Goal: Task Accomplishment & Management: Manage account settings

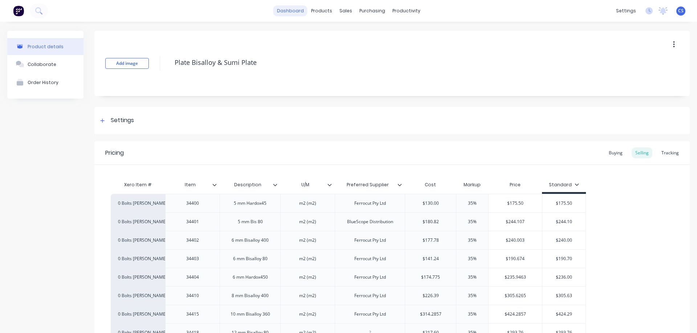
click at [282, 13] on link "dashboard" at bounding box center [290, 10] width 34 height 11
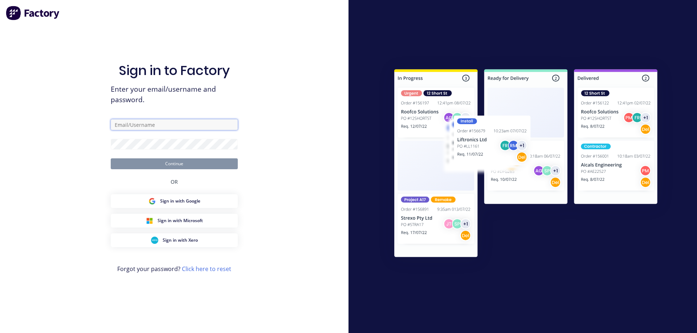
click at [144, 122] on input "text" at bounding box center [174, 124] width 127 height 11
type input "admin@schutzind.com.au"
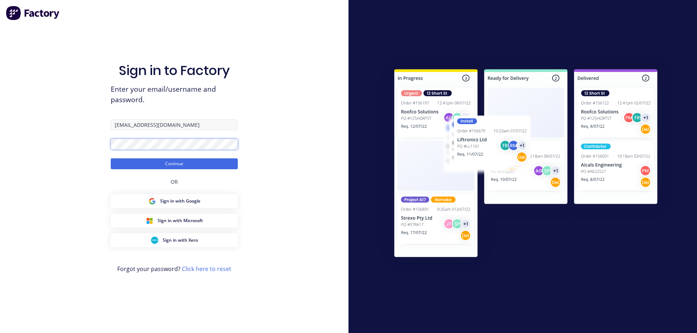
click at [111, 159] on button "Continue" at bounding box center [174, 164] width 127 height 11
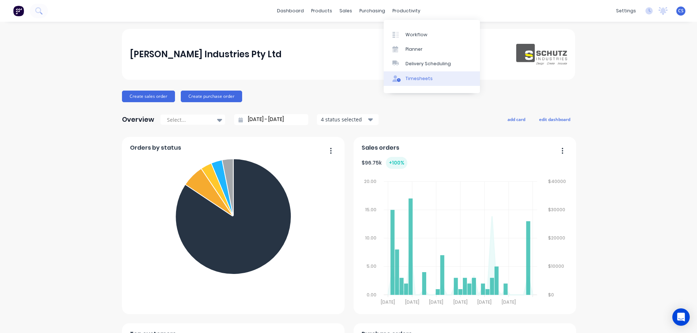
click at [414, 75] on div "Timesheets" at bounding box center [418, 78] width 27 height 7
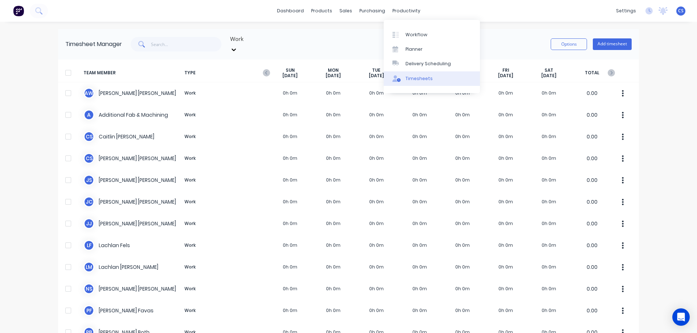
click at [424, 78] on div "Timesheets" at bounding box center [418, 78] width 27 height 7
click at [667, 120] on div "dashboard products sales purchasing productivity dashboard products Product Cat…" at bounding box center [348, 166] width 697 height 333
click at [265, 69] on icon "button" at bounding box center [266, 72] width 7 height 7
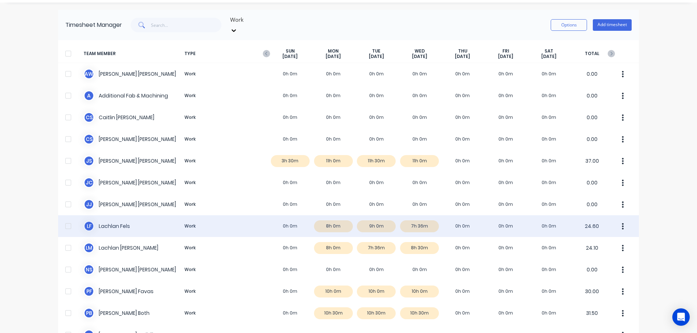
scroll to position [36, 0]
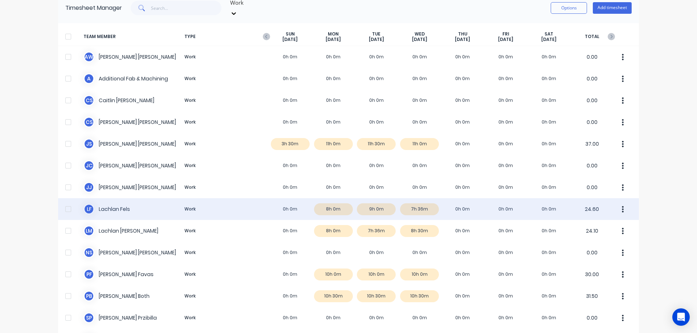
click at [464, 203] on div "L F Lachlan Fels Work 0h 0m 8h 0m 9h 0m 7h 36m 0h 0m 0h 0m 0h 0m 24.60" at bounding box center [348, 209] width 581 height 22
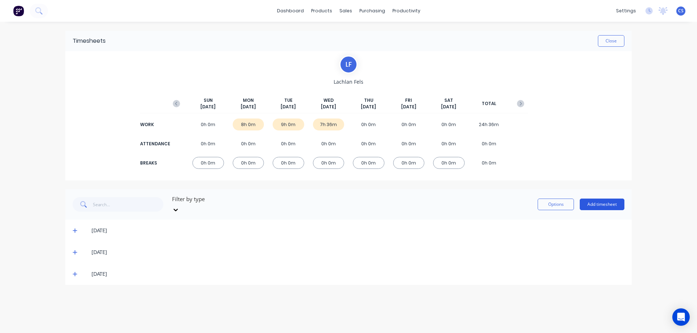
click at [600, 202] on button "Add timesheet" at bounding box center [601, 205] width 45 height 12
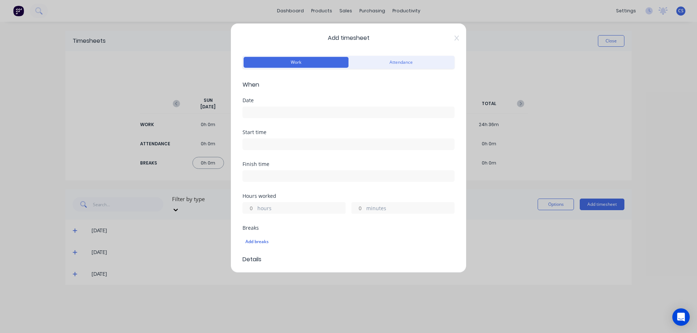
click at [275, 111] on input at bounding box center [348, 112] width 211 height 11
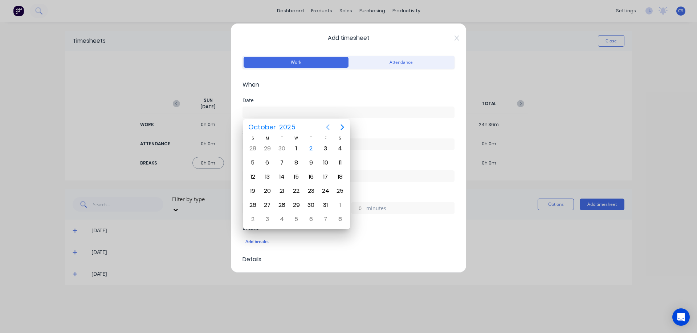
click at [327, 126] on icon "Previous page" at bounding box center [327, 127] width 9 height 9
click at [310, 189] on div "25" at bounding box center [311, 191] width 11 height 11
type input "[DATE]"
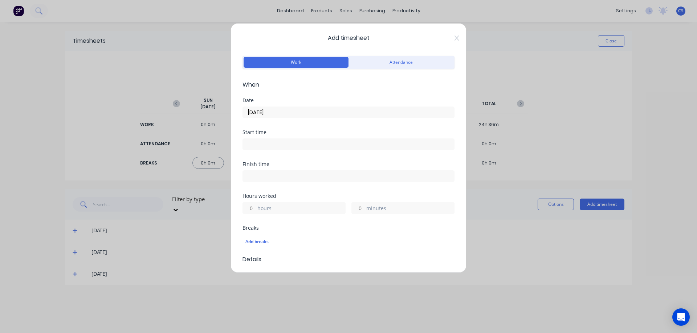
click at [267, 145] on input at bounding box center [348, 144] width 211 height 11
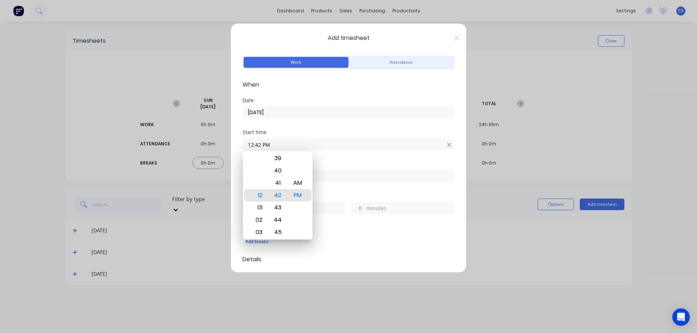
click at [447, 146] on icon at bounding box center [449, 145] width 4 height 5
type input "12:42 PM"
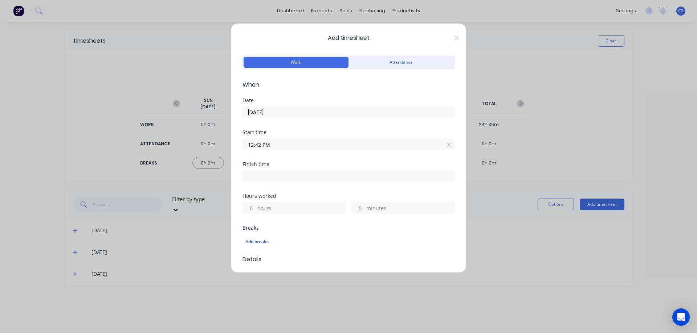
click at [447, 146] on icon at bounding box center [449, 145] width 4 height 5
click at [287, 212] on label "hours" at bounding box center [301, 214] width 88 height 9
click at [255, 212] on input "hours" at bounding box center [249, 213] width 13 height 11
click at [454, 38] on icon at bounding box center [456, 38] width 4 height 6
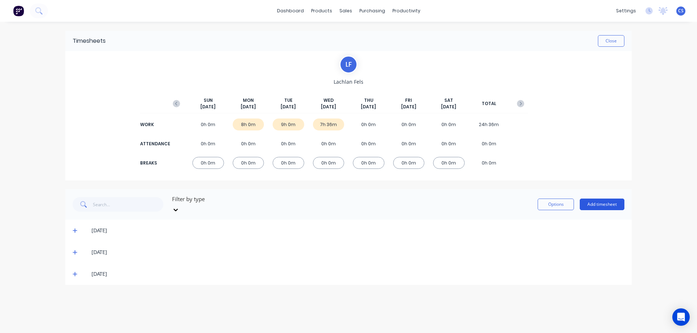
click at [605, 200] on button "Add timesheet" at bounding box center [601, 205] width 45 height 12
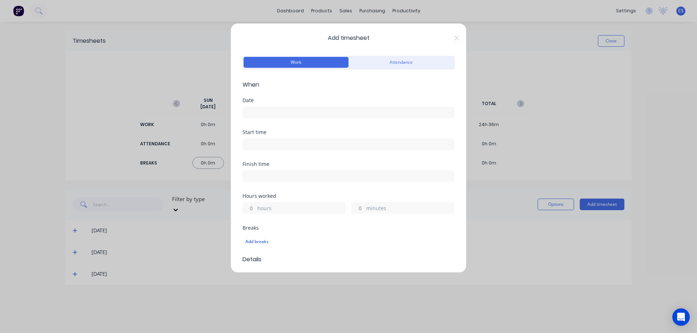
click at [314, 111] on input at bounding box center [348, 112] width 211 height 11
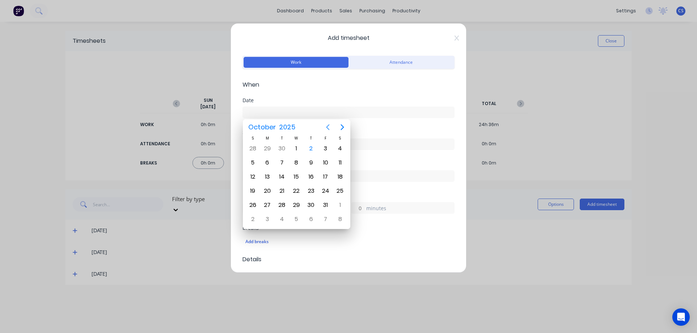
click at [326, 127] on icon "Previous page" at bounding box center [327, 127] width 9 height 9
click at [311, 191] on div "25" at bounding box center [311, 191] width 11 height 11
type input "[DATE]"
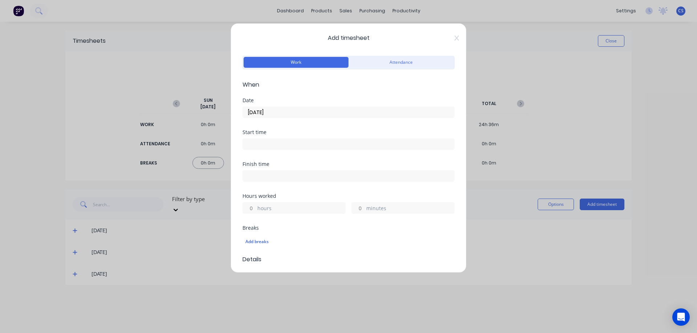
click at [251, 206] on input "hours" at bounding box center [249, 208] width 13 height 11
type input "8"
type input "30"
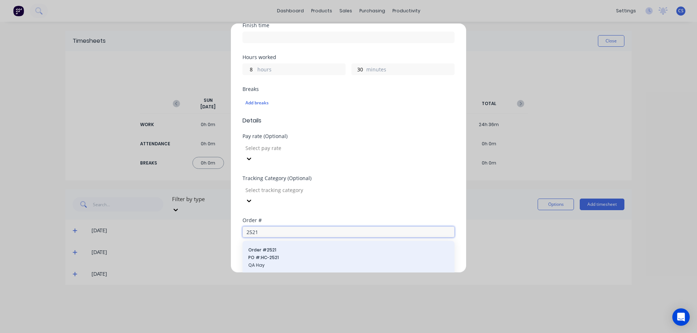
type input "2521"
click at [299, 255] on span "PO #: HC-2521" at bounding box center [348, 258] width 200 height 7
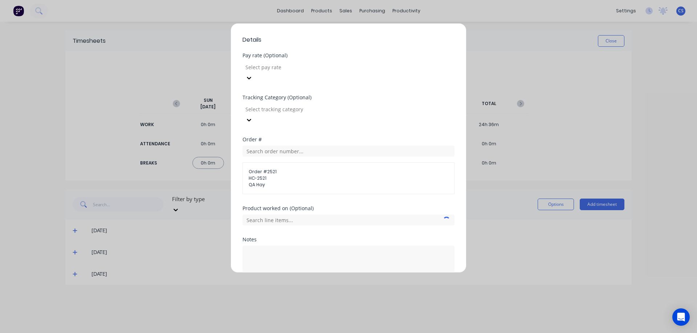
scroll to position [243, 0]
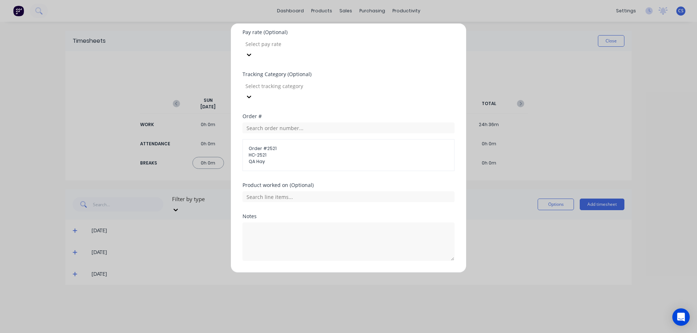
click at [322, 273] on button "Add manual time entry" at bounding box center [330, 279] width 61 height 12
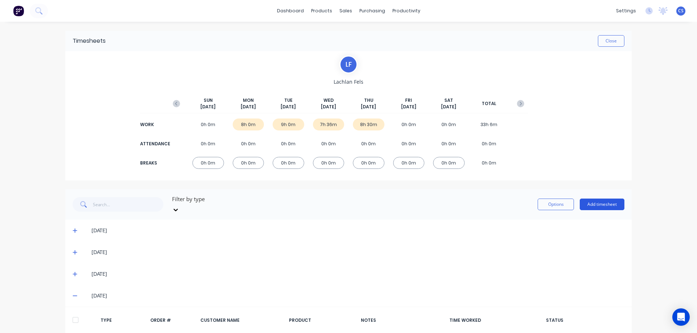
click at [604, 199] on button "Add timesheet" at bounding box center [601, 205] width 45 height 12
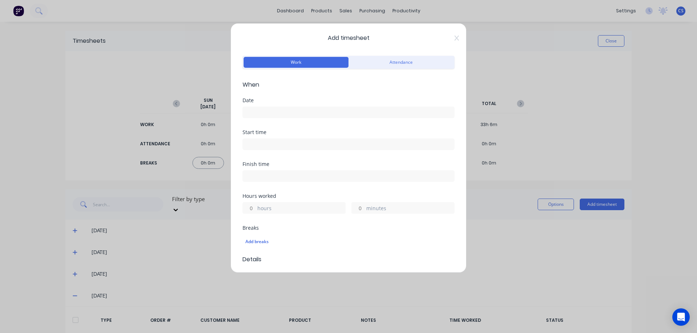
click at [283, 112] on input at bounding box center [348, 112] width 211 height 11
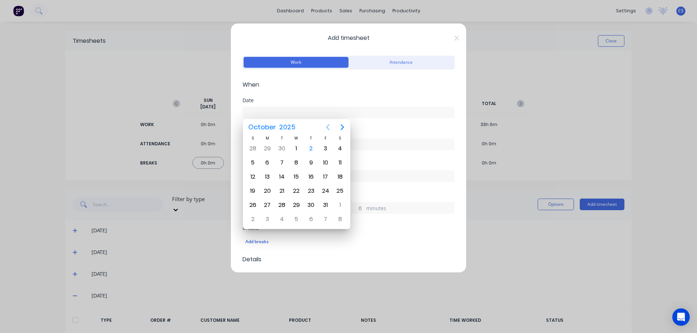
click at [326, 129] on icon "Previous page" at bounding box center [327, 127] width 9 height 9
click at [311, 191] on div "25" at bounding box center [311, 191] width 11 height 11
type input "[DATE]"
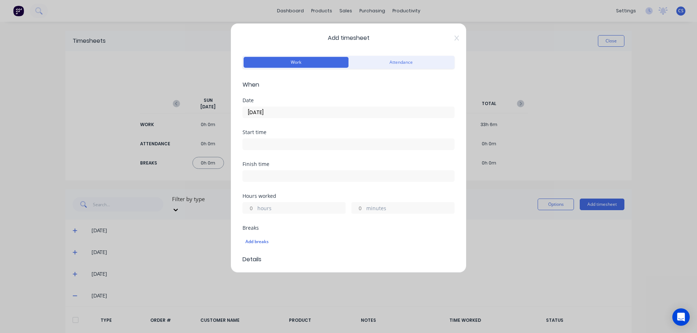
click at [253, 206] on input "hours" at bounding box center [249, 208] width 13 height 11
type input "30"
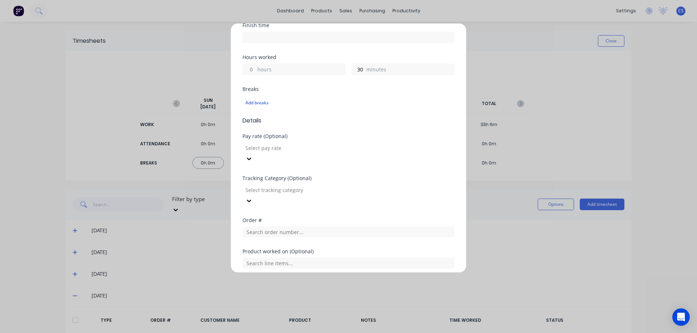
scroll to position [205, 0]
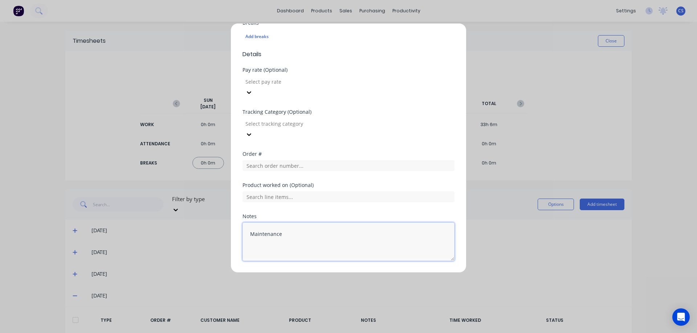
type textarea "Maintenance"
click at [325, 273] on button "Add manual time entry" at bounding box center [330, 279] width 61 height 12
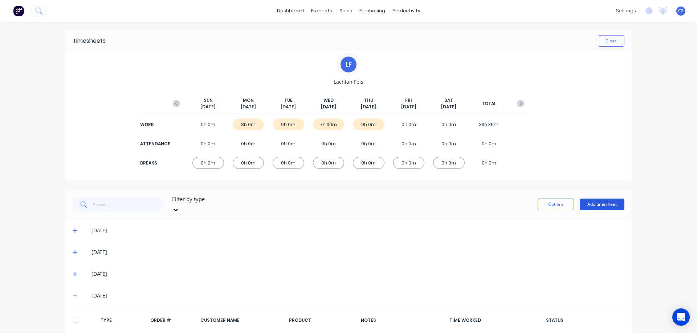
click at [609, 202] on button "Add timesheet" at bounding box center [601, 205] width 45 height 12
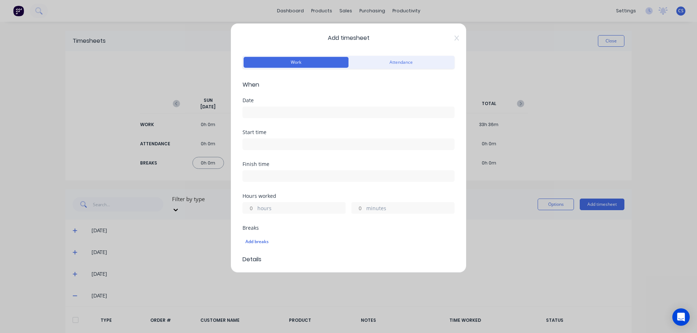
click at [276, 112] on input at bounding box center [348, 112] width 211 height 11
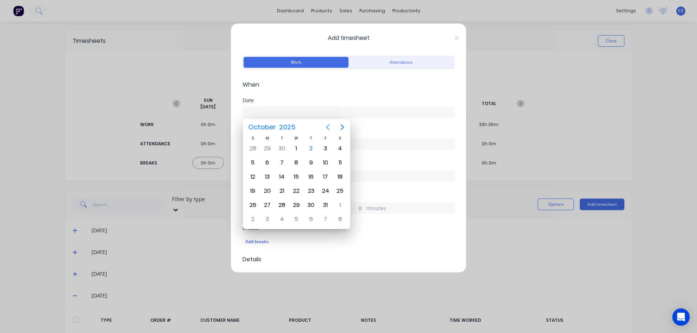
click at [329, 128] on icon "Previous page" at bounding box center [327, 127] width 9 height 9
click at [325, 190] on div "26" at bounding box center [325, 191] width 11 height 11
type input "[DATE]"
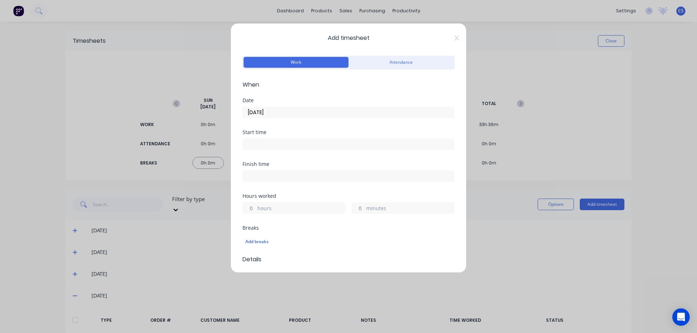
click at [253, 206] on input "hours" at bounding box center [249, 208] width 13 height 11
type input "1"
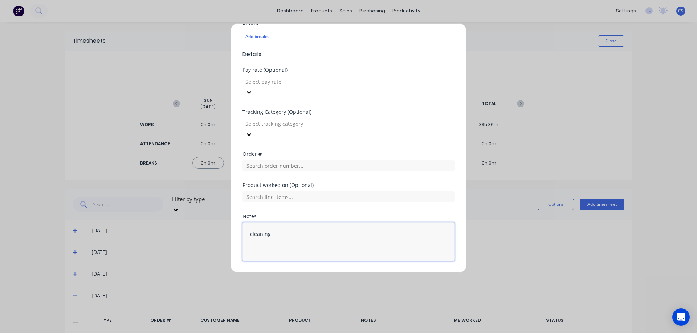
type textarea "cleaning"
click at [330, 273] on button "Add manual time entry" at bounding box center [330, 279] width 61 height 12
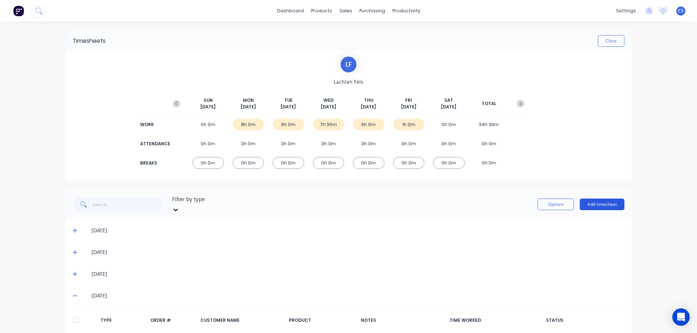
click at [594, 201] on button "Add timesheet" at bounding box center [601, 205] width 45 height 12
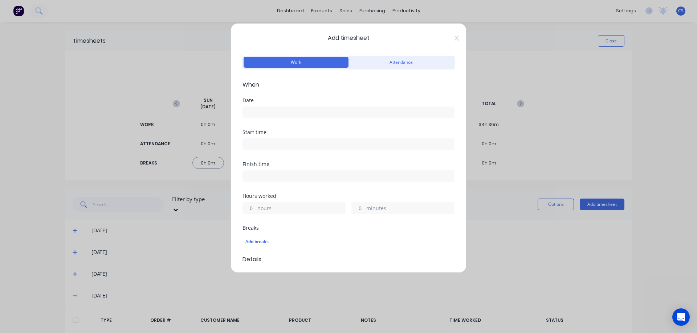
click at [279, 114] on input at bounding box center [348, 112] width 211 height 11
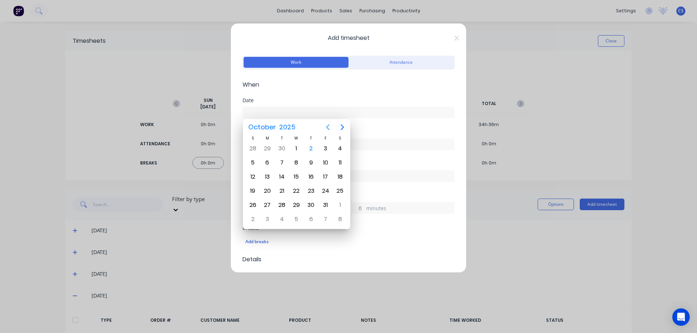
click at [326, 125] on icon "Previous page" at bounding box center [327, 127] width 9 height 9
click at [323, 191] on div "26" at bounding box center [325, 191] width 11 height 11
type input "[DATE]"
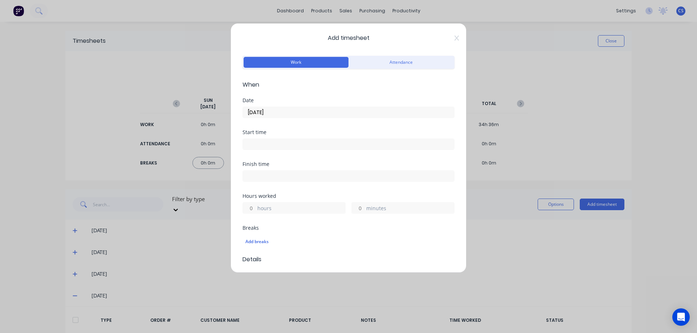
click at [255, 208] on input "hours" at bounding box center [249, 208] width 13 height 11
type input "6"
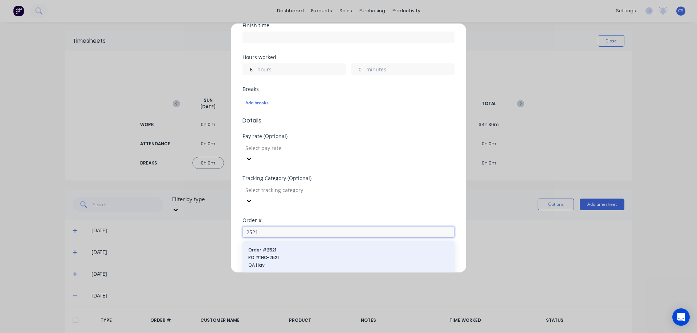
type input "2521"
click at [289, 247] on span "Order # 2521" at bounding box center [348, 250] width 200 height 7
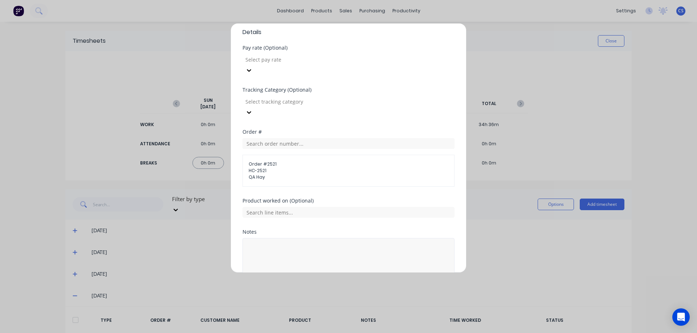
scroll to position [243, 0]
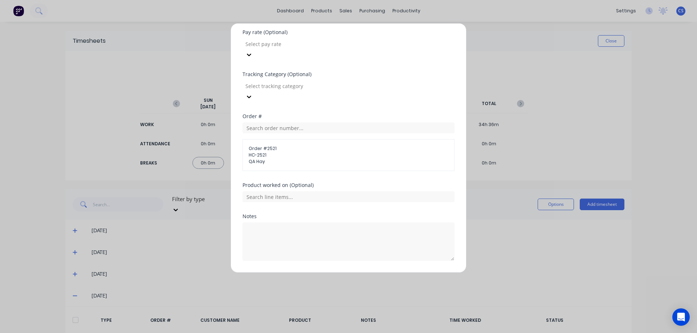
click at [316, 273] on button "Add manual time entry" at bounding box center [330, 279] width 61 height 12
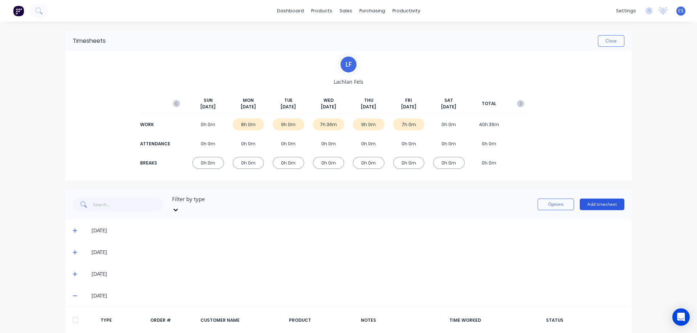
click at [593, 200] on button "Add timesheet" at bounding box center [601, 205] width 45 height 12
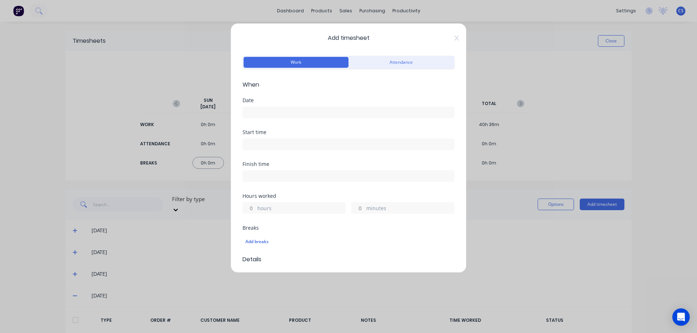
click at [275, 112] on input at bounding box center [348, 112] width 211 height 11
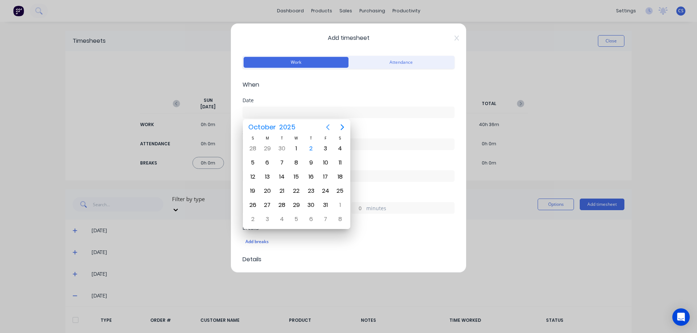
click at [327, 128] on icon "Previous page" at bounding box center [327, 127] width 3 height 6
click at [324, 192] on div "26" at bounding box center [325, 191] width 11 height 11
type input "[DATE]"
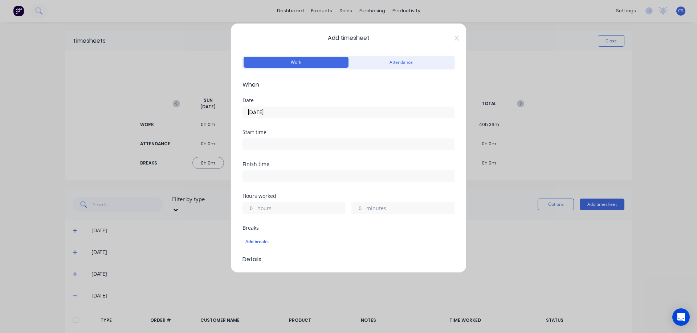
click at [254, 206] on input "hours" at bounding box center [249, 208] width 13 height 11
type input "1"
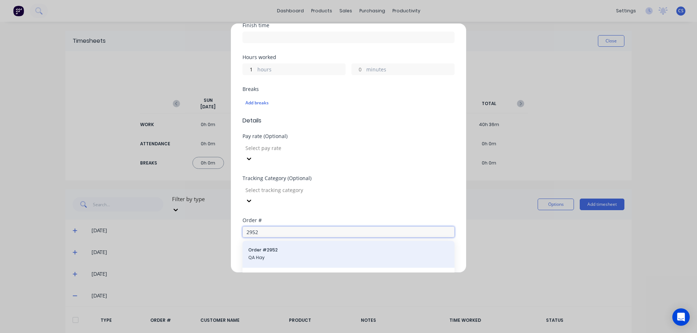
type input "2952"
click at [284, 255] on span "QA Hay" at bounding box center [348, 258] width 200 height 7
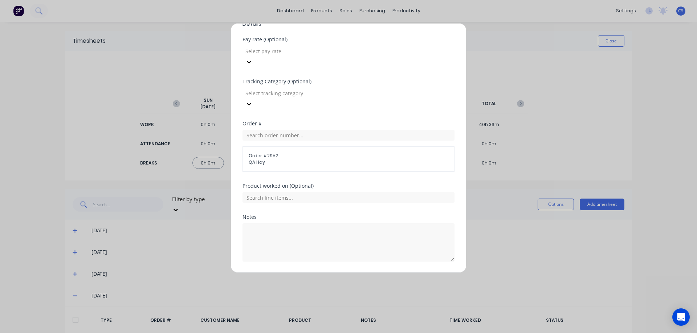
scroll to position [237, 0]
click at [260, 223] on textarea at bounding box center [348, 242] width 212 height 38
type textarea "Install"
click at [324, 273] on button "Add manual time entry" at bounding box center [330, 279] width 61 height 12
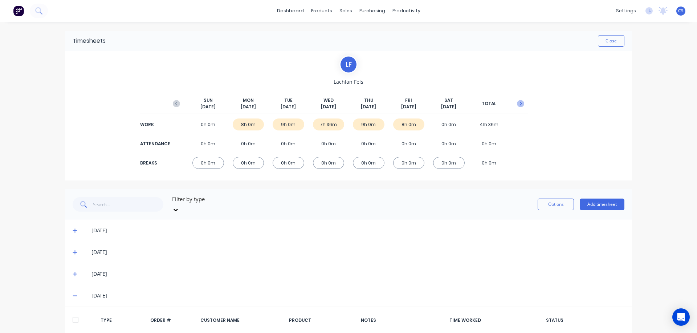
click at [519, 103] on icon "button" at bounding box center [520, 103] width 7 height 7
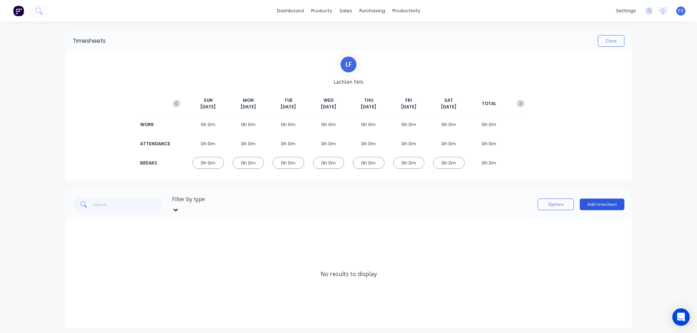
click at [602, 201] on button "Add timesheet" at bounding box center [601, 205] width 45 height 12
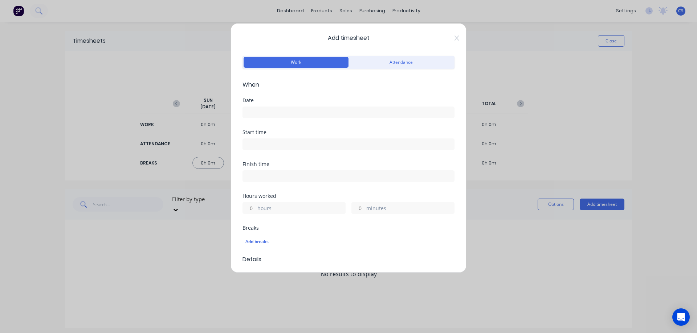
click at [275, 111] on input at bounding box center [348, 112] width 211 height 11
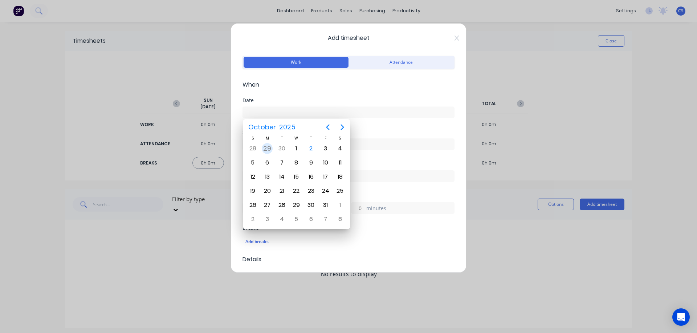
click at [264, 147] on div "29" at bounding box center [267, 148] width 11 height 11
type input "[DATE]"
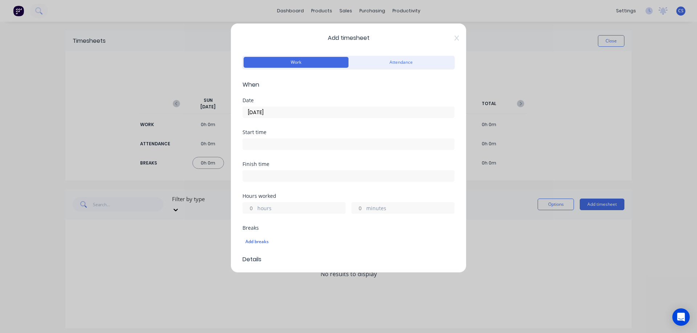
click at [255, 208] on div "hours" at bounding box center [293, 208] width 103 height 12
click at [250, 206] on input "hours" at bounding box center [249, 208] width 13 height 11
type input "4"
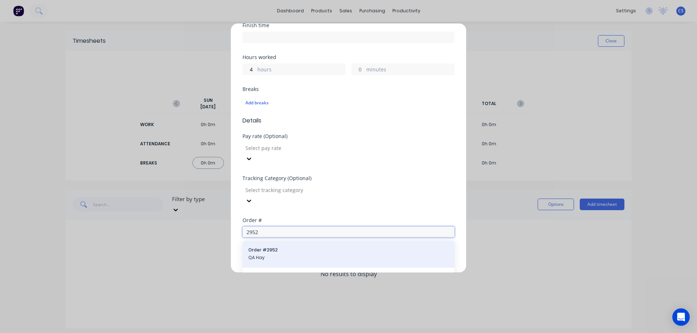
type input "2952"
click at [269, 255] on span "QA Hay" at bounding box center [348, 258] width 200 height 7
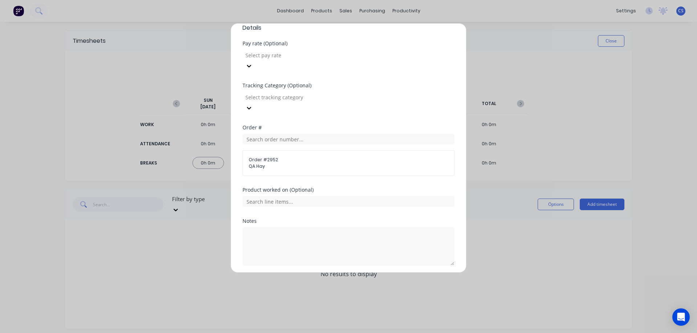
scroll to position [237, 0]
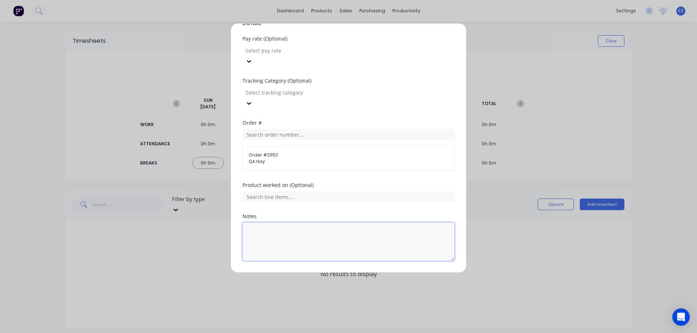
click at [266, 223] on textarea at bounding box center [348, 242] width 212 height 38
type textarea "Install"
click at [328, 273] on button "Add manual time entry" at bounding box center [330, 279] width 61 height 12
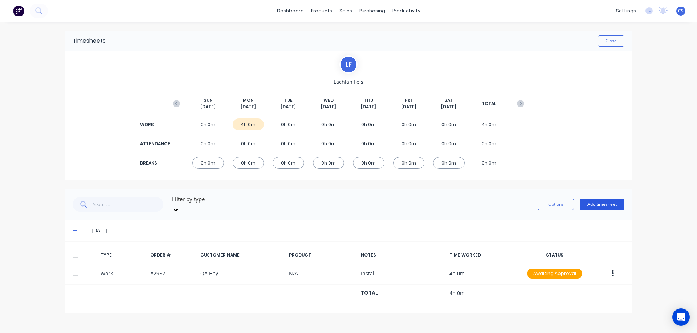
click at [598, 199] on button "Add timesheet" at bounding box center [601, 205] width 45 height 12
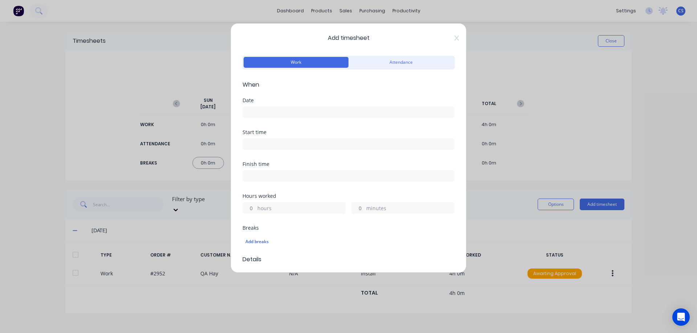
click at [251, 115] on input at bounding box center [348, 112] width 211 height 11
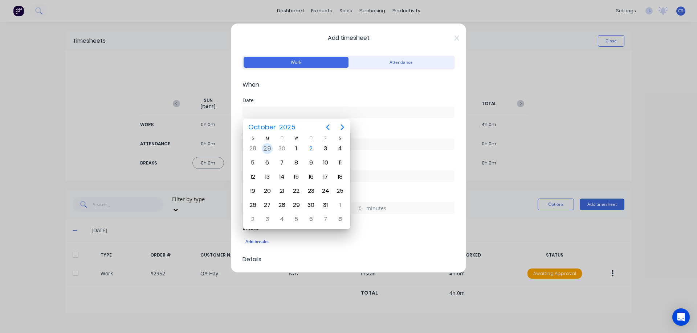
click at [270, 148] on div "29" at bounding box center [267, 148] width 11 height 11
type input "[DATE]"
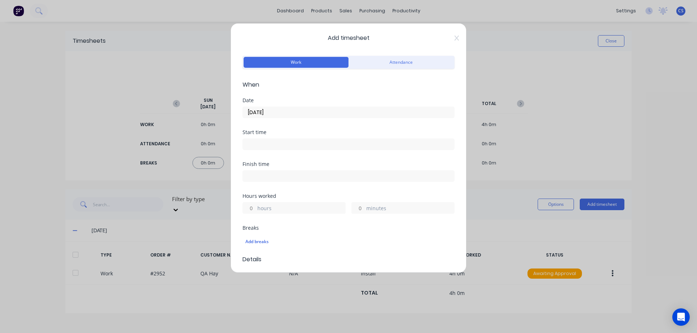
click at [254, 209] on input "hours" at bounding box center [249, 208] width 13 height 11
type input "2"
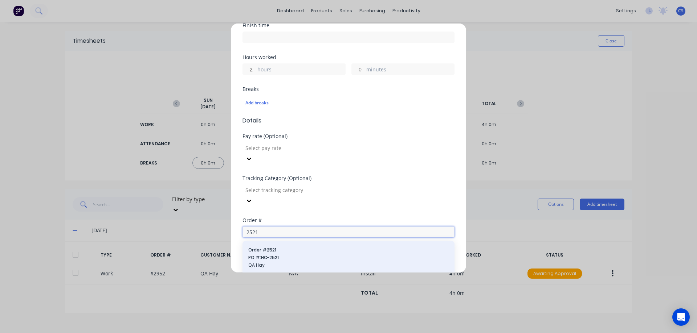
type input "2521"
click at [293, 255] on span "PO #: HC-2521" at bounding box center [348, 258] width 200 height 7
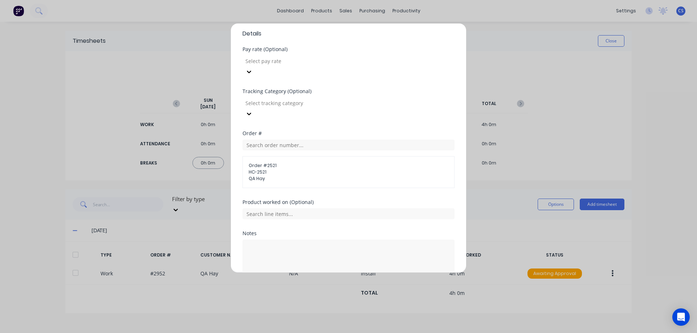
scroll to position [243, 0]
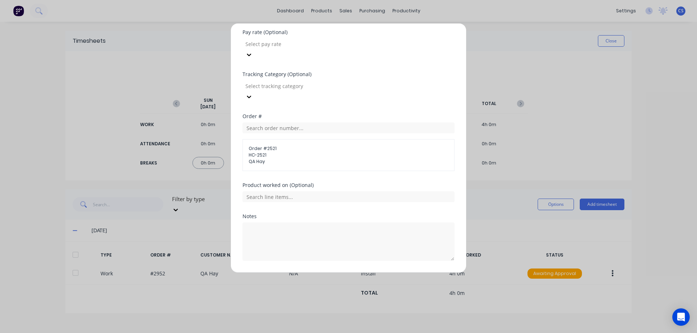
click at [339, 273] on button "Add manual time entry" at bounding box center [330, 279] width 61 height 12
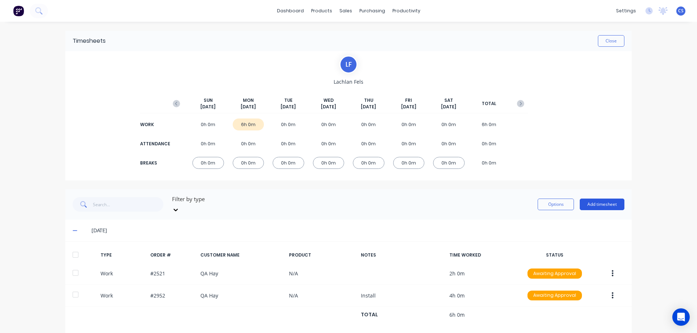
click at [599, 200] on button "Add timesheet" at bounding box center [601, 205] width 45 height 12
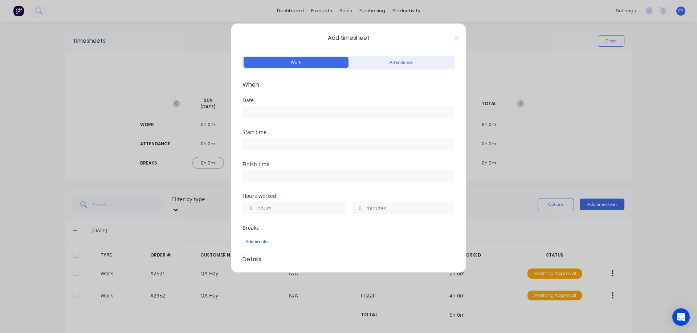
click at [268, 115] on input at bounding box center [348, 112] width 211 height 11
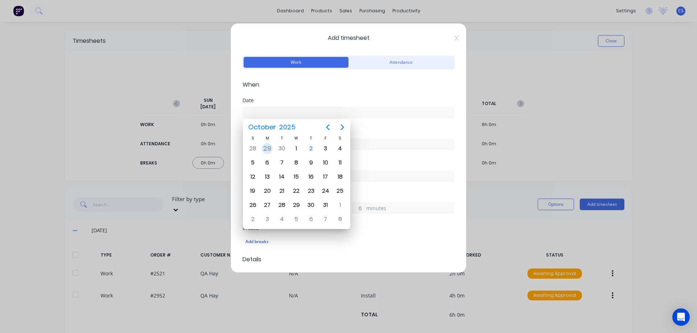
click at [269, 147] on div "29" at bounding box center [267, 148] width 11 height 11
type input "[DATE]"
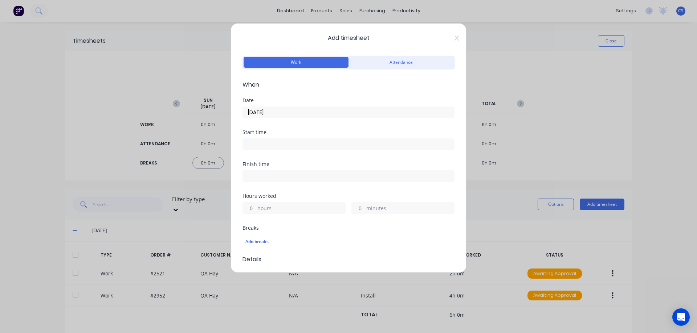
click at [254, 208] on input "hours" at bounding box center [249, 208] width 13 height 11
type input "3"
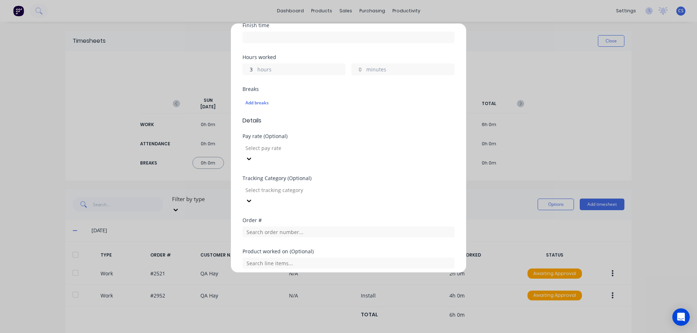
scroll to position [205, 0]
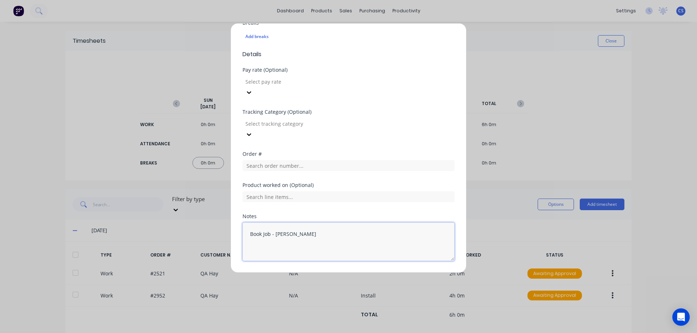
type textarea "Book Job - Naomi"
click at [332, 273] on button "Add manual time entry" at bounding box center [330, 279] width 61 height 12
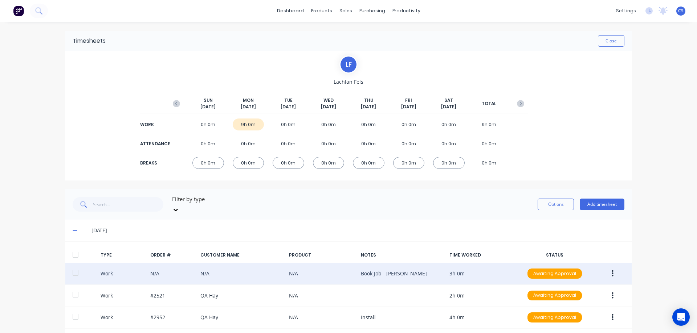
click at [607, 267] on button "button" at bounding box center [612, 273] width 17 height 13
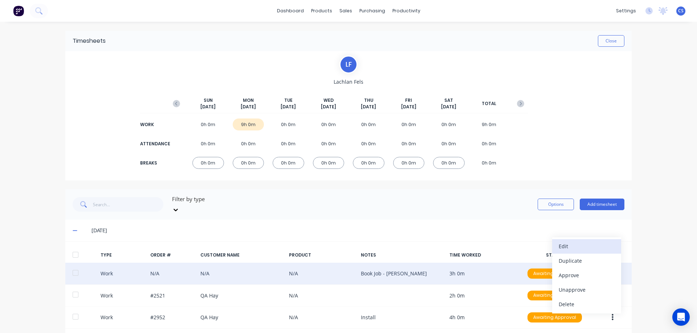
click at [585, 241] on div "Edit" at bounding box center [586, 246] width 56 height 11
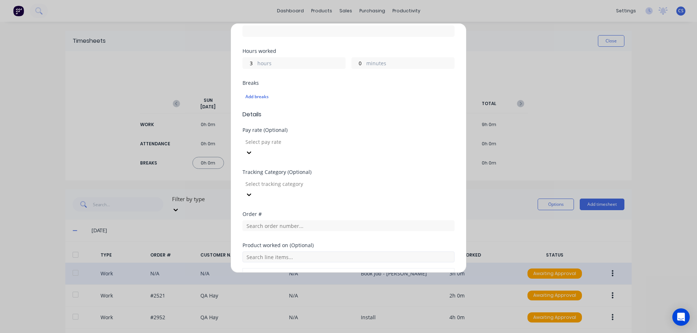
scroll to position [230, 0]
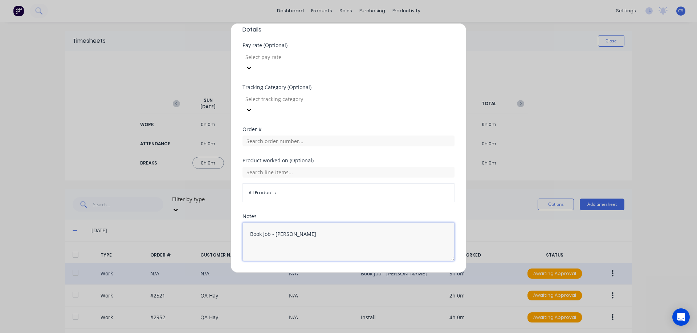
click at [303, 223] on textarea "Book Job - Naomi" at bounding box center [348, 242] width 212 height 38
type textarea "Book Job - Naomi Alano Water"
click at [328, 273] on button "Edit time tracking entry" at bounding box center [331, 279] width 62 height 12
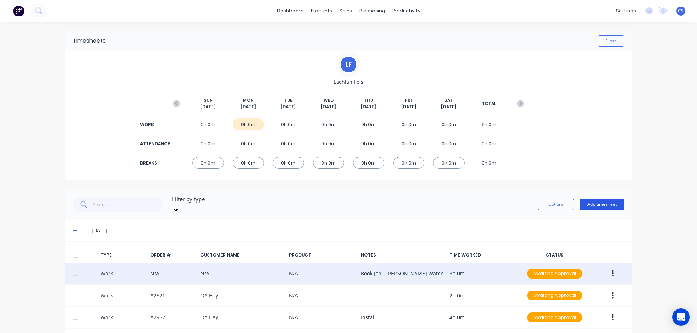
click at [604, 201] on button "Add timesheet" at bounding box center [601, 205] width 45 height 12
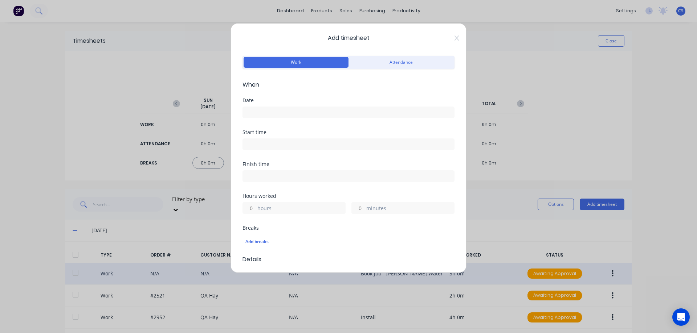
click at [275, 118] on label at bounding box center [348, 113] width 212 height 12
click at [275, 118] on input at bounding box center [348, 112] width 211 height 11
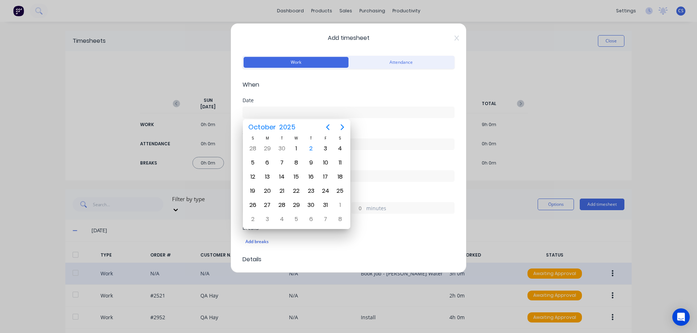
click at [273, 114] on input at bounding box center [348, 112] width 211 height 11
click at [281, 146] on div "30" at bounding box center [281, 148] width 11 height 11
type input "[DATE]"
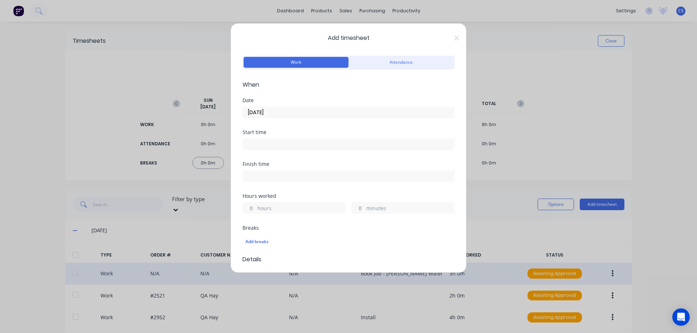
click at [255, 208] on input "hours" at bounding box center [249, 208] width 13 height 11
type input "2"
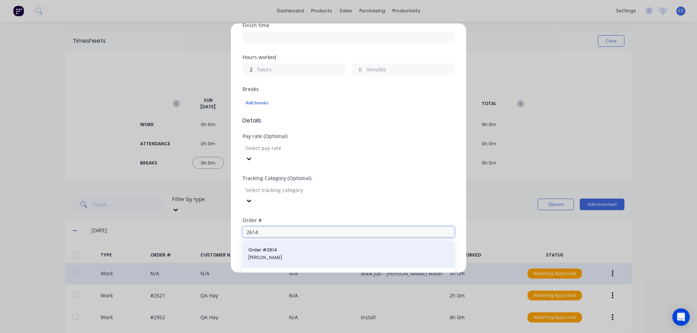
type input "2614"
click at [280, 247] on span "Order # 2614" at bounding box center [348, 250] width 200 height 7
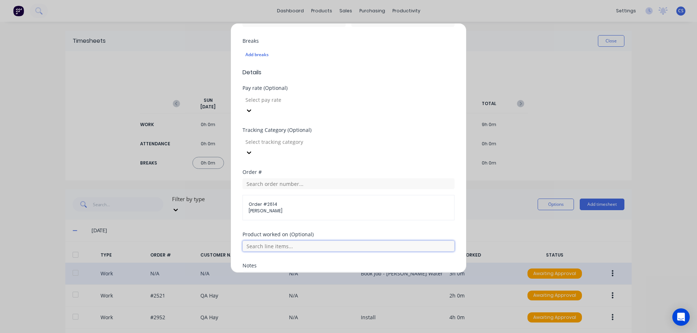
scroll to position [237, 0]
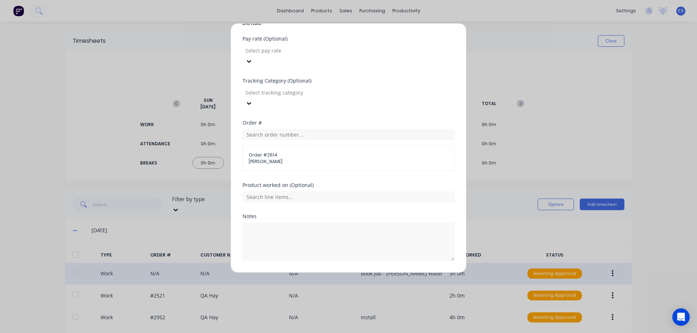
click at [326, 273] on button "Add manual time entry" at bounding box center [330, 279] width 61 height 12
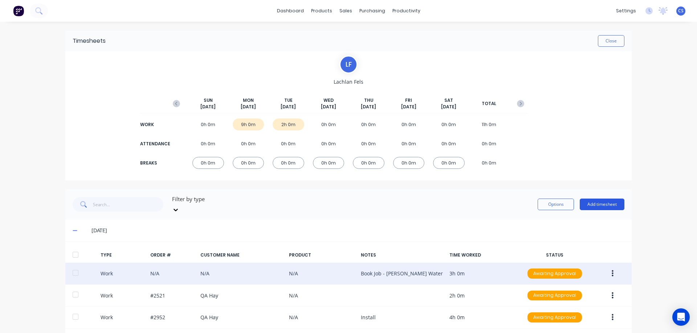
click at [586, 199] on button "Add timesheet" at bounding box center [601, 205] width 45 height 12
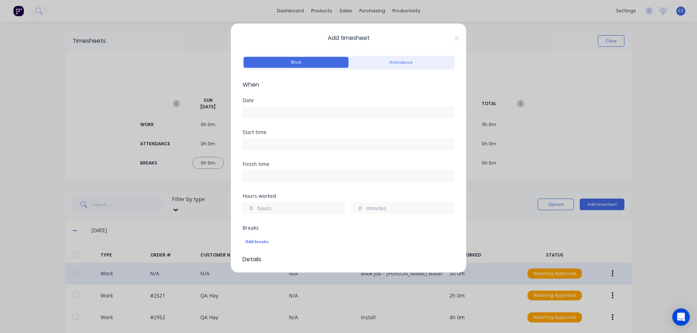
click at [279, 111] on input at bounding box center [348, 112] width 211 height 11
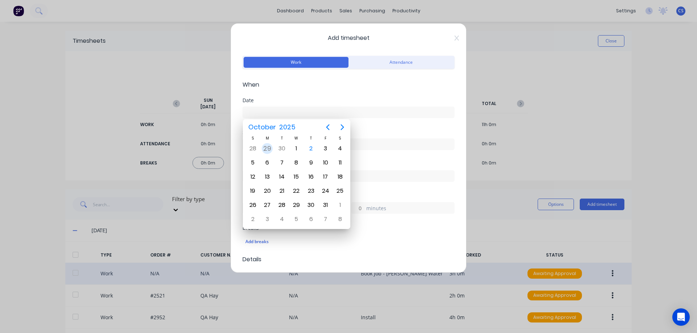
click at [269, 146] on div "29" at bounding box center [267, 148] width 11 height 11
type input "[DATE]"
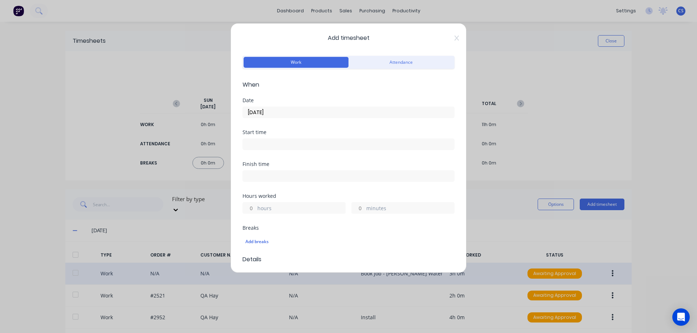
click at [252, 209] on input "hours" at bounding box center [249, 208] width 13 height 11
type input "7"
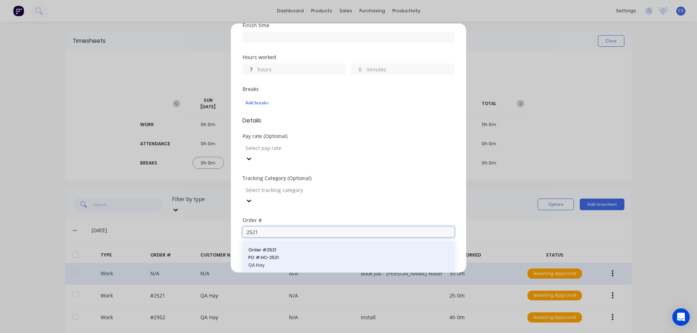
type input "2521"
click at [286, 255] on span "PO #: HC-2521" at bounding box center [348, 258] width 200 height 7
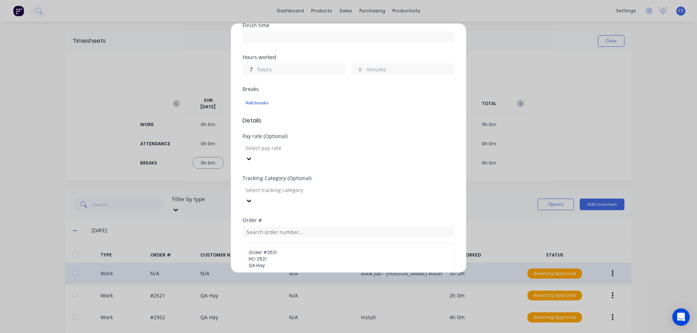
scroll to position [243, 0]
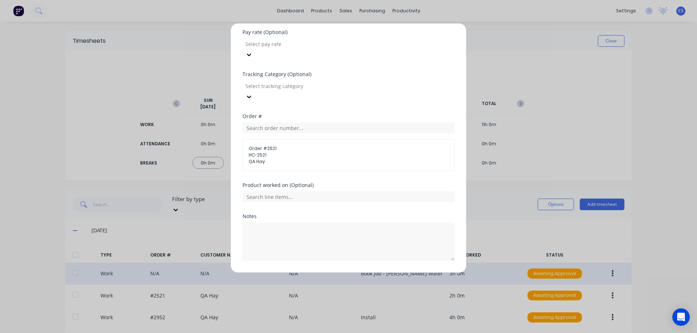
click at [324, 273] on button "Add manual time entry" at bounding box center [330, 279] width 61 height 12
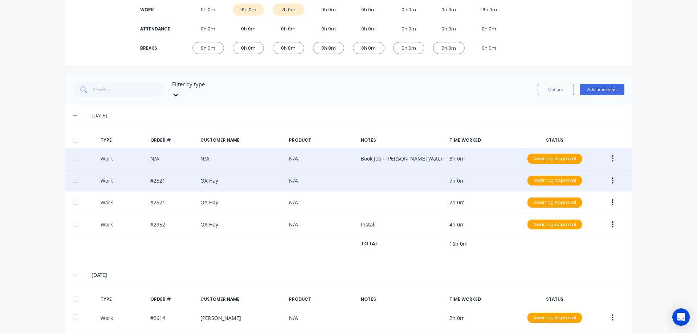
scroll to position [141, 0]
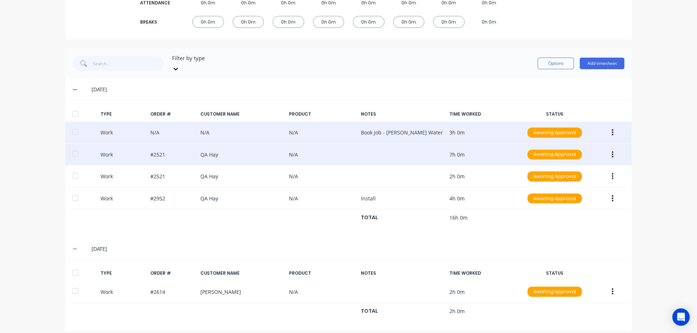
click at [611, 151] on icon "button" at bounding box center [612, 155] width 2 height 8
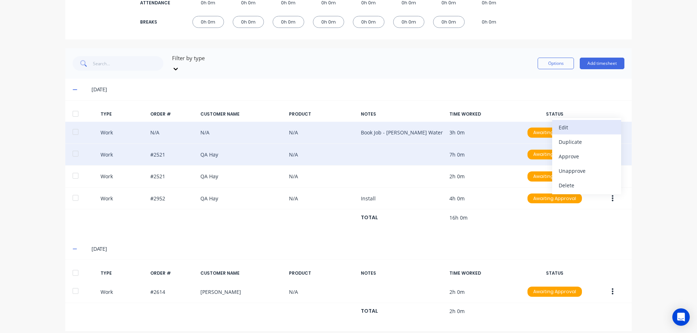
click at [583, 122] on div "Edit" at bounding box center [586, 127] width 56 height 11
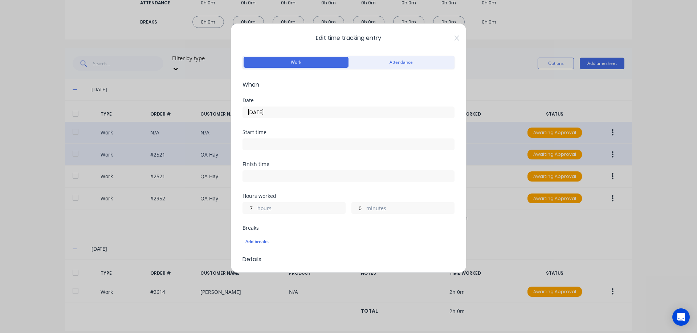
click at [300, 112] on input "[DATE]" at bounding box center [348, 112] width 211 height 11
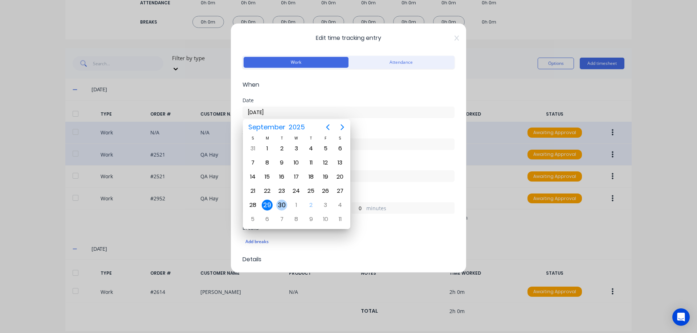
click at [283, 204] on div "30" at bounding box center [281, 205] width 11 height 11
type input "[DATE]"
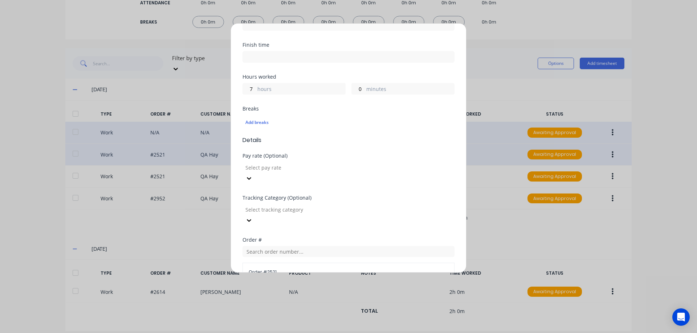
scroll to position [254, 0]
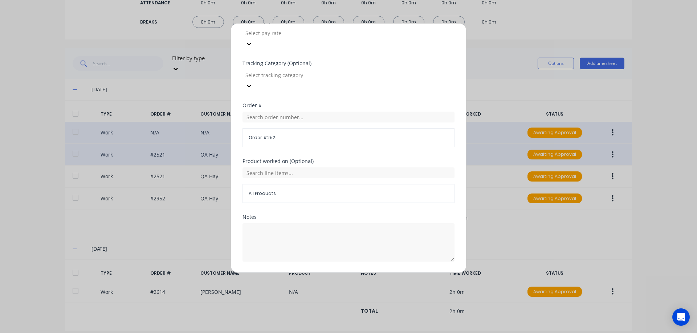
click at [325, 274] on button "Edit time tracking entry" at bounding box center [331, 280] width 62 height 12
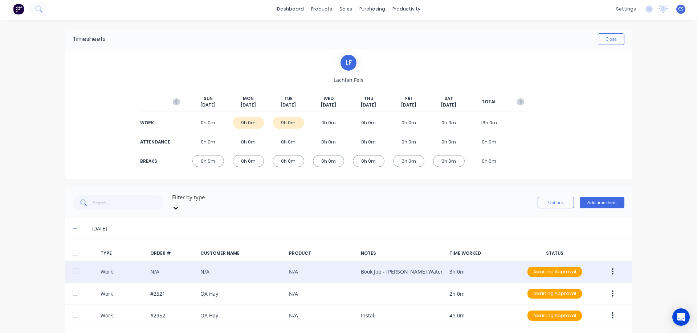
scroll to position [0, 0]
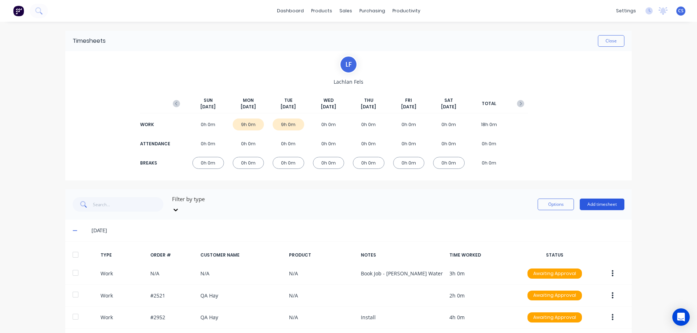
click at [608, 203] on button "Add timesheet" at bounding box center [601, 205] width 45 height 12
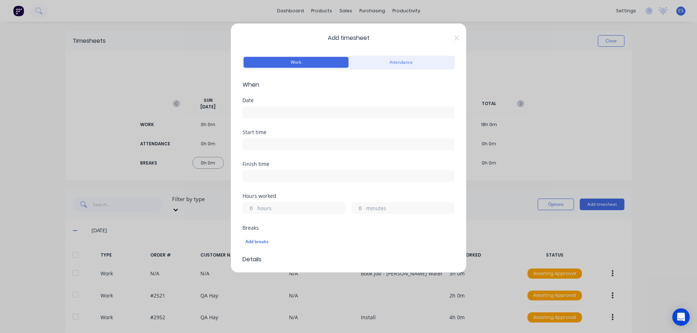
click at [273, 110] on input at bounding box center [348, 112] width 211 height 11
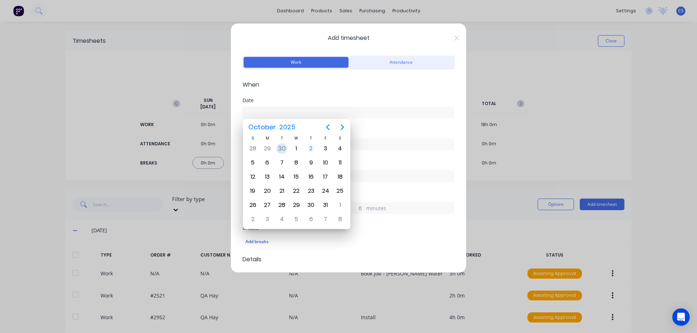
click at [284, 148] on div "30" at bounding box center [281, 148] width 11 height 11
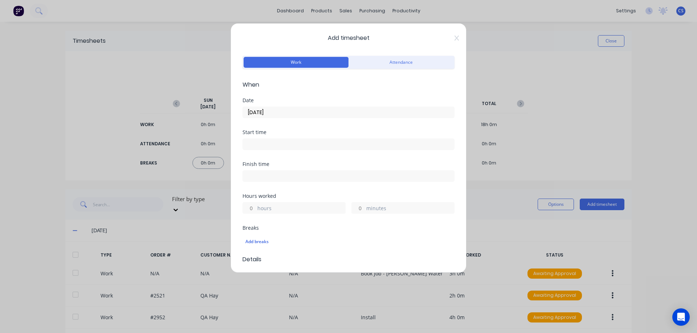
drag, startPoint x: 288, startPoint y: 106, endPoint x: 286, endPoint y: 111, distance: 5.9
click at [288, 107] on div "[DATE]" at bounding box center [348, 111] width 212 height 13
click at [285, 112] on input "[DATE]" at bounding box center [348, 112] width 211 height 11
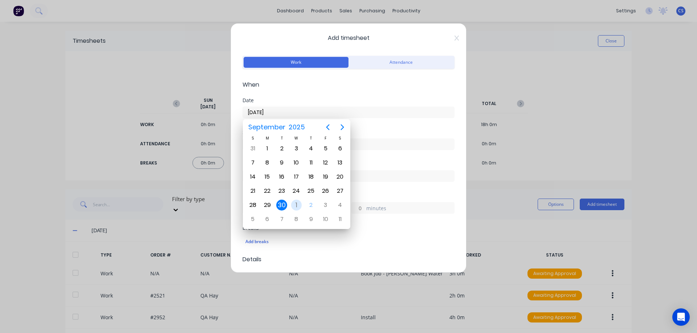
click at [297, 203] on div "1" at bounding box center [296, 205] width 11 height 11
type input "[DATE]"
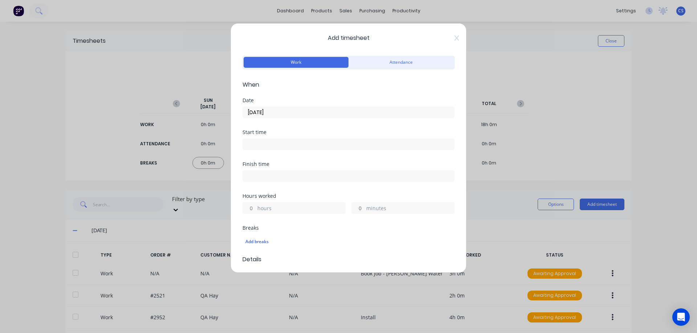
click at [249, 206] on input "hours" at bounding box center [249, 208] width 13 height 11
type input "1"
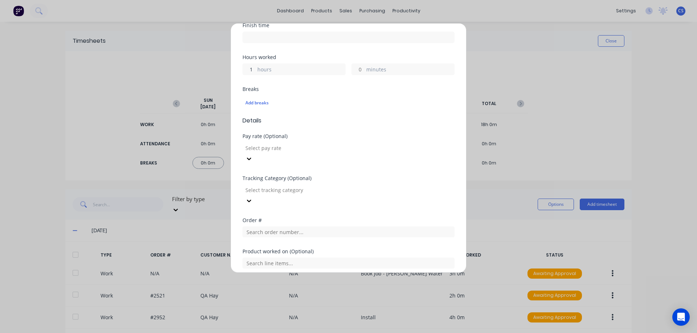
scroll to position [205, 0]
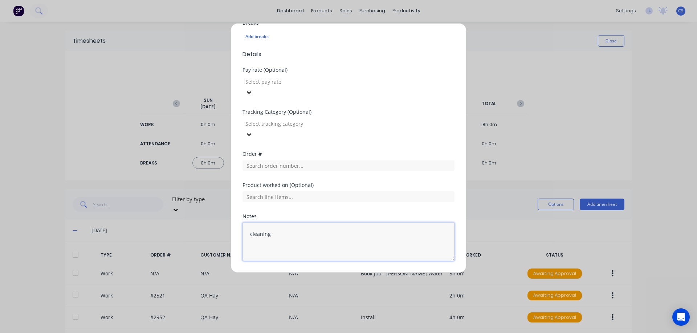
type textarea "cleaning"
click at [344, 273] on button "Add manual time entry" at bounding box center [330, 279] width 61 height 12
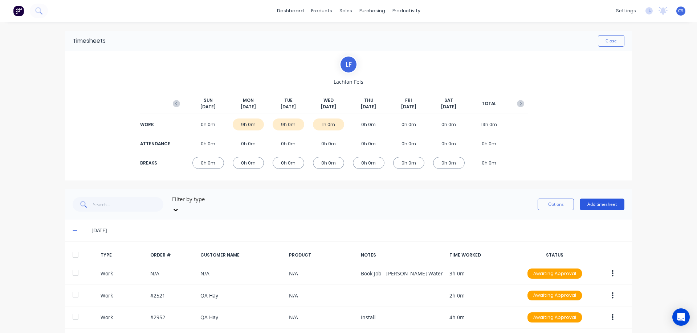
click at [613, 201] on button "Add timesheet" at bounding box center [601, 205] width 45 height 12
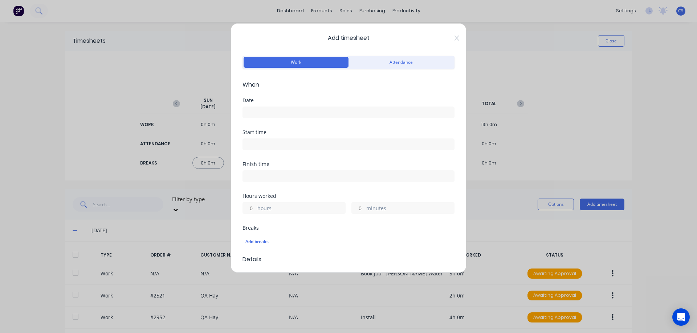
click at [263, 112] on input at bounding box center [348, 112] width 211 height 11
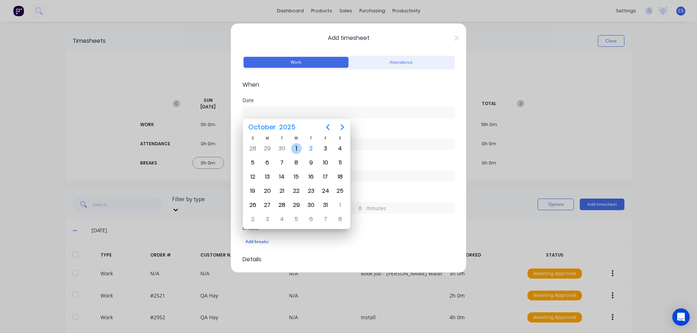
click at [296, 147] on div "1" at bounding box center [296, 148] width 11 height 11
type input "[DATE]"
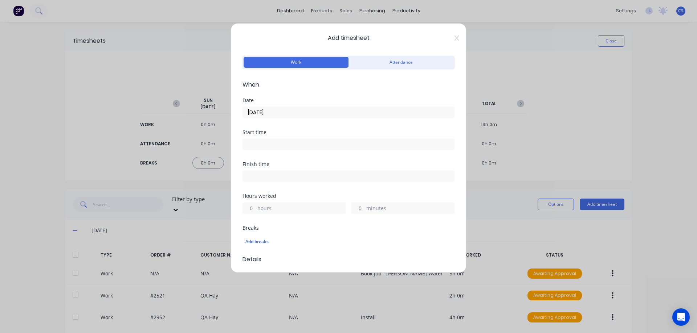
click at [252, 207] on input "hours" at bounding box center [249, 208] width 13 height 11
type input "8"
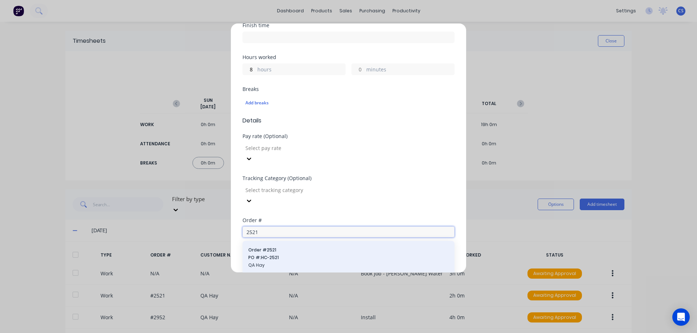
type input "2521"
click at [275, 247] on div "Order # 2521 PO #: HC-2521 QA Hay" at bounding box center [348, 258] width 200 height 23
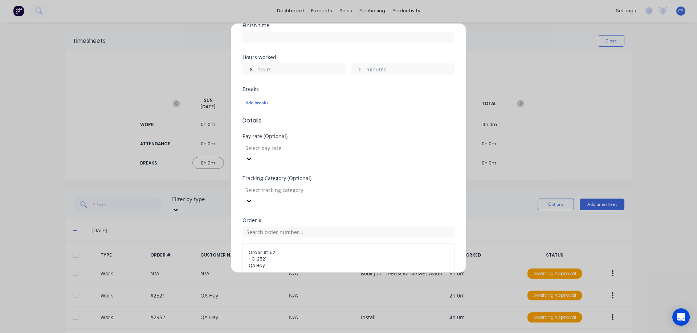
scroll to position [243, 0]
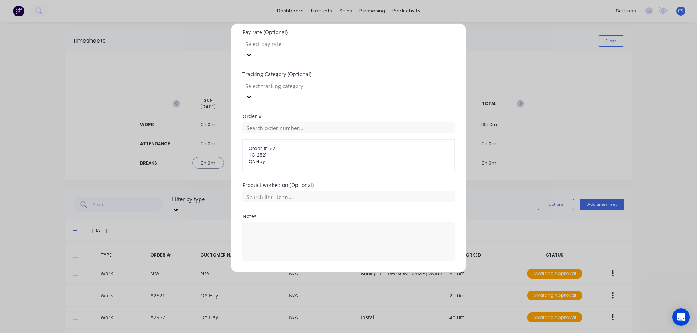
click at [329, 273] on button "Add manual time entry" at bounding box center [330, 279] width 61 height 12
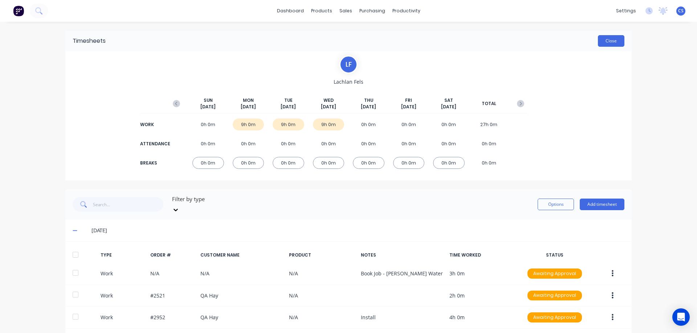
click at [610, 39] on button "Close" at bounding box center [611, 41] width 26 height 12
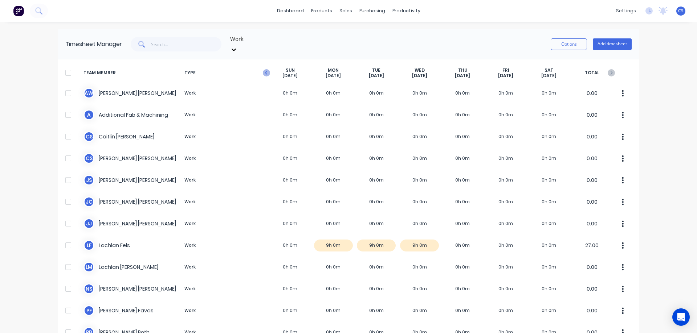
click at [265, 71] on icon "button" at bounding box center [266, 73] width 2 height 4
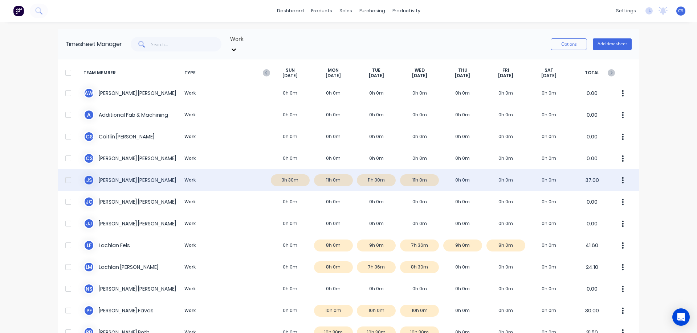
click at [468, 174] on div "J S Joel Schutz Work 3h 30m 11h 0m 11h 30m 11h 0m 0h 0m 0h 0m 0h 0m 37.00" at bounding box center [348, 180] width 581 height 22
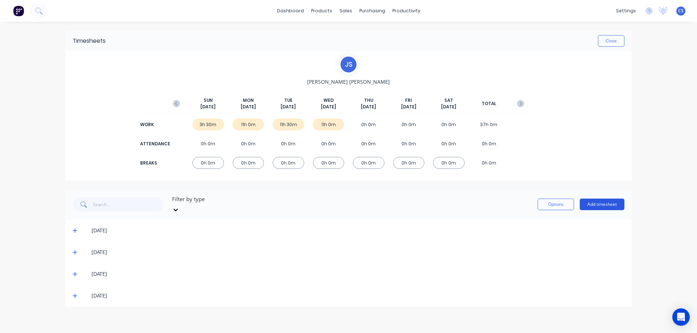
click at [595, 202] on button "Add timesheet" at bounding box center [601, 205] width 45 height 12
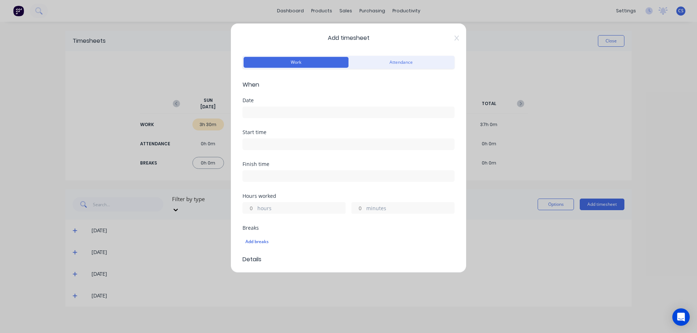
click at [271, 109] on input at bounding box center [348, 112] width 211 height 11
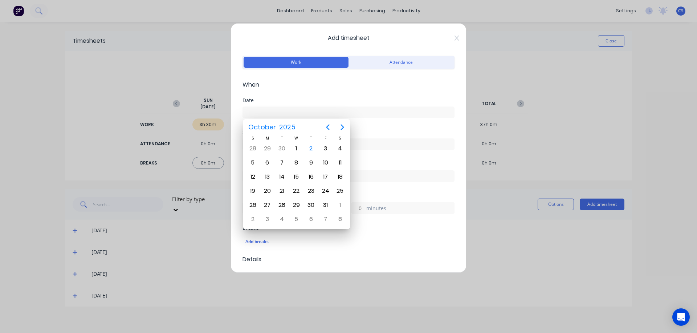
click at [611, 39] on div "Add timesheet Work Attendance When Date Start time Finish time Hours worked hou…" at bounding box center [348, 166] width 697 height 333
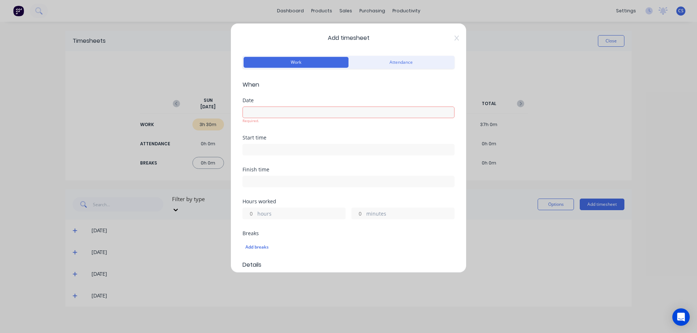
click at [612, 41] on div "Add timesheet Work Attendance When Date Required. Start time Finish time Hours …" at bounding box center [348, 166] width 697 height 333
click at [454, 40] on icon at bounding box center [456, 38] width 4 height 6
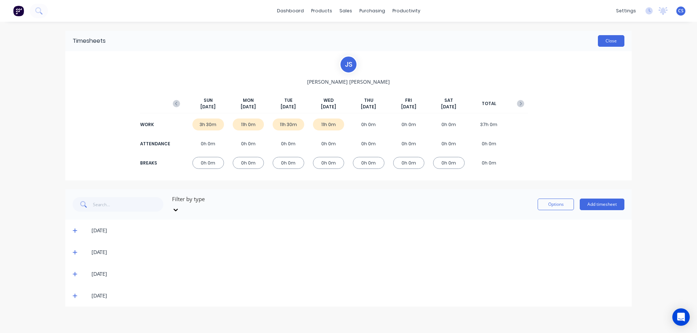
click at [611, 42] on button "Close" at bounding box center [611, 41] width 26 height 12
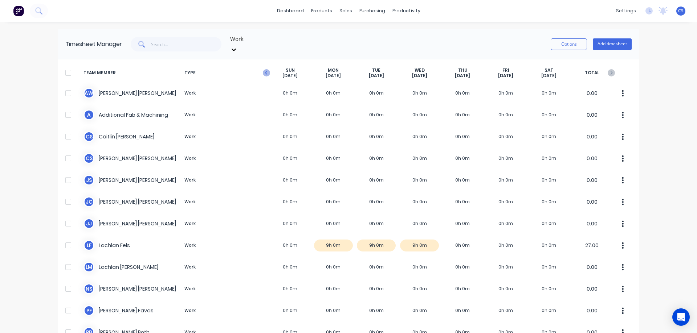
click at [265, 69] on icon "button" at bounding box center [266, 72] width 7 height 7
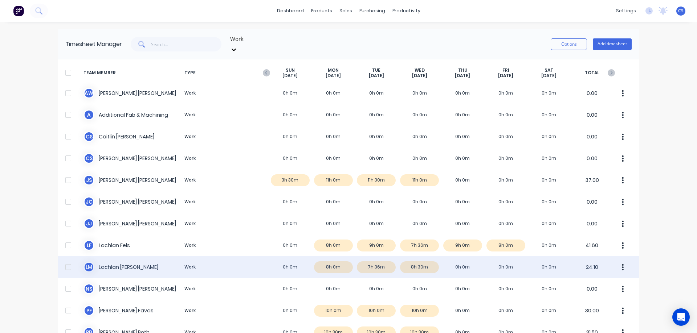
click at [460, 259] on div "L M Lachlan McKay Work 0h 0m 8h 0m 7h 36m 8h 30m 0h 0m 0h 0m 0h 0m 24.10" at bounding box center [348, 268] width 581 height 22
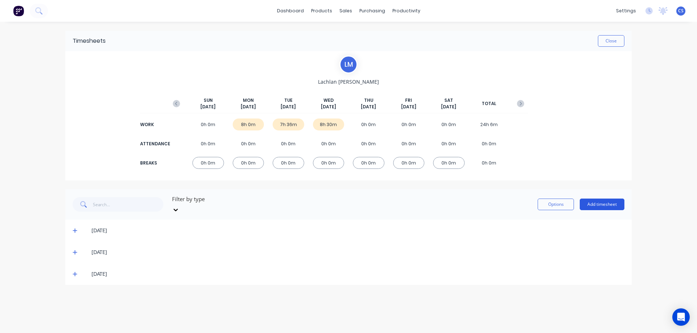
click at [607, 204] on button "Add timesheet" at bounding box center [601, 205] width 45 height 12
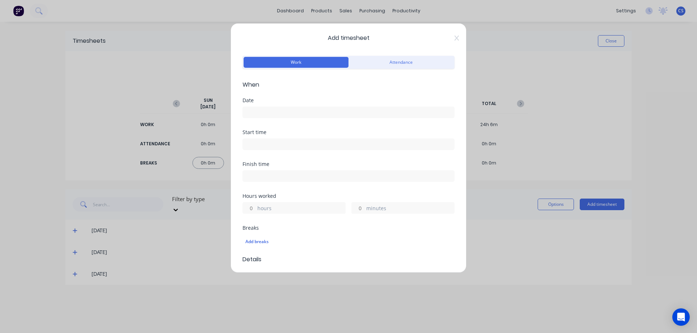
click at [282, 114] on input at bounding box center [348, 112] width 211 height 11
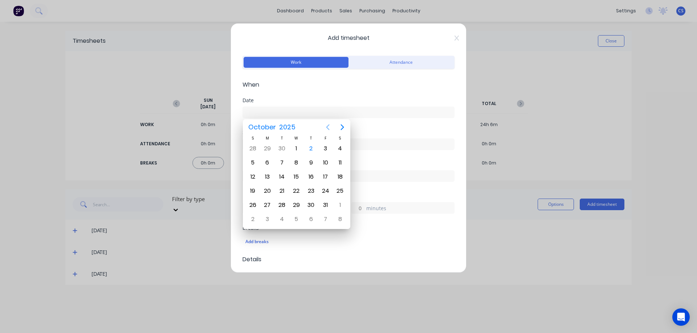
click at [326, 126] on icon "Previous page" at bounding box center [327, 127] width 9 height 9
click at [312, 192] on div "25" at bounding box center [311, 191] width 11 height 11
type input "[DATE]"
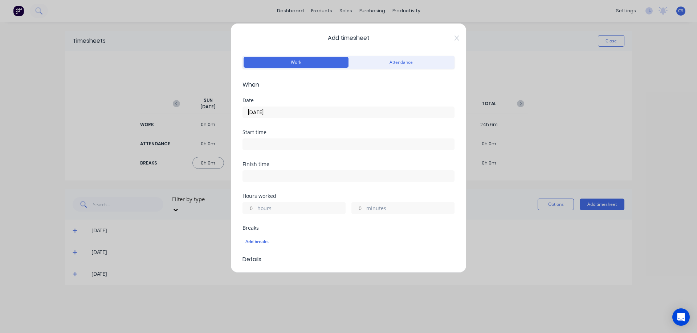
click at [254, 206] on input "hours" at bounding box center [249, 208] width 13 height 11
type input "8"
type input "30"
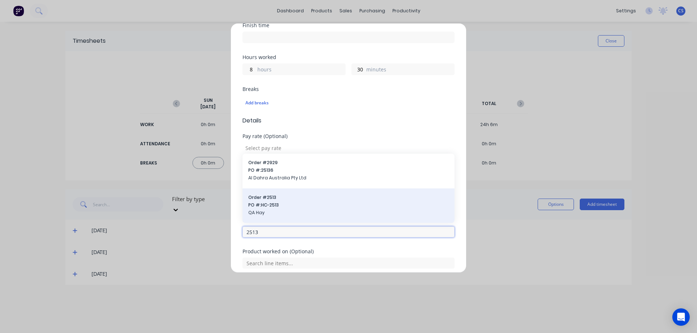
type input "2513"
click at [300, 202] on span "PO #: HC-2513" at bounding box center [348, 205] width 200 height 7
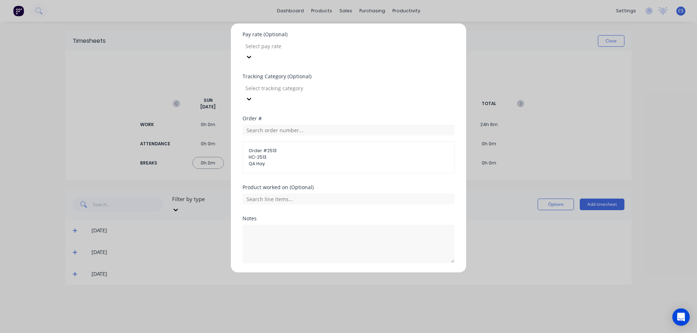
scroll to position [243, 0]
click at [322, 273] on button "Add manual time entry" at bounding box center [330, 279] width 61 height 12
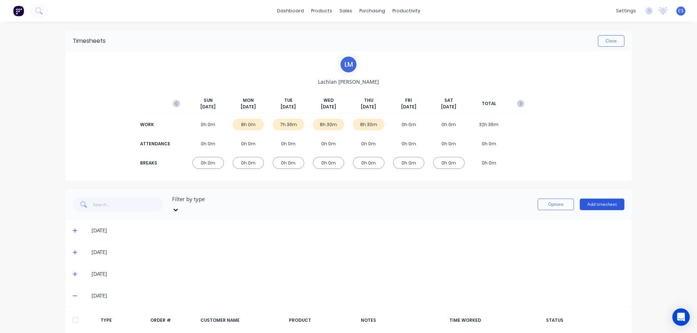
click at [596, 202] on button "Add timesheet" at bounding box center [601, 205] width 45 height 12
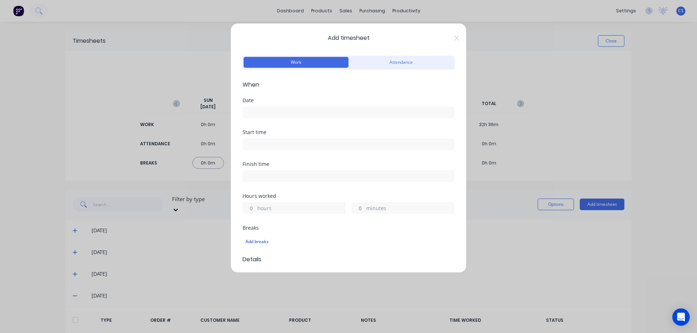
click at [266, 110] on input at bounding box center [348, 112] width 211 height 11
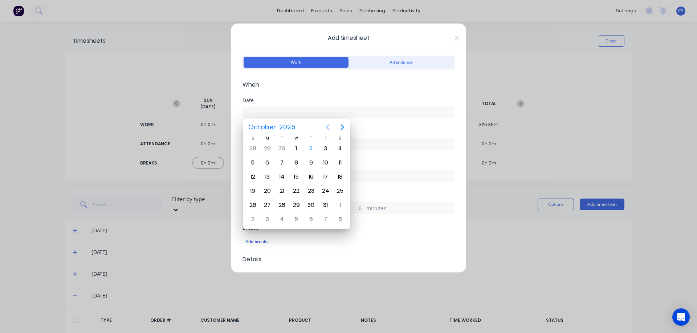
click at [329, 127] on icon "Previous page" at bounding box center [327, 127] width 9 height 9
click at [311, 190] on div "25" at bounding box center [311, 191] width 11 height 11
type input "[DATE]"
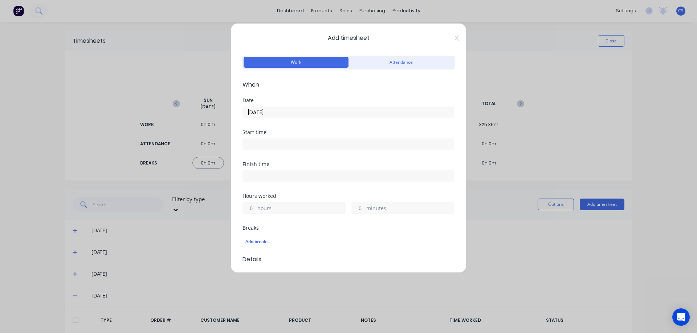
click at [360, 208] on input "minutes" at bounding box center [358, 208] width 13 height 11
type input "30"
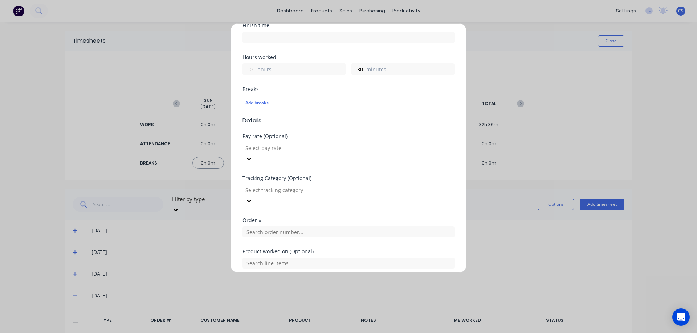
scroll to position [205, 0]
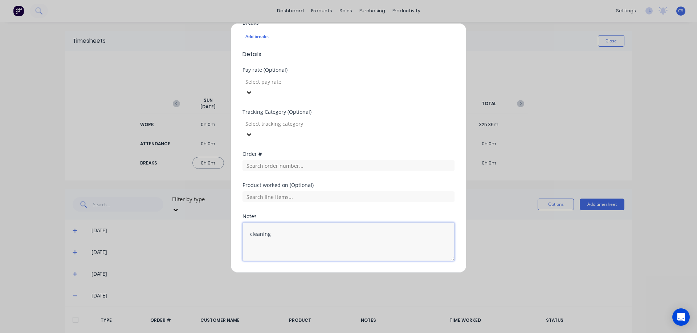
type textarea "cleaning"
click at [326, 273] on button "Add manual time entry" at bounding box center [330, 279] width 61 height 12
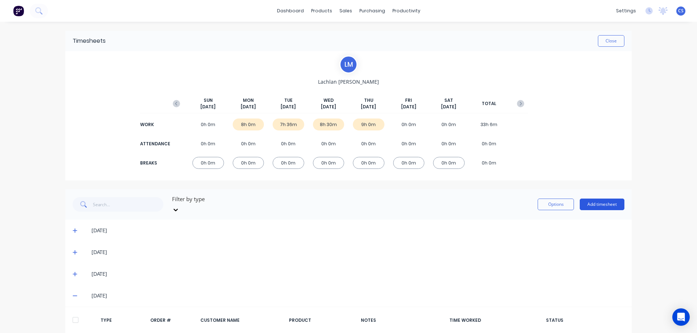
click at [596, 199] on button "Add timesheet" at bounding box center [601, 205] width 45 height 12
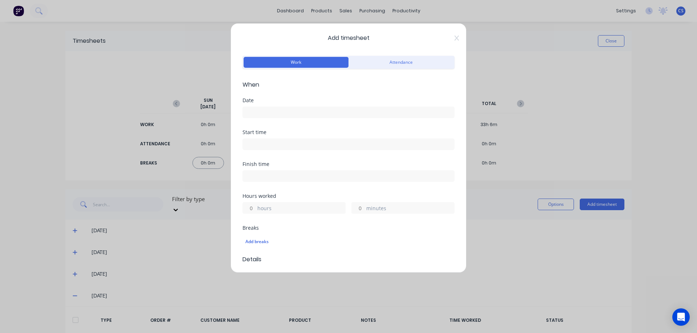
click at [284, 109] on input at bounding box center [348, 112] width 211 height 11
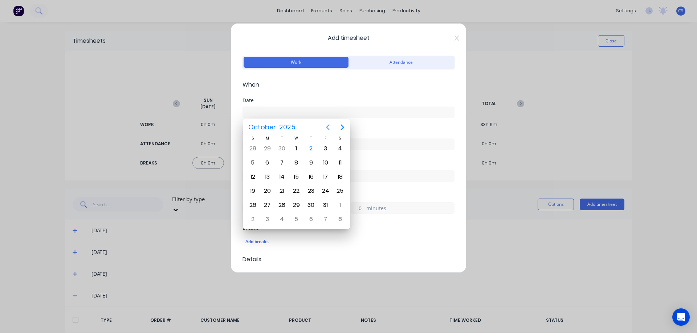
click at [328, 128] on icon "Previous page" at bounding box center [327, 127] width 9 height 9
click at [325, 190] on div "26" at bounding box center [325, 191] width 11 height 11
type input "[DATE]"
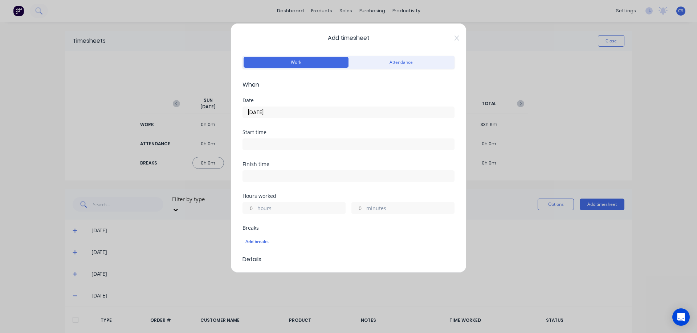
click at [254, 207] on input "hours" at bounding box center [249, 208] width 13 height 11
type input "6"
type input "30"
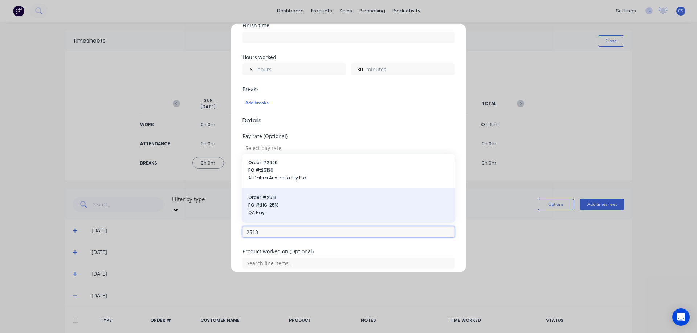
type input "2513"
click at [290, 210] on span "QA Hay" at bounding box center [348, 213] width 200 height 7
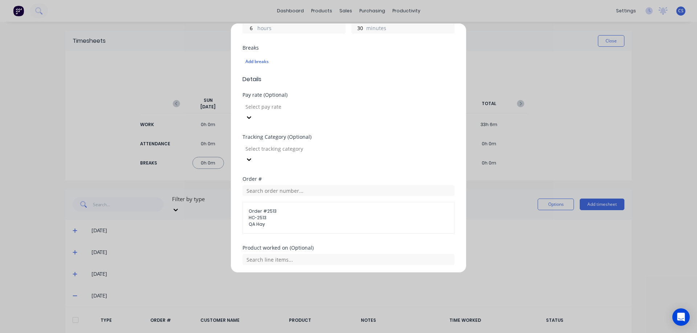
scroll to position [243, 0]
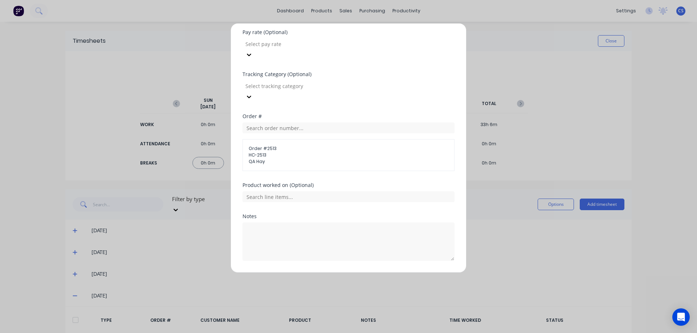
click at [328, 273] on button "Add manual time entry" at bounding box center [330, 279] width 61 height 12
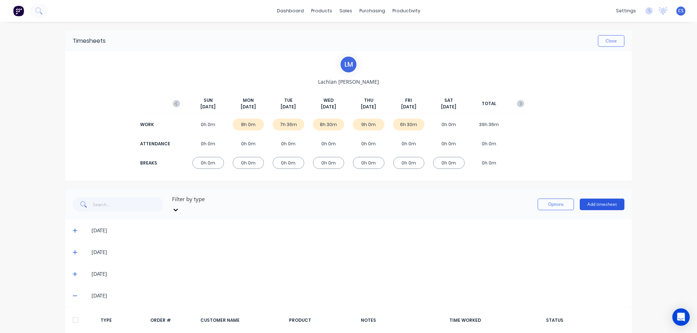
click at [595, 199] on button "Add timesheet" at bounding box center [601, 205] width 45 height 12
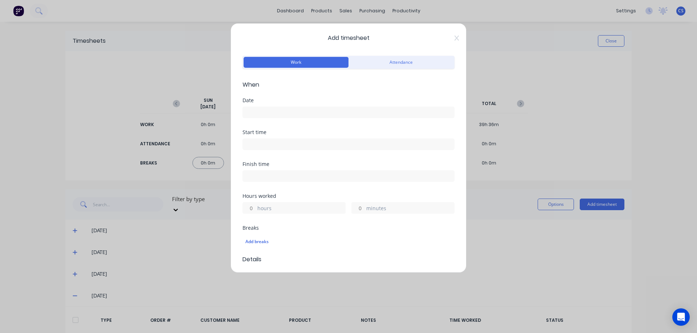
click at [273, 112] on input at bounding box center [348, 112] width 211 height 11
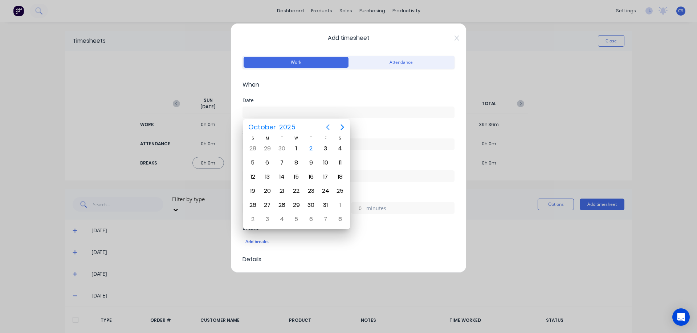
click at [330, 127] on icon "Previous page" at bounding box center [327, 127] width 9 height 9
click at [326, 189] on div "26" at bounding box center [325, 191] width 11 height 11
type input "[DATE]"
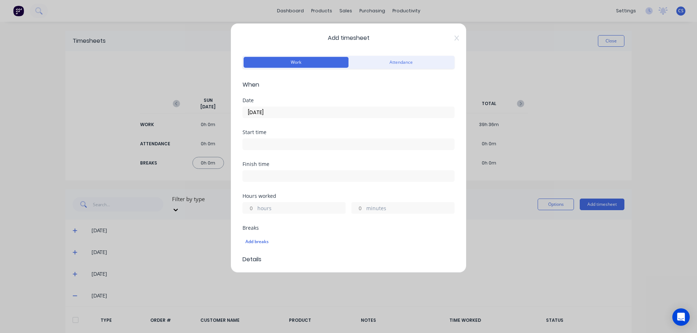
click at [253, 207] on input "hours" at bounding box center [249, 208] width 13 height 11
type input "30"
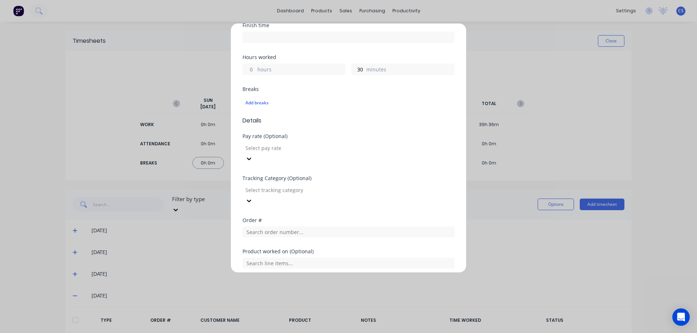
scroll to position [205, 0]
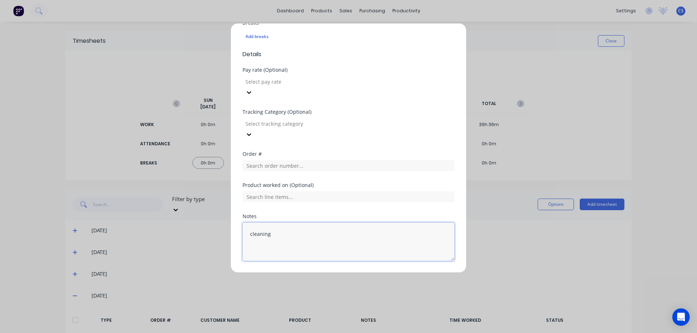
type textarea "cleaning"
click at [345, 273] on button "Add manual time entry" at bounding box center [330, 279] width 61 height 12
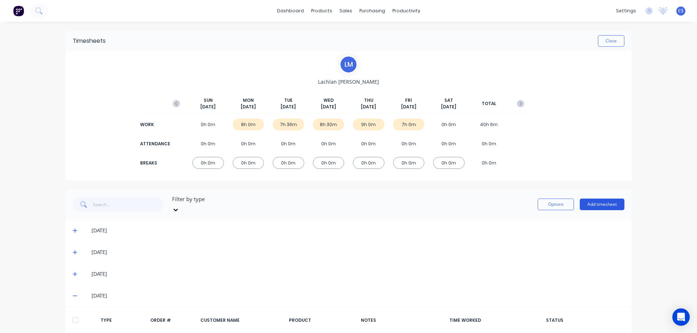
click at [603, 199] on button "Add timesheet" at bounding box center [601, 205] width 45 height 12
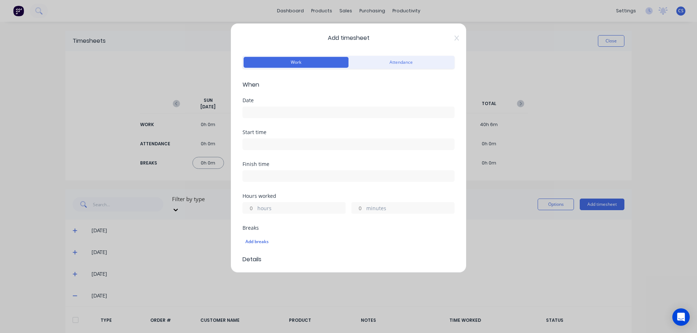
click at [252, 111] on input at bounding box center [348, 112] width 211 height 11
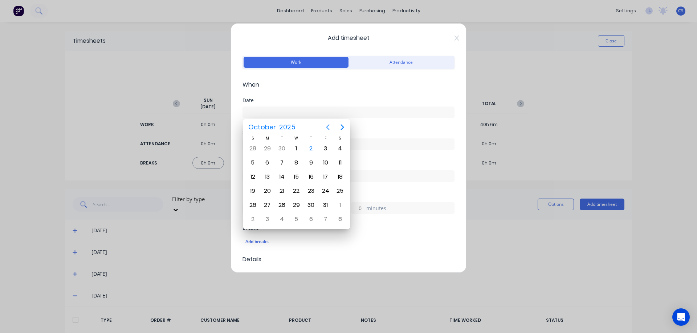
click at [328, 126] on icon "Previous page" at bounding box center [327, 127] width 3 height 6
click at [323, 192] on div "26" at bounding box center [325, 191] width 11 height 11
type input "[DATE]"
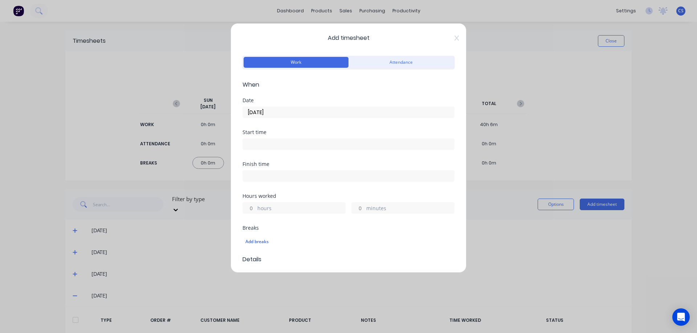
click at [252, 206] on input "hours" at bounding box center [249, 208] width 13 height 11
type input "1"
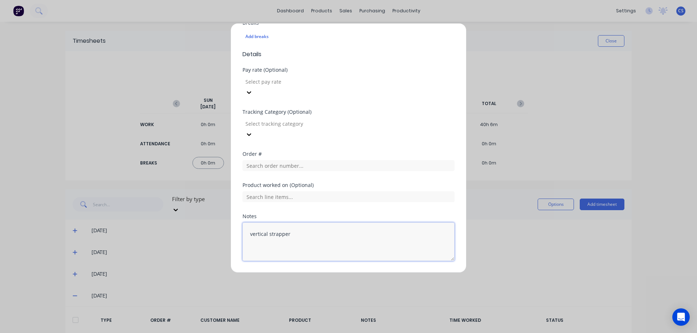
type textarea "vertical strapper"
click at [308, 273] on button "Add manual time entry" at bounding box center [330, 279] width 61 height 12
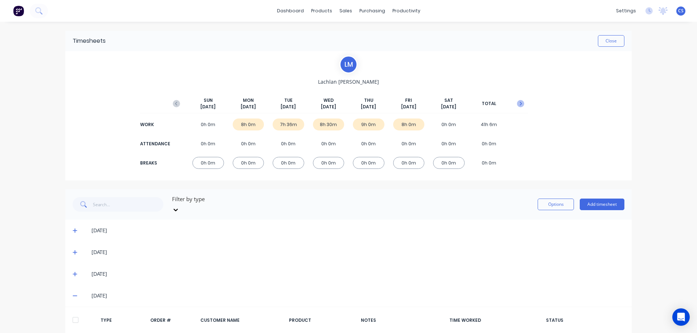
click at [520, 103] on icon "button" at bounding box center [521, 104] width 2 height 4
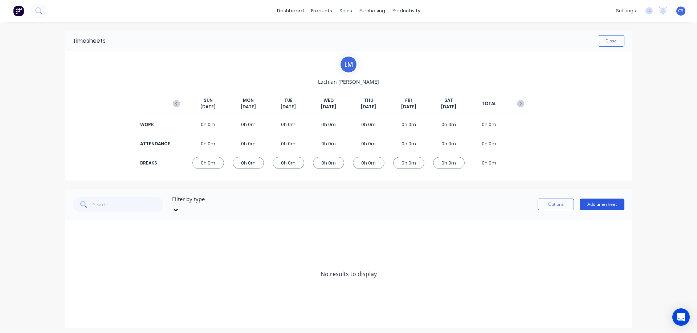
click at [607, 202] on button "Add timesheet" at bounding box center [601, 205] width 45 height 12
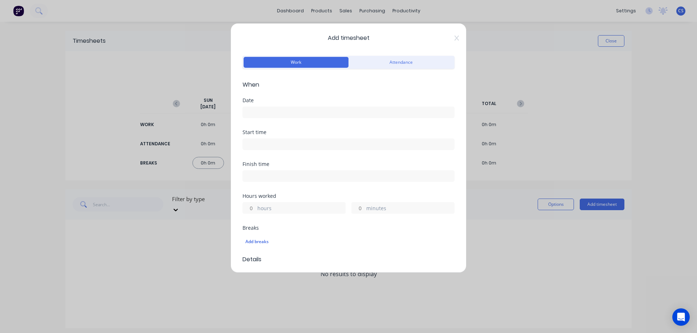
click at [288, 113] on input at bounding box center [348, 112] width 211 height 11
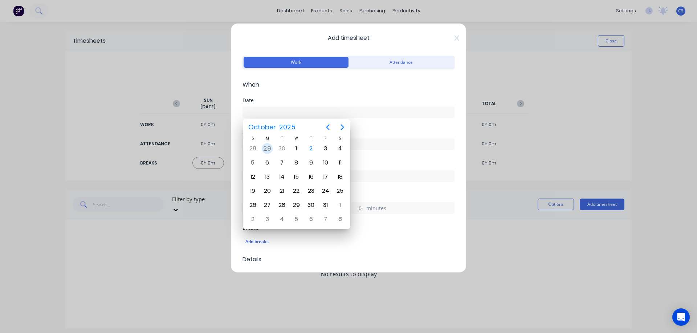
click at [265, 151] on div "29" at bounding box center [267, 148] width 11 height 11
type input "[DATE]"
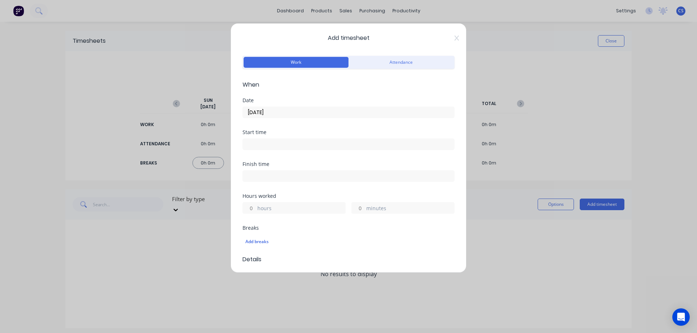
click at [256, 209] on div "hours" at bounding box center [293, 208] width 103 height 12
click at [254, 209] on div "hours" at bounding box center [293, 208] width 103 height 12
click at [253, 208] on input "hours" at bounding box center [249, 208] width 13 height 11
type input "3"
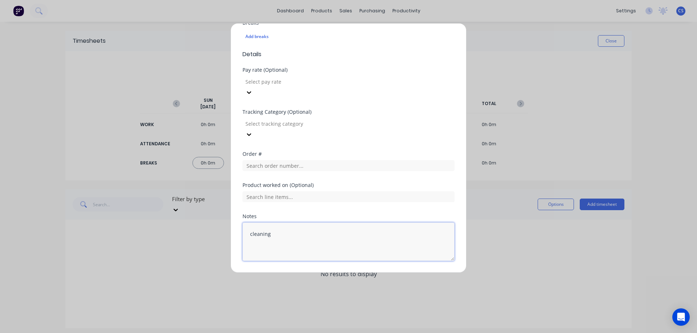
type textarea "cleaning"
click at [337, 273] on button "Add manual time entry" at bounding box center [330, 279] width 61 height 12
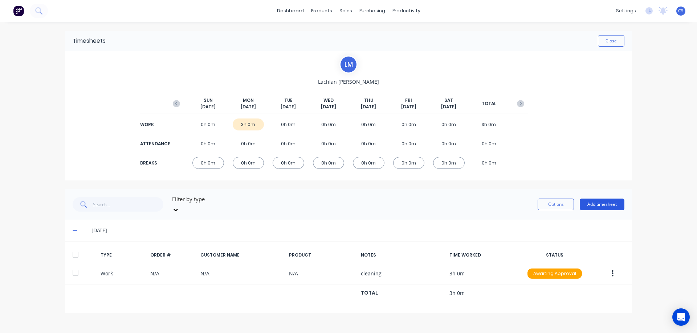
click at [591, 202] on button "Add timesheet" at bounding box center [601, 205] width 45 height 12
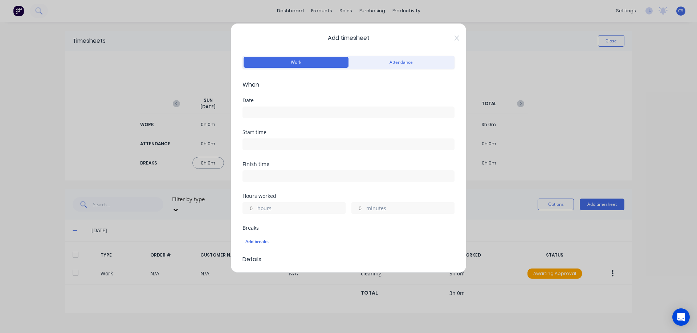
click at [269, 113] on input at bounding box center [348, 112] width 211 height 11
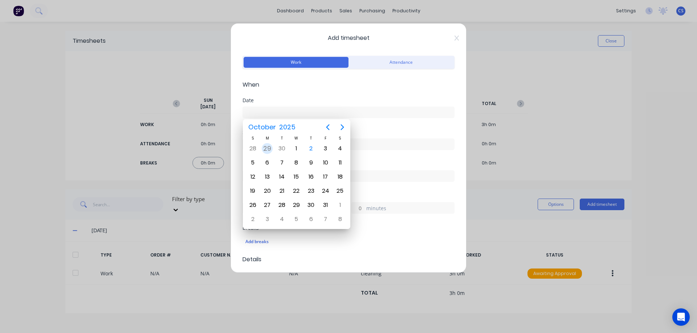
click at [266, 146] on div "29" at bounding box center [267, 148] width 11 height 11
type input "[DATE]"
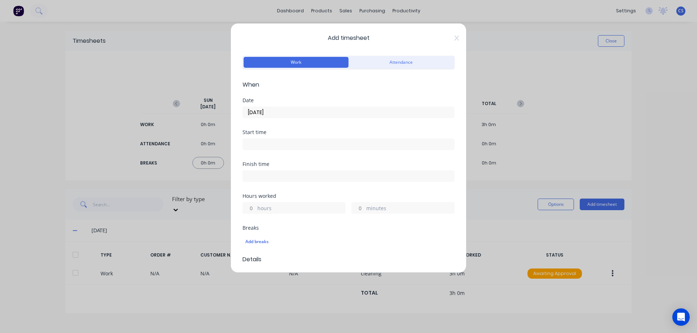
click at [253, 208] on input "hours" at bounding box center [249, 208] width 13 height 11
type input "3"
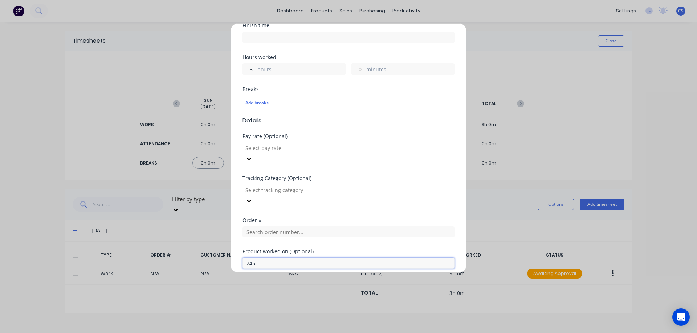
type input "2455"
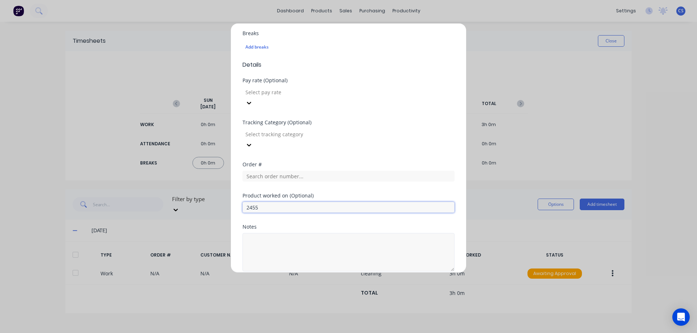
scroll to position [205, 0]
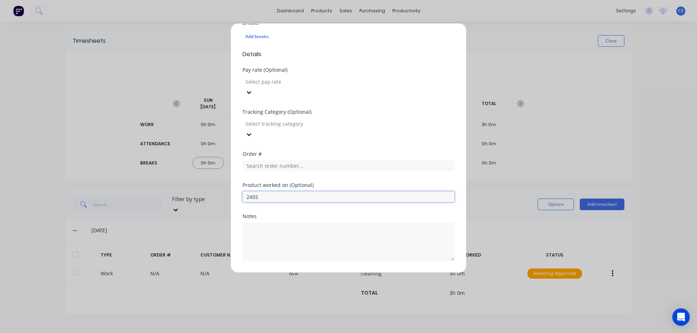
drag, startPoint x: 266, startPoint y: 174, endPoint x: 216, endPoint y: 169, distance: 50.3
click at [216, 169] on div "Add timesheet Work Attendance When Date 29/09/2025 Start time Finish time Hours…" at bounding box center [348, 166] width 697 height 333
click at [249, 160] on input "text" at bounding box center [348, 165] width 212 height 11
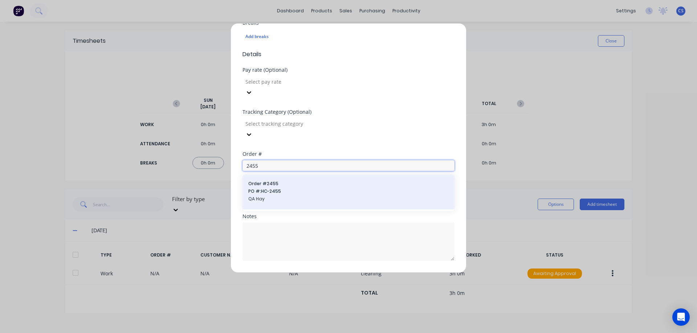
type input "2455"
click at [286, 181] on span "Order # 2455" at bounding box center [348, 184] width 200 height 7
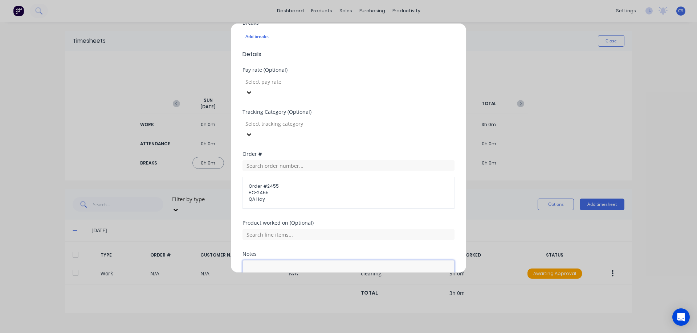
click at [264, 261] on textarea at bounding box center [348, 280] width 212 height 38
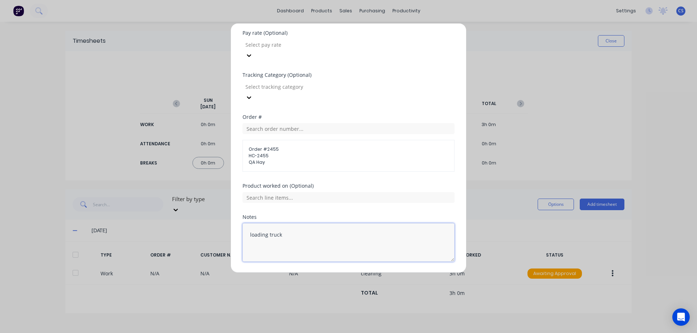
scroll to position [243, 0]
type textarea "loading truck"
click at [314, 273] on button "Add manual time entry" at bounding box center [330, 279] width 61 height 12
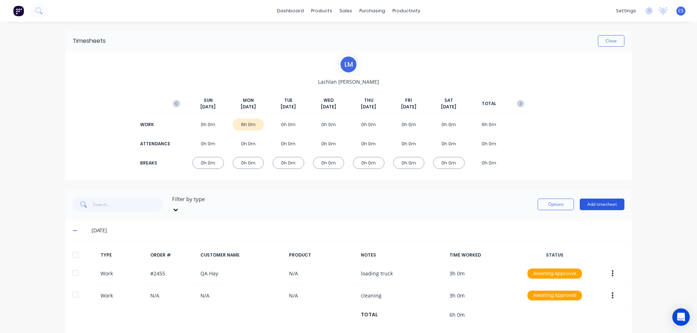
click at [593, 199] on button "Add timesheet" at bounding box center [601, 205] width 45 height 12
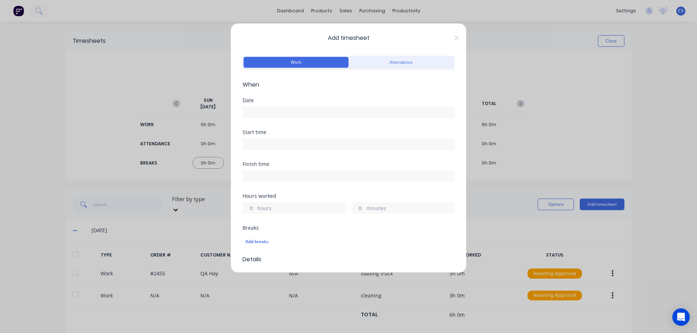
click at [258, 110] on input at bounding box center [348, 112] width 211 height 11
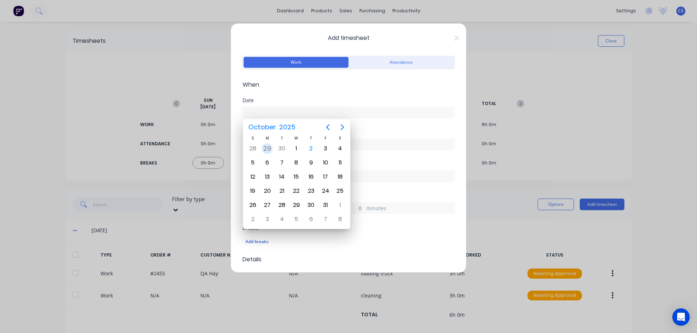
click at [268, 148] on div "29" at bounding box center [267, 148] width 11 height 11
type input "[DATE]"
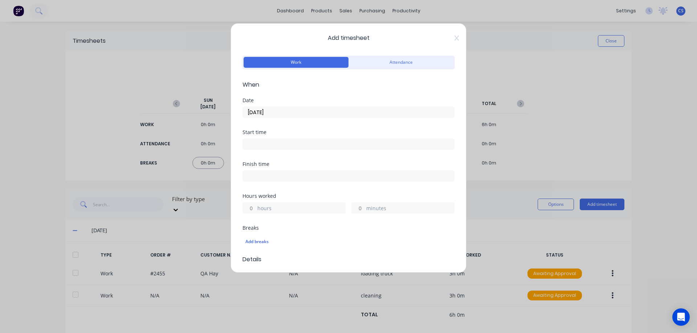
click at [252, 206] on input "hours" at bounding box center [249, 208] width 13 height 11
type input "6"
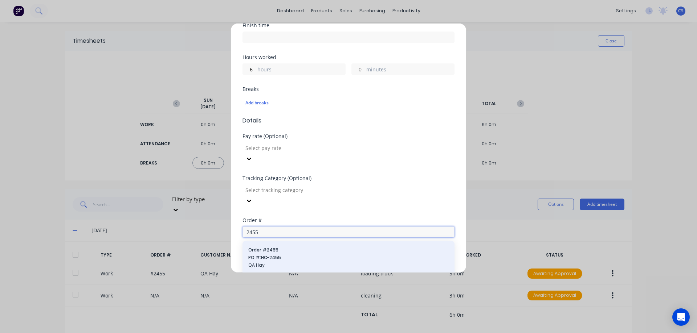
type input "2455"
click at [273, 247] on span "Order # 2455" at bounding box center [348, 250] width 200 height 7
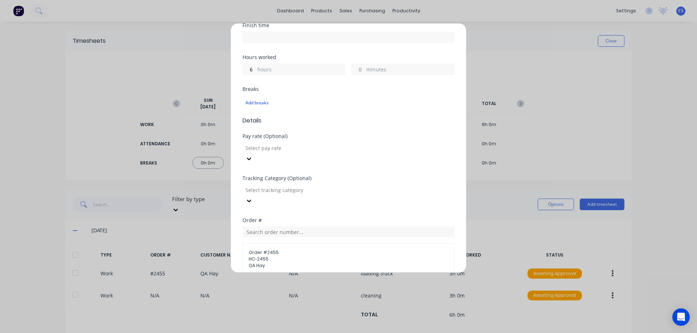
scroll to position [243, 0]
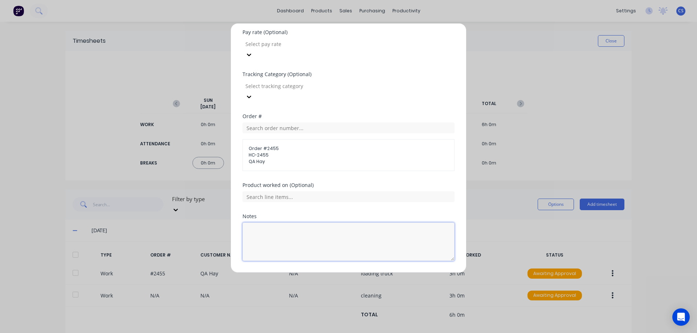
click at [267, 223] on textarea at bounding box center [348, 242] width 212 height 38
type textarea "driving to site"
click at [332, 273] on button "Add manual time entry" at bounding box center [330, 279] width 61 height 12
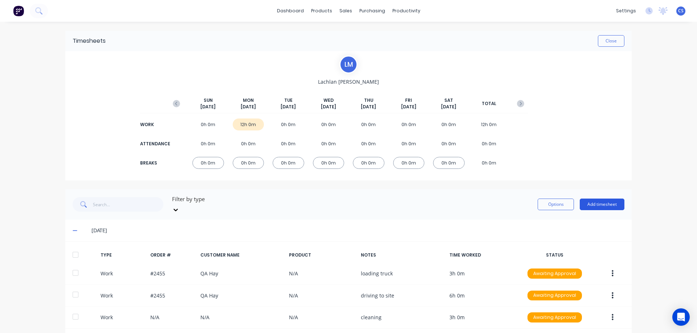
click at [607, 201] on button "Add timesheet" at bounding box center [601, 205] width 45 height 12
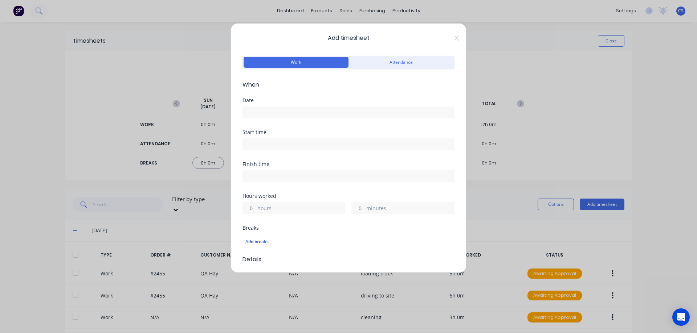
click at [263, 111] on input at bounding box center [348, 112] width 211 height 11
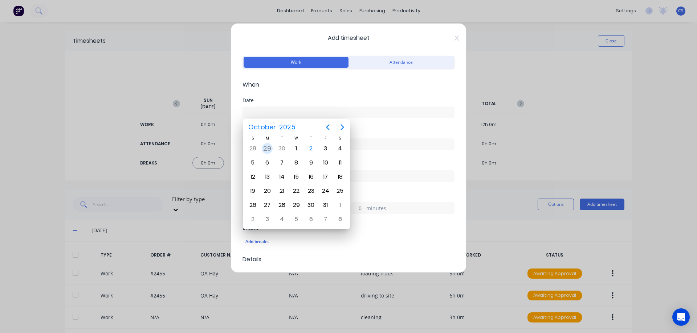
click at [270, 148] on div "29" at bounding box center [267, 148] width 11 height 11
type input "[DATE]"
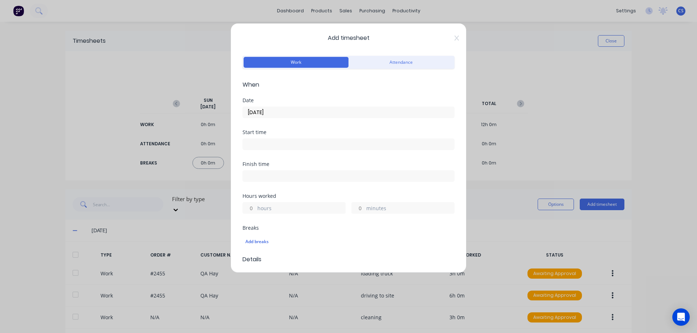
click at [253, 205] on input "hours" at bounding box center [249, 208] width 13 height 11
type input "2"
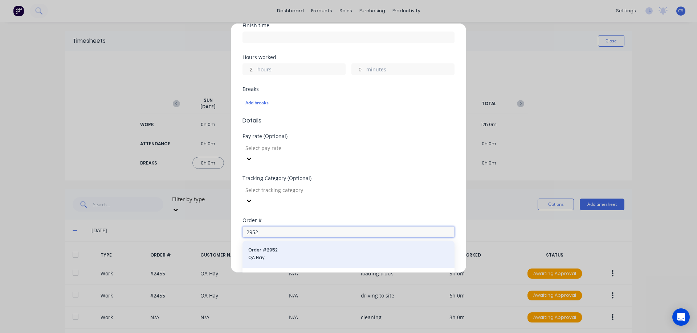
type input "2952"
click at [276, 247] on span "Order # 2952" at bounding box center [348, 250] width 200 height 7
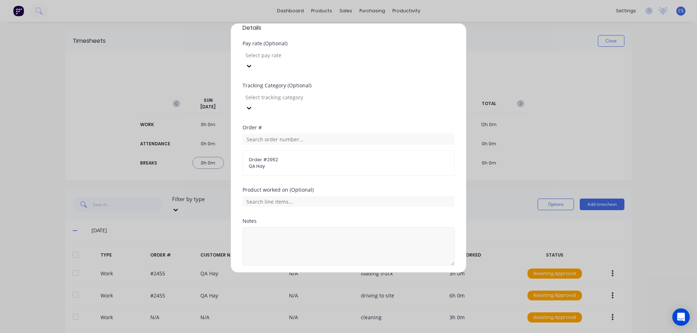
scroll to position [237, 0]
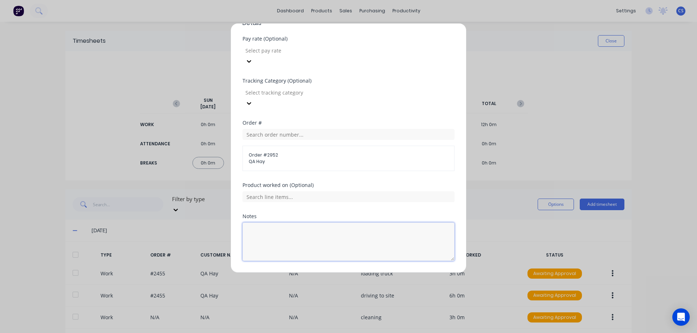
click at [269, 223] on textarea at bounding box center [348, 242] width 212 height 38
type textarea "Maintenance"
click at [344, 273] on button "Add manual time entry" at bounding box center [330, 279] width 61 height 12
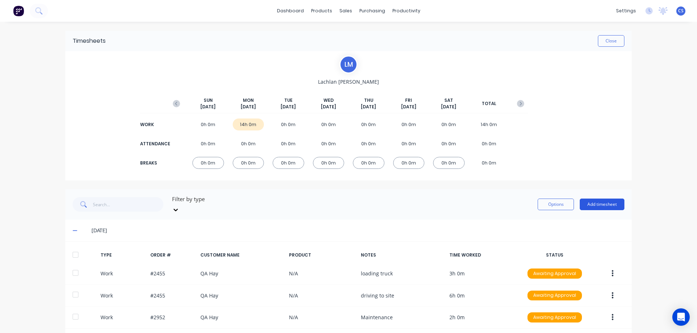
click at [599, 203] on button "Add timesheet" at bounding box center [601, 205] width 45 height 12
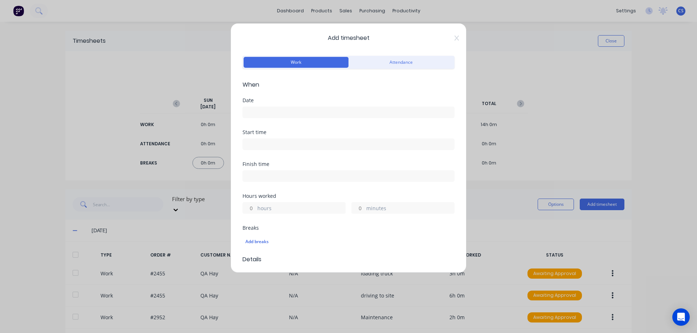
click at [258, 111] on input at bounding box center [348, 112] width 211 height 11
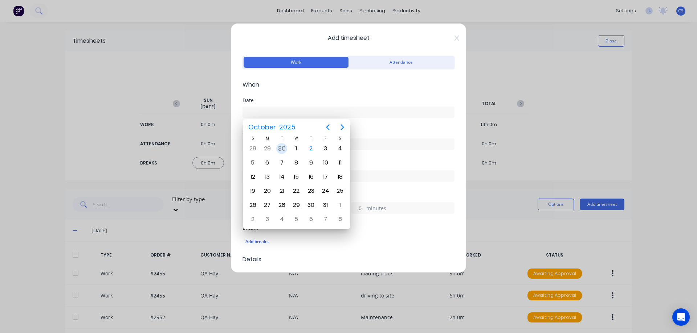
click at [282, 148] on div "30" at bounding box center [281, 148] width 11 height 11
type input "[DATE]"
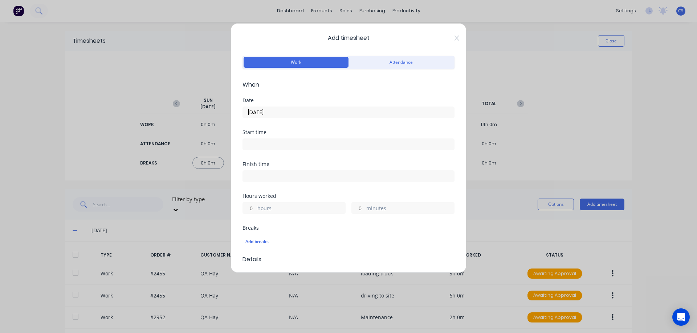
click at [253, 207] on input "hours" at bounding box center [249, 208] width 13 height 11
type input "10"
type input "30"
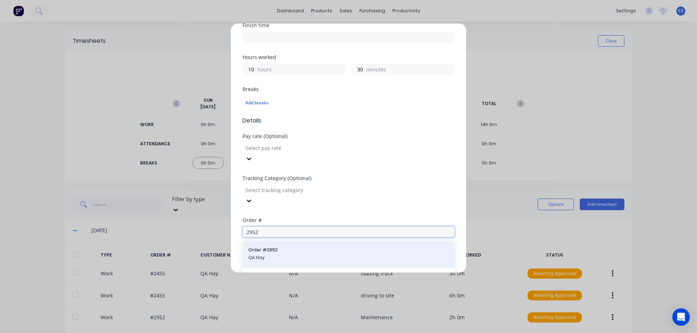
type input "2952"
click at [291, 255] on span "QA Hay" at bounding box center [348, 258] width 200 height 7
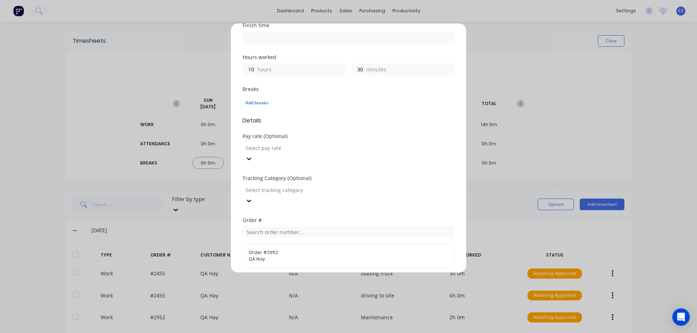
scroll to position [237, 0]
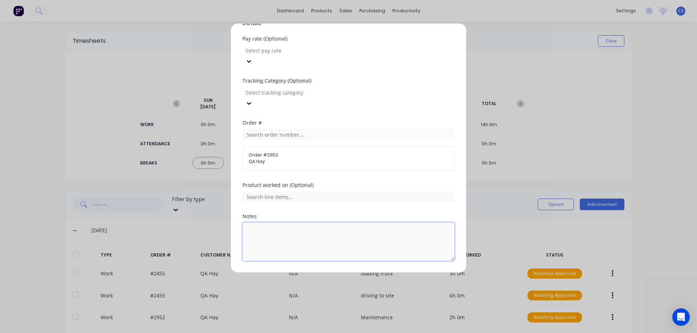
click at [269, 223] on textarea at bounding box center [348, 242] width 212 height 38
type textarea "site work - Installation"
click at [321, 273] on button "Add manual time entry" at bounding box center [330, 279] width 61 height 12
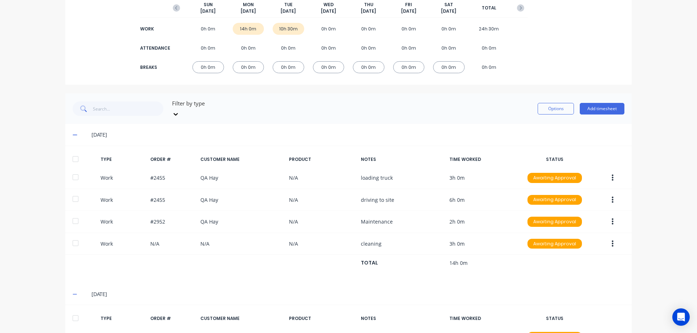
scroll to position [141, 0]
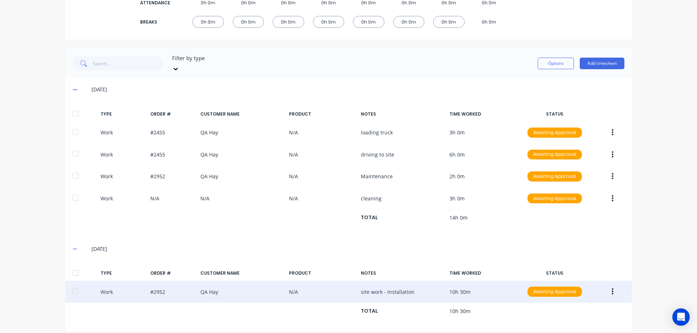
click at [606, 287] on button "button" at bounding box center [612, 292] width 17 height 13
click at [590, 274] on div "Duplicate" at bounding box center [586, 279] width 56 height 11
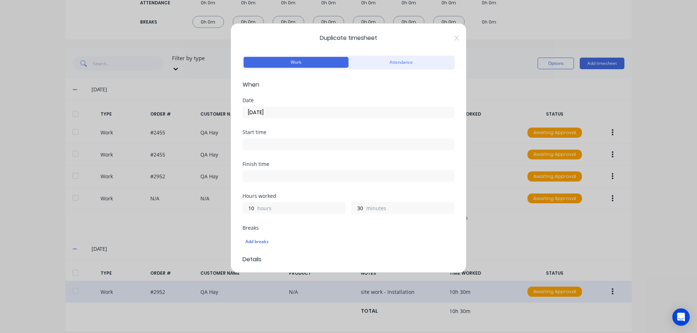
click at [287, 111] on input "[DATE]" at bounding box center [348, 112] width 211 height 11
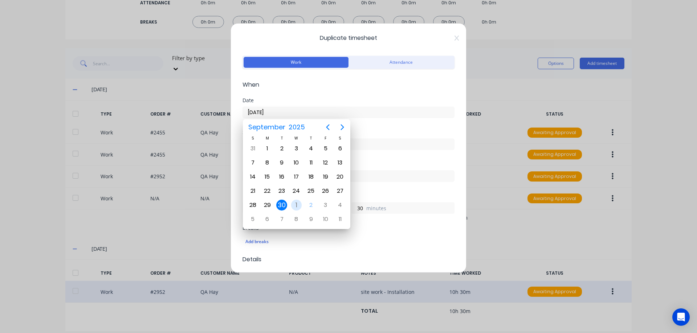
click at [299, 205] on div "1" at bounding box center [296, 205] width 11 height 11
type input "[DATE]"
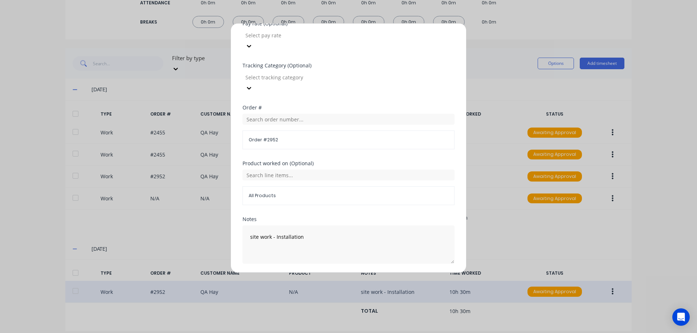
scroll to position [255, 0]
click at [317, 273] on button "Duplicate time entry" at bounding box center [331, 279] width 56 height 12
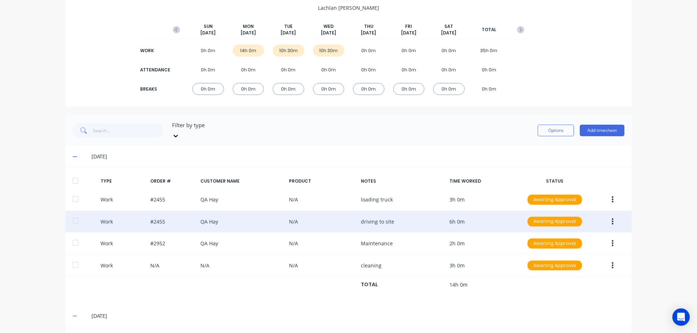
scroll to position [0, 0]
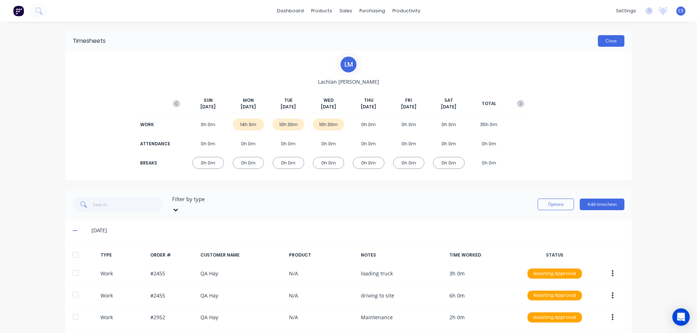
click at [605, 41] on button "Close" at bounding box center [611, 41] width 26 height 12
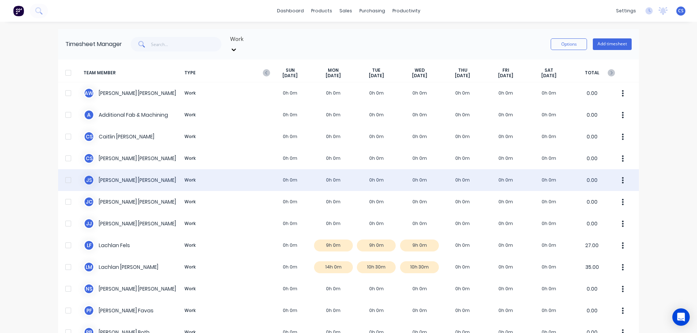
click at [384, 173] on div "J S Joel Schutz Work 0h 0m 0h 0m 0h 0m 0h 0m 0h 0m 0h 0m 0h 0m 0.00" at bounding box center [348, 180] width 581 height 22
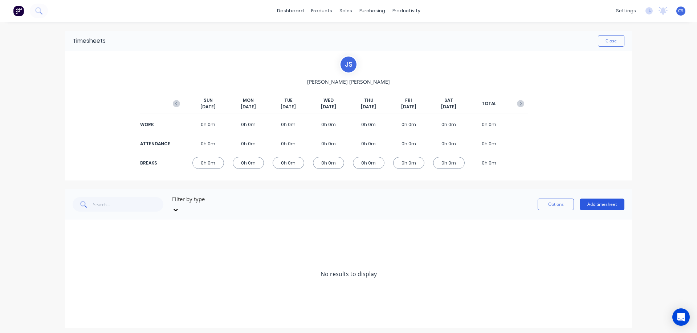
click at [609, 202] on button "Add timesheet" at bounding box center [601, 205] width 45 height 12
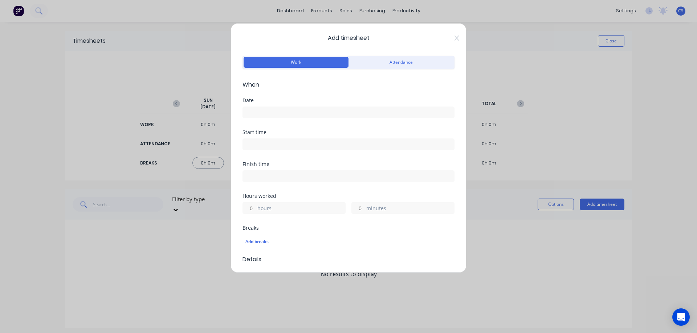
click at [271, 114] on input at bounding box center [348, 112] width 211 height 11
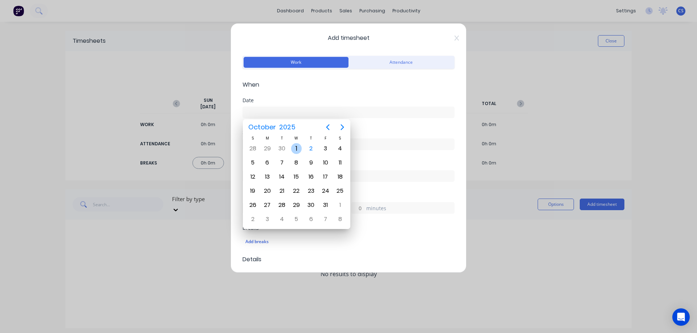
click at [296, 149] on div "1" at bounding box center [296, 148] width 11 height 11
type input "[DATE]"
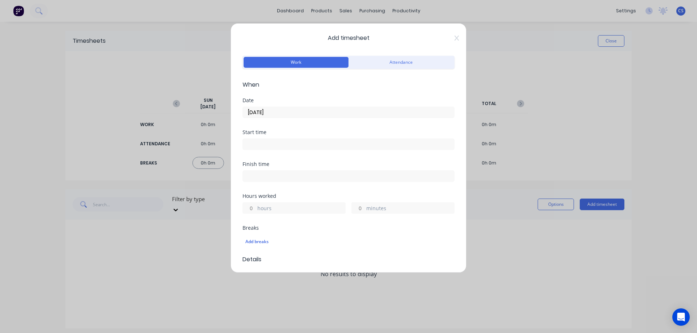
click at [255, 210] on input "hours" at bounding box center [249, 208] width 13 height 11
type input "10"
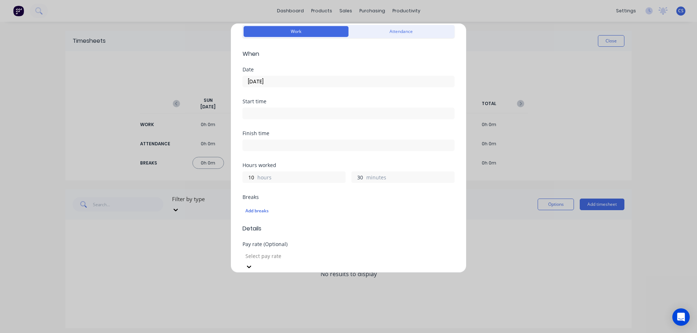
scroll to position [109, 0]
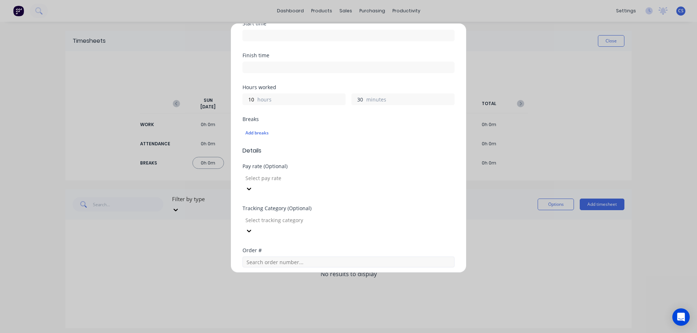
type input "30"
click at [265, 257] on input "text" at bounding box center [348, 262] width 212 height 11
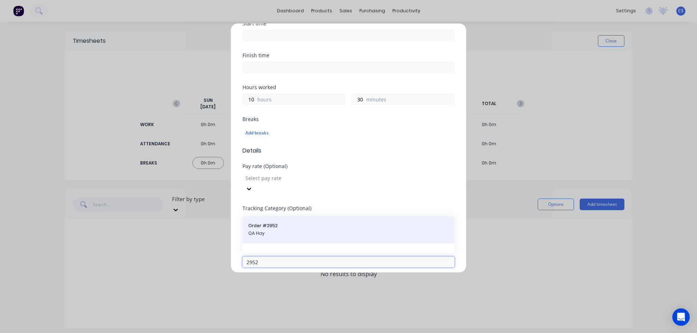
type input "2952"
click at [283, 230] on span "QA Hay" at bounding box center [348, 233] width 200 height 7
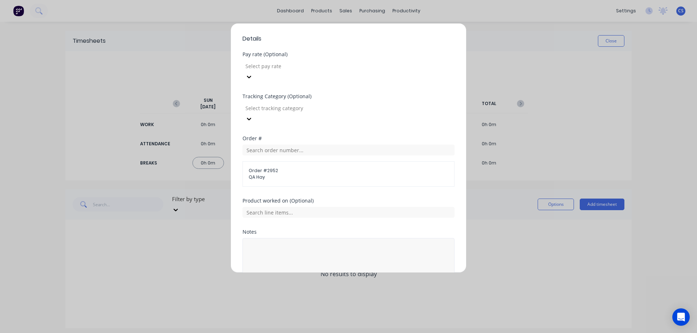
scroll to position [237, 0]
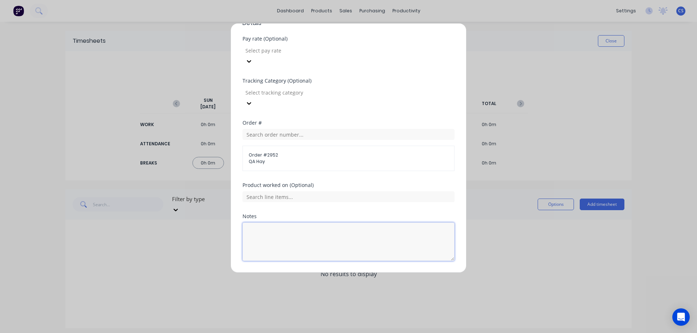
click at [276, 223] on textarea at bounding box center [348, 242] width 212 height 38
type textarea "site work - Installation"
click at [340, 273] on button "Add manual time entry" at bounding box center [330, 279] width 61 height 12
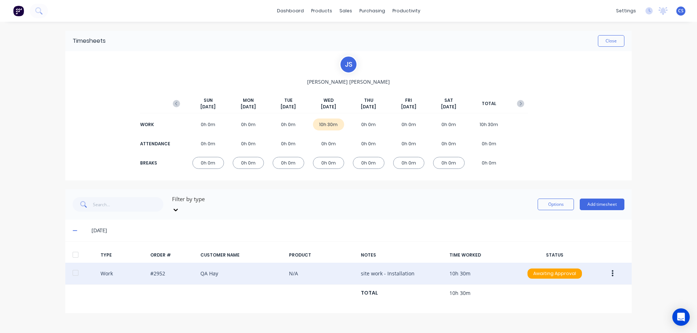
click at [612, 271] on icon "button" at bounding box center [612, 274] width 2 height 7
click at [603, 256] on div "Duplicate" at bounding box center [586, 261] width 56 height 11
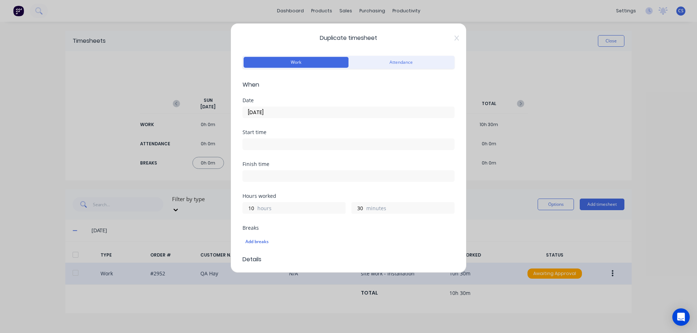
click at [291, 112] on input "[DATE]" at bounding box center [348, 112] width 211 height 11
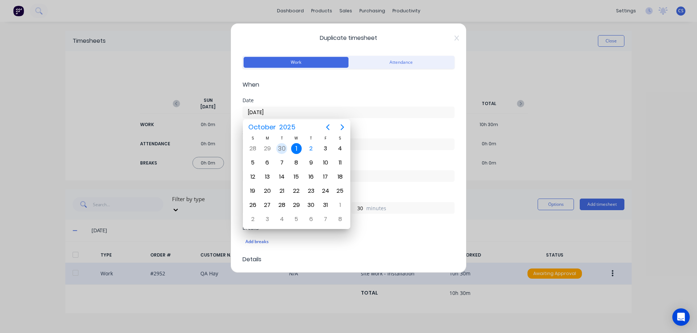
click at [284, 150] on div "30" at bounding box center [281, 148] width 11 height 11
type input "[DATE]"
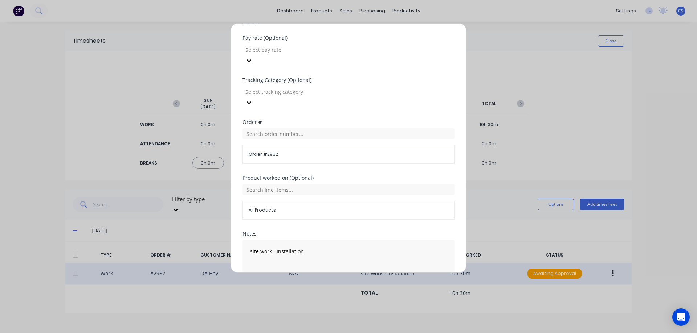
scroll to position [255, 0]
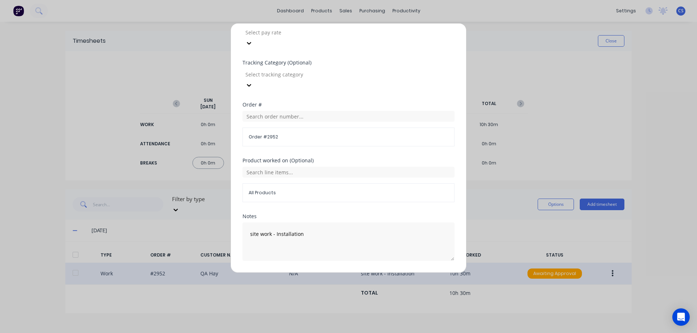
click at [323, 273] on button "Duplicate time entry" at bounding box center [331, 279] width 56 height 12
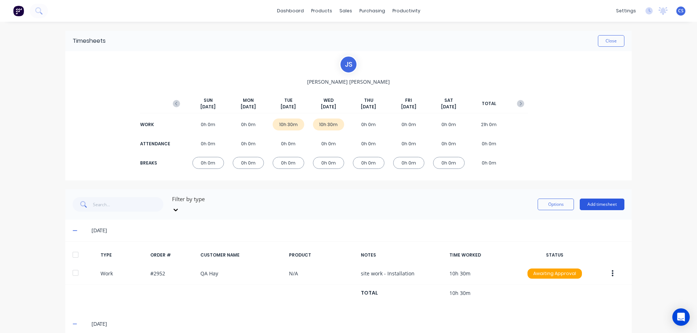
click at [594, 200] on button "Add timesheet" at bounding box center [601, 205] width 45 height 12
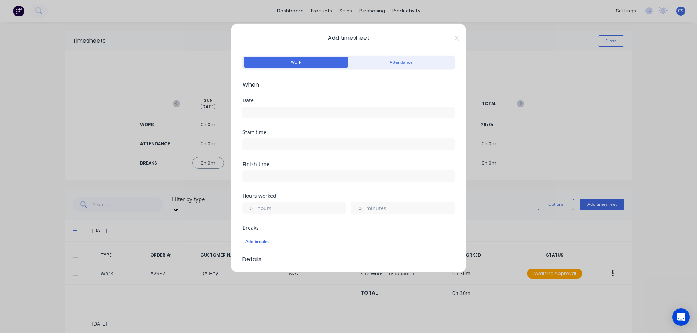
click at [254, 109] on input at bounding box center [348, 112] width 211 height 11
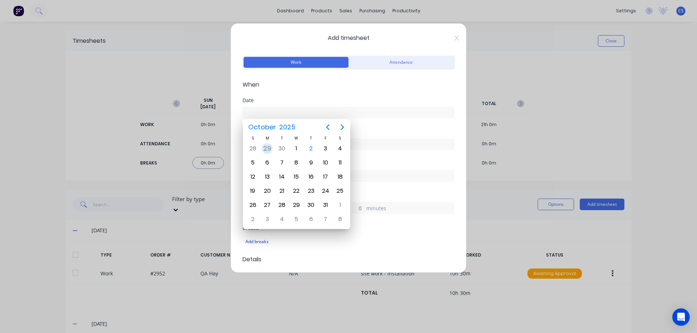
click at [267, 150] on div "29" at bounding box center [267, 148] width 11 height 11
type input "[DATE]"
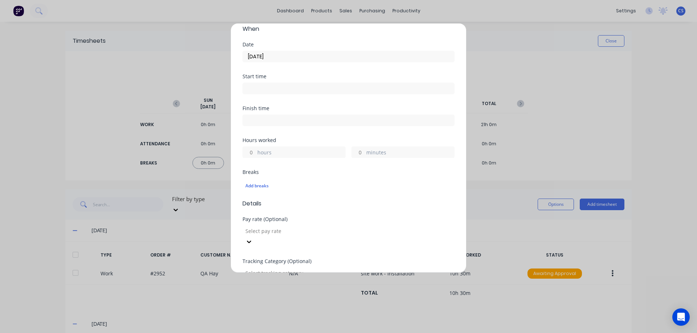
scroll to position [73, 0]
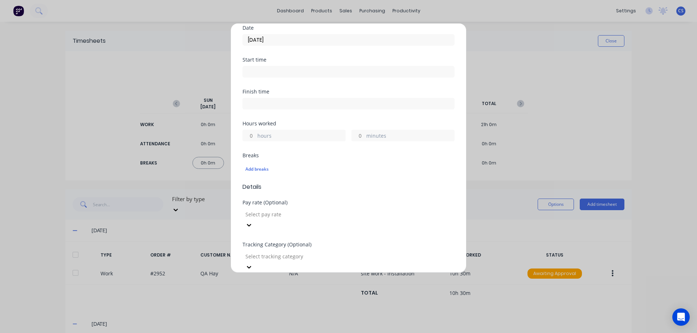
click at [253, 135] on input "hours" at bounding box center [249, 135] width 13 height 11
type input "3"
type input "30"
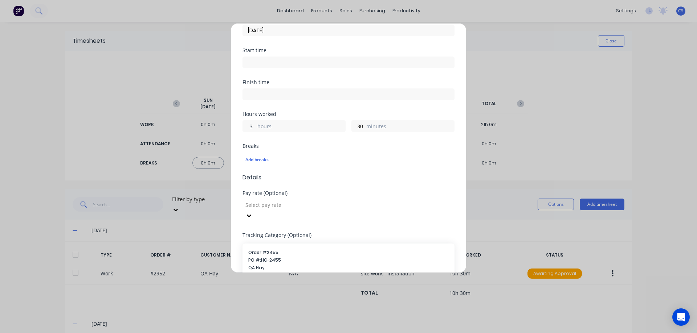
scroll to position [118, 0]
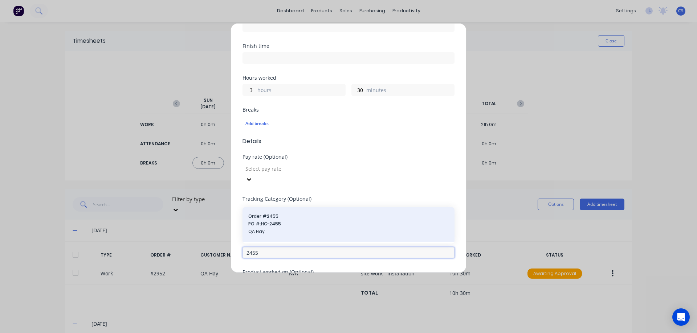
type input "2455"
click at [299, 213] on span "Order # 2455" at bounding box center [348, 216] width 200 height 7
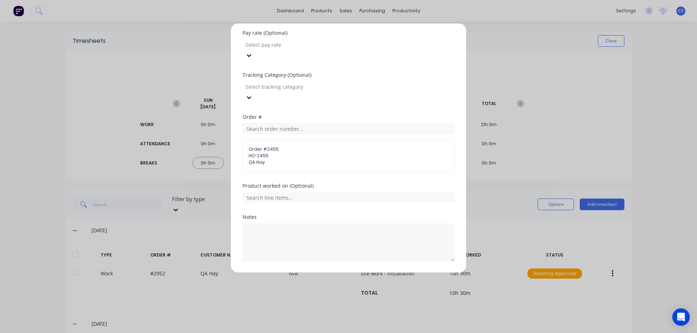
scroll to position [243, 0]
click at [260, 223] on textarea at bounding box center [348, 242] width 212 height 38
type textarea "load truck"
click at [330, 273] on button "Add manual time entry" at bounding box center [330, 279] width 61 height 12
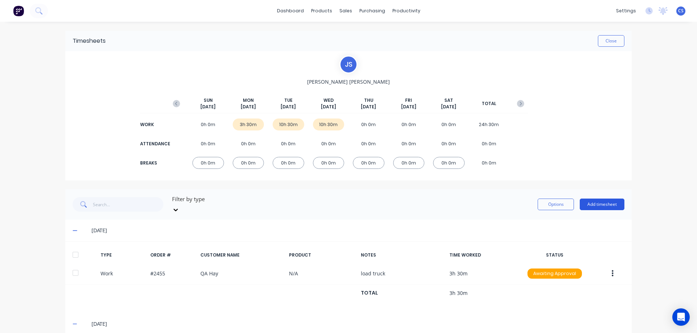
click at [602, 201] on button "Add timesheet" at bounding box center [601, 205] width 45 height 12
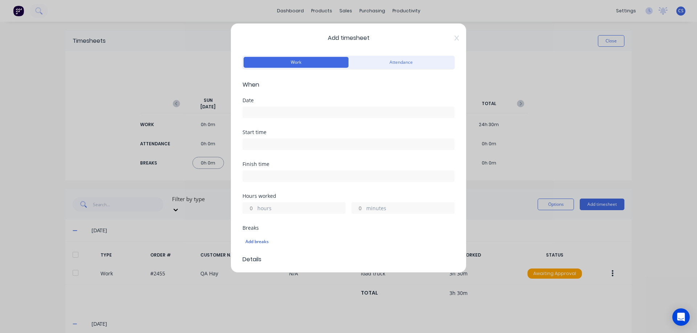
click at [276, 112] on input at bounding box center [348, 112] width 211 height 11
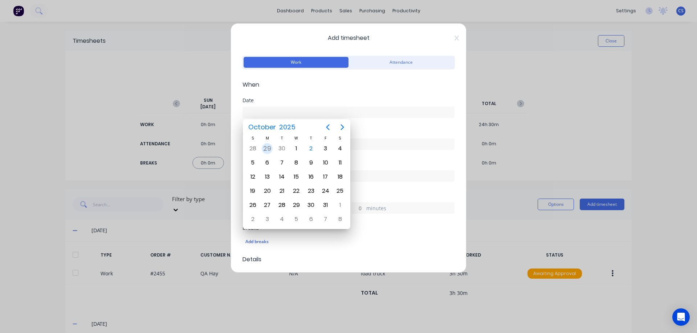
click at [267, 148] on div "29" at bounding box center [267, 148] width 11 height 11
type input "[DATE]"
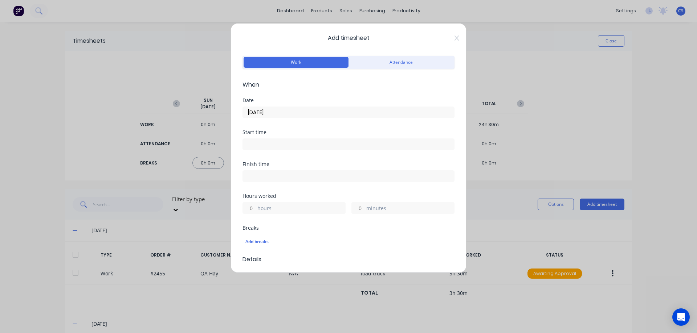
drag, startPoint x: 255, startPoint y: 209, endPoint x: 267, endPoint y: 200, distance: 15.0
click at [266, 201] on div "hours minutes" at bounding box center [348, 207] width 212 height 13
type input "6"
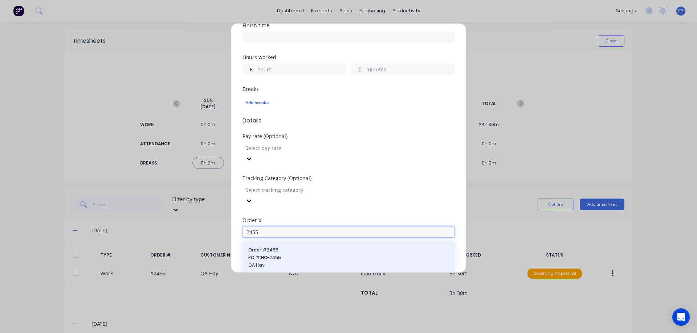
type input "2455"
click at [281, 247] on span "Order # 2455" at bounding box center [348, 250] width 200 height 7
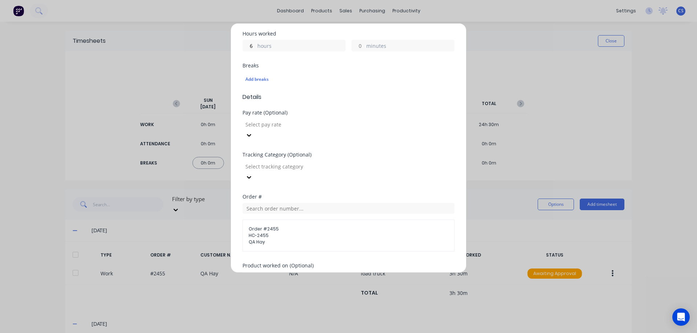
scroll to position [243, 0]
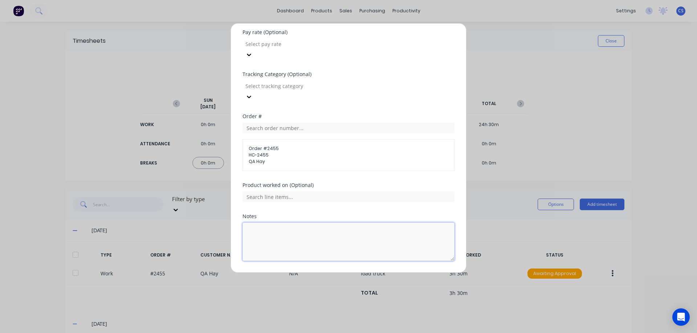
click at [268, 223] on textarea at bounding box center [348, 242] width 212 height 38
type textarea "drive to site"
click at [324, 273] on button "Add manual time entry" at bounding box center [330, 279] width 61 height 12
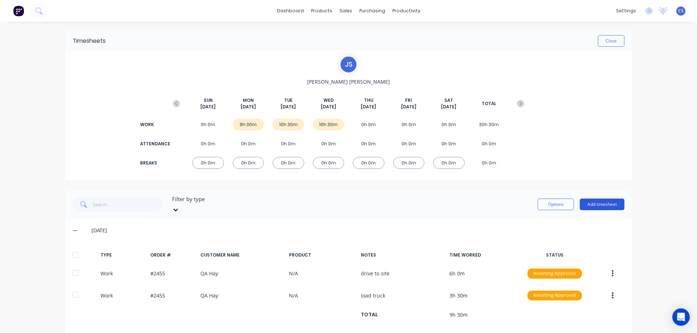
click at [593, 204] on button "Add timesheet" at bounding box center [601, 205] width 45 height 12
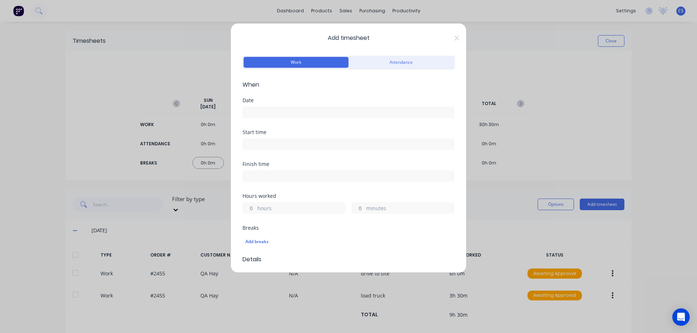
click at [258, 111] on input at bounding box center [348, 112] width 211 height 11
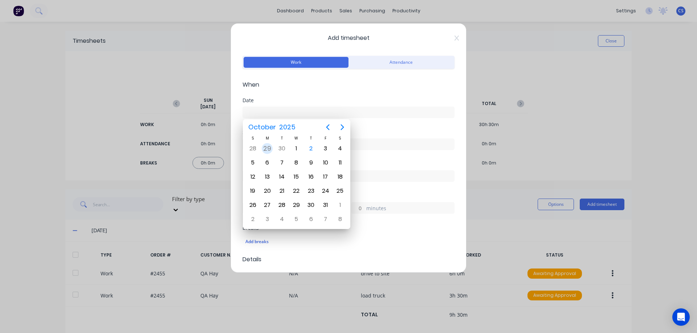
click at [268, 147] on div "29" at bounding box center [267, 148] width 11 height 11
type input "[DATE]"
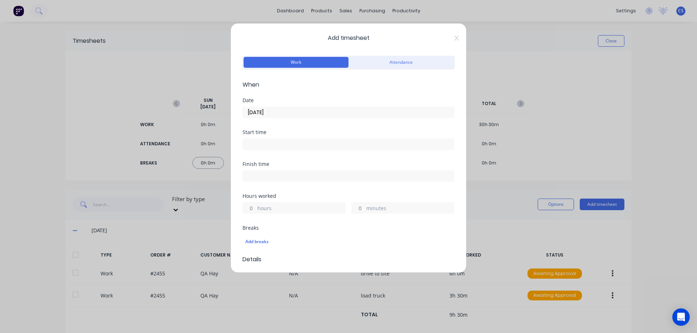
click at [253, 207] on input "hours" at bounding box center [249, 208] width 13 height 11
type input "2"
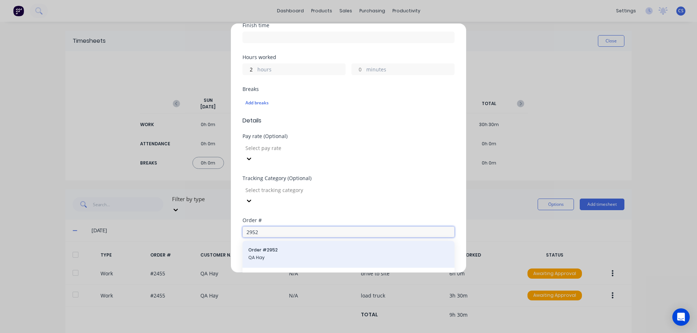
type input "2952"
click at [309, 255] on span "QA Hay" at bounding box center [348, 258] width 200 height 7
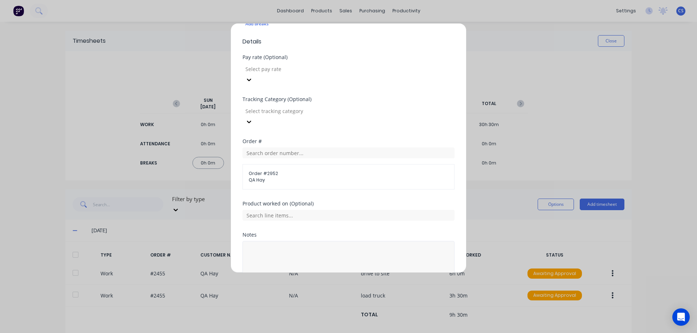
scroll to position [237, 0]
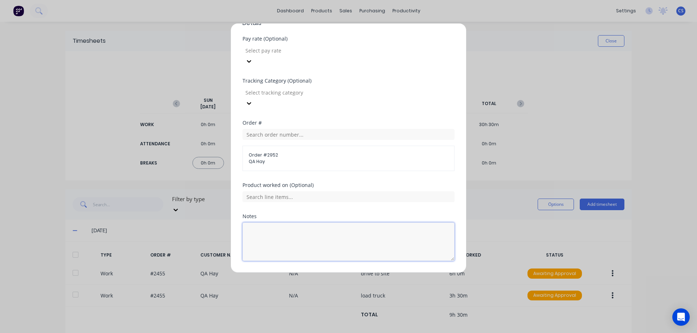
click at [279, 223] on textarea at bounding box center [348, 242] width 212 height 38
type textarea "Maintenance at site"
click at [330, 273] on button "Add manual time entry" at bounding box center [330, 279] width 61 height 12
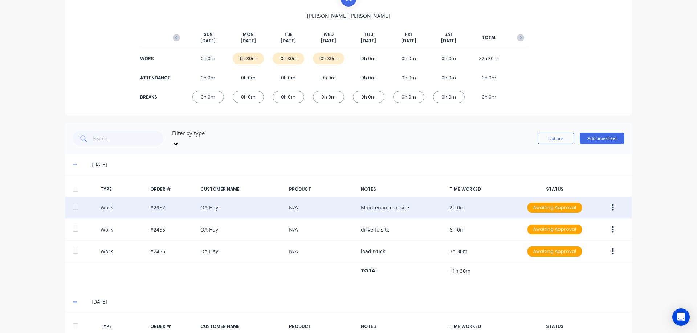
scroll to position [73, 0]
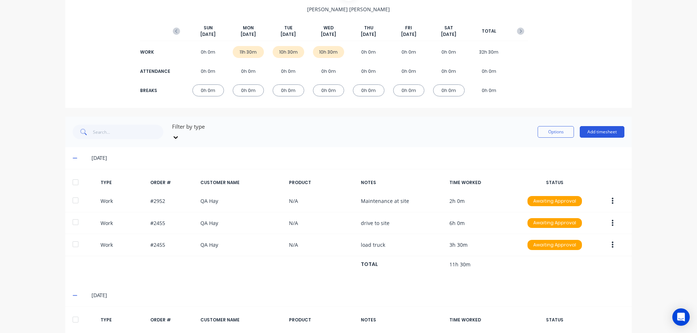
click at [589, 130] on button "Add timesheet" at bounding box center [601, 132] width 45 height 12
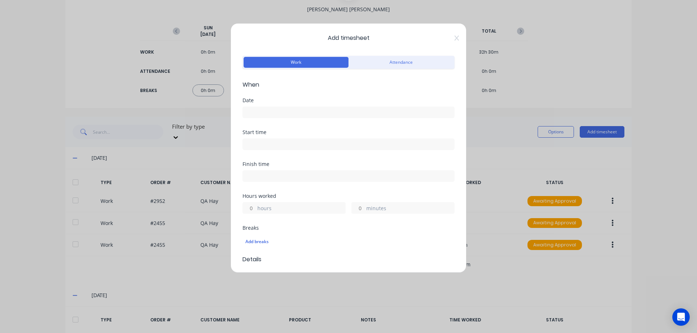
click at [262, 110] on input at bounding box center [348, 112] width 211 height 11
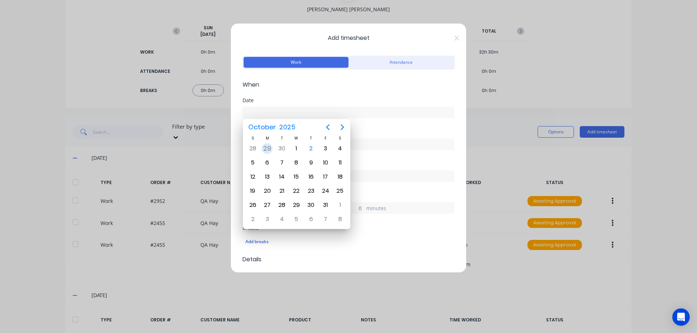
click at [266, 148] on div "29" at bounding box center [267, 148] width 11 height 11
type input "[DATE]"
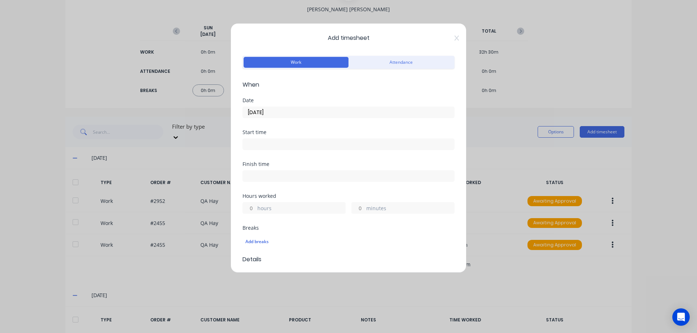
click at [251, 206] on input "hours" at bounding box center [249, 208] width 13 height 11
type input "2"
type input "30"
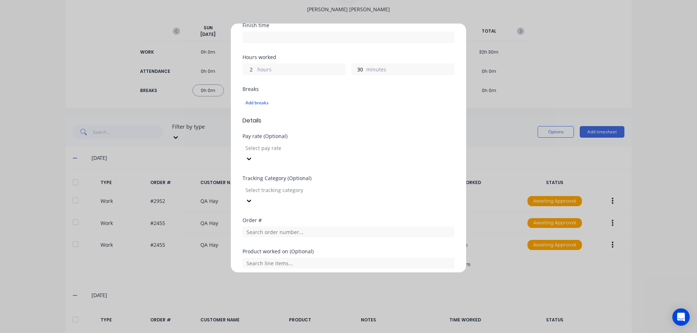
scroll to position [205, 0]
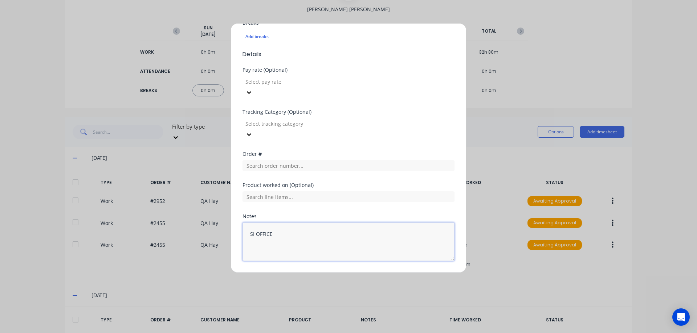
type textarea "SI OFFICE"
click at [331, 273] on button "Add manual time entry" at bounding box center [330, 279] width 61 height 12
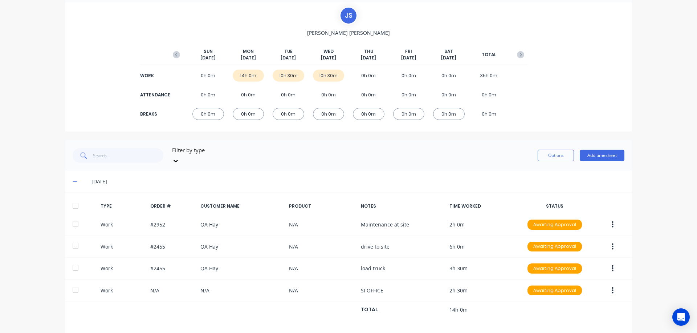
scroll to position [36, 0]
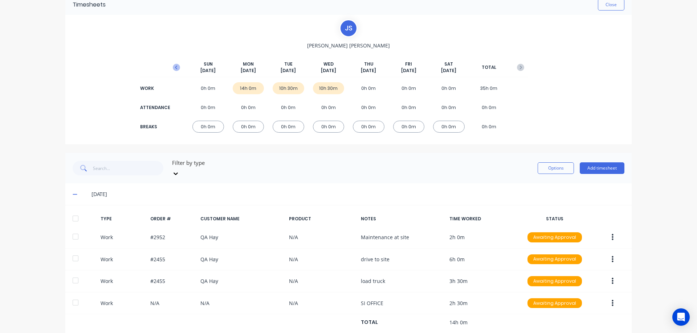
click at [175, 68] on icon "button" at bounding box center [176, 68] width 2 height 4
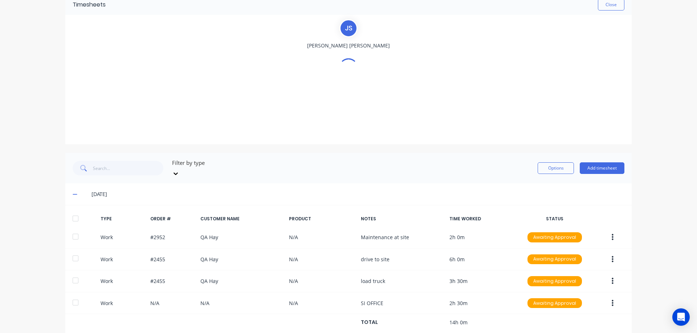
scroll to position [0, 0]
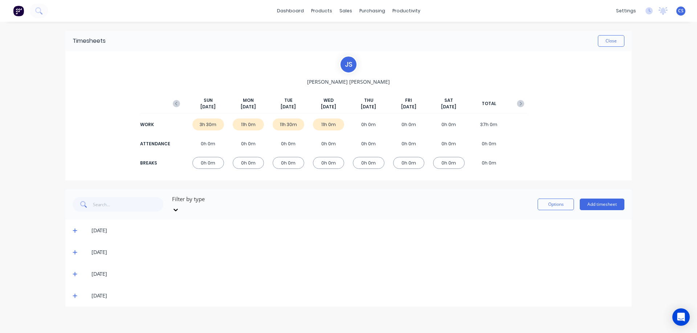
click at [369, 123] on div "0h 0m" at bounding box center [369, 125] width 32 height 12
click at [601, 203] on button "Add timesheet" at bounding box center [601, 205] width 45 height 12
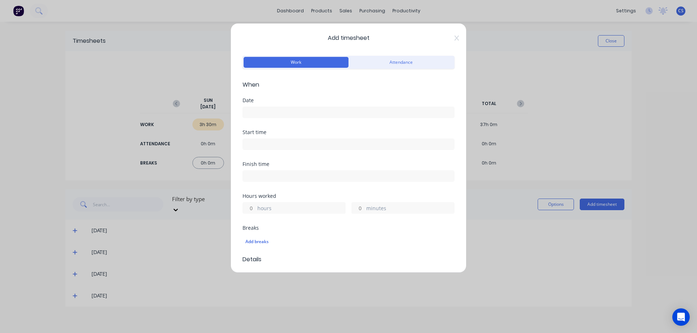
click at [273, 113] on input at bounding box center [348, 112] width 211 height 11
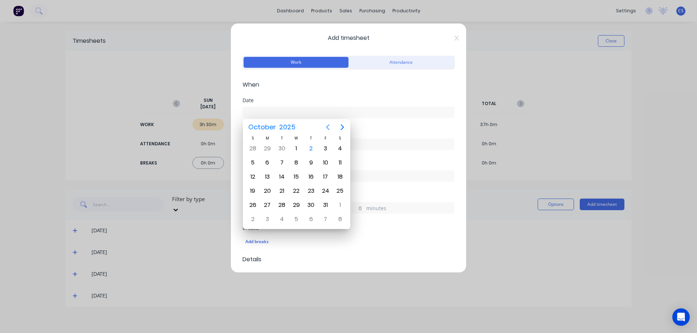
click at [325, 126] on icon "Previous page" at bounding box center [327, 127] width 9 height 9
click at [309, 192] on div "25" at bounding box center [311, 191] width 11 height 11
type input "[DATE]"
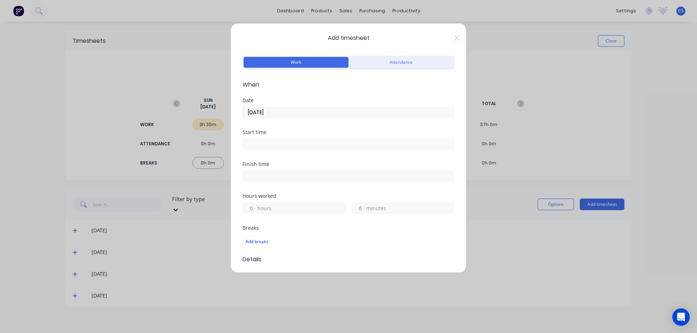
click at [254, 208] on input "hours" at bounding box center [249, 208] width 13 height 11
type input "11"
type input "30"
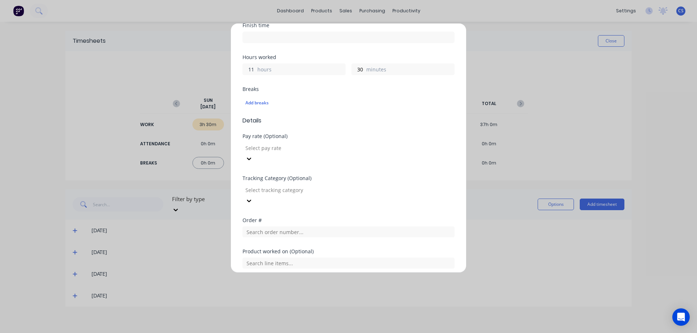
scroll to position [205, 0]
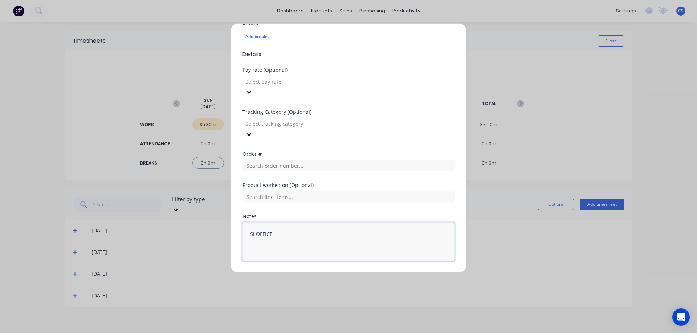
type textarea "SI OFFICE"
click at [320, 273] on button "Add manual time entry" at bounding box center [330, 279] width 61 height 12
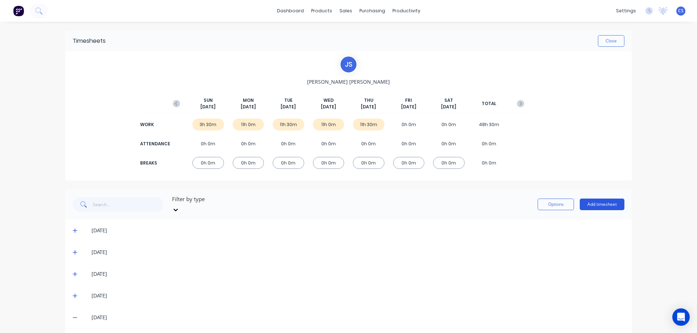
click at [593, 202] on button "Add timesheet" at bounding box center [601, 205] width 45 height 12
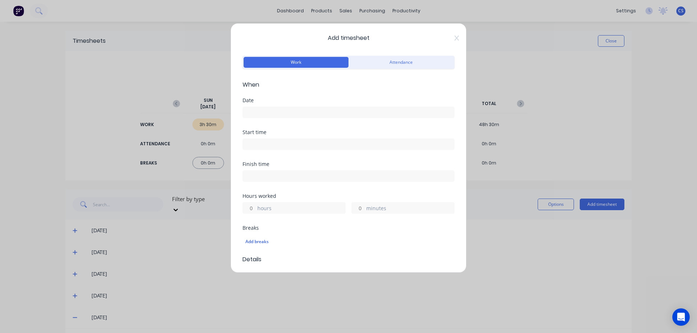
click at [250, 112] on input at bounding box center [348, 112] width 211 height 11
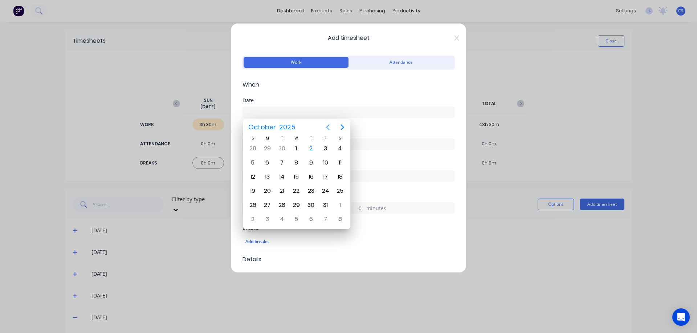
click at [327, 128] on icon "Previous page" at bounding box center [327, 127] width 3 height 6
click at [324, 190] on div "26" at bounding box center [325, 191] width 11 height 11
type input "[DATE]"
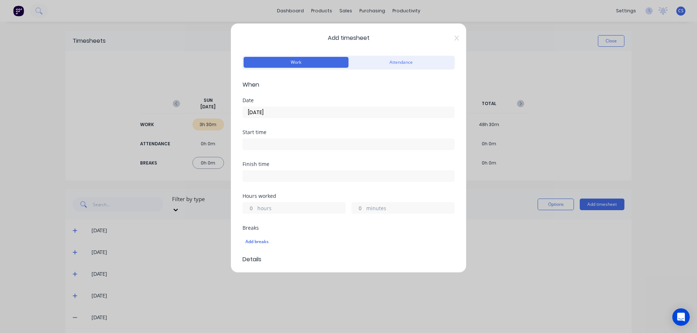
click at [253, 207] on input "hours" at bounding box center [249, 208] width 13 height 11
type input "11"
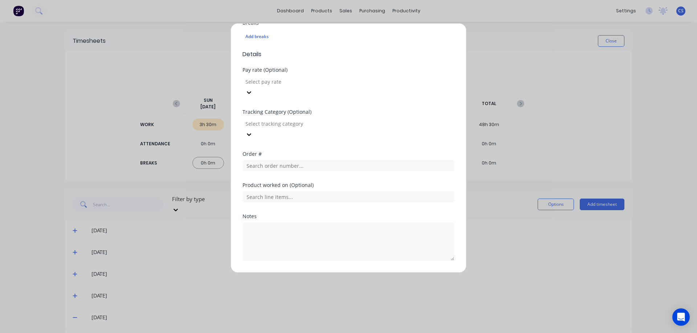
type input "30"
click at [320, 273] on button "Add manual time entry" at bounding box center [330, 279] width 61 height 12
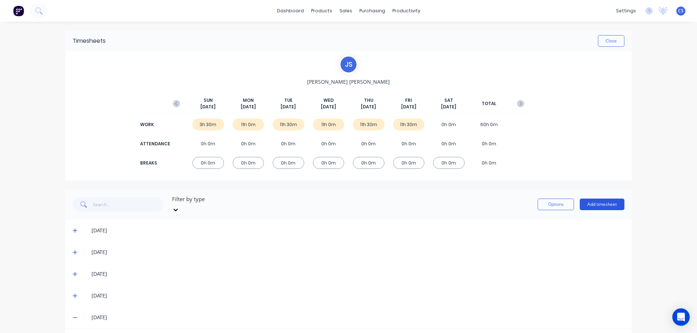
click at [606, 203] on button "Add timesheet" at bounding box center [601, 205] width 45 height 12
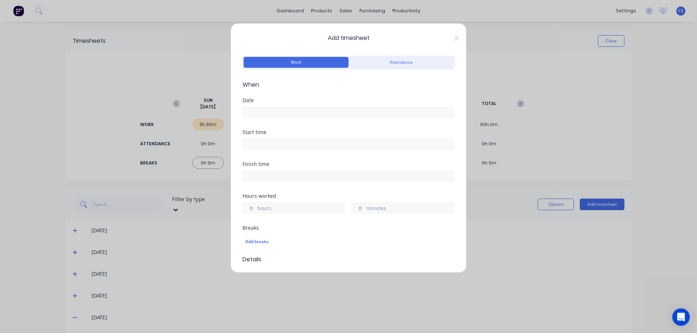
click at [253, 112] on input at bounding box center [348, 112] width 211 height 11
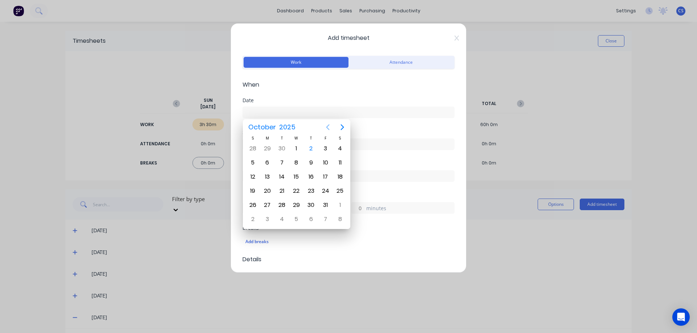
click at [330, 128] on icon "Previous page" at bounding box center [327, 127] width 9 height 9
click at [343, 127] on icon "Next page" at bounding box center [341, 127] width 3 height 6
click at [254, 148] on div "28" at bounding box center [252, 148] width 11 height 11
type input "28/09/2025"
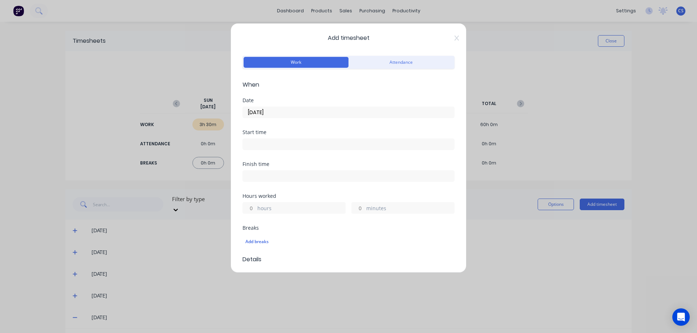
click at [254, 207] on input "hours" at bounding box center [249, 208] width 13 height 11
type input "6"
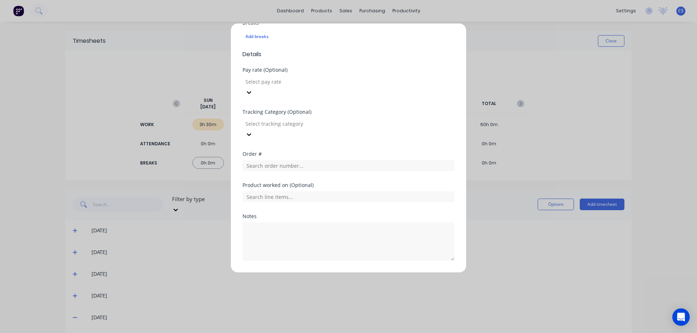
click at [312, 273] on button "Add manual time entry" at bounding box center [330, 279] width 61 height 12
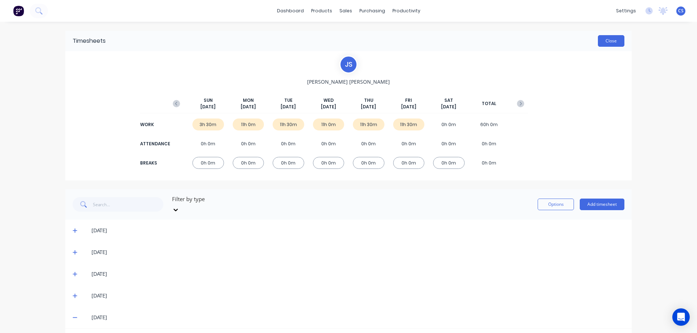
click at [606, 40] on button "Close" at bounding box center [611, 41] width 26 height 12
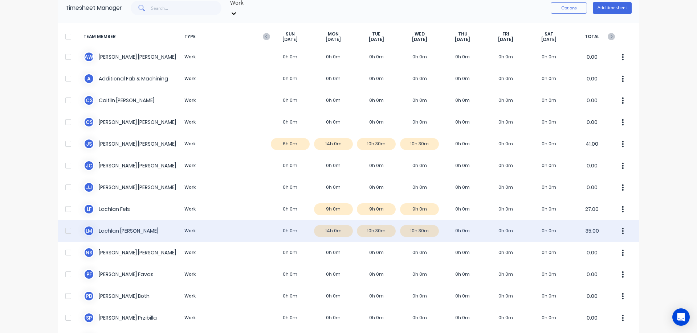
scroll to position [73, 0]
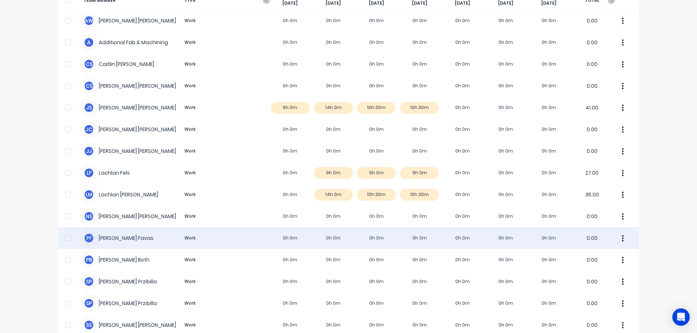
click at [254, 228] on div "P F Paul Favas Work 0h 0m 0h 0m 0h 0m 0h 0m 0h 0m 0h 0m 0h 0m 0.00" at bounding box center [348, 239] width 581 height 22
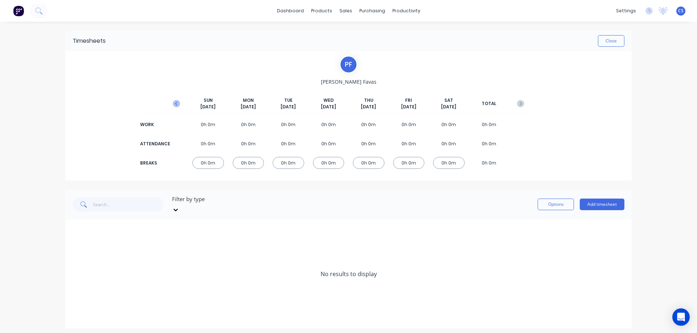
click at [177, 103] on icon "button" at bounding box center [176, 104] width 2 height 4
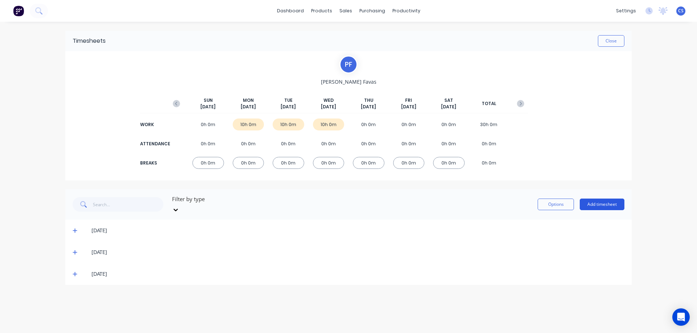
click at [613, 203] on button "Add timesheet" at bounding box center [601, 205] width 45 height 12
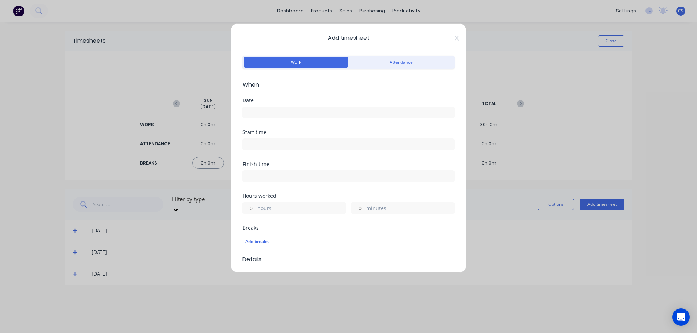
click at [279, 116] on input at bounding box center [348, 112] width 211 height 11
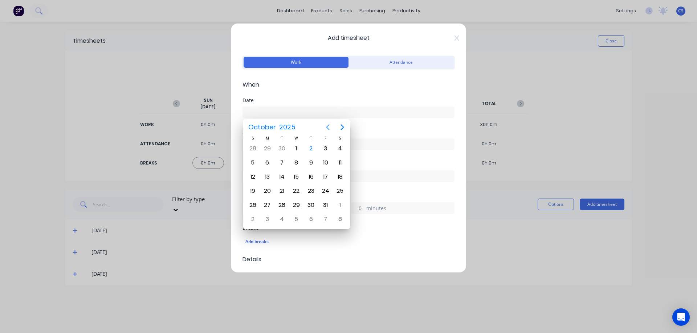
click at [327, 126] on icon "Previous page" at bounding box center [327, 127] width 9 height 9
click at [308, 192] on div "25" at bounding box center [311, 191] width 11 height 11
type input "[DATE]"
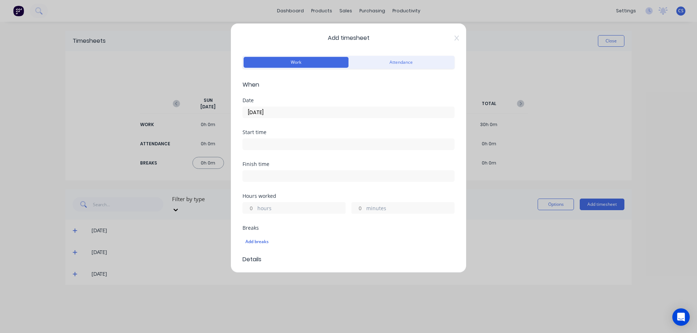
click at [254, 205] on input "hours" at bounding box center [249, 208] width 13 height 11
type input "1"
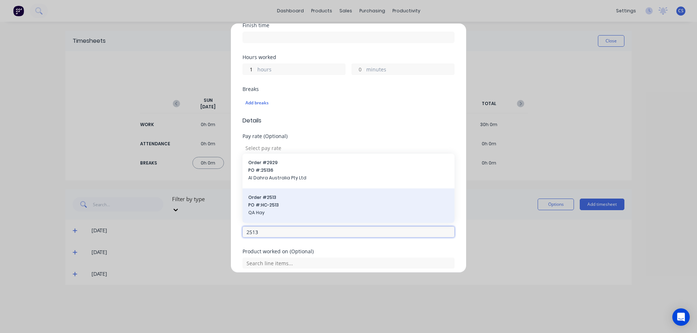
type input "2513"
click at [280, 194] on span "Order # 2513" at bounding box center [348, 197] width 200 height 7
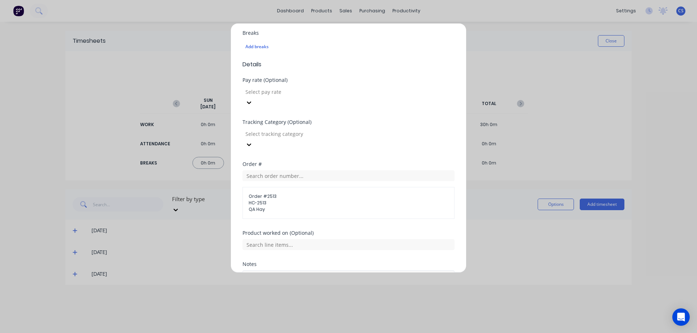
scroll to position [243, 0]
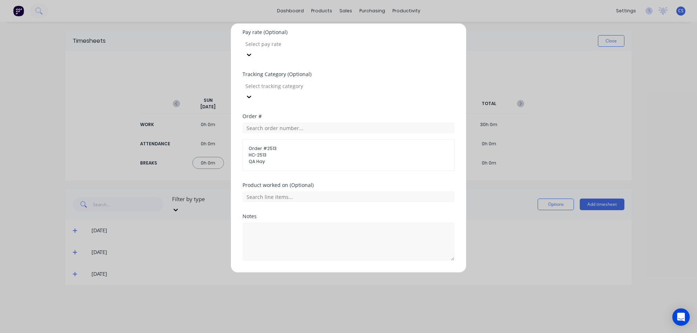
click at [322, 273] on button "Add manual time entry" at bounding box center [330, 279] width 61 height 12
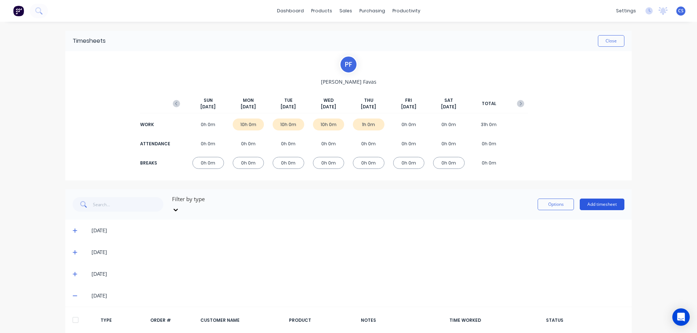
click at [596, 205] on button "Add timesheet" at bounding box center [601, 205] width 45 height 12
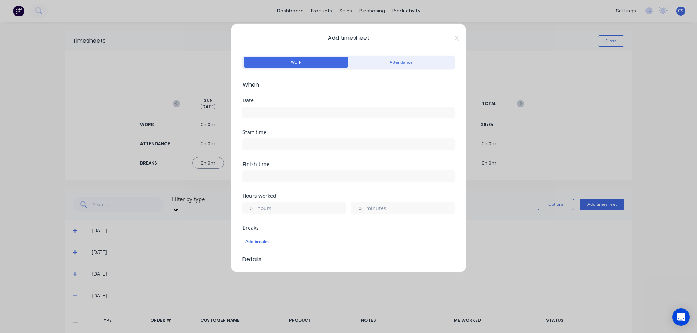
click at [268, 107] on input at bounding box center [348, 112] width 211 height 11
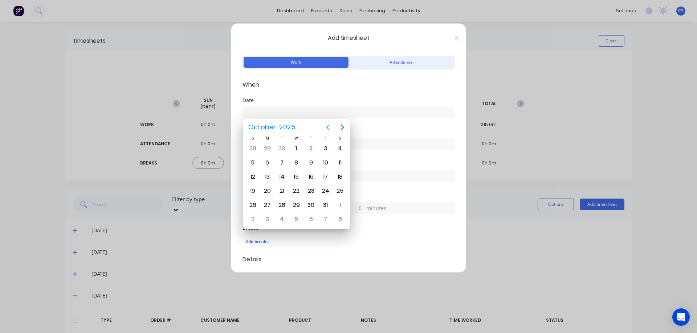
click at [328, 125] on icon "Previous page" at bounding box center [327, 127] width 9 height 9
click at [310, 189] on div "25" at bounding box center [311, 191] width 11 height 11
type input "[DATE]"
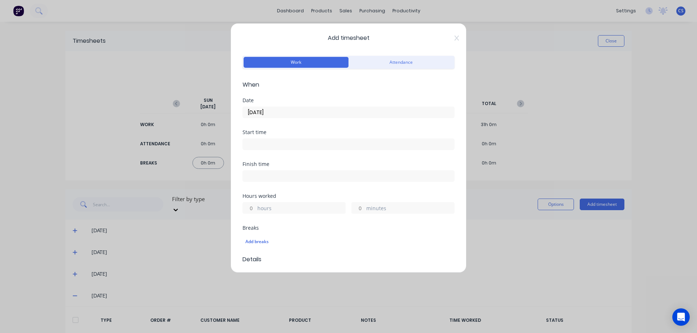
click at [254, 208] on input "hours" at bounding box center [249, 208] width 13 height 11
type input "8"
type input "45"
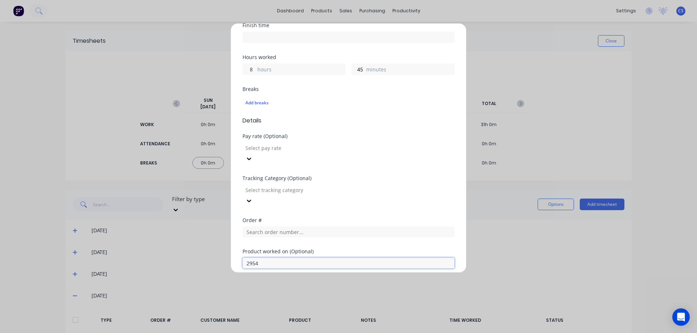
scroll to position [175, 0]
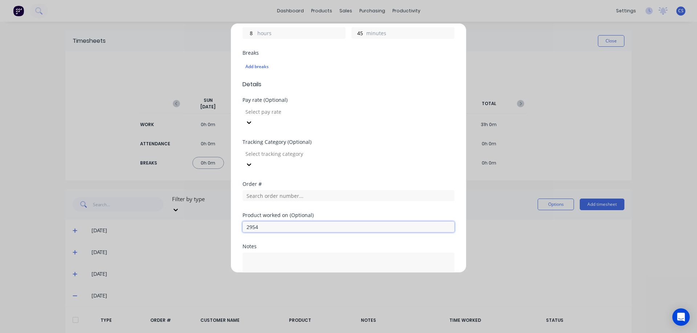
click at [295, 222] on input "2954" at bounding box center [348, 227] width 212 height 11
type input "2954"
click at [593, 134] on div "Add timesheet Work Attendance When Date 25/09/2025 Start time Finish time Hours…" at bounding box center [348, 166] width 697 height 333
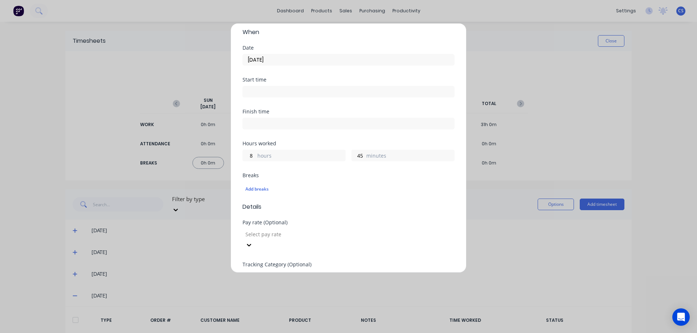
scroll to position [0, 0]
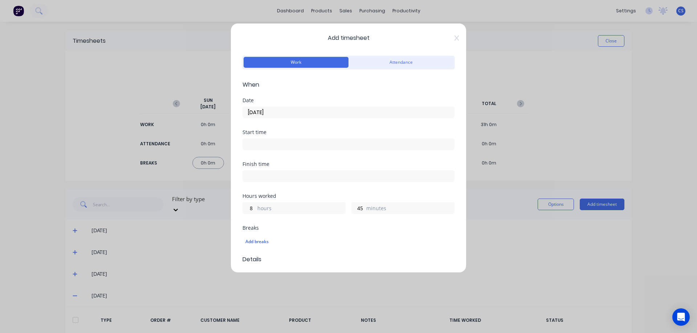
click at [453, 40] on div "Add timesheet Work Attendance When Date 25/09/2025 Start time Finish time Hours…" at bounding box center [348, 148] width 236 height 250
click at [448, 37] on span "Add timesheet" at bounding box center [348, 38] width 212 height 9
click at [454, 38] on icon at bounding box center [456, 38] width 4 height 5
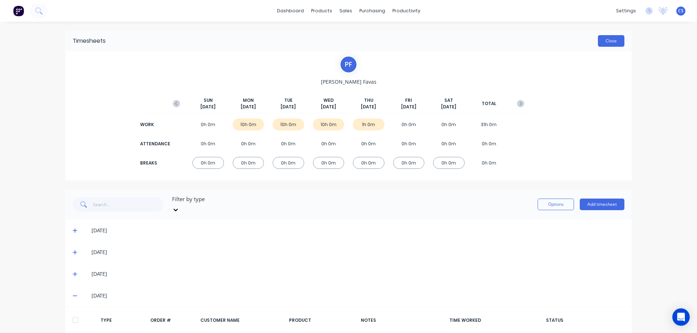
click at [598, 41] on button "Close" at bounding box center [611, 41] width 26 height 12
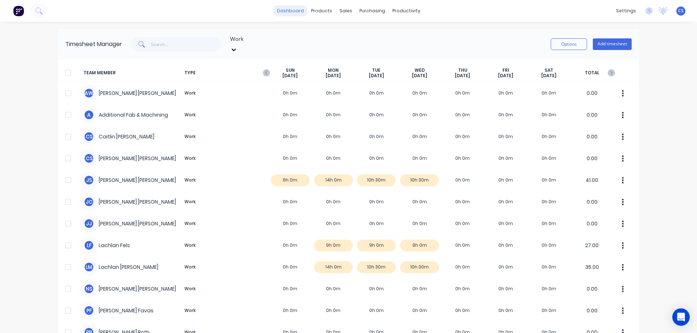
click at [292, 11] on link "dashboard" at bounding box center [290, 10] width 34 height 11
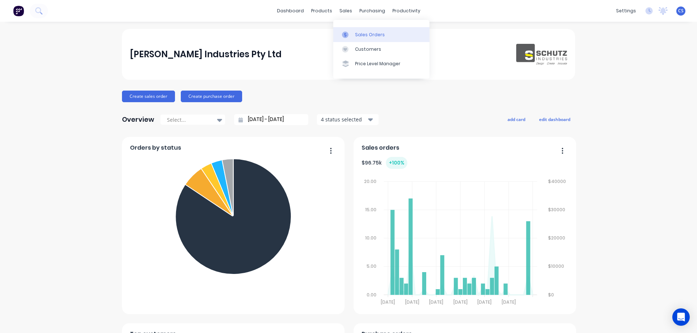
click at [363, 33] on div "Sales Orders" at bounding box center [370, 35] width 30 height 7
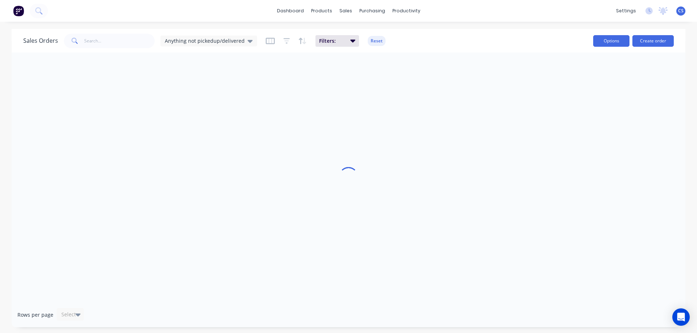
click at [606, 39] on button "Options" at bounding box center [611, 41] width 36 height 12
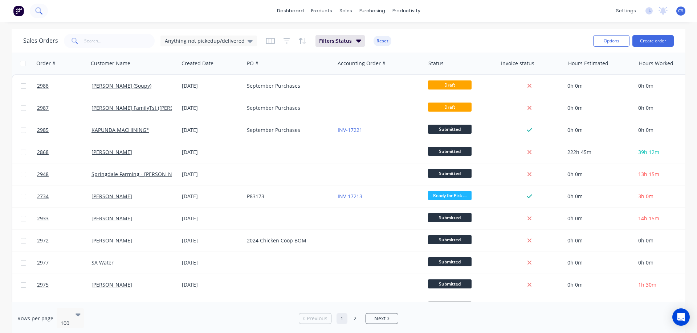
click at [40, 11] on icon at bounding box center [38, 10] width 7 height 7
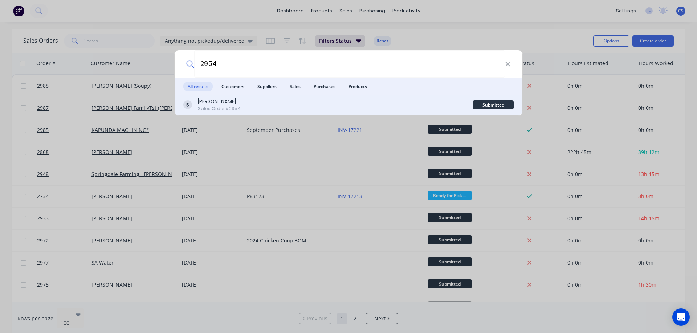
type input "2954"
click at [271, 106] on div "Deane Smart Sales Order #2954" at bounding box center [327, 105] width 289 height 14
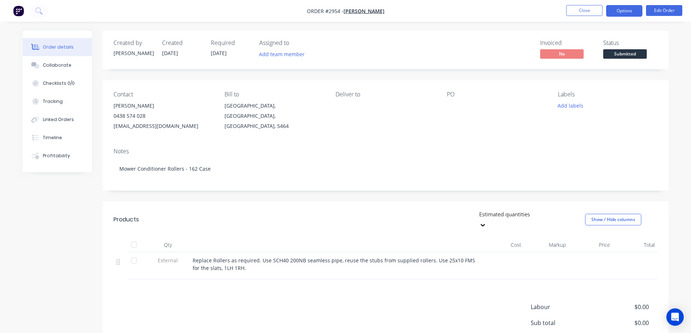
click at [622, 14] on button "Options" at bounding box center [624, 11] width 36 height 12
click at [584, 11] on button "Close" at bounding box center [584, 10] width 36 height 11
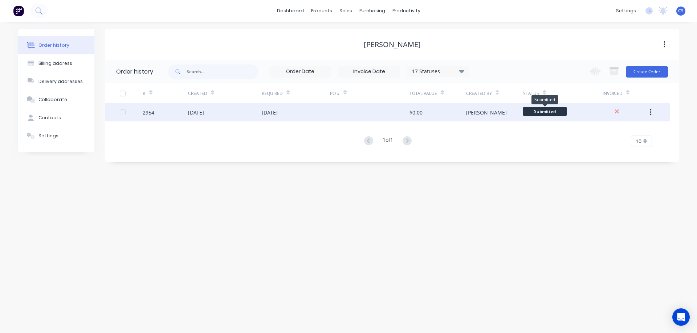
click at [534, 114] on span "Submitted" at bounding box center [545, 111] width 44 height 9
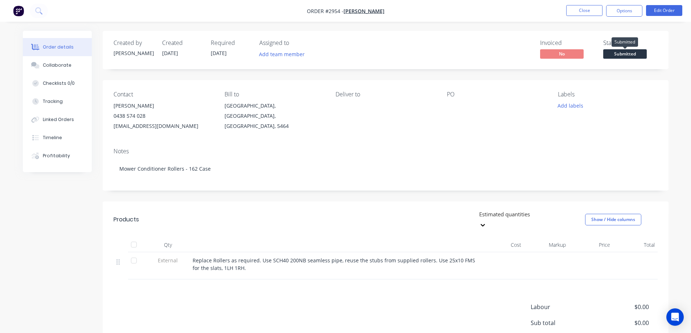
click at [618, 56] on span "Submitted" at bounding box center [625, 53] width 44 height 9
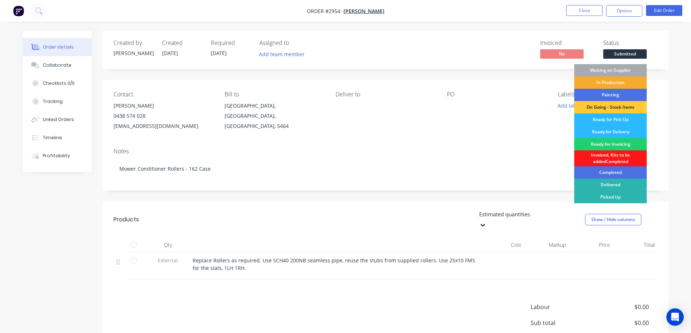
click at [625, 84] on div "In Production" at bounding box center [610, 83] width 73 height 12
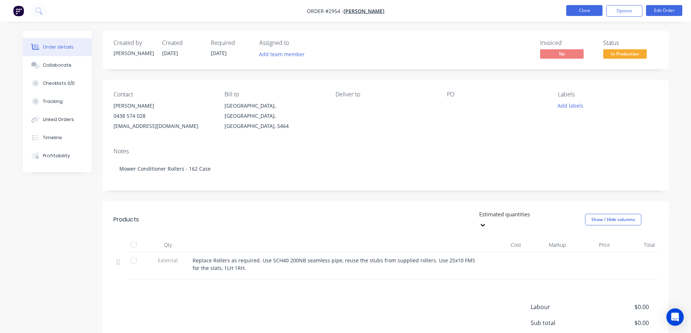
click at [577, 10] on button "Close" at bounding box center [584, 10] width 36 height 11
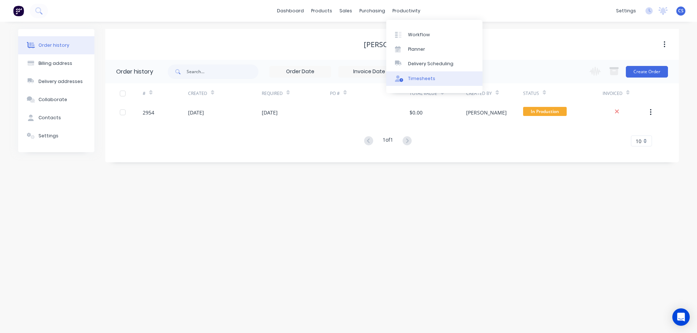
click at [427, 77] on div "Timesheets" at bounding box center [421, 78] width 27 height 7
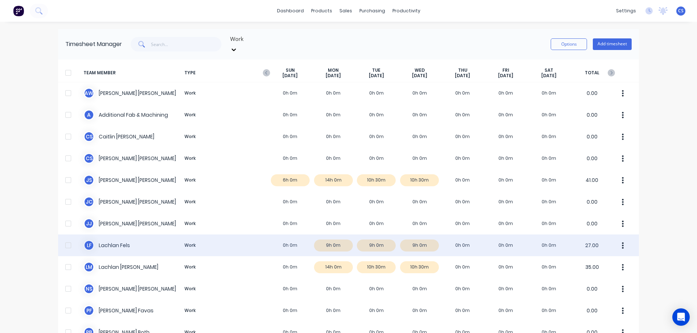
scroll to position [36, 0]
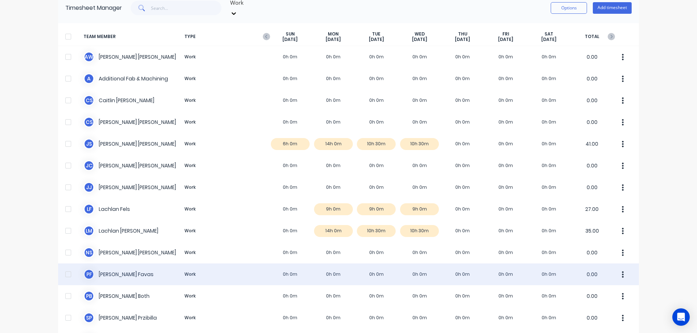
click at [240, 264] on div "P F Paul Favas Work 0h 0m 0h 0m 0h 0m 0h 0m 0h 0m 0h 0m 0h 0m 0.00" at bounding box center [348, 275] width 581 height 22
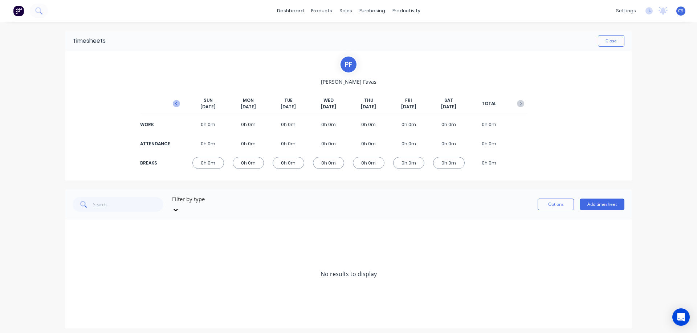
click at [176, 105] on icon "button" at bounding box center [176, 103] width 7 height 7
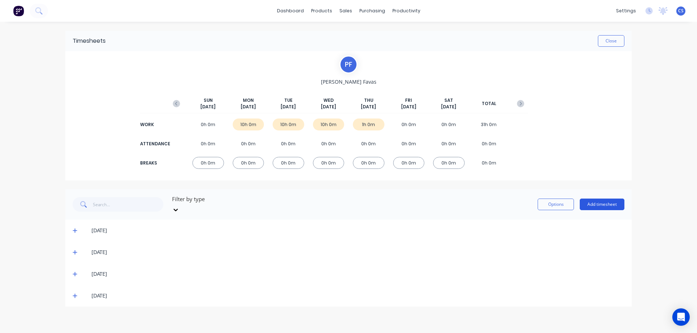
click at [599, 205] on button "Add timesheet" at bounding box center [601, 205] width 45 height 12
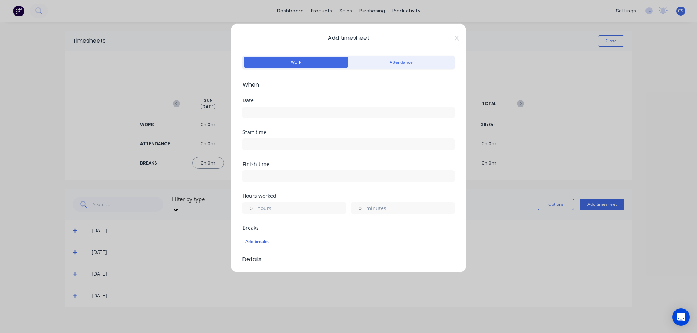
click at [280, 118] on label at bounding box center [348, 113] width 212 height 12
click at [280, 118] on input at bounding box center [348, 112] width 211 height 11
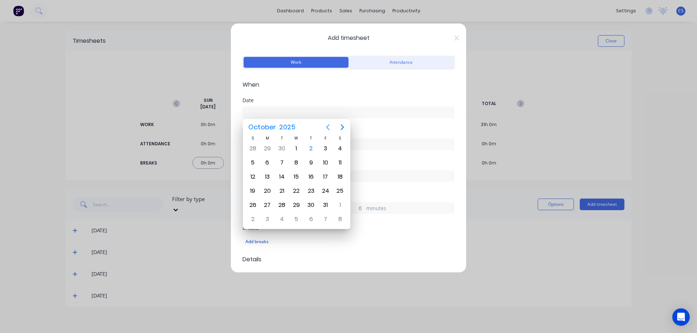
click at [327, 130] on icon "Previous page" at bounding box center [327, 127] width 9 height 9
click at [308, 190] on div "25" at bounding box center [311, 191] width 11 height 11
type input "[DATE]"
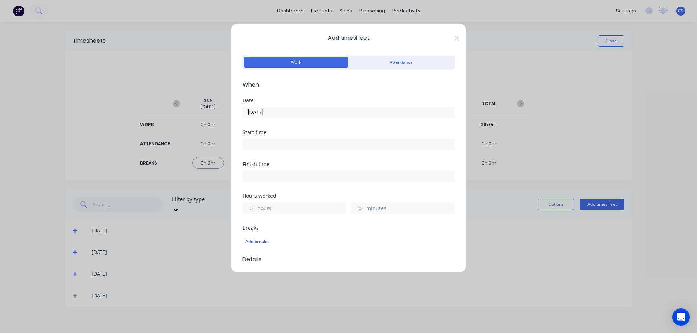
click at [254, 207] on input "hours" at bounding box center [249, 208] width 13 height 11
type input "8"
type input "45"
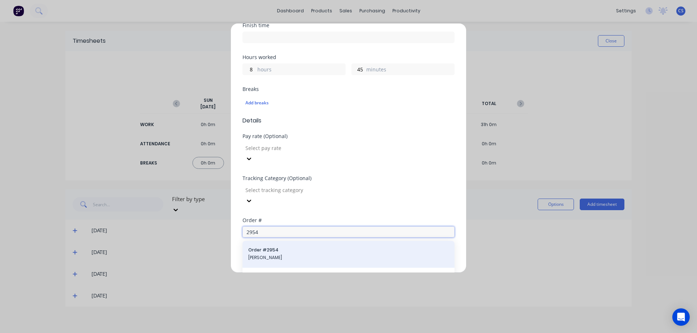
type input "2954"
click at [295, 247] on span "Order # 2954" at bounding box center [348, 250] width 200 height 7
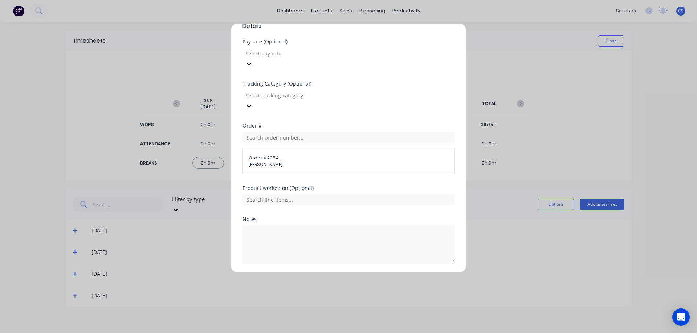
scroll to position [237, 0]
click at [335, 273] on button "Add manual time entry" at bounding box center [330, 279] width 61 height 12
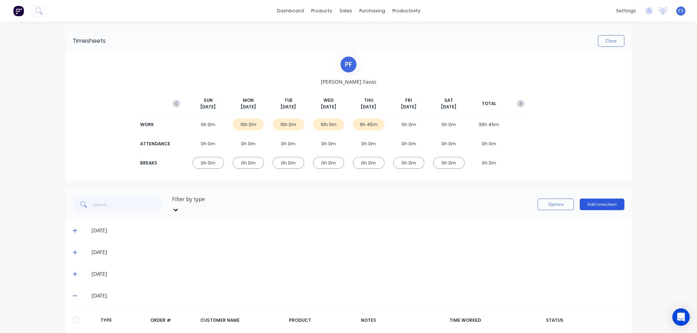
click at [603, 206] on button "Add timesheet" at bounding box center [601, 205] width 45 height 12
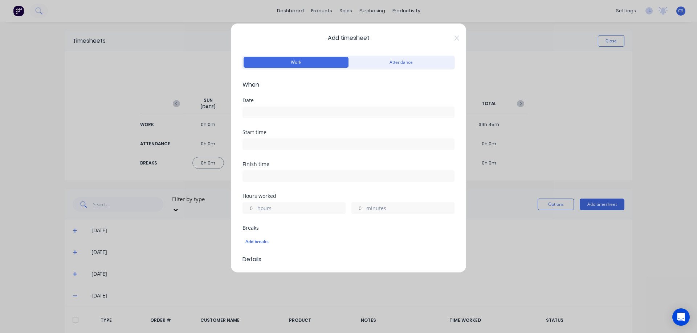
click at [266, 112] on input at bounding box center [348, 112] width 211 height 11
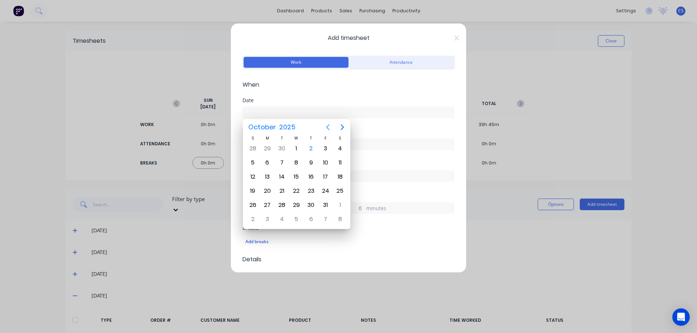
click at [330, 128] on icon "Previous page" at bounding box center [327, 127] width 9 height 9
click at [326, 191] on div "26" at bounding box center [325, 191] width 11 height 11
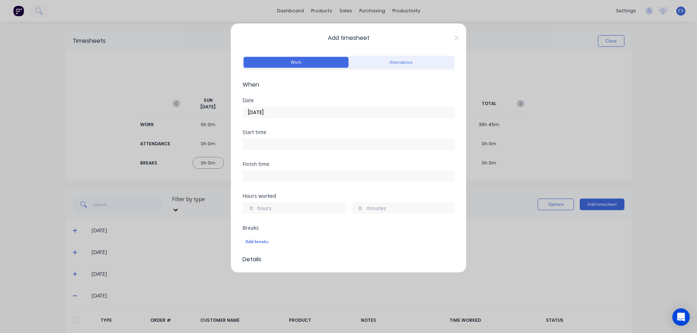
type input "[DATE]"
click at [255, 206] on input "hours" at bounding box center [249, 208] width 13 height 11
type input "."
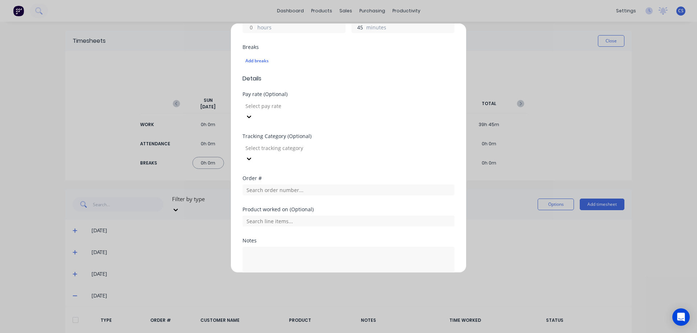
scroll to position [181, 0]
type input "45"
click at [258, 247] on textarea at bounding box center [348, 266] width 212 height 38
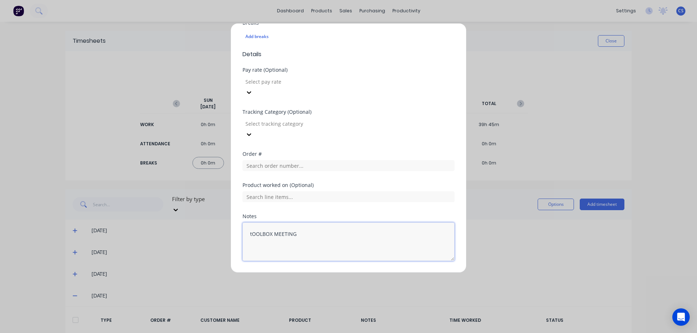
type textarea "tOOLBOX MEETING"
click at [321, 273] on button "Add manual time entry" at bounding box center [330, 279] width 61 height 12
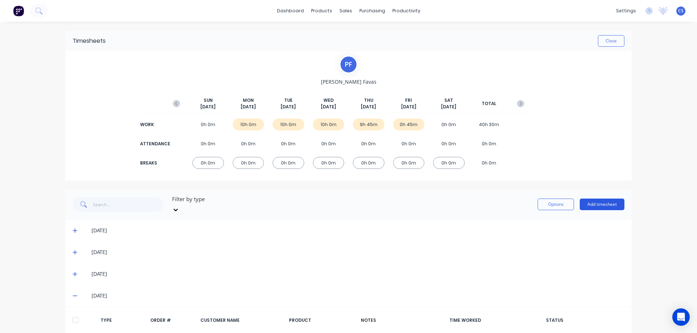
click at [602, 199] on button "Add timesheet" at bounding box center [601, 205] width 45 height 12
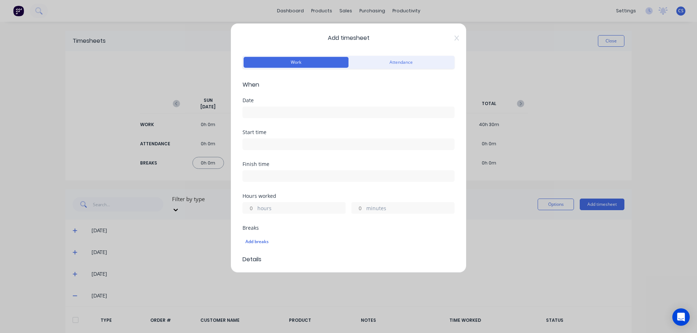
click at [283, 114] on input at bounding box center [348, 112] width 211 height 11
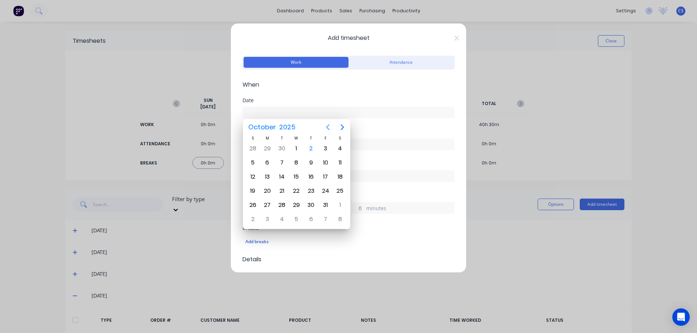
click at [325, 126] on icon "Previous page" at bounding box center [327, 127] width 9 height 9
click at [325, 190] on div "26" at bounding box center [325, 191] width 11 height 11
type input "[DATE]"
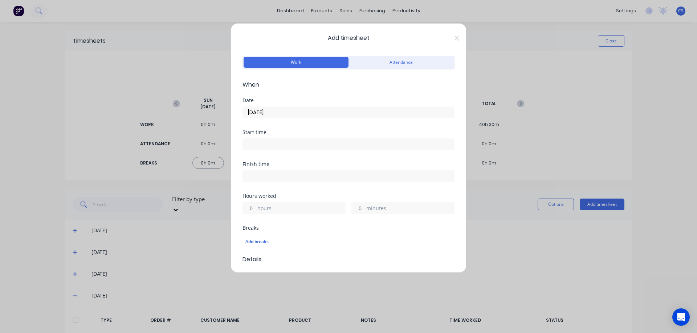
click at [256, 207] on div "hours" at bounding box center [293, 208] width 103 height 12
click at [252, 209] on input "hours" at bounding box center [249, 208] width 13 height 11
type input "7"
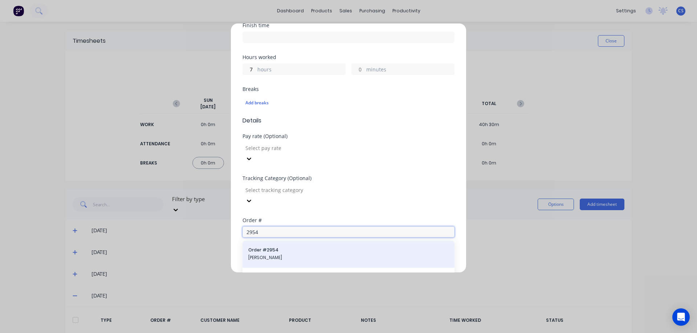
type input "2954"
click at [292, 247] on span "Order # 2954" at bounding box center [348, 250] width 200 height 7
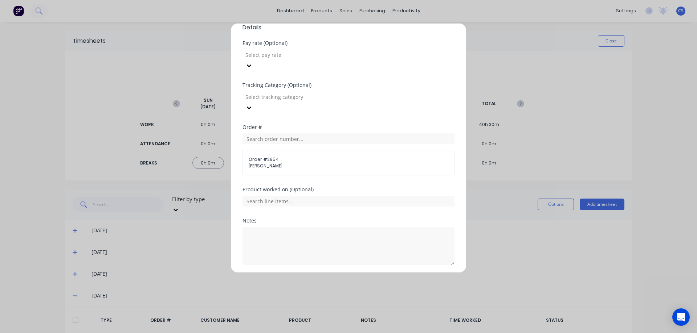
scroll to position [237, 0]
click at [318, 273] on button "Add manual time entry" at bounding box center [330, 279] width 61 height 12
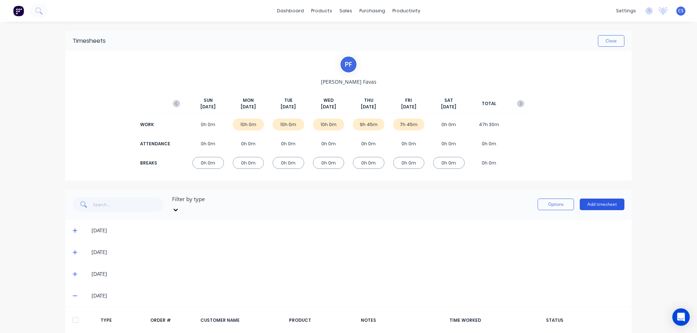
click at [595, 202] on button "Add timesheet" at bounding box center [601, 205] width 45 height 12
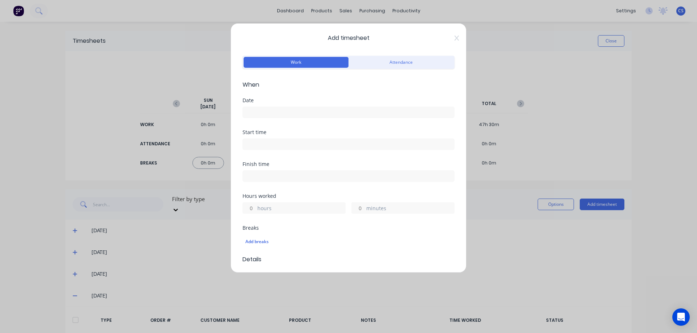
click at [267, 110] on input at bounding box center [348, 112] width 211 height 11
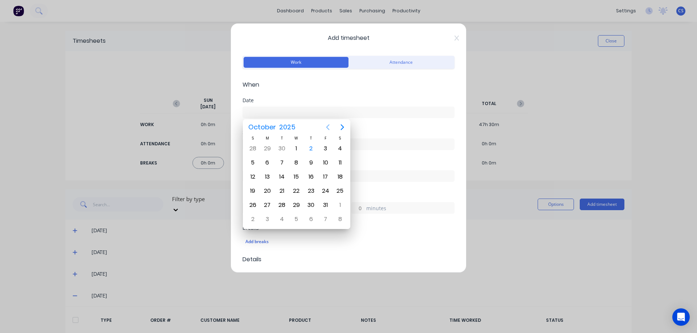
click at [329, 127] on icon "Previous page" at bounding box center [327, 127] width 9 height 9
click at [327, 190] on div "26" at bounding box center [325, 191] width 11 height 11
type input "[DATE]"
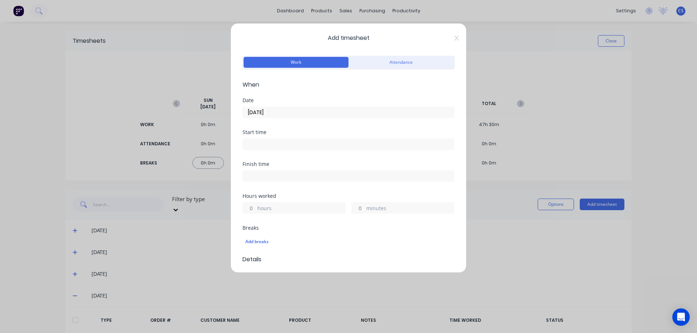
click at [256, 206] on div "hours" at bounding box center [293, 208] width 103 height 12
click at [254, 207] on input "hours" at bounding box center [249, 208] width 13 height 11
type input "1"
type input "15"
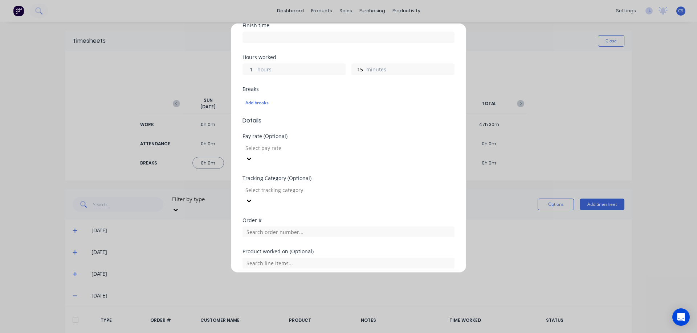
scroll to position [205, 0]
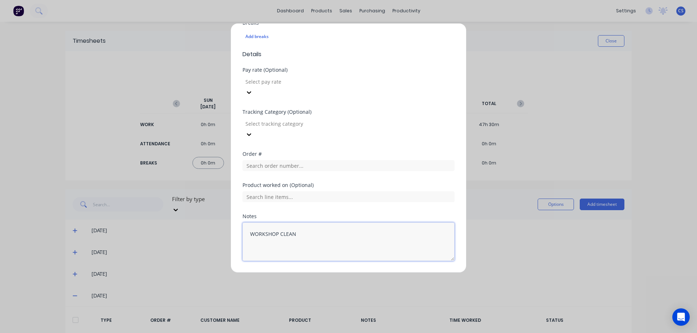
type textarea "WORKSHOP CLEAN"
click at [323, 273] on button "Add manual time entry" at bounding box center [330, 279] width 61 height 12
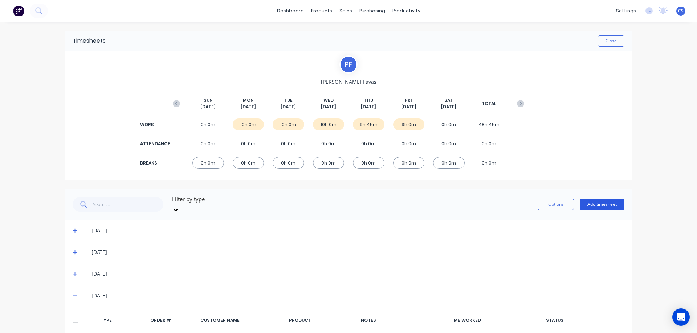
click at [597, 199] on button "Add timesheet" at bounding box center [601, 205] width 45 height 12
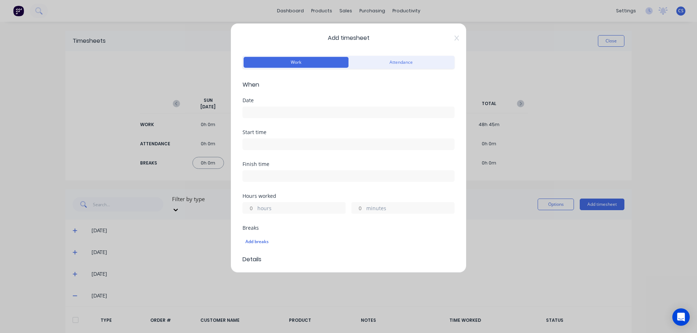
click at [275, 111] on input at bounding box center [348, 112] width 211 height 11
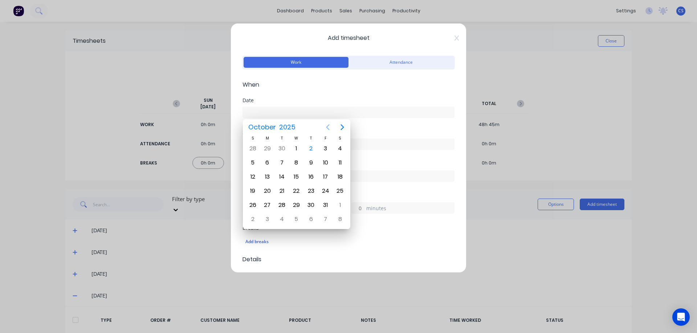
click at [325, 126] on icon "Previous page" at bounding box center [327, 127] width 9 height 9
click at [323, 191] on div "26" at bounding box center [325, 191] width 11 height 11
type input "[DATE]"
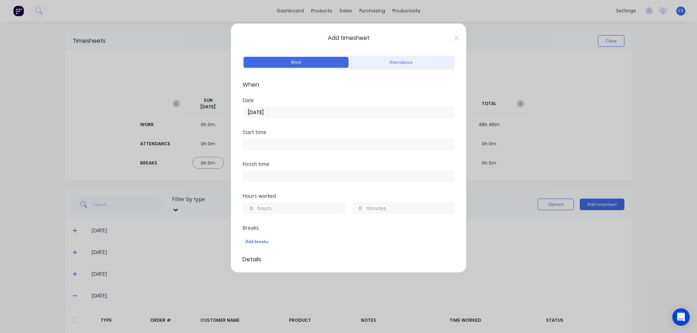
click at [253, 208] on input "hours" at bounding box center [249, 208] width 13 height 11
type input "1"
type input "45"
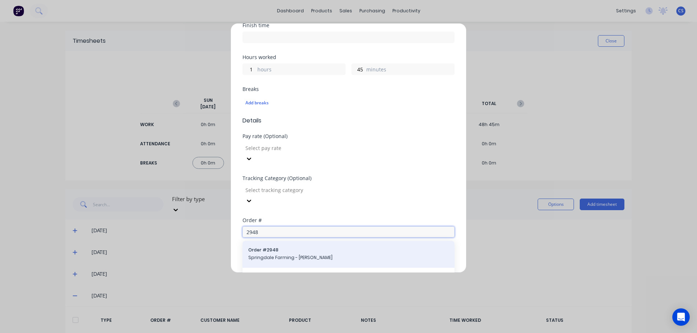
type input "2948"
click at [319, 247] on span "Order # 2948" at bounding box center [348, 250] width 200 height 7
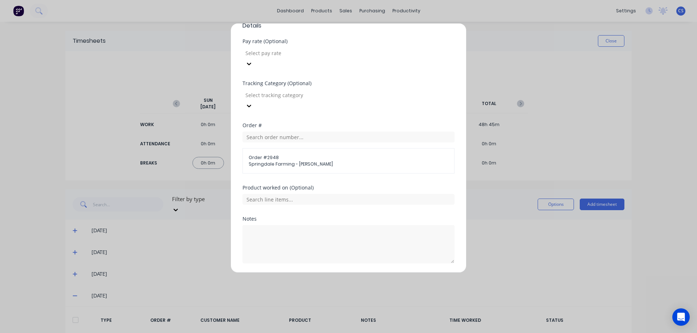
scroll to position [237, 0]
click at [328, 273] on button "Add manual time entry" at bounding box center [330, 279] width 61 height 12
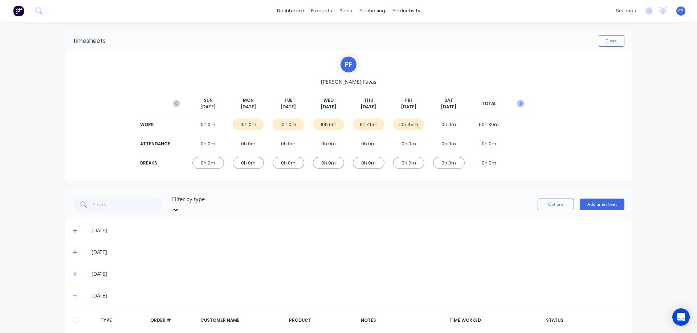
click at [520, 103] on icon "button" at bounding box center [520, 103] width 7 height 7
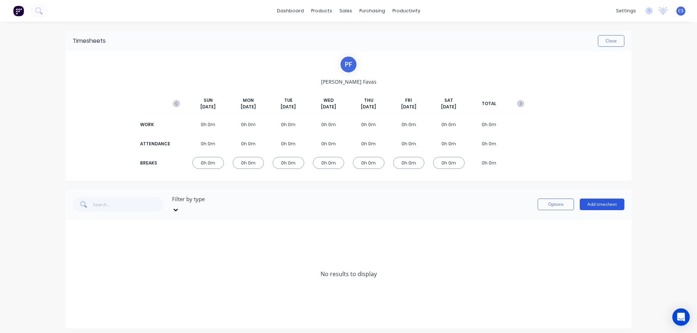
click at [598, 199] on button "Add timesheet" at bounding box center [601, 205] width 45 height 12
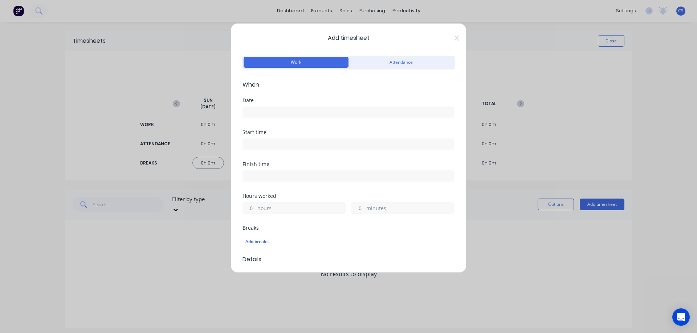
click at [269, 112] on input at bounding box center [348, 112] width 211 height 11
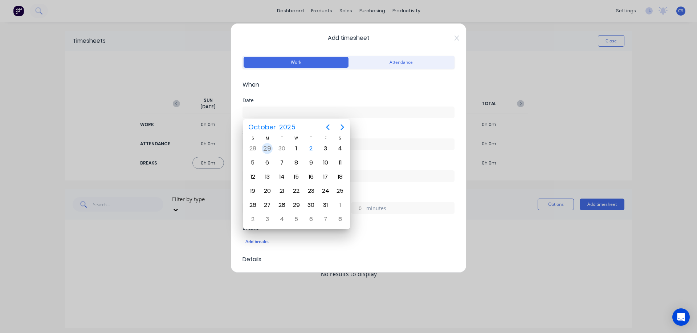
click at [265, 148] on div "29" at bounding box center [267, 148] width 11 height 11
type input "[DATE]"
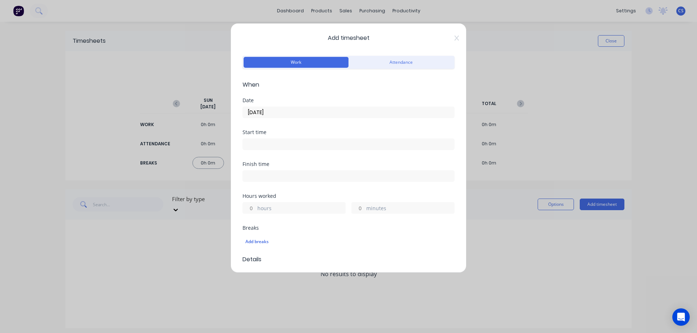
click at [253, 207] on input "hours" at bounding box center [249, 208] width 13 height 11
type input "10"
type input "30"
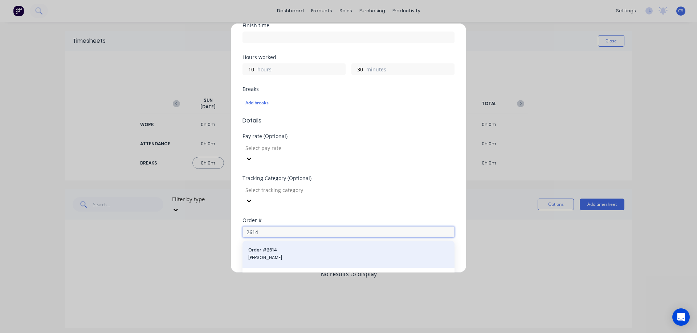
type input "2614"
click at [285, 247] on span "Order # 2614" at bounding box center [348, 250] width 200 height 7
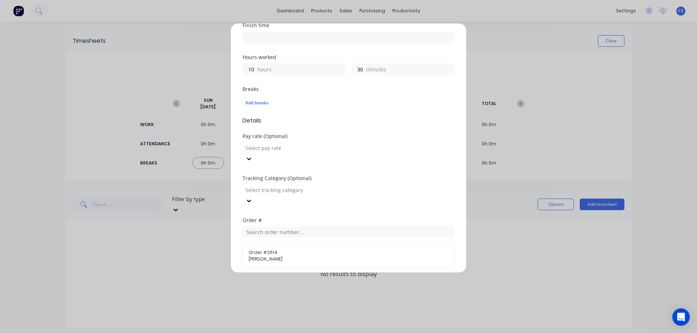
scroll to position [237, 0]
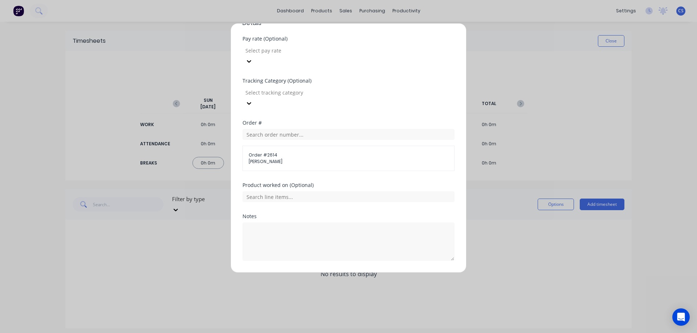
click at [330, 273] on button "Add manual time entry" at bounding box center [330, 279] width 61 height 12
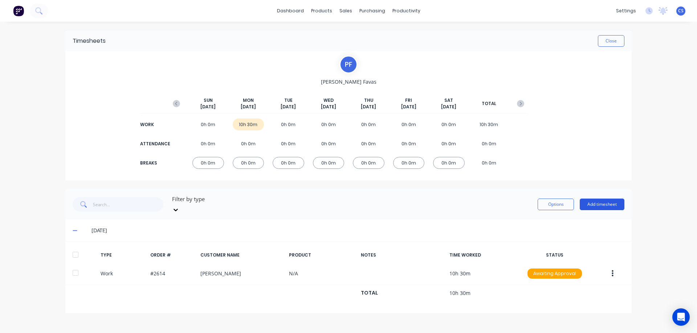
click at [598, 201] on button "Add timesheet" at bounding box center [601, 205] width 45 height 12
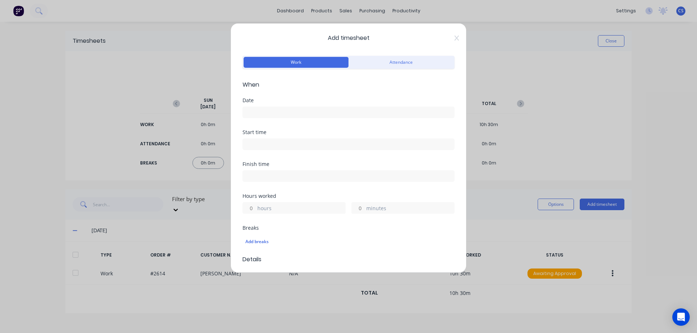
click at [270, 114] on input at bounding box center [348, 112] width 211 height 11
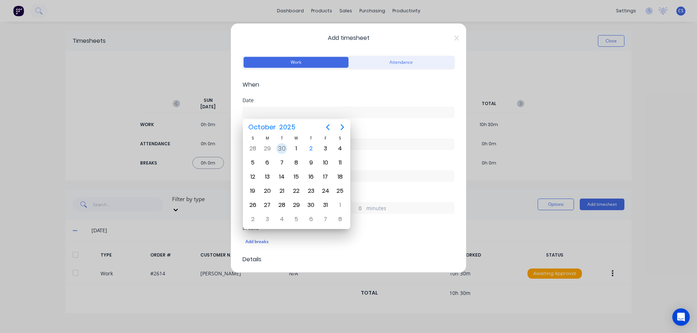
click at [280, 149] on div "30" at bounding box center [281, 148] width 11 height 11
type input "[DATE]"
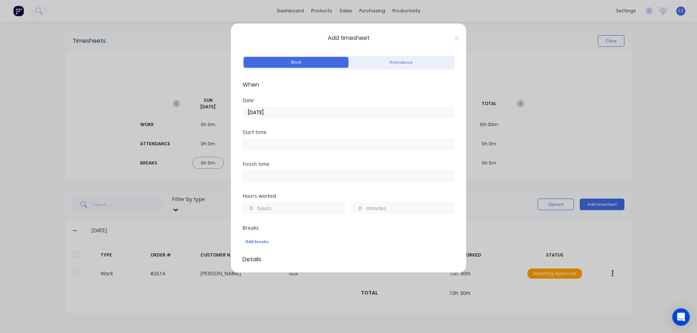
click at [253, 206] on input "hours" at bounding box center [249, 208] width 13 height 11
type input "9"
type input "30"
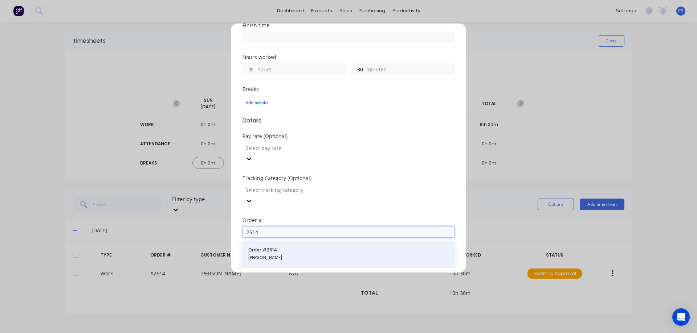
type input "2614"
click at [284, 255] on span "[PERSON_NAME]" at bounding box center [348, 258] width 200 height 7
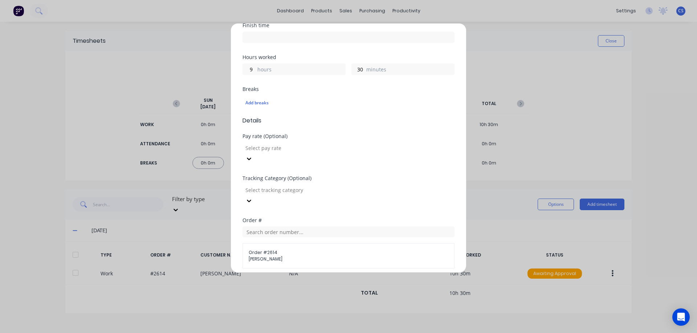
scroll to position [237, 0]
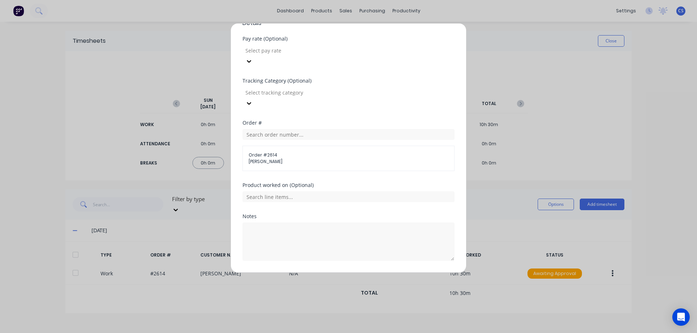
click at [318, 273] on button "Add manual time entry" at bounding box center [330, 279] width 61 height 12
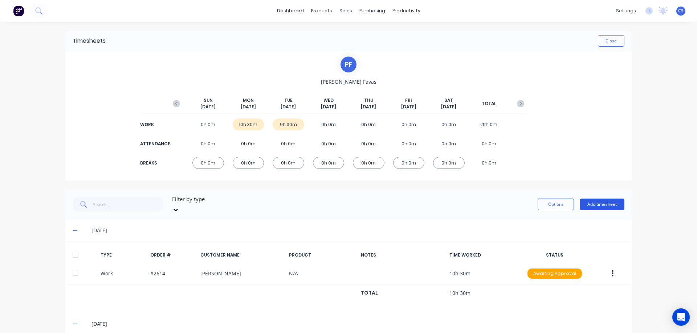
click at [609, 203] on button "Add timesheet" at bounding box center [601, 205] width 45 height 12
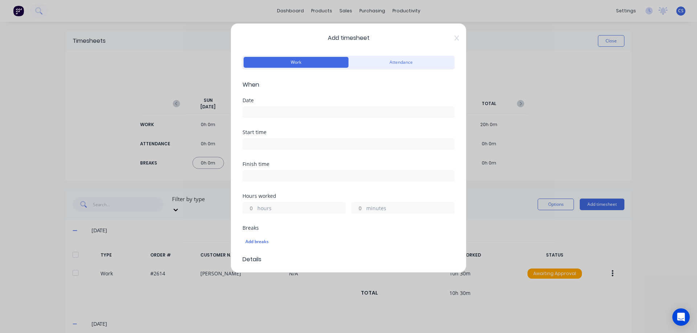
click at [278, 116] on input at bounding box center [348, 112] width 211 height 11
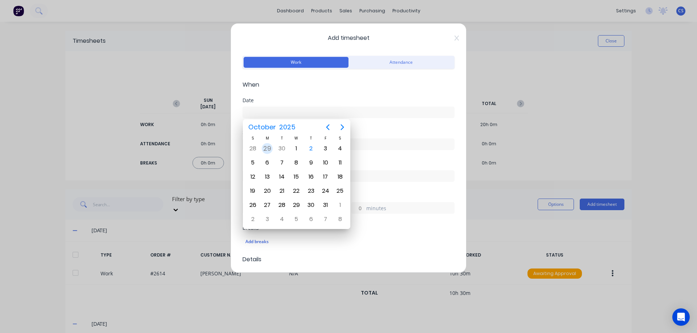
click at [268, 149] on div "29" at bounding box center [267, 148] width 11 height 11
type input "[DATE]"
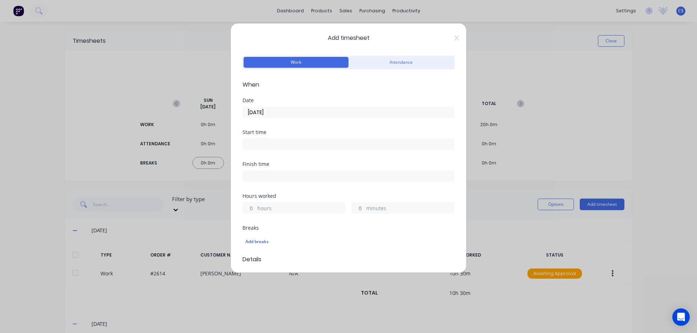
click at [254, 208] on input "hours" at bounding box center [249, 208] width 13 height 11
type input "1"
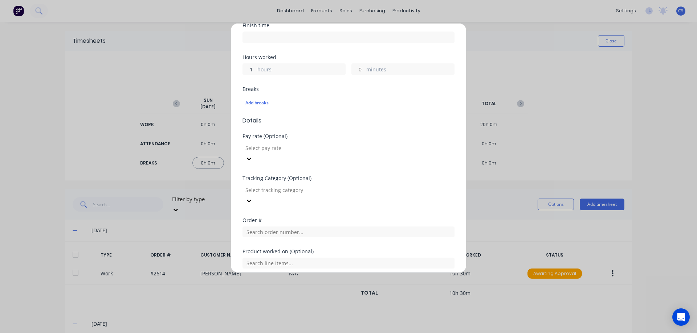
scroll to position [205, 0]
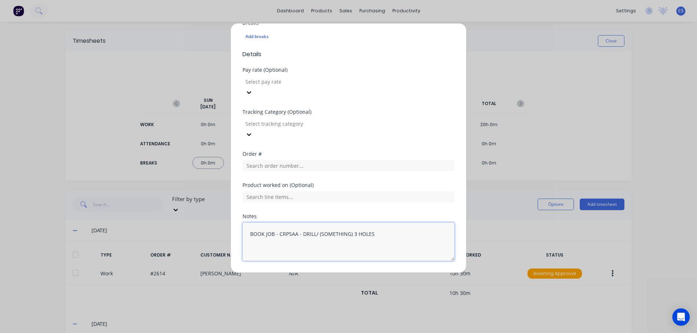
type textarea "BOOK JOB - CRPSAA - DRILL/ (SOMETHING) 3 HOLES"
click at [336, 273] on button "Add manual time entry" at bounding box center [330, 279] width 61 height 12
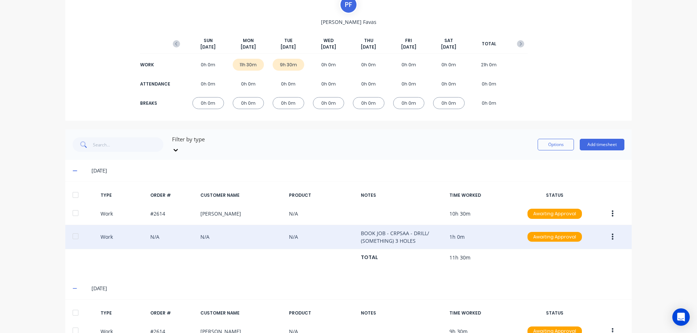
scroll to position [73, 0]
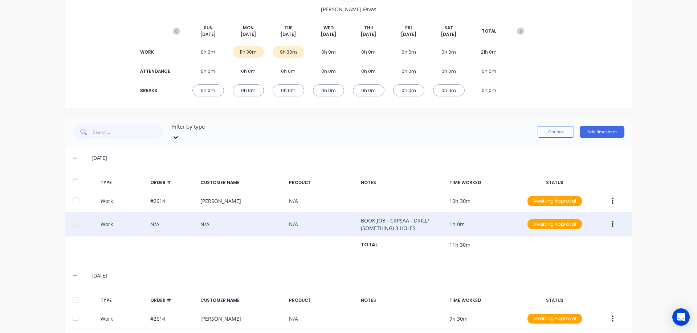
click at [612, 218] on button "button" at bounding box center [612, 224] width 17 height 13
click at [582, 192] on div "Edit" at bounding box center [586, 197] width 56 height 11
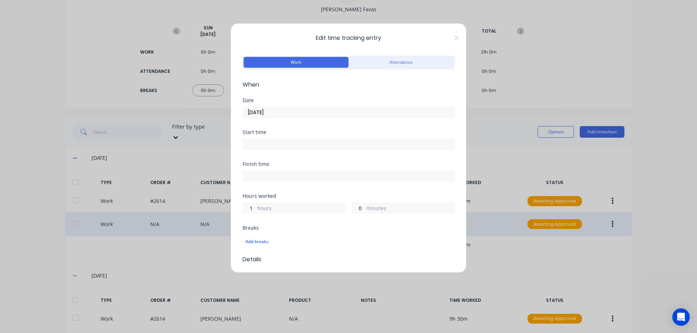
click at [284, 112] on input "[DATE]" at bounding box center [348, 112] width 211 height 11
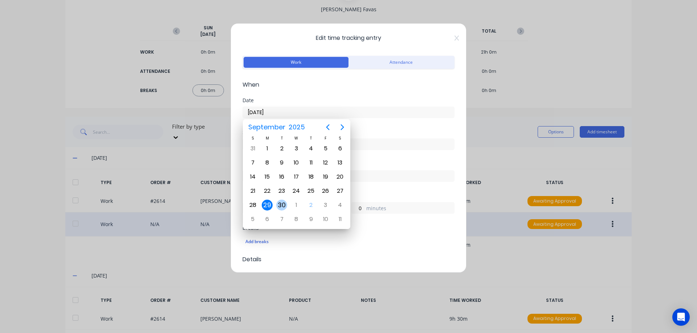
click at [280, 204] on div "30" at bounding box center [281, 205] width 11 height 11
type input "[DATE]"
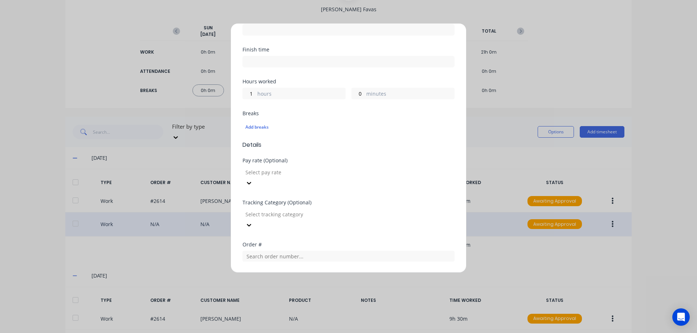
scroll to position [230, 0]
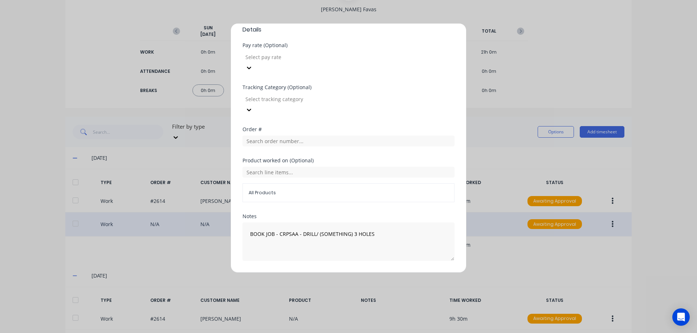
click at [317, 273] on button "Edit time tracking entry" at bounding box center [331, 279] width 62 height 12
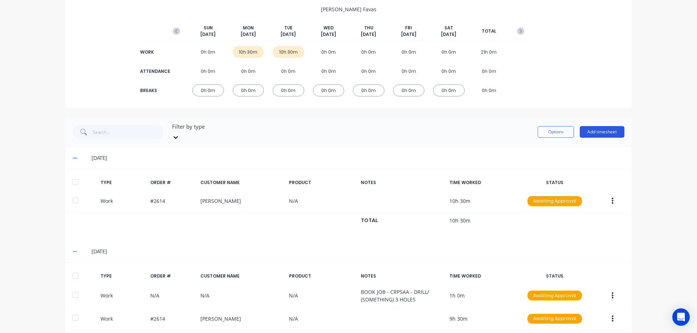
click at [596, 130] on button "Add timesheet" at bounding box center [601, 132] width 45 height 12
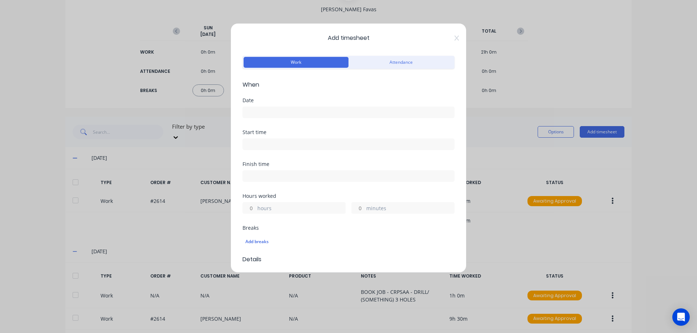
click at [273, 113] on input at bounding box center [348, 112] width 211 height 11
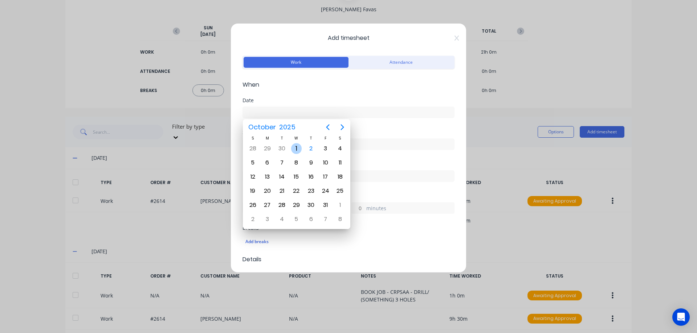
click at [294, 148] on div "1" at bounding box center [296, 148] width 11 height 11
type input "[DATE]"
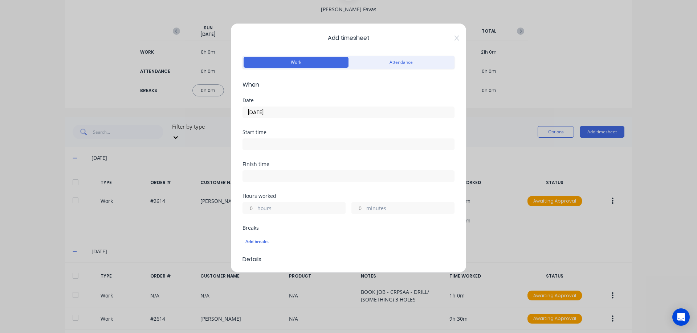
click at [253, 208] on input "hours" at bounding box center [249, 208] width 13 height 11
type input "2"
type input "30"
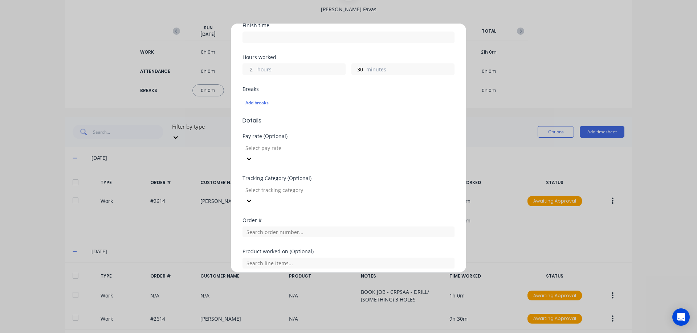
scroll to position [205, 0]
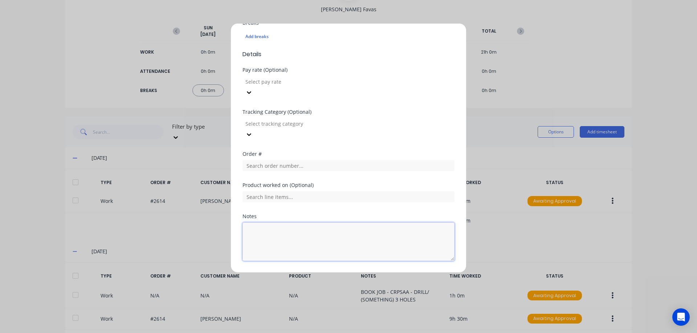
click at [253, 223] on textarea at bounding box center [348, 242] width 212 height 38
type textarea "WORKSHOP MAINTENANCE"
click at [327, 273] on button "Add manual time entry" at bounding box center [330, 279] width 61 height 12
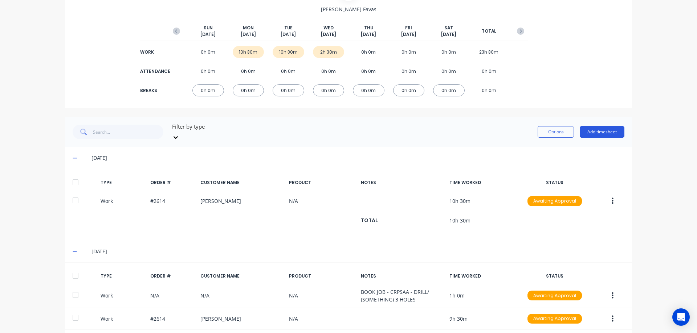
click at [605, 126] on button "Add timesheet" at bounding box center [601, 132] width 45 height 12
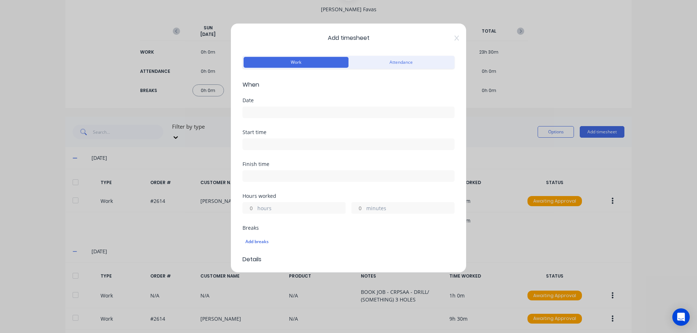
click at [277, 111] on input at bounding box center [348, 112] width 211 height 11
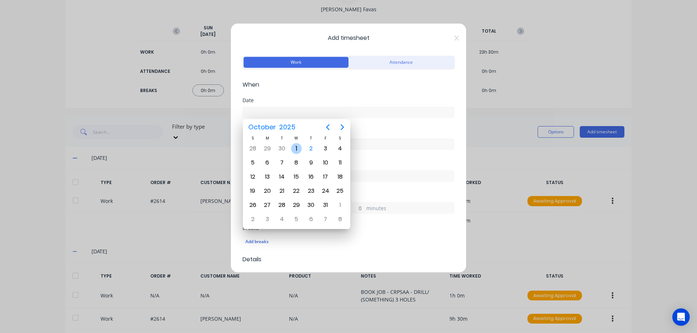
click at [295, 147] on div "1" at bounding box center [296, 148] width 11 height 11
type input "[DATE]"
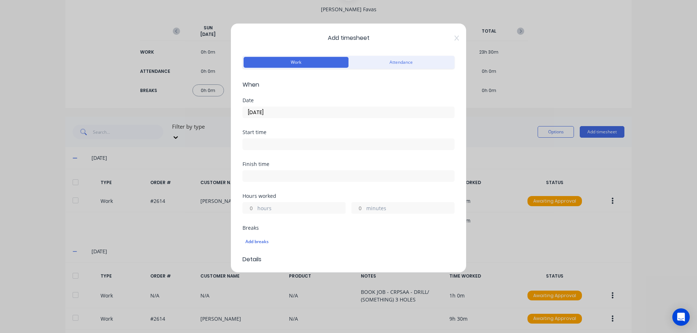
click at [254, 208] on input "hours" at bounding box center [249, 208] width 13 height 11
type input "1"
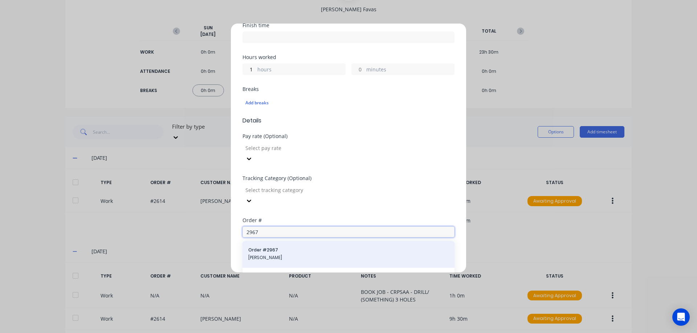
type input "2967"
click at [295, 255] on span "[PERSON_NAME]" at bounding box center [348, 258] width 200 height 7
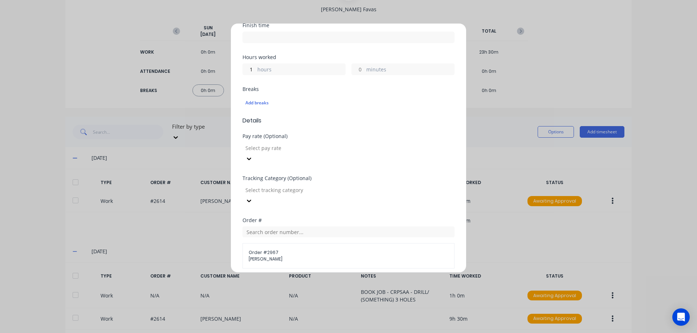
scroll to position [237, 0]
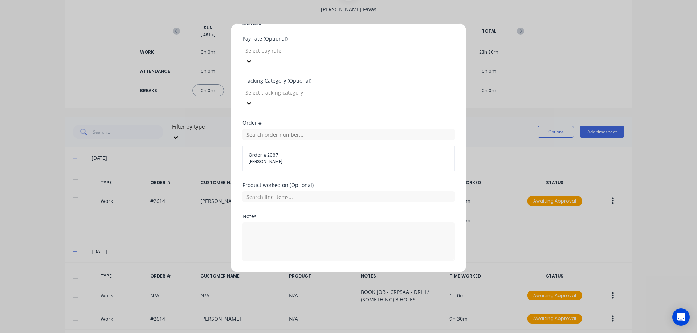
click at [323, 273] on button "Add manual time entry" at bounding box center [330, 279] width 61 height 12
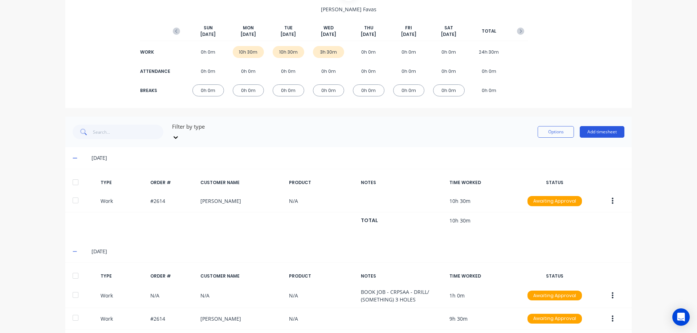
click at [602, 130] on button "Add timesheet" at bounding box center [601, 132] width 45 height 12
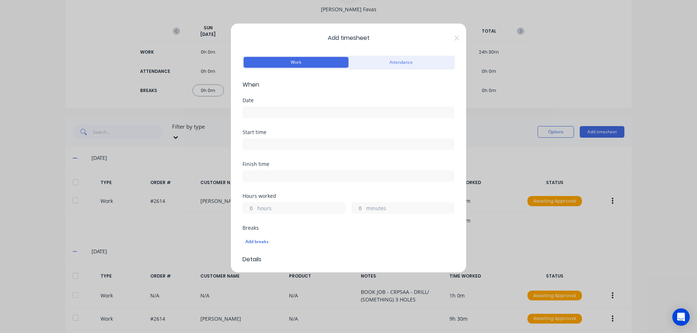
click at [254, 115] on input at bounding box center [348, 112] width 211 height 11
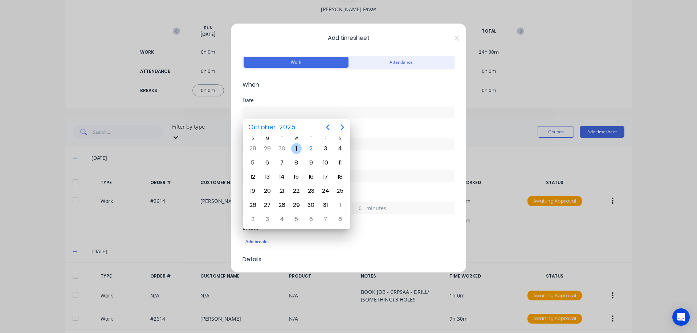
click at [299, 149] on div "1" at bounding box center [296, 148] width 11 height 11
type input "[DATE]"
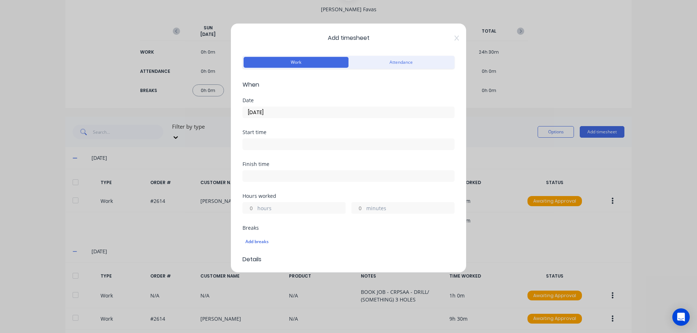
click at [252, 208] on input "hours" at bounding box center [249, 208] width 13 height 11
type input "4"
type input "30"
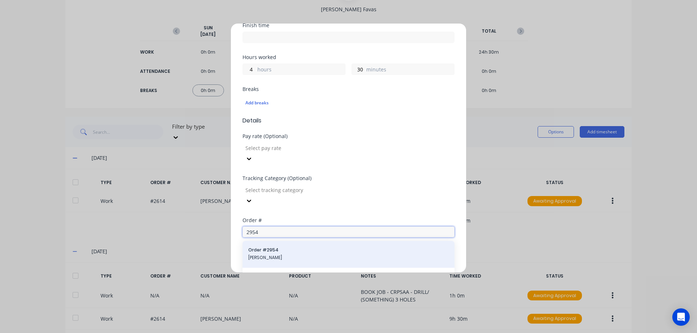
type input "2954"
click at [309, 255] on span "[PERSON_NAME]" at bounding box center [348, 258] width 200 height 7
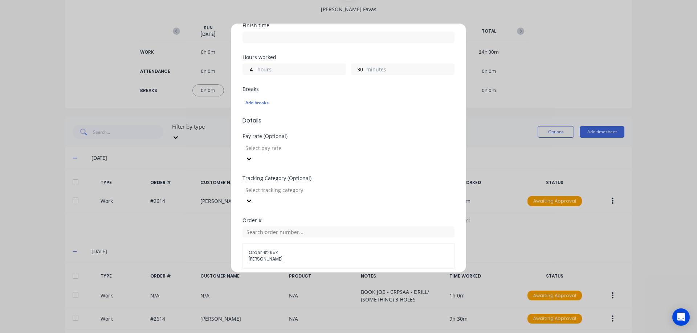
scroll to position [237, 0]
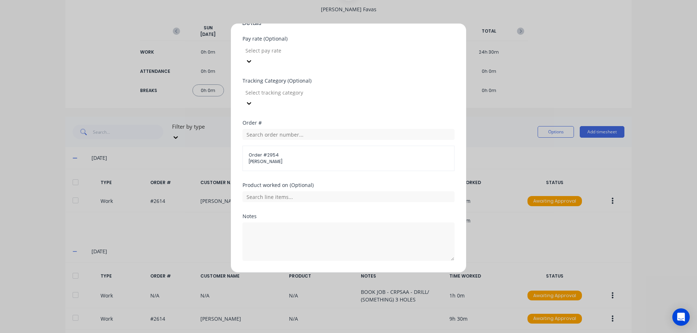
click at [325, 273] on button "Add manual time entry" at bounding box center [330, 279] width 61 height 12
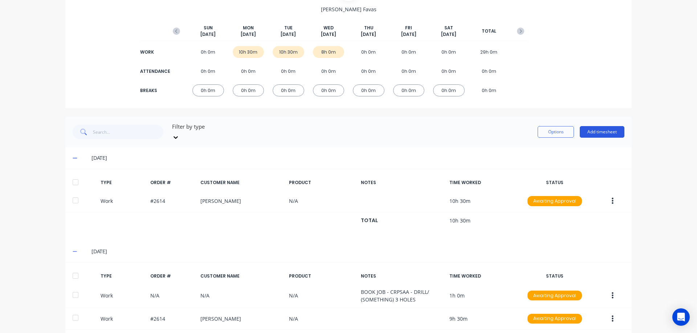
click at [607, 128] on button "Add timesheet" at bounding box center [601, 132] width 45 height 12
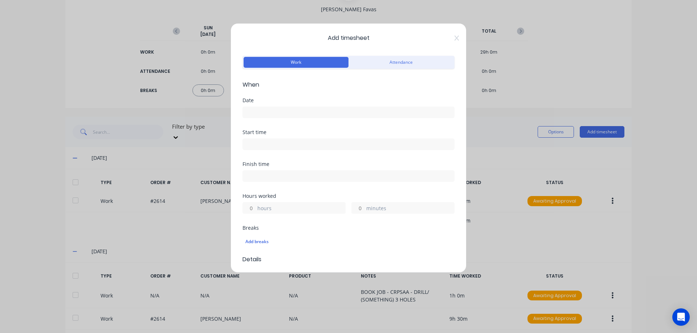
click at [267, 115] on input at bounding box center [348, 112] width 211 height 11
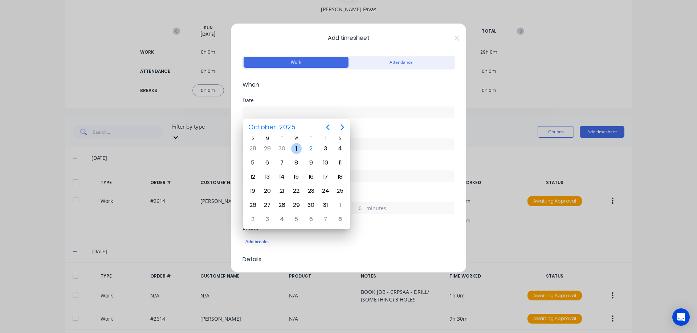
click at [294, 146] on div "1" at bounding box center [296, 148] width 11 height 11
type input "[DATE]"
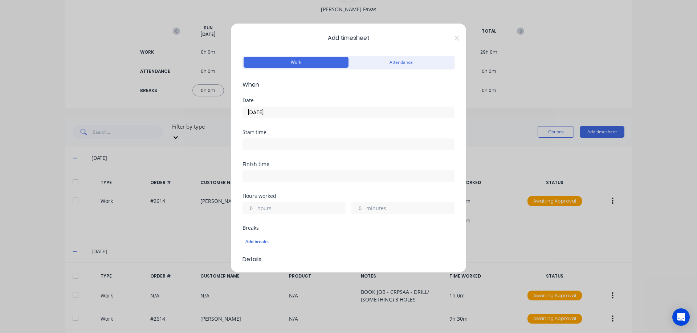
click at [253, 208] on input "hours" at bounding box center [249, 208] width 13 height 11
type input "2"
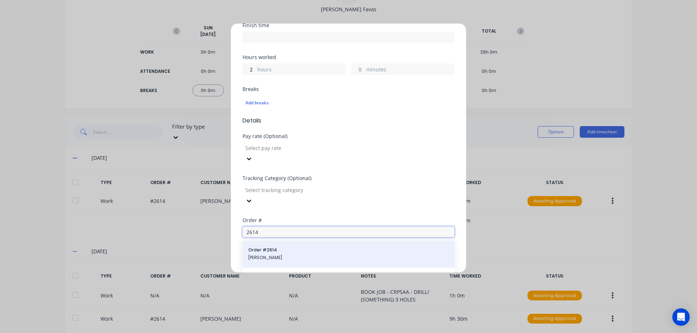
type input "2614"
click at [311, 255] on span "[PERSON_NAME]" at bounding box center [348, 258] width 200 height 7
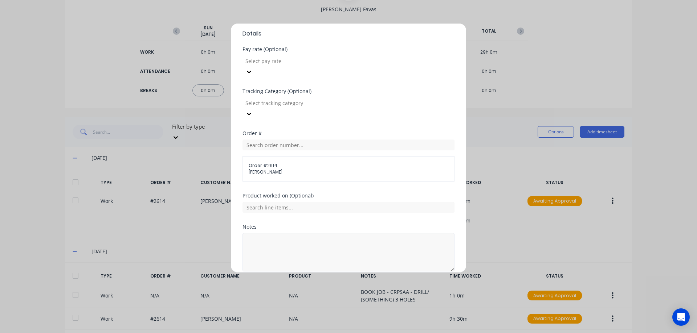
scroll to position [237, 0]
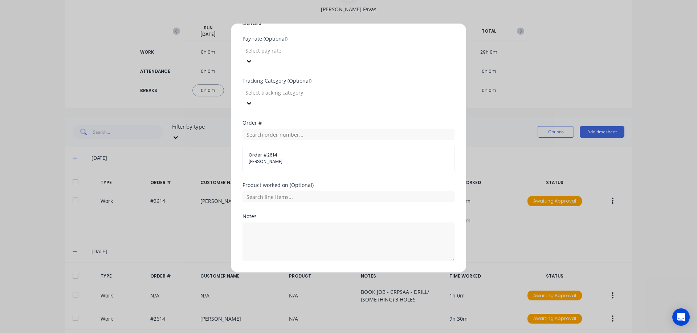
click at [305, 273] on button "Add manual time entry" at bounding box center [330, 279] width 61 height 12
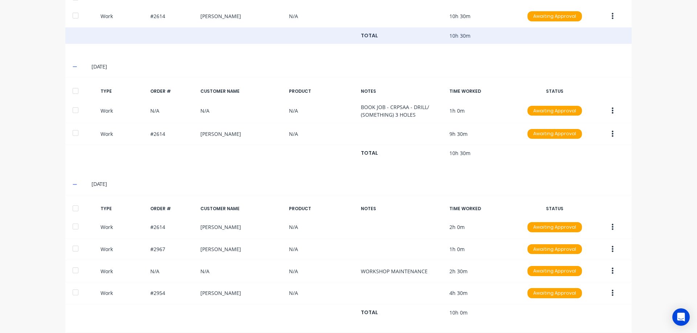
scroll to position [259, 0]
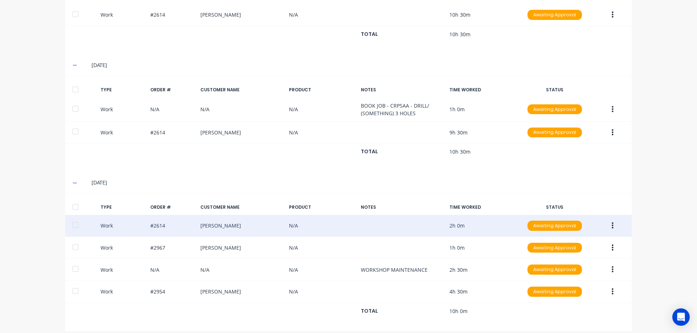
click at [612, 220] on button "button" at bounding box center [612, 226] width 17 height 13
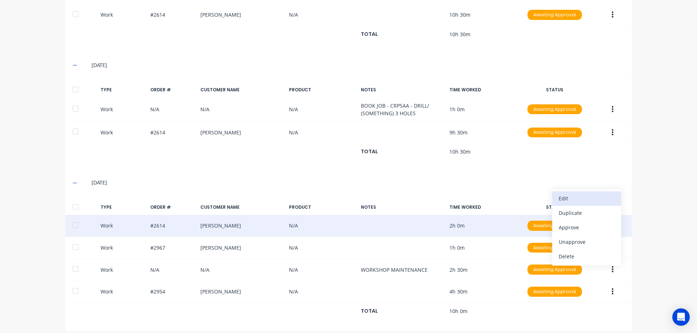
click at [586, 193] on div "Edit" at bounding box center [586, 198] width 56 height 11
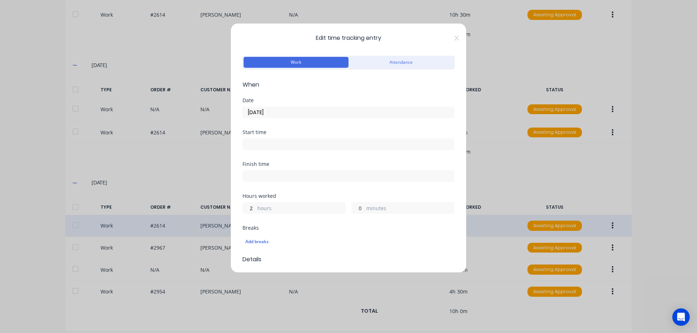
click at [361, 205] on input "0" at bounding box center [358, 208] width 13 height 11
type input "0"
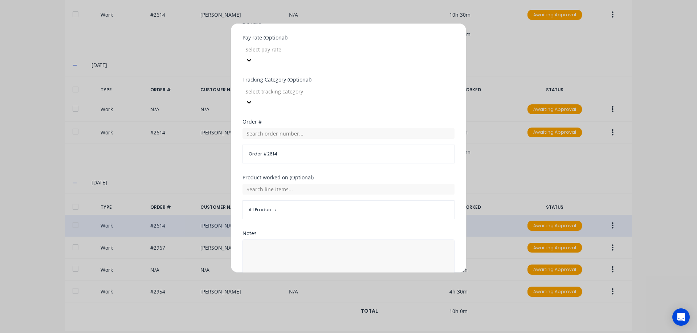
scroll to position [255, 0]
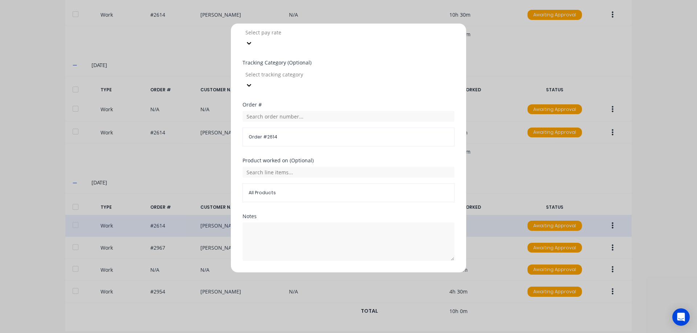
click at [332, 273] on button "Edit time tracking entry" at bounding box center [331, 279] width 62 height 12
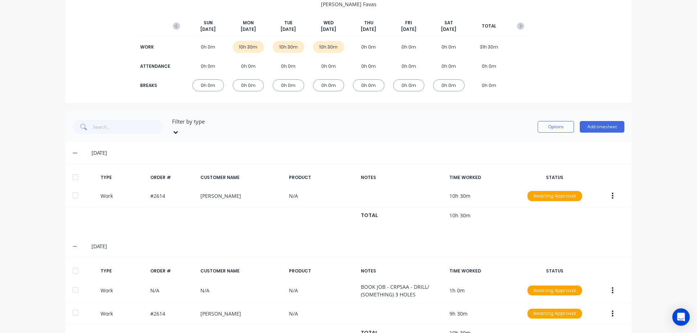
scroll to position [0, 0]
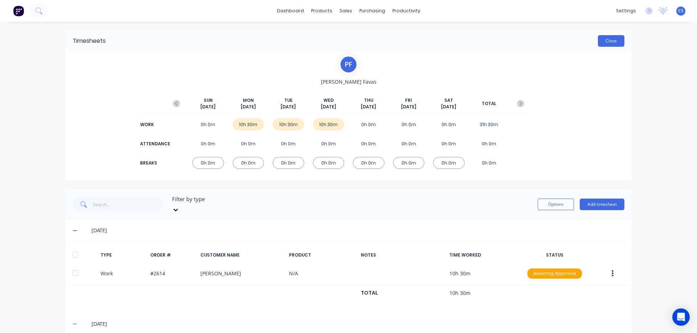
click at [613, 38] on button "Close" at bounding box center [611, 41] width 26 height 12
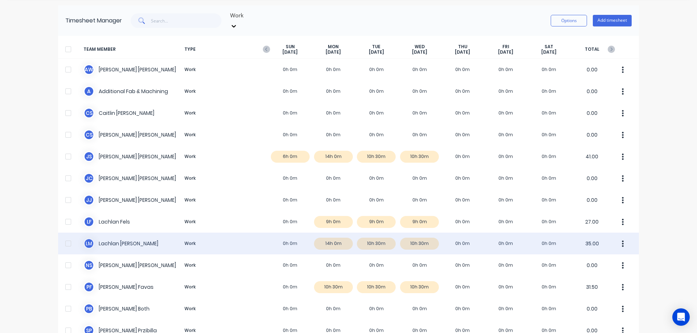
scroll to position [36, 0]
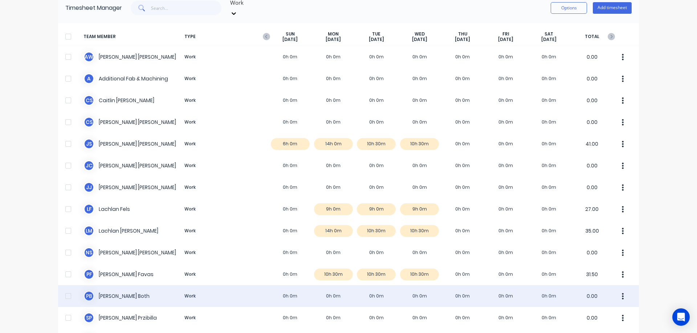
click at [259, 290] on div "P B Peter Both Work 0h 0m 0h 0m 0h 0m 0h 0m 0h 0m 0h 0m 0h 0m 0.00" at bounding box center [348, 297] width 581 height 22
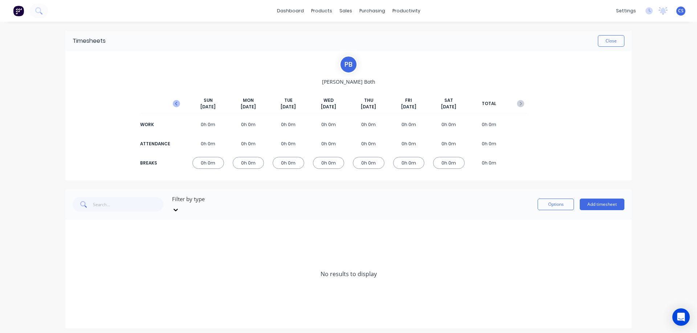
click at [177, 105] on icon "button" at bounding box center [176, 103] width 7 height 7
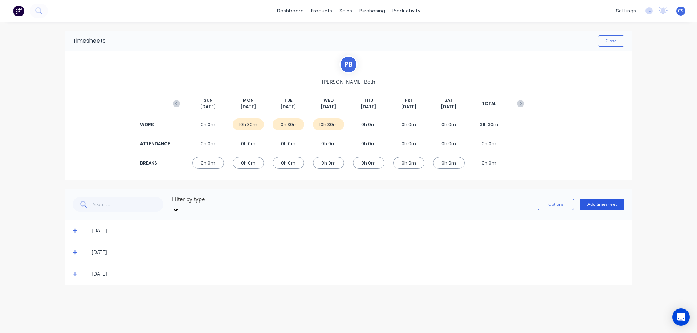
click at [604, 202] on button "Add timesheet" at bounding box center [601, 205] width 45 height 12
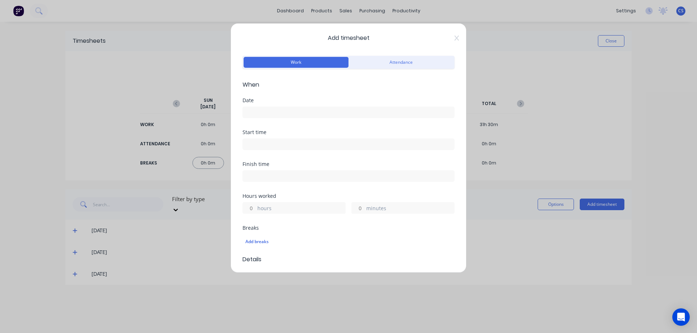
click at [277, 114] on input at bounding box center [348, 112] width 211 height 11
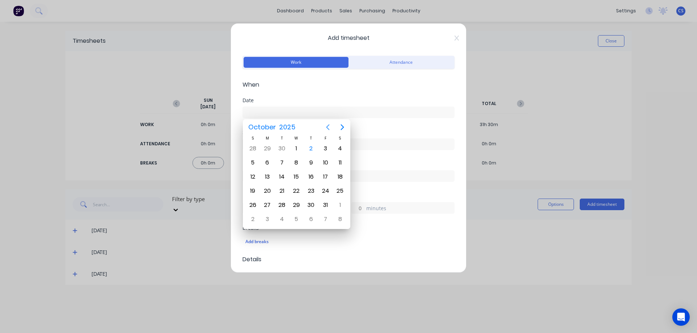
click at [324, 128] on icon "Previous page" at bounding box center [327, 127] width 9 height 9
click at [266, 207] on div "29" at bounding box center [267, 205] width 11 height 11
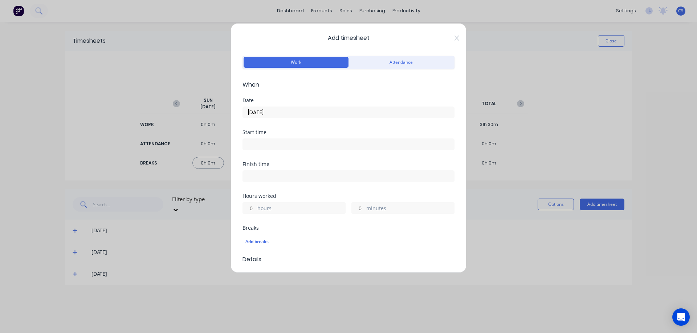
click at [254, 209] on input "hours" at bounding box center [249, 208] width 13 height 11
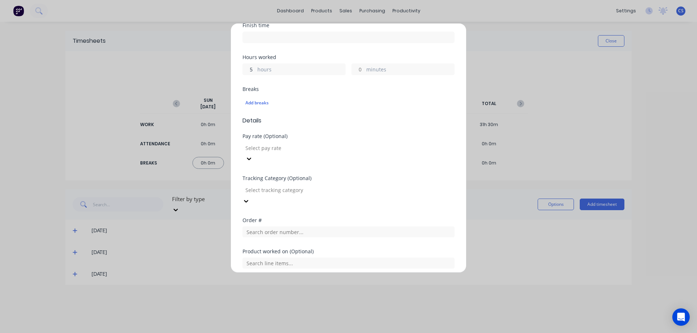
click at [252, 69] on input "5" at bounding box center [249, 69] width 13 height 11
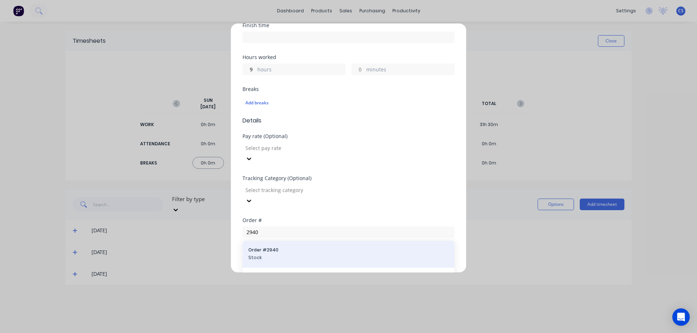
click at [275, 255] on span "Stock" at bounding box center [348, 258] width 200 height 7
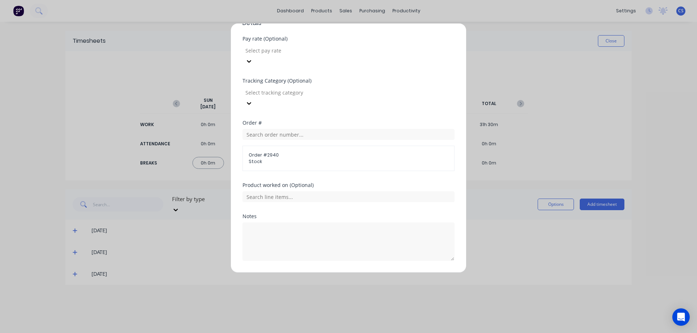
scroll to position [200, 0]
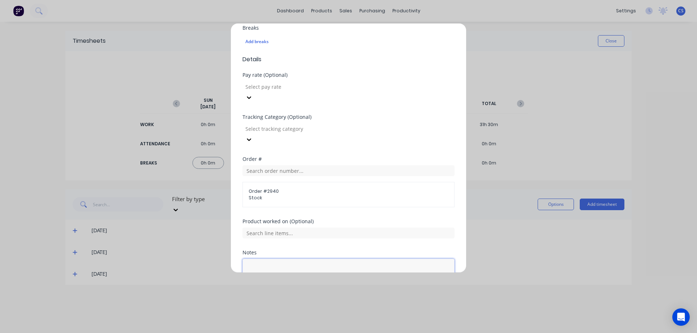
click at [270, 259] on textarea at bounding box center [348, 278] width 212 height 38
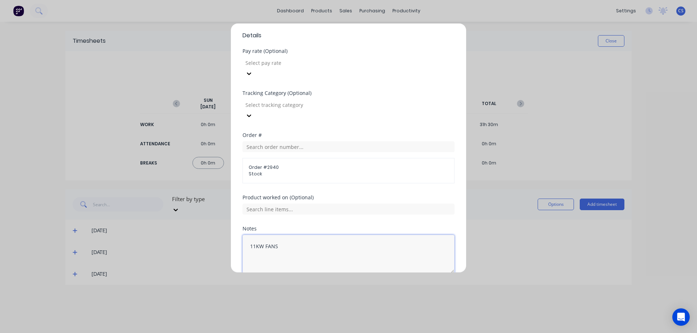
scroll to position [237, 0]
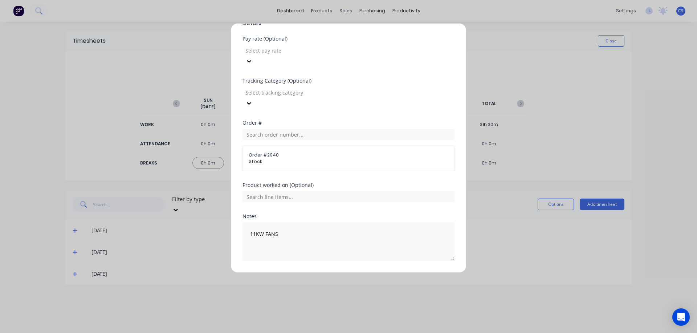
click at [333, 273] on button "Add manual time entry" at bounding box center [330, 279] width 61 height 12
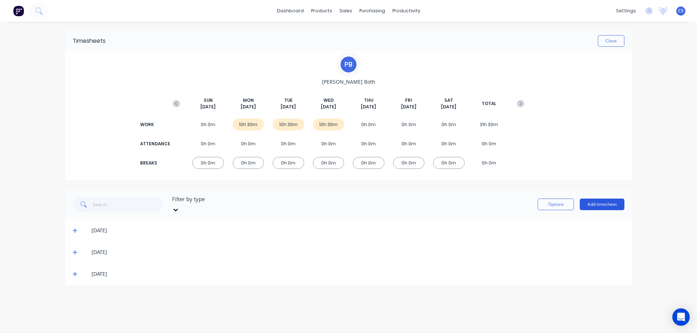
click at [613, 203] on button "Add timesheet" at bounding box center [601, 205] width 45 height 12
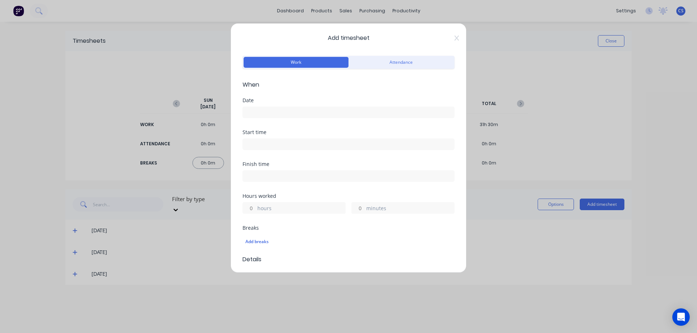
click at [278, 107] on input at bounding box center [348, 112] width 211 height 11
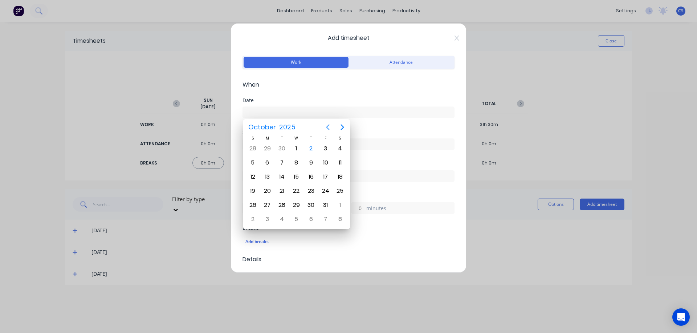
click at [329, 126] on icon "Previous page" at bounding box center [327, 127] width 9 height 9
click at [268, 203] on div "29" at bounding box center [267, 205] width 11 height 11
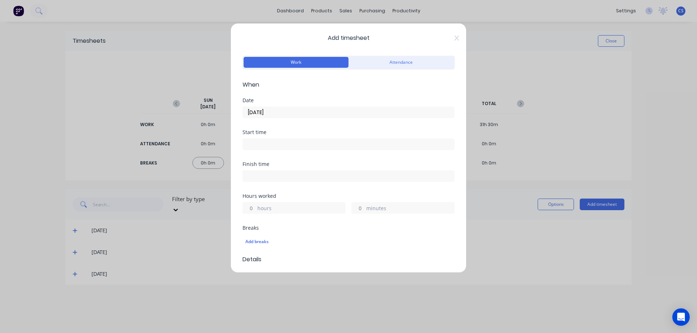
click at [292, 113] on input "[DATE]" at bounding box center [348, 112] width 211 height 11
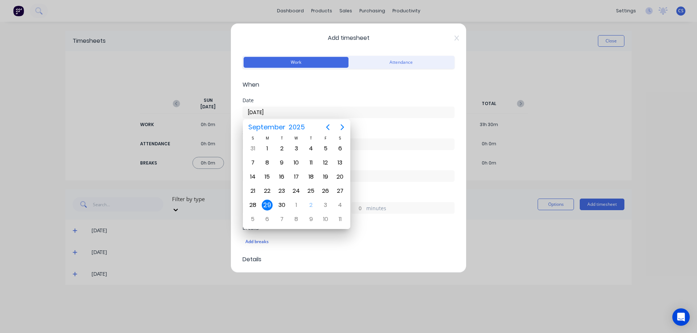
click at [269, 206] on div "29" at bounding box center [267, 205] width 11 height 11
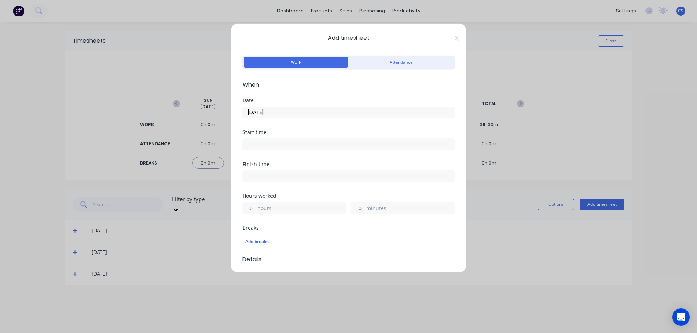
click at [293, 116] on input "[DATE]" at bounding box center [348, 112] width 211 height 11
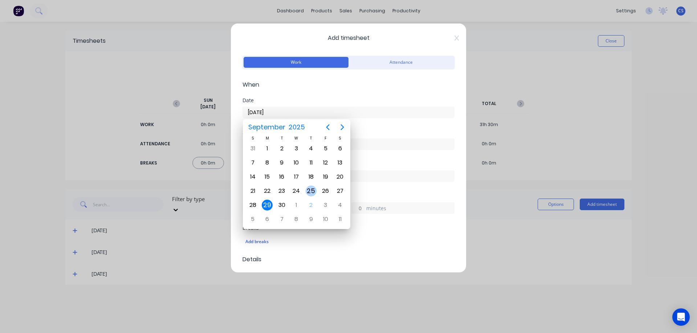
click at [313, 192] on div "25" at bounding box center [311, 191] width 11 height 11
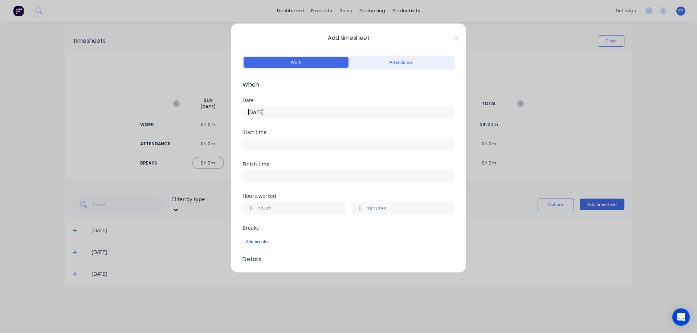
click at [254, 208] on input "hours" at bounding box center [249, 208] width 13 height 11
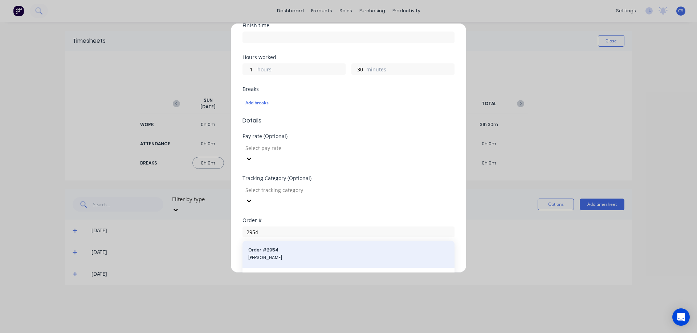
click at [296, 247] on div "Order # 2954 Deane Smart" at bounding box center [348, 254] width 200 height 15
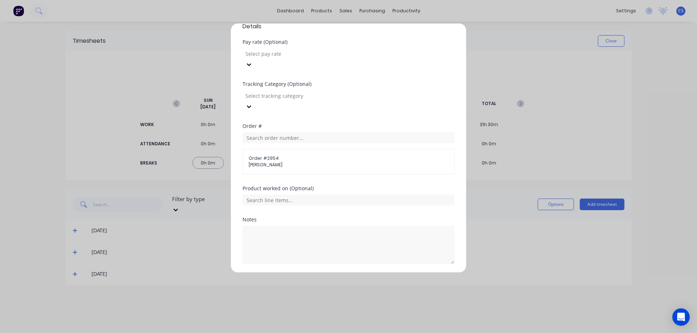
scroll to position [237, 0]
click at [325, 273] on button "Add manual time entry" at bounding box center [330, 279] width 61 height 12
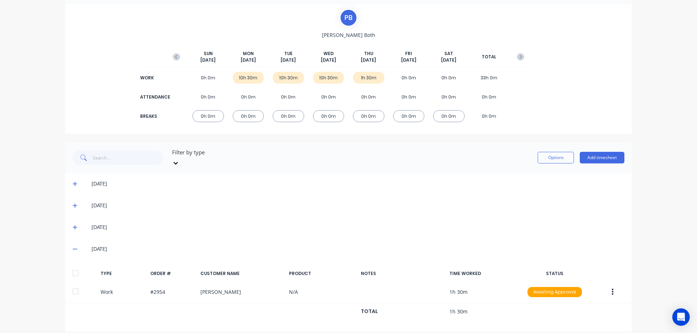
scroll to position [47, 0]
click at [517, 56] on icon "button" at bounding box center [520, 56] width 7 height 7
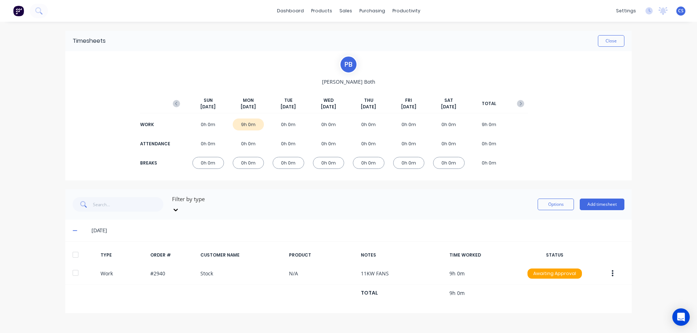
scroll to position [0, 0]
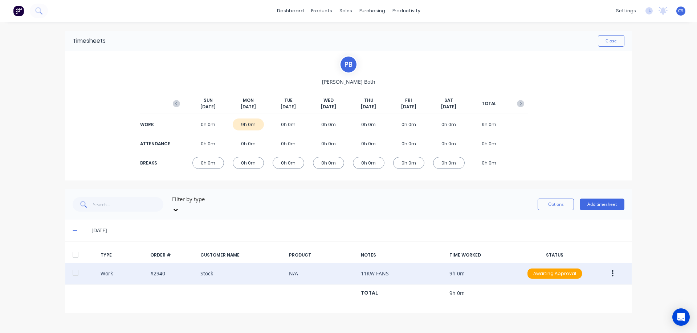
click at [612, 271] on icon "button" at bounding box center [612, 274] width 2 height 7
click at [586, 241] on div "Edit" at bounding box center [586, 246] width 56 height 11
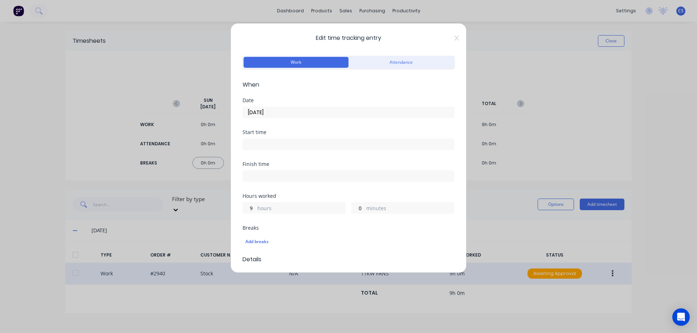
click at [287, 112] on input "[DATE]" at bounding box center [348, 112] width 211 height 11
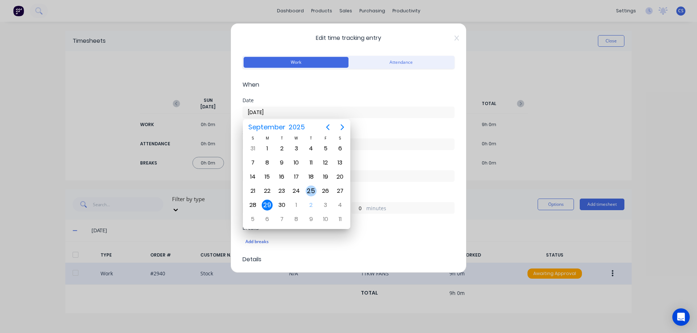
click at [308, 191] on div "25" at bounding box center [311, 191] width 11 height 11
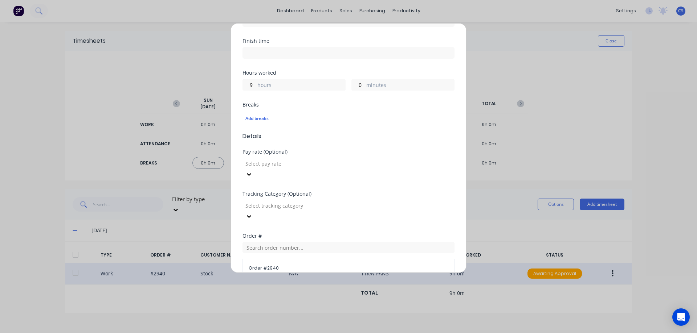
scroll to position [254, 0]
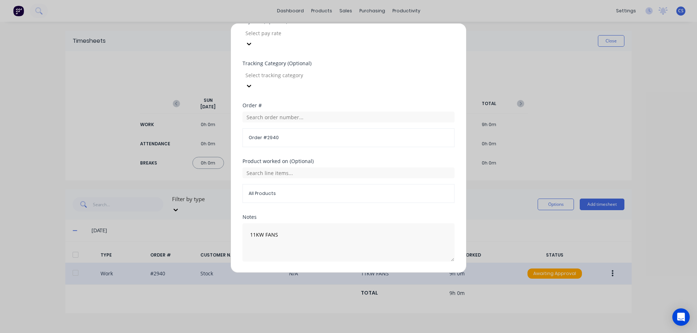
click at [331, 274] on button "Edit time tracking entry" at bounding box center [331, 280] width 62 height 12
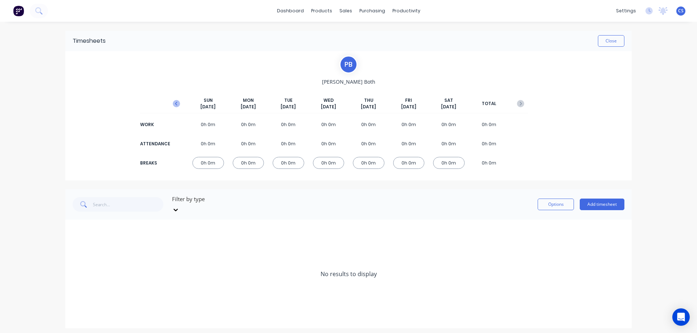
click at [177, 103] on icon "button" at bounding box center [176, 103] width 7 height 7
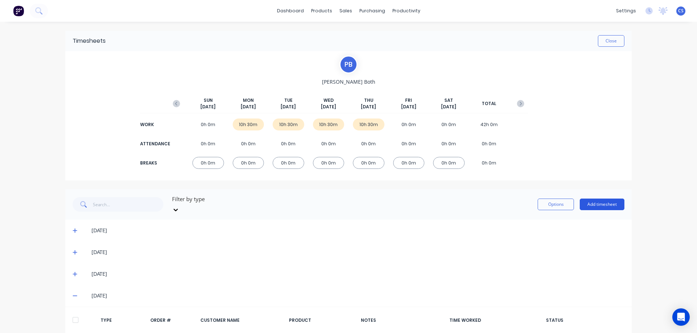
click at [606, 199] on button "Add timesheet" at bounding box center [601, 205] width 45 height 12
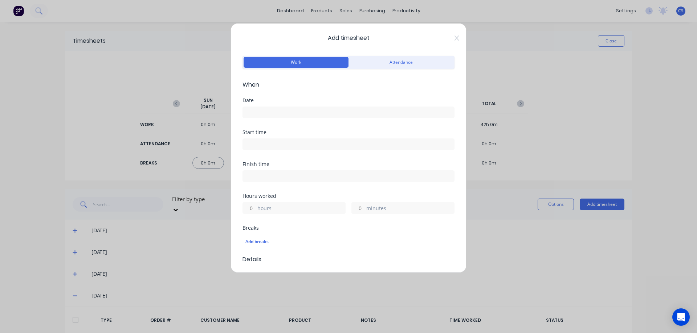
click at [283, 116] on input at bounding box center [348, 112] width 211 height 11
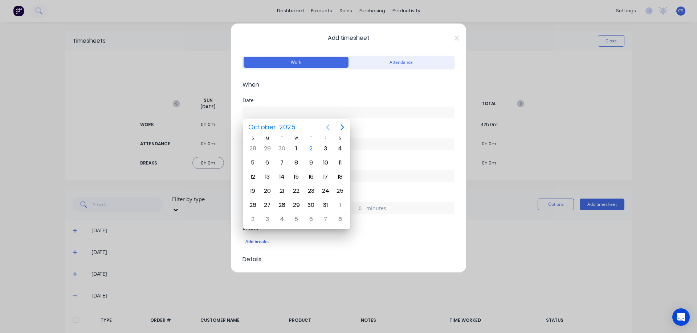
click at [326, 129] on icon "Previous page" at bounding box center [327, 127] width 9 height 9
click at [327, 190] on div "26" at bounding box center [325, 191] width 11 height 11
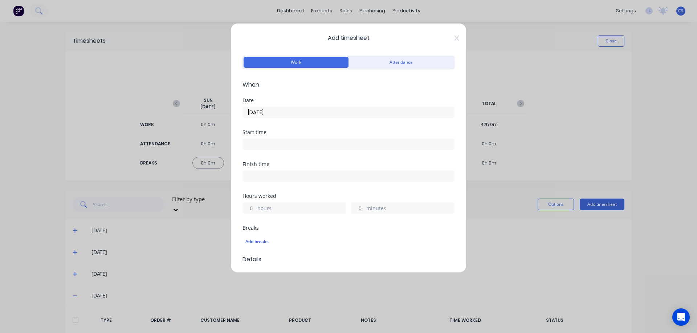
click at [253, 207] on input "hours" at bounding box center [249, 208] width 13 height 11
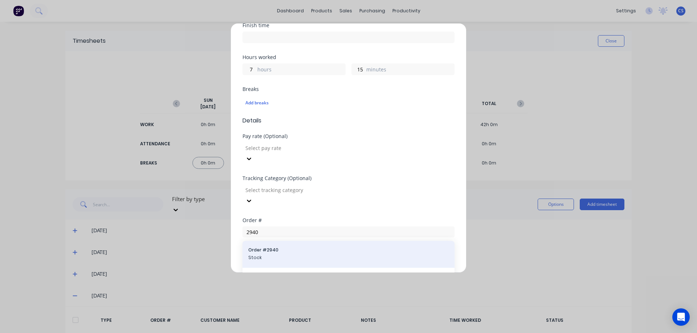
click at [286, 241] on div "Order # 2940 Stock" at bounding box center [348, 254] width 212 height 27
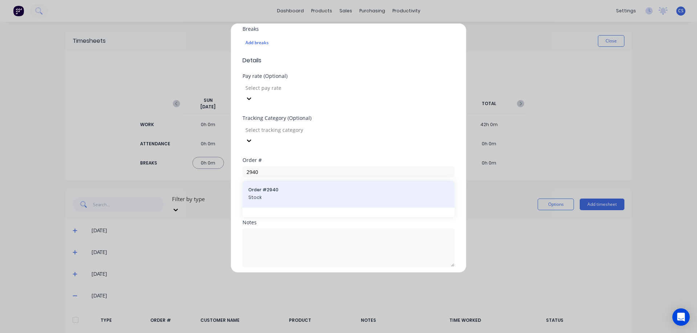
scroll to position [205, 0]
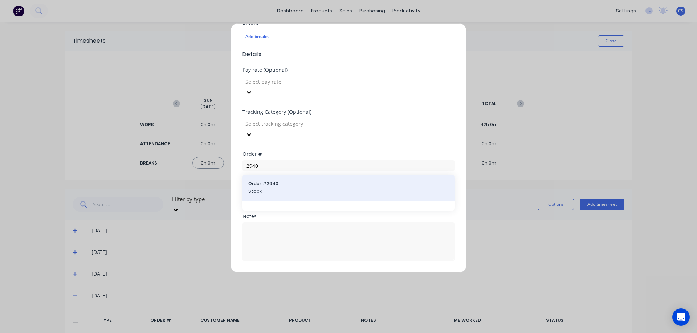
click at [280, 188] on span "Stock" at bounding box center [348, 191] width 200 height 7
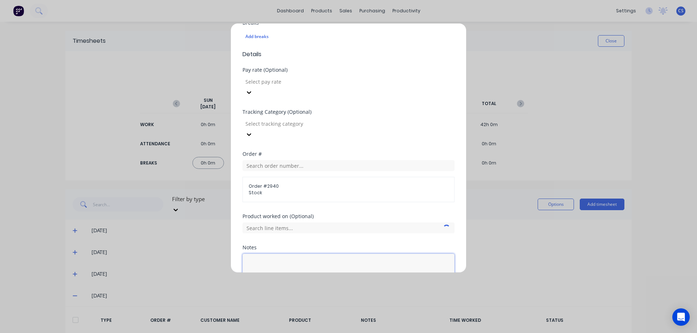
click at [257, 254] on textarea at bounding box center [348, 273] width 212 height 38
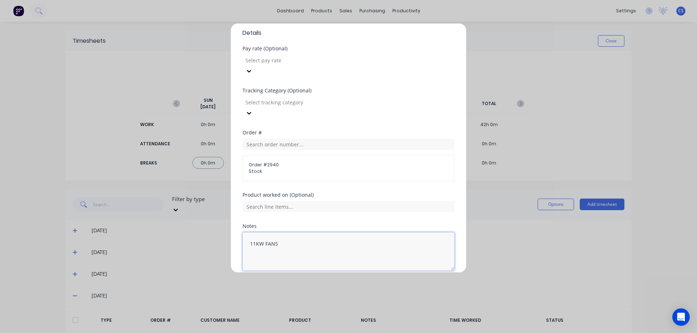
scroll to position [237, 0]
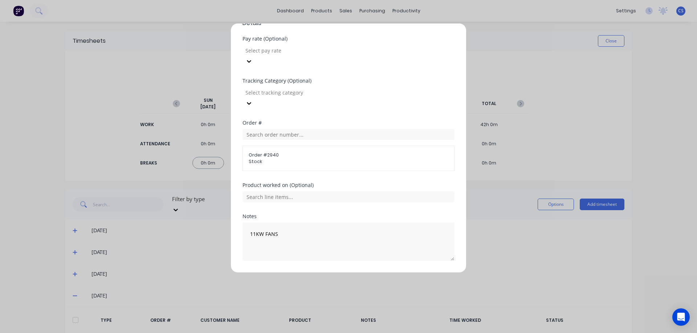
click at [333, 273] on button "Add manual time entry" at bounding box center [330, 279] width 61 height 12
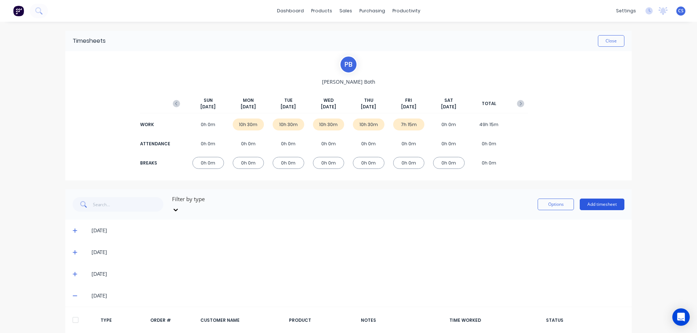
click at [596, 200] on button "Add timesheet" at bounding box center [601, 205] width 45 height 12
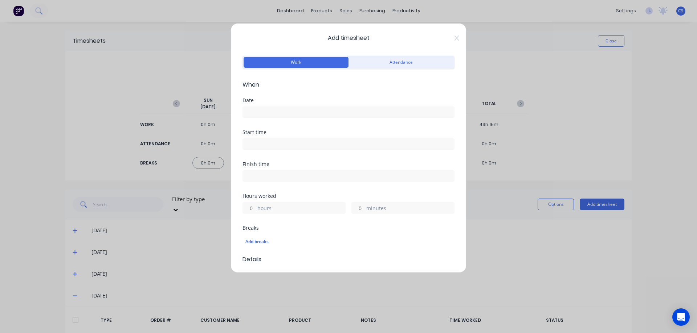
click at [267, 110] on input at bounding box center [348, 112] width 211 height 11
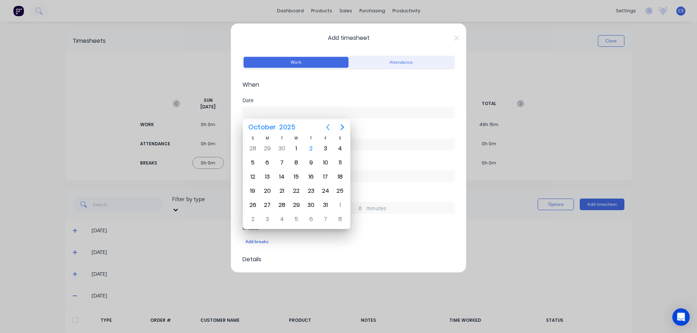
click at [325, 124] on icon "Previous page" at bounding box center [327, 127] width 9 height 9
click at [324, 192] on div "26" at bounding box center [325, 191] width 11 height 11
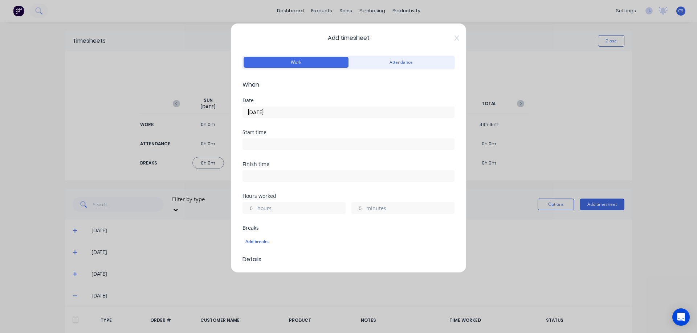
click at [253, 209] on input "hours" at bounding box center [249, 208] width 13 height 11
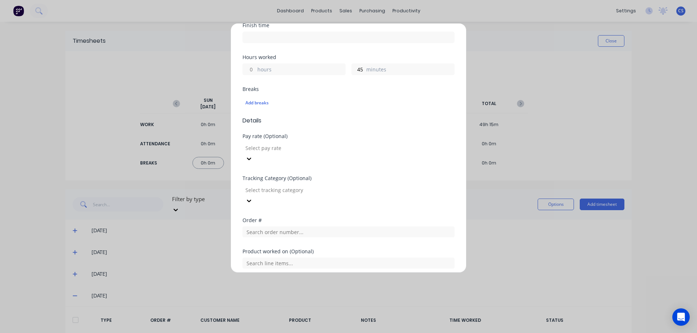
scroll to position [205, 0]
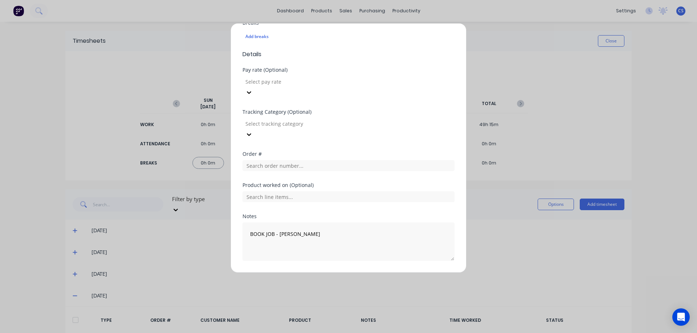
click at [325, 273] on button "Add manual time entry" at bounding box center [330, 279] width 61 height 12
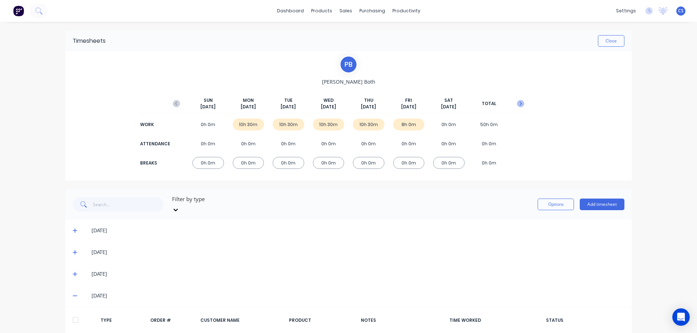
click at [519, 105] on icon "button" at bounding box center [520, 103] width 7 height 7
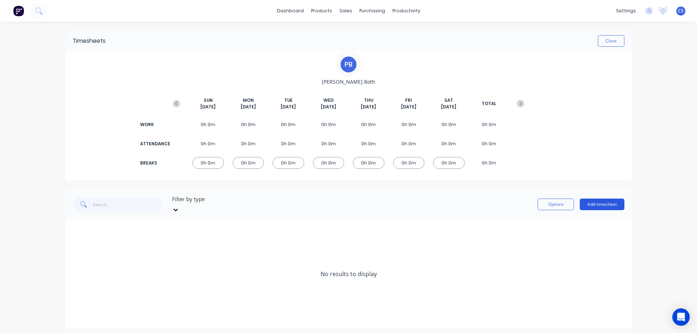
click at [594, 199] on button "Add timesheet" at bounding box center [601, 205] width 45 height 12
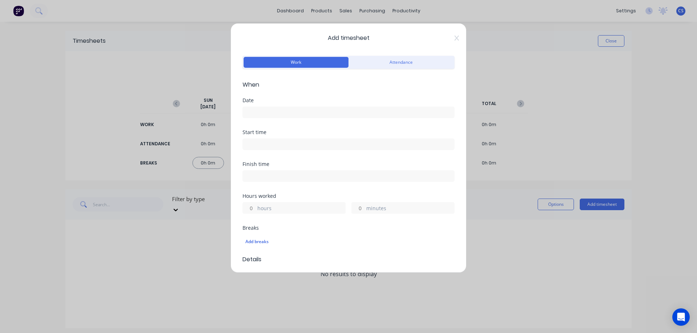
click at [266, 115] on input at bounding box center [348, 112] width 211 height 11
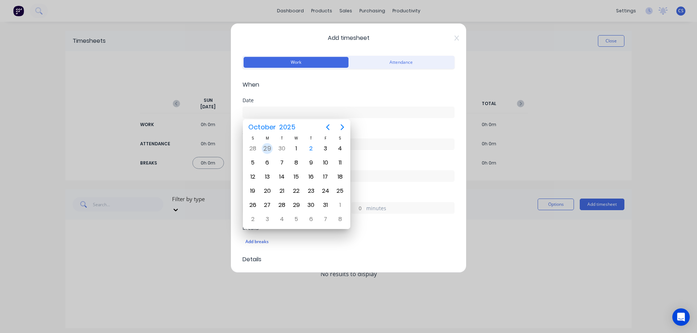
click at [269, 150] on div "29" at bounding box center [267, 148] width 11 height 11
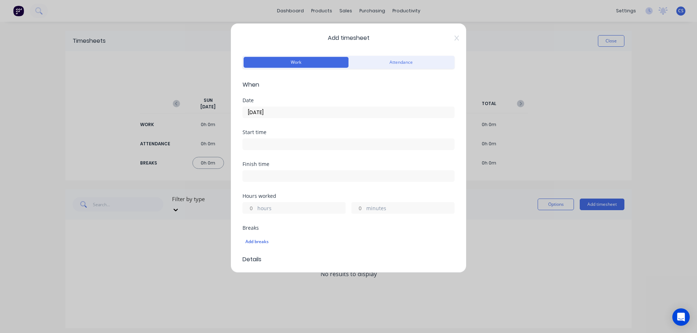
click at [251, 208] on input "hours" at bounding box center [249, 208] width 13 height 11
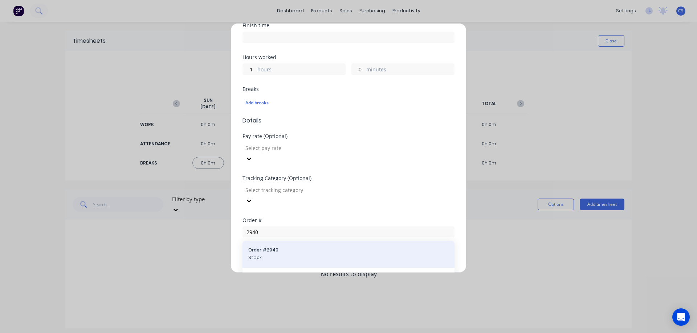
click at [294, 255] on span "Stock" at bounding box center [348, 258] width 200 height 7
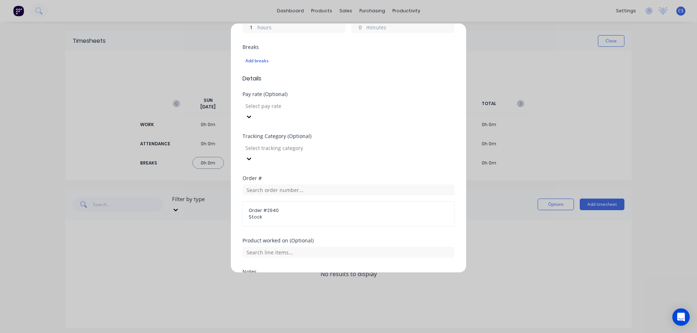
scroll to position [237, 0]
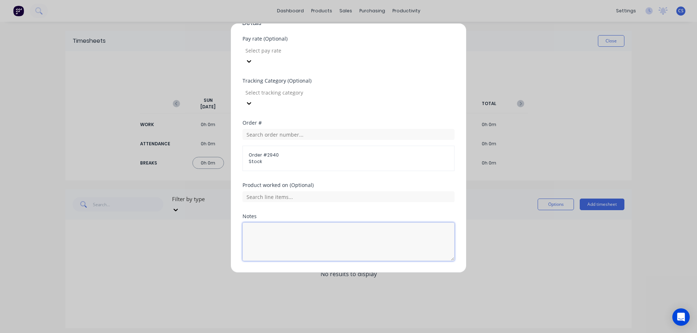
click at [263, 223] on textarea at bounding box center [348, 242] width 212 height 38
click at [331, 273] on button "Add manual time entry" at bounding box center [330, 279] width 61 height 12
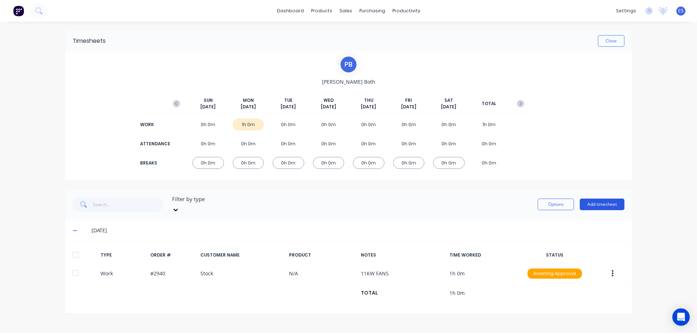
click at [598, 202] on button "Add timesheet" at bounding box center [601, 205] width 45 height 12
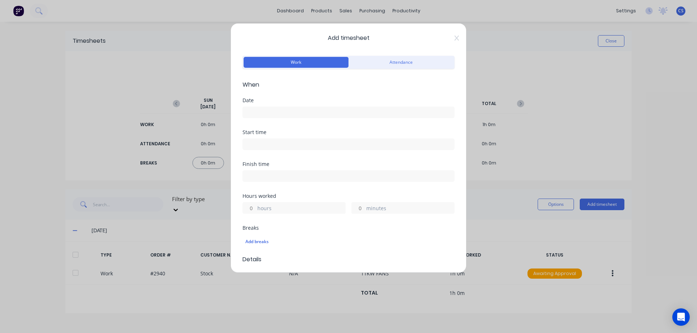
click at [271, 108] on input at bounding box center [348, 112] width 211 height 11
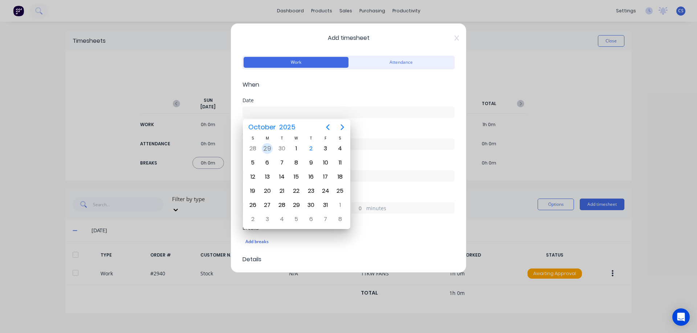
click at [266, 149] on div "29" at bounding box center [267, 148] width 11 height 11
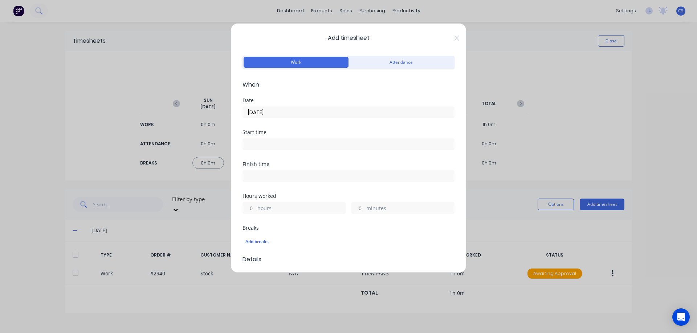
click at [254, 208] on input "hours" at bounding box center [249, 208] width 13 height 11
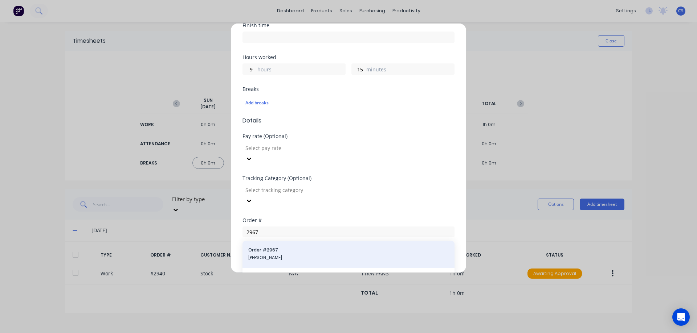
click at [293, 255] on span "[PERSON_NAME]" at bounding box center [348, 258] width 200 height 7
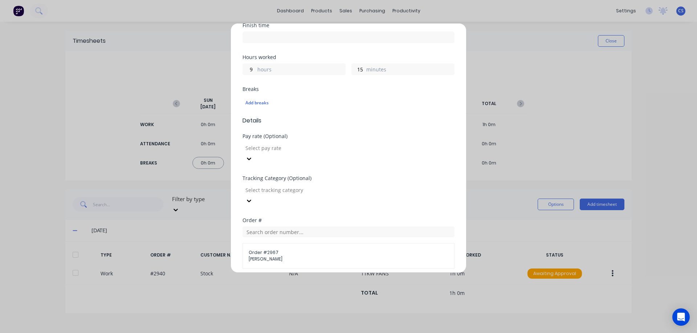
scroll to position [237, 0]
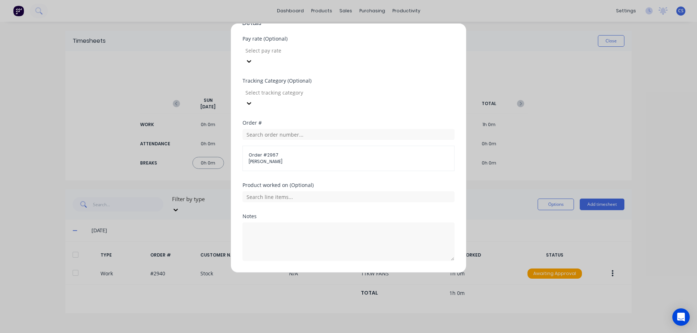
click at [325, 273] on button "Add manual time entry" at bounding box center [330, 279] width 61 height 12
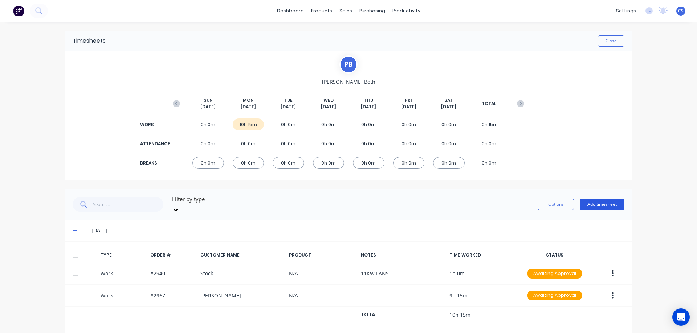
click at [610, 199] on button "Add timesheet" at bounding box center [601, 205] width 45 height 12
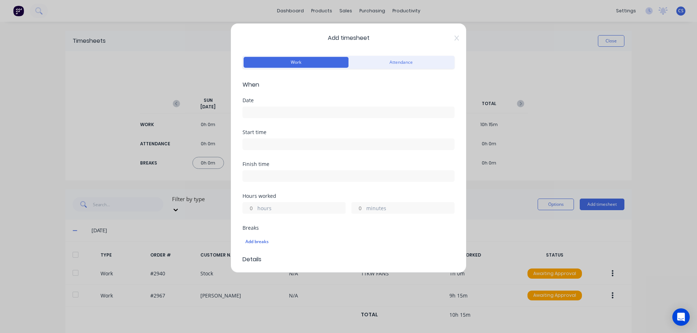
click at [256, 115] on input at bounding box center [348, 112] width 211 height 11
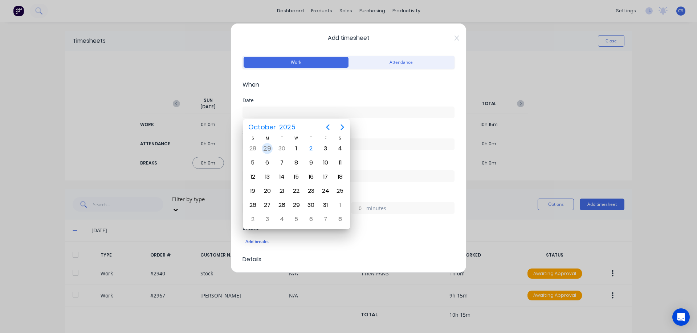
click at [268, 148] on div "29" at bounding box center [267, 148] width 11 height 11
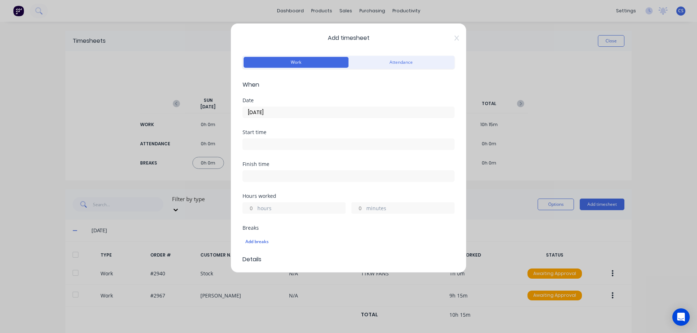
click at [362, 206] on div "minutes" at bounding box center [402, 208] width 103 height 12
click at [360, 208] on input "minutes" at bounding box center [358, 208] width 13 height 11
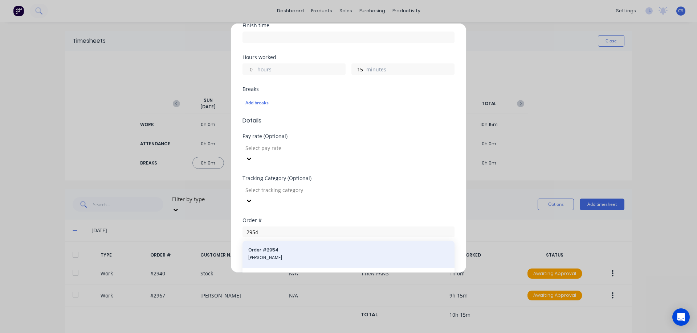
click at [318, 255] on span "[PERSON_NAME]" at bounding box center [348, 258] width 200 height 7
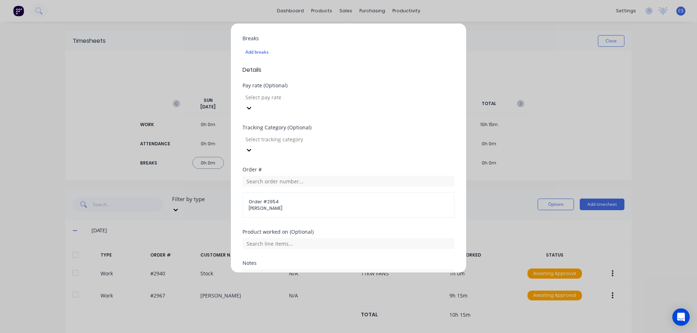
scroll to position [237, 0]
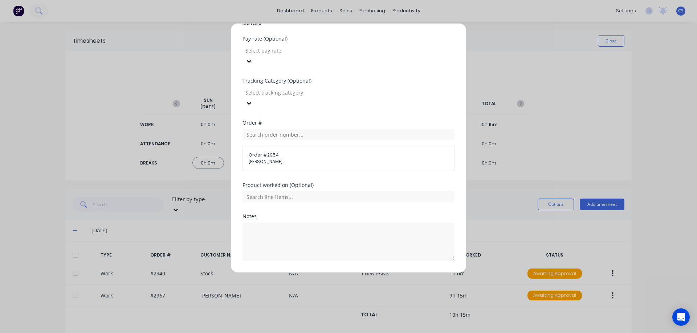
click at [334, 273] on button "Add manual time entry" at bounding box center [330, 279] width 61 height 12
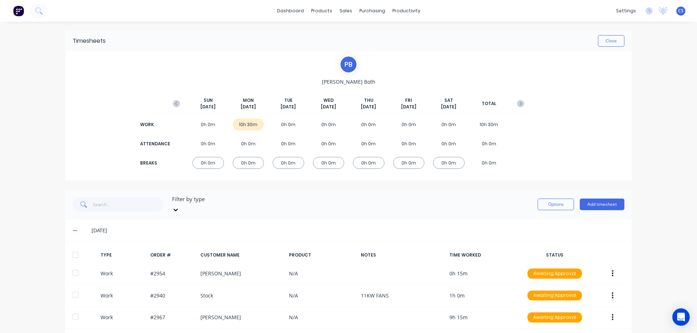
click at [603, 207] on div "Options Add timesheet" at bounding box center [580, 205] width 87 height 22
click at [603, 204] on button "Add timesheet" at bounding box center [601, 205] width 45 height 12
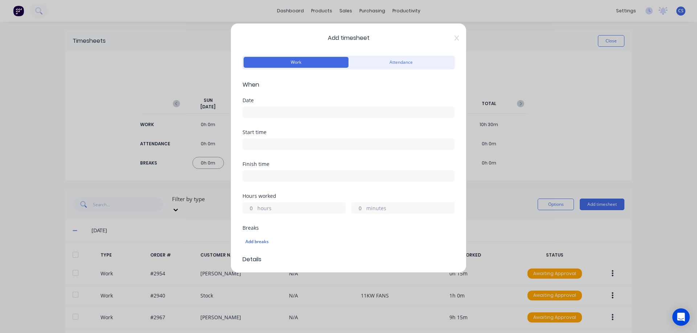
click at [288, 111] on input at bounding box center [348, 112] width 211 height 11
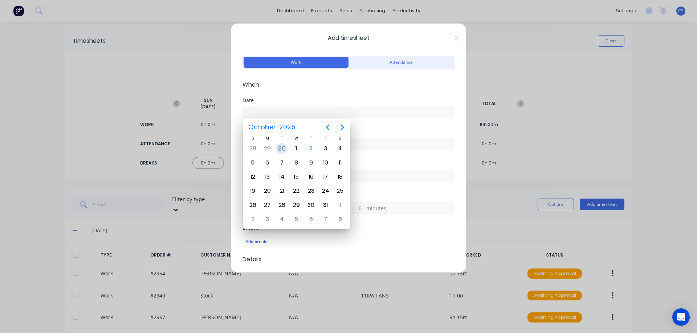
click at [282, 149] on div "30" at bounding box center [281, 148] width 11 height 11
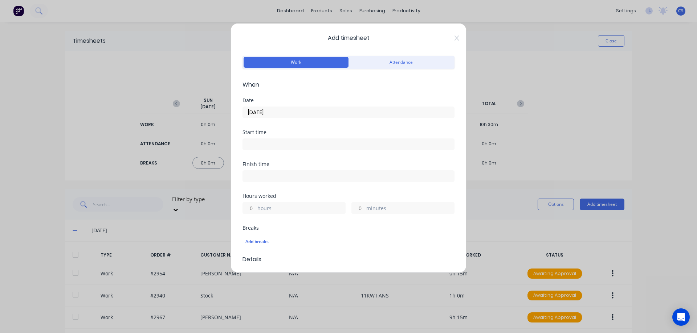
click at [255, 206] on input "hours" at bounding box center [249, 208] width 13 height 11
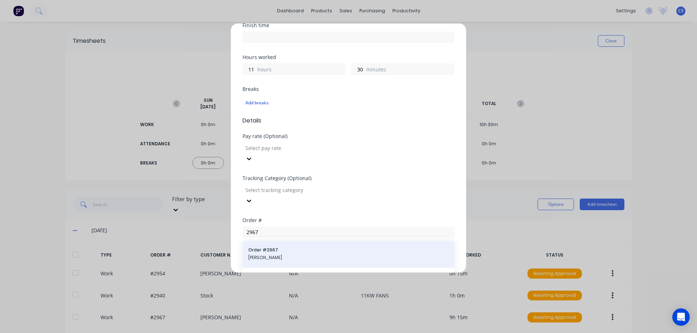
click at [293, 255] on span "[PERSON_NAME]" at bounding box center [348, 258] width 200 height 7
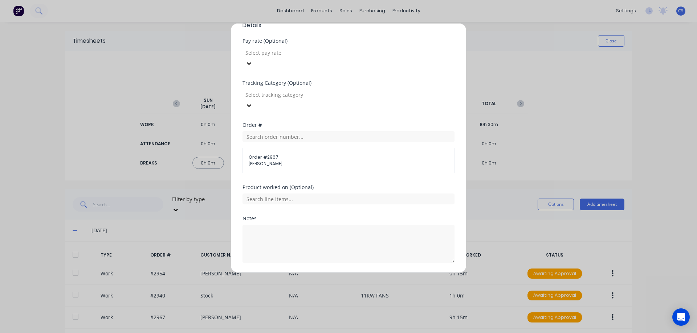
scroll to position [237, 0]
click at [326, 251] on form "Work Attendance When Date 30/09/2025 Start time Finish time Hours worked 11 hou…" at bounding box center [348, 50] width 212 height 467
click at [326, 273] on button "Add manual time entry" at bounding box center [330, 279] width 61 height 12
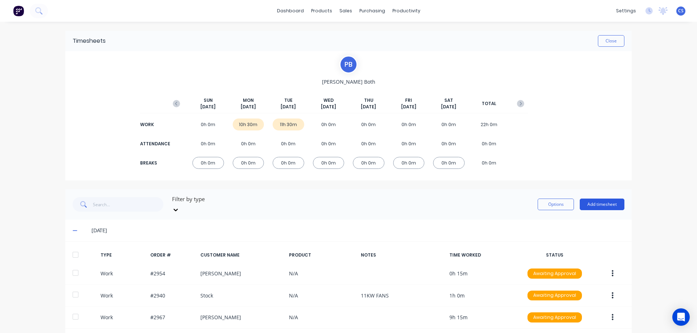
click at [599, 200] on button "Add timesheet" at bounding box center [601, 205] width 45 height 12
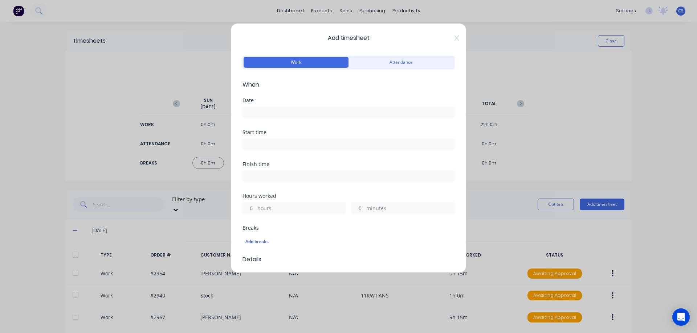
click at [257, 114] on input at bounding box center [348, 112] width 211 height 11
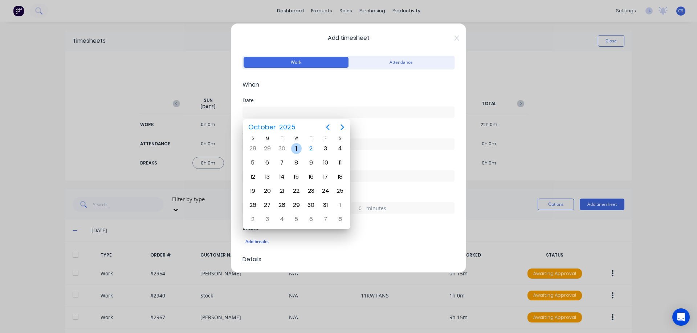
click at [298, 146] on div "1" at bounding box center [296, 148] width 11 height 11
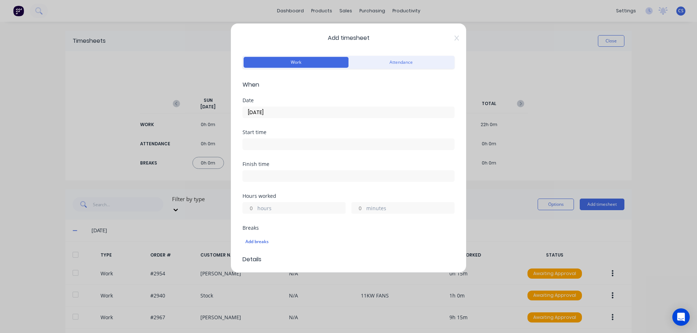
click at [254, 206] on input "hours" at bounding box center [249, 208] width 13 height 11
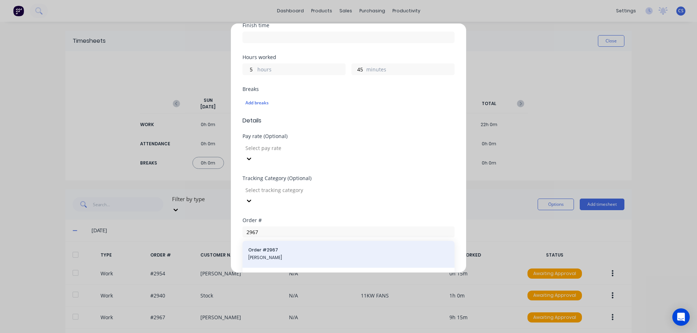
click at [284, 247] on span "Order # 2967" at bounding box center [348, 250] width 200 height 7
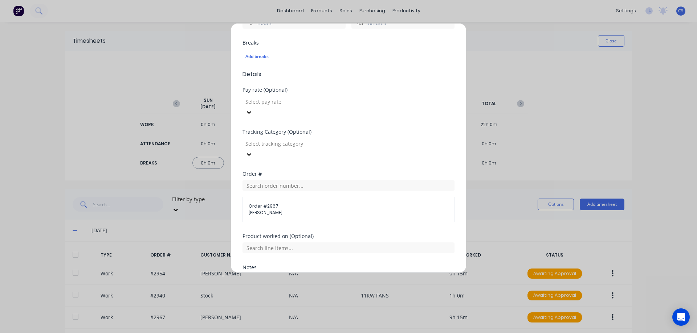
scroll to position [237, 0]
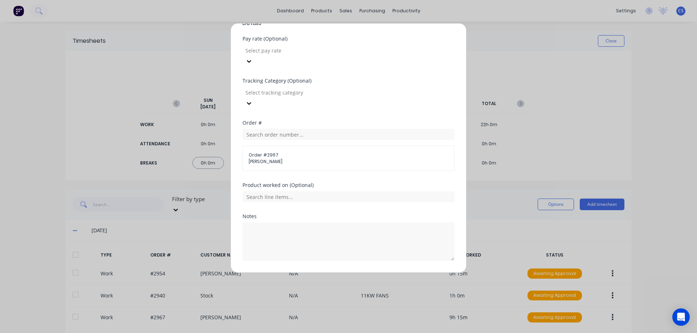
click at [322, 273] on button "Add manual time entry" at bounding box center [330, 279] width 61 height 12
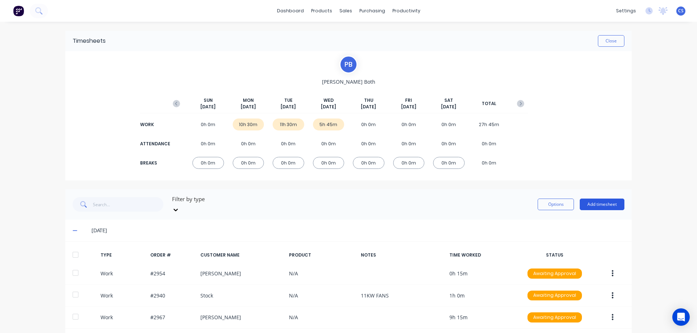
click at [595, 199] on button "Add timesheet" at bounding box center [601, 205] width 45 height 12
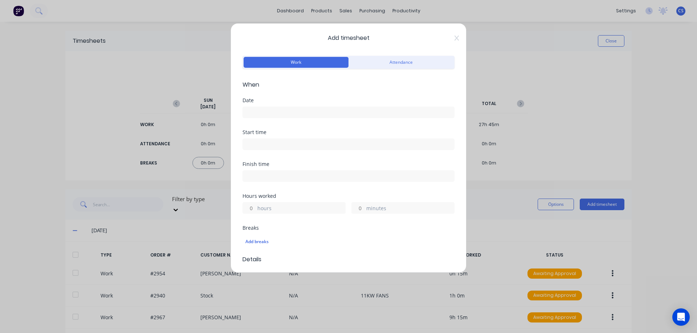
click at [264, 115] on input at bounding box center [348, 112] width 211 height 11
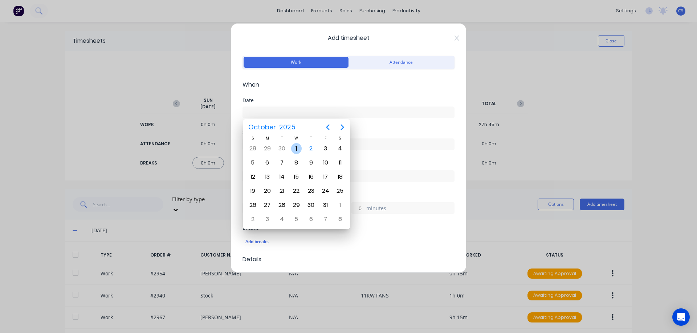
click at [299, 150] on div "1" at bounding box center [296, 148] width 11 height 11
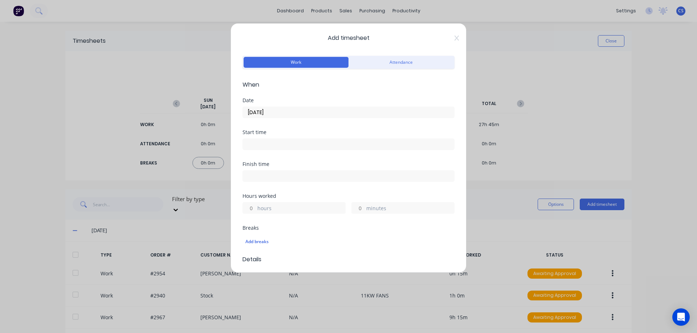
click at [253, 208] on input "hours" at bounding box center [249, 208] width 13 height 11
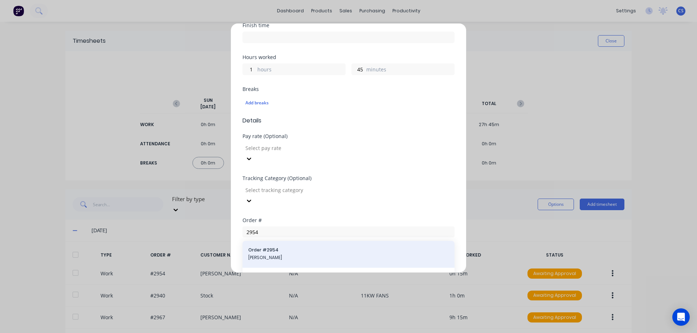
click at [298, 255] on span "[PERSON_NAME]" at bounding box center [348, 258] width 200 height 7
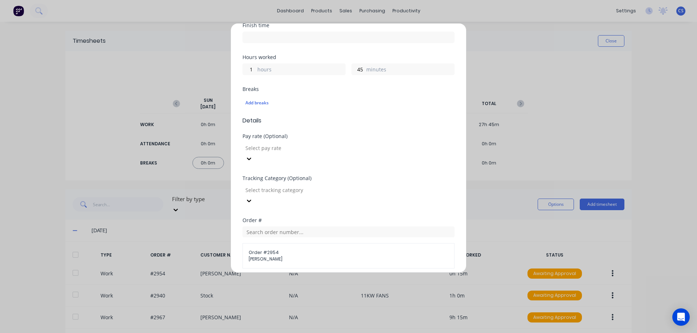
scroll to position [237, 0]
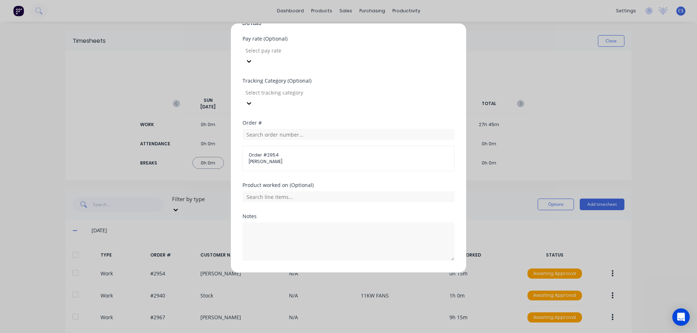
click at [330, 273] on button "Add manual time entry" at bounding box center [330, 279] width 61 height 12
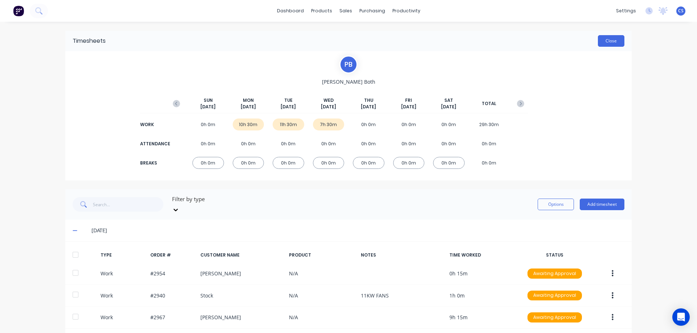
click at [611, 44] on button "Close" at bounding box center [611, 41] width 26 height 12
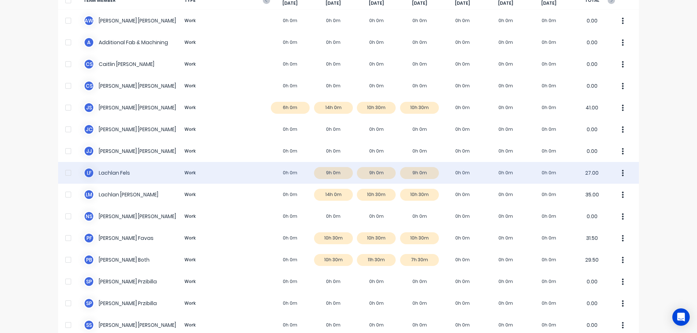
scroll to position [109, 0]
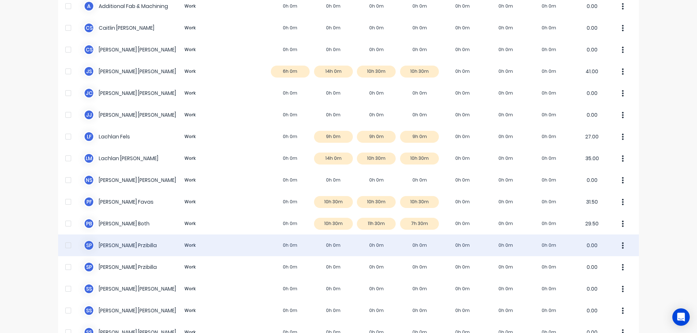
click at [308, 241] on div "S P Shane Przibilla Work 0h 0m 0h 0m 0h 0m 0h 0m 0h 0m 0h 0m 0h 0m 0.00" at bounding box center [348, 246] width 581 height 22
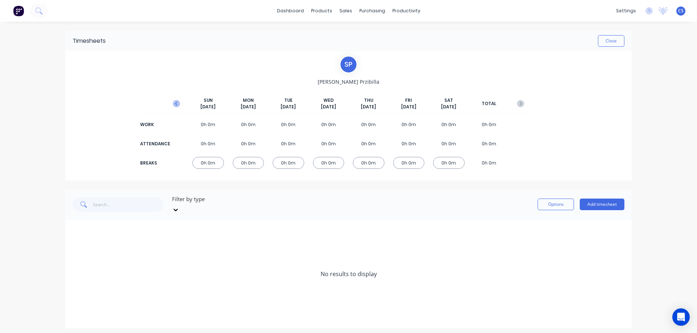
click at [176, 103] on icon "button" at bounding box center [176, 104] width 2 height 4
click at [174, 105] on icon "button" at bounding box center [176, 103] width 7 height 7
click at [617, 42] on button "Close" at bounding box center [611, 41] width 26 height 12
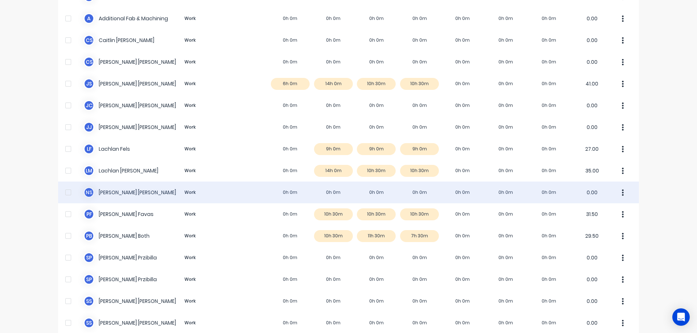
scroll to position [109, 0]
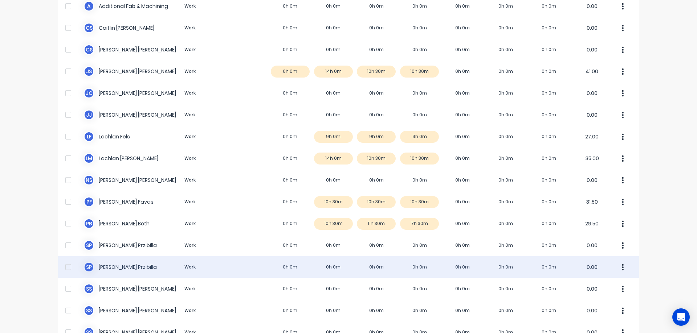
click at [243, 263] on div "S P Shane Przibilla Work 0h 0m 0h 0m 0h 0m 0h 0m 0h 0m 0h 0m 0h 0m 0.00" at bounding box center [348, 268] width 581 height 22
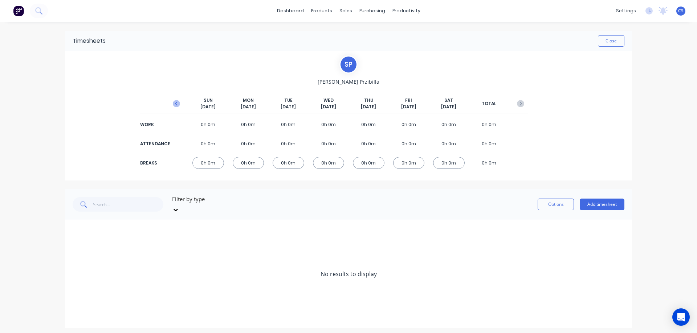
click at [177, 103] on icon "button" at bounding box center [176, 103] width 7 height 7
click at [611, 202] on button "Add timesheet" at bounding box center [601, 205] width 45 height 12
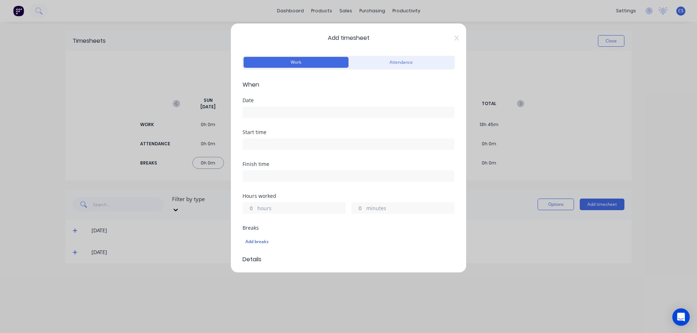
click at [280, 115] on input at bounding box center [348, 112] width 211 height 11
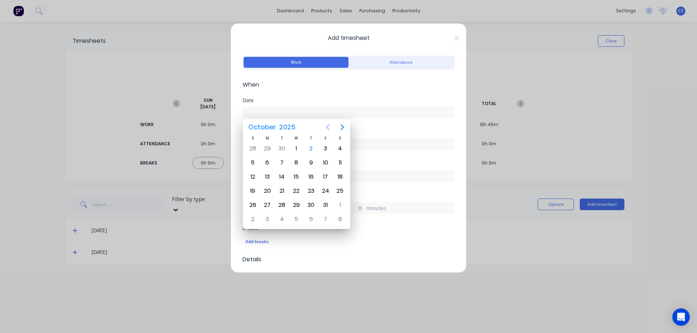
click at [326, 126] on icon "Previous page" at bounding box center [327, 127] width 9 height 9
click at [324, 192] on div "26" at bounding box center [325, 191] width 11 height 11
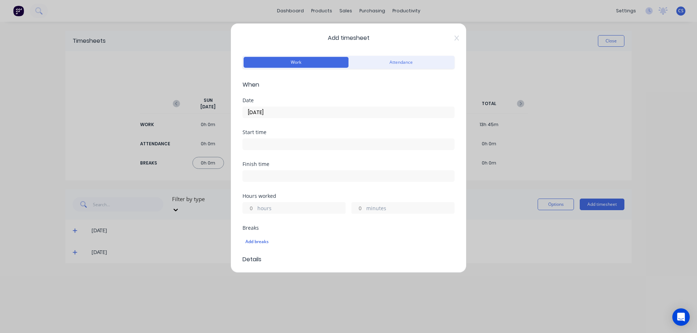
click at [253, 208] on input "hours" at bounding box center [249, 208] width 13 height 11
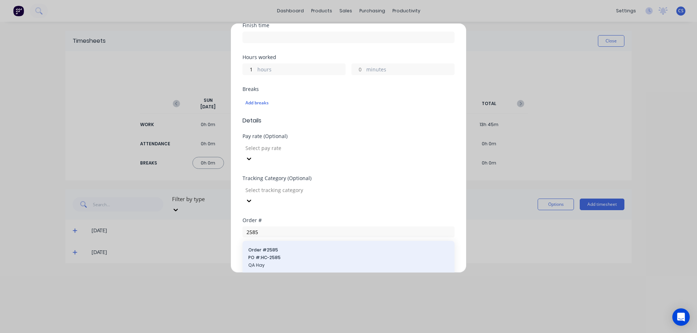
click at [308, 255] on span "PO #: HC-2585" at bounding box center [348, 258] width 200 height 7
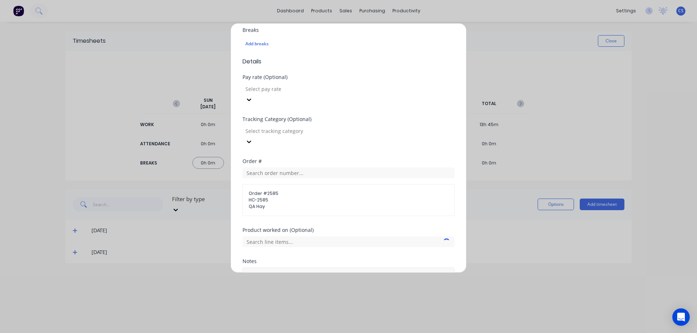
scroll to position [243, 0]
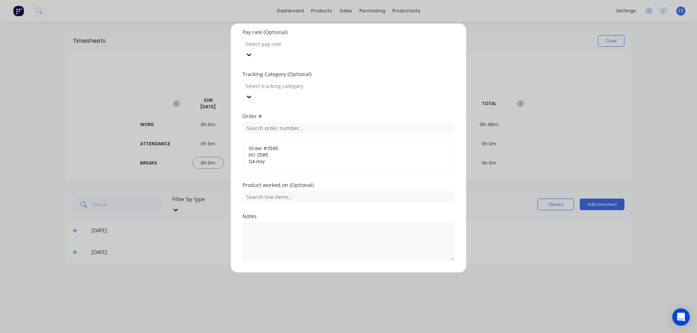
click at [327, 273] on button "Add manual time entry" at bounding box center [330, 279] width 61 height 12
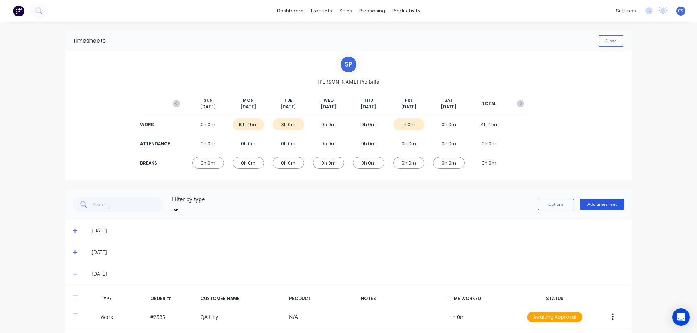
click at [604, 203] on button "Add timesheet" at bounding box center [601, 205] width 45 height 12
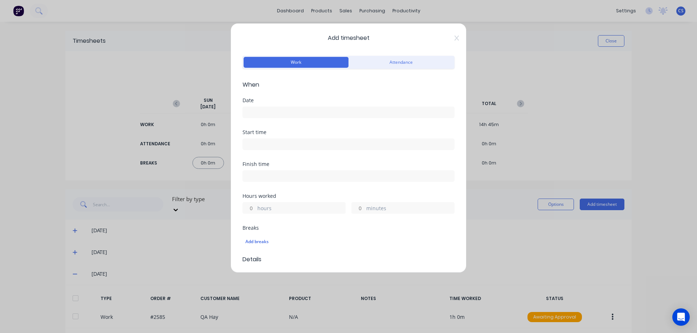
click at [258, 108] on input at bounding box center [348, 112] width 211 height 11
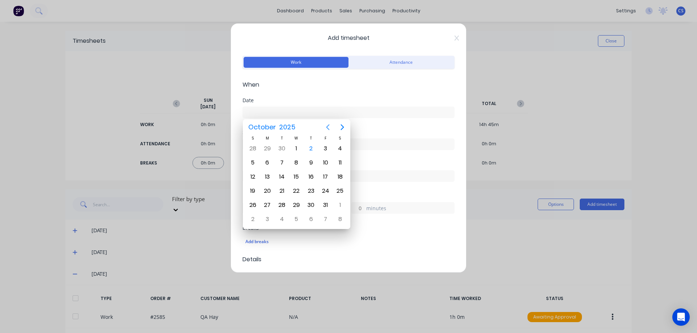
click at [329, 130] on icon "Previous page" at bounding box center [327, 127] width 3 height 6
click at [324, 189] on div "26" at bounding box center [325, 191] width 11 height 11
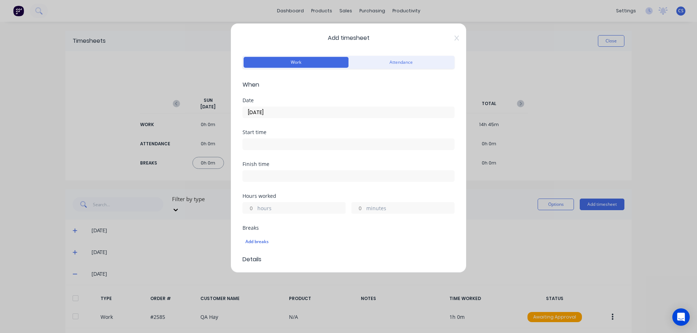
click at [254, 209] on input "hours" at bounding box center [249, 208] width 13 height 11
click at [454, 37] on div "Add timesheet Work Attendance When Date 26/09/2025 Start time Finish time Hours…" at bounding box center [348, 148] width 236 height 250
click at [454, 38] on icon at bounding box center [456, 38] width 4 height 5
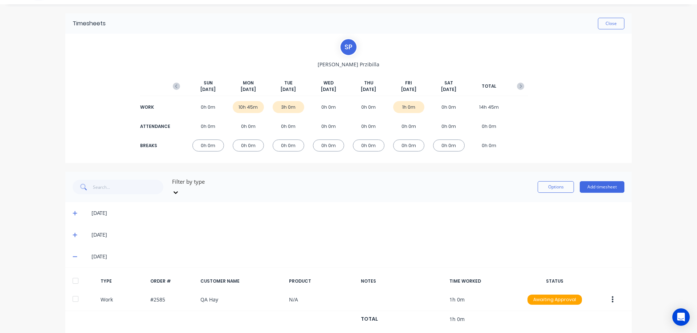
scroll to position [25, 0]
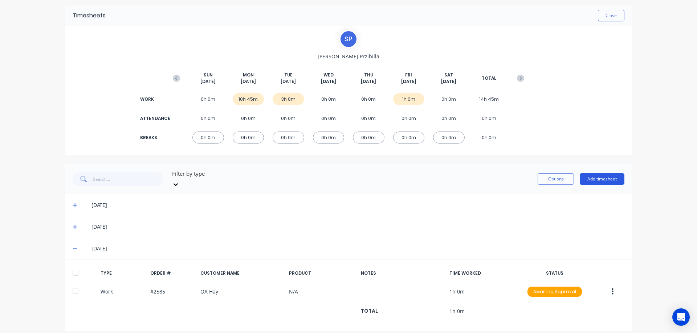
click at [597, 173] on button "Add timesheet" at bounding box center [601, 179] width 45 height 12
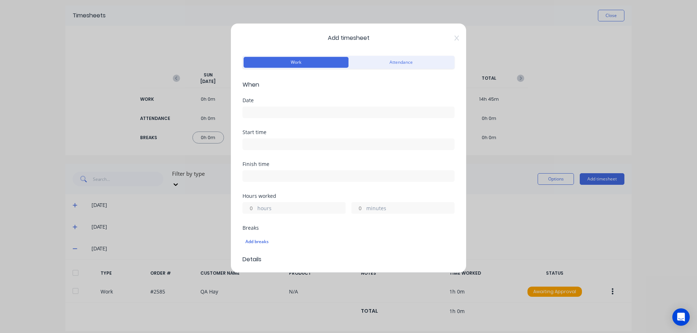
click at [257, 115] on input at bounding box center [348, 112] width 211 height 11
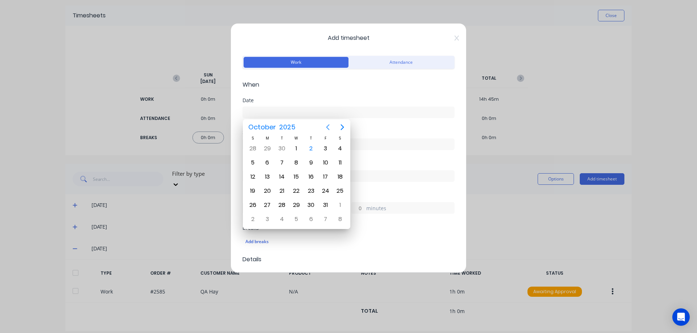
click at [329, 126] on icon "Previous page" at bounding box center [327, 127] width 9 height 9
click at [326, 192] on div "26" at bounding box center [325, 191] width 11 height 11
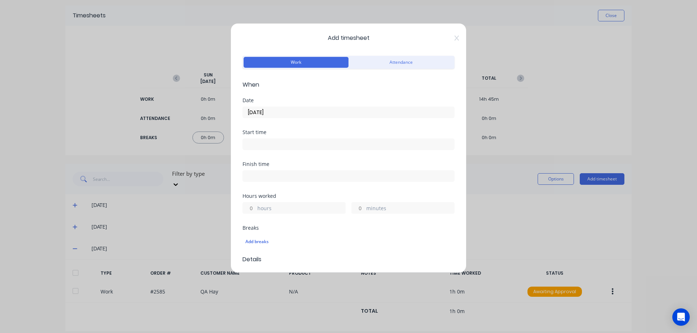
click at [253, 208] on input "hours" at bounding box center [249, 208] width 13 height 11
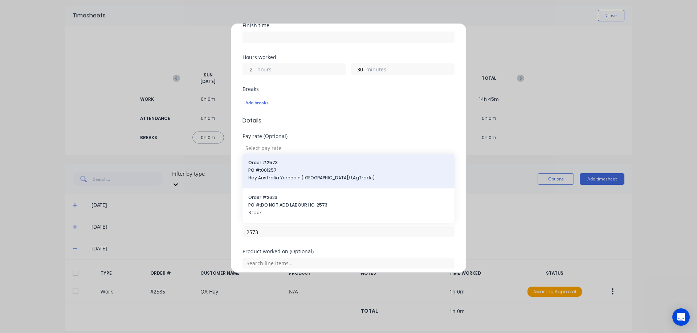
click at [284, 167] on span "PO #: 001257" at bounding box center [348, 170] width 200 height 7
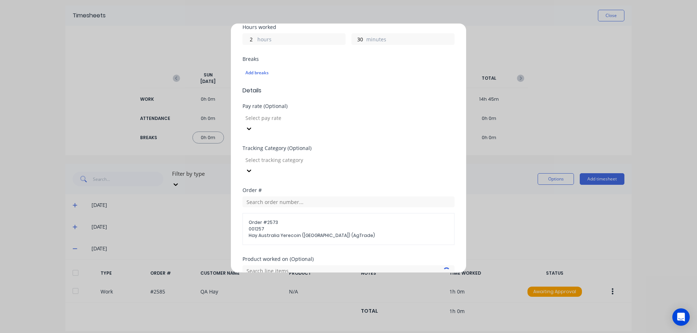
scroll to position [243, 0]
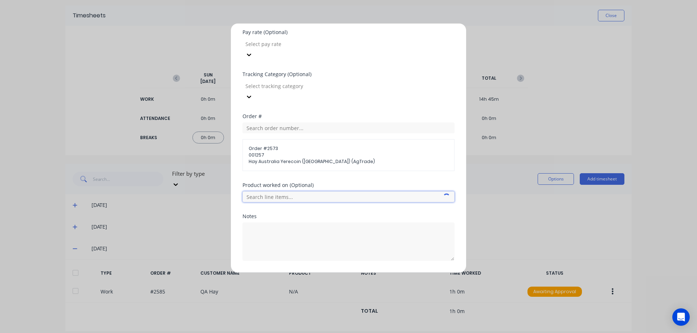
click at [308, 192] on input "text" at bounding box center [348, 197] width 212 height 11
click at [318, 273] on button "Add manual time entry" at bounding box center [330, 279] width 61 height 12
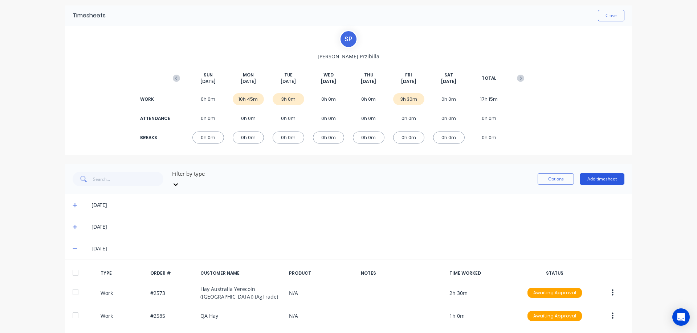
click at [601, 176] on button "Add timesheet" at bounding box center [601, 179] width 45 height 12
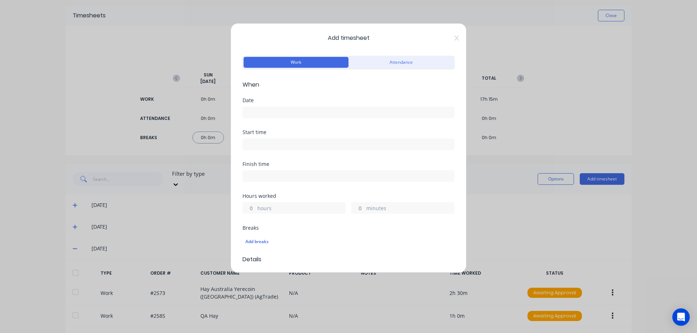
click at [285, 115] on input at bounding box center [348, 112] width 211 height 11
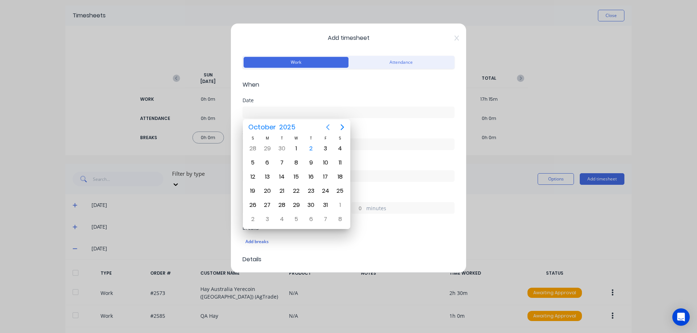
click at [327, 128] on icon "Previous page" at bounding box center [327, 127] width 3 height 6
click at [326, 192] on div "26" at bounding box center [325, 191] width 11 height 11
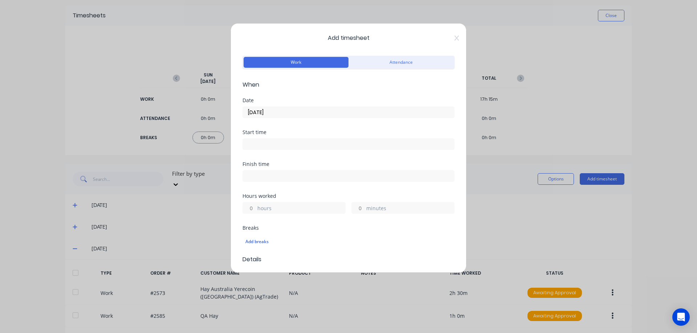
click at [252, 207] on input "hours" at bounding box center [249, 208] width 13 height 11
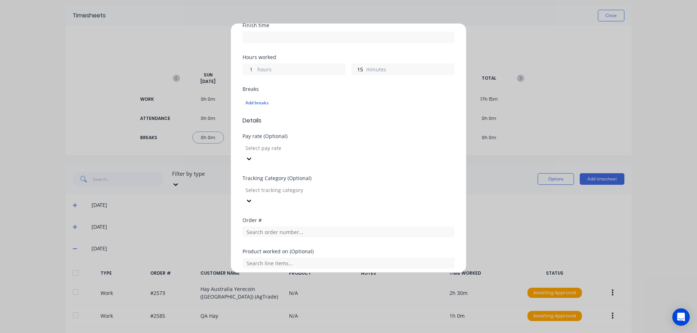
scroll to position [205, 0]
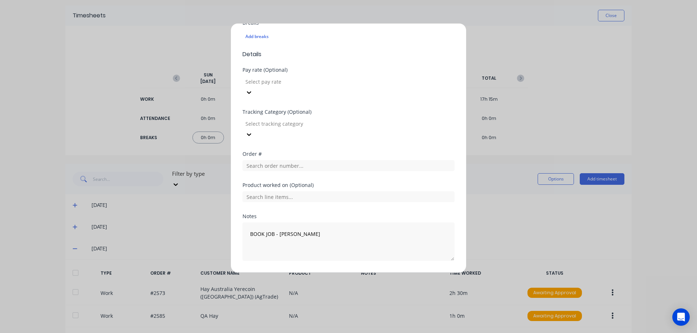
click at [325, 273] on button "Add manual time entry" at bounding box center [330, 279] width 61 height 12
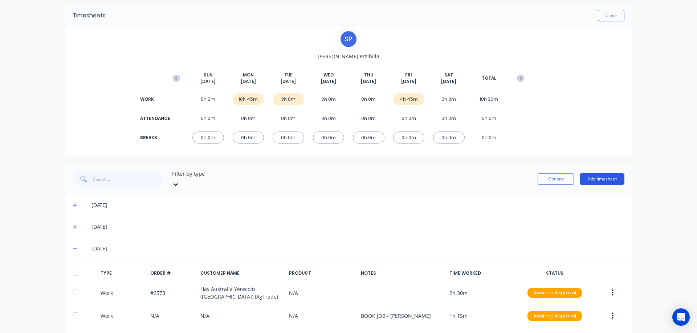
click at [607, 176] on button "Add timesheet" at bounding box center [601, 179] width 45 height 12
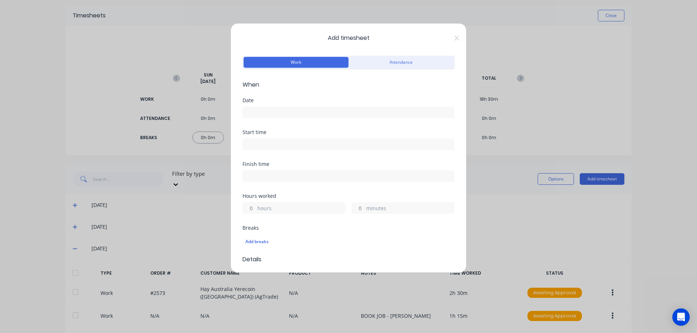
click at [287, 110] on input at bounding box center [348, 112] width 211 height 11
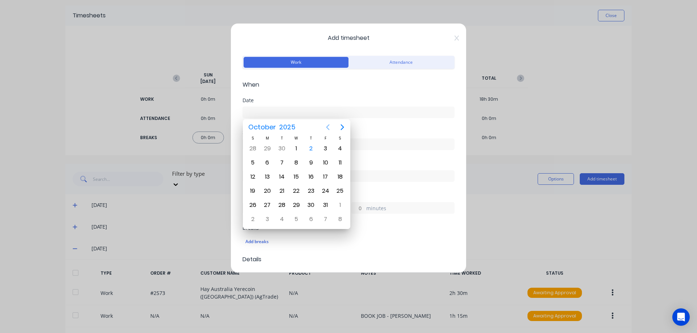
click at [331, 125] on icon "Previous page" at bounding box center [327, 127] width 9 height 9
click at [325, 191] on div "26" at bounding box center [325, 191] width 11 height 11
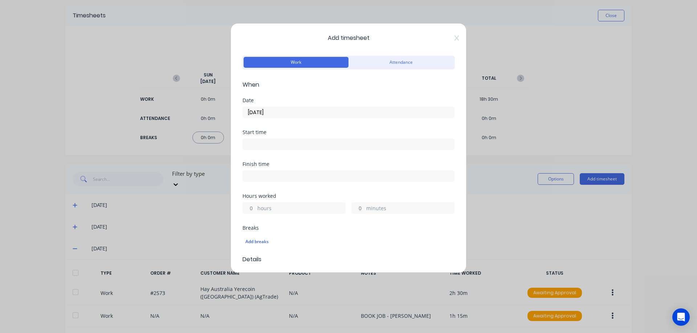
click at [254, 207] on input "hours" at bounding box center [249, 208] width 13 height 11
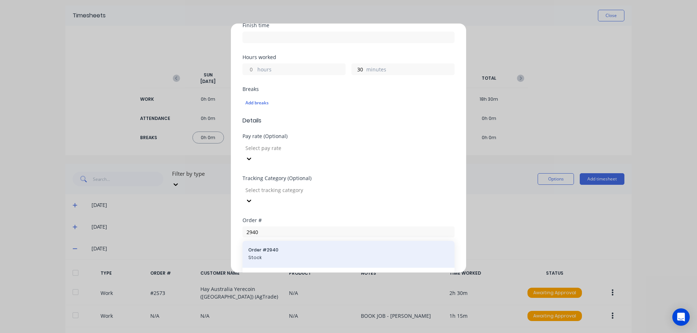
click at [276, 247] on span "Order # 2940" at bounding box center [348, 250] width 200 height 7
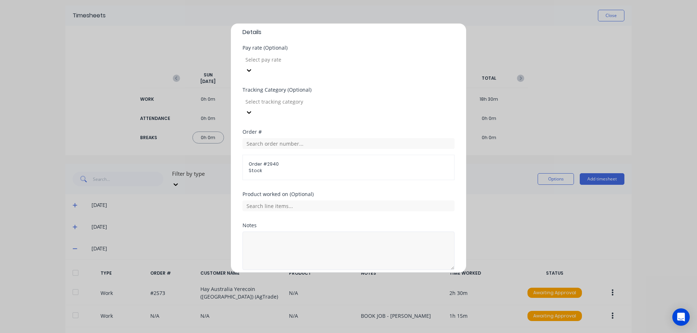
scroll to position [237, 0]
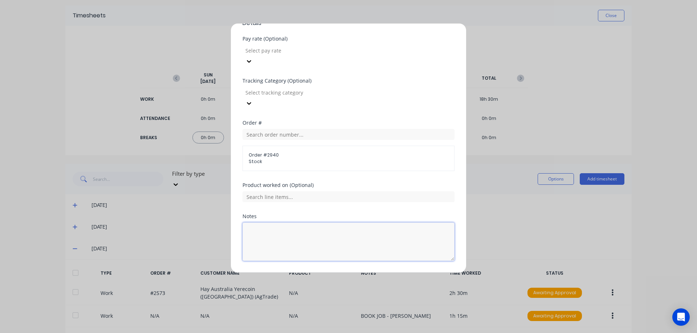
click at [264, 223] on textarea at bounding box center [348, 242] width 212 height 38
click at [336, 273] on button "Add manual time entry" at bounding box center [330, 279] width 61 height 12
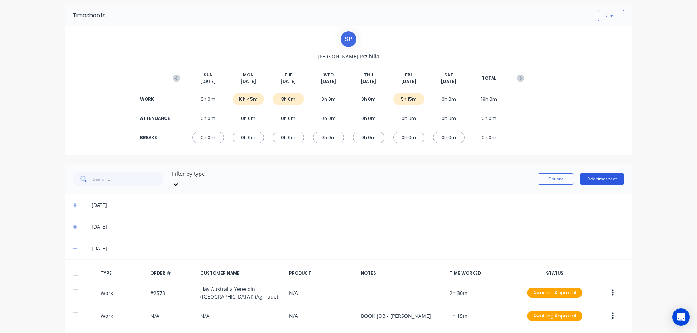
click at [606, 177] on button "Add timesheet" at bounding box center [601, 179] width 45 height 12
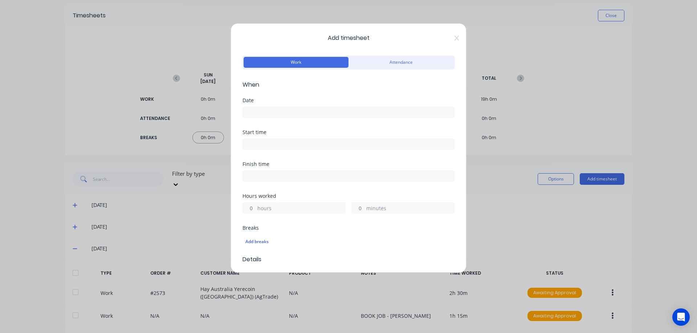
click at [287, 113] on input at bounding box center [348, 112] width 211 height 11
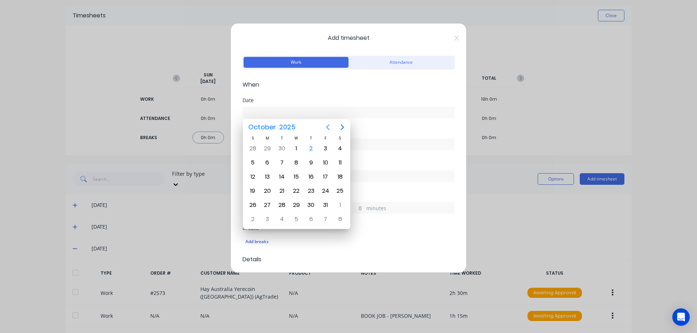
click at [327, 128] on icon "Previous page" at bounding box center [327, 127] width 3 height 6
click at [328, 189] on div "26" at bounding box center [325, 191] width 11 height 11
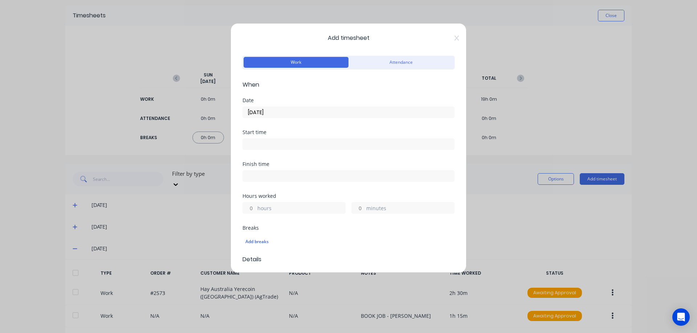
click at [254, 208] on input "hours" at bounding box center [249, 208] width 13 height 11
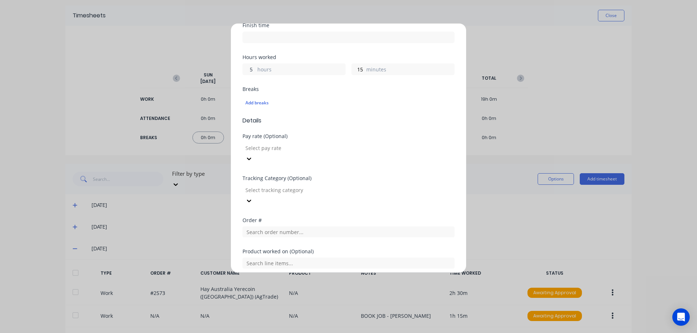
scroll to position [205, 0]
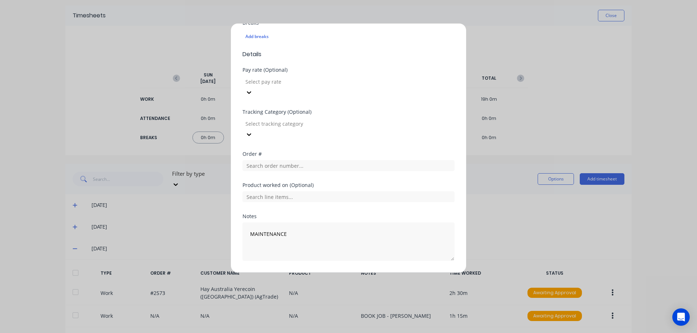
click at [320, 273] on button "Add manual time entry" at bounding box center [330, 279] width 61 height 12
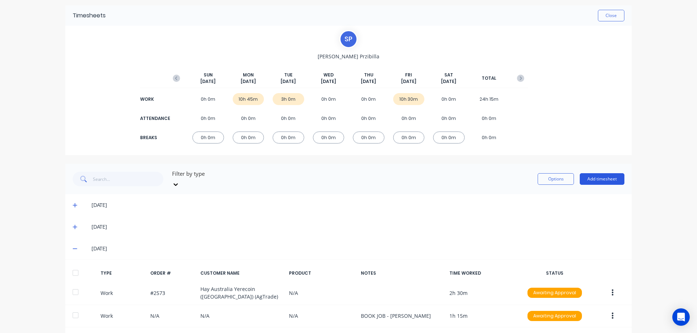
click at [590, 176] on button "Add timesheet" at bounding box center [601, 179] width 45 height 12
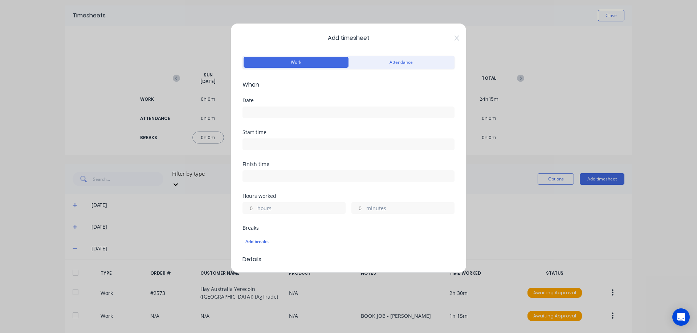
click at [279, 113] on input at bounding box center [348, 112] width 211 height 11
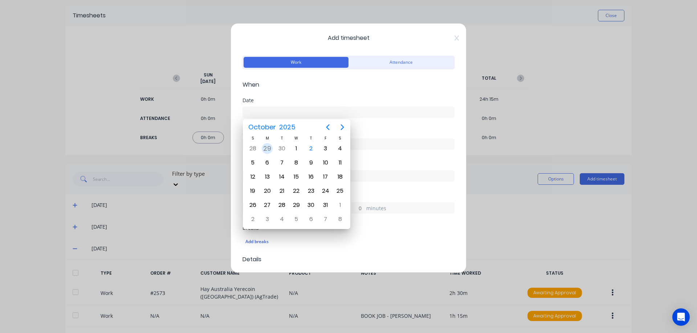
click at [267, 149] on div "29" at bounding box center [267, 148] width 11 height 11
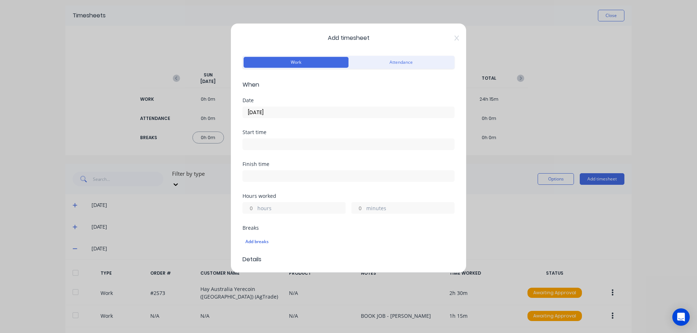
click at [255, 206] on input "hours" at bounding box center [249, 208] width 13 height 11
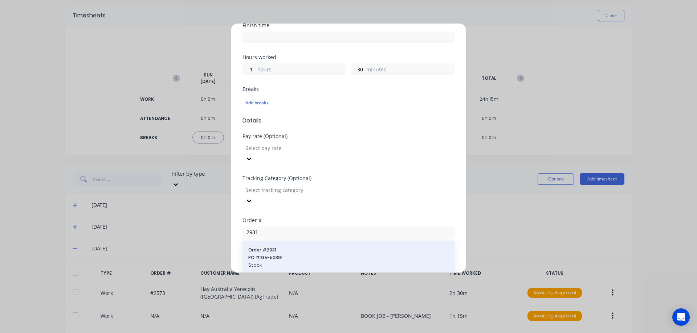
click at [290, 247] on span "Order # 2931" at bounding box center [348, 250] width 200 height 7
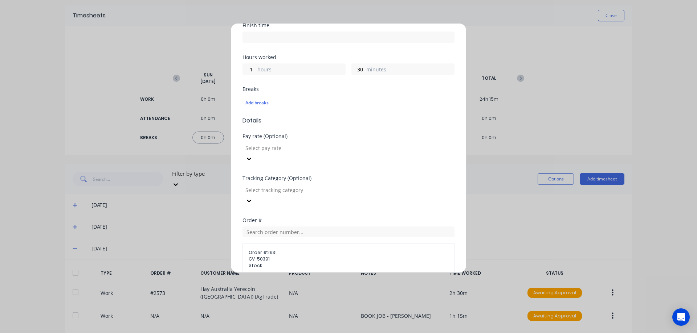
scroll to position [243, 0]
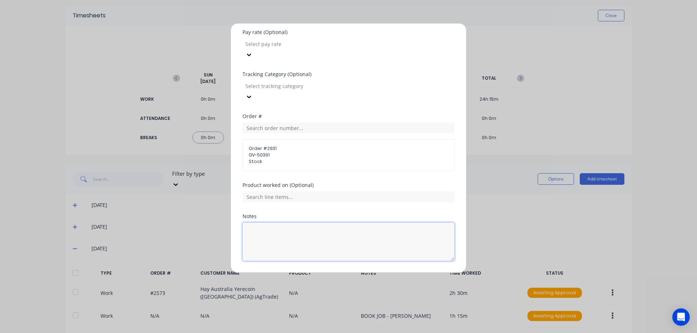
click at [283, 223] on textarea at bounding box center [348, 242] width 212 height 38
click at [327, 273] on button "Add manual time entry" at bounding box center [330, 279] width 61 height 12
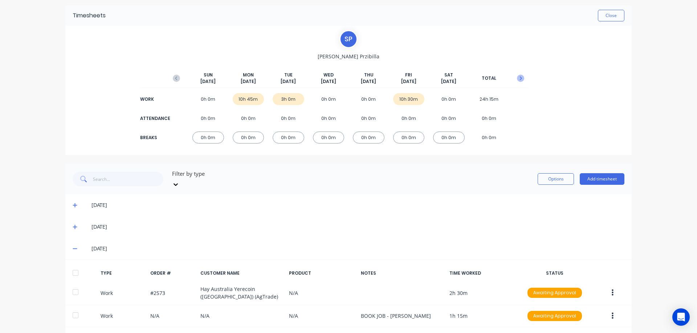
click at [517, 81] on icon "button" at bounding box center [520, 78] width 7 height 7
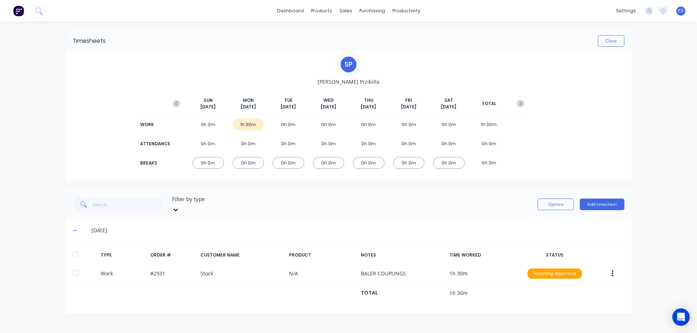
scroll to position [0, 0]
click at [601, 200] on button "Add timesheet" at bounding box center [601, 205] width 45 height 12
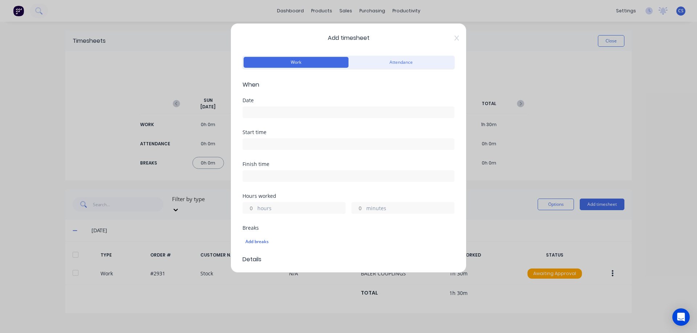
click at [273, 112] on input at bounding box center [348, 112] width 211 height 11
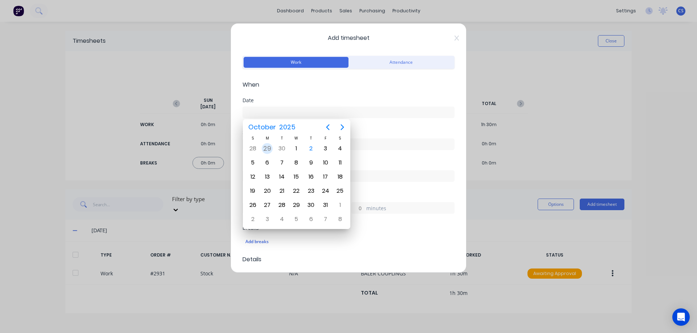
click at [269, 149] on div "29" at bounding box center [267, 148] width 11 height 11
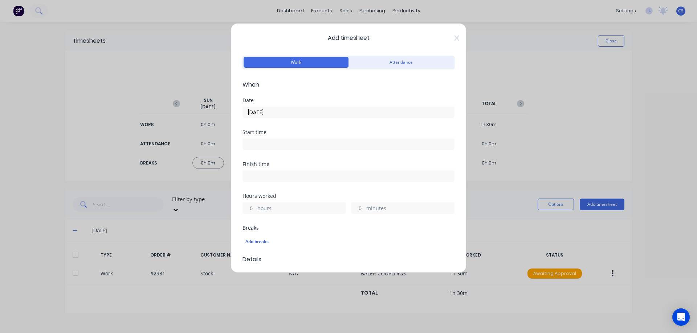
click at [253, 207] on input "hours" at bounding box center [249, 208] width 13 height 11
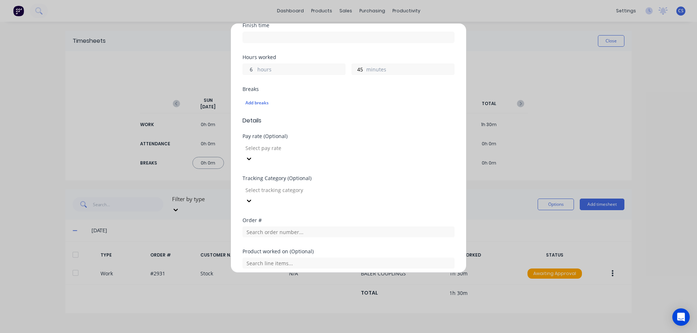
scroll to position [205, 0]
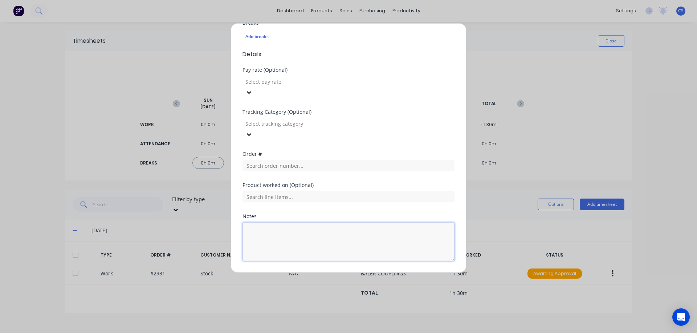
drag, startPoint x: 253, startPoint y: 204, endPoint x: 253, endPoint y: 210, distance: 6.5
click at [253, 223] on textarea at bounding box center [348, 242] width 212 height 38
click at [329, 273] on button "Add manual time entry" at bounding box center [330, 279] width 61 height 12
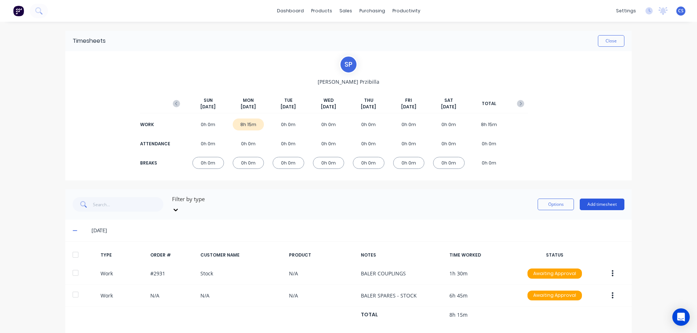
click at [596, 202] on button "Add timesheet" at bounding box center [601, 205] width 45 height 12
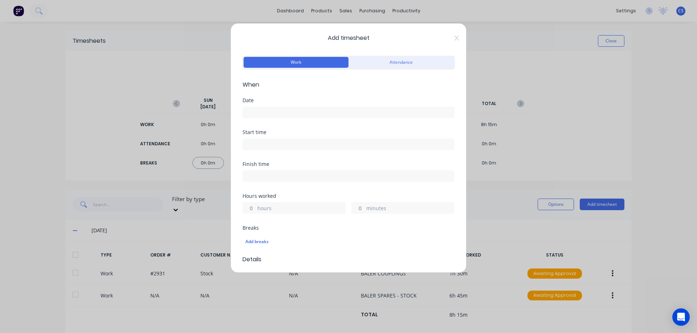
click at [269, 108] on input at bounding box center [348, 112] width 211 height 11
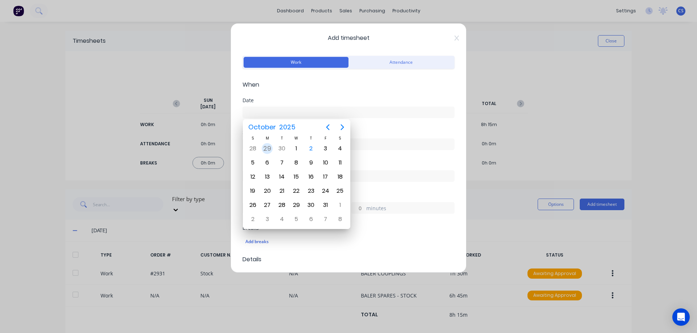
click at [267, 147] on div "29" at bounding box center [267, 148] width 11 height 11
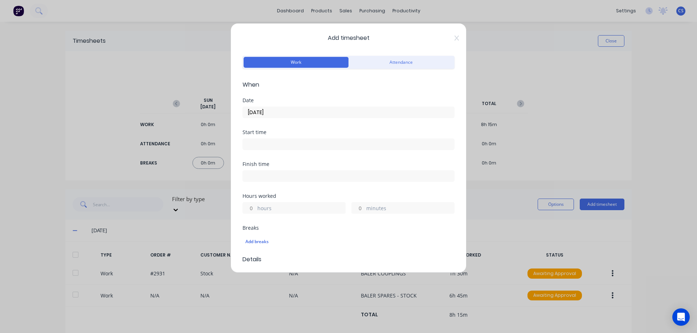
click at [254, 208] on input "hours" at bounding box center [249, 208] width 13 height 11
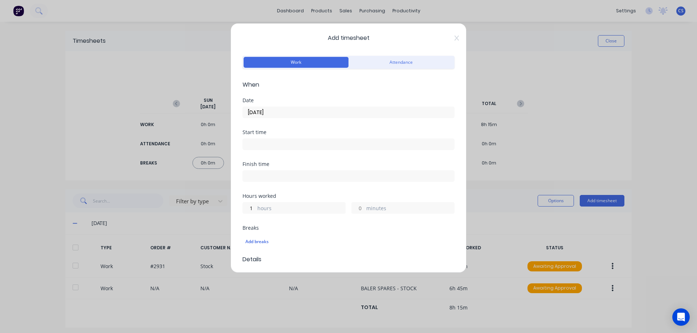
scroll to position [139, 0]
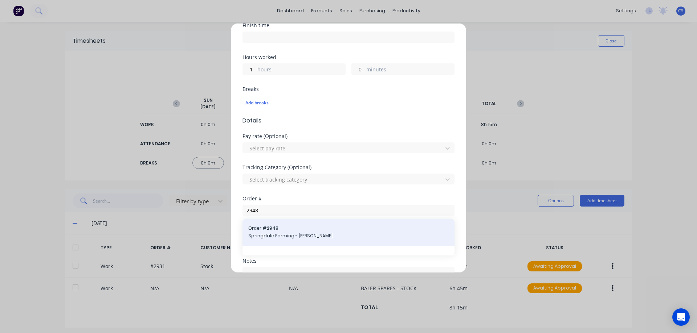
type input "2948"
click at [316, 234] on span "Springdale Farming - [PERSON_NAME]" at bounding box center [348, 236] width 200 height 7
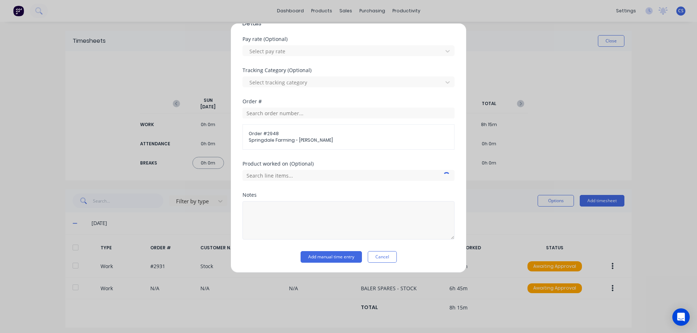
scroll to position [237, 0]
click at [325, 256] on button "Add manual time entry" at bounding box center [330, 257] width 61 height 12
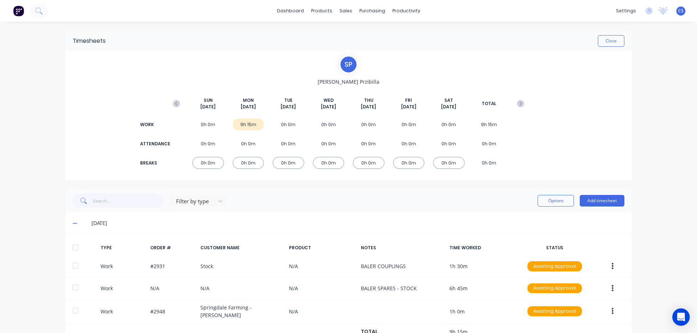
click at [593, 202] on button "Add timesheet" at bounding box center [601, 201] width 45 height 12
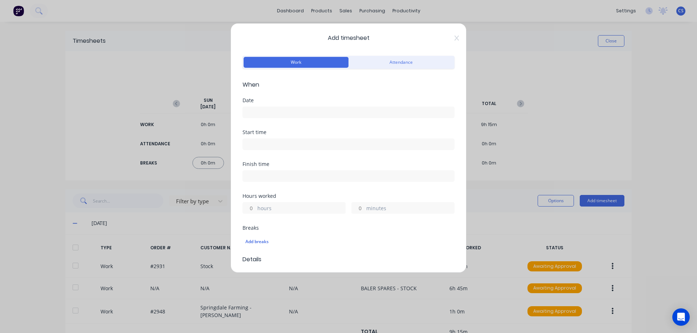
click at [254, 111] on input at bounding box center [348, 112] width 211 height 11
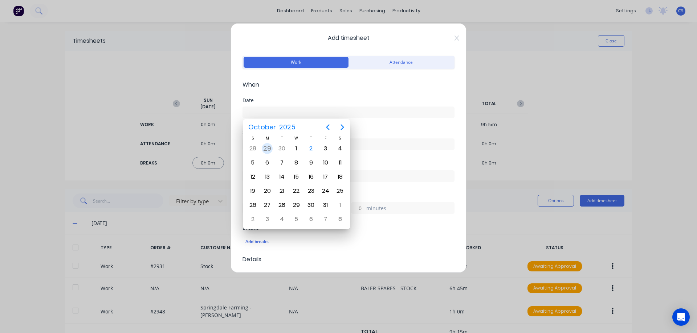
click at [268, 148] on div "29" at bounding box center [267, 148] width 11 height 11
type input "[DATE]"
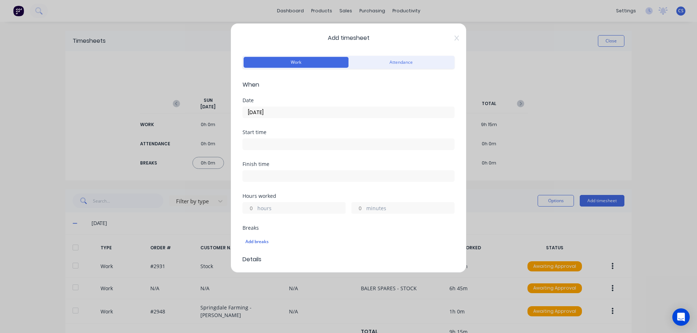
drag, startPoint x: 252, startPoint y: 209, endPoint x: 255, endPoint y: 206, distance: 4.4
click at [255, 207] on input "hours" at bounding box center [249, 208] width 13 height 11
type input "30"
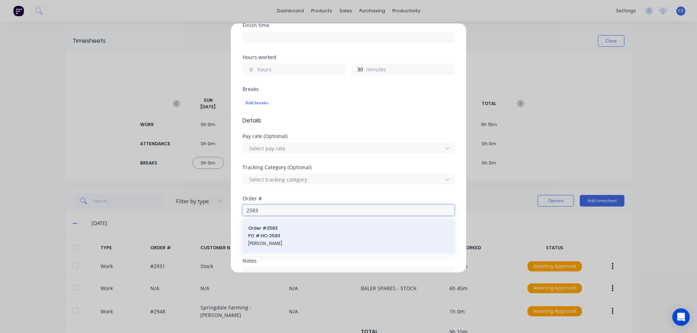
type input "2583"
click at [305, 238] on span "PO #: HC-2583" at bounding box center [348, 236] width 200 height 7
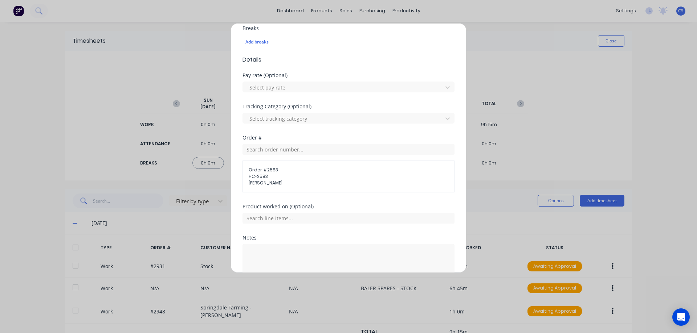
scroll to position [243, 0]
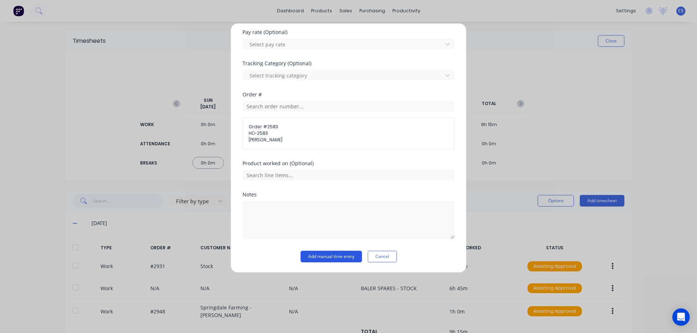
click at [327, 255] on button "Add manual time entry" at bounding box center [330, 257] width 61 height 12
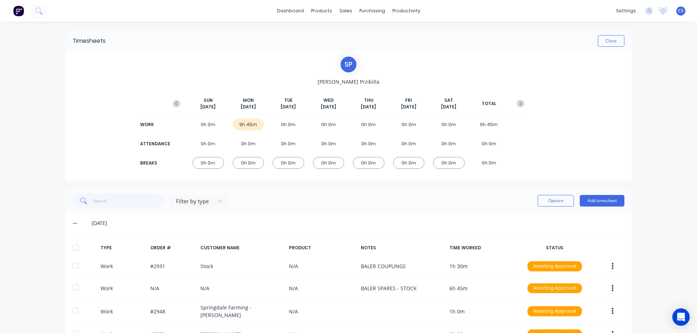
click at [583, 161] on div "[PERSON_NAME] [DATE] [DATE] [DATE] [DATE] [DATE] [DATE] [DATE] TOTAL WORK 0h 0m…" at bounding box center [348, 116] width 566 height 130
click at [602, 202] on button "Add timesheet" at bounding box center [601, 201] width 45 height 12
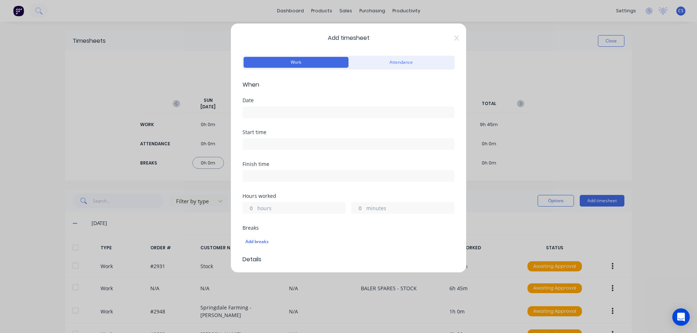
click at [279, 110] on input at bounding box center [348, 112] width 211 height 11
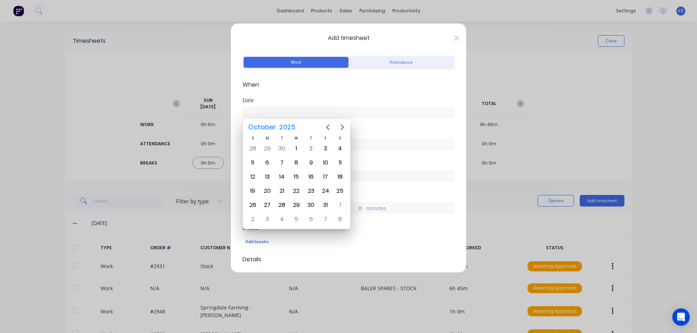
click at [454, 39] on icon at bounding box center [456, 38] width 4 height 6
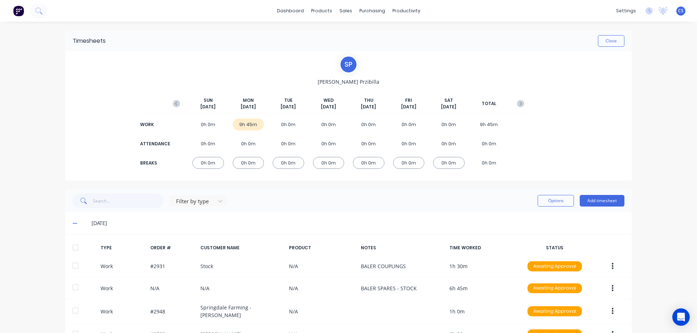
click at [73, 224] on icon at bounding box center [75, 224] width 4 height 1
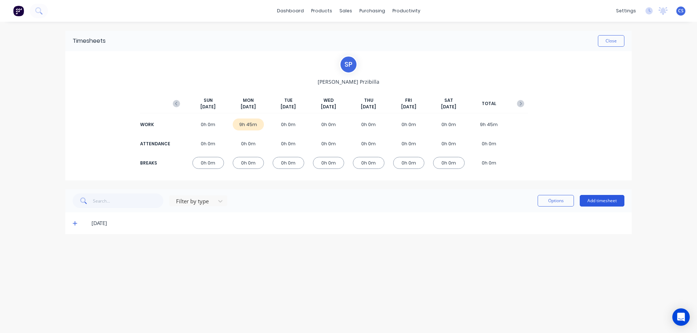
click at [606, 204] on button "Add timesheet" at bounding box center [601, 201] width 45 height 12
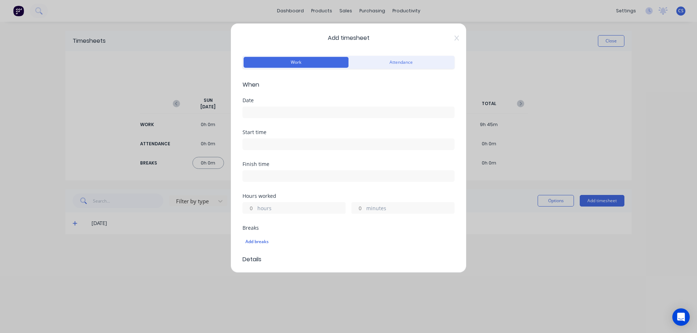
click at [267, 111] on input at bounding box center [348, 112] width 211 height 11
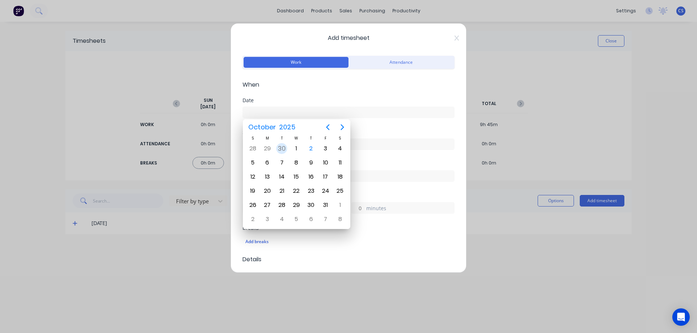
click at [280, 147] on div "30" at bounding box center [281, 148] width 11 height 11
type input "[DATE]"
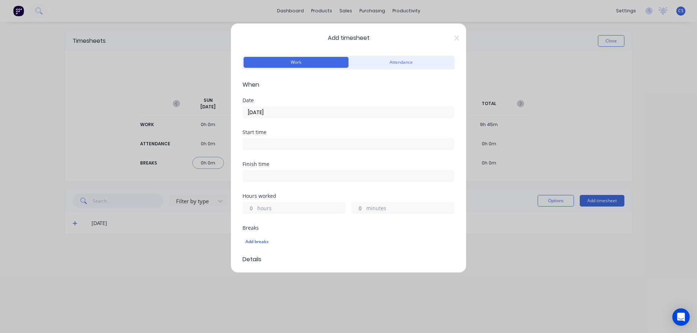
click at [254, 210] on input "hours" at bounding box center [249, 208] width 13 height 11
type input "1"
type input "30"
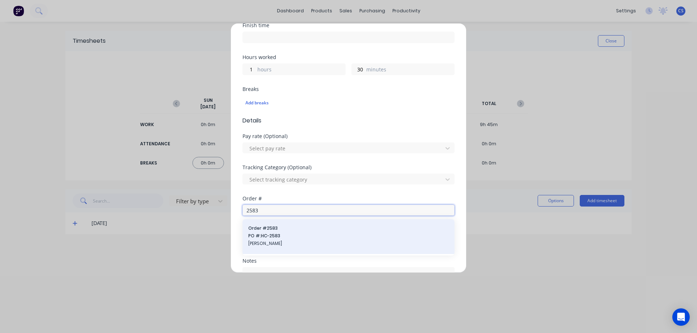
type input "2583"
click at [284, 238] on span "PO #: HC-2583" at bounding box center [348, 236] width 200 height 7
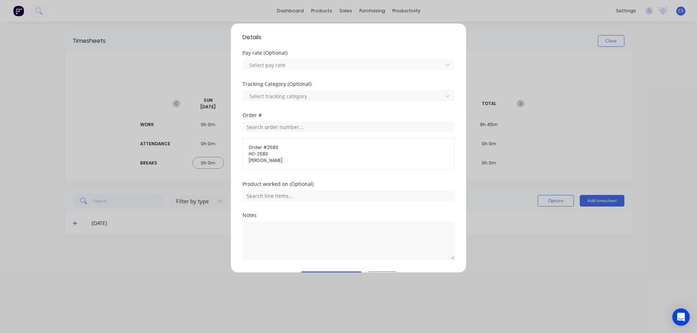
scroll to position [243, 0]
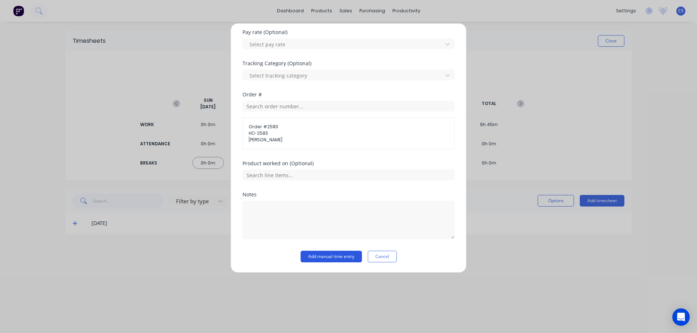
click at [328, 258] on button "Add manual time entry" at bounding box center [330, 257] width 61 height 12
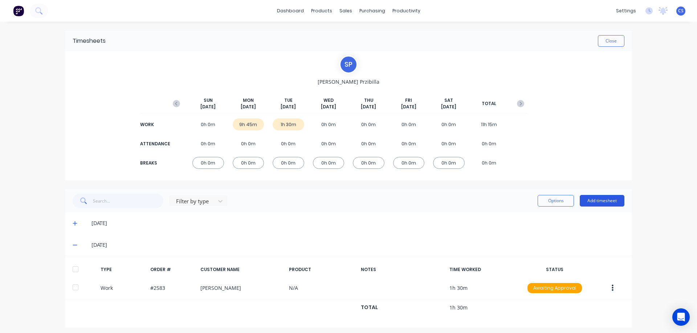
click at [611, 201] on button "Add timesheet" at bounding box center [601, 201] width 45 height 12
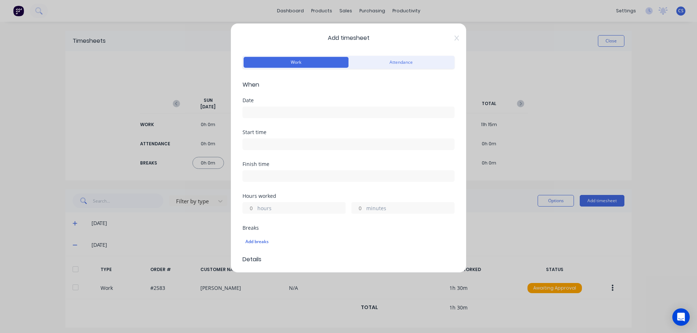
click at [285, 116] on input at bounding box center [348, 112] width 211 height 11
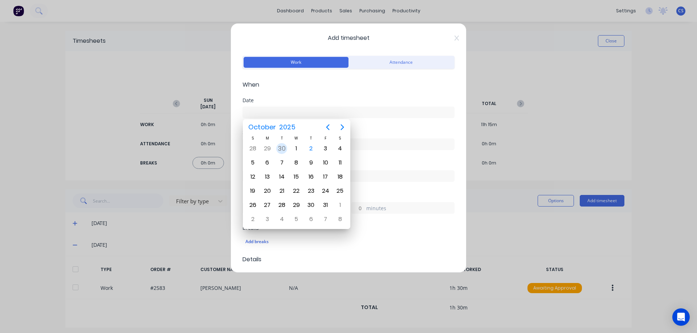
click at [280, 150] on div "30" at bounding box center [281, 148] width 11 height 11
type input "[DATE]"
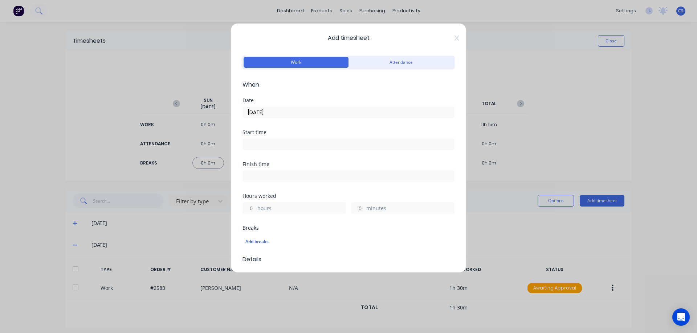
drag, startPoint x: 253, startPoint y: 208, endPoint x: 257, endPoint y: 206, distance: 3.8
click at [253, 207] on input "hours" at bounding box center [249, 208] width 13 height 11
type input "1"
type input "30"
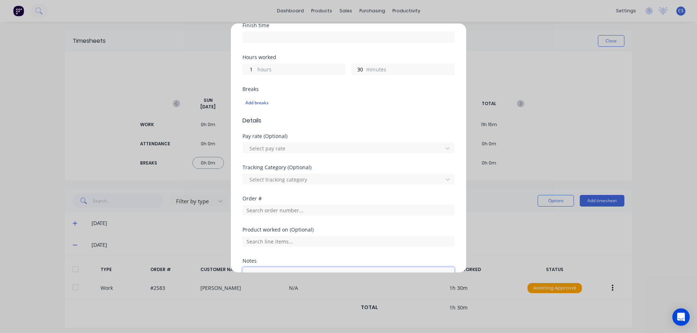
scroll to position [205, 0]
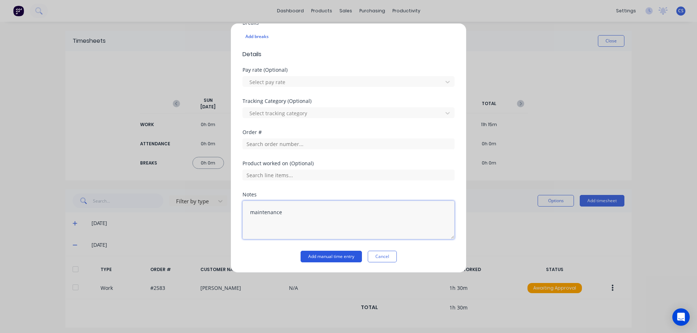
type textarea "maintenance"
click at [335, 257] on button "Add manual time entry" at bounding box center [330, 257] width 61 height 12
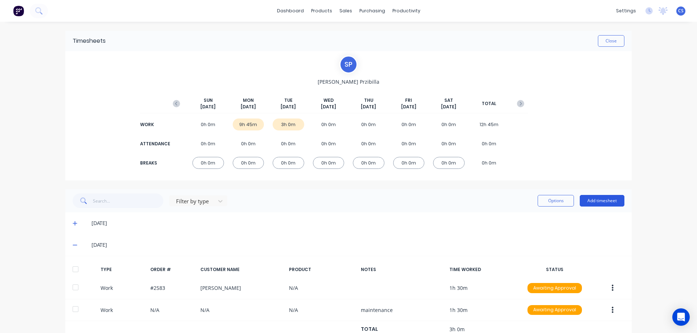
click at [603, 202] on button "Add timesheet" at bounding box center [601, 201] width 45 height 12
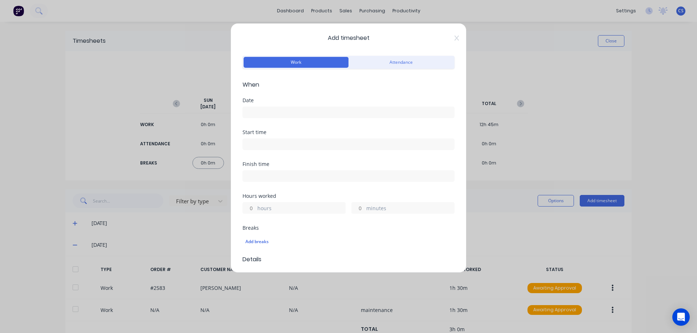
click at [297, 112] on input at bounding box center [348, 112] width 211 height 11
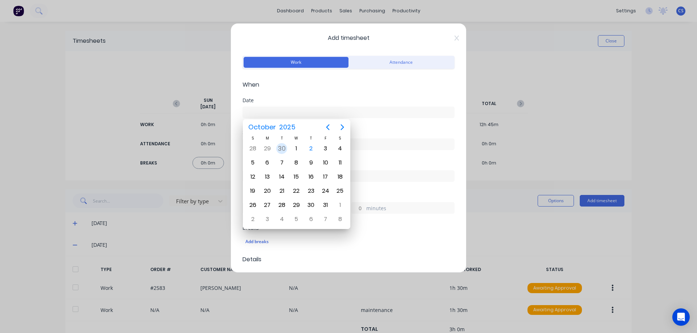
click at [285, 148] on div "30" at bounding box center [281, 148] width 11 height 11
type input "[DATE]"
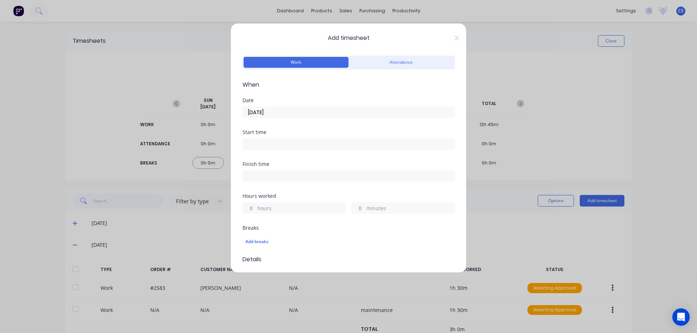
click at [255, 207] on input "hours" at bounding box center [249, 208] width 13 height 11
type input "7"
type input "15"
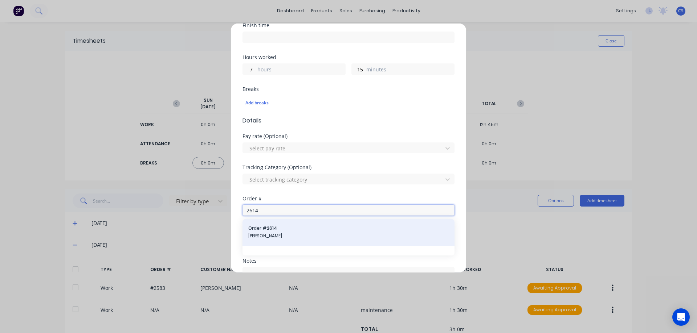
type input "2614"
click at [298, 238] on span "[PERSON_NAME]" at bounding box center [348, 236] width 200 height 7
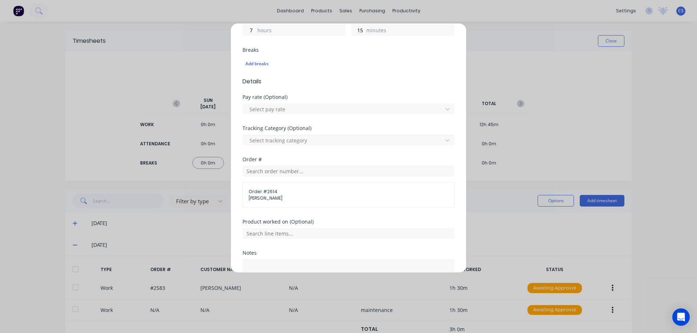
scroll to position [237, 0]
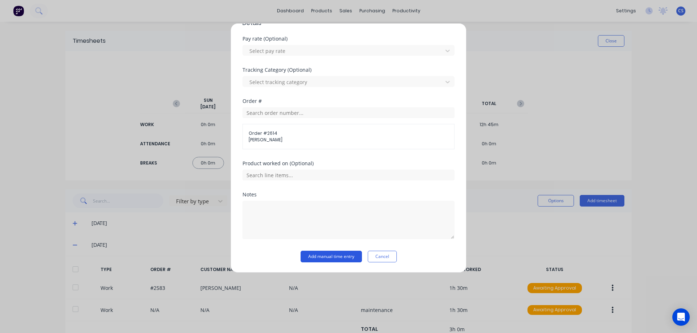
click at [323, 257] on button "Add manual time entry" at bounding box center [330, 257] width 61 height 12
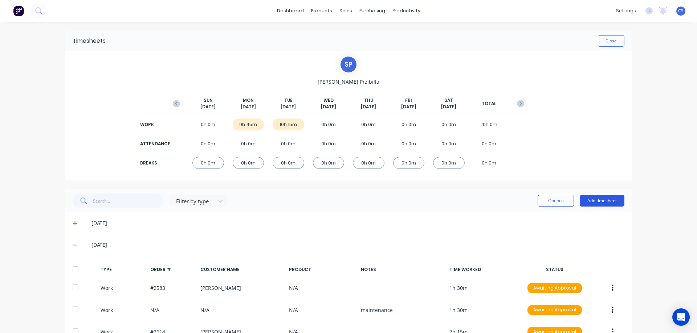
click at [603, 202] on button "Add timesheet" at bounding box center [601, 201] width 45 height 12
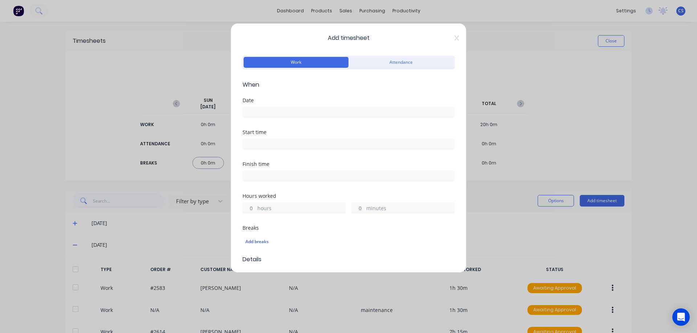
click at [257, 109] on input at bounding box center [348, 112] width 211 height 11
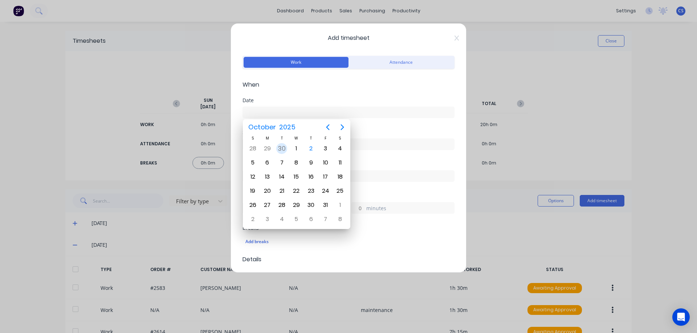
click at [285, 146] on div "30" at bounding box center [281, 148] width 11 height 11
type input "[DATE]"
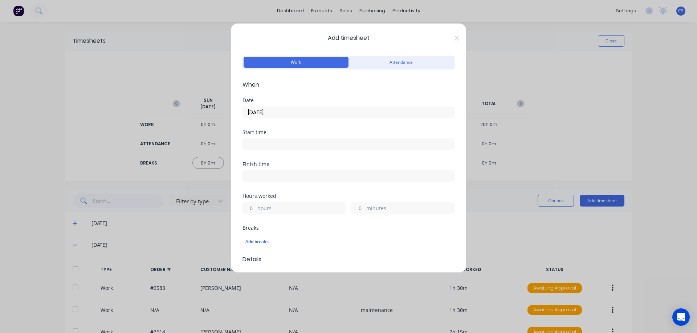
click at [361, 207] on input "minutes" at bounding box center [358, 208] width 13 height 11
type input "30"
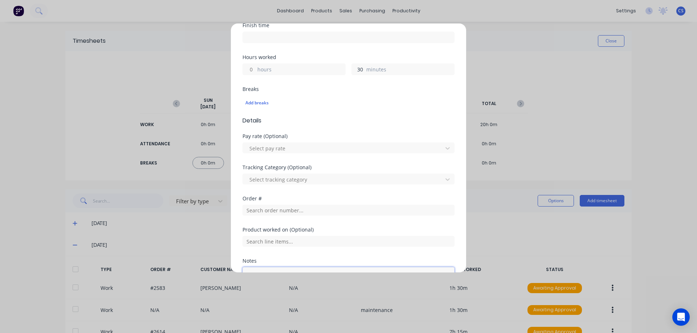
scroll to position [205, 0]
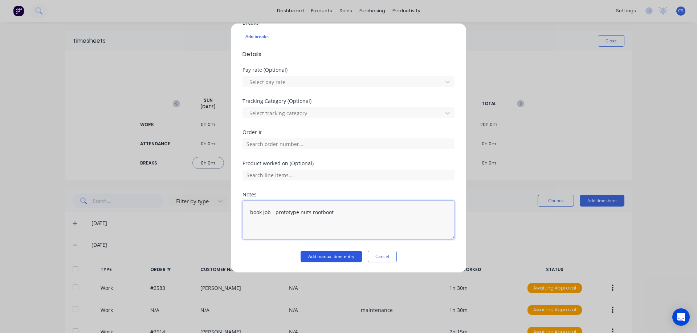
type textarea "book job - prototype nuts rootboot"
click at [328, 255] on button "Add manual time entry" at bounding box center [330, 257] width 61 height 12
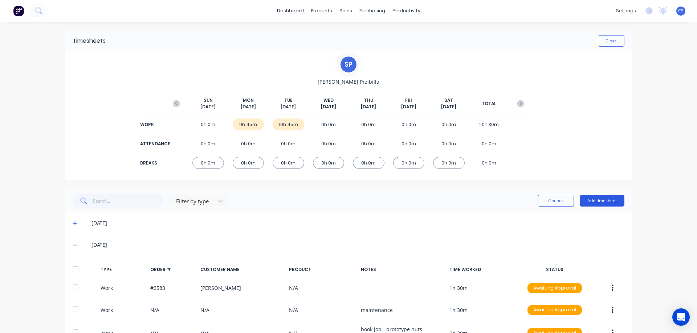
click at [605, 199] on button "Add timesheet" at bounding box center [601, 201] width 45 height 12
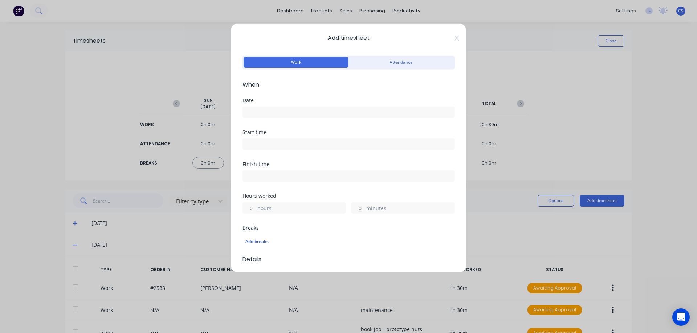
click at [277, 115] on input at bounding box center [348, 112] width 211 height 11
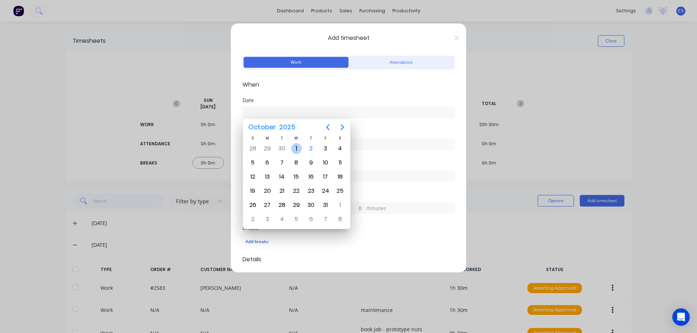
click at [296, 146] on div "1" at bounding box center [296, 148] width 11 height 11
type input "[DATE]"
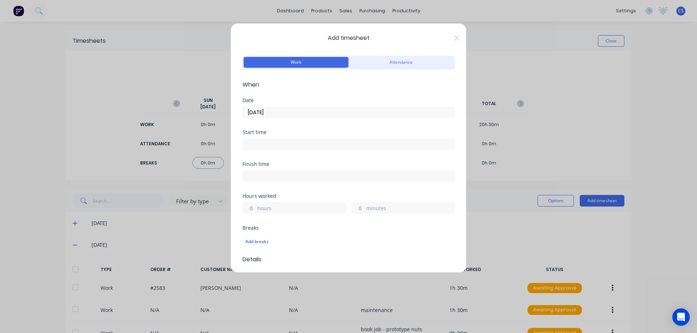
click at [254, 205] on input "hours" at bounding box center [249, 208] width 13 height 11
type input "7"
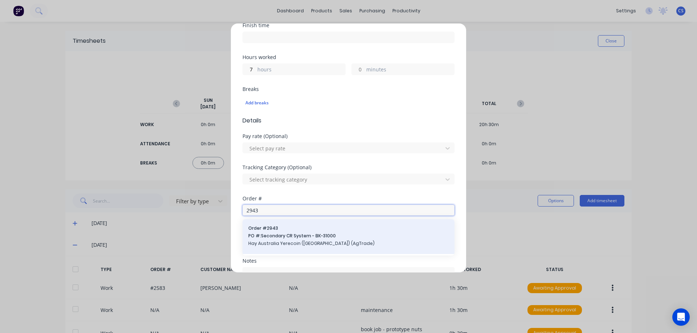
type input "2943"
click at [349, 233] on span "PO #: Secondary CR System - BK-31000" at bounding box center [348, 236] width 200 height 7
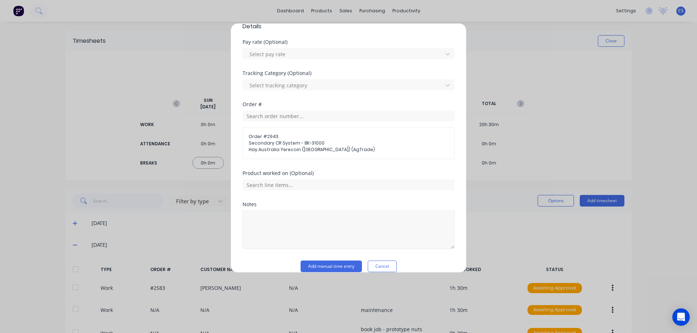
scroll to position [243, 0]
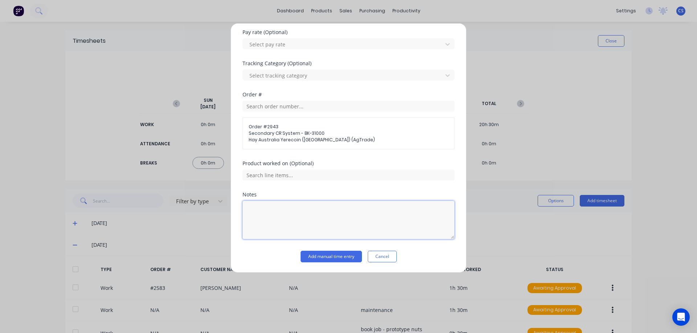
click at [260, 209] on textarea at bounding box center [348, 220] width 212 height 38
click at [266, 210] on textarea "2942 2941" at bounding box center [348, 220] width 212 height 38
type textarea "2942 - 7 hours 2941 - 7 hours"
click at [337, 255] on button "Add manual time entry" at bounding box center [330, 257] width 61 height 12
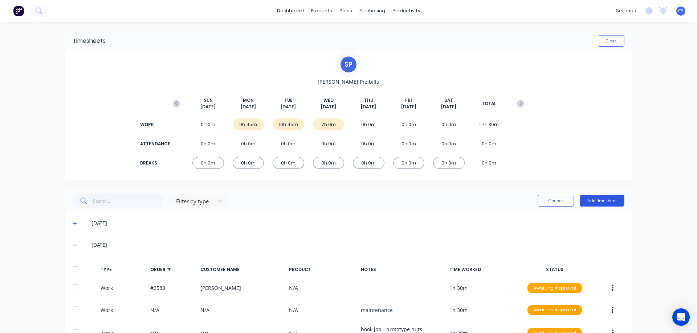
click at [591, 201] on button "Add timesheet" at bounding box center [601, 201] width 45 height 12
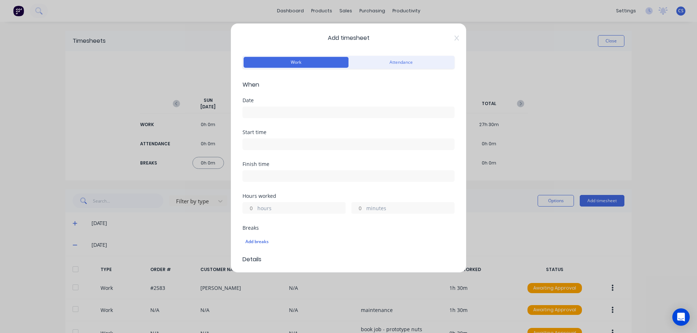
click at [308, 109] on input at bounding box center [348, 112] width 211 height 11
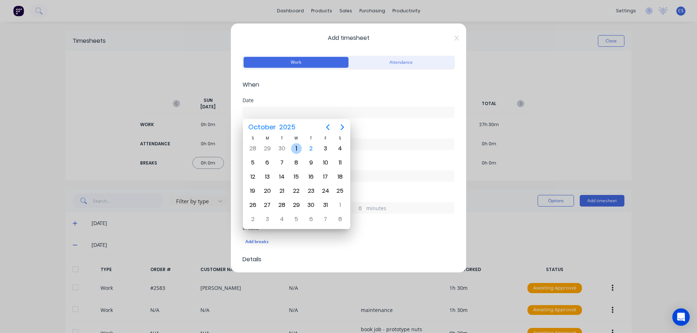
click at [297, 148] on div "1" at bounding box center [296, 148] width 11 height 11
type input "[DATE]"
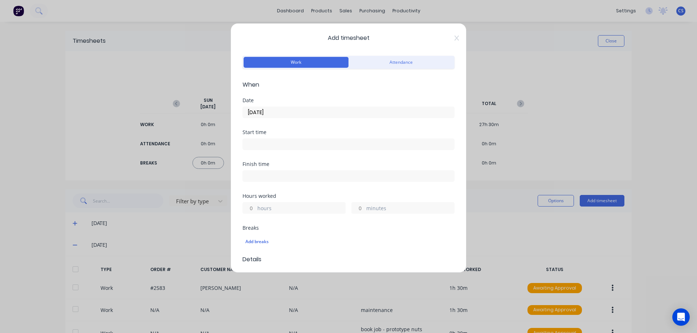
click at [252, 208] on input "hours" at bounding box center [249, 208] width 13 height 11
type input "1"
type input "30"
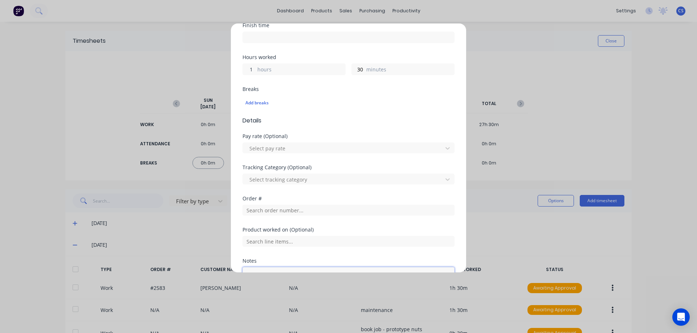
scroll to position [205, 0]
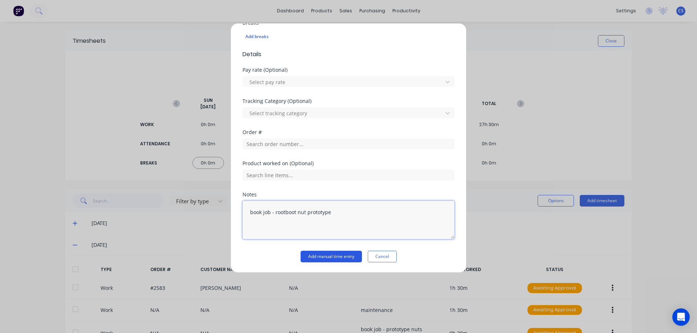
type textarea "book job - rootboot nut prototype"
click at [328, 255] on button "Add manual time entry" at bounding box center [330, 257] width 61 height 12
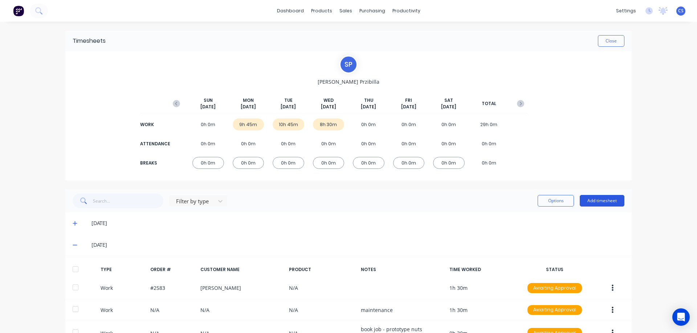
click at [597, 201] on button "Add timesheet" at bounding box center [601, 201] width 45 height 12
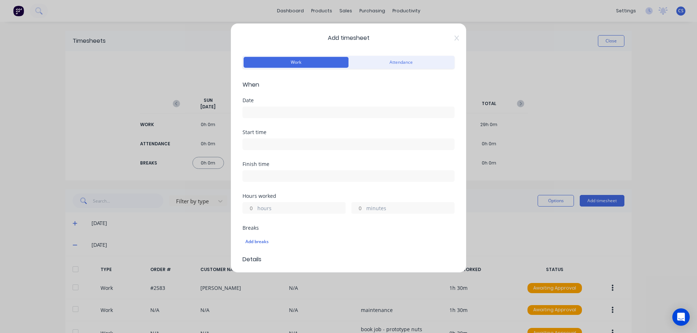
click at [269, 115] on input at bounding box center [348, 112] width 211 height 11
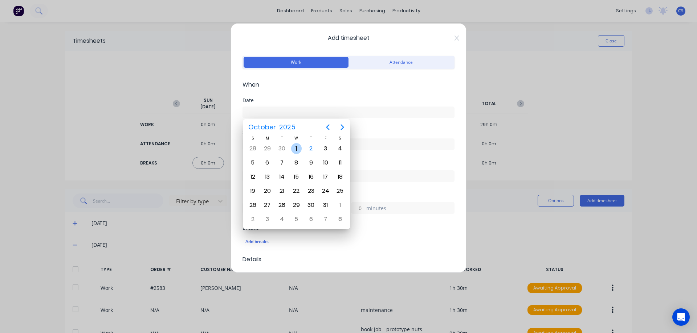
click at [297, 147] on div "1" at bounding box center [296, 148] width 11 height 11
type input "[DATE]"
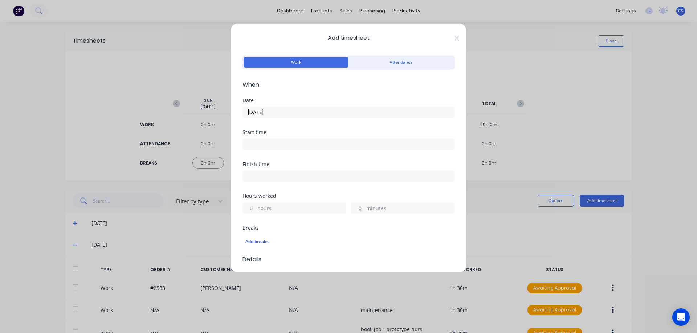
click at [255, 205] on input "hours" at bounding box center [249, 208] width 13 height 11
type input "1"
type input "30"
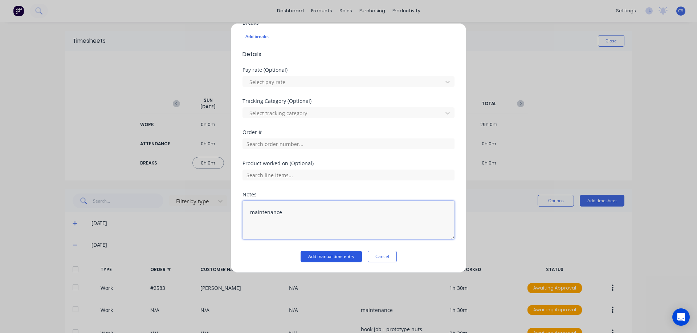
type textarea "maintenance"
click at [336, 255] on button "Add manual time entry" at bounding box center [330, 257] width 61 height 12
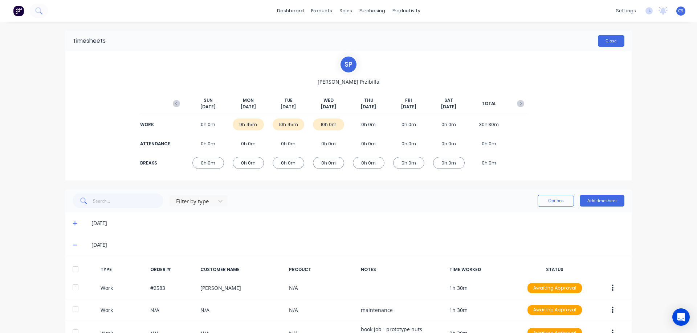
click at [607, 39] on button "Close" at bounding box center [611, 41] width 26 height 12
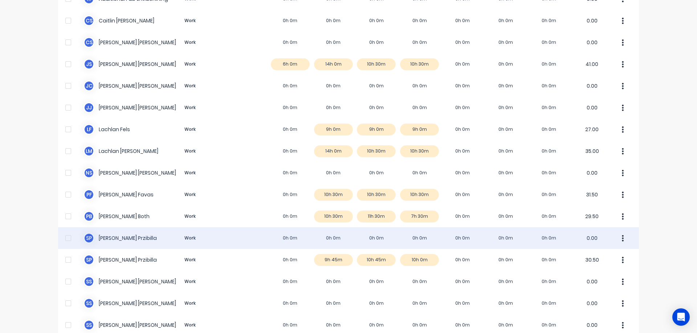
scroll to position [145, 0]
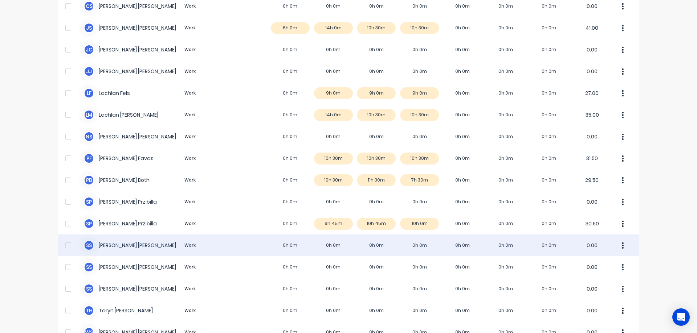
click at [261, 244] on div "S S [PERSON_NAME] Work 0h 0m 0h 0m 0h 0m 0h 0m 0h 0m 0h 0m 0h 0m 0.00" at bounding box center [348, 246] width 581 height 22
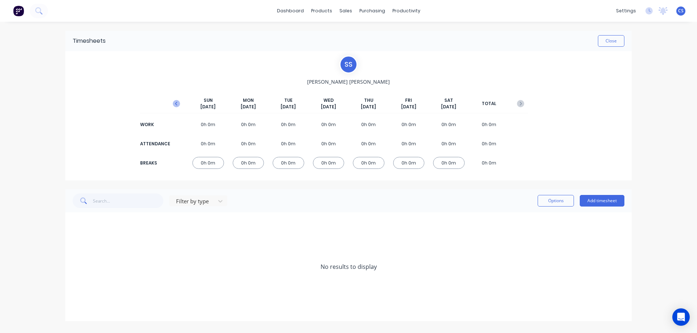
click at [176, 103] on icon "button" at bounding box center [176, 104] width 2 height 4
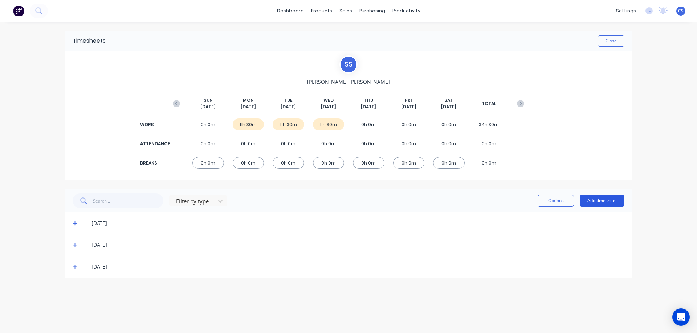
click at [597, 200] on button "Add timesheet" at bounding box center [601, 201] width 45 height 12
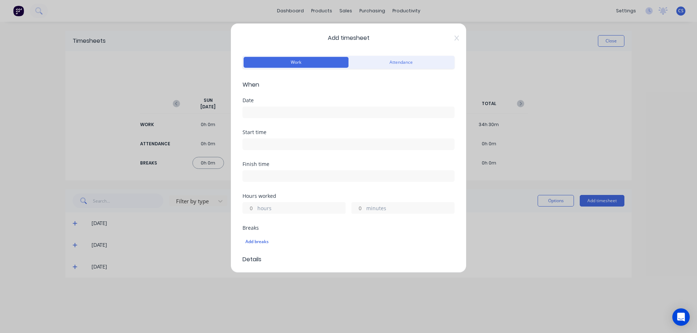
click at [272, 111] on input at bounding box center [348, 112] width 211 height 11
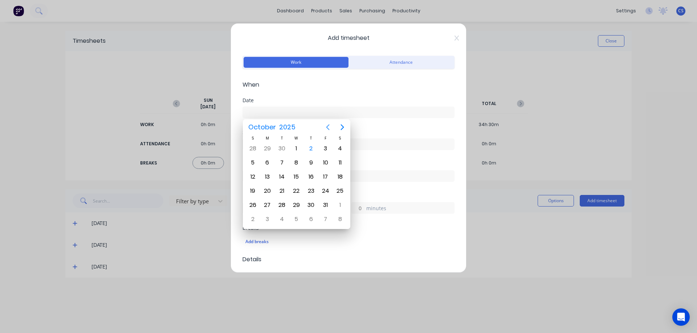
click at [327, 127] on icon "Previous page" at bounding box center [327, 127] width 3 height 6
click at [310, 189] on div "25" at bounding box center [311, 191] width 11 height 11
type input "[DATE]"
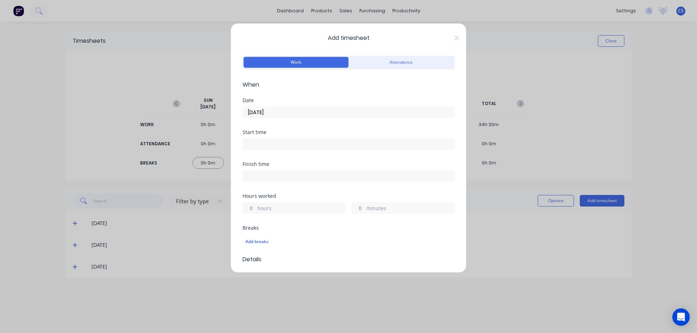
click at [254, 206] on input "hours" at bounding box center [249, 208] width 13 height 11
type input "2"
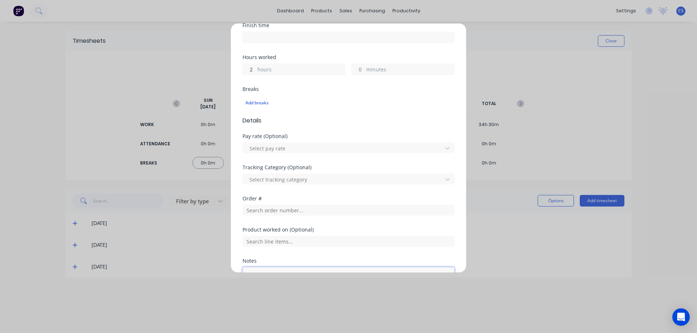
scroll to position [205, 0]
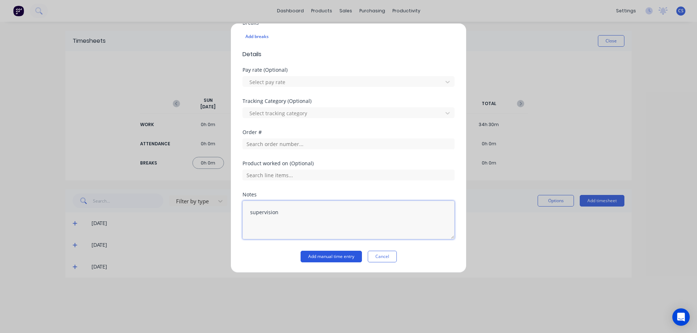
type textarea "supervision"
click at [328, 255] on button "Add manual time entry" at bounding box center [330, 257] width 61 height 12
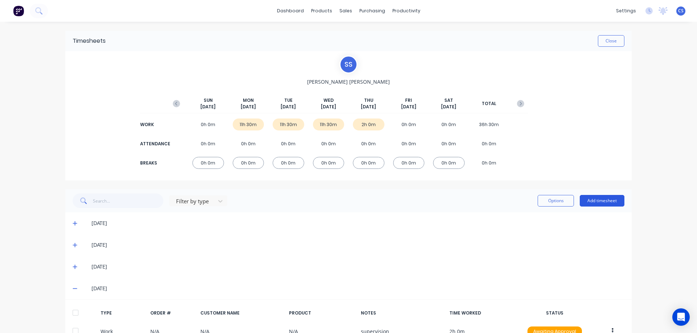
click at [597, 197] on button "Add timesheet" at bounding box center [601, 201] width 45 height 12
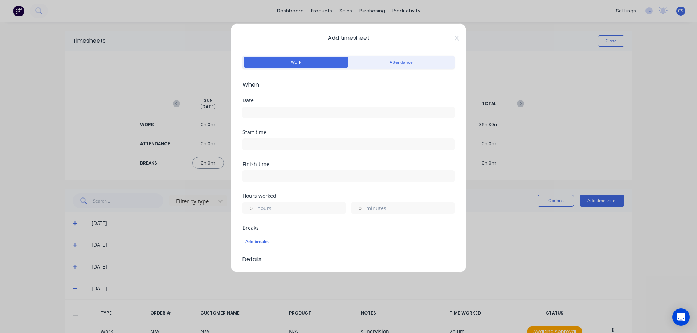
click at [274, 114] on input at bounding box center [348, 112] width 211 height 11
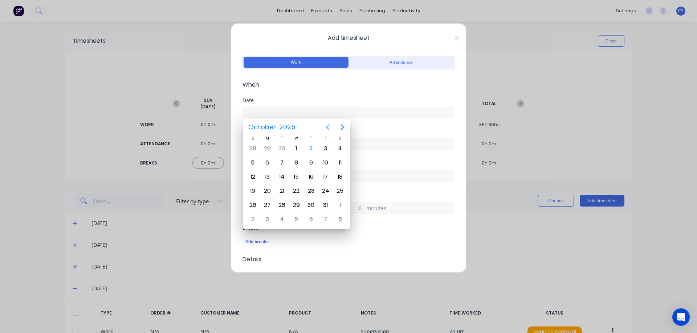
click at [329, 127] on icon "Previous page" at bounding box center [327, 127] width 9 height 9
click at [315, 191] on div "25" at bounding box center [311, 191] width 11 height 11
type input "[DATE]"
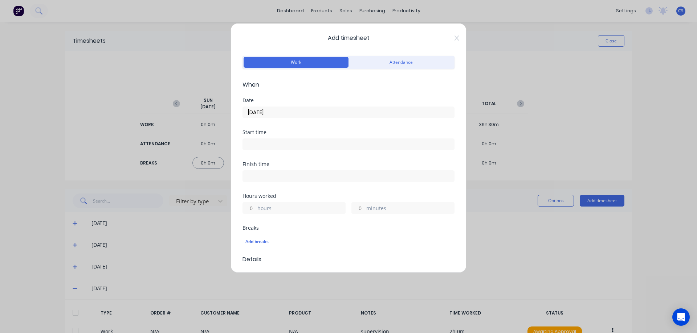
click at [253, 208] on input "hours" at bounding box center [249, 208] width 13 height 11
type input "9"
type input "30"
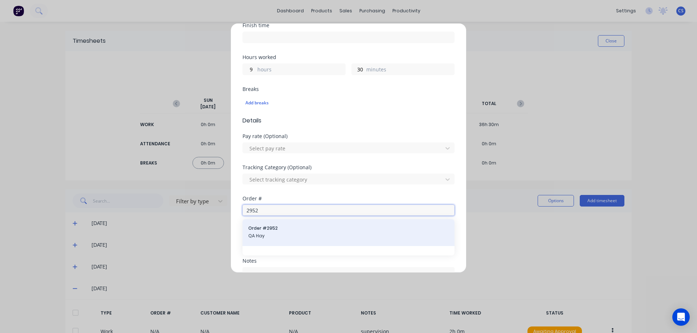
type input "2952"
click at [291, 232] on span "Order # 2952" at bounding box center [348, 228] width 200 height 7
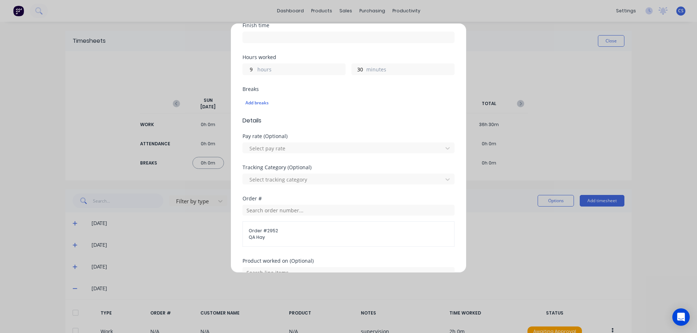
scroll to position [237, 0]
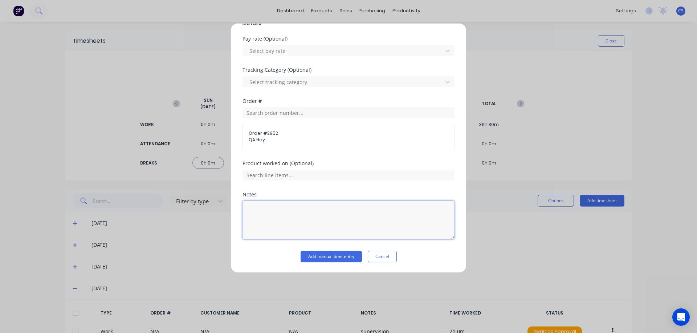
click at [256, 212] on textarea at bounding box center [348, 220] width 212 height 38
type textarea "install - site works"
click at [326, 254] on button "Add manual time entry" at bounding box center [330, 257] width 61 height 12
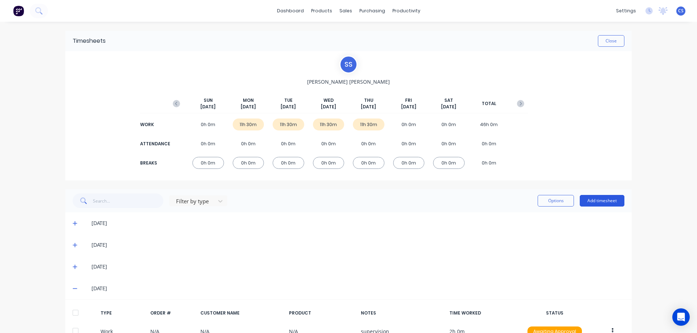
click at [592, 202] on button "Add timesheet" at bounding box center [601, 201] width 45 height 12
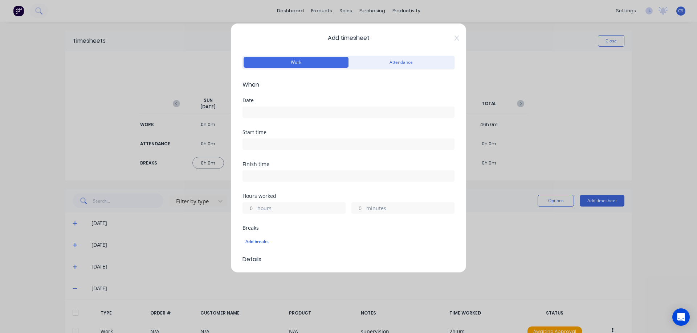
click at [261, 111] on input at bounding box center [348, 112] width 211 height 11
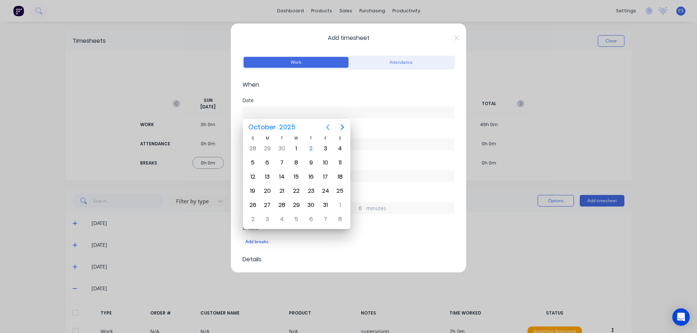
click at [329, 128] on icon "Previous page" at bounding box center [327, 127] width 9 height 9
click at [325, 193] on div "26" at bounding box center [325, 191] width 11 height 11
type input "[DATE]"
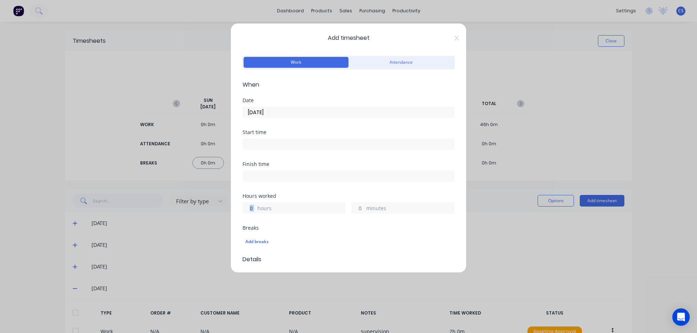
click at [255, 207] on div "hours" at bounding box center [293, 208] width 103 height 12
click at [255, 206] on input "hours" at bounding box center [249, 208] width 13 height 11
type input "2"
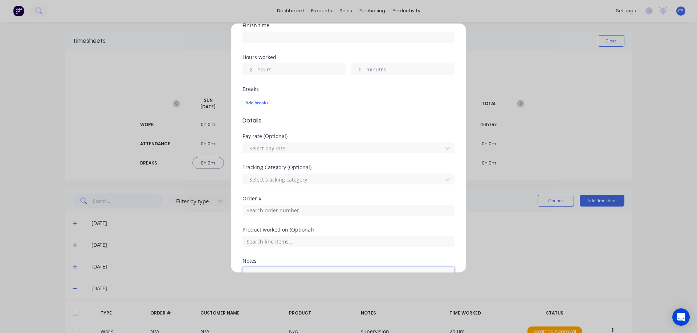
scroll to position [205, 0]
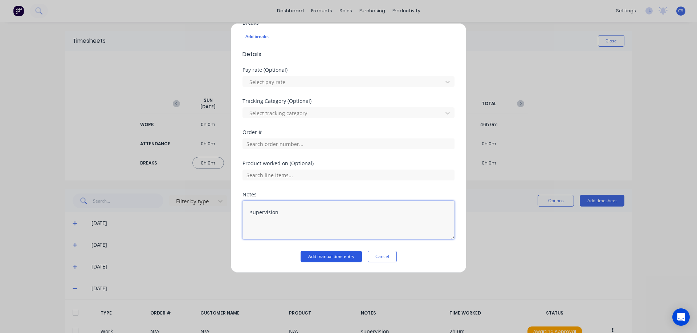
type textarea "supervision"
click at [336, 255] on button "Add manual time entry" at bounding box center [330, 257] width 61 height 12
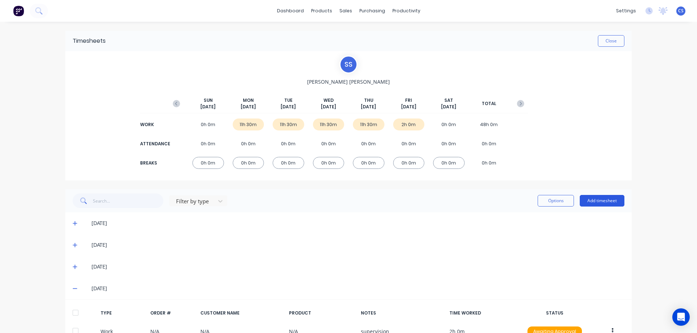
click at [608, 200] on button "Add timesheet" at bounding box center [601, 201] width 45 height 12
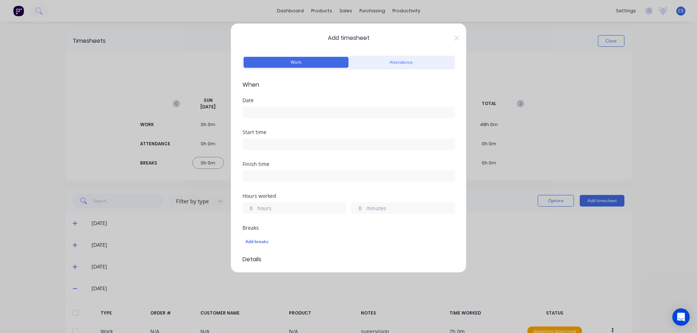
click at [276, 105] on div at bounding box center [348, 111] width 212 height 13
click at [273, 109] on input at bounding box center [348, 112] width 211 height 11
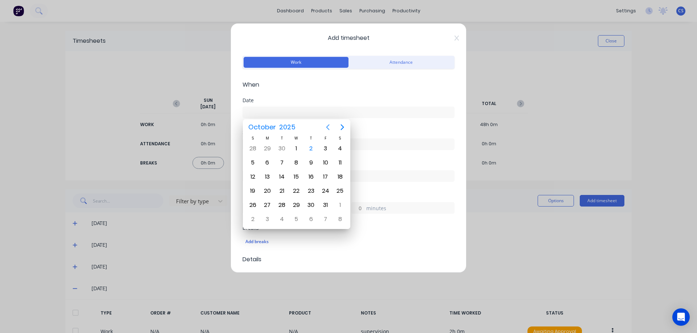
click at [329, 128] on icon "Previous page" at bounding box center [327, 127] width 9 height 9
click at [326, 192] on div "26" at bounding box center [325, 191] width 11 height 11
type input "[DATE]"
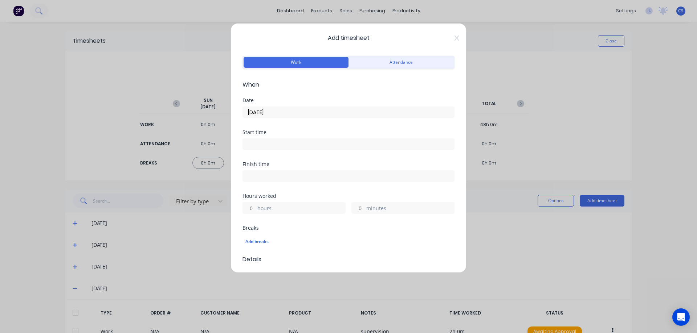
click at [254, 208] on input "hours" at bounding box center [249, 208] width 13 height 11
type input "2952"
click at [253, 209] on input "2952" at bounding box center [249, 208] width 13 height 11
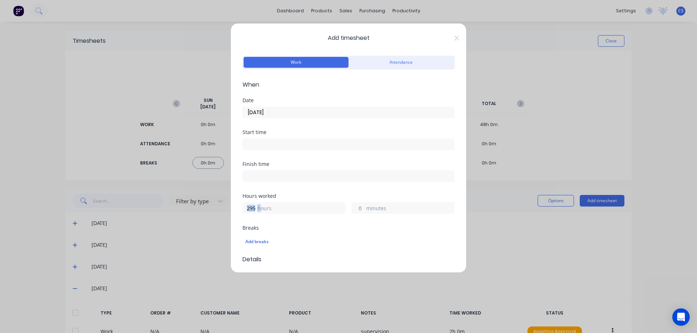
drag, startPoint x: 260, startPoint y: 209, endPoint x: 239, endPoint y: 207, distance: 20.8
click at [239, 207] on div "Add timesheet Work Attendance When Date [DATE] Start time Finish time Hours wor…" at bounding box center [348, 148] width 236 height 250
click at [263, 204] on div "2952 hours minutes" at bounding box center [348, 207] width 212 height 13
drag, startPoint x: 260, startPoint y: 209, endPoint x: 251, endPoint y: 208, distance: 8.4
click at [252, 208] on div "2952 hours" at bounding box center [293, 208] width 103 height 12
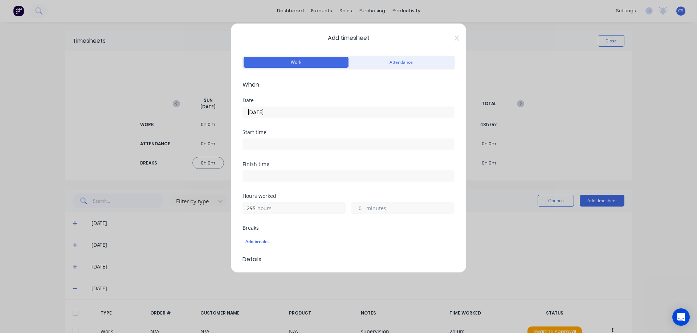
click at [251, 208] on input "2952" at bounding box center [249, 208] width 13 height 11
drag, startPoint x: 254, startPoint y: 207, endPoint x: 232, endPoint y: 205, distance: 22.2
click at [232, 205] on div "Add timesheet Work Attendance When Date [DATE] Start time Finish time Hours wor…" at bounding box center [348, 148] width 236 height 250
type input "2"
type input "8"
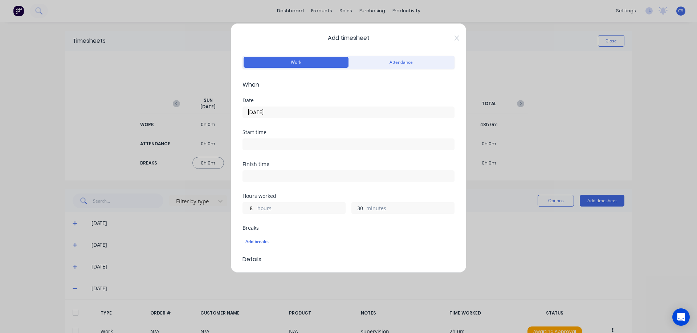
type input "30"
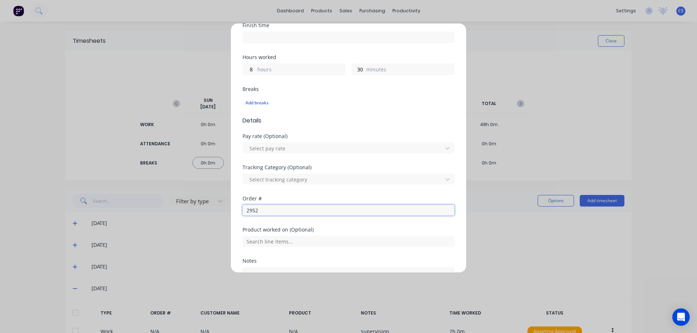
type input "2952"
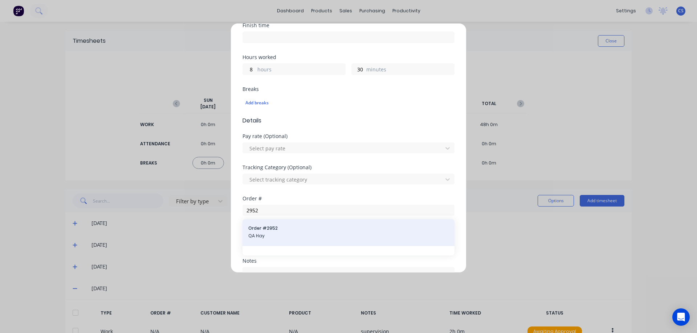
click at [279, 229] on span "Order # 2952" at bounding box center [348, 228] width 200 height 7
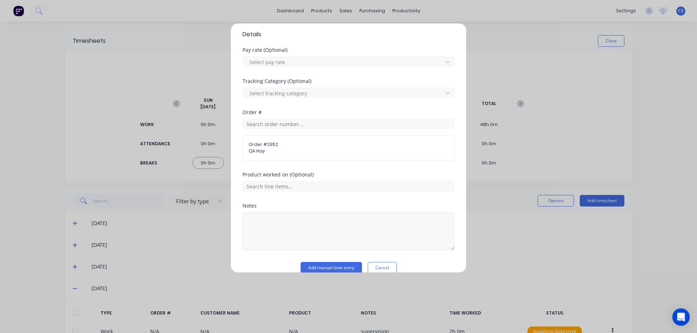
scroll to position [237, 0]
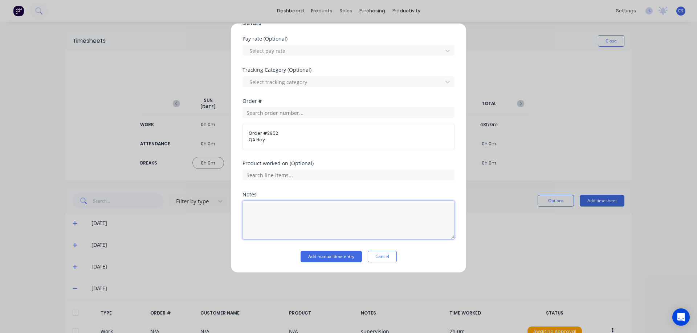
click at [262, 211] on textarea at bounding box center [348, 220] width 212 height 38
type textarea "install - site works"
click at [317, 258] on button "Add manual time entry" at bounding box center [330, 257] width 61 height 12
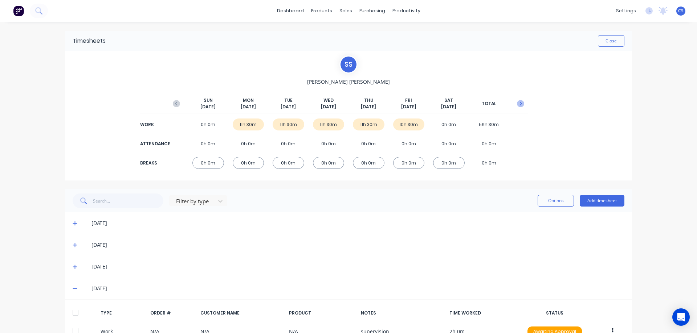
click at [517, 106] on icon "button" at bounding box center [520, 103] width 7 height 7
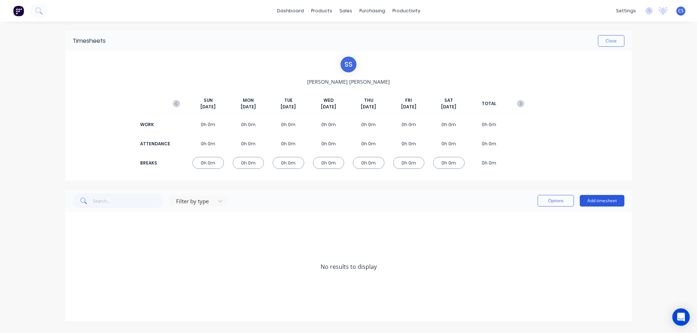
click at [598, 203] on button "Add timesheet" at bounding box center [601, 201] width 45 height 12
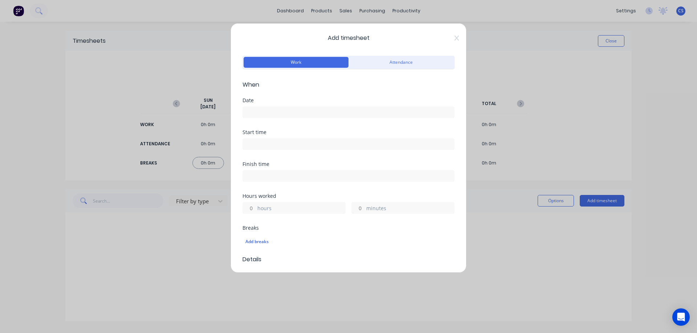
click at [254, 112] on input at bounding box center [348, 112] width 211 height 11
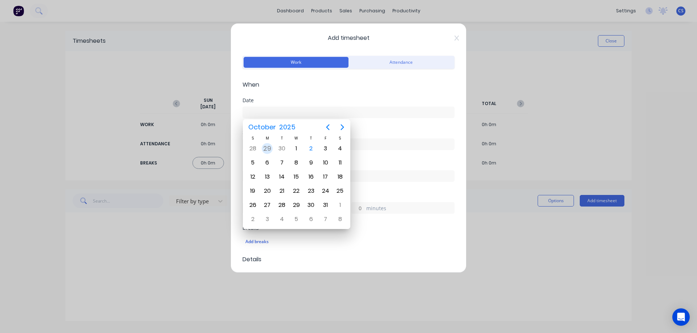
click at [269, 149] on div "29" at bounding box center [267, 148] width 11 height 11
type input "[DATE]"
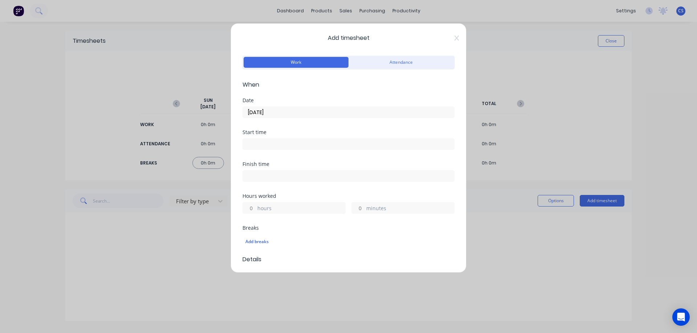
click at [252, 208] on input "hours" at bounding box center [249, 208] width 13 height 11
type input "3"
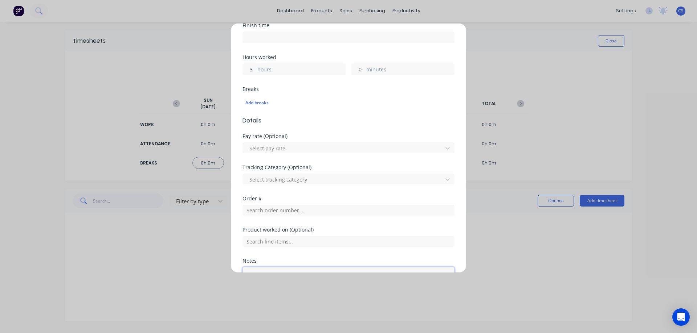
scroll to position [205, 0]
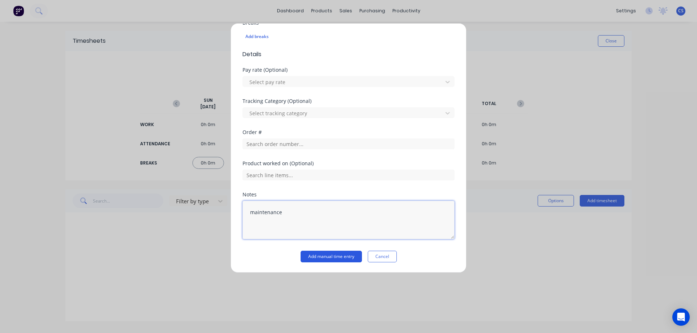
type textarea "maintenance"
click at [336, 255] on button "Add manual time entry" at bounding box center [330, 257] width 61 height 12
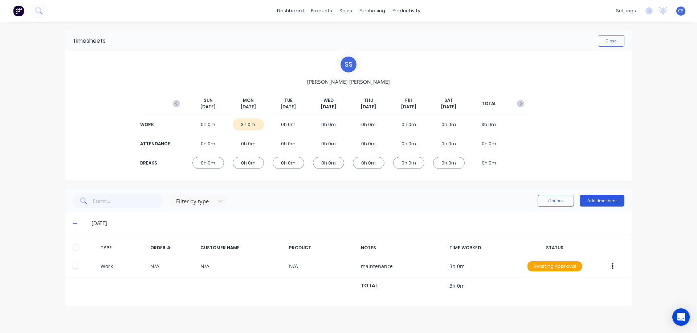
click at [598, 202] on button "Add timesheet" at bounding box center [601, 201] width 45 height 12
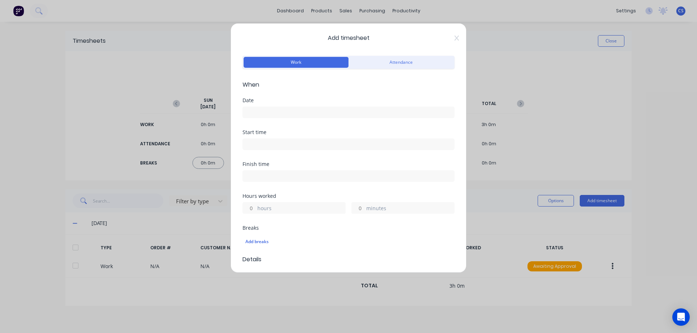
click at [265, 115] on input at bounding box center [348, 112] width 211 height 11
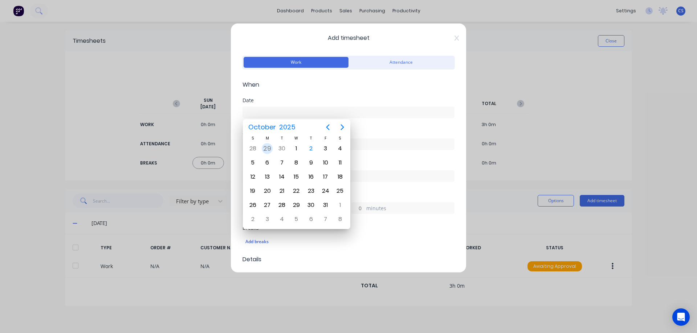
click at [269, 147] on div "29" at bounding box center [267, 148] width 11 height 11
type input "[DATE]"
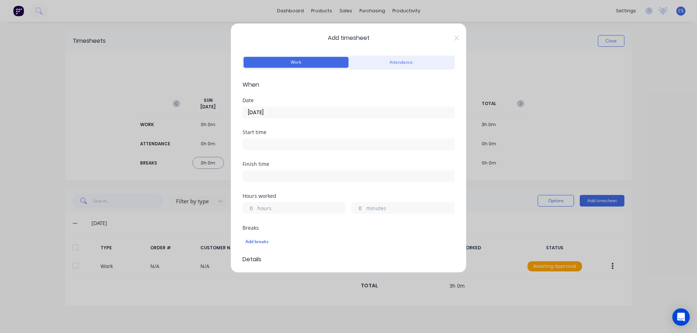
click at [254, 208] on input "hours" at bounding box center [249, 208] width 13 height 11
type input "2"
type input "30"
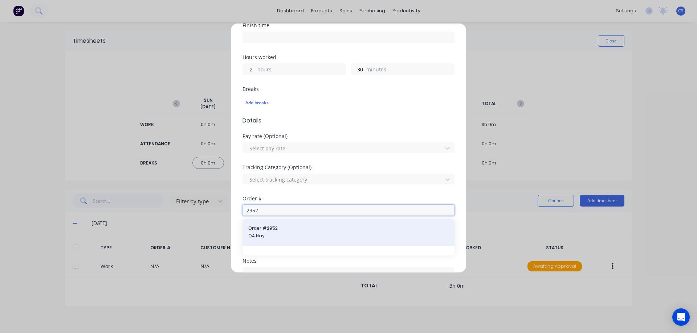
type input "2952"
click at [294, 231] on span "Order # 2952" at bounding box center [348, 228] width 200 height 7
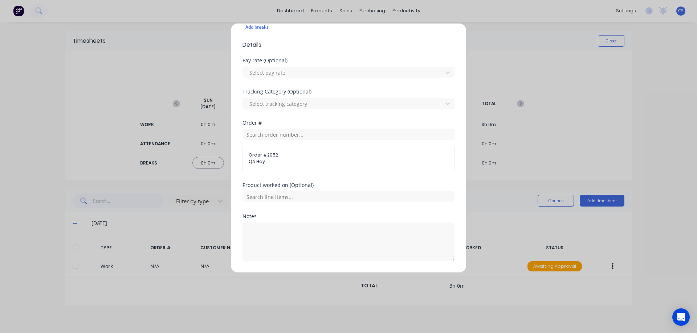
scroll to position [237, 0]
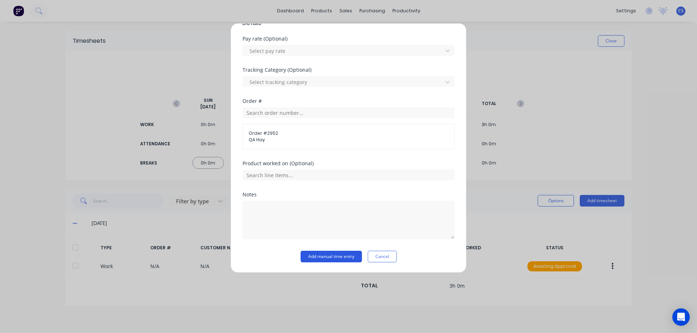
click at [320, 259] on button "Add manual time entry" at bounding box center [330, 257] width 61 height 12
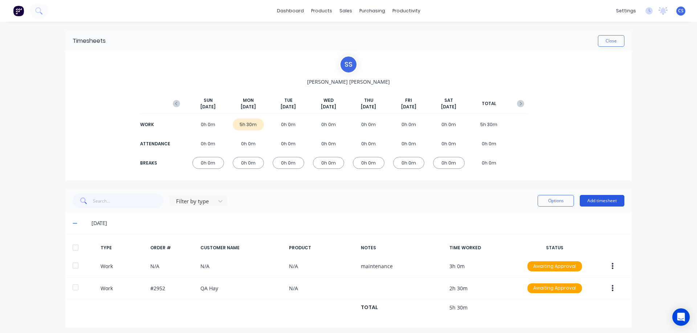
click at [595, 204] on button "Add timesheet" at bounding box center [601, 201] width 45 height 12
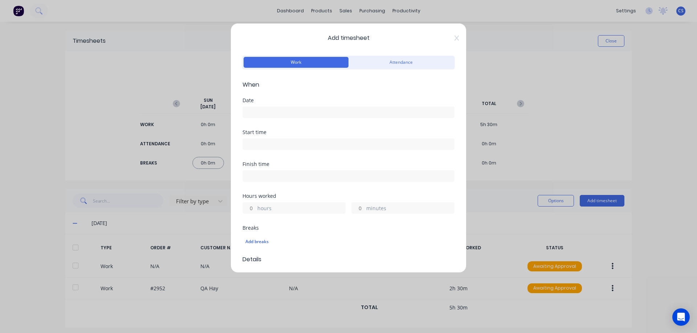
click at [283, 114] on input at bounding box center [348, 112] width 211 height 11
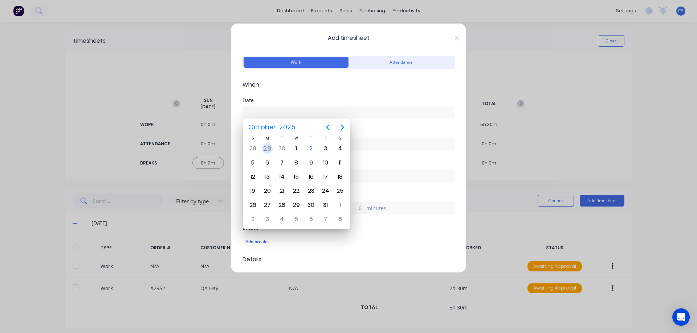
click at [270, 147] on div "29" at bounding box center [267, 148] width 11 height 11
type input "[DATE]"
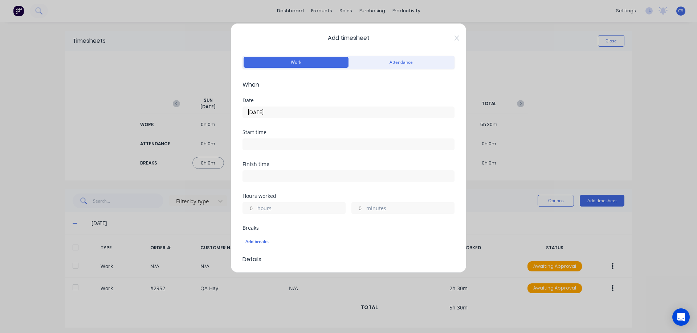
click at [255, 208] on input "hours" at bounding box center [249, 208] width 13 height 11
type input "7"
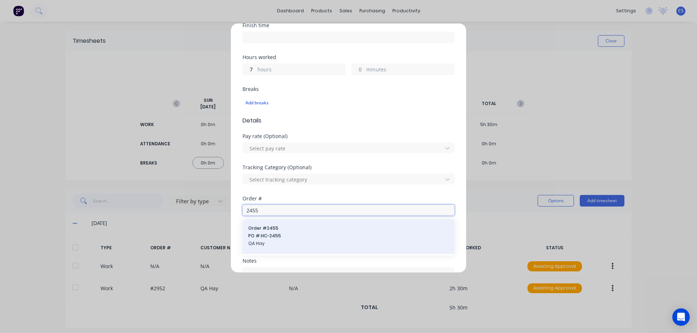
type input "2455"
click at [290, 234] on span "PO #: HC-2455" at bounding box center [348, 236] width 200 height 7
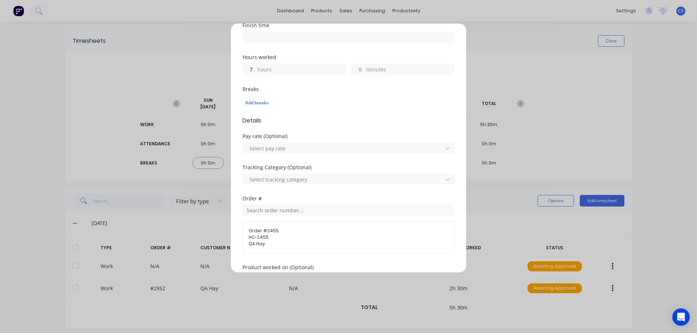
scroll to position [243, 0]
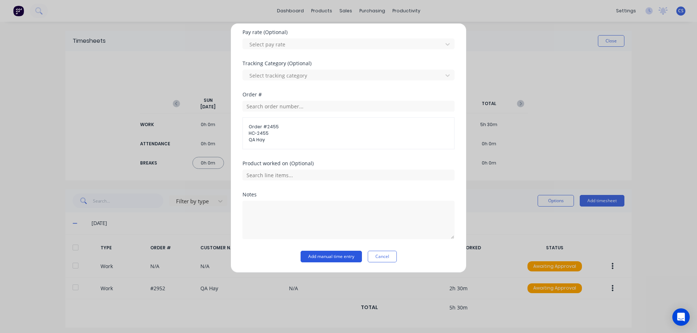
click at [325, 259] on button "Add manual time entry" at bounding box center [330, 257] width 61 height 12
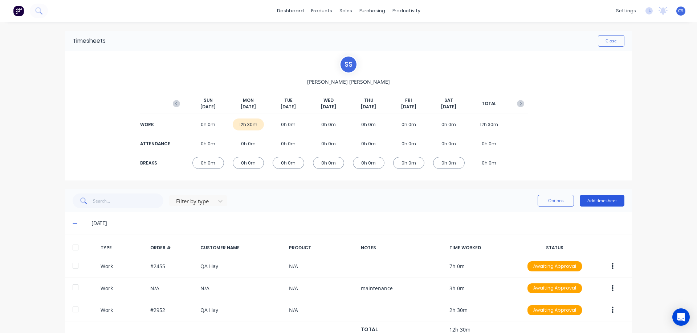
click at [603, 200] on button "Add timesheet" at bounding box center [601, 201] width 45 height 12
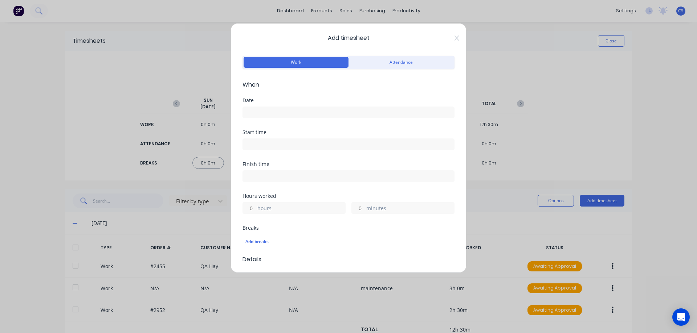
click at [253, 114] on input at bounding box center [348, 112] width 211 height 11
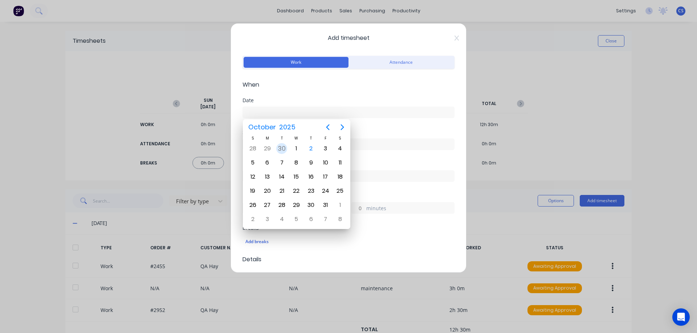
click at [280, 150] on div "30" at bounding box center [281, 148] width 11 height 11
type input "[DATE]"
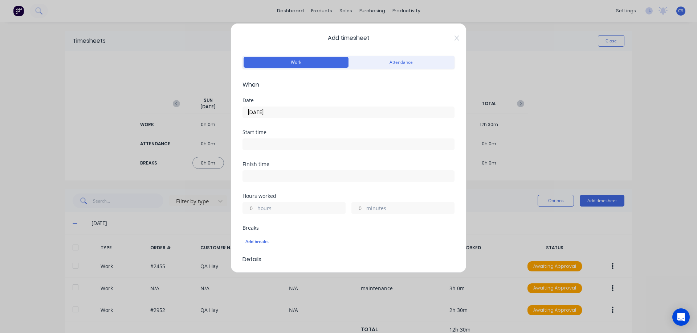
click at [253, 209] on input "hours" at bounding box center [249, 208] width 13 height 11
type input "3"
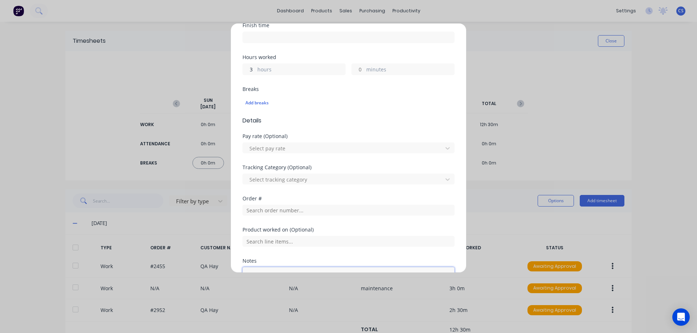
scroll to position [205, 0]
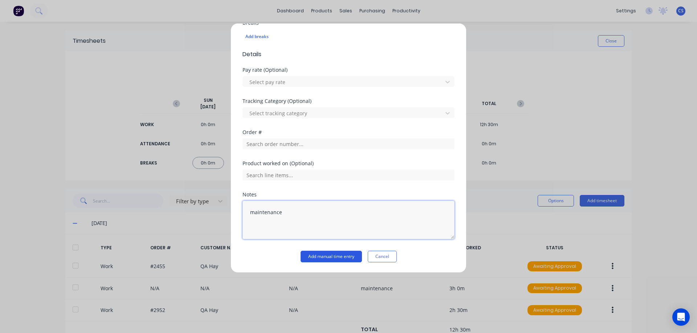
type textarea "maintenance"
click at [319, 257] on button "Add manual time entry" at bounding box center [330, 257] width 61 height 12
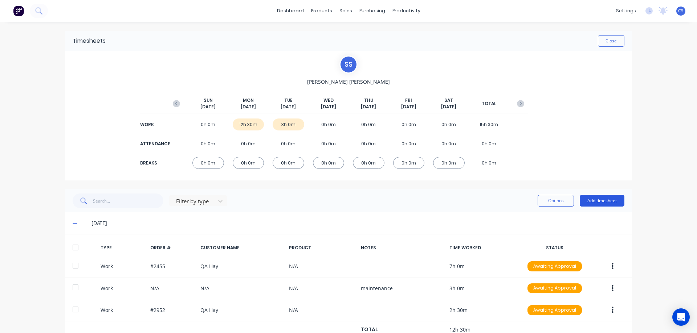
click at [598, 203] on button "Add timesheet" at bounding box center [601, 201] width 45 height 12
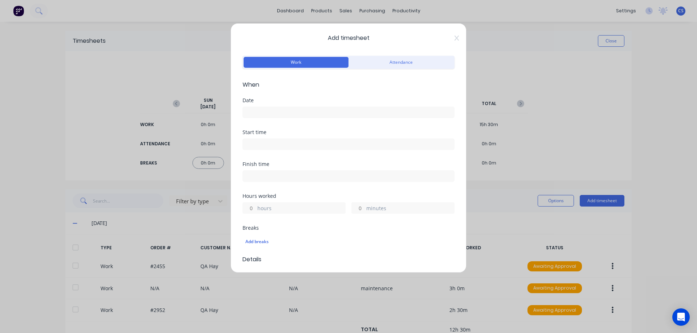
click at [276, 112] on input at bounding box center [348, 112] width 211 height 11
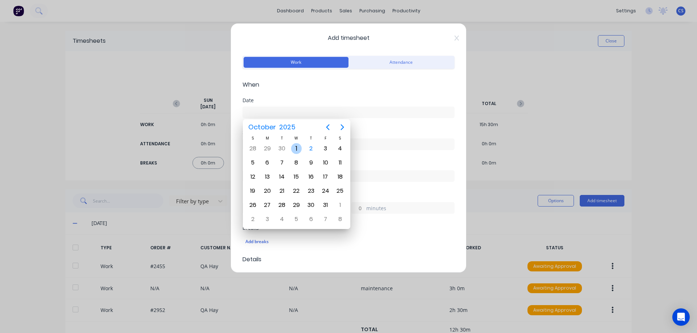
click at [296, 147] on div "1" at bounding box center [296, 148] width 11 height 11
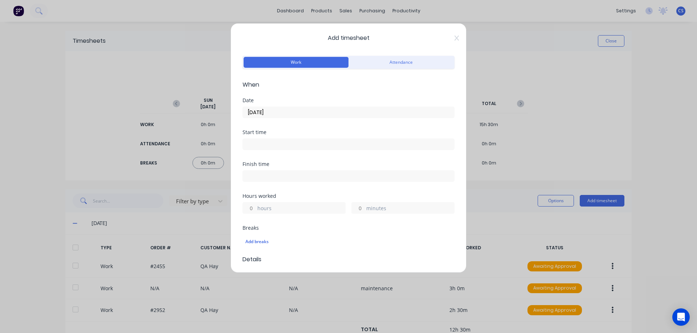
click at [252, 208] on input "hours" at bounding box center [249, 208] width 13 height 11
click at [285, 113] on input "[DATE]" at bounding box center [348, 112] width 211 height 11
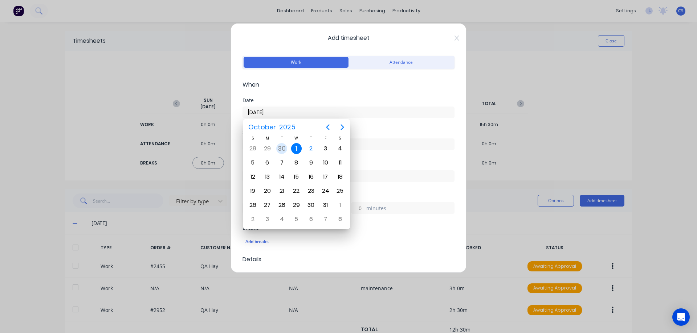
click at [280, 150] on div "30" at bounding box center [281, 148] width 11 height 11
type input "[DATE]"
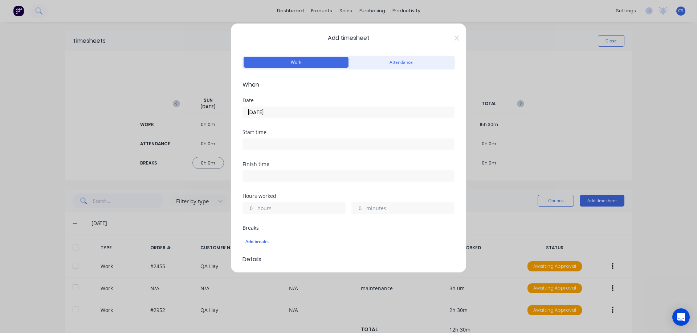
click at [255, 208] on input "hours" at bounding box center [249, 208] width 13 height 11
type input "6"
type input "30"
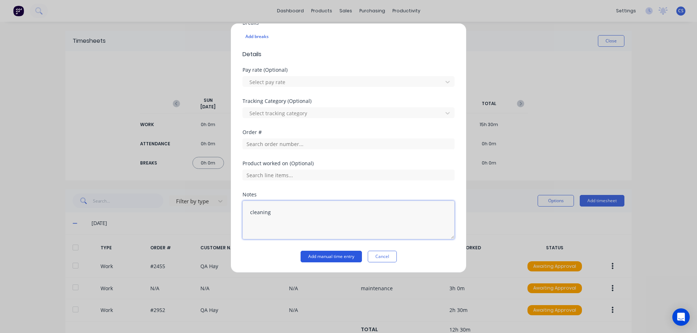
type textarea "cleaning"
click at [328, 255] on button "Add manual time entry" at bounding box center [330, 257] width 61 height 12
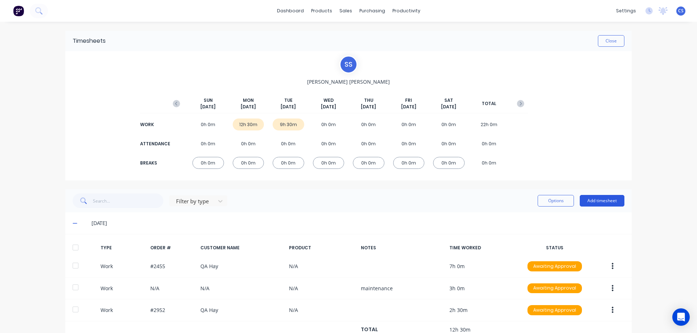
click at [596, 200] on button "Add timesheet" at bounding box center [601, 201] width 45 height 12
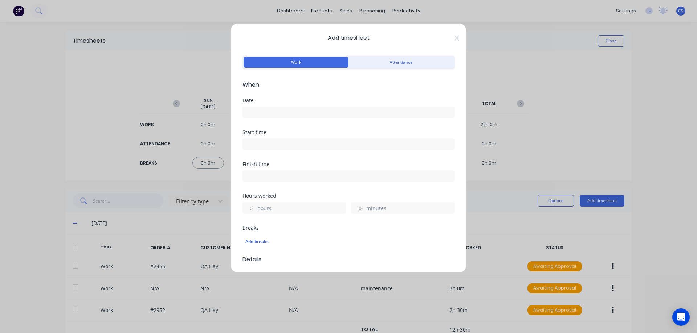
click at [258, 115] on input at bounding box center [348, 112] width 211 height 11
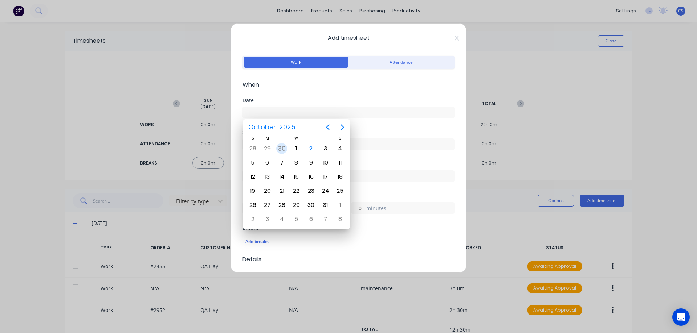
click at [281, 149] on div "30" at bounding box center [281, 148] width 11 height 11
type input "[DATE]"
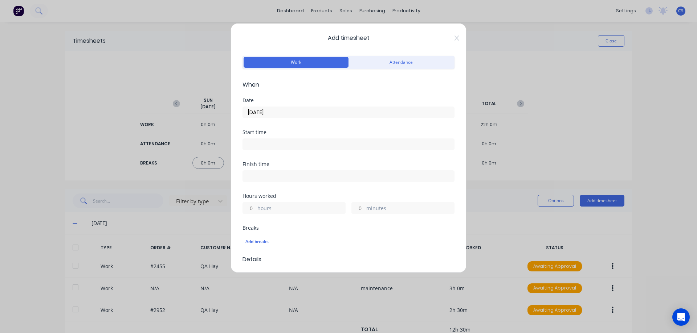
click at [253, 209] on input "hours" at bounding box center [249, 208] width 13 height 11
type input "2"
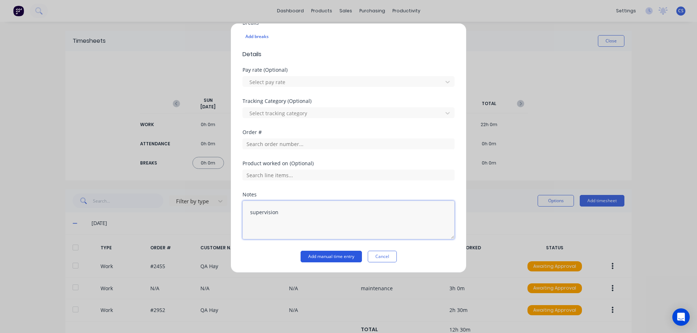
type textarea "supervision"
click at [333, 255] on button "Add manual time entry" at bounding box center [330, 257] width 61 height 12
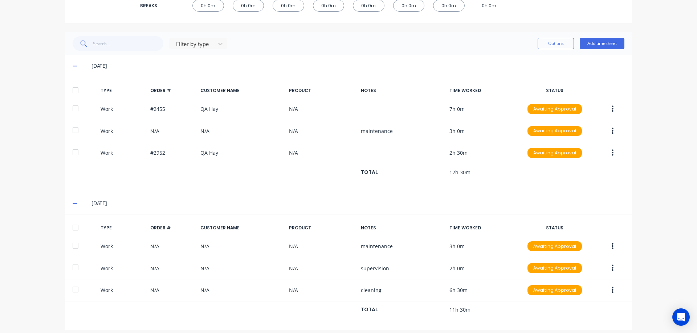
scroll to position [163, 0]
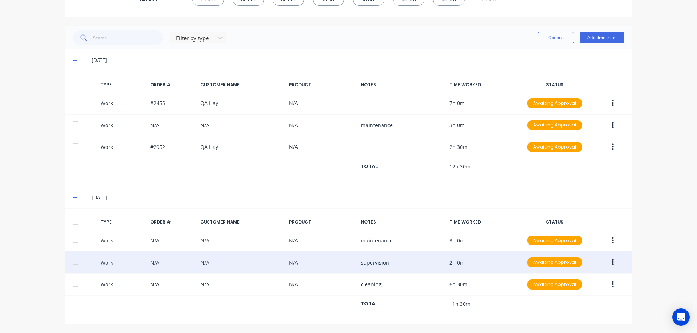
click at [611, 263] on icon "button" at bounding box center [612, 262] width 2 height 7
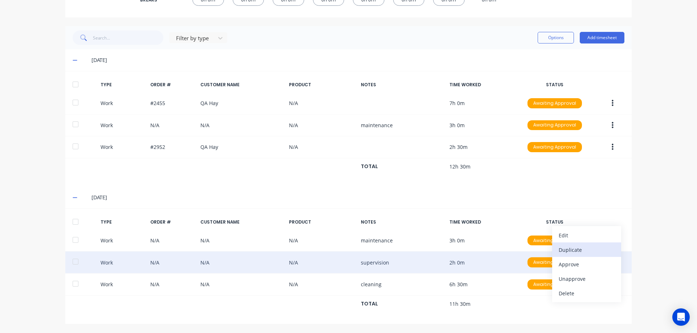
click at [577, 251] on div "Duplicate" at bounding box center [586, 250] width 56 height 11
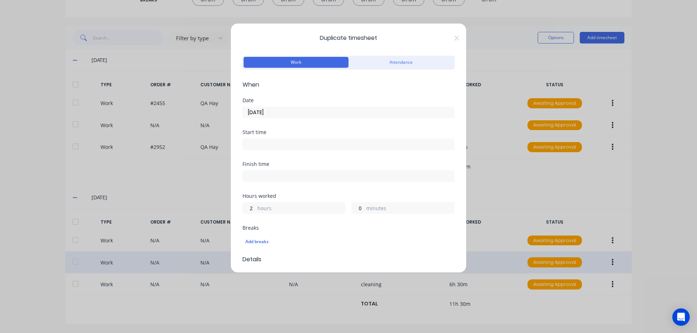
click at [287, 110] on input "[DATE]" at bounding box center [348, 112] width 211 height 11
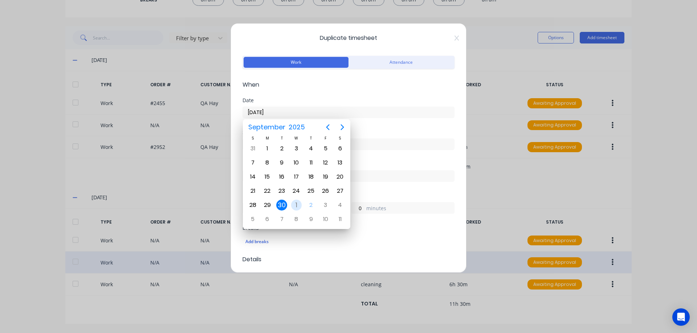
click at [294, 204] on div "1" at bounding box center [296, 205] width 11 height 11
type input "[DATE]"
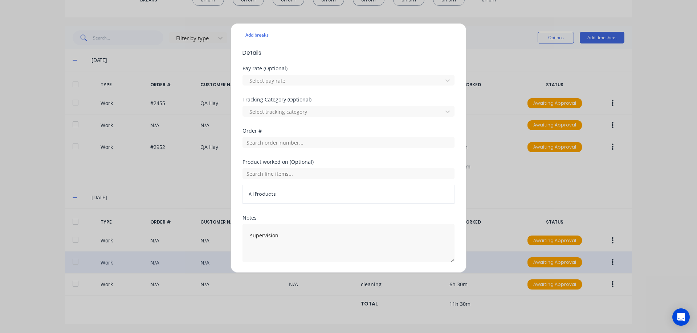
scroll to position [230, 0]
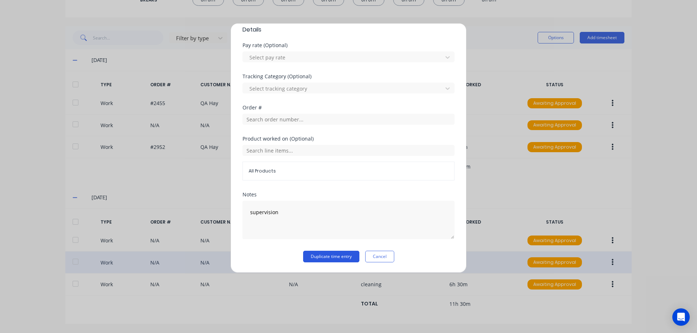
click at [339, 254] on button "Duplicate time entry" at bounding box center [331, 257] width 56 height 12
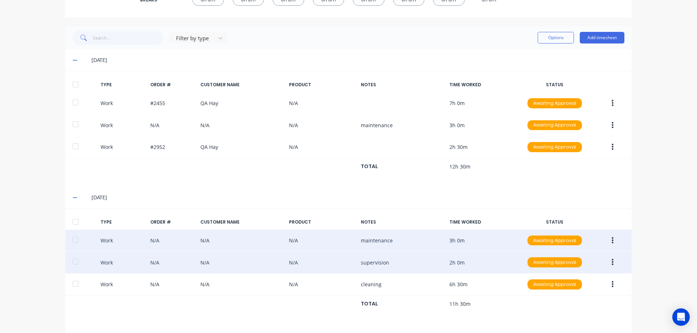
click at [614, 241] on button "button" at bounding box center [612, 240] width 17 height 13
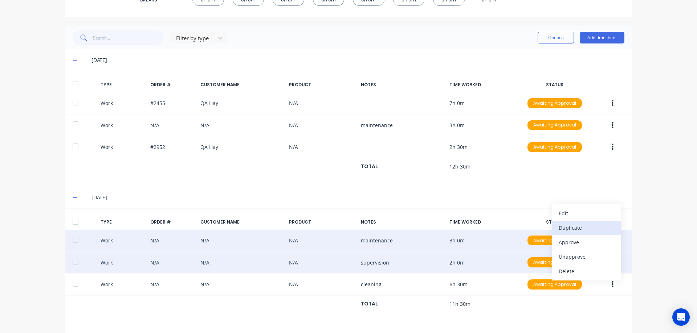
click at [594, 228] on div "Duplicate" at bounding box center [586, 228] width 56 height 11
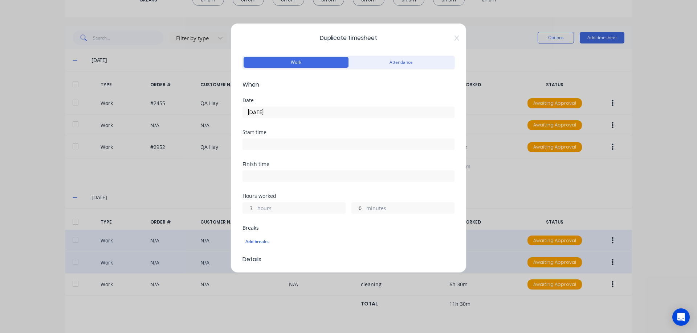
click at [286, 112] on input "[DATE]" at bounding box center [348, 112] width 211 height 11
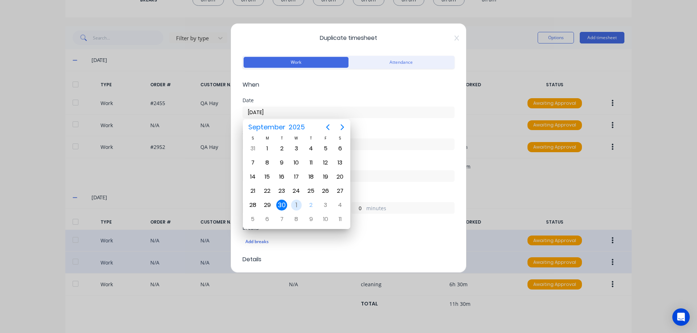
click at [298, 205] on div "1" at bounding box center [296, 205] width 11 height 11
type input "[DATE]"
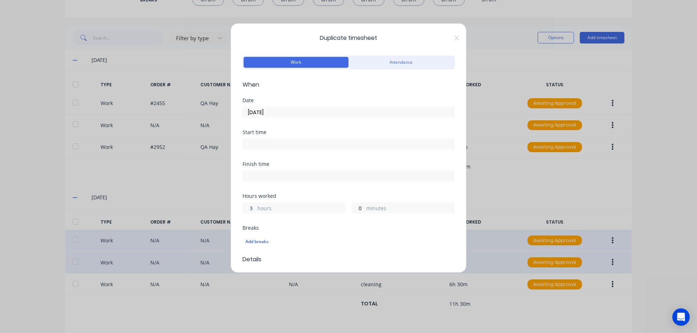
drag, startPoint x: 254, startPoint y: 207, endPoint x: 238, endPoint y: 205, distance: 16.8
click at [238, 207] on div "Duplicate timesheet Work Attendance When Date [DATE] Start time Finish time Hou…" at bounding box center [348, 148] width 236 height 250
type input "8"
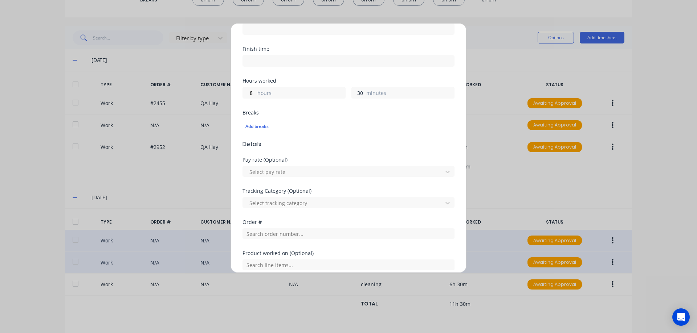
scroll to position [218, 0]
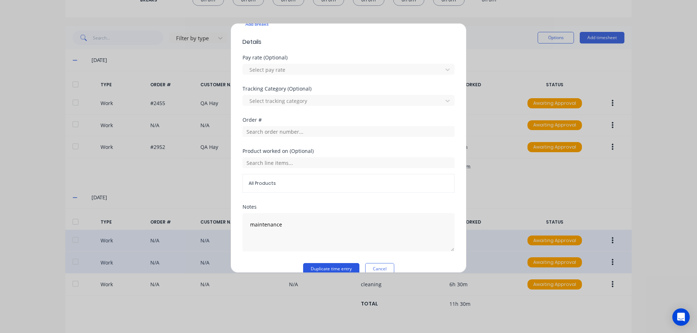
type input "30"
click at [315, 269] on button "Duplicate time entry" at bounding box center [331, 269] width 56 height 12
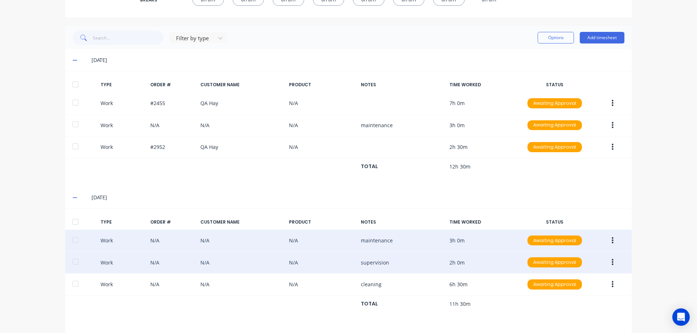
scroll to position [0, 0]
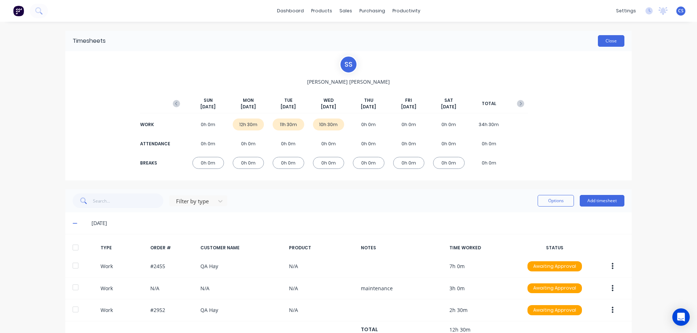
click at [615, 42] on button "Close" at bounding box center [611, 41] width 26 height 12
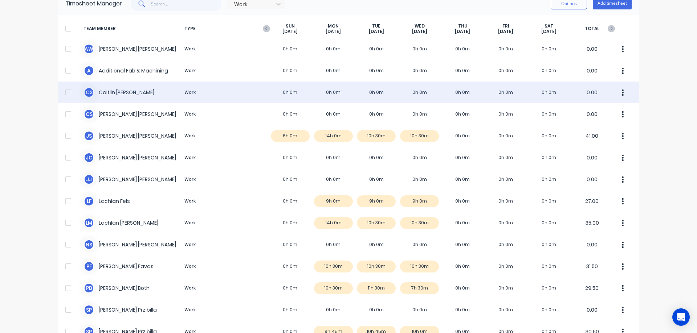
scroll to position [36, 0]
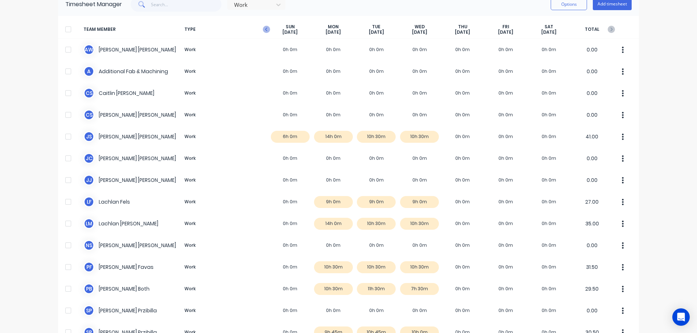
click at [265, 30] on icon "button" at bounding box center [266, 30] width 2 height 4
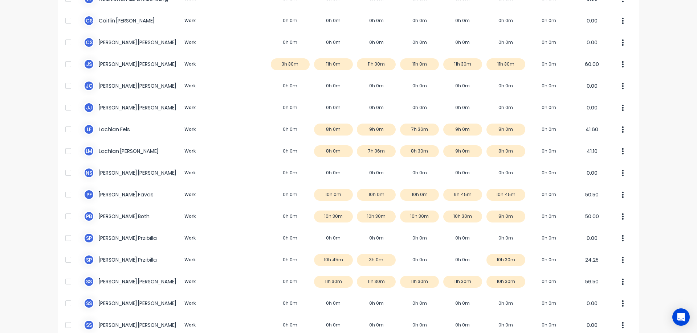
scroll to position [145, 0]
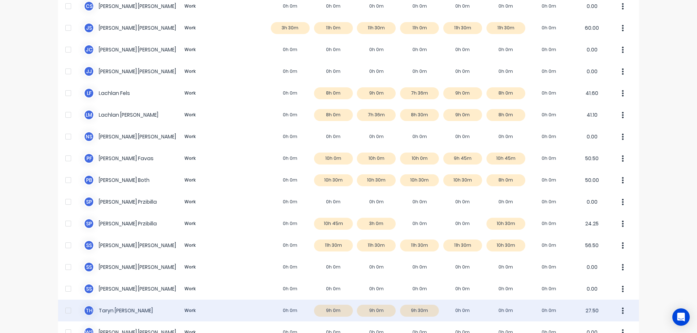
click at [244, 306] on div "T H [PERSON_NAME] Work 0h 0m 9h 0m 9h 0m 9h 30m 0h 0m 0h 0m 0h 0m 27.50" at bounding box center [348, 311] width 581 height 22
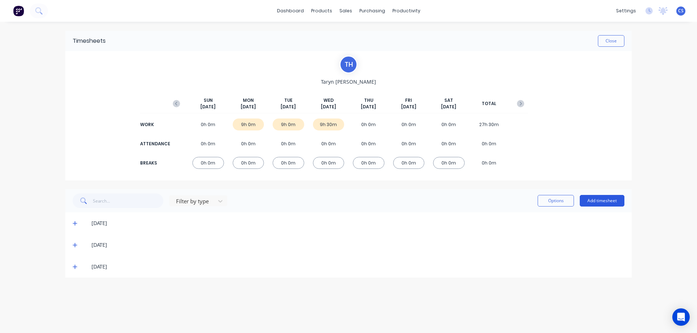
click at [600, 201] on button "Add timesheet" at bounding box center [601, 201] width 45 height 12
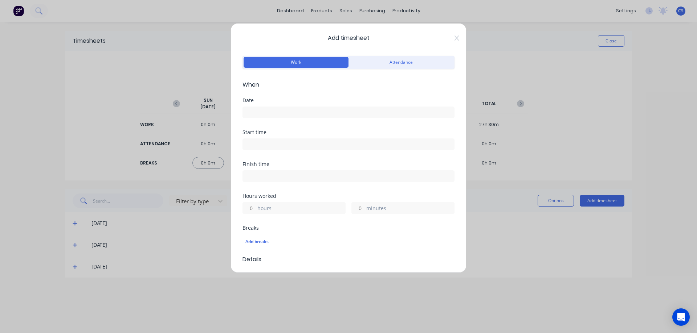
click at [259, 108] on input at bounding box center [348, 112] width 211 height 11
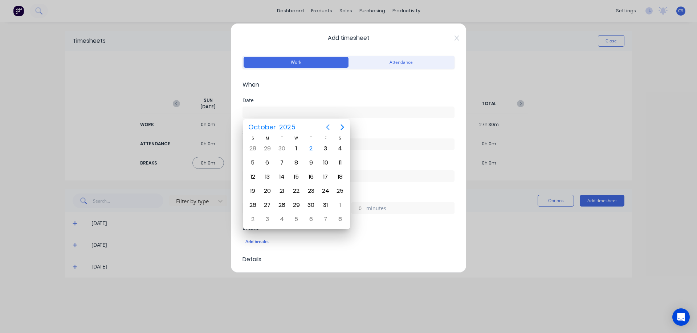
click at [330, 130] on icon "Previous page" at bounding box center [327, 127] width 9 height 9
click at [309, 192] on div "25" at bounding box center [311, 191] width 11 height 11
type input "[DATE]"
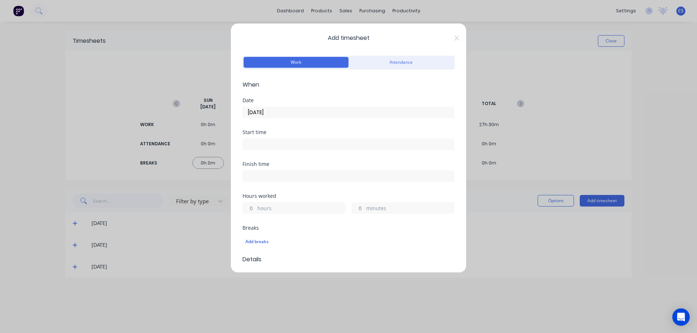
click at [253, 207] on input "hours" at bounding box center [249, 208] width 13 height 11
type input "1"
type input "30"
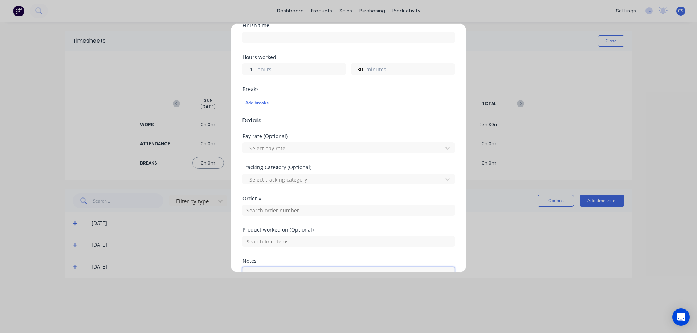
scroll to position [205, 0]
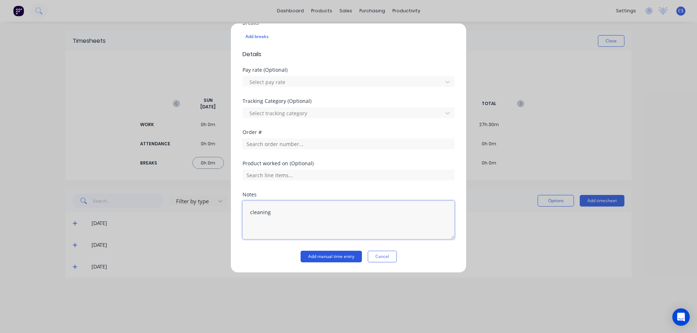
type textarea "cleaning"
click at [332, 257] on button "Add manual time entry" at bounding box center [330, 257] width 61 height 12
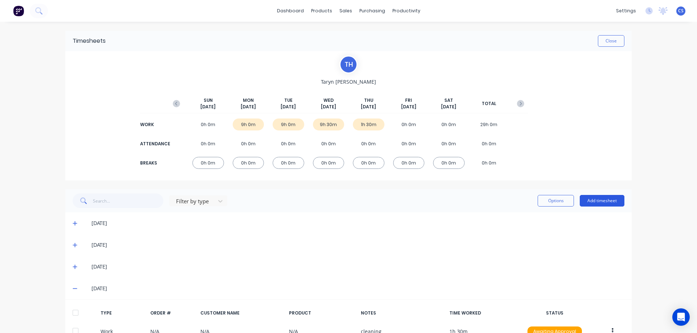
click at [598, 200] on button "Add timesheet" at bounding box center [601, 201] width 45 height 12
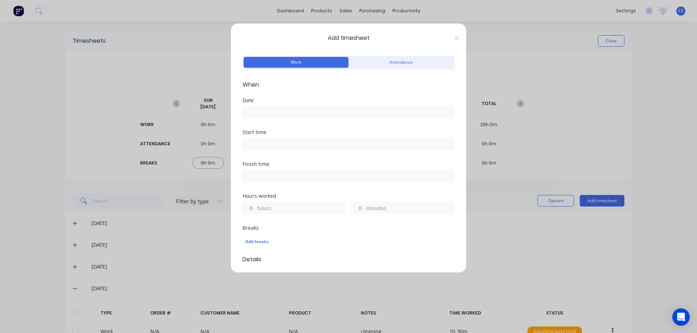
click at [267, 112] on input at bounding box center [348, 112] width 211 height 11
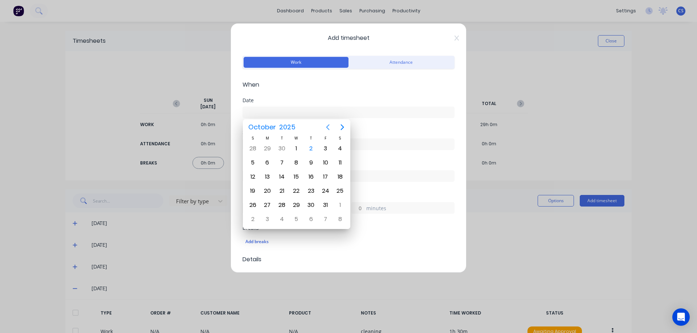
click at [324, 127] on button "Previous page" at bounding box center [327, 127] width 15 height 15
click at [311, 194] on div "25" at bounding box center [311, 191] width 11 height 11
type input "[DATE]"
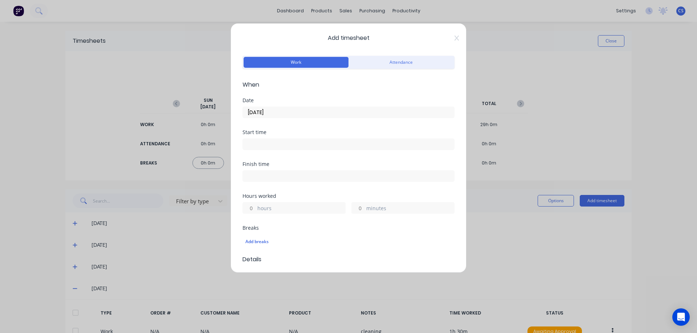
click at [252, 211] on input "hours" at bounding box center [249, 208] width 13 height 11
type input "1"
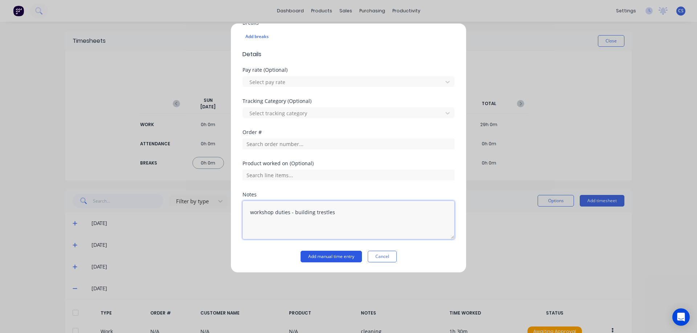
type textarea "workshop duties - building trestles"
click at [331, 255] on button "Add manual time entry" at bounding box center [330, 257] width 61 height 12
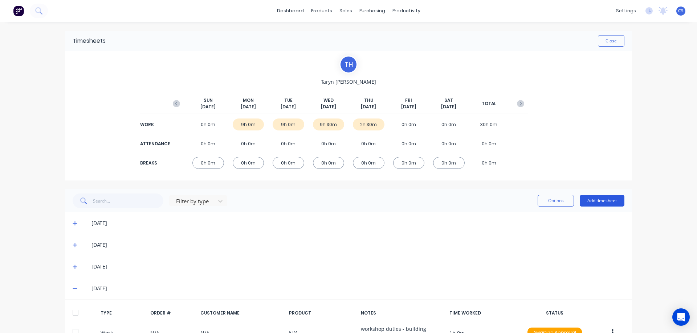
click at [596, 202] on button "Add timesheet" at bounding box center [601, 201] width 45 height 12
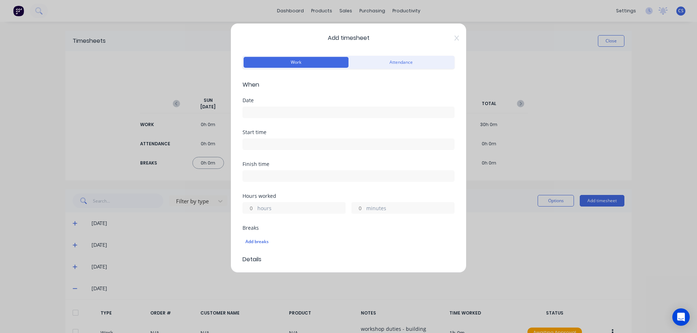
click at [267, 110] on input at bounding box center [348, 112] width 211 height 11
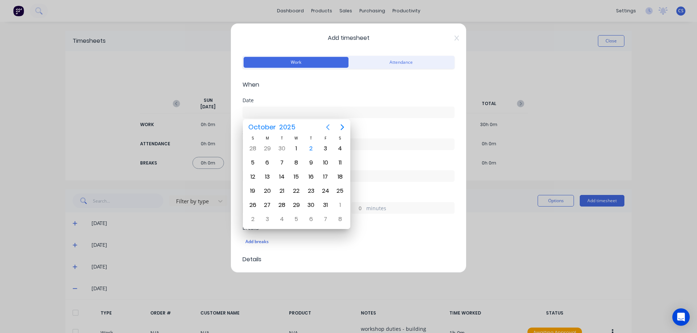
click at [326, 128] on icon "Previous page" at bounding box center [327, 127] width 9 height 9
click at [312, 191] on div "25" at bounding box center [311, 191] width 11 height 11
type input "[DATE]"
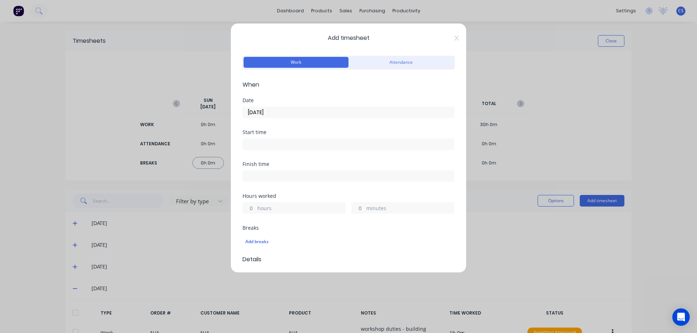
click at [254, 208] on input "hours" at bounding box center [249, 208] width 13 height 11
type input "6"
type input "30"
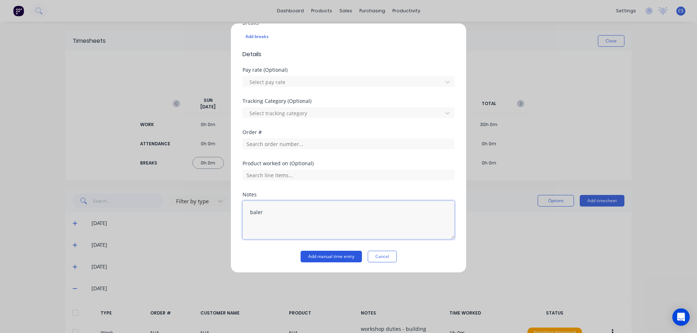
type textarea "baler"
click at [323, 256] on button "Add manual time entry" at bounding box center [330, 257] width 61 height 12
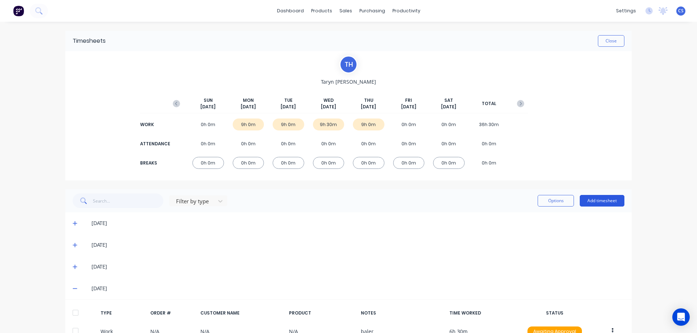
click at [592, 201] on button "Add timesheet" at bounding box center [601, 201] width 45 height 12
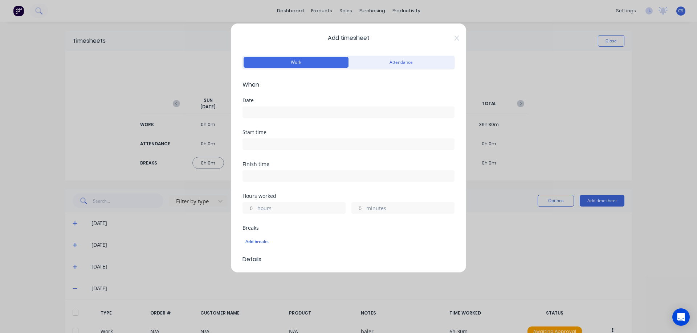
click at [272, 111] on input at bounding box center [348, 112] width 211 height 11
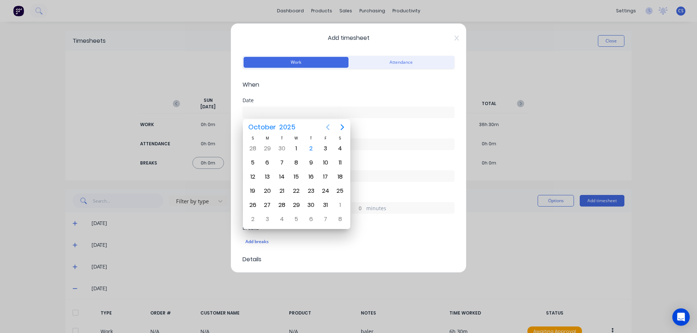
click at [325, 128] on icon "Previous page" at bounding box center [327, 127] width 9 height 9
click at [280, 204] on div "30" at bounding box center [281, 205] width 11 height 11
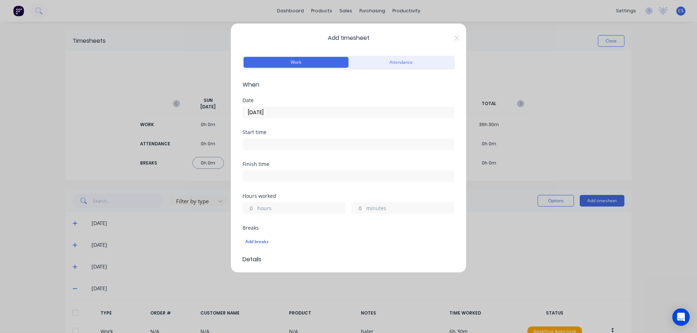
click at [291, 111] on input "[DATE]" at bounding box center [348, 112] width 211 height 11
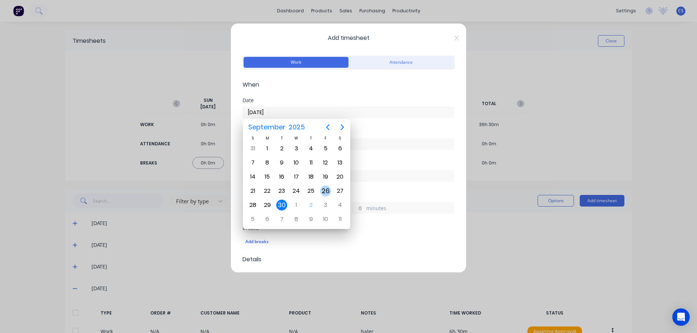
click at [326, 190] on div "26" at bounding box center [325, 191] width 11 height 11
type input "[DATE]"
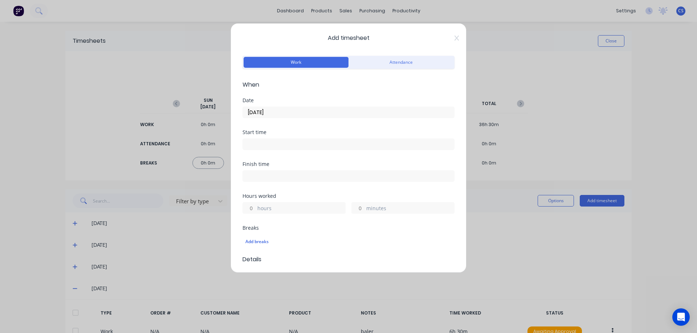
click at [252, 207] on input "hours" at bounding box center [249, 208] width 13 height 11
type input "7"
type input "36"
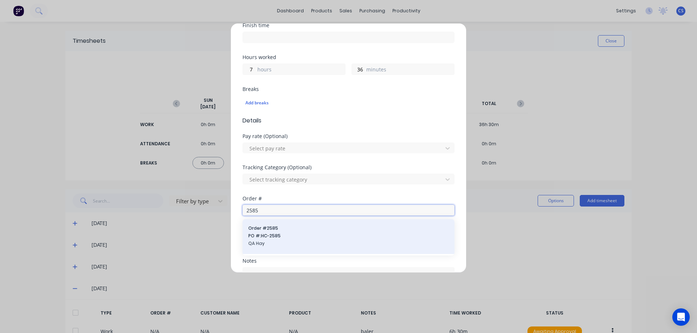
type input "2585"
click at [299, 233] on span "PO #: HC-2585" at bounding box center [348, 236] width 200 height 7
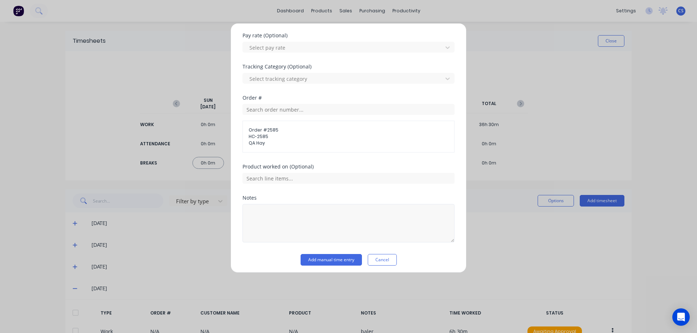
scroll to position [243, 0]
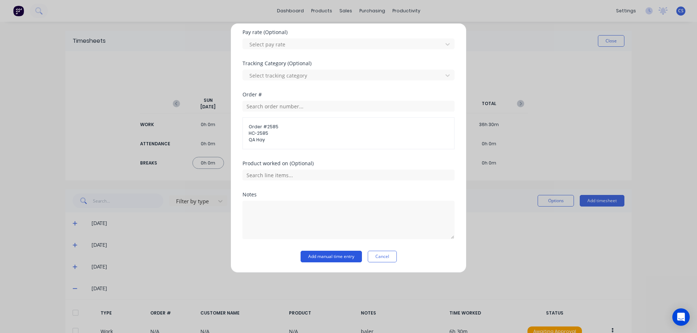
click at [319, 259] on button "Add manual time entry" at bounding box center [330, 257] width 61 height 12
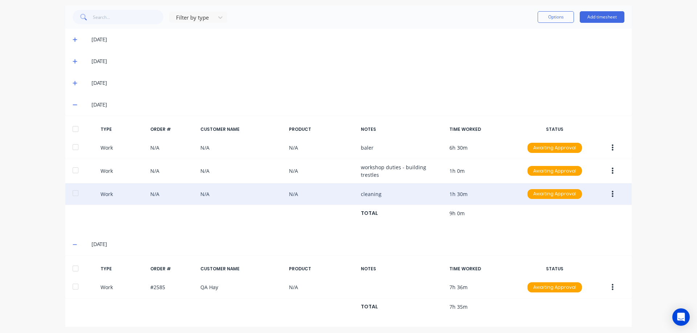
scroll to position [184, 0]
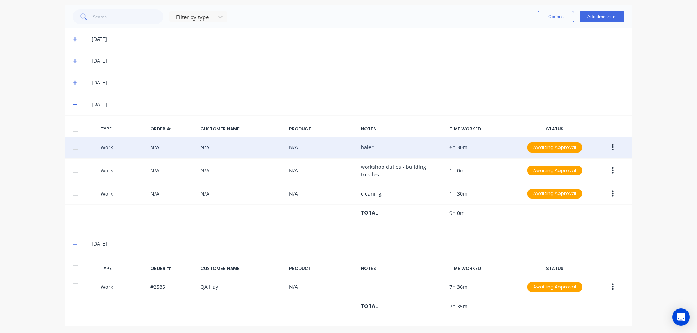
click at [608, 147] on button "button" at bounding box center [612, 147] width 17 height 13
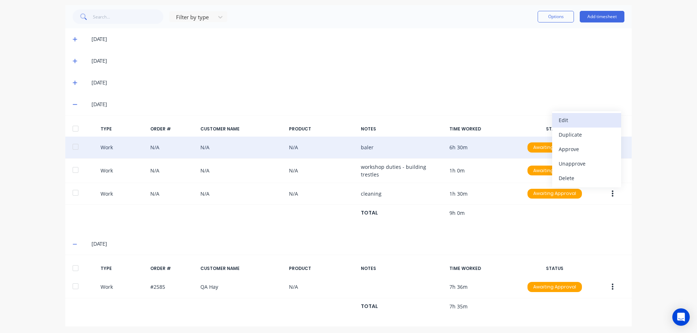
click at [577, 120] on div "Edit" at bounding box center [586, 120] width 56 height 11
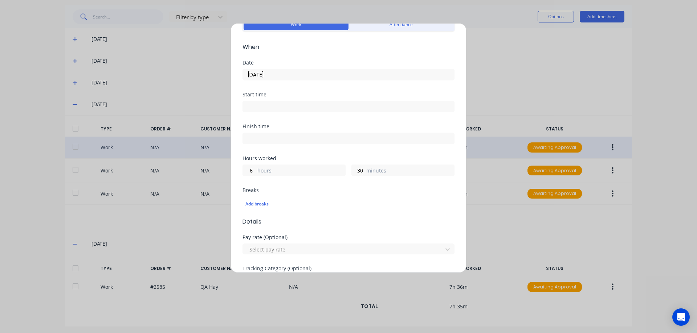
scroll to position [109, 0]
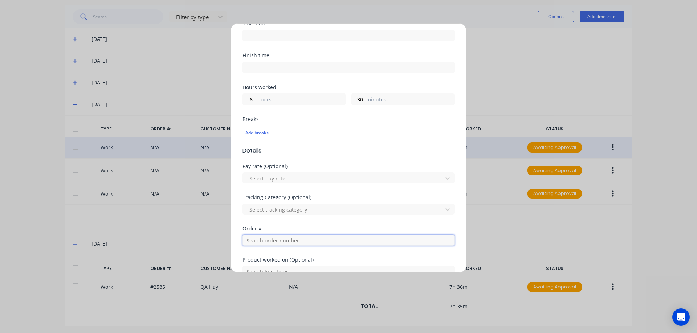
click at [266, 241] on input "text" at bounding box center [348, 240] width 212 height 11
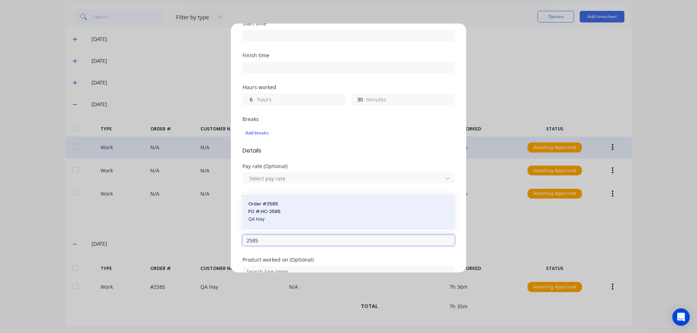
type input "2585"
click at [282, 214] on span "PO #: HC-2585" at bounding box center [348, 212] width 200 height 7
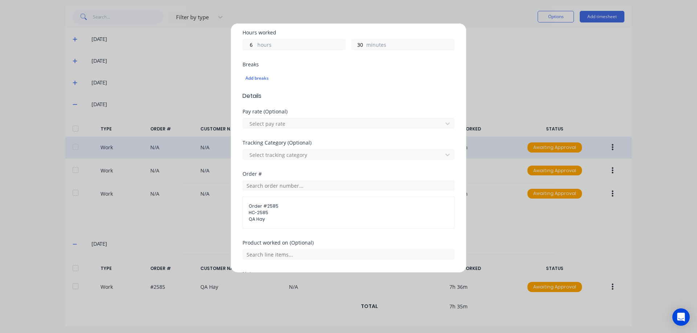
scroll to position [243, 0]
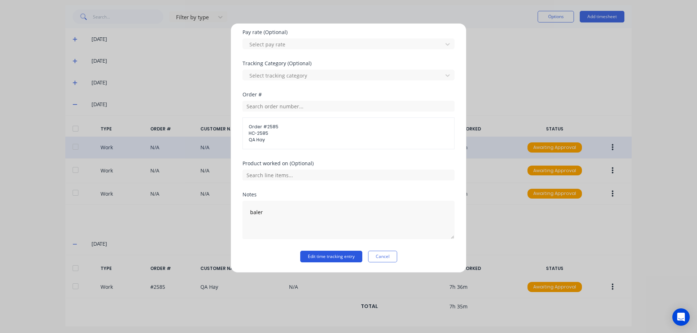
click at [320, 258] on button "Edit time tracking entry" at bounding box center [331, 257] width 62 height 12
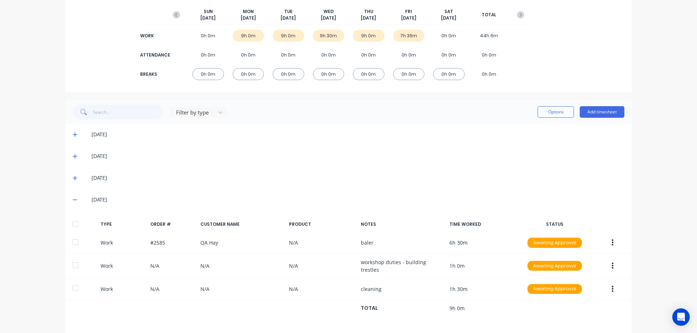
scroll to position [0, 0]
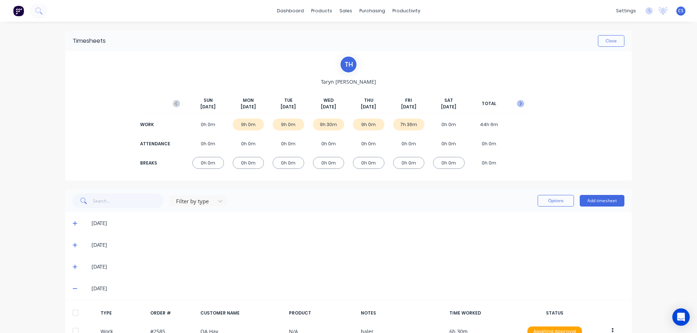
click at [520, 104] on icon "button" at bounding box center [520, 103] width 7 height 7
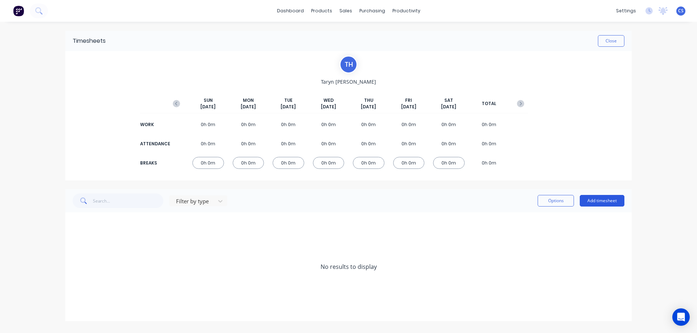
click at [596, 202] on button "Add timesheet" at bounding box center [601, 201] width 45 height 12
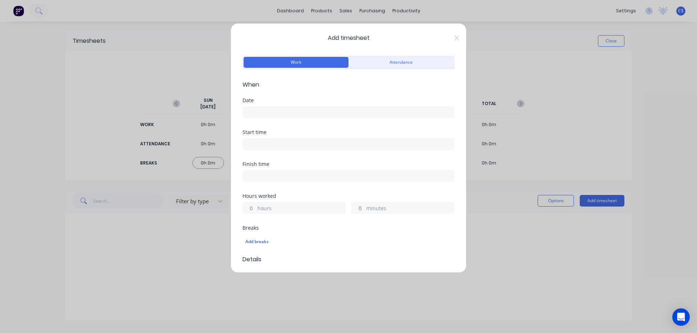
click at [296, 113] on input at bounding box center [348, 112] width 211 height 11
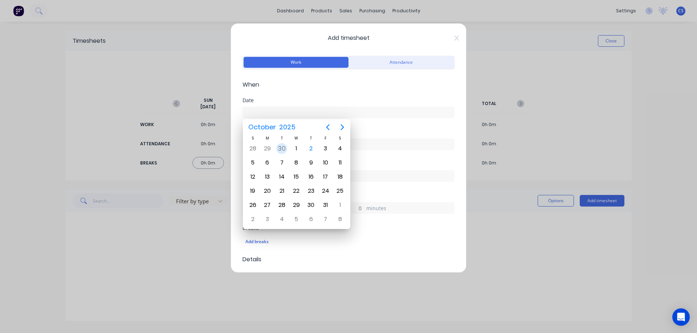
click at [282, 148] on div "30" at bounding box center [281, 148] width 11 height 11
type input "[DATE]"
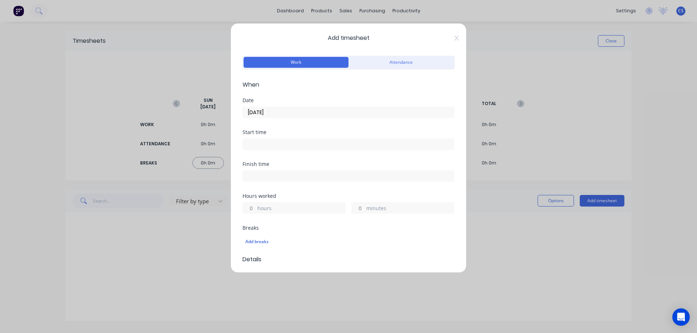
click at [252, 207] on input "hours" at bounding box center [249, 208] width 13 height 11
type input "2"
type input "30"
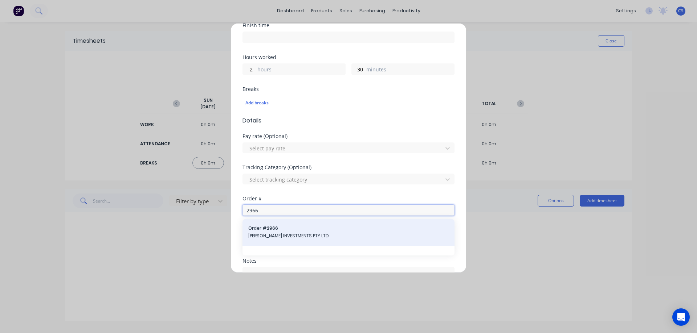
type input "2966"
click at [283, 229] on span "Order # 2966" at bounding box center [348, 228] width 200 height 7
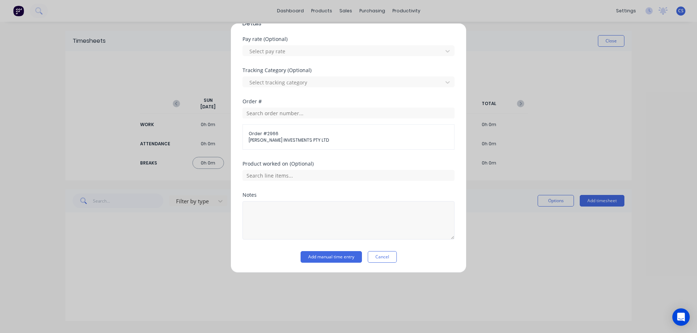
scroll to position [237, 0]
click at [332, 257] on button "Add manual time entry" at bounding box center [330, 257] width 61 height 12
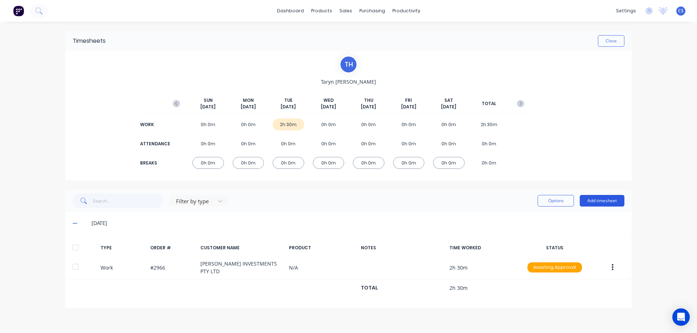
click at [613, 201] on button "Add timesheet" at bounding box center [601, 201] width 45 height 12
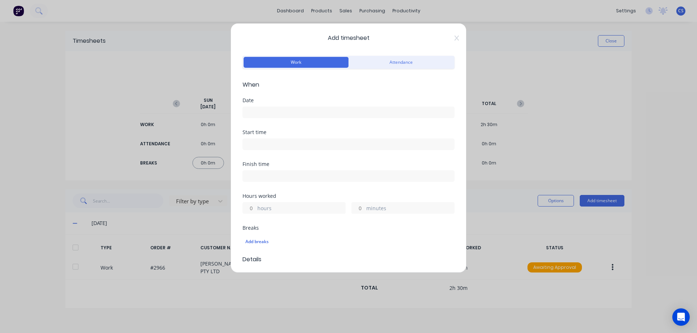
click at [254, 108] on input at bounding box center [348, 112] width 211 height 11
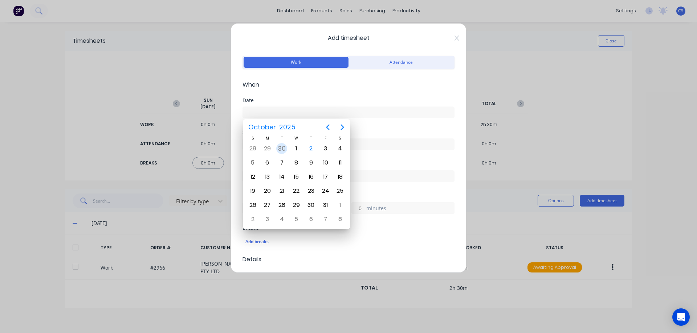
click at [284, 149] on div "30" at bounding box center [281, 148] width 11 height 11
type input "[DATE]"
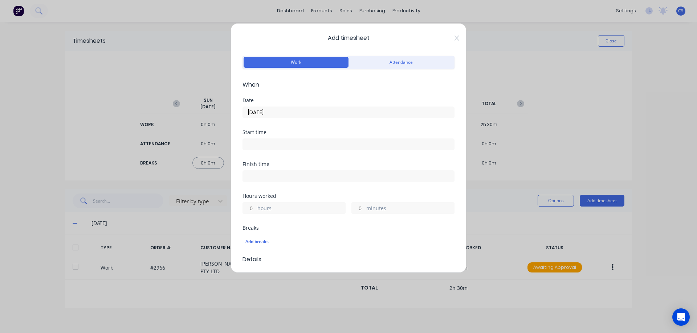
click at [258, 207] on label "hours" at bounding box center [301, 209] width 88 height 9
click at [255, 207] on input "hours" at bounding box center [249, 208] width 13 height 11
type input "2"
type input "30"
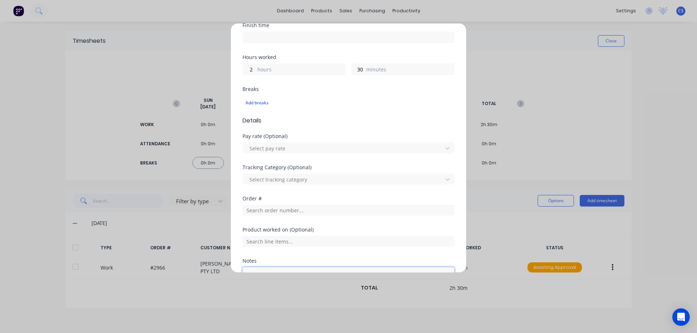
scroll to position [205, 0]
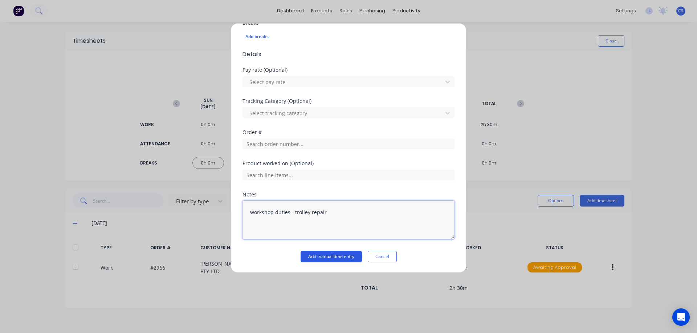
type textarea "workshop duties - trolley repair"
click at [339, 259] on button "Add manual time entry" at bounding box center [330, 257] width 61 height 12
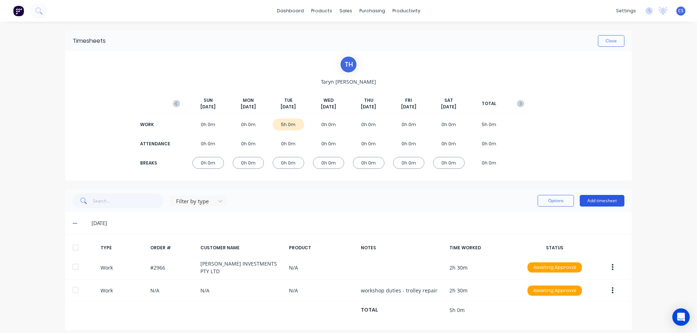
click at [603, 204] on button "Add timesheet" at bounding box center [601, 201] width 45 height 12
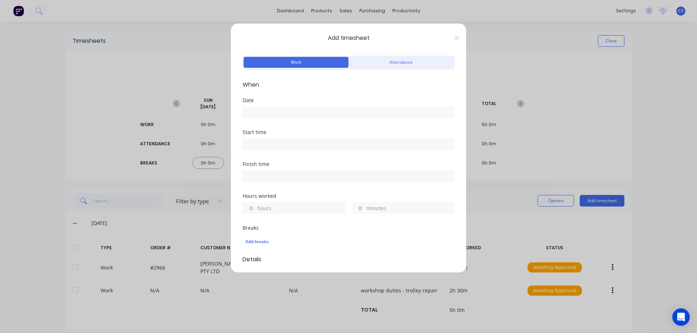
click at [261, 111] on input at bounding box center [348, 112] width 211 height 11
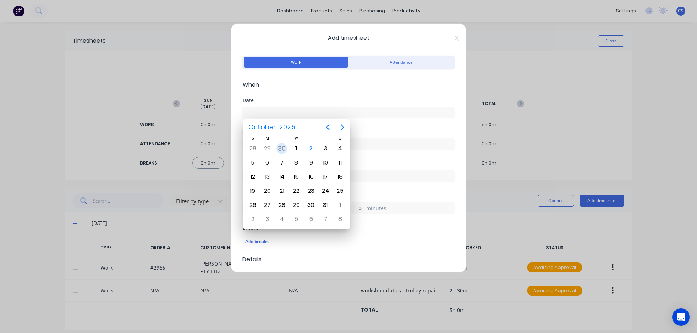
click at [282, 147] on div "30" at bounding box center [281, 148] width 11 height 11
type input "[DATE]"
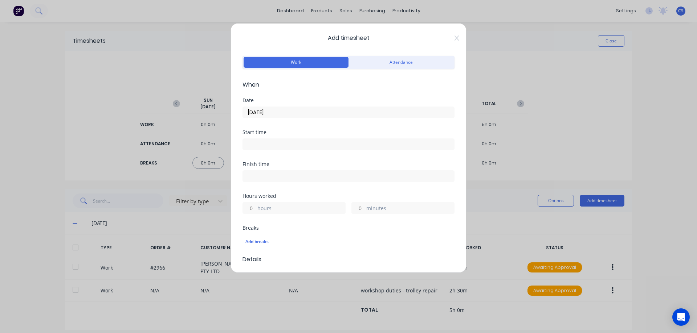
click at [254, 208] on input "hours" at bounding box center [249, 208] width 13 height 11
type input "4"
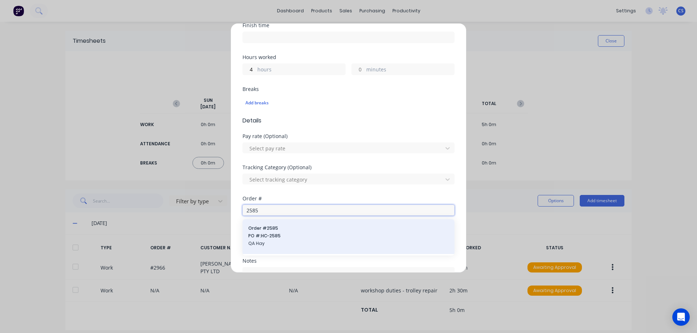
type input "2585"
click at [326, 235] on span "PO #: HC-2585" at bounding box center [348, 236] width 200 height 7
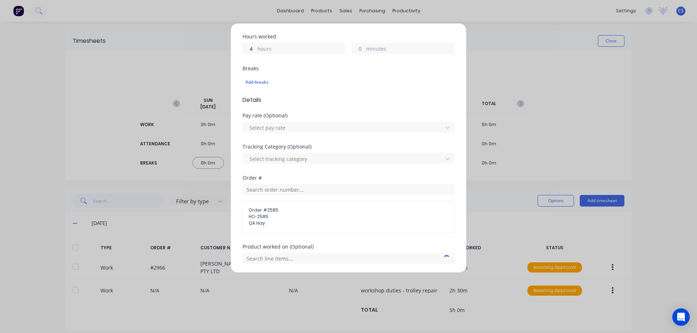
scroll to position [243, 0]
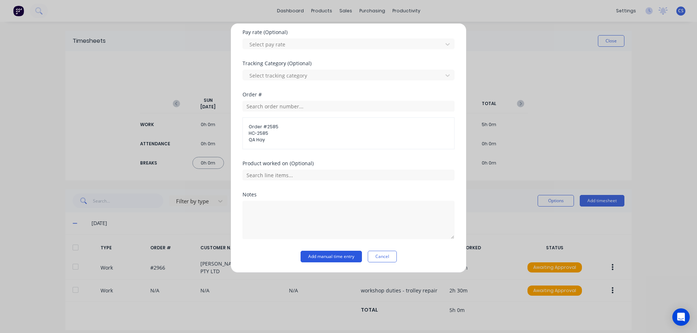
click at [331, 252] on button "Add manual time entry" at bounding box center [330, 257] width 61 height 12
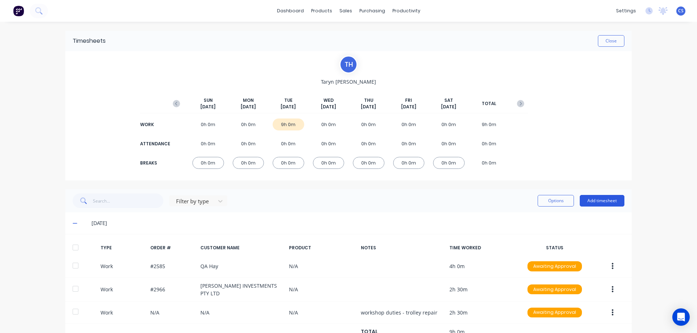
click at [608, 203] on button "Add timesheet" at bounding box center [601, 201] width 45 height 12
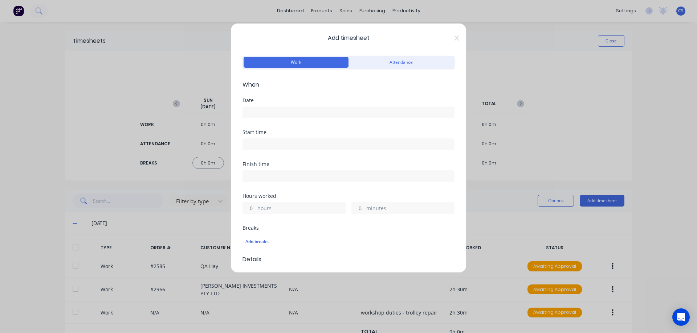
click at [255, 113] on input at bounding box center [348, 112] width 211 height 11
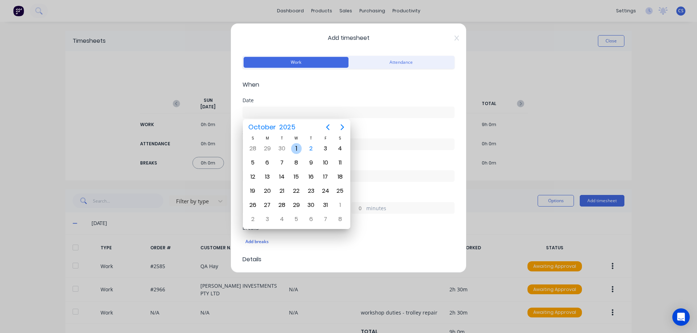
click at [295, 147] on div "1" at bounding box center [296, 148] width 11 height 11
type input "[DATE]"
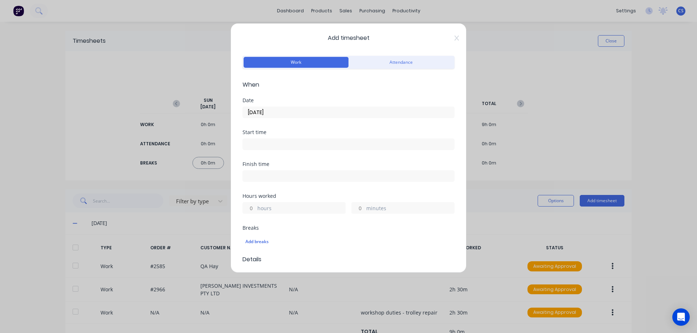
click at [254, 209] on input "hours" at bounding box center [249, 208] width 13 height 11
type input "8"
type input "30"
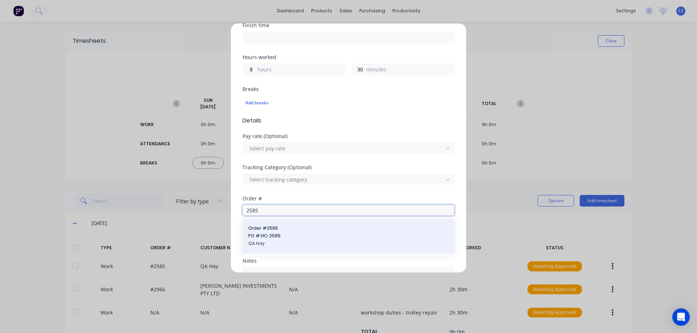
type input "2585"
click at [279, 229] on span "Order # 2585" at bounding box center [348, 228] width 200 height 7
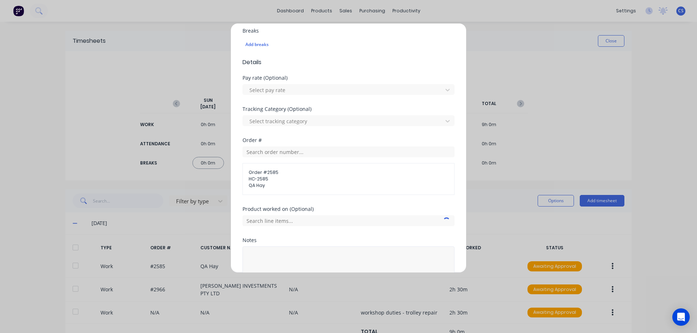
scroll to position [243, 0]
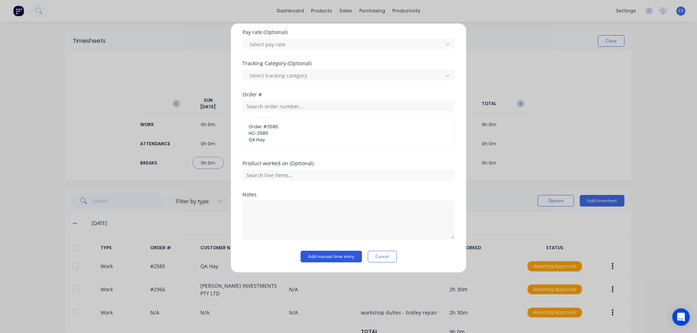
click at [327, 256] on button "Add manual time entry" at bounding box center [330, 257] width 61 height 12
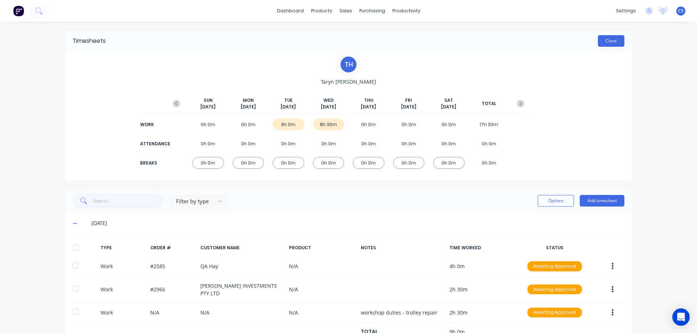
click at [608, 37] on button "Close" at bounding box center [611, 41] width 26 height 12
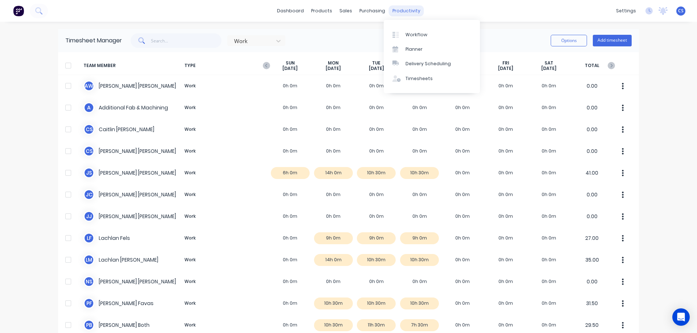
click at [405, 14] on div "productivity" at bounding box center [406, 10] width 35 height 11
click at [424, 79] on div "Timesheets" at bounding box center [418, 78] width 27 height 7
click at [424, 78] on div "Timesheets" at bounding box center [418, 78] width 27 height 7
click at [263, 67] on icon "button" at bounding box center [266, 65] width 7 height 7
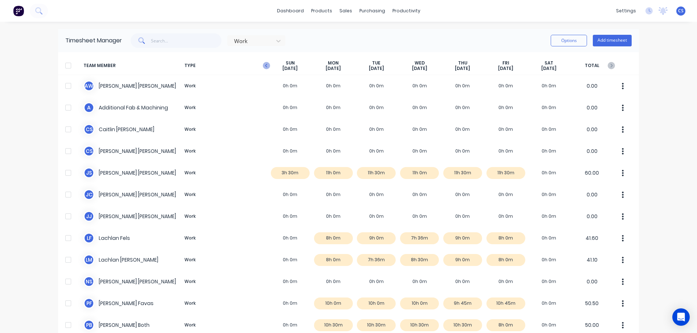
click at [267, 66] on icon "button" at bounding box center [266, 65] width 7 height 7
click at [263, 66] on icon "button" at bounding box center [266, 65] width 7 height 7
click at [266, 67] on icon "button" at bounding box center [266, 65] width 7 height 7
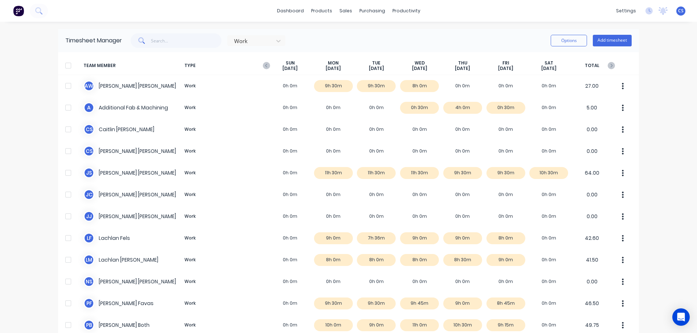
click at [266, 67] on icon "button" at bounding box center [266, 65] width 7 height 7
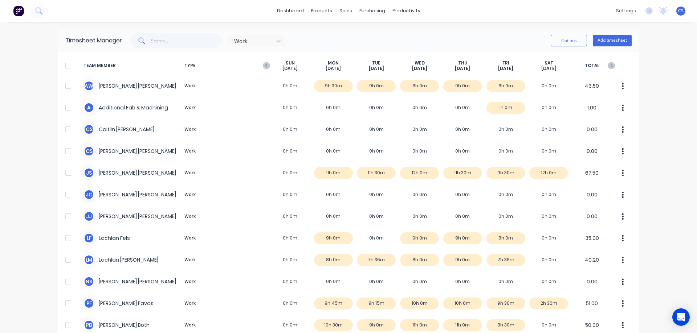
click at [266, 67] on icon "button" at bounding box center [266, 65] width 7 height 7
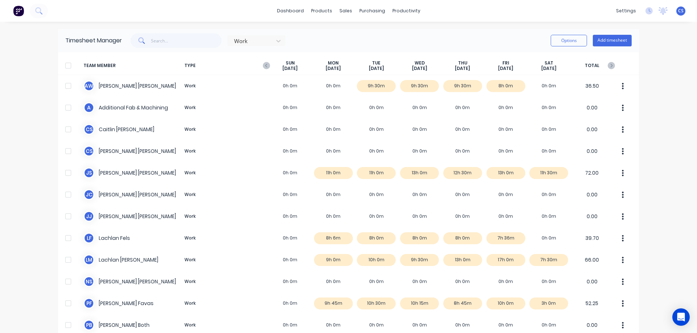
click at [266, 67] on icon "button" at bounding box center [266, 65] width 7 height 7
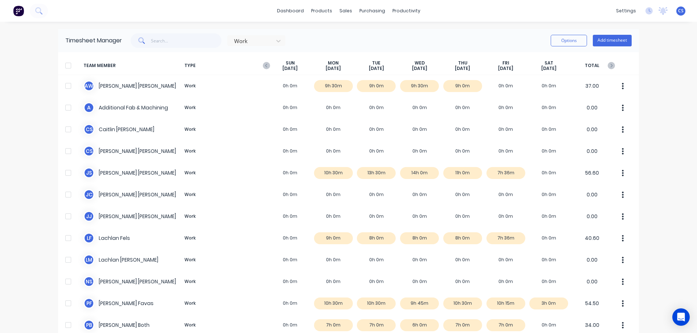
click at [266, 67] on icon "button" at bounding box center [266, 65] width 7 height 7
click at [263, 66] on icon "button" at bounding box center [266, 65] width 7 height 7
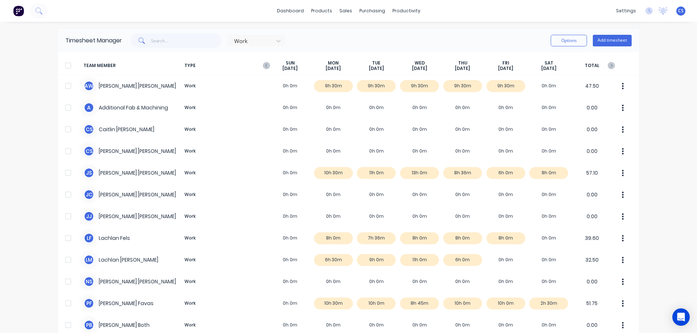
click at [263, 66] on icon "button" at bounding box center [266, 65] width 7 height 7
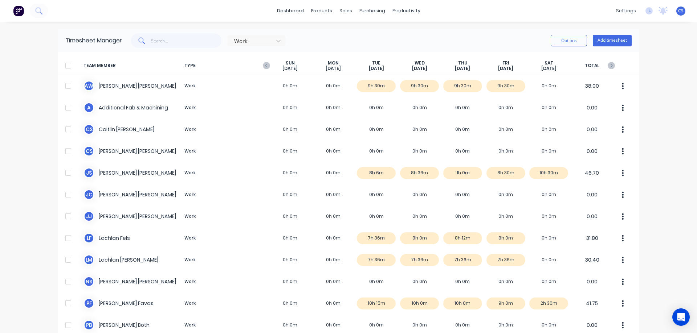
click at [263, 66] on icon "button" at bounding box center [266, 65] width 7 height 7
click at [267, 68] on icon "button" at bounding box center [266, 65] width 7 height 7
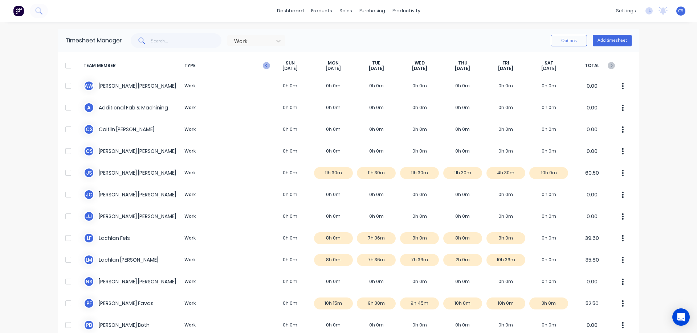
click at [265, 66] on icon "button" at bounding box center [266, 65] width 7 height 7
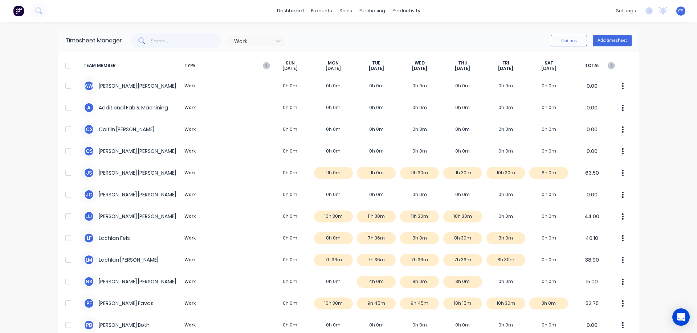
click at [265, 66] on icon "button" at bounding box center [266, 65] width 7 height 7
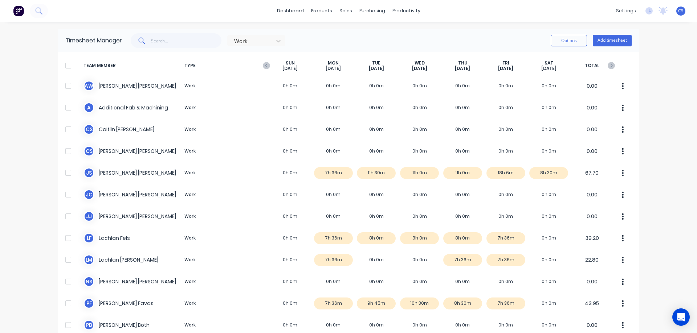
click at [265, 66] on icon "button" at bounding box center [266, 65] width 7 height 7
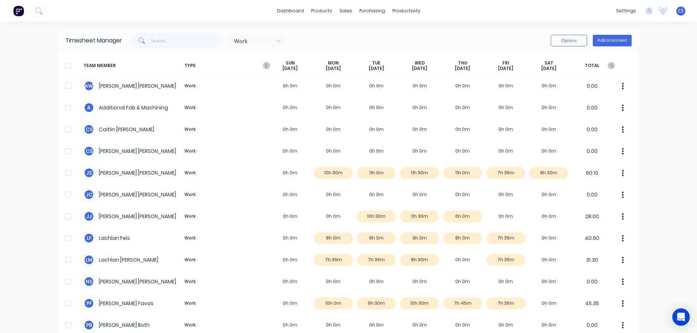
click at [265, 66] on icon "button" at bounding box center [266, 65] width 7 height 7
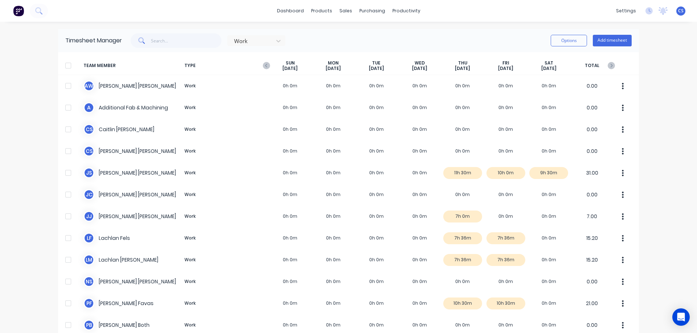
click at [66, 64] on div at bounding box center [68, 65] width 15 height 15
click at [562, 40] on button "Options" at bounding box center [568, 41] width 36 height 12
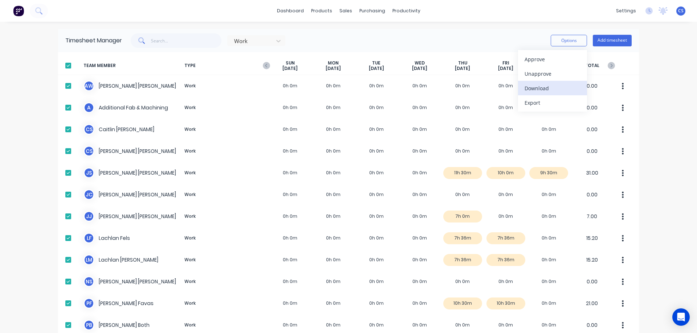
click at [540, 86] on div "Download" at bounding box center [552, 88] width 56 height 11
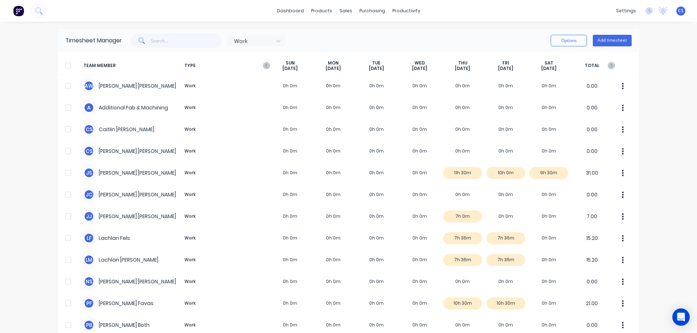
click at [65, 66] on div at bounding box center [68, 65] width 15 height 15
click at [567, 44] on button "Options" at bounding box center [568, 41] width 36 height 12
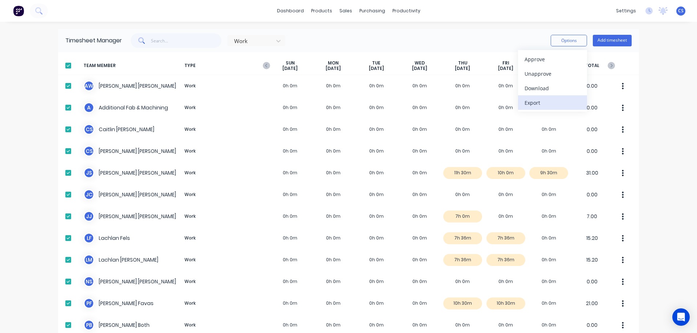
click at [542, 101] on div "Export" at bounding box center [552, 103] width 56 height 11
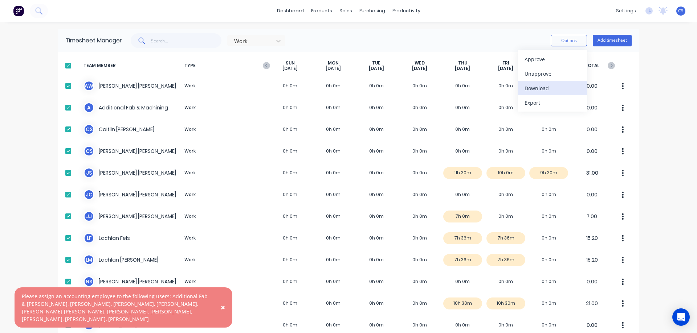
click at [534, 90] on div "Download" at bounding box center [552, 88] width 56 height 11
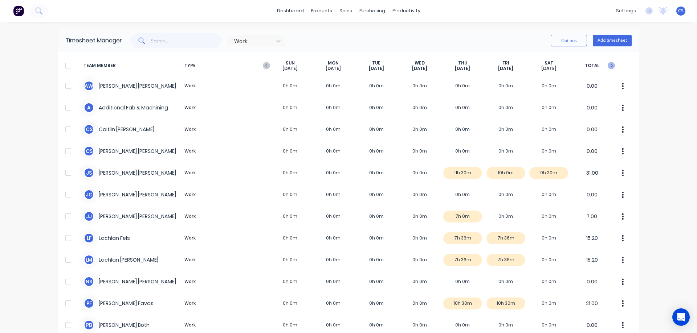
click at [610, 66] on icon "button" at bounding box center [610, 65] width 7 height 7
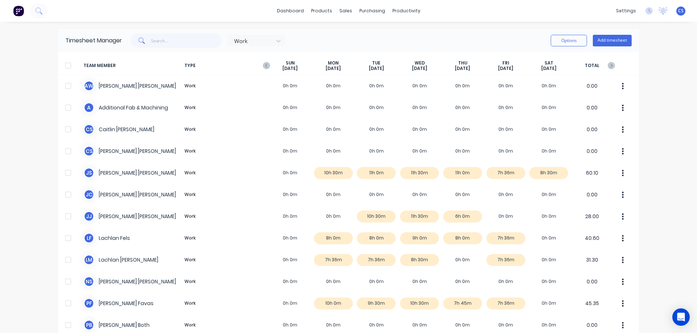
click at [62, 65] on div at bounding box center [68, 65] width 15 height 15
click at [572, 40] on button "Options" at bounding box center [568, 41] width 36 height 12
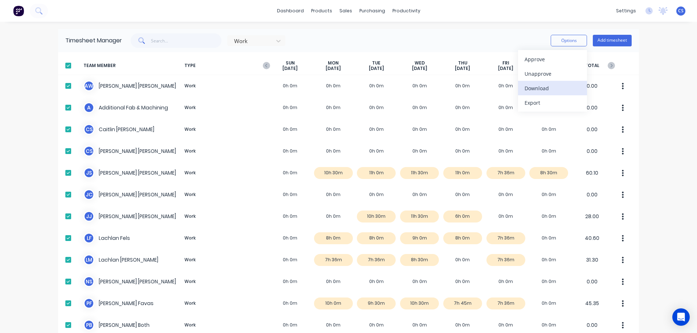
click at [548, 93] on div "Download" at bounding box center [552, 88] width 56 height 11
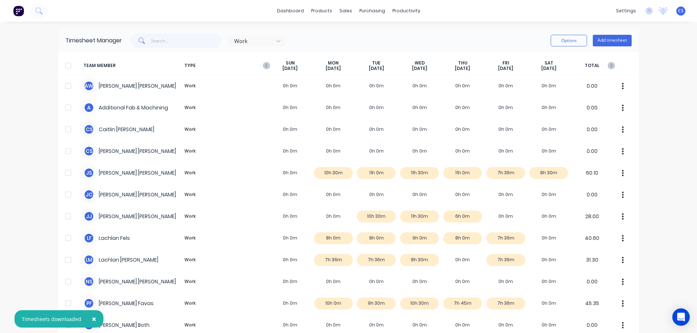
click at [683, 67] on div "× Timesheets downloaded dashboard products sales purchasing productivity dashbo…" at bounding box center [348, 166] width 697 height 333
click at [607, 65] on icon "button" at bounding box center [610, 65] width 7 height 7
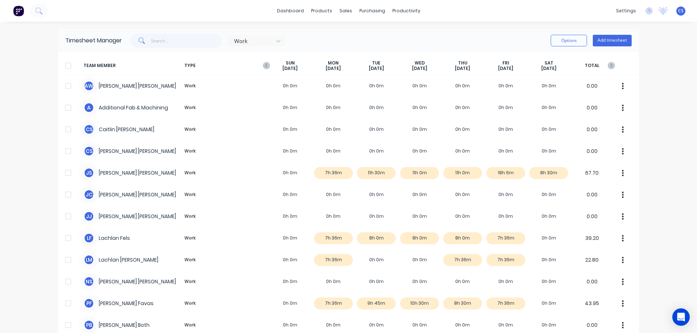
click at [63, 66] on div at bounding box center [68, 65] width 15 height 15
click at [574, 46] on button "Options" at bounding box center [568, 41] width 36 height 12
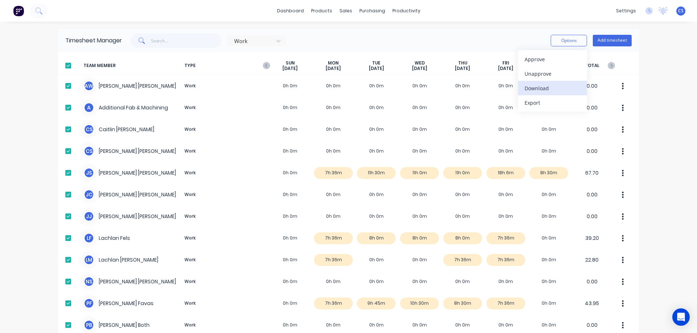
click at [552, 89] on div "Download" at bounding box center [552, 88] width 56 height 11
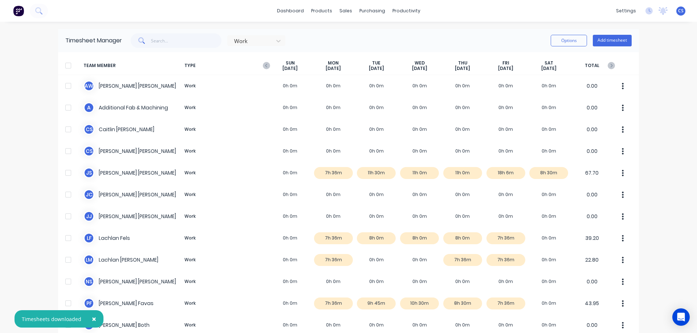
click at [661, 179] on div "× Timesheets downloaded dashboard products sales purchasing productivity dashbo…" at bounding box center [348, 166] width 697 height 333
click at [610, 67] on icon "button" at bounding box center [611, 66] width 2 height 4
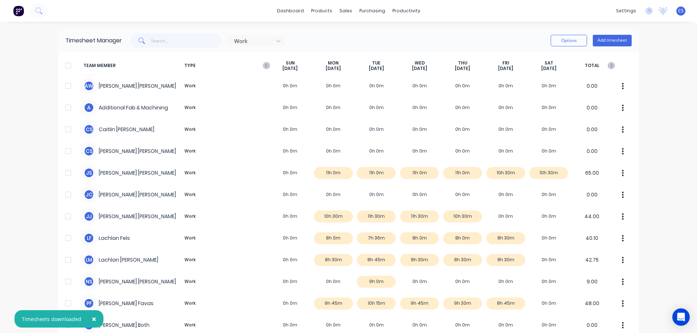
click at [66, 66] on div at bounding box center [68, 65] width 15 height 15
click at [566, 42] on button "Options" at bounding box center [568, 41] width 36 height 12
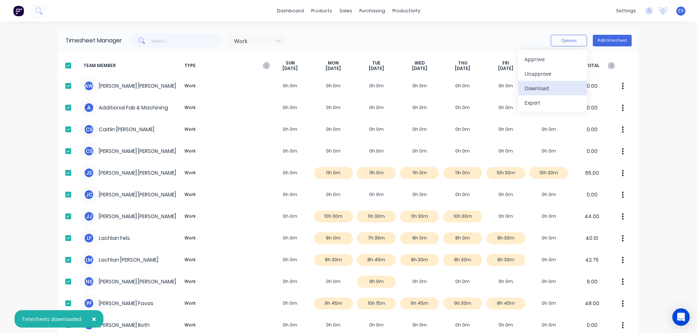
click at [547, 87] on div "Download" at bounding box center [552, 88] width 56 height 11
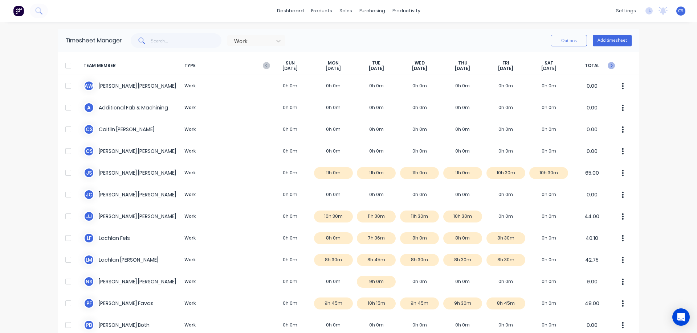
click at [610, 66] on icon "button" at bounding box center [610, 65] width 7 height 7
click at [66, 65] on div at bounding box center [68, 65] width 15 height 15
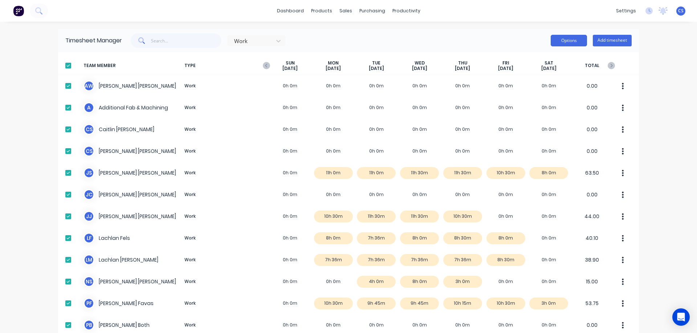
click at [566, 44] on button "Options" at bounding box center [568, 41] width 36 height 12
click at [545, 88] on div "Download" at bounding box center [552, 88] width 56 height 11
click at [607, 66] on icon "button" at bounding box center [610, 65] width 7 height 7
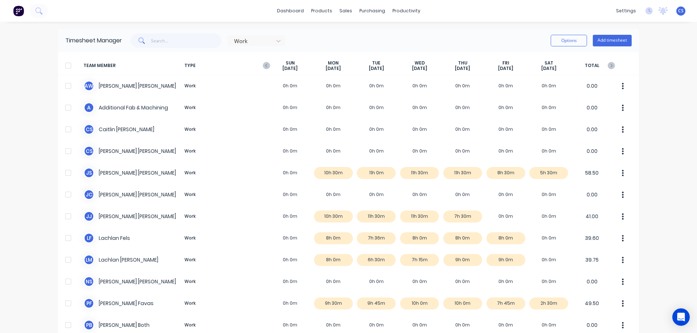
click at [67, 65] on div at bounding box center [68, 65] width 15 height 15
click at [559, 40] on button "Options" at bounding box center [568, 41] width 36 height 12
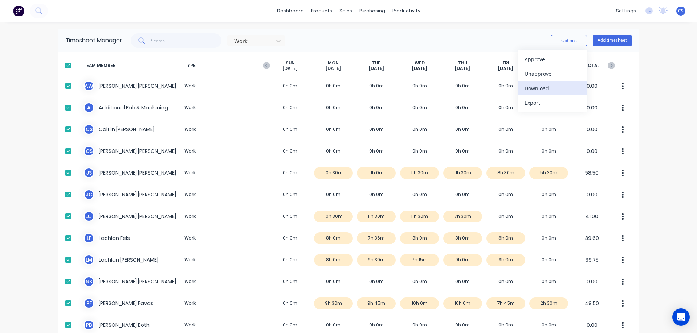
click at [542, 90] on div "Download" at bounding box center [552, 88] width 56 height 11
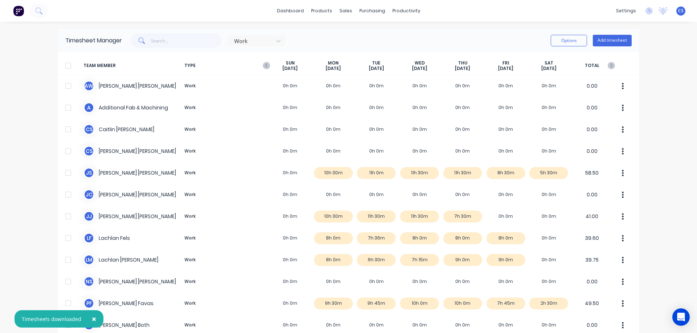
click at [671, 206] on div "× Timesheets downloaded dashboard products sales purchasing productivity dashbo…" at bounding box center [348, 166] width 697 height 333
click at [610, 65] on icon "button" at bounding box center [610, 65] width 7 height 7
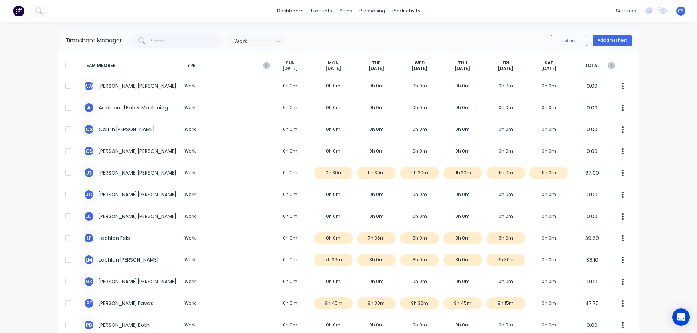
click at [65, 66] on div at bounding box center [68, 65] width 15 height 15
click at [564, 42] on button "Options" at bounding box center [568, 41] width 36 height 12
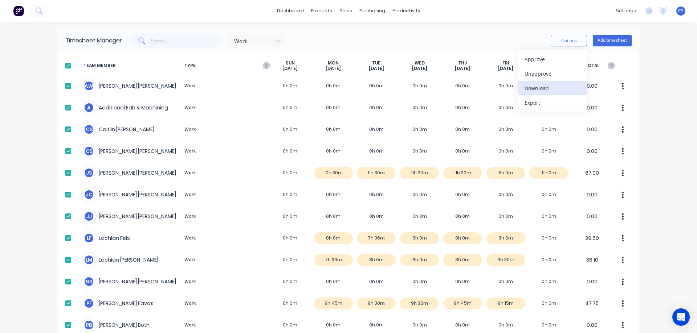
click at [549, 87] on div "Download" at bounding box center [552, 88] width 56 height 11
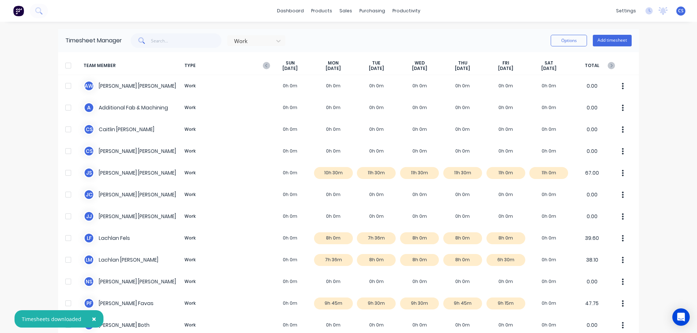
click at [676, 95] on div "× Timesheets downloaded dashboard products sales purchasing productivity dashbo…" at bounding box center [348, 166] width 697 height 333
click at [610, 66] on icon "button" at bounding box center [611, 66] width 2 height 4
click at [67, 65] on div at bounding box center [68, 65] width 15 height 15
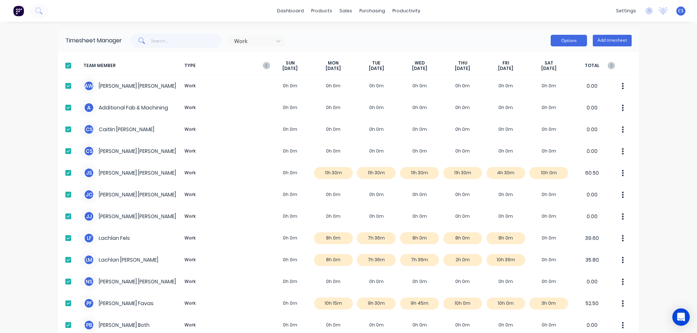
click at [572, 43] on button "Options" at bounding box center [568, 41] width 36 height 12
click at [545, 87] on div "Download" at bounding box center [552, 88] width 56 height 11
click at [610, 67] on icon "button" at bounding box center [610, 65] width 7 height 7
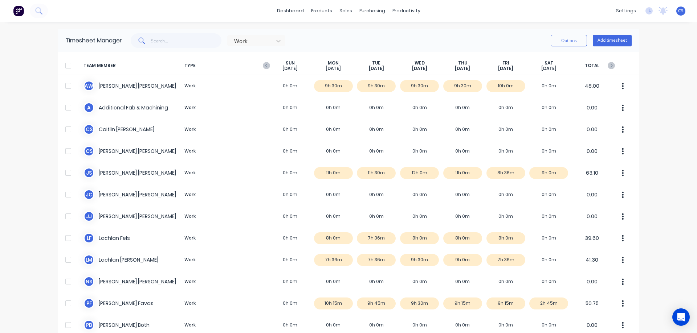
click at [64, 66] on div at bounding box center [68, 65] width 15 height 15
click at [582, 38] on button "Options" at bounding box center [568, 41] width 36 height 12
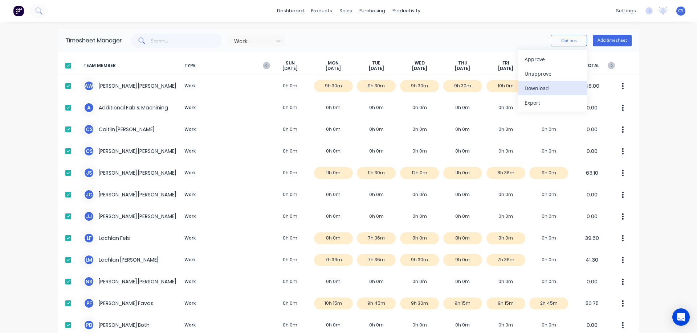
click at [543, 86] on div "Download" at bounding box center [552, 88] width 56 height 11
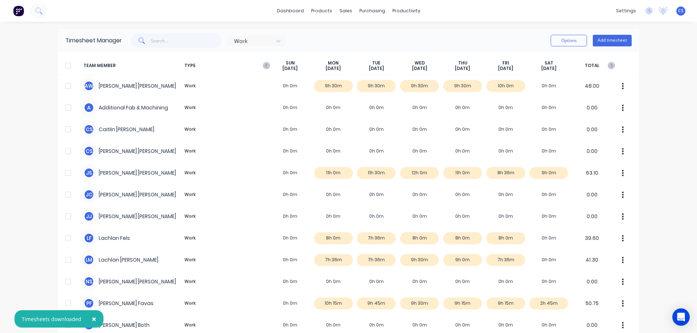
click at [656, 175] on div "× Timesheets downloaded dashboard products sales purchasing productivity dashbo…" at bounding box center [348, 166] width 697 height 333
click at [610, 65] on icon "button" at bounding box center [610, 65] width 7 height 7
click at [70, 66] on div at bounding box center [68, 65] width 15 height 15
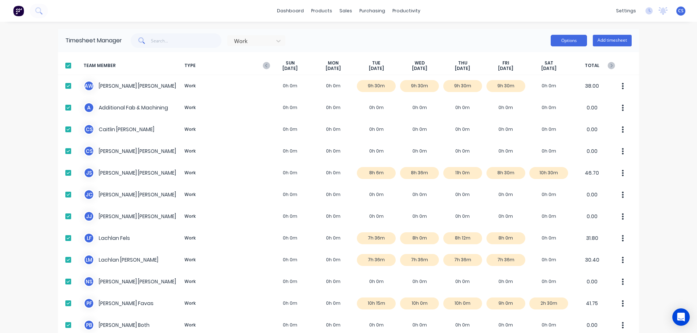
click at [569, 43] on button "Options" at bounding box center [568, 41] width 36 height 12
click at [554, 89] on div "Download" at bounding box center [552, 88] width 56 height 11
click at [656, 159] on div "dashboard products sales purchasing productivity dashboard products Product Cat…" at bounding box center [348, 166] width 697 height 333
click at [610, 66] on icon "button" at bounding box center [610, 65] width 7 height 7
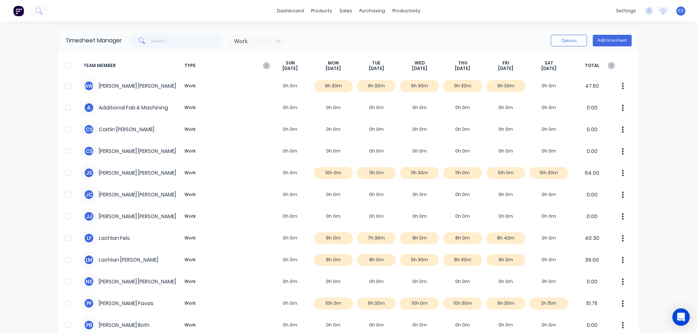
click at [67, 67] on div at bounding box center [68, 65] width 15 height 15
click at [573, 42] on button "Options" at bounding box center [568, 41] width 36 height 12
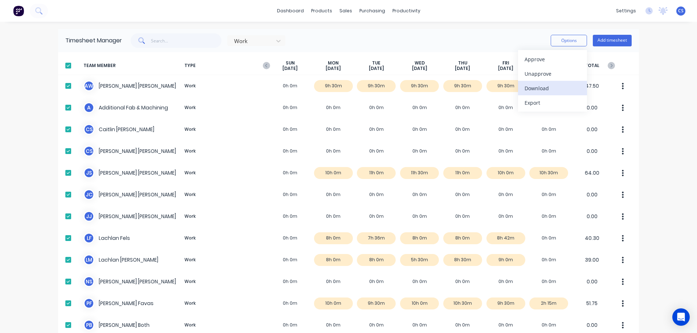
click at [546, 86] on div "Download" at bounding box center [552, 88] width 56 height 11
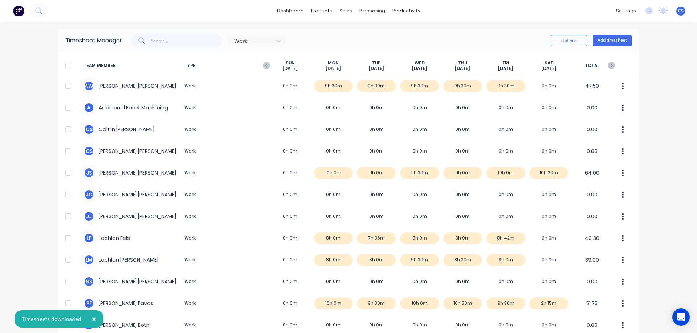
click at [678, 78] on div "× Timesheets downloaded dashboard products sales purchasing productivity dashbo…" at bounding box center [348, 166] width 697 height 333
click at [610, 66] on icon "button" at bounding box center [611, 66] width 2 height 4
click at [67, 66] on div at bounding box center [68, 65] width 15 height 15
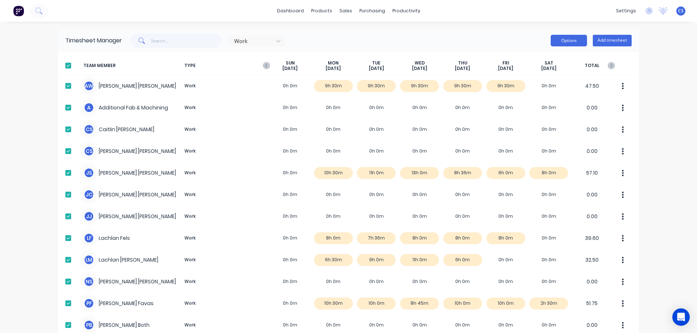
click at [560, 42] on button "Options" at bounding box center [568, 41] width 36 height 12
click at [545, 88] on div "Download" at bounding box center [552, 88] width 56 height 11
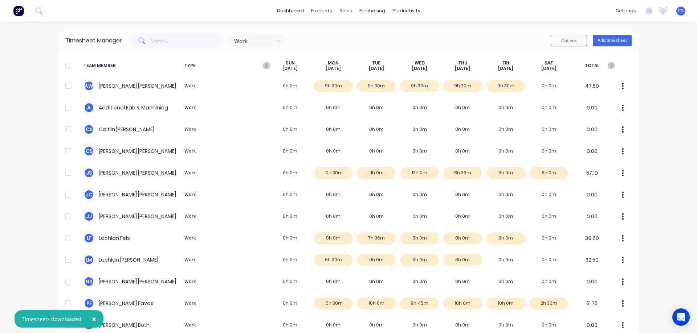
click at [652, 185] on div "× Timesheets downloaded dashboard products sales purchasing productivity dashbo…" at bounding box center [348, 166] width 697 height 333
click at [607, 65] on icon "button" at bounding box center [610, 65] width 7 height 7
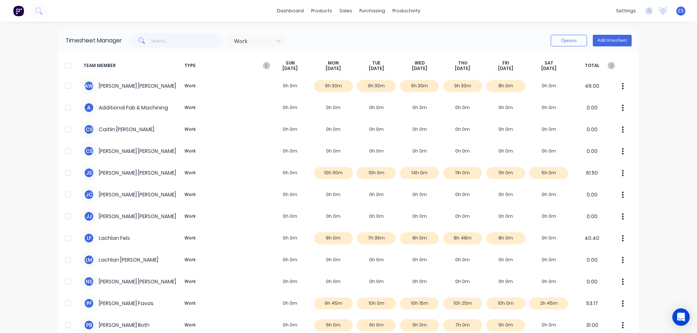
click at [66, 65] on div at bounding box center [68, 65] width 15 height 15
click at [569, 41] on button "Options" at bounding box center [568, 41] width 36 height 12
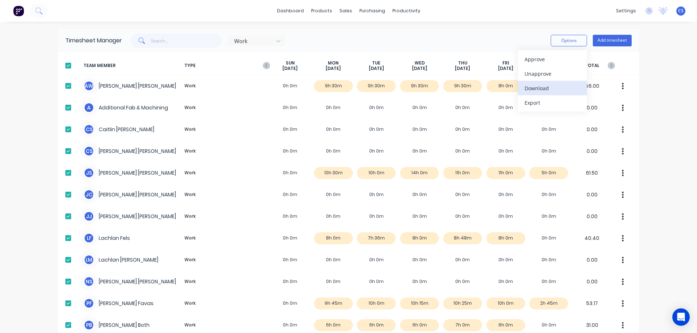
click at [544, 87] on div "Download" at bounding box center [552, 88] width 56 height 11
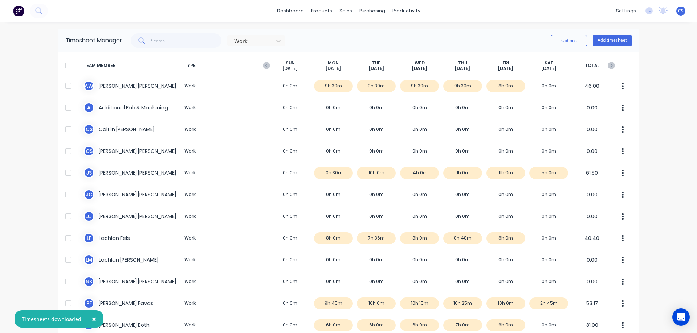
click at [665, 176] on div "× Timesheets downloaded dashboard products sales purchasing productivity dashbo…" at bounding box center [348, 166] width 697 height 333
click at [609, 67] on icon "button" at bounding box center [610, 65] width 7 height 7
click at [67, 66] on div at bounding box center [68, 65] width 15 height 15
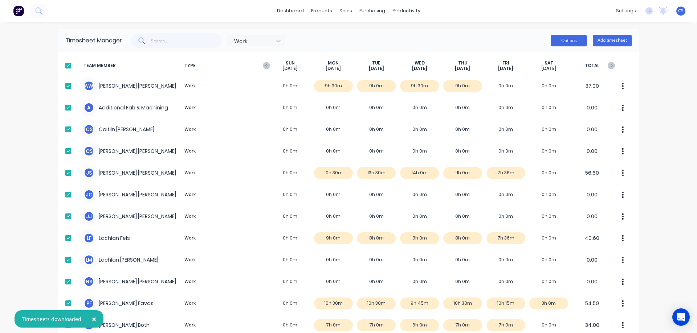
click at [563, 39] on button "Options" at bounding box center [568, 41] width 36 height 12
click at [542, 89] on div "Download" at bounding box center [552, 88] width 56 height 11
click at [610, 65] on icon "button" at bounding box center [610, 65] width 7 height 7
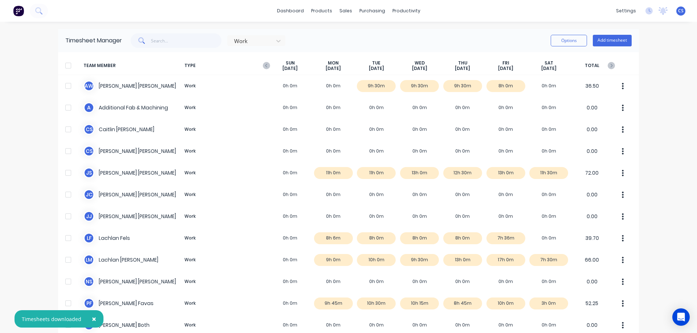
click at [68, 66] on div at bounding box center [68, 65] width 15 height 15
click at [552, 38] on button "Options" at bounding box center [568, 41] width 36 height 12
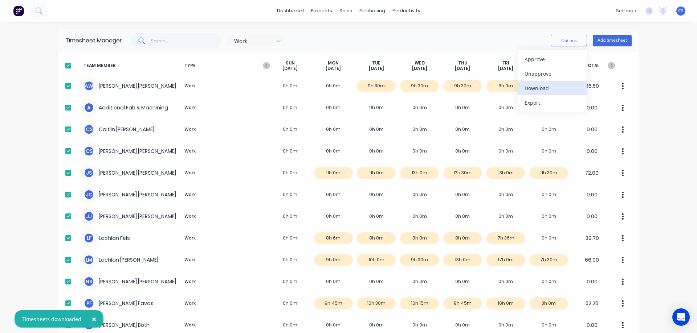
click at [543, 88] on div "Download" at bounding box center [552, 88] width 56 height 11
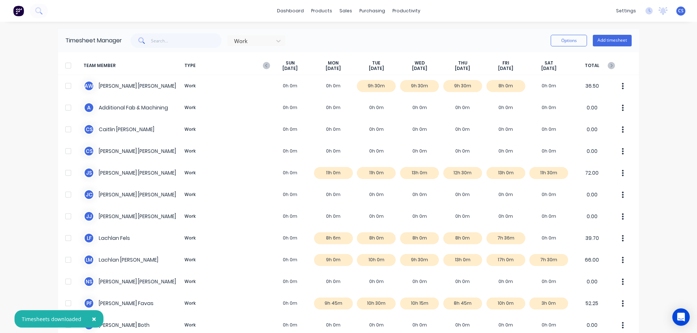
click at [679, 74] on div "× Timesheets downloaded dashboard products sales purchasing productivity dashbo…" at bounding box center [348, 166] width 697 height 333
click at [610, 65] on icon "button" at bounding box center [611, 66] width 2 height 4
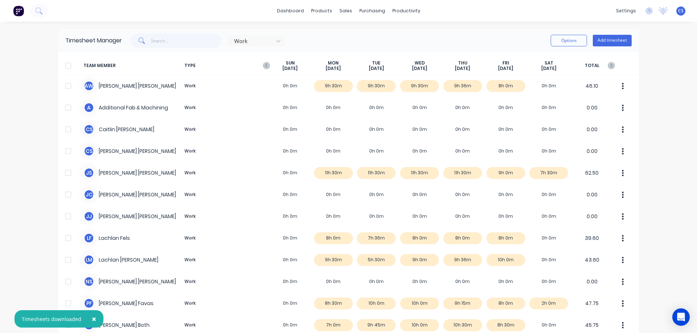
click at [67, 65] on div at bounding box center [68, 65] width 15 height 15
click at [563, 40] on button "Options" at bounding box center [568, 41] width 36 height 12
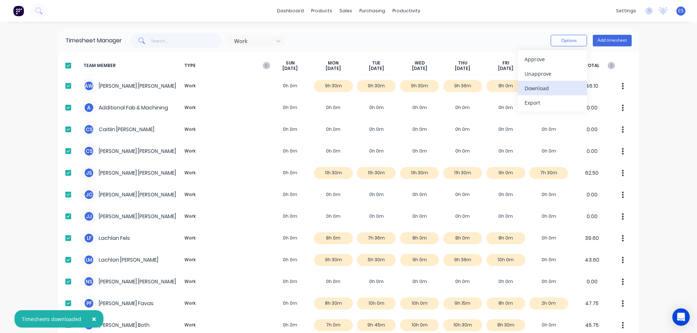
click at [545, 86] on div "Download" at bounding box center [552, 88] width 56 height 11
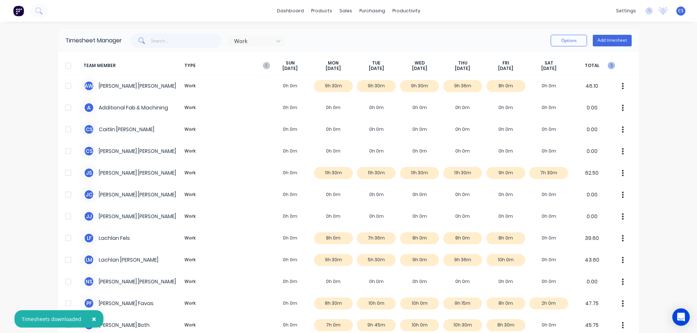
click at [610, 66] on icon "button" at bounding box center [610, 65] width 7 height 7
click at [67, 65] on div at bounding box center [68, 65] width 15 height 15
click at [565, 41] on button "Options" at bounding box center [568, 41] width 36 height 12
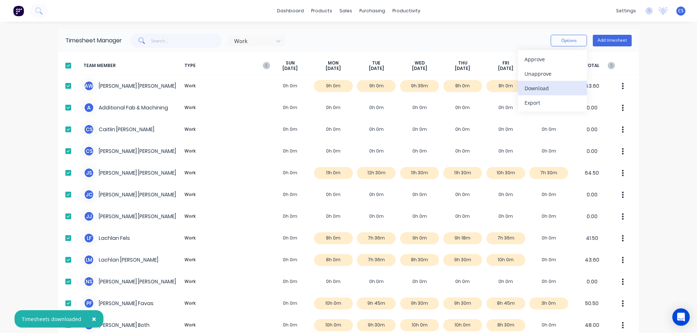
click at [540, 86] on div "Download" at bounding box center [552, 88] width 56 height 11
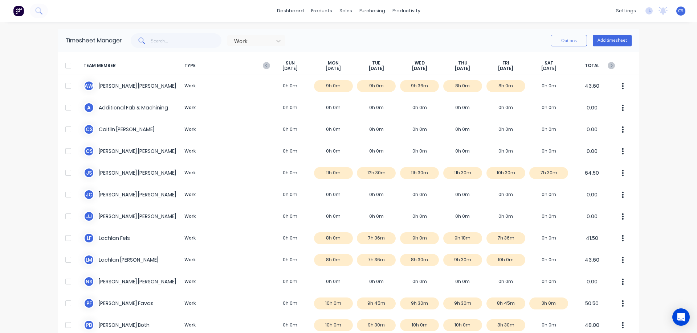
click at [659, 176] on div "dashboard products sales purchasing productivity dashboard products Product Cat…" at bounding box center [348, 166] width 697 height 333
click at [609, 67] on icon "button" at bounding box center [610, 65] width 7 height 7
click at [65, 63] on div at bounding box center [68, 65] width 15 height 15
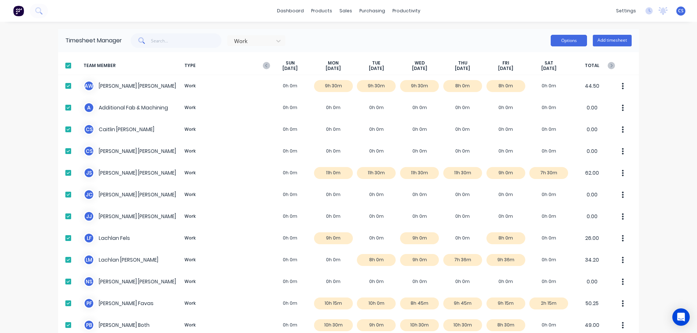
click at [570, 38] on button "Options" at bounding box center [568, 41] width 36 height 12
click at [547, 88] on div "Download" at bounding box center [552, 88] width 56 height 11
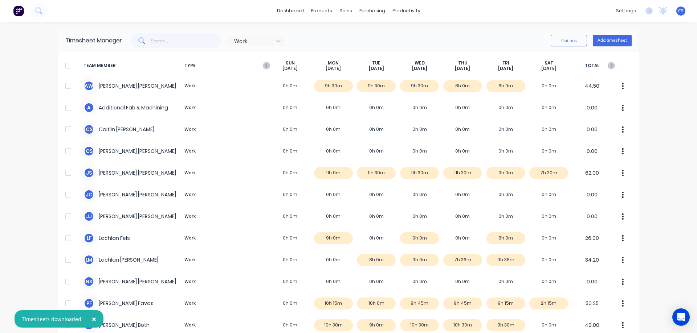
click at [657, 175] on div "× Timesheets downloaded dashboard products sales purchasing productivity dashbo…" at bounding box center [348, 166] width 697 height 333
click at [609, 64] on icon "button" at bounding box center [610, 65] width 7 height 7
click at [64, 66] on div at bounding box center [68, 65] width 15 height 15
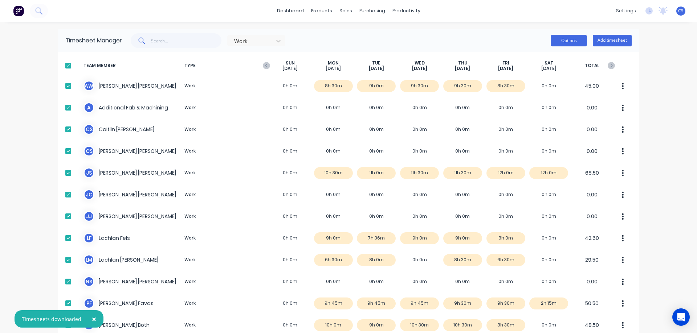
click at [554, 43] on button "Options" at bounding box center [568, 41] width 36 height 12
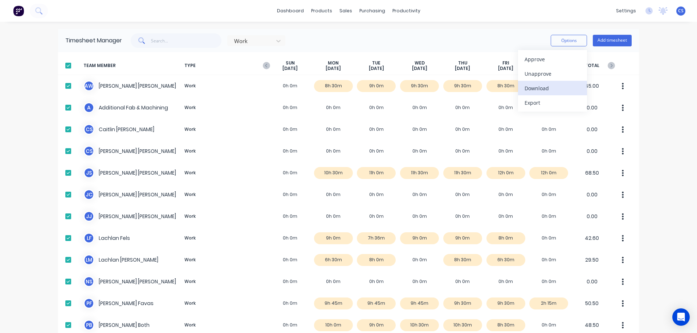
click at [546, 88] on div "Download" at bounding box center [552, 88] width 56 height 11
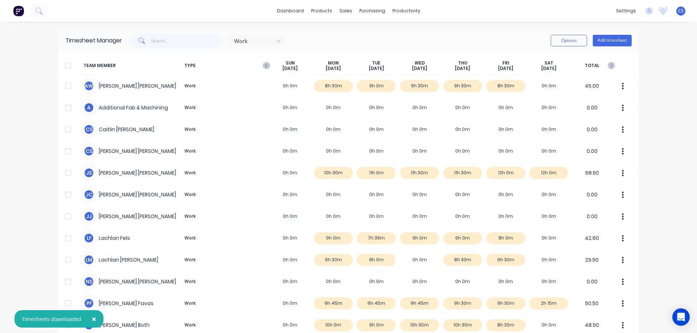
click at [683, 100] on div "× Timesheets downloaded dashboard products sales purchasing productivity dashbo…" at bounding box center [348, 166] width 697 height 333
click at [610, 65] on icon "button" at bounding box center [611, 66] width 2 height 4
click at [69, 66] on div at bounding box center [68, 65] width 15 height 15
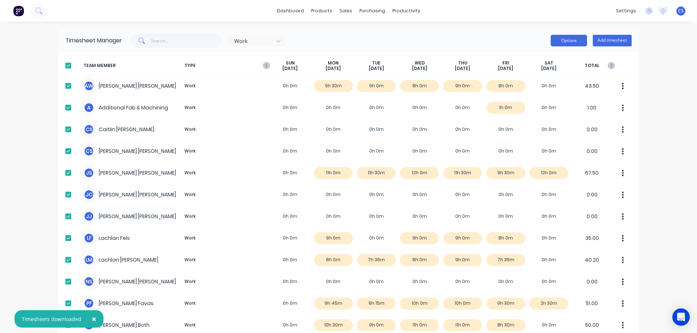
click at [574, 43] on button "Options" at bounding box center [568, 41] width 36 height 12
click at [557, 88] on div "Download" at bounding box center [552, 88] width 56 height 11
click at [609, 67] on icon "button" at bounding box center [610, 65] width 7 height 7
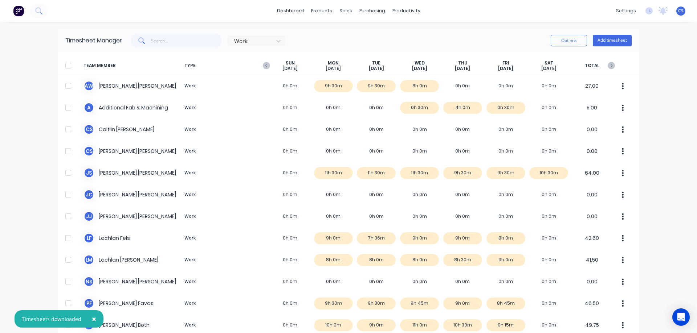
click at [66, 65] on div at bounding box center [68, 65] width 15 height 15
click at [566, 45] on button "Options" at bounding box center [568, 41] width 36 height 12
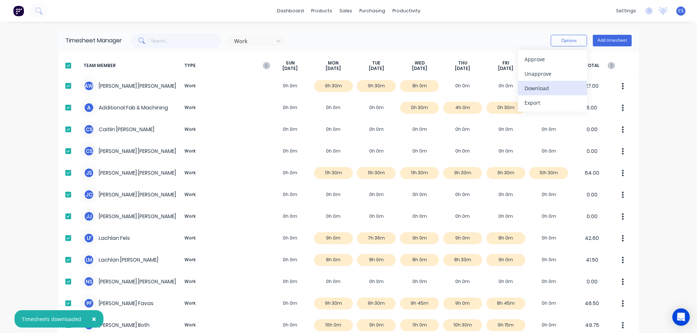
click at [555, 87] on div "Download" at bounding box center [552, 88] width 56 height 11
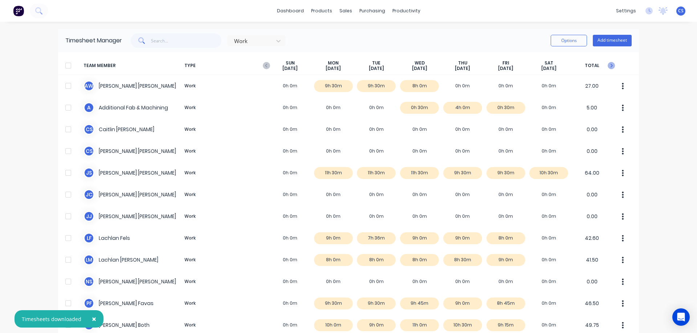
click at [608, 66] on icon "button" at bounding box center [610, 65] width 7 height 7
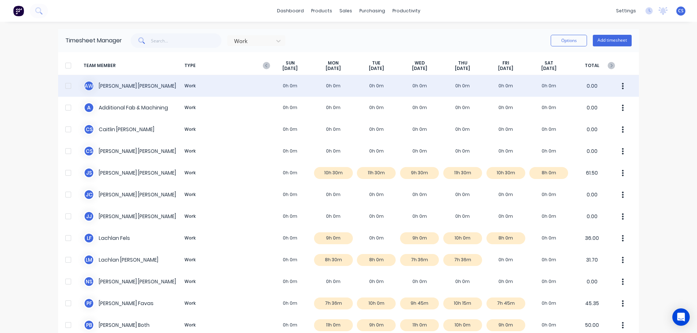
click at [68, 86] on div at bounding box center [68, 86] width 15 height 15
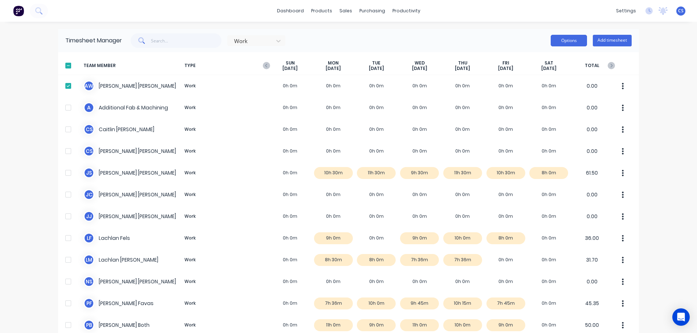
click at [570, 41] on button "Options" at bounding box center [568, 41] width 36 height 12
click at [551, 90] on div "Download" at bounding box center [552, 88] width 56 height 11
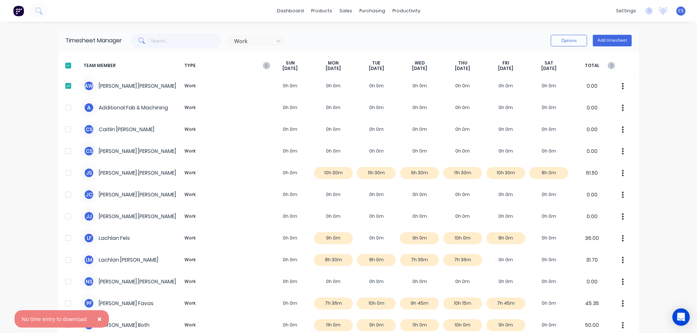
click at [66, 67] on div at bounding box center [68, 65] width 15 height 15
click at [67, 66] on div at bounding box center [68, 65] width 15 height 15
click at [565, 41] on button "Options" at bounding box center [568, 41] width 36 height 12
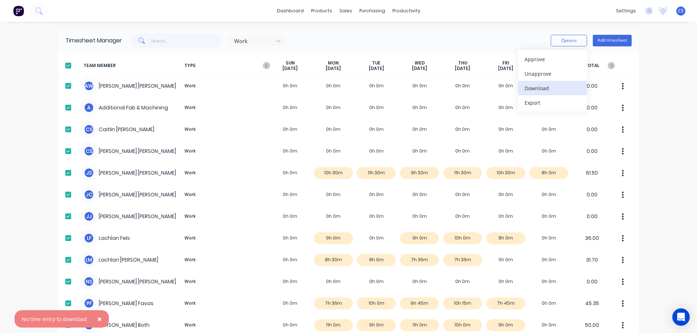
click at [548, 88] on div "Download" at bounding box center [552, 88] width 56 height 11
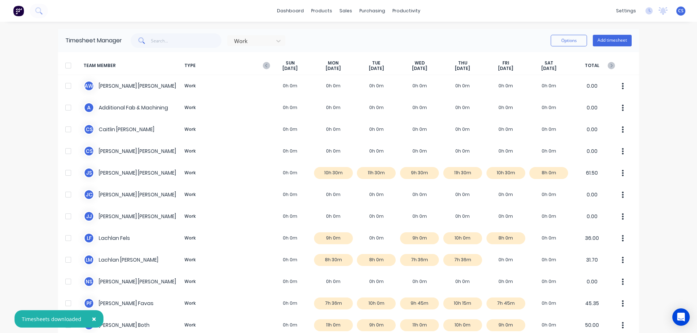
click at [676, 56] on div "× Timesheets downloaded dashboard products sales purchasing productivity dashbo…" at bounding box center [348, 166] width 697 height 333
click at [611, 65] on icon "button" at bounding box center [610, 65] width 7 height 7
click at [66, 66] on div at bounding box center [68, 65] width 15 height 15
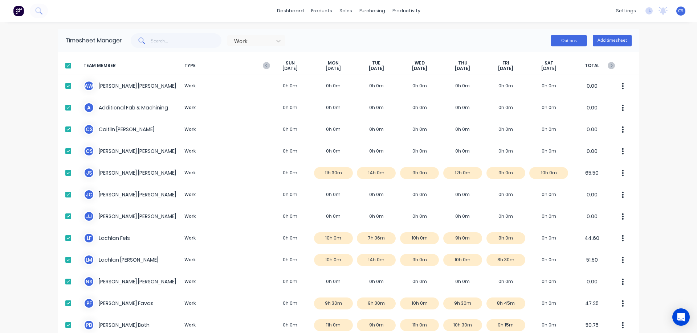
click at [567, 44] on button "Options" at bounding box center [568, 41] width 36 height 12
click at [552, 89] on div "Download" at bounding box center [552, 88] width 56 height 11
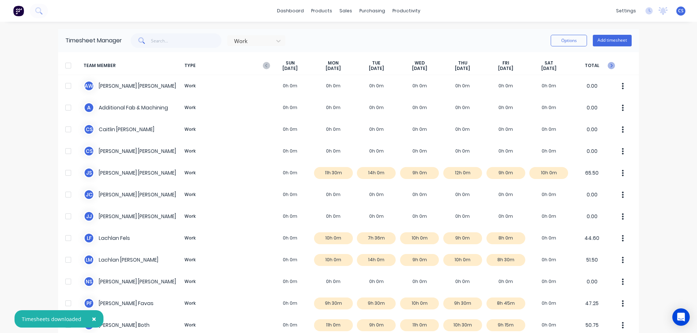
click at [611, 67] on icon "button" at bounding box center [610, 65] width 7 height 7
click at [67, 66] on div at bounding box center [68, 65] width 15 height 15
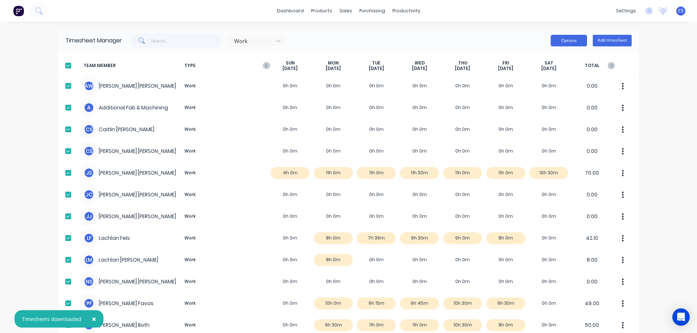
click at [562, 40] on button "Options" at bounding box center [568, 41] width 36 height 12
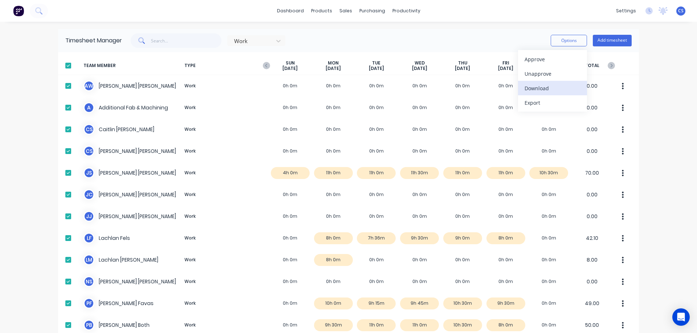
click at [547, 89] on div "Download" at bounding box center [552, 88] width 56 height 11
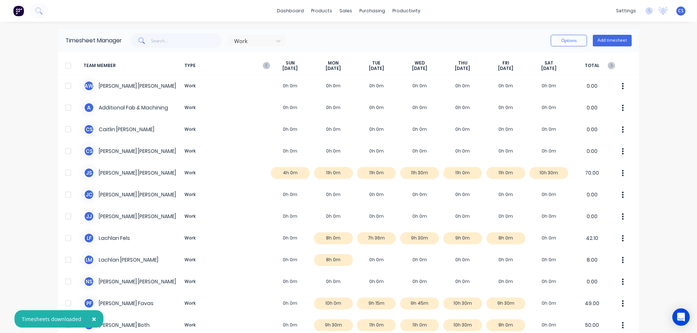
drag, startPoint x: 681, startPoint y: 96, endPoint x: 670, endPoint y: 93, distance: 12.0
click at [681, 96] on div "× Timesheets downloaded dashboard products sales purchasing productivity dashbo…" at bounding box center [348, 166] width 697 height 333
click at [610, 65] on icon "button" at bounding box center [610, 65] width 7 height 7
click at [65, 67] on div at bounding box center [68, 65] width 15 height 15
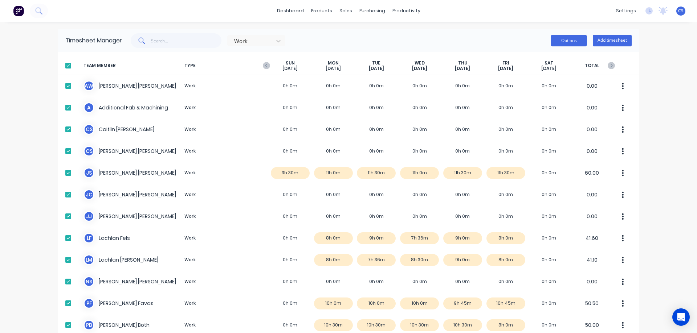
click at [570, 44] on button "Options" at bounding box center [568, 41] width 36 height 12
click at [550, 87] on div "Download" at bounding box center [552, 88] width 56 height 11
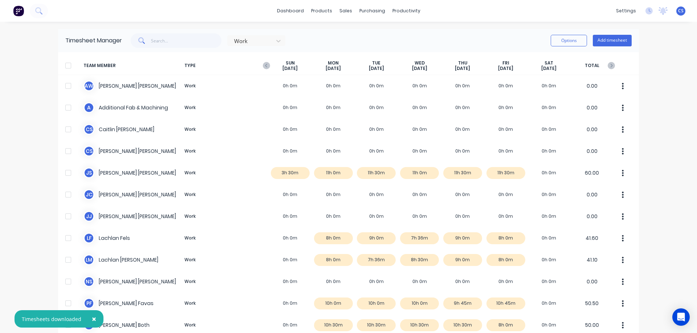
click at [682, 98] on div "× Timesheets downloaded dashboard products sales purchasing productivity dashbo…" at bounding box center [348, 166] width 697 height 333
click at [609, 65] on icon "button" at bounding box center [610, 65] width 7 height 7
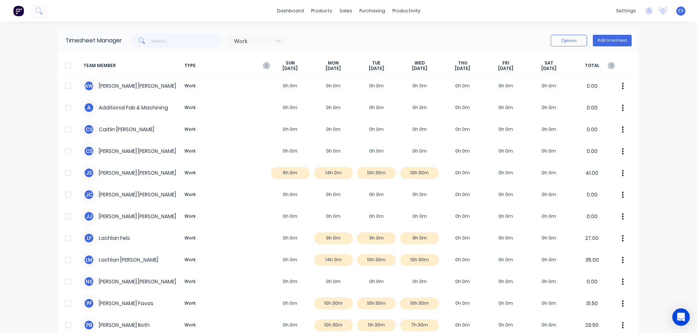
click at [65, 65] on div at bounding box center [68, 65] width 15 height 15
click at [572, 44] on button "Options" at bounding box center [568, 41] width 36 height 12
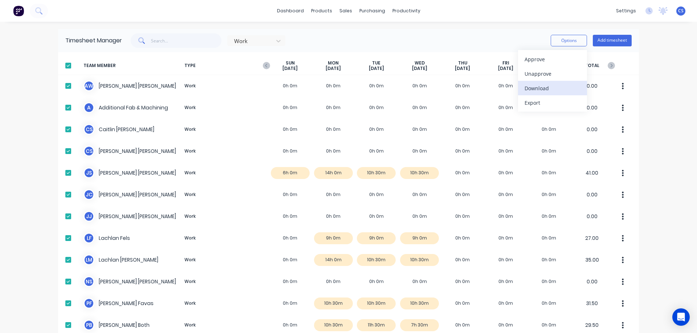
click at [544, 86] on div "Download" at bounding box center [552, 88] width 56 height 11
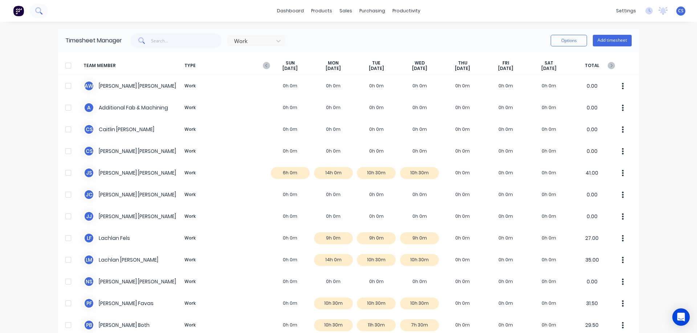
click at [38, 11] on icon at bounding box center [38, 10] width 7 height 7
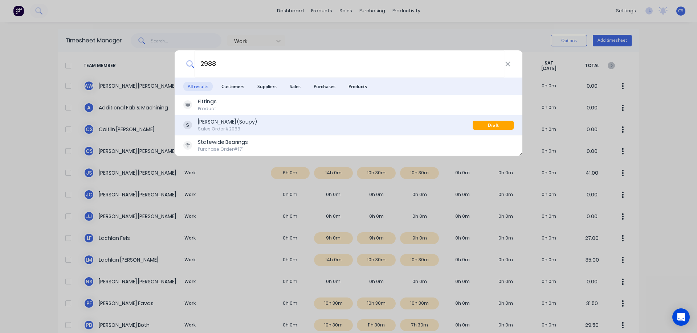
type input "2988"
click at [286, 130] on div "[PERSON_NAME] (Soupy) Sales Order #2988" at bounding box center [327, 125] width 289 height 14
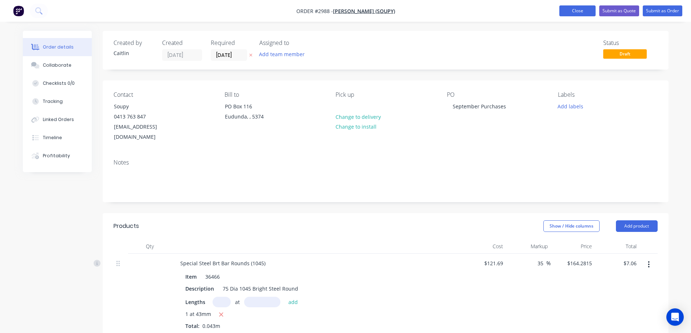
click at [577, 9] on button "Close" at bounding box center [578, 10] width 36 height 11
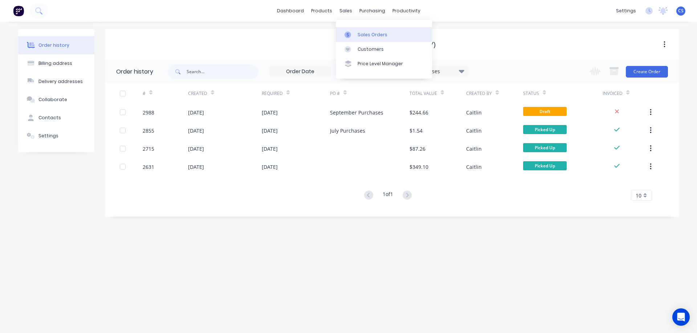
click at [369, 33] on div "Sales Orders" at bounding box center [372, 35] width 30 height 7
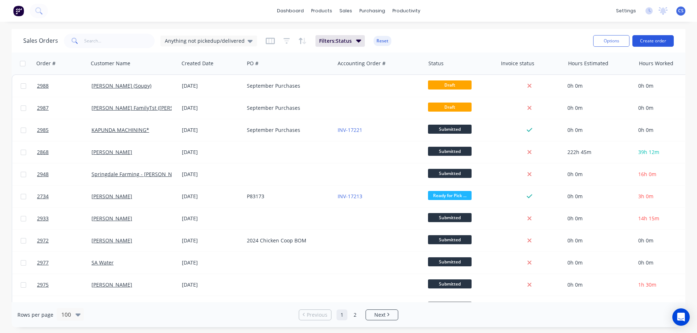
click at [650, 40] on button "Create order" at bounding box center [652, 41] width 41 height 12
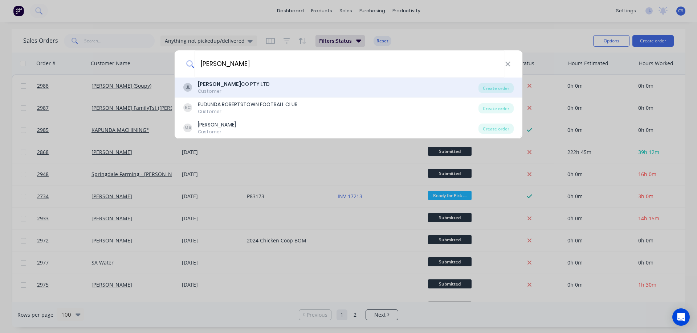
type input "[PERSON_NAME]"
click at [289, 91] on div "[PERSON_NAME] CO PTY LTD Customer" at bounding box center [330, 88] width 295 height 14
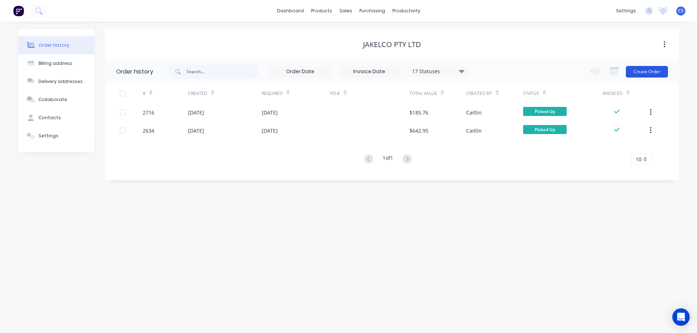
click at [643, 70] on button "Create Order" at bounding box center [647, 72] width 42 height 12
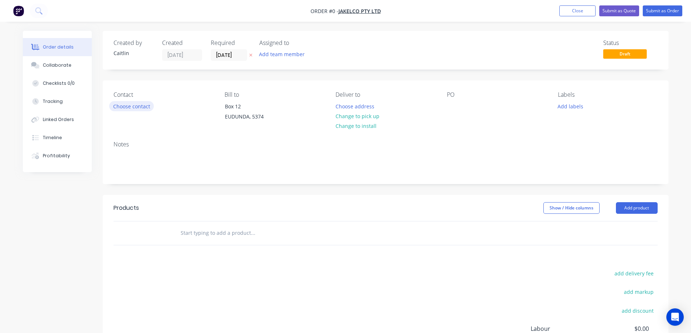
click at [139, 107] on button "Choose contact" at bounding box center [131, 106] width 45 height 10
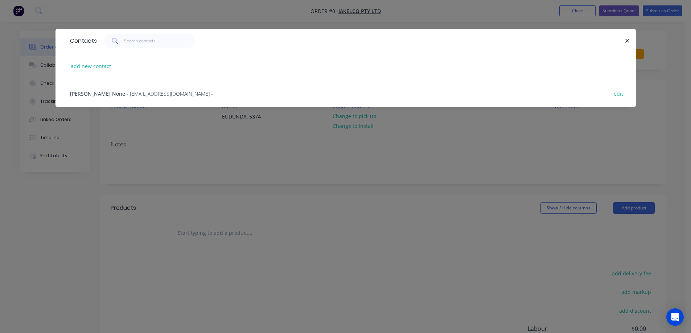
click at [142, 95] on span "- [EMAIL_ADDRESS][DOMAIN_NAME] -" at bounding box center [170, 93] width 86 height 7
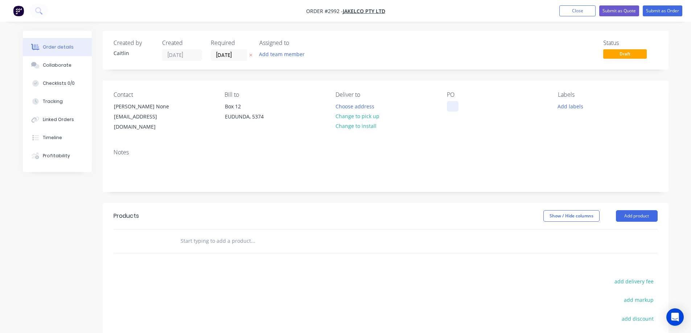
click at [455, 107] on div at bounding box center [453, 106] width 12 height 11
click at [494, 106] on div "September Purchaes" at bounding box center [478, 106] width 62 height 11
click at [214, 234] on input "text" at bounding box center [252, 241] width 145 height 15
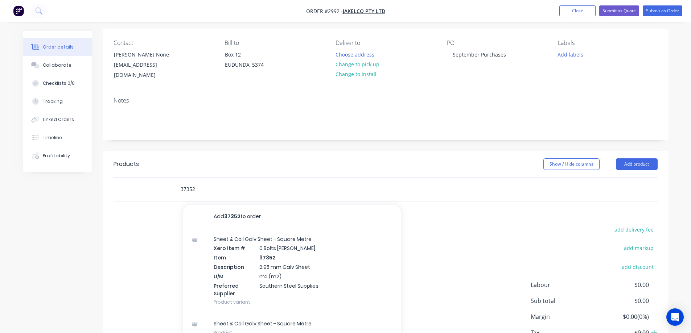
scroll to position [73, 0]
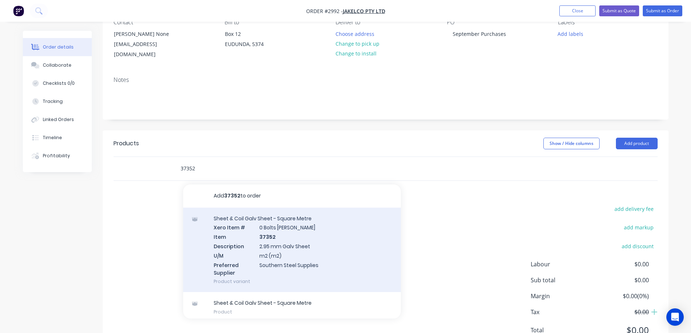
type input "37352"
click at [340, 250] on div "Sheet & Coil Galv Sheet - Square Metre Xero Item # 0 Bolts Metric Galvanised It…" at bounding box center [292, 250] width 218 height 85
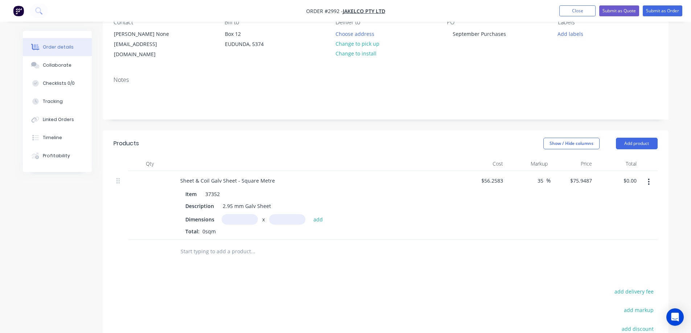
click at [245, 214] on input "text" at bounding box center [240, 219] width 36 height 11
type input "0.57m"
type input "0.18m"
click at [319, 214] on button "add" at bounding box center [318, 219] width 17 height 10
type input "$7.79"
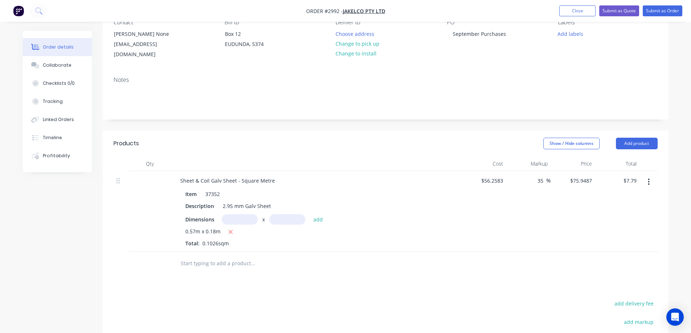
click at [238, 214] on input "text" at bounding box center [240, 219] width 36 height 11
type input "570m"
click at [282, 214] on input "text" at bounding box center [287, 219] width 36 height 11
type input "480m"
click at [321, 214] on button "add" at bounding box center [318, 219] width 17 height 10
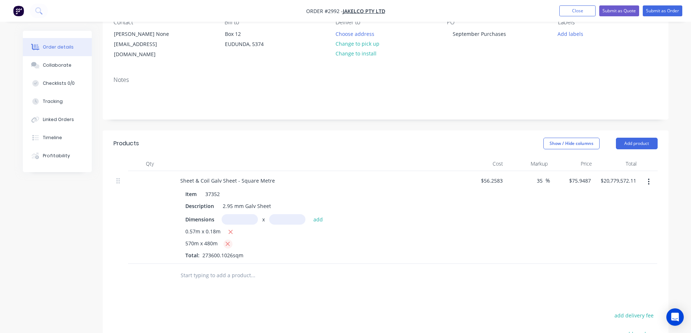
click at [229, 241] on icon "button" at bounding box center [227, 244] width 5 height 7
type input "$7.79"
click at [241, 214] on input "text" at bounding box center [240, 219] width 36 height 11
type input "0.57m"
type input "0.48m"
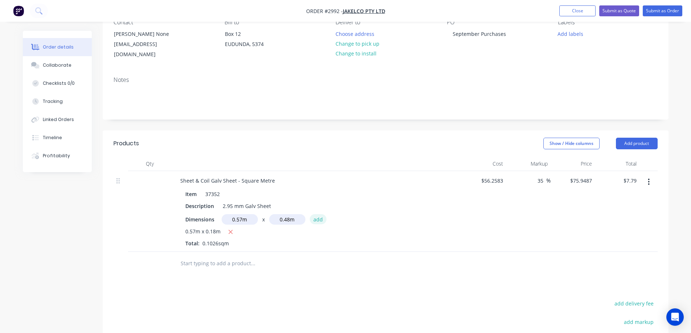
click at [322, 214] on button "add" at bounding box center [318, 219] width 17 height 10
click at [230, 230] on icon "button" at bounding box center [231, 232] width 4 height 4
type input "$20.78"
click at [218, 257] on input "text" at bounding box center [252, 264] width 145 height 15
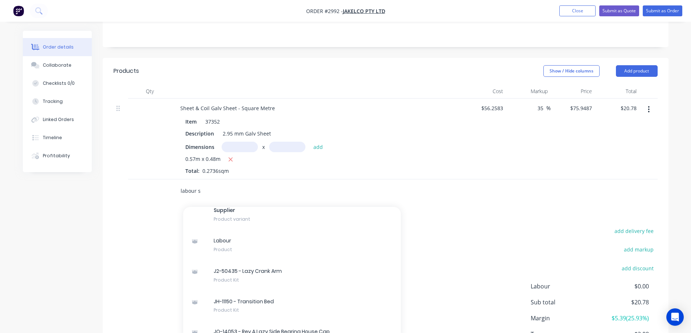
scroll to position [290, 0]
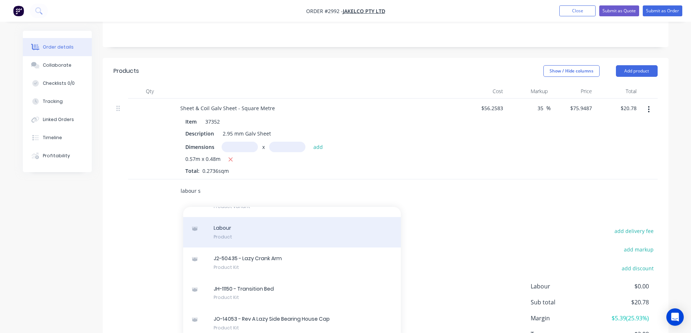
type input "labour s"
click at [333, 228] on div "Labour Product" at bounding box center [292, 232] width 218 height 30
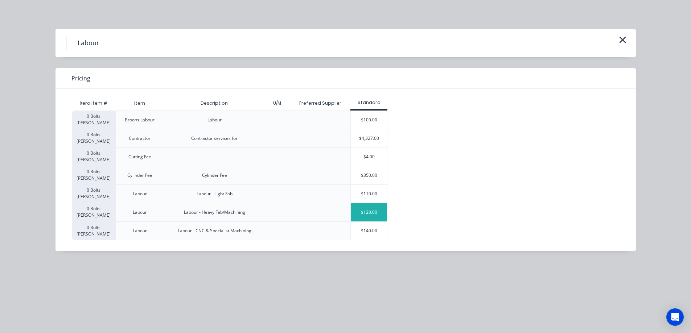
click at [374, 215] on div "$120.00" at bounding box center [369, 213] width 36 height 18
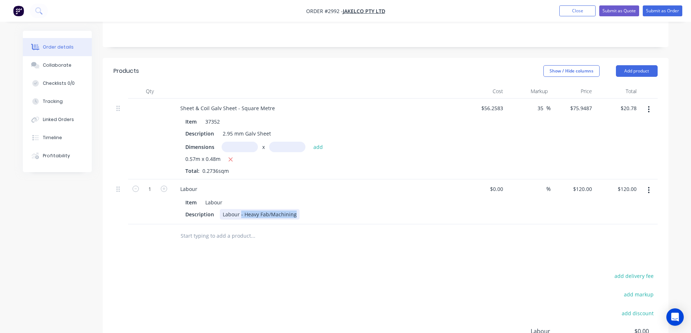
drag, startPoint x: 295, startPoint y: 207, endPoint x: 240, endPoint y: 209, distance: 55.2
click at [240, 209] on div "Labour - Heavy Fab/Machining" at bounding box center [260, 214] width 80 height 11
click at [151, 184] on input "1" at bounding box center [149, 189] width 19 height 11
type input "0.15"
type input "$18.00"
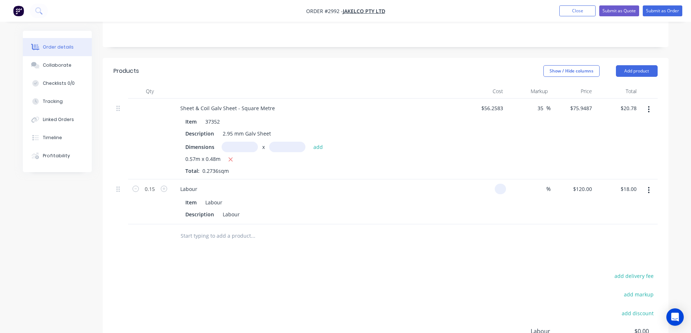
click at [504, 184] on input at bounding box center [502, 189] width 8 height 11
type input "$120.00"
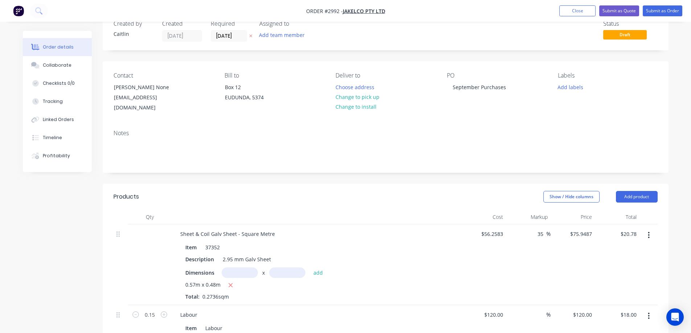
scroll to position [0, 0]
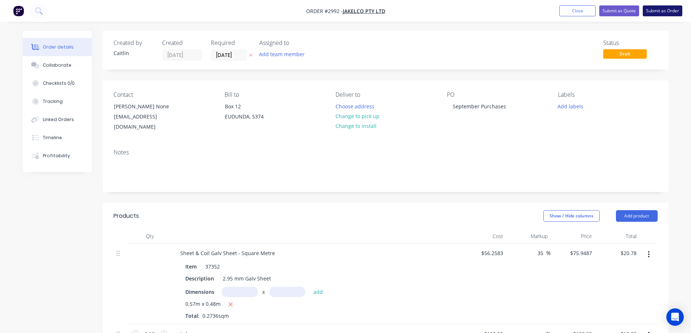
click at [668, 12] on button "Submit as Order" at bounding box center [663, 10] width 40 height 11
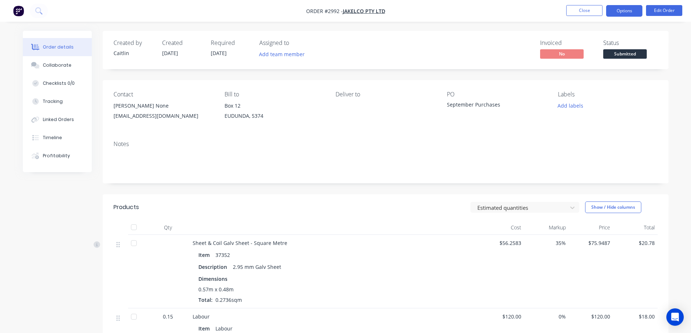
click at [622, 8] on button "Options" at bounding box center [624, 11] width 36 height 12
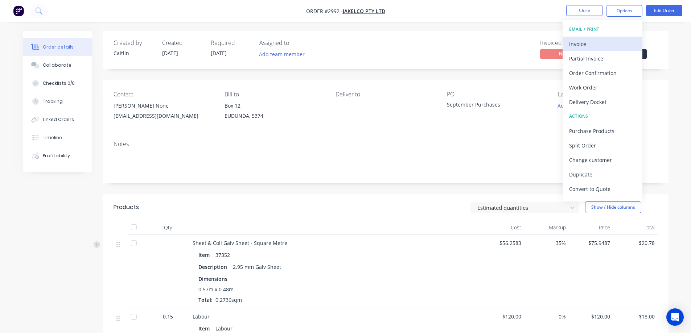
click at [604, 44] on div "Invoice" at bounding box center [602, 44] width 67 height 11
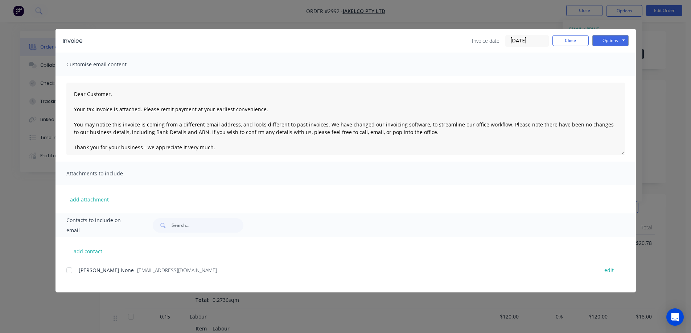
click at [68, 270] on div at bounding box center [69, 270] width 15 height 15
click at [618, 45] on button "Options" at bounding box center [611, 40] width 36 height 11
click at [611, 76] on button "Email" at bounding box center [616, 77] width 46 height 12
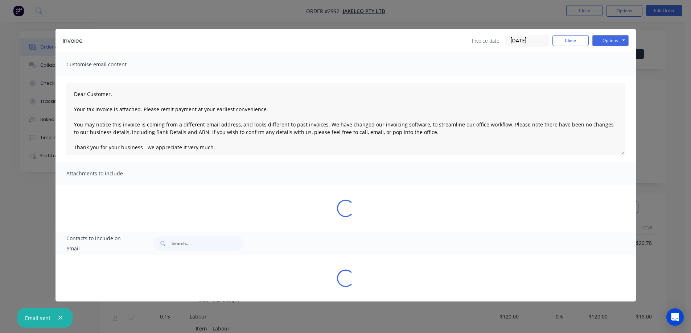
type textarea "Dear Customer, Your tax invoice is attached. Please remit payment at your earli…"
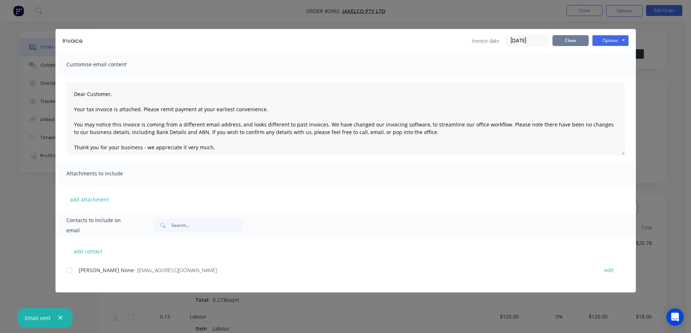
click at [573, 40] on button "Close" at bounding box center [571, 40] width 36 height 11
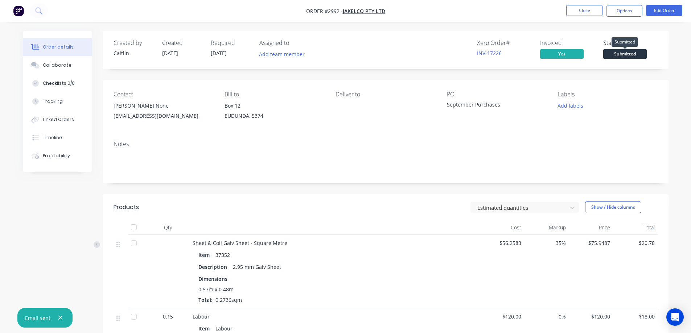
click at [624, 56] on span "Submitted" at bounding box center [625, 53] width 44 height 9
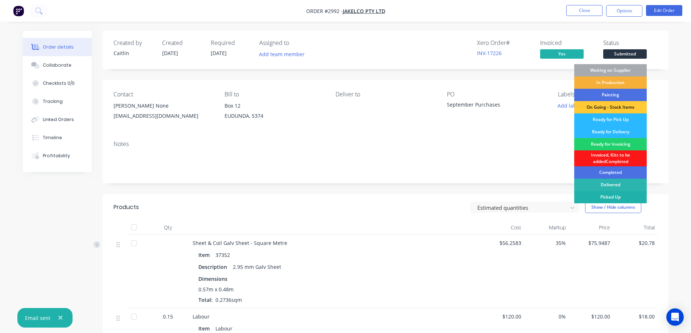
click at [614, 194] on div "Picked Up" at bounding box center [610, 197] width 73 height 12
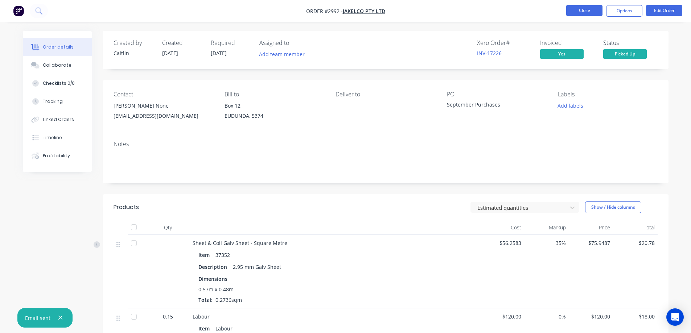
click at [586, 9] on button "Close" at bounding box center [584, 10] width 36 height 11
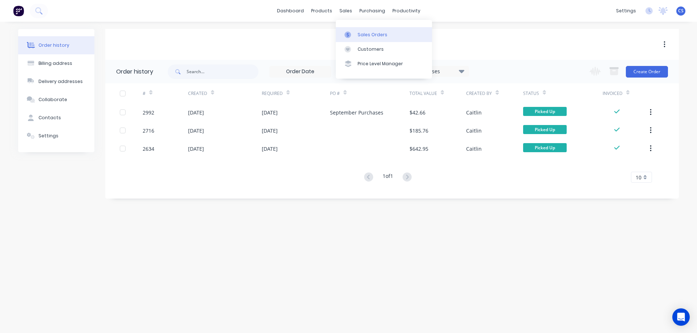
click at [367, 36] on div "Sales Orders" at bounding box center [372, 35] width 30 height 7
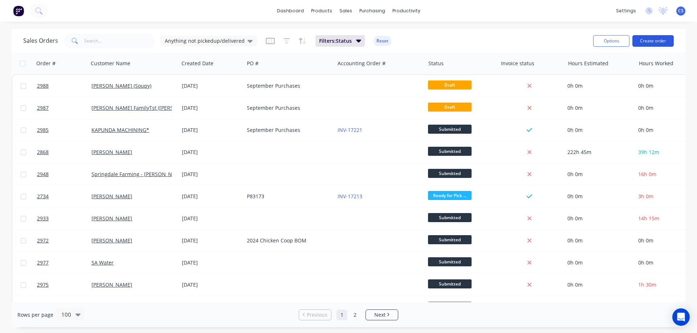
click at [661, 42] on button "Create order" at bounding box center [652, 41] width 41 height 12
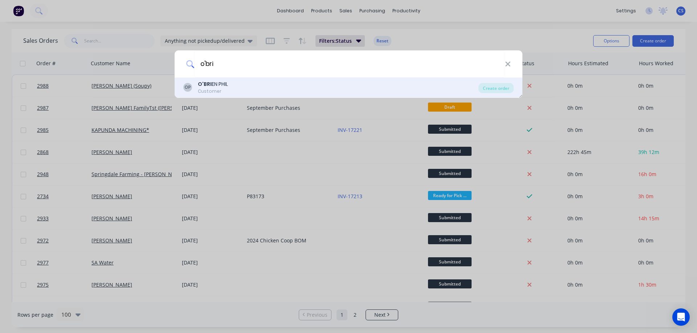
type input "o'bri"
click at [243, 87] on div "OP O'BRI EN PHIL Customer" at bounding box center [330, 88] width 295 height 14
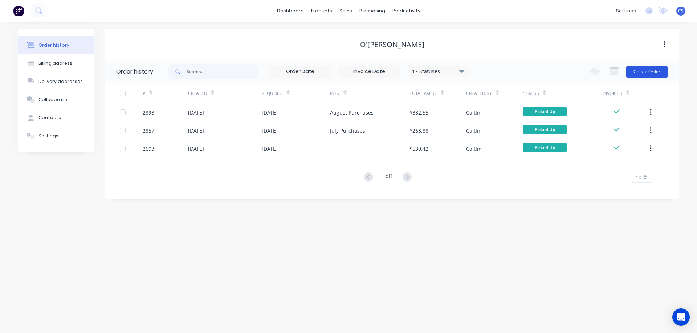
click at [649, 72] on button "Create Order" at bounding box center [647, 72] width 42 height 12
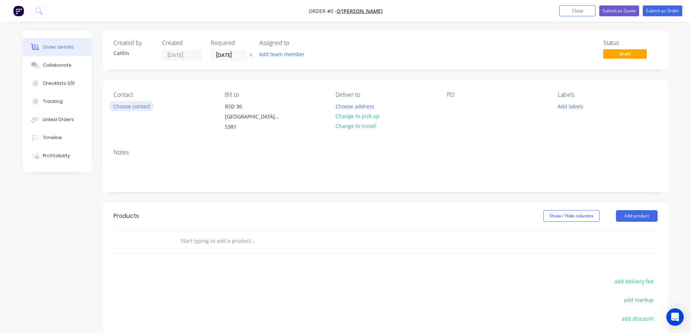
click at [133, 108] on button "Choose contact" at bounding box center [131, 106] width 45 height 10
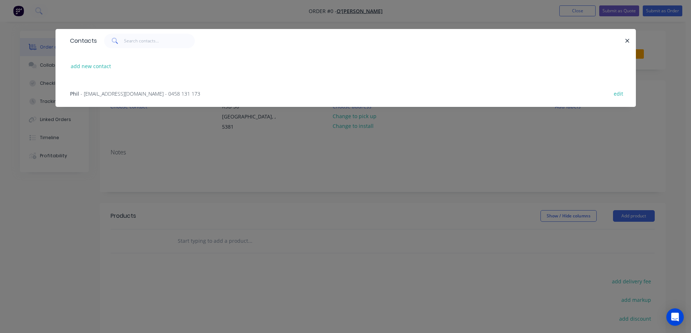
click at [133, 94] on span "- [EMAIL_ADDRESS][DOMAIN_NAME] - 0458 131 173" at bounding box center [141, 93] width 120 height 7
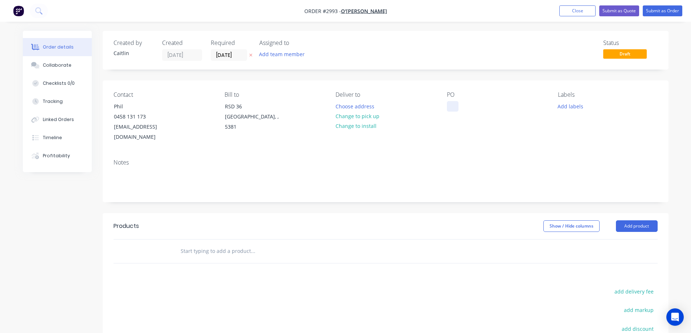
click at [455, 108] on div at bounding box center [453, 106] width 12 height 11
click at [211, 245] on input "text" at bounding box center [252, 251] width 145 height 15
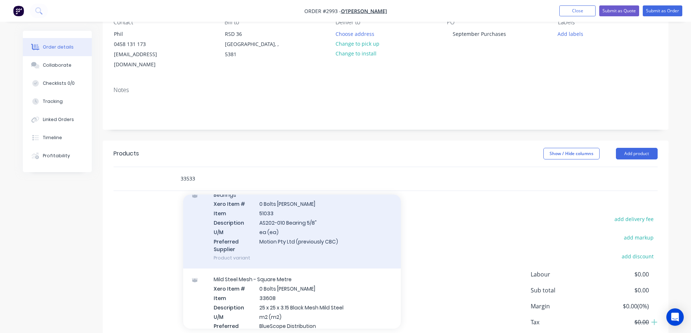
scroll to position [40, 0]
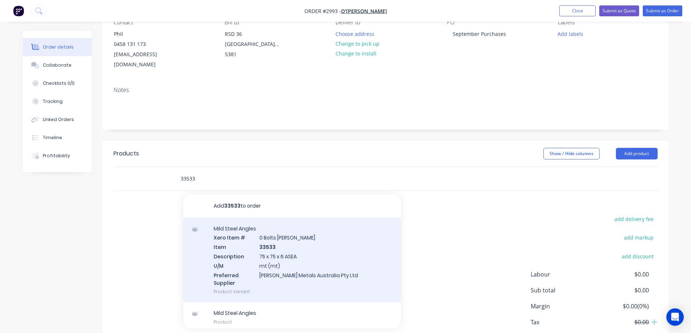
type input "33533"
click at [344, 247] on div "Mild Steel Angles Xero Item # 0 Bolts Metric Galvanised Item 33533 Description …" at bounding box center [292, 260] width 218 height 85
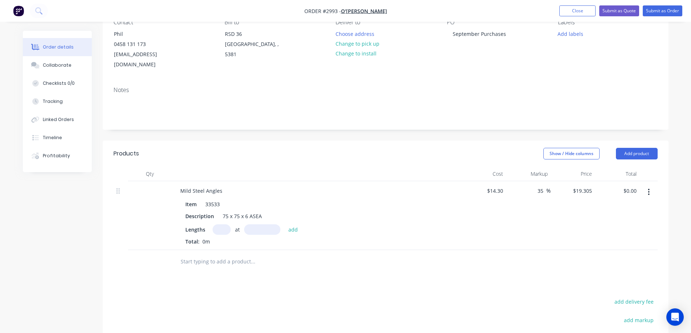
click at [218, 225] on input "text" at bounding box center [222, 230] width 18 height 11
type input "1"
type input "6000mm"
click at [292, 225] on button "add" at bounding box center [293, 230] width 17 height 10
type input "$115.83"
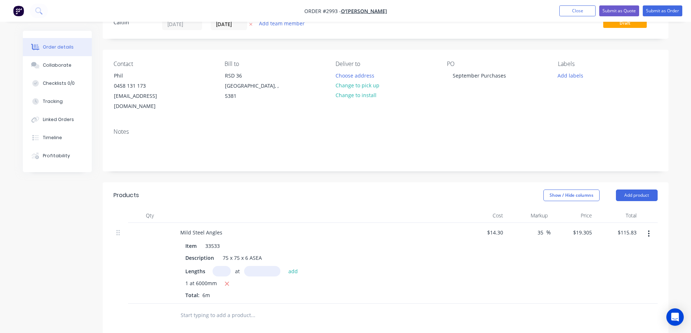
scroll to position [0, 0]
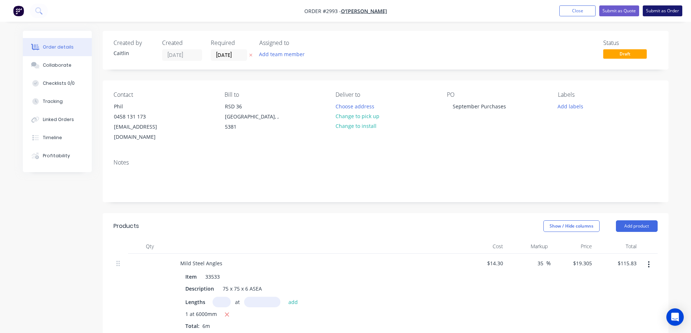
click at [664, 7] on button "Submit as Order" at bounding box center [663, 10] width 40 height 11
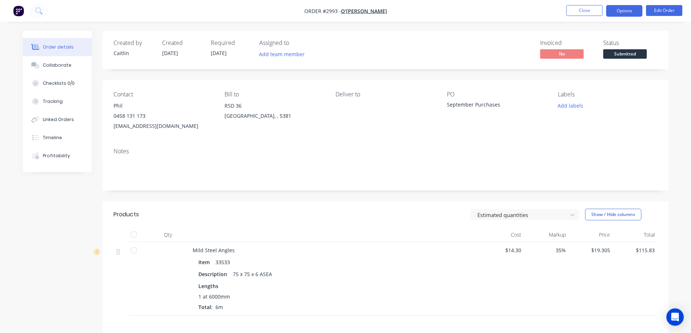
click at [614, 11] on button "Options" at bounding box center [624, 11] width 36 height 12
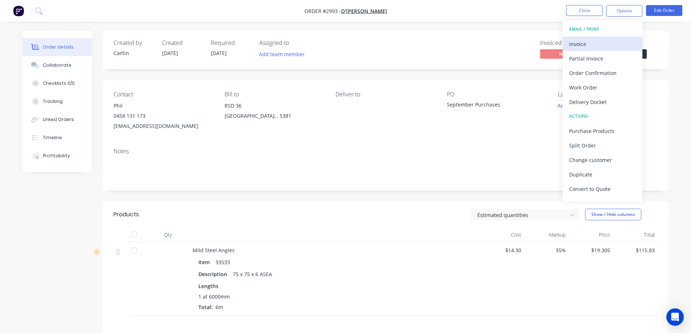
click at [596, 42] on div "Invoice" at bounding box center [602, 44] width 67 height 11
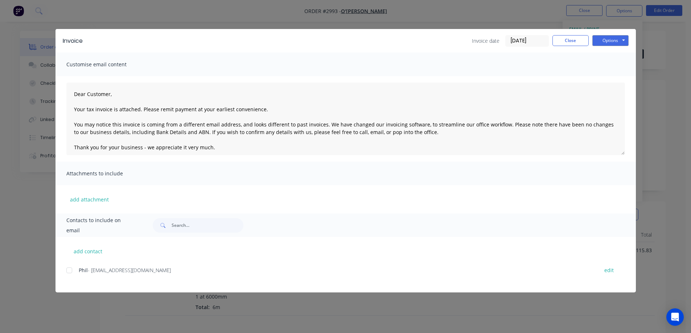
click at [71, 271] on div at bounding box center [69, 270] width 15 height 15
click at [609, 39] on button "Options" at bounding box center [611, 40] width 36 height 11
click at [89, 254] on button "add contact" at bounding box center [88, 251] width 44 height 11
type textarea "Dear Customer, Your tax invoice is attached. Please remit payment at your earli…"
select select "AU"
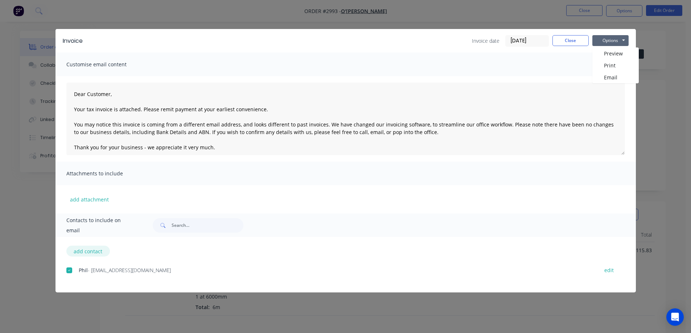
select select "AU"
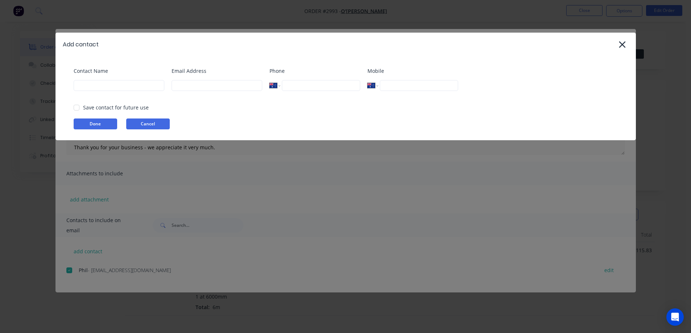
click at [151, 124] on button "Cancel" at bounding box center [148, 124] width 44 height 11
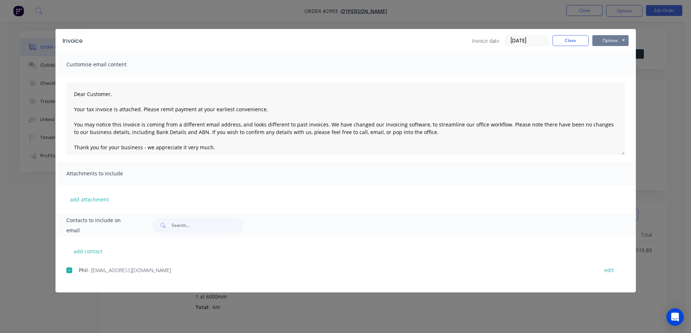
click at [611, 42] on button "Options" at bounding box center [611, 40] width 36 height 11
click at [610, 78] on button "Email" at bounding box center [616, 77] width 46 height 12
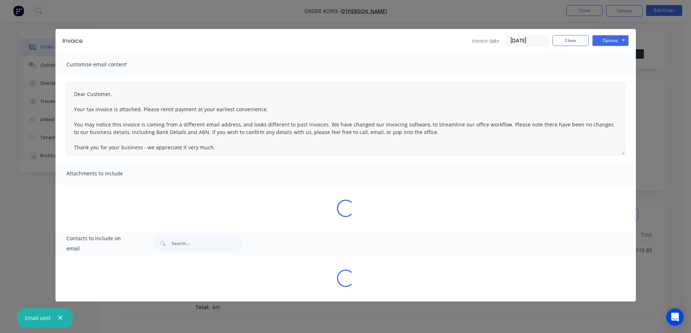
type textarea "Dear Customer, Your tax invoice is attached. Please remit payment at your earli…"
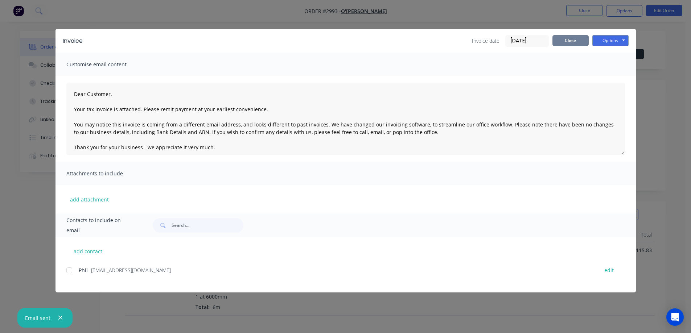
click at [573, 42] on button "Close" at bounding box center [571, 40] width 36 height 11
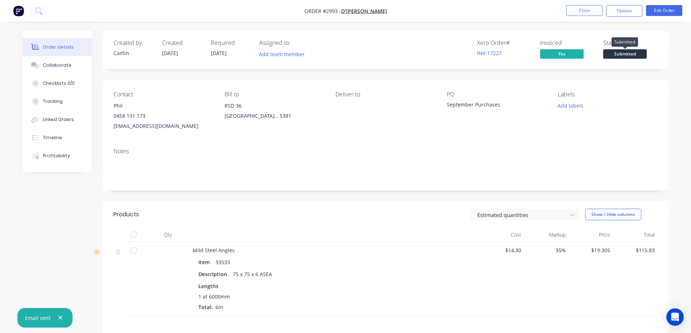
click at [627, 53] on span "Submitted" at bounding box center [625, 53] width 44 height 9
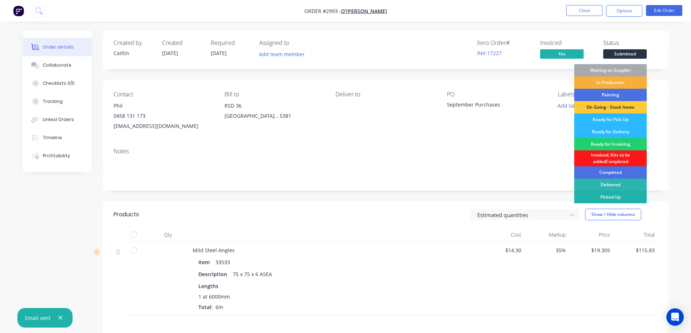
click at [622, 193] on div "Picked Up" at bounding box center [610, 197] width 73 height 12
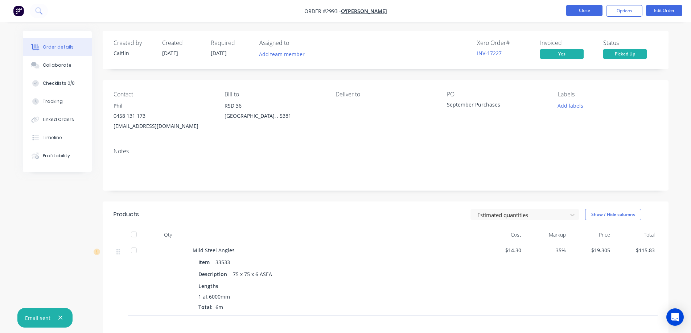
click at [581, 12] on button "Close" at bounding box center [584, 10] width 36 height 11
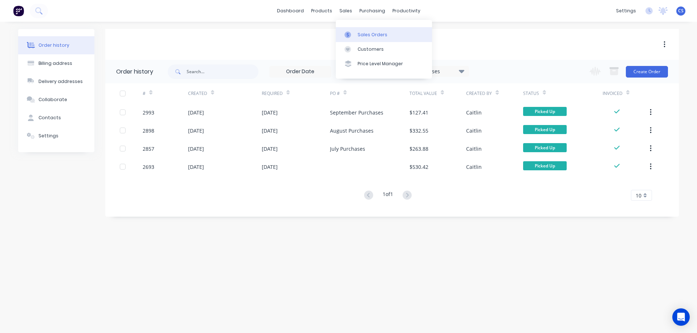
click at [364, 34] on div "Sales Orders" at bounding box center [372, 35] width 30 height 7
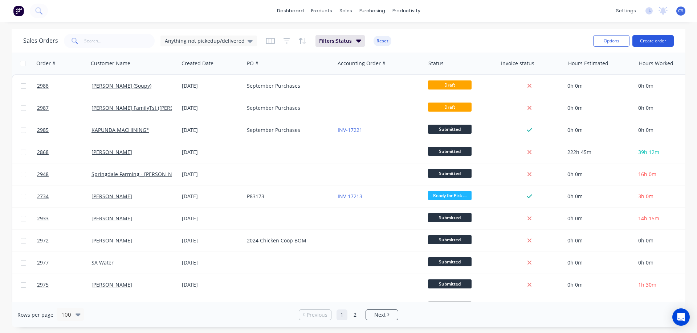
click at [654, 40] on button "Create order" at bounding box center [652, 41] width 41 height 12
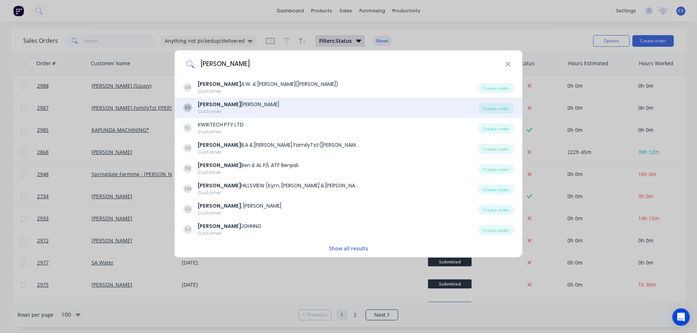
type input "[PERSON_NAME]"
click at [281, 101] on div "SS [PERSON_NAME]" at bounding box center [330, 108] width 295 height 14
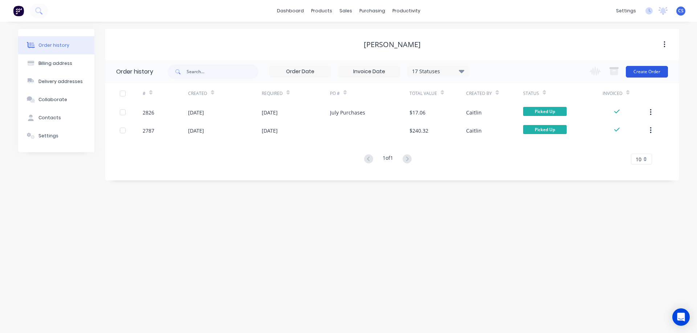
click at [643, 72] on button "Create Order" at bounding box center [647, 72] width 42 height 12
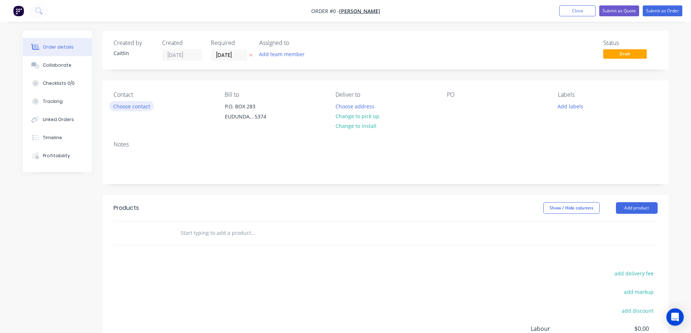
click at [140, 108] on button "Choose contact" at bounding box center [131, 106] width 45 height 10
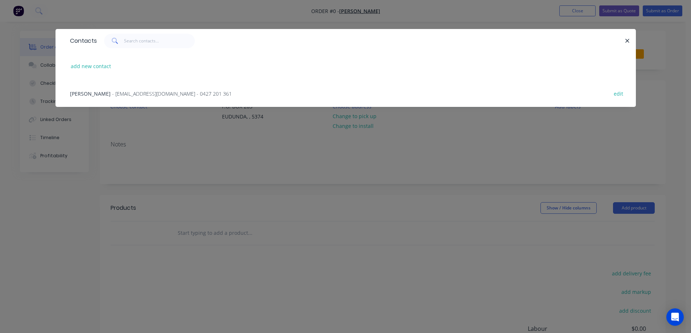
click at [118, 92] on span "- [EMAIL_ADDRESS][DOMAIN_NAME] - 0427 201 361" at bounding box center [172, 93] width 120 height 7
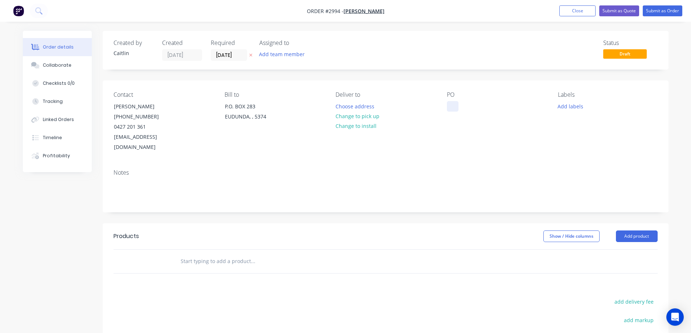
click at [449, 104] on div at bounding box center [453, 106] width 12 height 11
click at [212, 254] on input "text" at bounding box center [252, 261] width 145 height 15
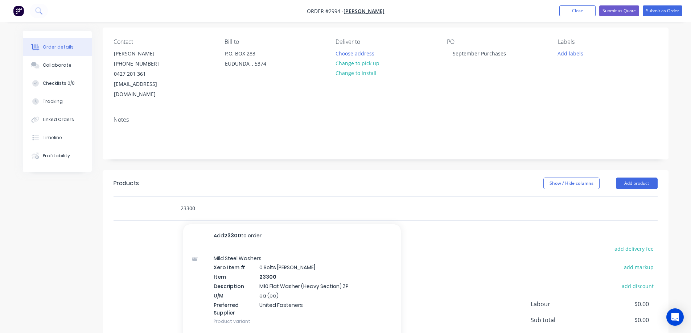
scroll to position [73, 0]
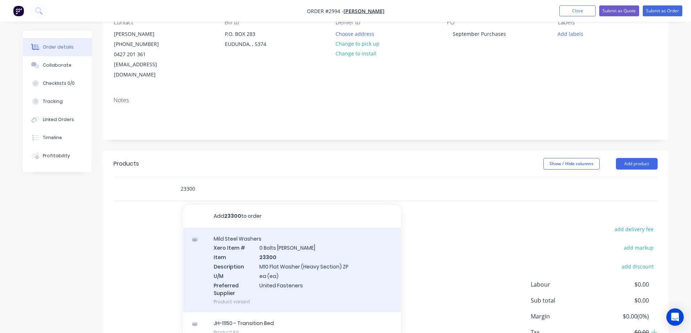
type input "23300"
click at [316, 258] on div "Mild Steel Washers Xero Item # 0 Bolts Metric Galvanised Item 23300 Description…" at bounding box center [292, 270] width 218 height 85
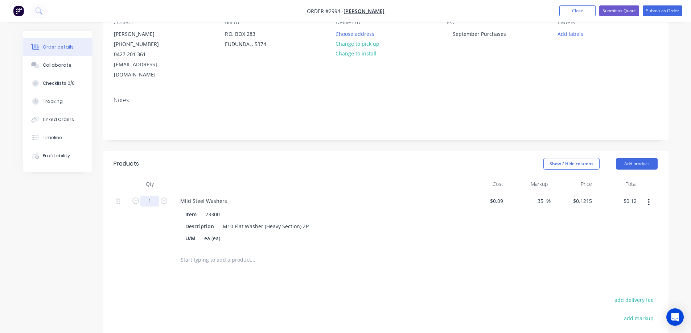
click at [153, 196] on input "1" at bounding box center [149, 201] width 19 height 11
type input "26"
type input "$3.16"
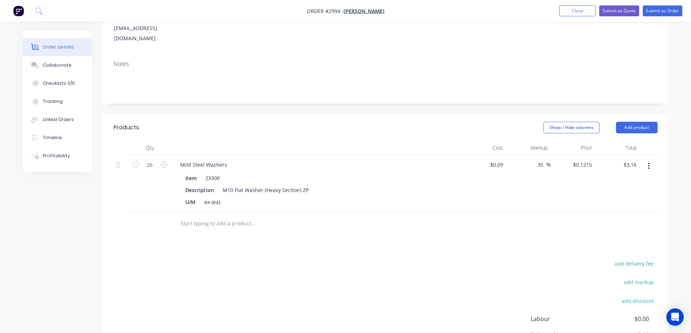
click at [220, 217] on input "text" at bounding box center [252, 224] width 145 height 15
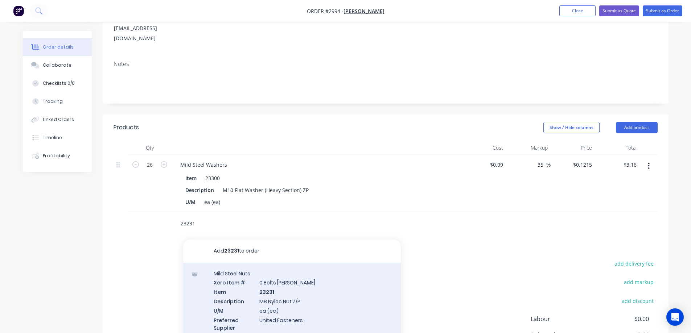
type input "23231"
click at [336, 286] on div "Mild Steel Nuts Xero Item # 0 Bolts Metric Galvanised Item 23231 Description M8…" at bounding box center [292, 305] width 218 height 85
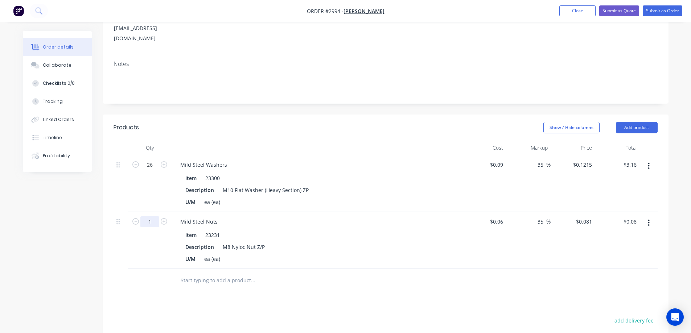
click at [153, 217] on input "1" at bounding box center [149, 222] width 19 height 11
type input "26"
type input "$2.11"
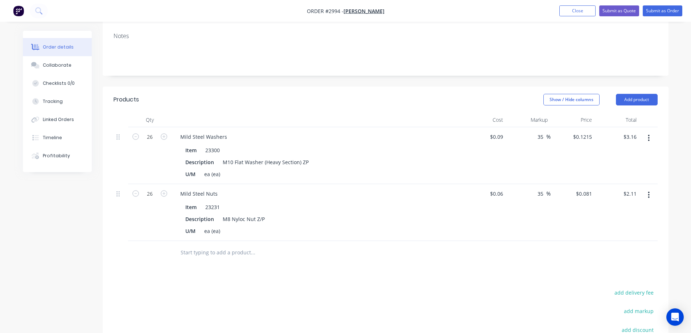
scroll to position [145, 0]
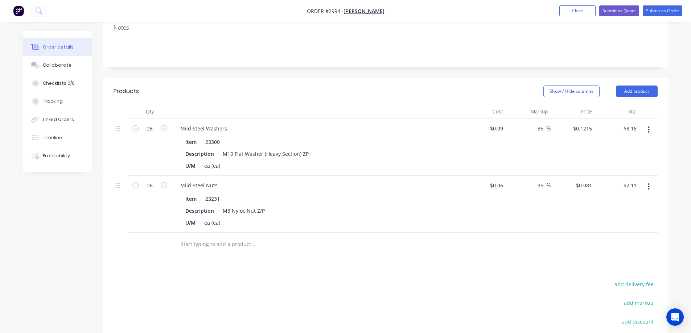
click at [220, 237] on input "text" at bounding box center [252, 244] width 145 height 15
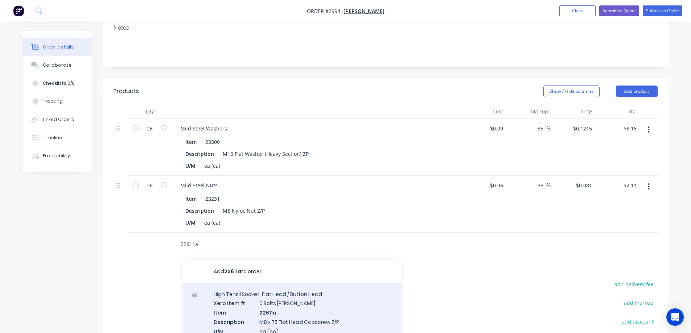
type input "22611a"
click at [333, 301] on div "High Tensil Socket-Flat Head / Button Head Xero Item # 0 Bolts Metric Galvanise…" at bounding box center [292, 326] width 218 height 85
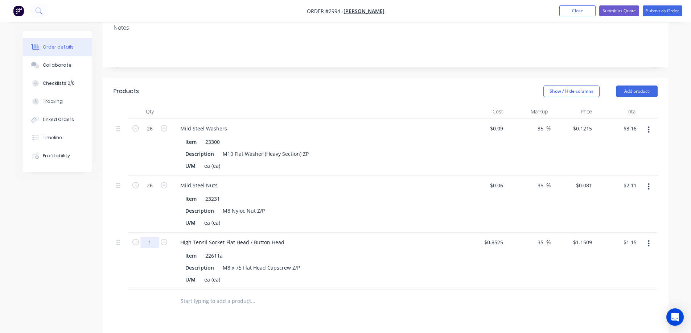
click at [154, 237] on input "1" at bounding box center [149, 242] width 19 height 11
type input "26"
type input "$29.92"
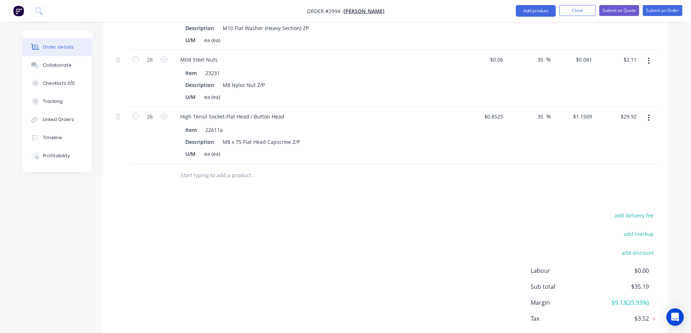
scroll to position [290, 0]
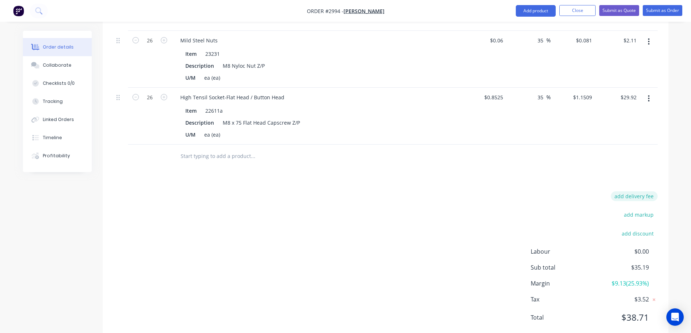
click at [628, 192] on button "add delivery fee" at bounding box center [634, 197] width 47 height 10
type input "10.80"
click at [202, 149] on input "text" at bounding box center [252, 156] width 145 height 15
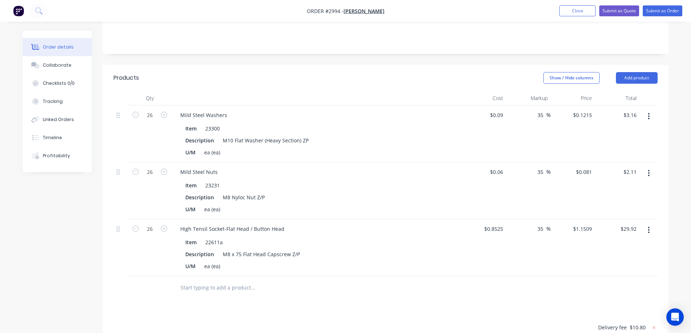
scroll to position [145, 0]
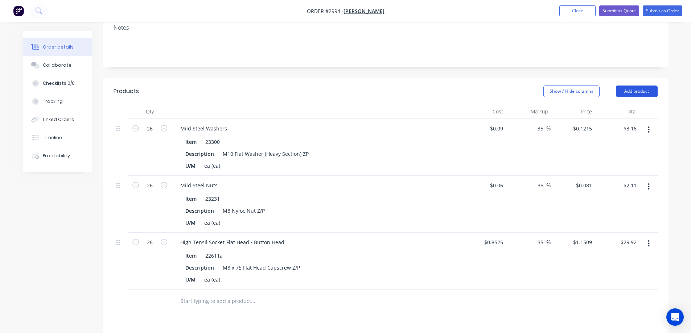
click at [634, 86] on button "Add product" at bounding box center [637, 92] width 42 height 12
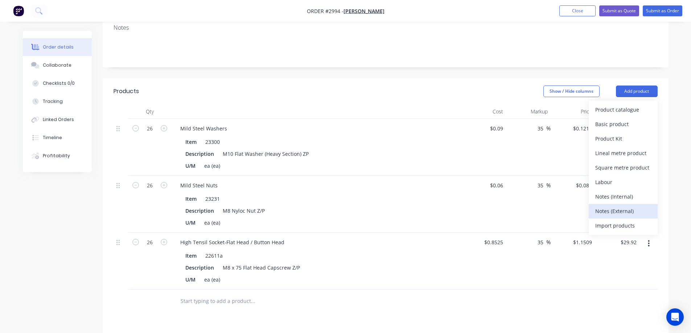
click at [630, 206] on div "Notes (External)" at bounding box center [623, 211] width 56 height 11
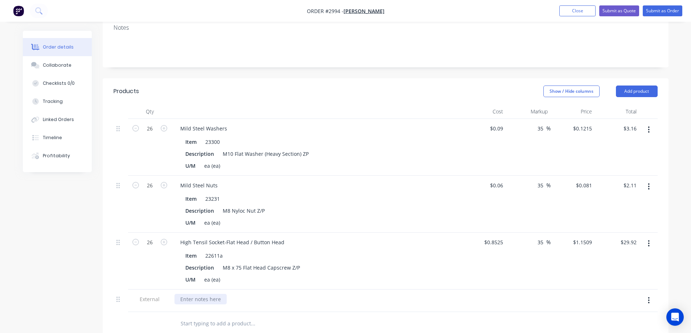
click at [208, 294] on div at bounding box center [201, 299] width 52 height 11
click at [220, 317] on input "text" at bounding box center [252, 324] width 145 height 15
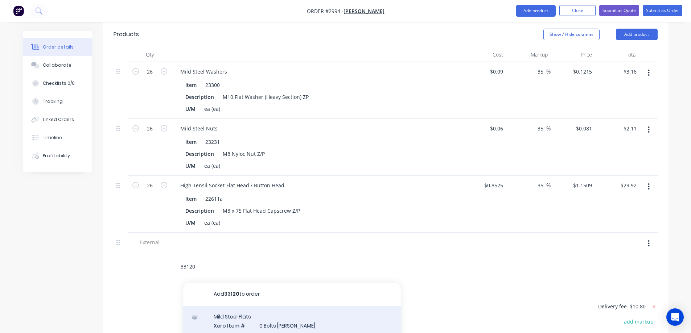
scroll to position [218, 0]
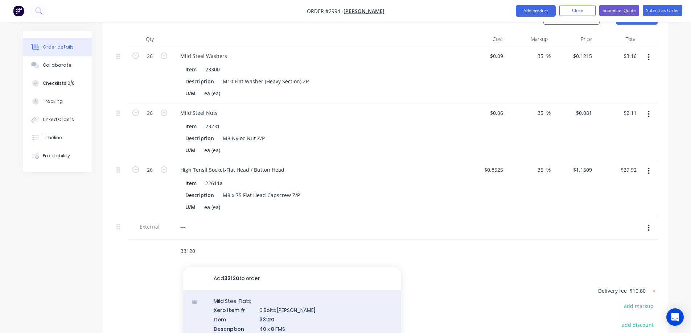
type input "33120"
click at [337, 310] on div "Mild Steel Flats Xero Item # 0 Bolts Metric Galvanised Item 33120 Description 4…" at bounding box center [292, 333] width 218 height 85
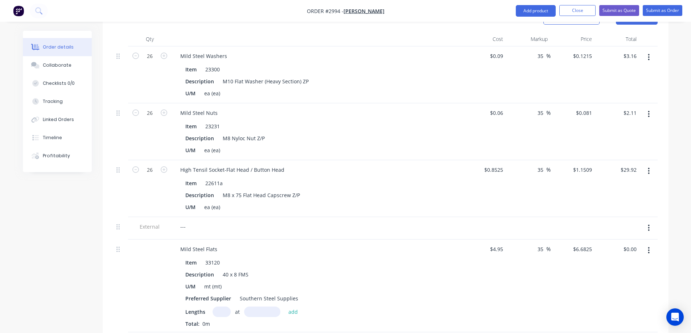
click at [223, 307] on input "text" at bounding box center [222, 312] width 18 height 11
type input "1"
type input "600mm"
click at [292, 307] on button "add" at bounding box center [293, 312] width 17 height 10
type input "$4.01"
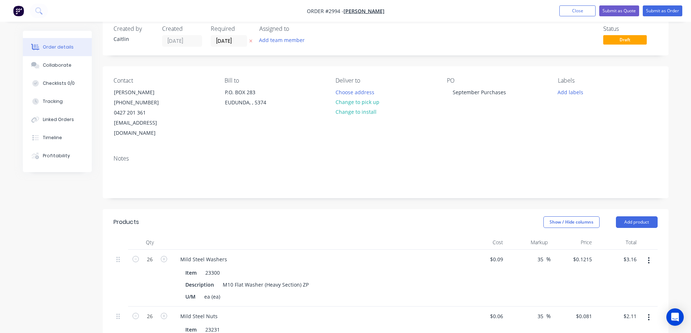
scroll to position [0, 0]
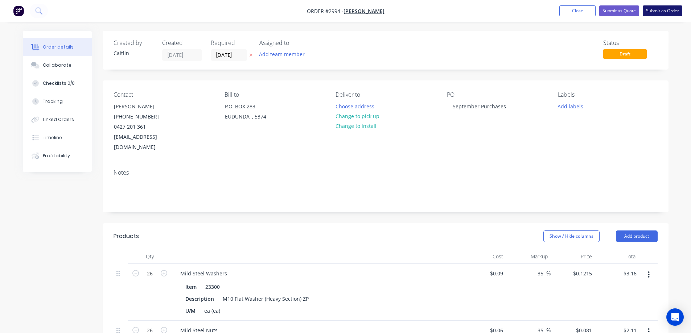
click at [664, 8] on button "Submit as Order" at bounding box center [663, 10] width 40 height 11
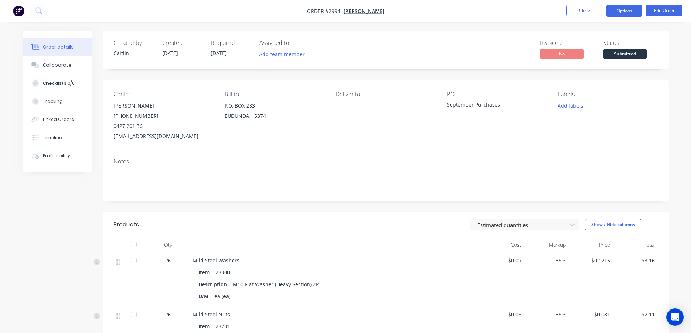
click at [627, 13] on button "Options" at bounding box center [624, 11] width 36 height 12
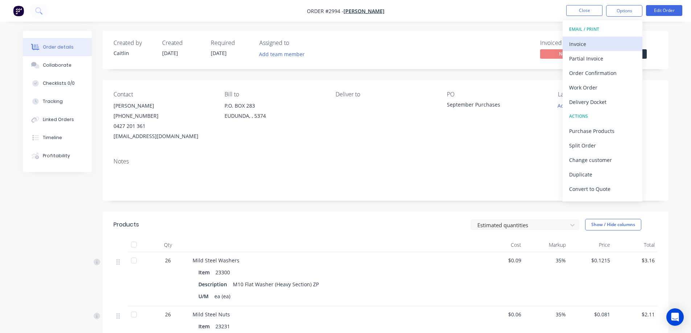
click at [610, 46] on div "Invoice" at bounding box center [602, 44] width 67 height 11
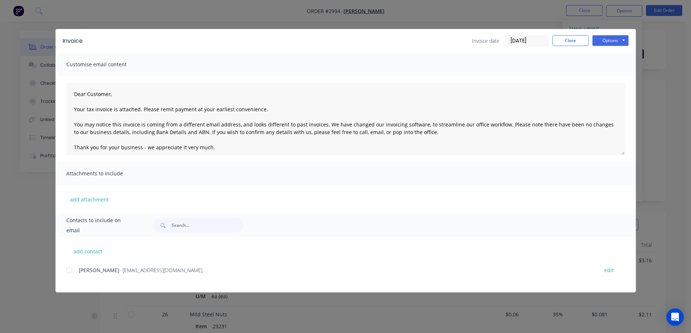
click at [70, 270] on div at bounding box center [69, 270] width 15 height 15
click at [602, 42] on button "Options" at bounding box center [611, 40] width 36 height 11
click at [602, 81] on button "Email" at bounding box center [616, 77] width 46 height 12
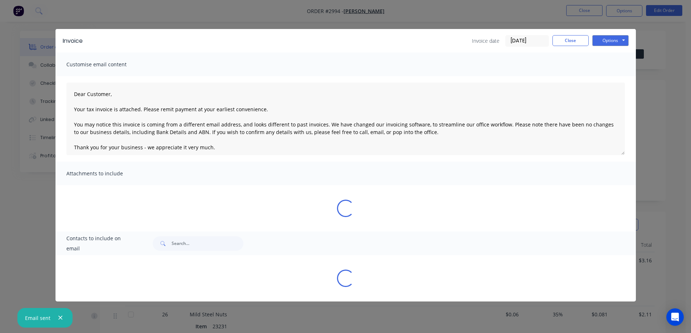
type textarea "Dear Customer, Your tax invoice is attached. Please remit payment at your earli…"
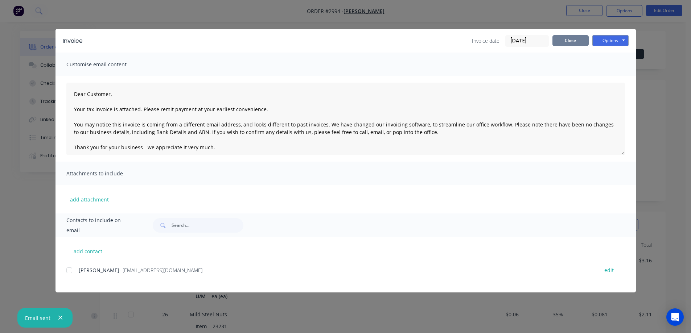
click at [571, 41] on button "Close" at bounding box center [571, 40] width 36 height 11
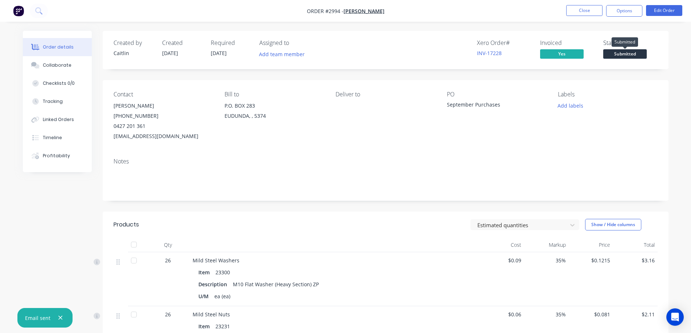
click at [620, 54] on span "Submitted" at bounding box center [625, 53] width 44 height 9
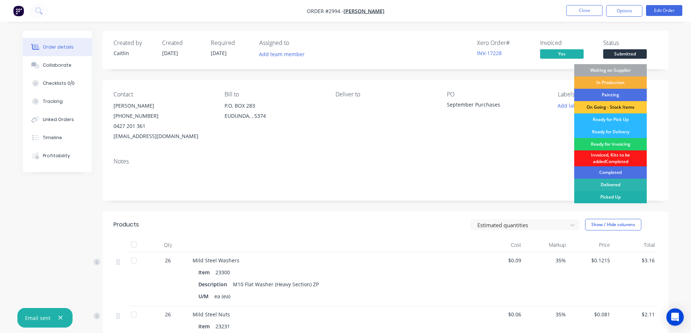
click at [610, 198] on div "Picked Up" at bounding box center [610, 197] width 73 height 12
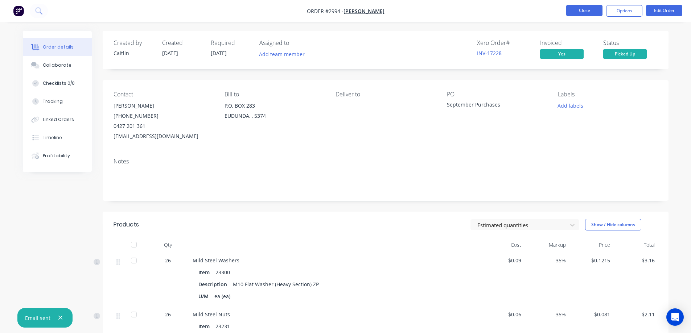
click at [585, 11] on button "Close" at bounding box center [584, 10] width 36 height 11
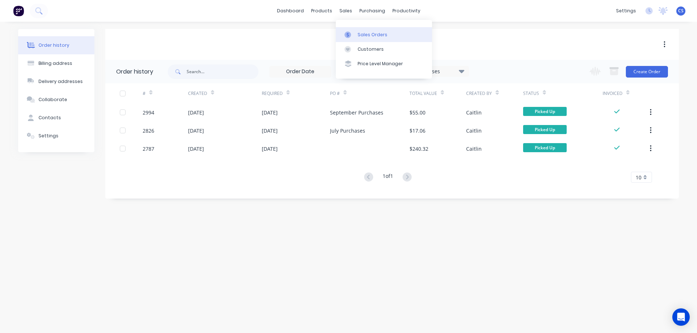
click at [368, 36] on div "Sales Orders" at bounding box center [372, 35] width 30 height 7
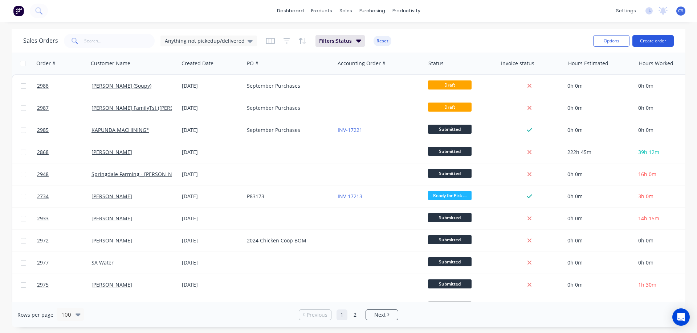
click at [651, 43] on button "Create order" at bounding box center [652, 41] width 41 height 12
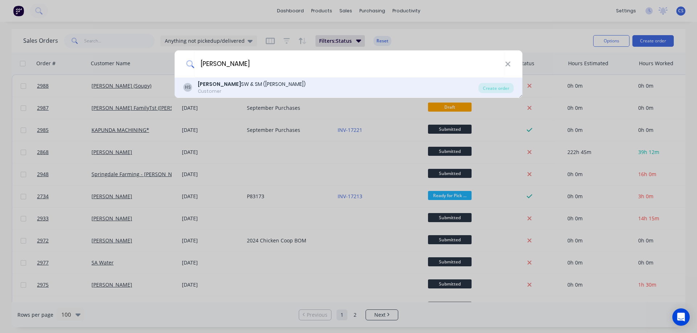
type input "[PERSON_NAME]"
click at [286, 84] on div "[PERSON_NAME] SW & SM ([PERSON_NAME]) Customer" at bounding box center [330, 88] width 295 height 14
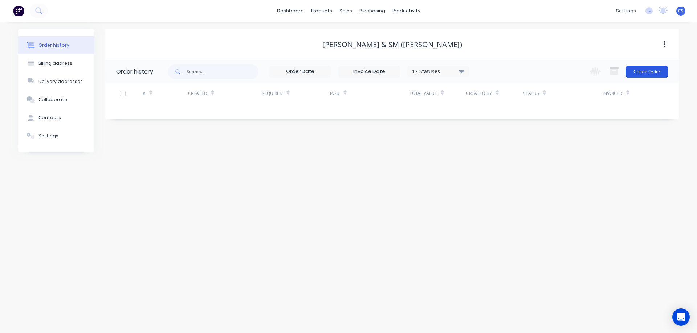
click at [646, 75] on button "Create Order" at bounding box center [647, 72] width 42 height 12
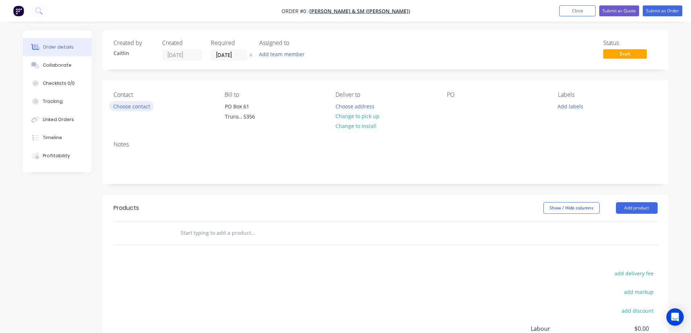
click at [142, 105] on button "Choose contact" at bounding box center [131, 106] width 45 height 10
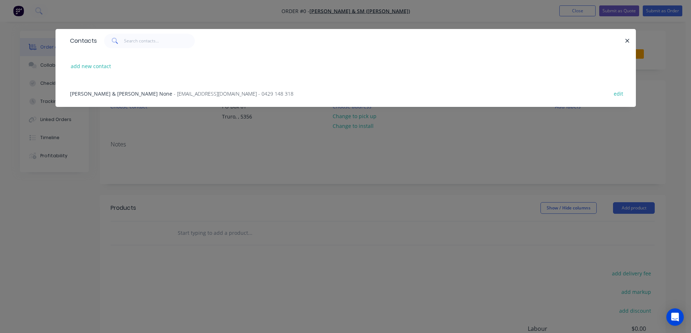
click at [131, 93] on span "[PERSON_NAME] & [PERSON_NAME] None" at bounding box center [121, 93] width 102 height 7
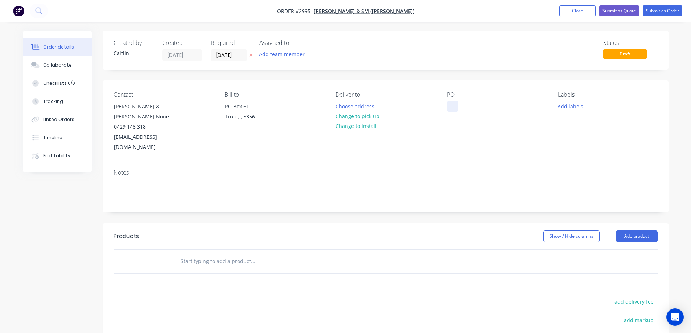
click at [455, 109] on div at bounding box center [453, 106] width 12 height 11
click at [195, 254] on input "text" at bounding box center [252, 261] width 145 height 15
type input "33533"
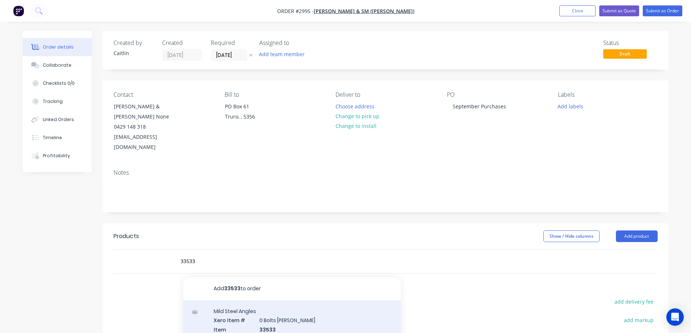
scroll to position [73, 0]
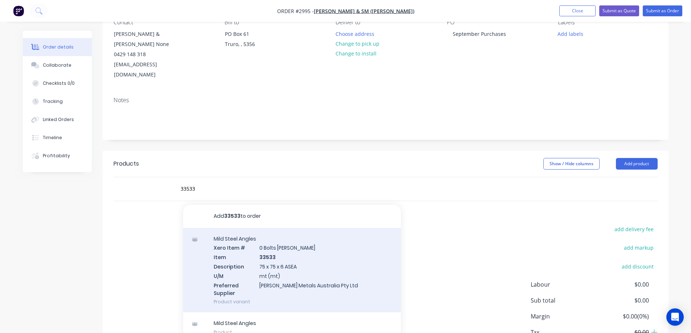
type input "33533"
click at [333, 262] on div "Mild Steel Angles Xero Item # 0 Bolts Metric Galvanised Item 33533 Description …" at bounding box center [292, 270] width 218 height 85
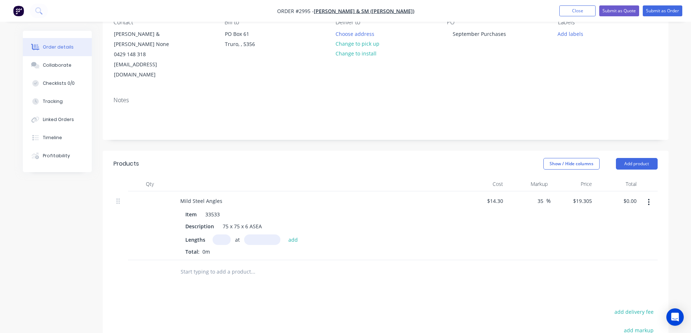
click at [224, 235] on input "text" at bounding box center [222, 240] width 18 height 11
type input "1"
type input "1.53mm"
click at [294, 235] on button "add" at bounding box center [293, 240] width 17 height 10
click at [225, 251] on icon "button" at bounding box center [226, 253] width 4 height 4
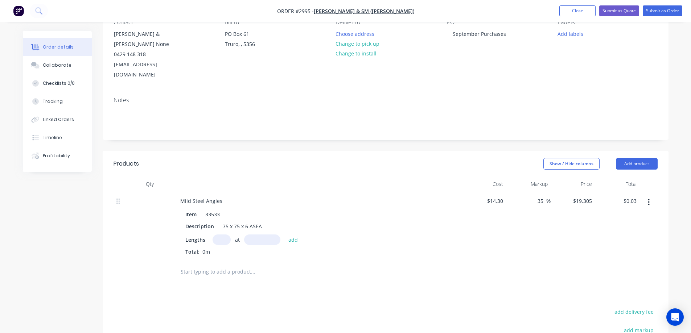
type input "$0.00"
click at [221, 235] on input "text" at bounding box center [222, 240] width 18 height 11
type input "1"
type input "1530mm"
click at [296, 235] on button "add" at bounding box center [293, 240] width 17 height 10
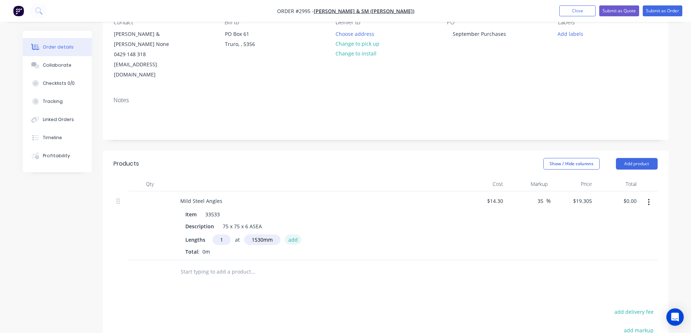
type input "$29.54"
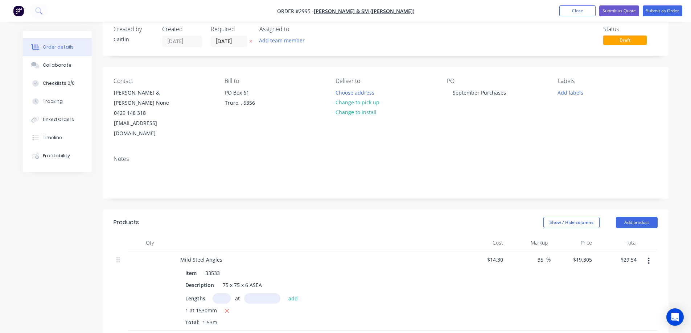
scroll to position [0, 0]
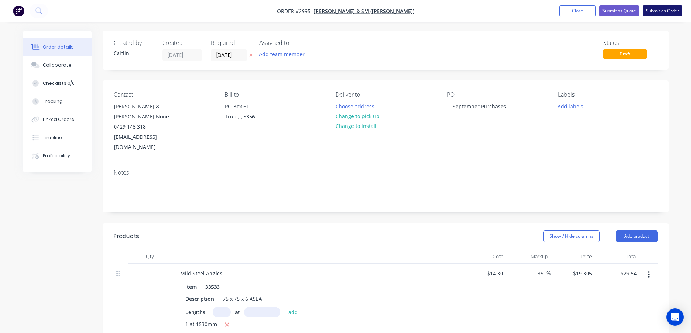
click at [663, 13] on button "Submit as Order" at bounding box center [663, 10] width 40 height 11
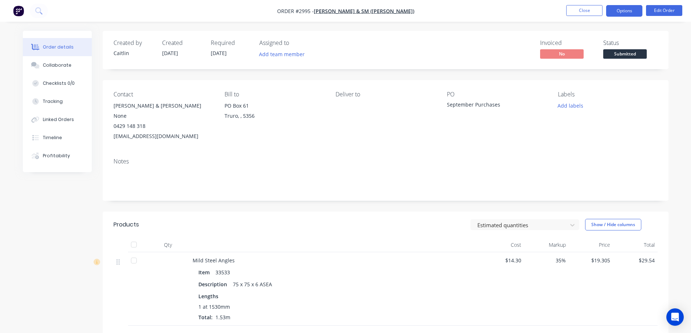
click at [620, 10] on button "Options" at bounding box center [624, 11] width 36 height 12
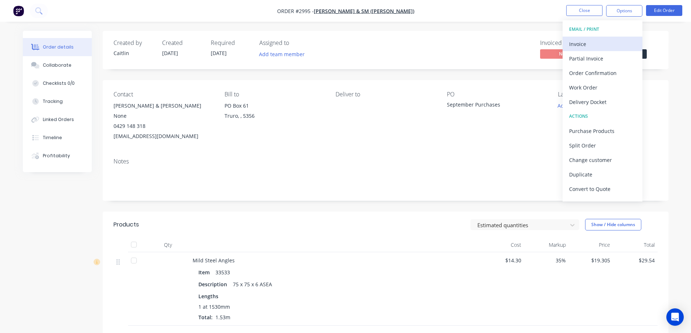
click at [602, 43] on div "Invoice" at bounding box center [602, 44] width 67 height 11
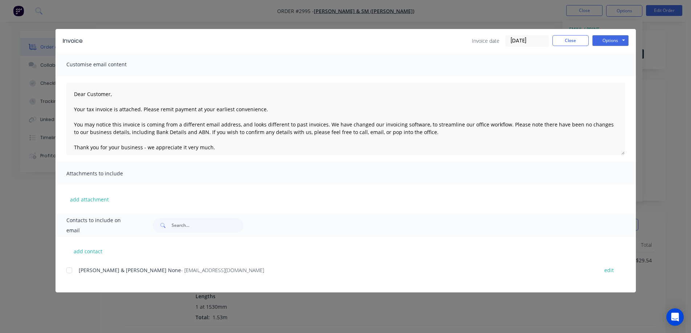
click at [72, 270] on div at bounding box center [69, 270] width 15 height 15
click at [604, 40] on button "Options" at bounding box center [611, 40] width 36 height 11
click at [604, 79] on button "Email" at bounding box center [616, 77] width 46 height 12
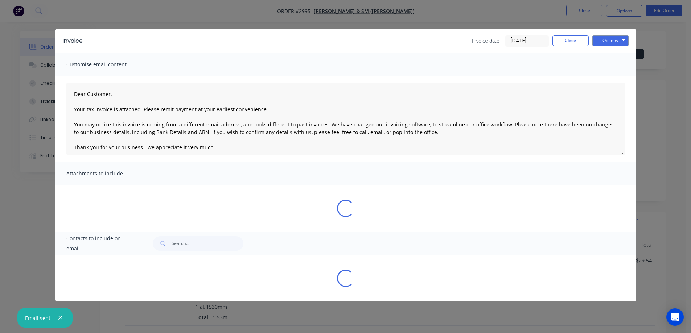
type textarea "Dear Customer, Your tax invoice is attached. Please remit payment at your earli…"
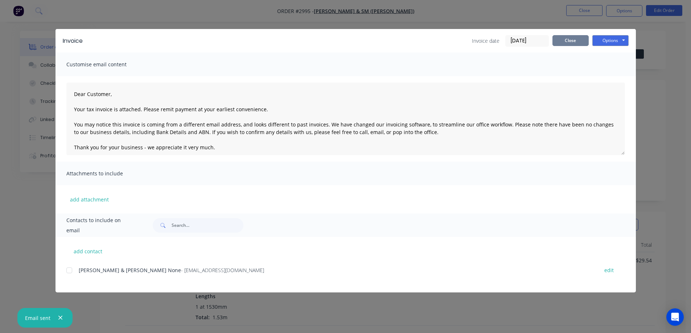
click at [558, 39] on button "Close" at bounding box center [571, 40] width 36 height 11
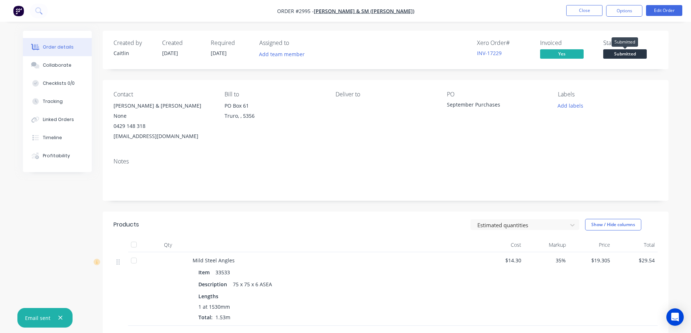
click at [628, 54] on span "Submitted" at bounding box center [625, 53] width 44 height 9
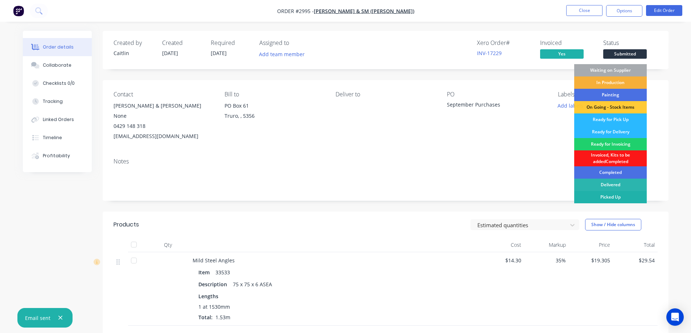
click at [611, 195] on div "Picked Up" at bounding box center [610, 197] width 73 height 12
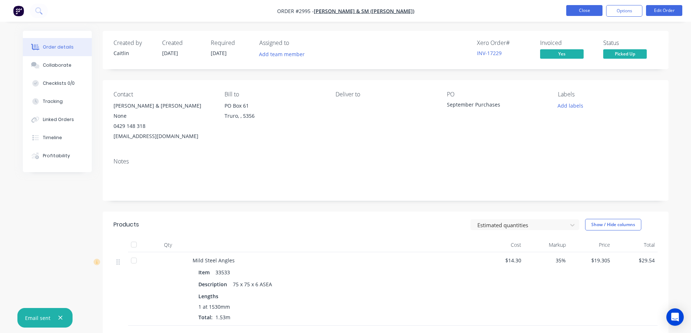
click at [583, 8] on button "Close" at bounding box center [584, 10] width 36 height 11
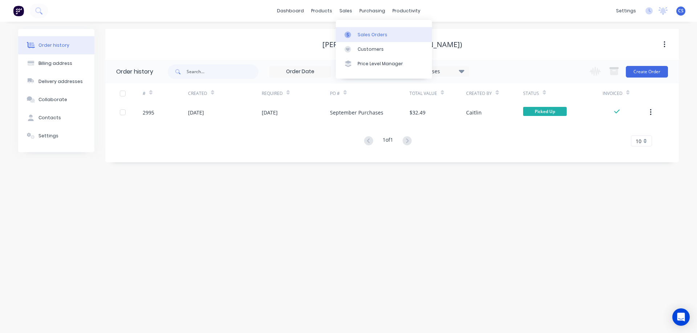
click at [369, 35] on div "Sales Orders" at bounding box center [372, 35] width 30 height 7
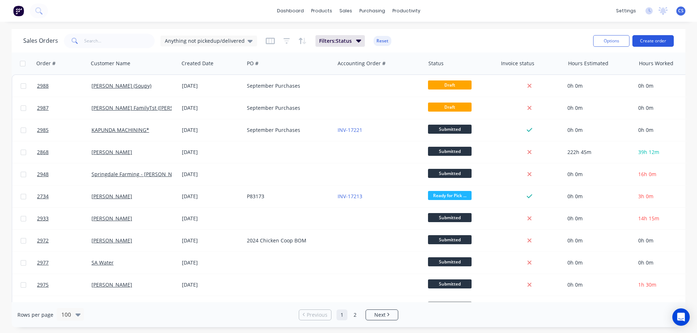
click at [643, 41] on button "Create order" at bounding box center [652, 41] width 41 height 12
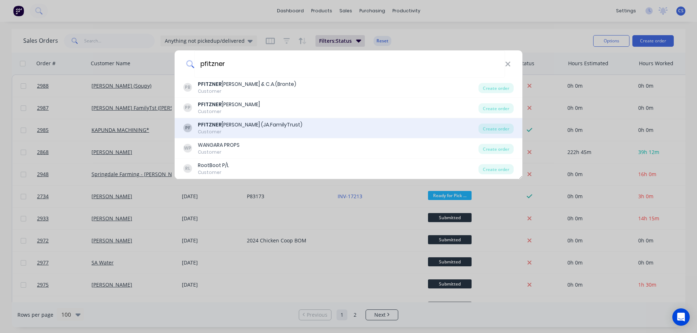
type input "pfitzner"
click at [335, 126] on div "PF PFITZNER ANTHONY (JA.FamilyTrust) Customer" at bounding box center [330, 128] width 295 height 14
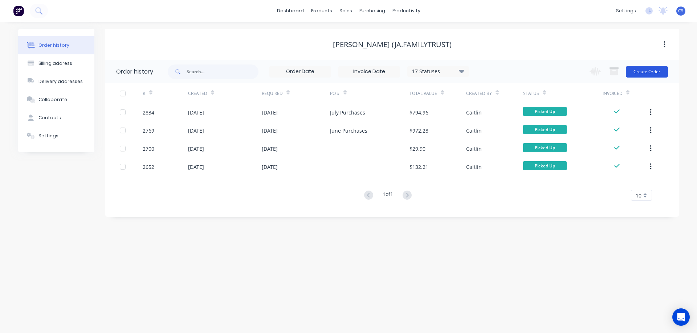
click at [651, 72] on button "Create Order" at bounding box center [647, 72] width 42 height 12
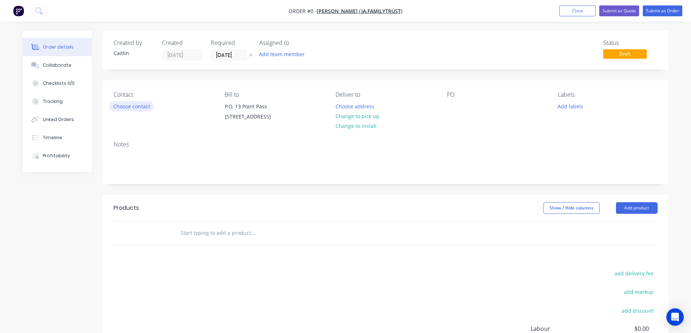
click at [144, 106] on button "Choose contact" at bounding box center [131, 106] width 45 height 10
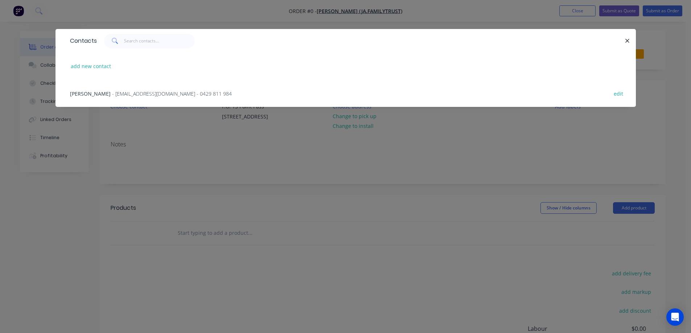
click at [153, 94] on span "- gwgfarm@bigpond.com - 0429 811 984" at bounding box center [172, 93] width 120 height 7
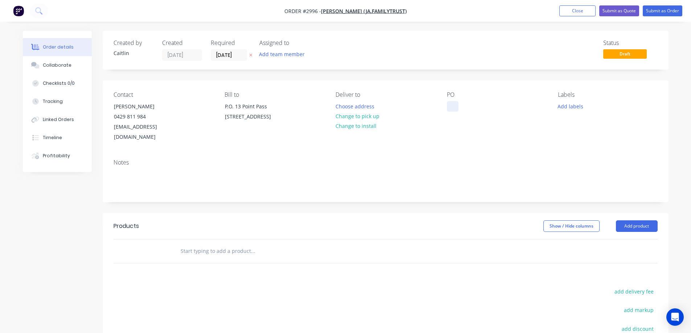
click at [452, 105] on div at bounding box center [453, 106] width 12 height 11
click at [232, 244] on input "text" at bounding box center [252, 251] width 145 height 15
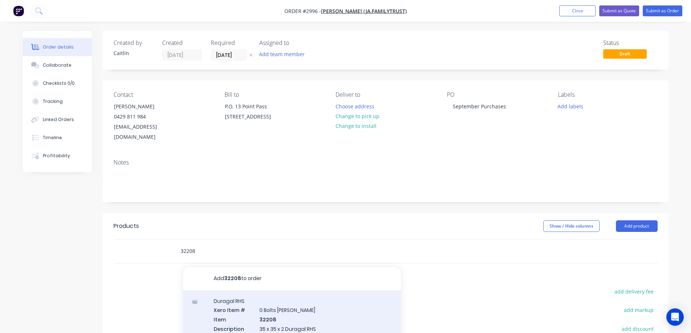
type input "32208"
click at [333, 308] on div "Duragal RHS Xero Item # 0 Bolts Metric Galvanised Item 32208 Description 35 x 3…" at bounding box center [292, 333] width 218 height 85
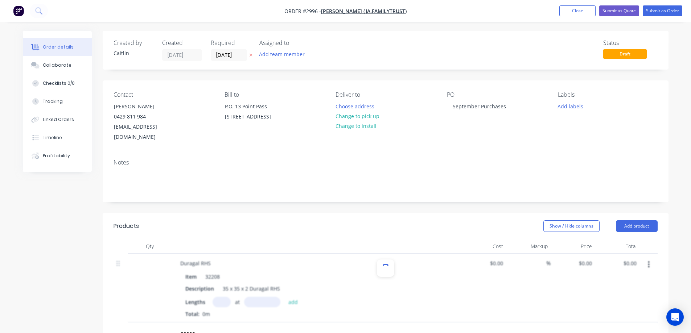
type input "$5.17"
type input "35"
type input "$6.9795"
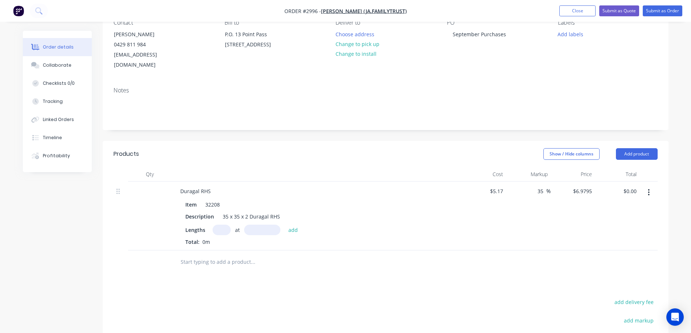
scroll to position [73, 0]
click at [223, 225] on input "text" at bounding box center [222, 230] width 18 height 11
type input "1"
type input "2000mm"
click at [295, 225] on button "add" at bounding box center [293, 230] width 17 height 10
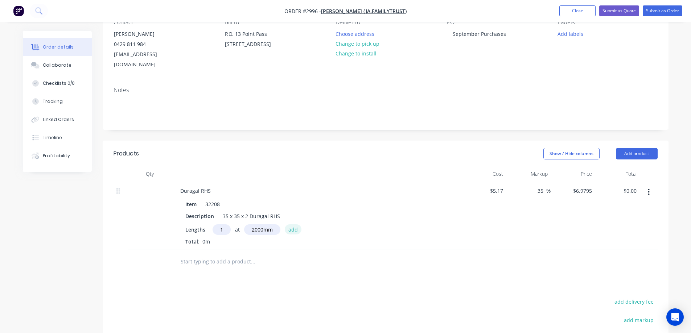
type input "$13.96"
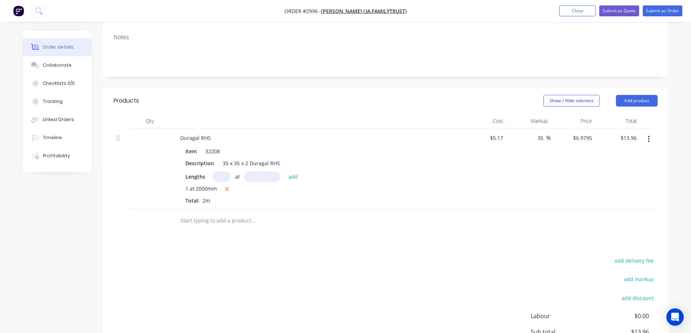
scroll to position [145, 0]
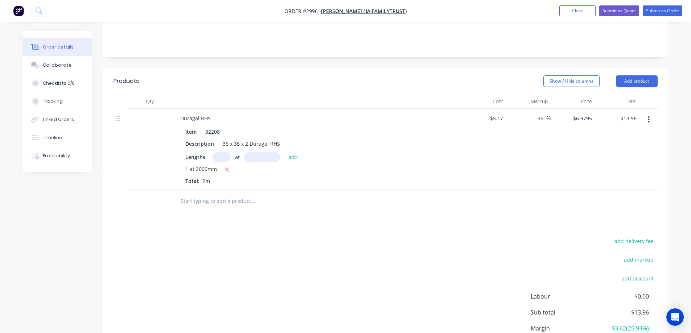
click at [230, 194] on input "text" at bounding box center [252, 201] width 145 height 15
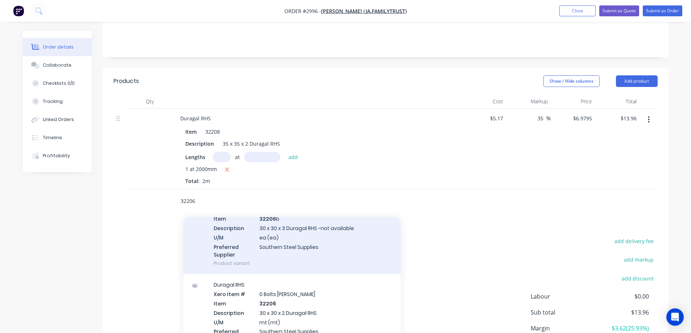
scroll to position [73, 0]
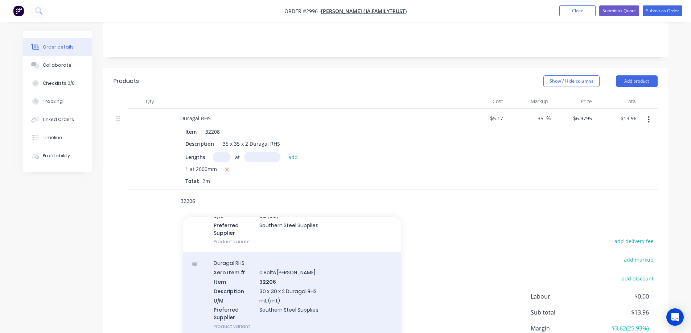
type input "32206"
click at [323, 283] on div "Duragal RHS Xero Item # 0 Bolts Metric Galvanised Item 32206 Description 30 x 3…" at bounding box center [292, 295] width 218 height 85
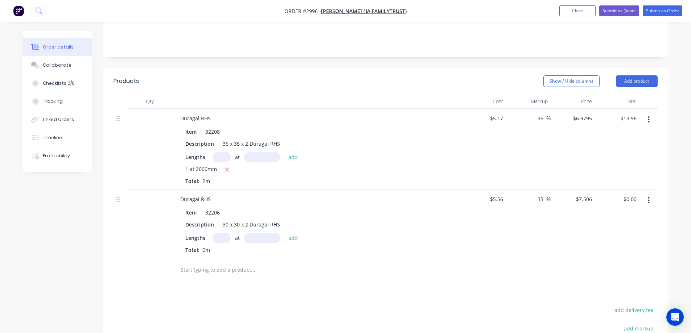
click at [218, 233] on input "text" at bounding box center [222, 238] width 18 height 11
type input "1"
type input "2000mm"
click at [292, 233] on button "add" at bounding box center [293, 238] width 17 height 10
type input "$15.01"
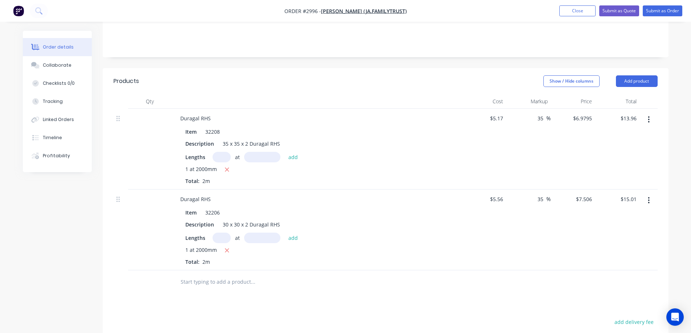
click at [206, 275] on input "text" at bounding box center [252, 282] width 145 height 15
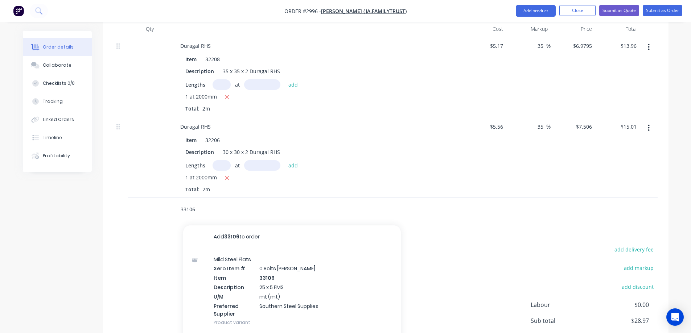
scroll to position [254, 0]
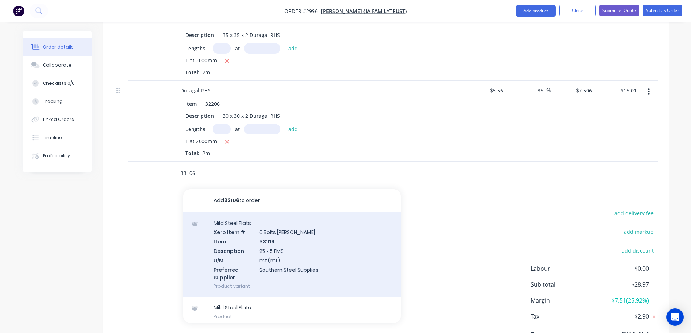
type input "33106"
click at [329, 252] on div "Mild Steel Flats Xero Item # 0 Bolts Metric Galvanised Item 33106 Description 2…" at bounding box center [292, 255] width 218 height 85
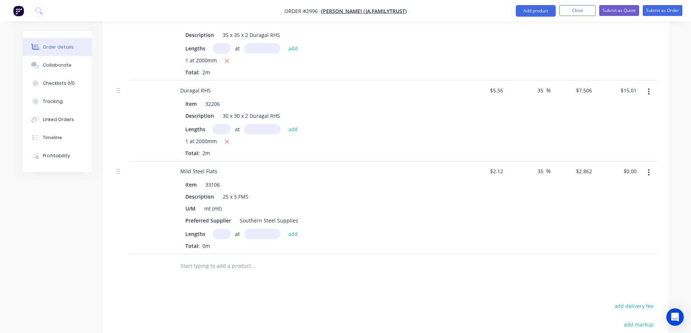
click at [220, 229] on input "text" at bounding box center [222, 234] width 18 height 11
type input "1"
type input "6000mm"
click at [291, 229] on button "add" at bounding box center [293, 234] width 17 height 10
type input "$17.17"
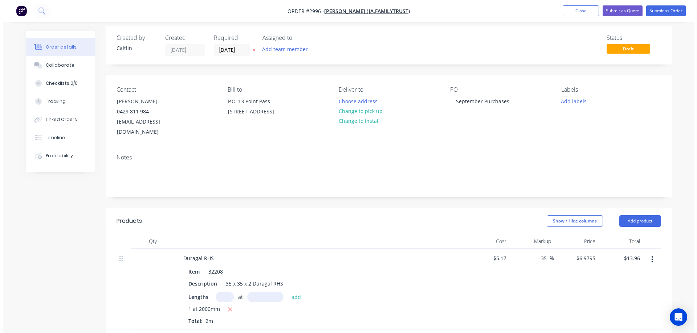
scroll to position [0, 0]
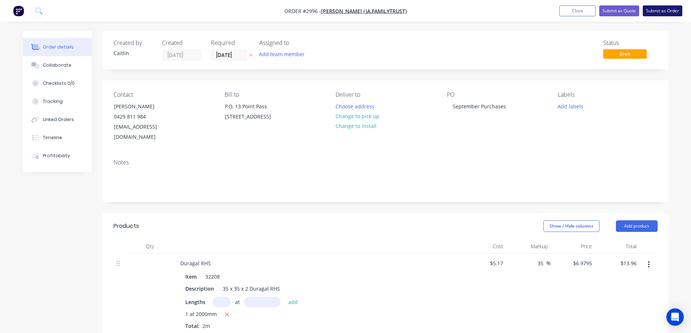
click at [657, 11] on button "Submit as Order" at bounding box center [663, 10] width 40 height 11
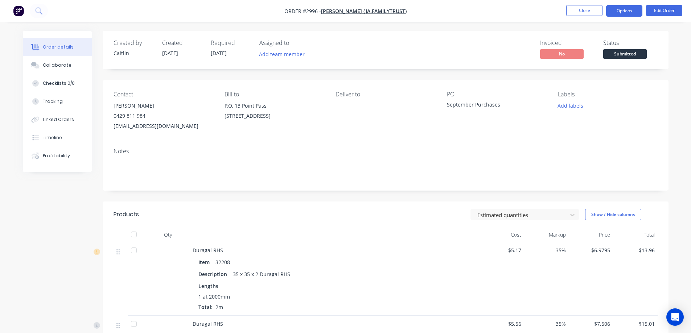
click at [625, 10] on button "Options" at bounding box center [624, 11] width 36 height 12
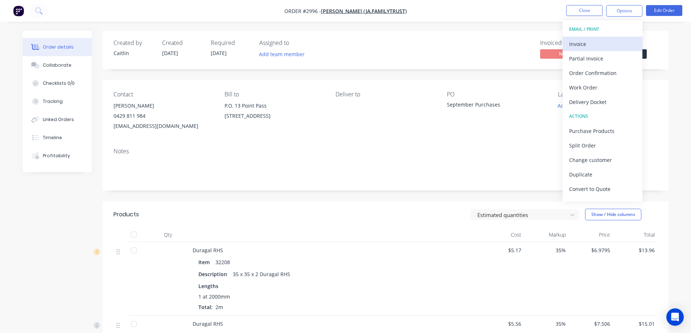
click at [598, 45] on div "Invoice" at bounding box center [602, 44] width 67 height 11
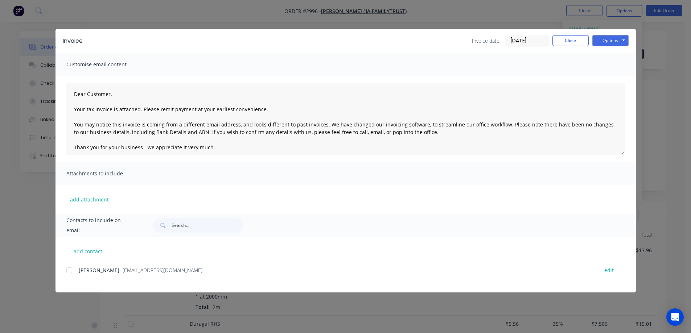
click at [69, 272] on div at bounding box center [69, 270] width 15 height 15
click at [609, 40] on button "Options" at bounding box center [611, 40] width 36 height 11
click at [614, 78] on button "Email" at bounding box center [616, 77] width 46 height 12
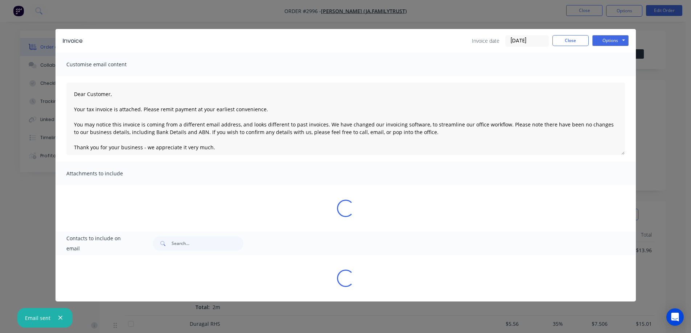
type textarea "Dear Customer, Your tax invoice is attached. Please remit payment at your earli…"
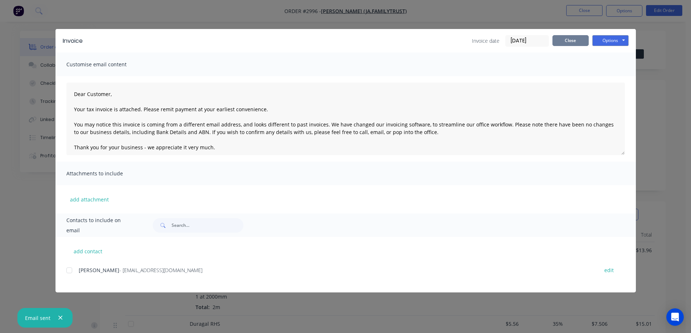
click at [572, 41] on button "Close" at bounding box center [571, 40] width 36 height 11
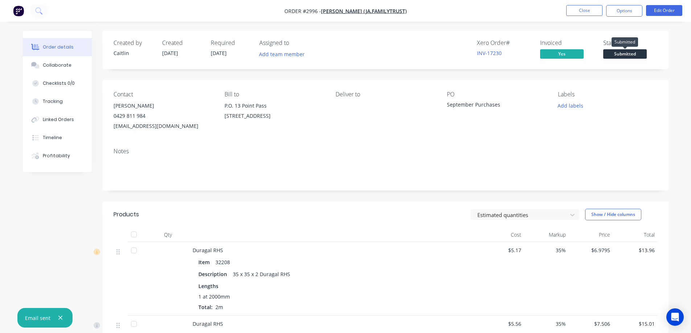
click at [615, 55] on span "Submitted" at bounding box center [625, 53] width 44 height 9
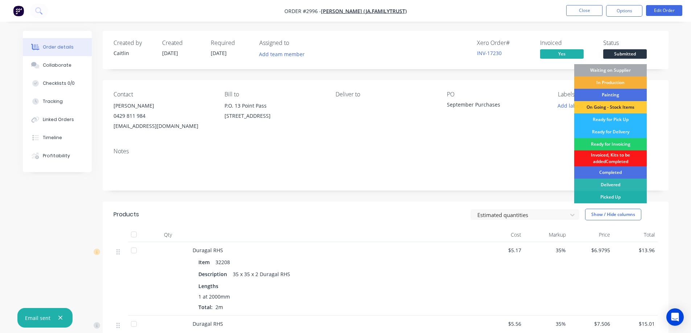
click at [607, 198] on div "Picked Up" at bounding box center [610, 197] width 73 height 12
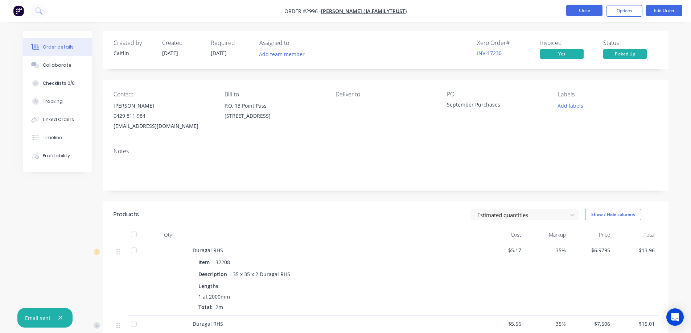
click at [592, 12] on button "Close" at bounding box center [584, 10] width 36 height 11
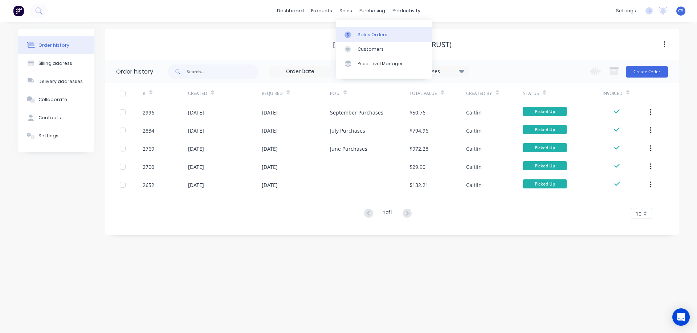
click at [368, 33] on div "Sales Orders" at bounding box center [372, 35] width 30 height 7
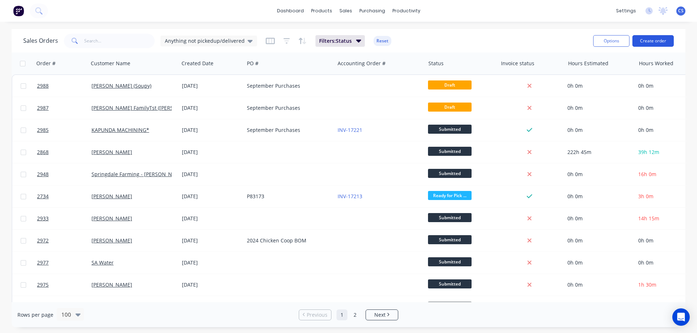
click at [655, 42] on button "Create order" at bounding box center [652, 41] width 41 height 12
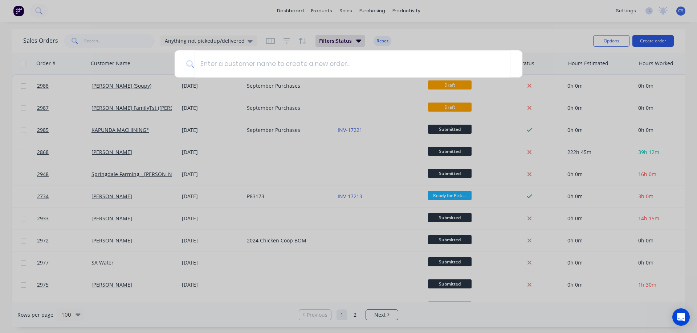
type input "s"
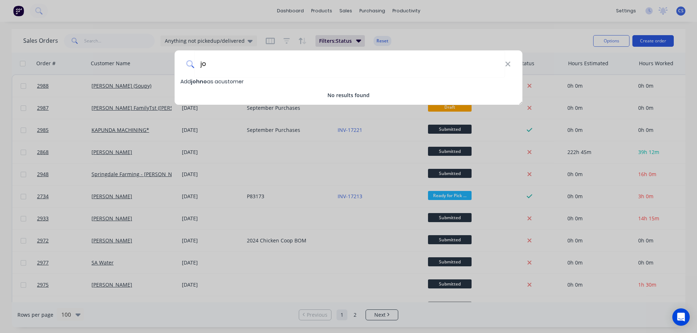
type input "j"
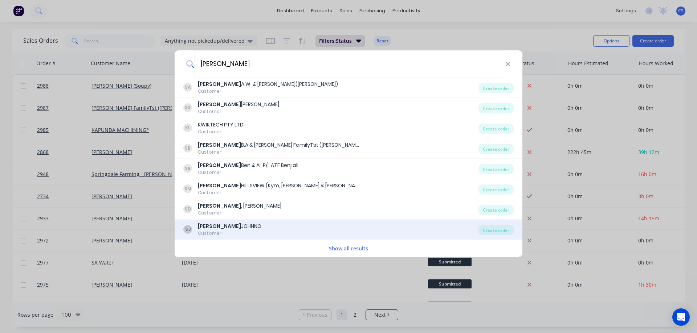
type input "[PERSON_NAME]"
click at [289, 230] on div "SJ SCHUTZ JOHNNO Customer" at bounding box center [330, 230] width 295 height 14
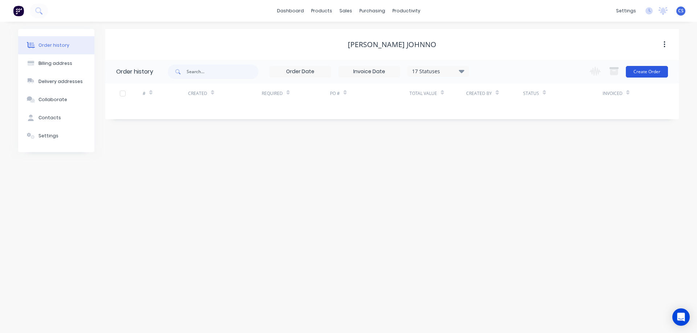
click at [640, 73] on button "Create Order" at bounding box center [647, 72] width 42 height 12
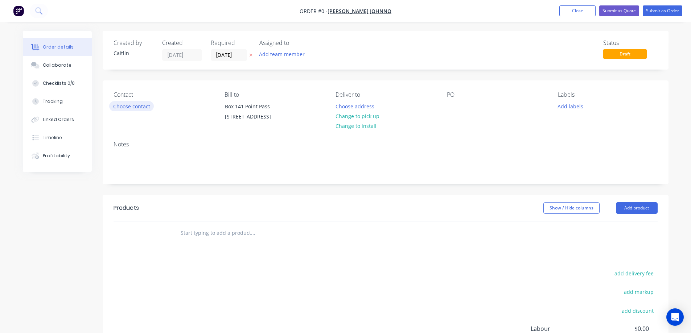
click at [131, 107] on button "Choose contact" at bounding box center [131, 106] width 45 height 10
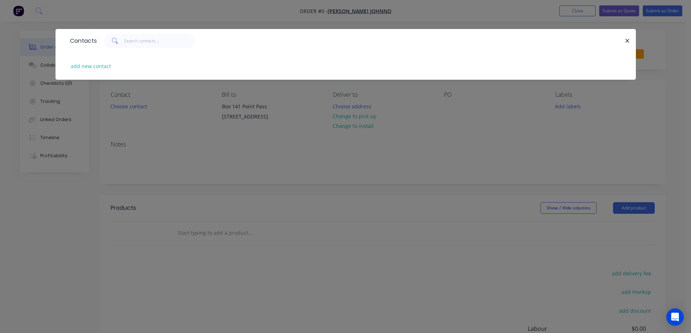
click at [158, 119] on div "Contacts add new contact" at bounding box center [345, 166] width 691 height 333
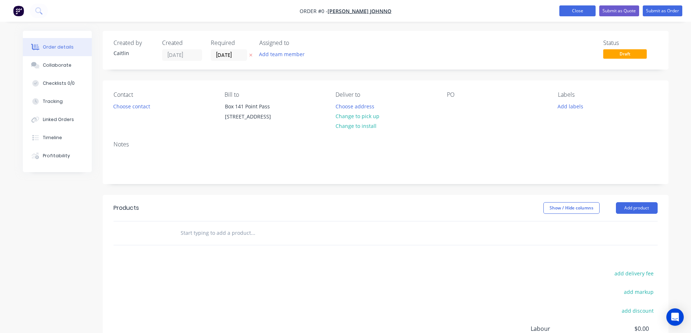
click at [572, 10] on button "Close" at bounding box center [578, 10] width 36 height 11
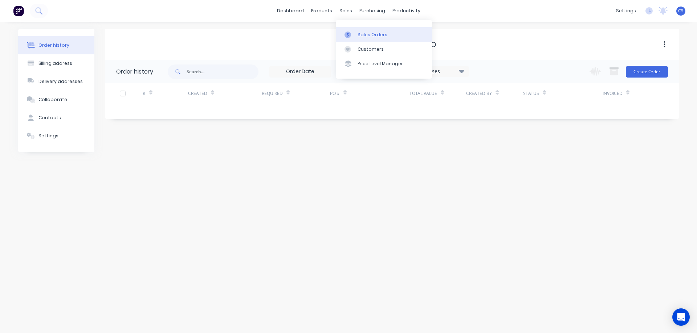
click at [368, 34] on div "Sales Orders" at bounding box center [372, 35] width 30 height 7
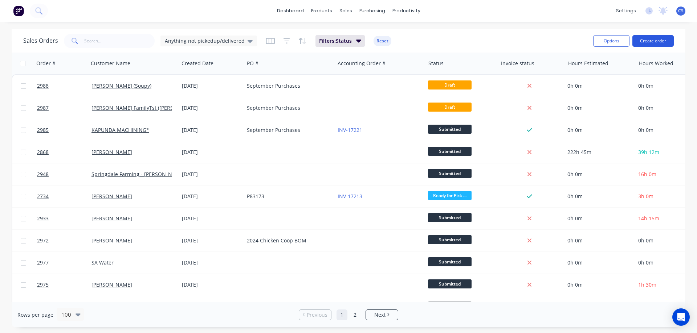
click at [649, 37] on button "Create order" at bounding box center [652, 41] width 41 height 12
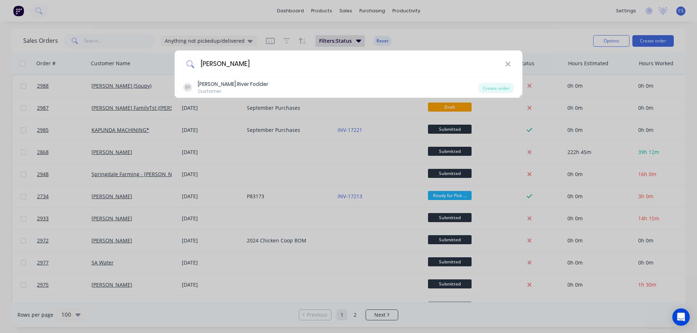
drag, startPoint x: 253, startPoint y: 67, endPoint x: 177, endPoint y: 61, distance: 76.5
click at [177, 61] on div "stacey" at bounding box center [349, 63] width 348 height 27
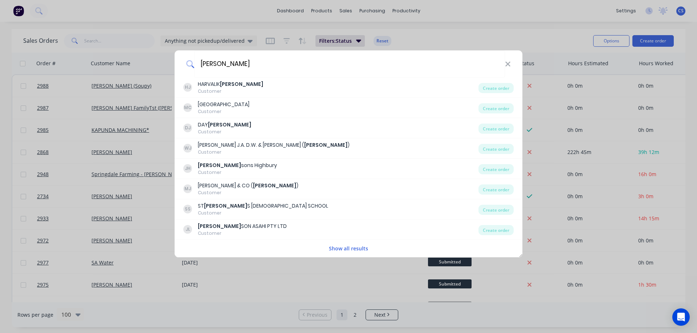
type input "john"
click at [350, 247] on button "Show all results" at bounding box center [349, 249] width 44 height 8
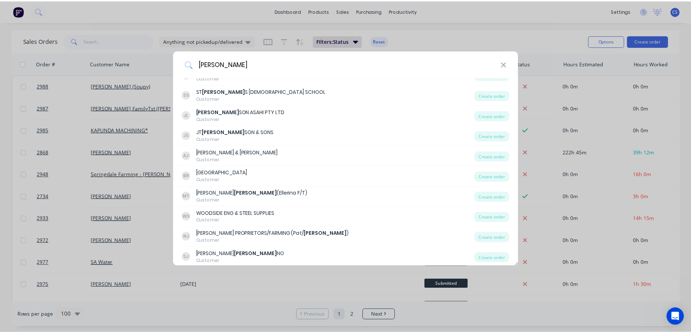
scroll to position [116, 0]
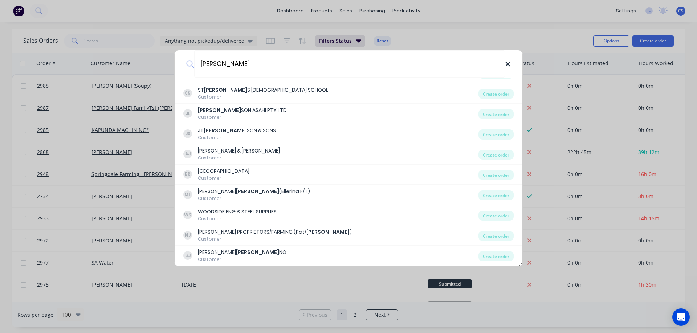
click at [507, 65] on icon at bounding box center [507, 64] width 5 height 5
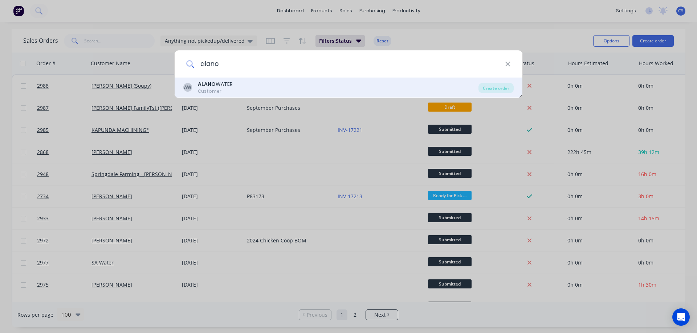
type input "alano"
click at [296, 89] on div "AW ALANO WATER Customer" at bounding box center [330, 88] width 295 height 14
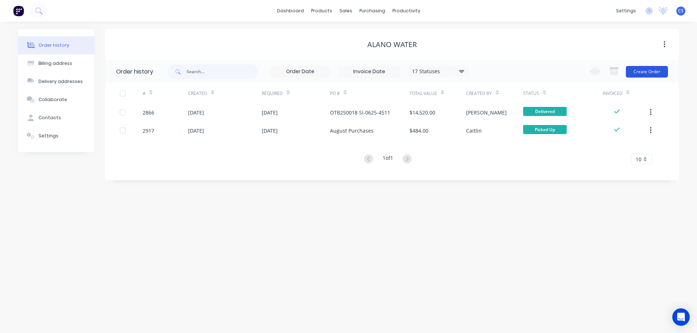
click at [658, 75] on button "Create Order" at bounding box center [647, 72] width 42 height 12
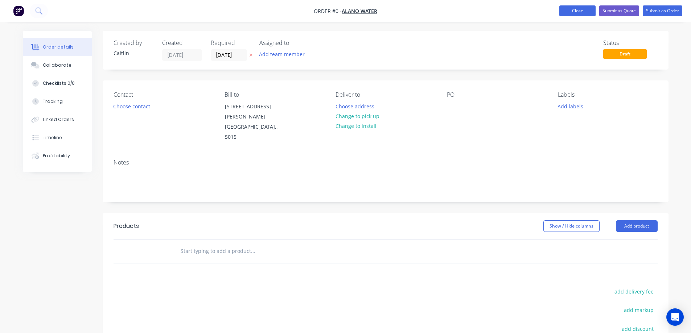
click at [571, 9] on button "Close" at bounding box center [578, 10] width 36 height 11
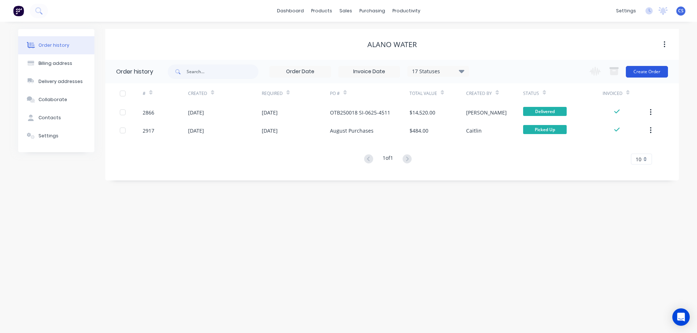
click at [640, 72] on button "Create Order" at bounding box center [647, 72] width 42 height 12
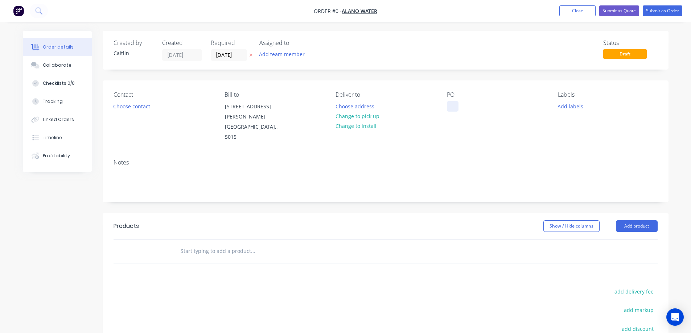
click at [454, 105] on div at bounding box center [453, 106] width 12 height 11
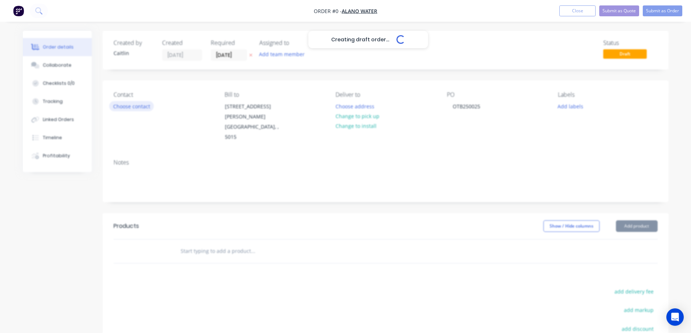
click at [143, 109] on div "Creating draft order... Loading... Order details Collaborate Checklists 0/0 Tra…" at bounding box center [346, 240] width 660 height 418
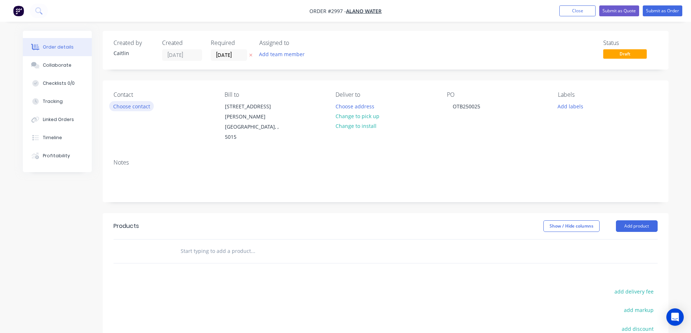
click at [140, 107] on button "Choose contact" at bounding box center [131, 106] width 45 height 10
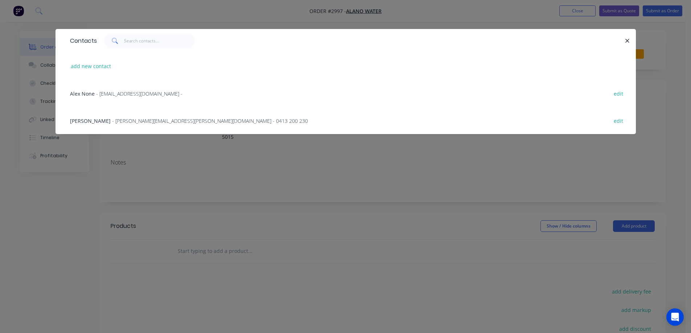
click at [116, 94] on span "- accounts@alano.com.au -" at bounding box center [139, 93] width 86 height 7
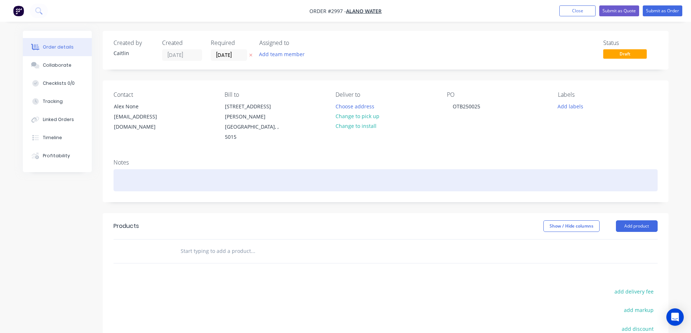
click at [143, 169] on div at bounding box center [386, 180] width 544 height 22
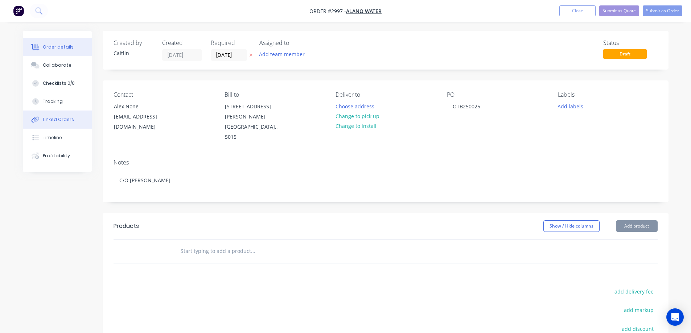
click at [61, 122] on div "Linked Orders" at bounding box center [58, 119] width 31 height 7
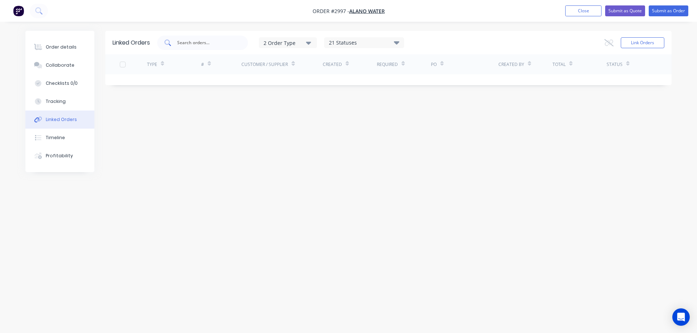
click at [185, 45] on input "text" at bounding box center [206, 42] width 60 height 7
type input "OTB250025"
click at [60, 48] on div "Order details" at bounding box center [61, 47] width 31 height 7
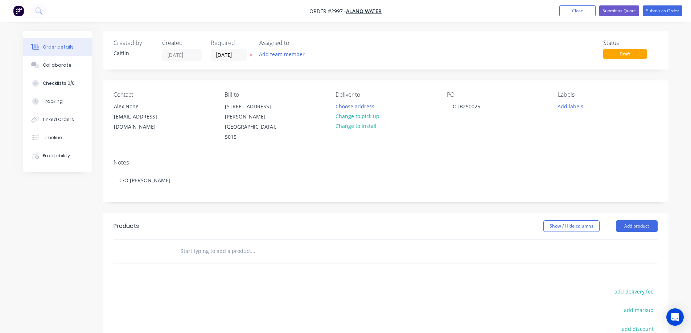
click at [213, 244] on input "text" at bounding box center [252, 251] width 145 height 15
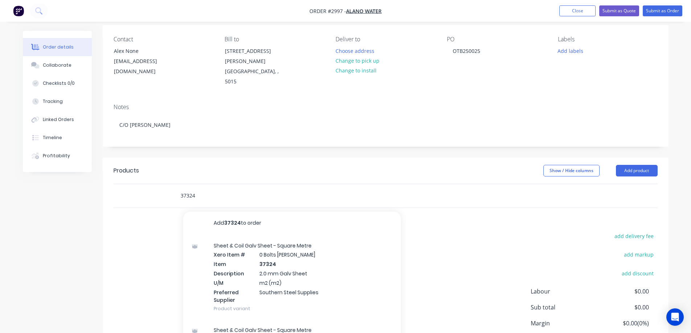
scroll to position [73, 0]
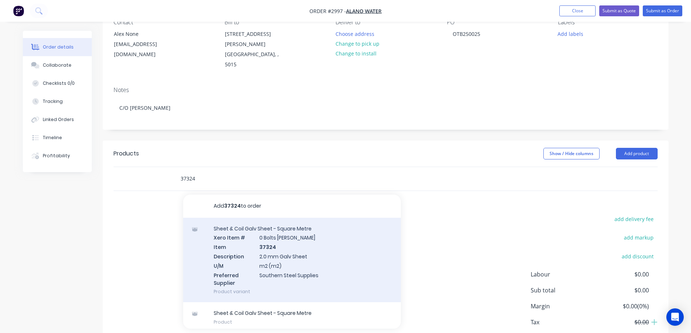
type input "37324"
click at [343, 236] on div "Sheet & Coil Galv Sheet - Square Metre Xero Item # 0 Bolts Metric Galvanised It…" at bounding box center [292, 260] width 218 height 85
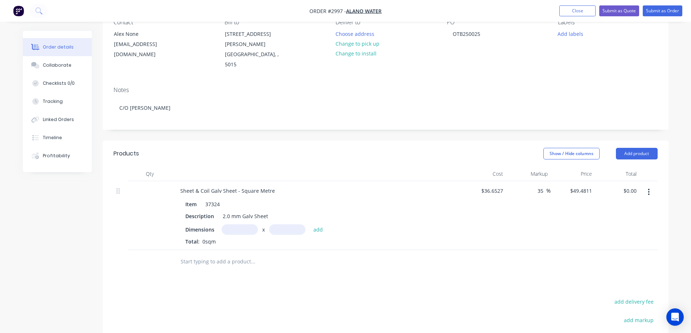
click at [239, 225] on input "text" at bounding box center [240, 230] width 36 height 11
type input "0.32m"
type input "0.698m"
click at [319, 225] on button "add" at bounding box center [318, 230] width 17 height 10
type input "$11.05"
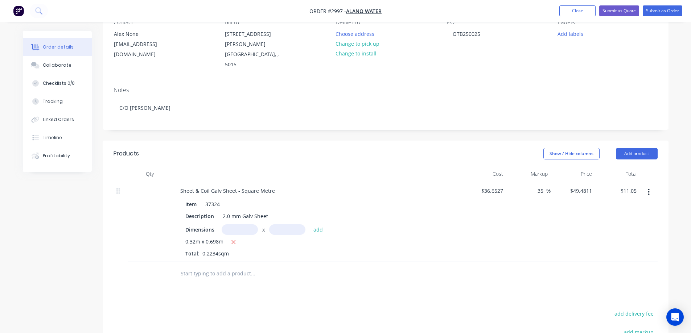
click at [226, 267] on input "text" at bounding box center [252, 274] width 145 height 15
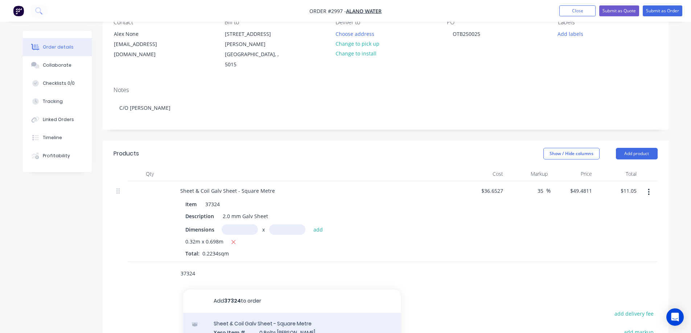
type input "37324"
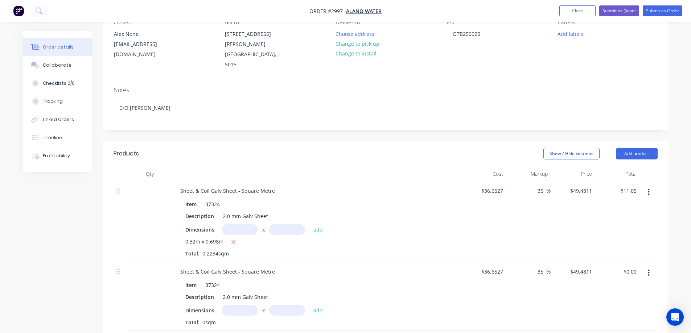
click at [241, 306] on input "text" at bounding box center [240, 311] width 36 height 11
type input "0.67m"
type input "0.518m"
click at [318, 306] on button "add" at bounding box center [318, 311] width 17 height 10
type input "$17.17"
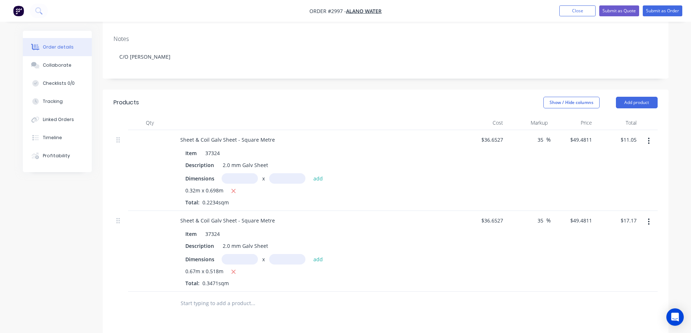
scroll to position [145, 0]
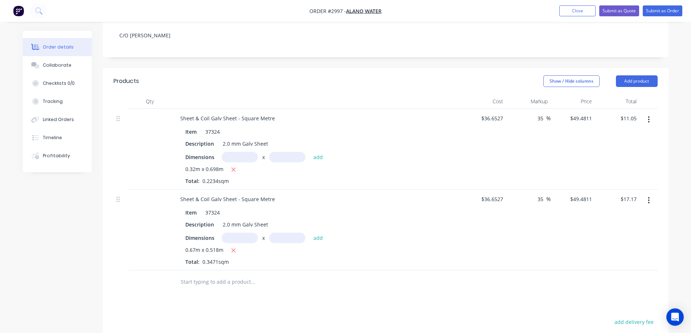
click at [237, 275] on input "text" at bounding box center [252, 282] width 145 height 15
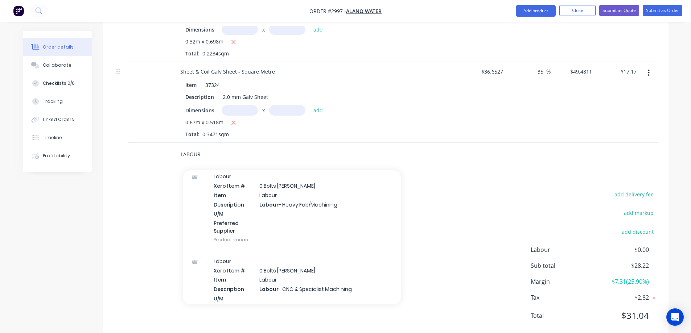
scroll to position [1306, 0]
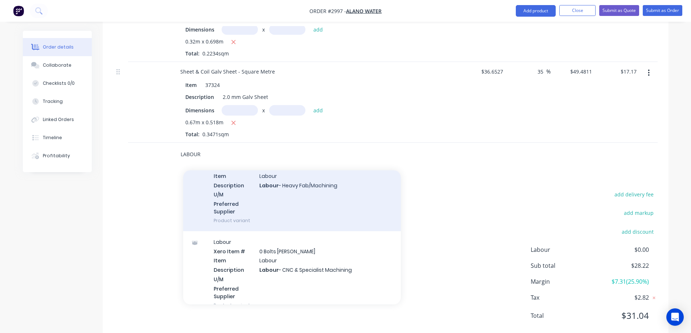
type input "LABOUR"
click at [296, 175] on div "Labour Xero Item # 0 Bolts Metric Galvanised Item Labour Description Labour - H…" at bounding box center [292, 189] width 218 height 85
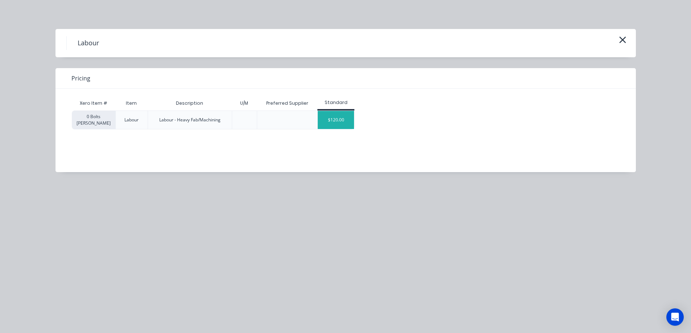
click at [336, 117] on div "$120.00" at bounding box center [336, 120] width 36 height 18
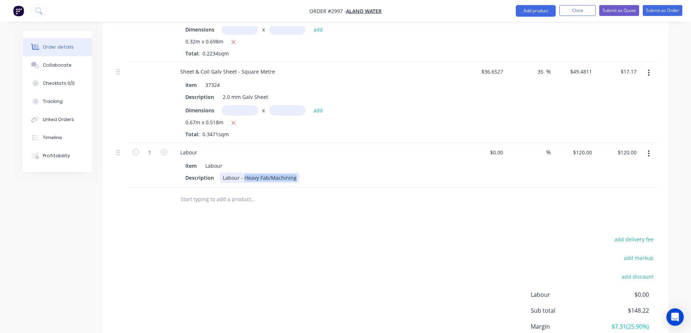
drag, startPoint x: 294, startPoint y: 160, endPoint x: 243, endPoint y: 157, distance: 50.9
click at [243, 173] on div "Labour - Heavy Fab/Machining" at bounding box center [260, 178] width 80 height 11
click at [148, 147] on input "1" at bounding box center [149, 152] width 19 height 11
type input "3"
type input "$360.00"
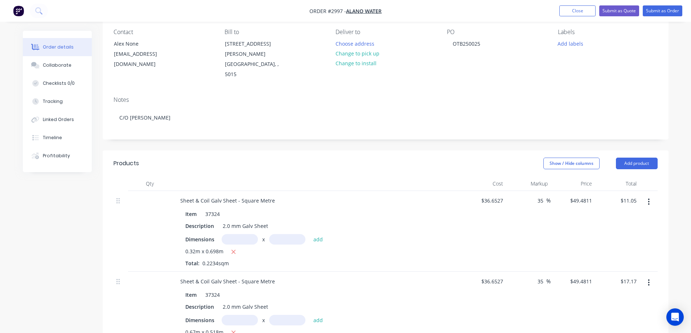
scroll to position [28, 0]
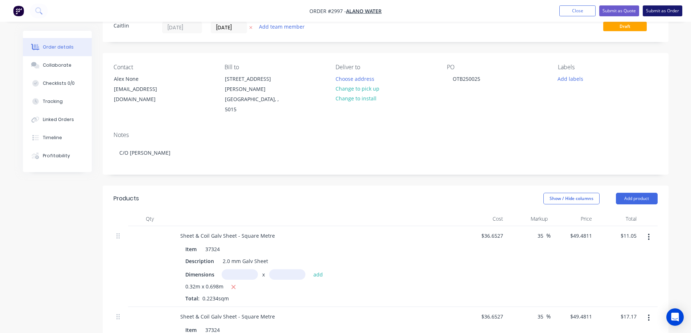
click at [668, 9] on button "Submit as Order" at bounding box center [663, 10] width 40 height 11
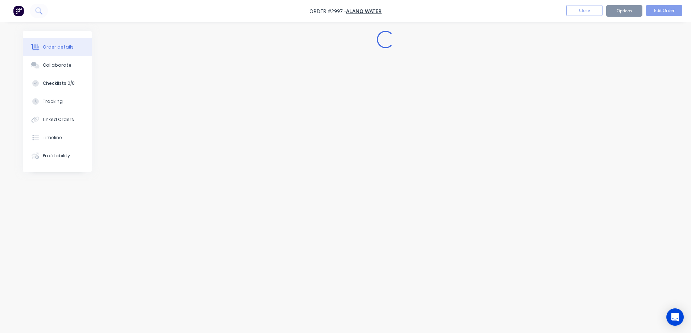
scroll to position [0, 0]
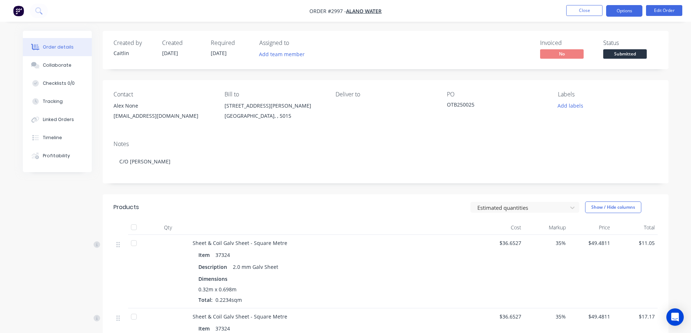
click at [629, 11] on button "Options" at bounding box center [624, 11] width 36 height 12
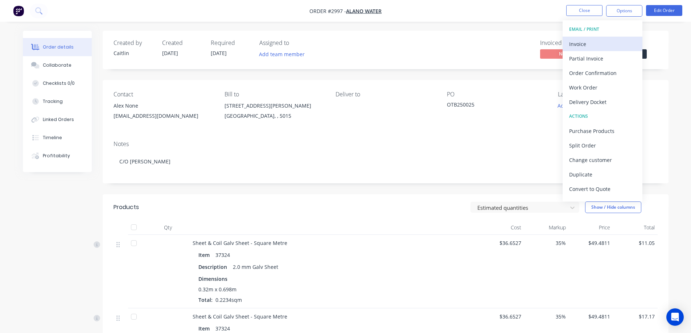
click at [591, 43] on div "Invoice" at bounding box center [602, 44] width 67 height 11
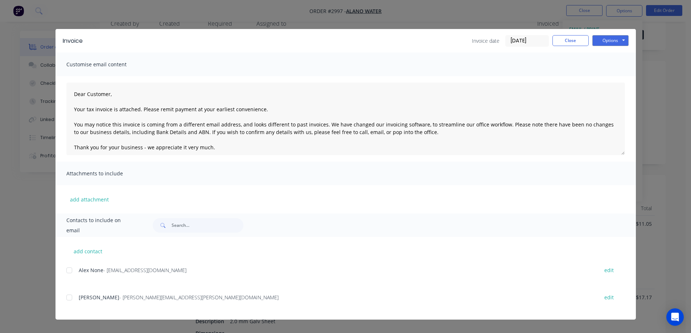
scroll to position [36, 0]
click at [71, 270] on div at bounding box center [69, 270] width 15 height 15
click at [621, 39] on button "Options" at bounding box center [611, 40] width 36 height 11
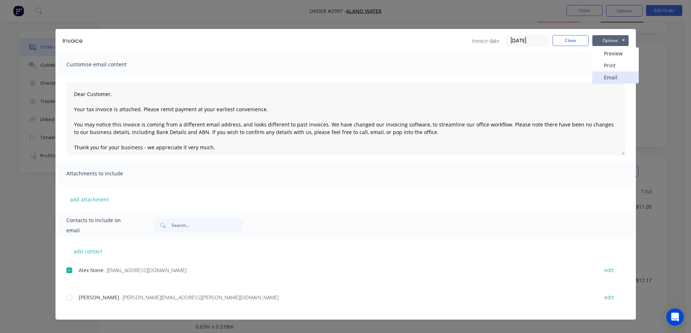
click at [608, 77] on button "Email" at bounding box center [616, 77] width 46 height 12
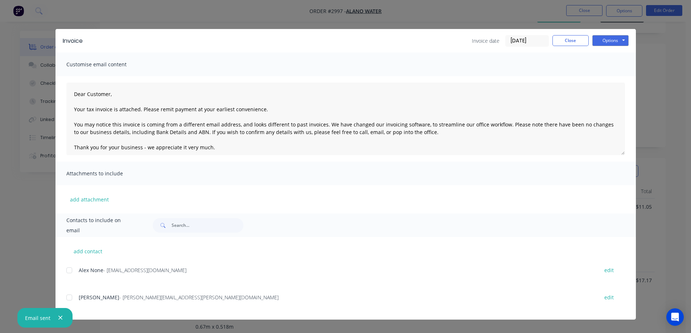
type textarea "Dear Customer, Your tax invoice is attached. Please remit payment at your earli…"
click at [576, 39] on button "Close" at bounding box center [571, 40] width 36 height 11
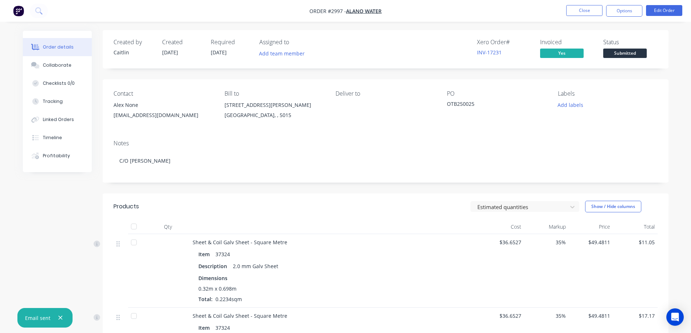
scroll to position [0, 0]
click at [629, 54] on span "Submitted" at bounding box center [625, 53] width 44 height 9
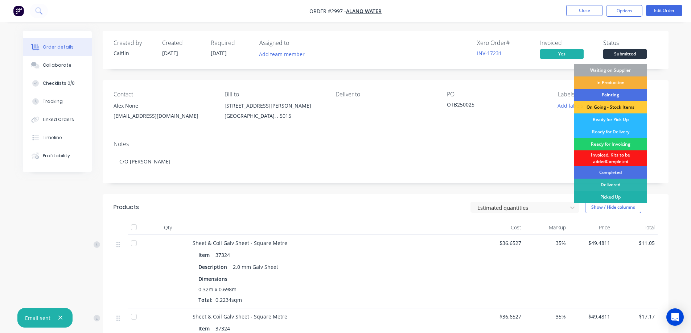
click at [600, 200] on div "Picked Up" at bounding box center [610, 197] width 73 height 12
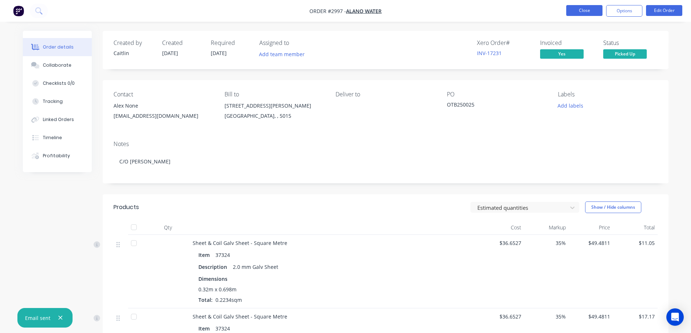
click at [586, 10] on button "Close" at bounding box center [584, 10] width 36 height 11
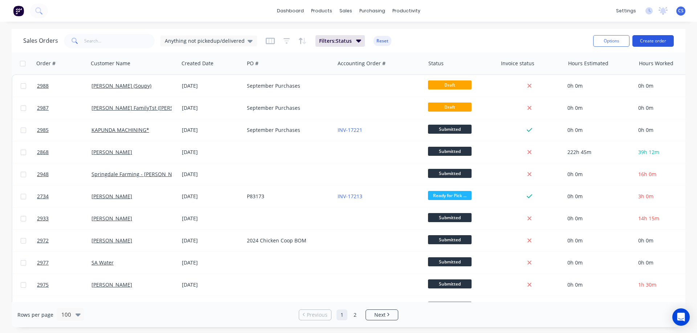
click at [650, 42] on button "Create order" at bounding box center [652, 41] width 41 height 12
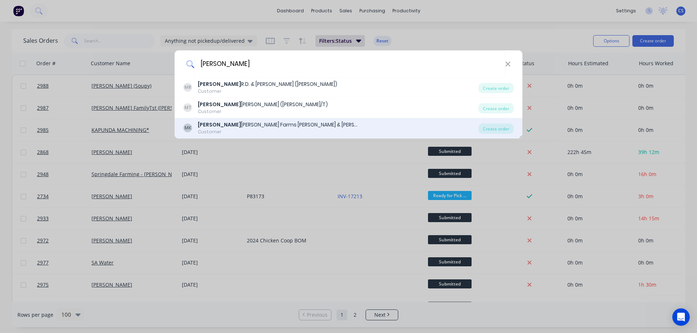
type input "milde"
click at [319, 123] on div "MK MILDE T.J. Adnamatna Farms Trevor & Karl Customer" at bounding box center [330, 128] width 295 height 14
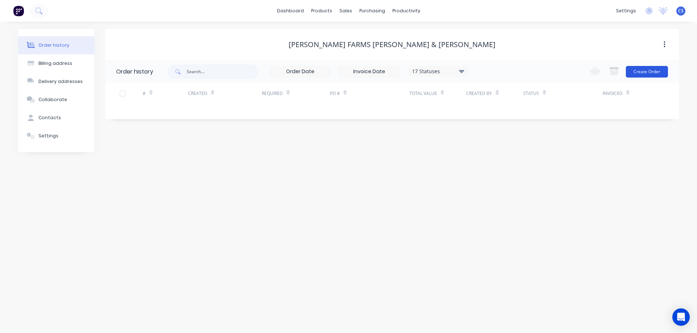
click at [642, 73] on button "Create Order" at bounding box center [647, 72] width 42 height 12
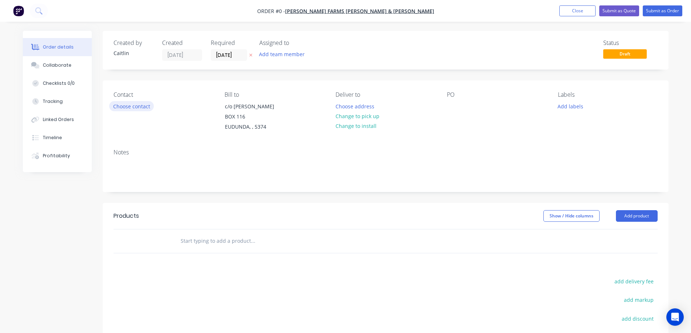
click at [140, 108] on button "Choose contact" at bounding box center [131, 106] width 45 height 10
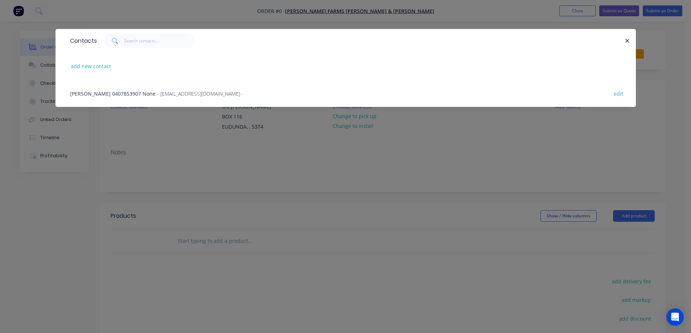
click at [157, 94] on span "- adnamatnafarms@gmail.com -" at bounding box center [200, 93] width 86 height 7
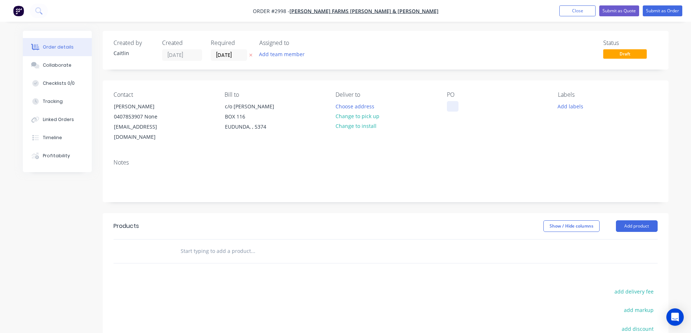
click at [453, 106] on div at bounding box center [453, 106] width 12 height 11
click at [196, 244] on input "text" at bounding box center [252, 251] width 145 height 15
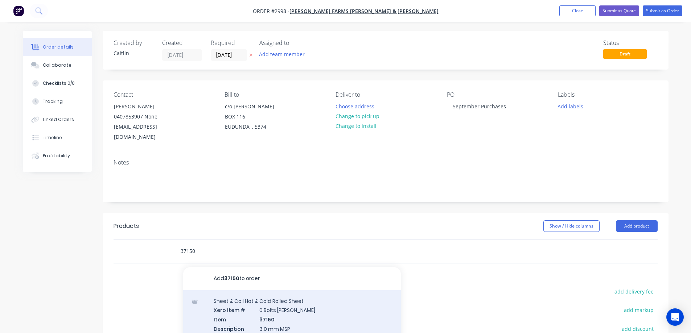
type input "37150"
click at [330, 311] on div "Sheet & Coil Hot & Cold Rolled Sheet Xero Item # 0 Bolts Metric Galvanised Item…" at bounding box center [292, 333] width 218 height 85
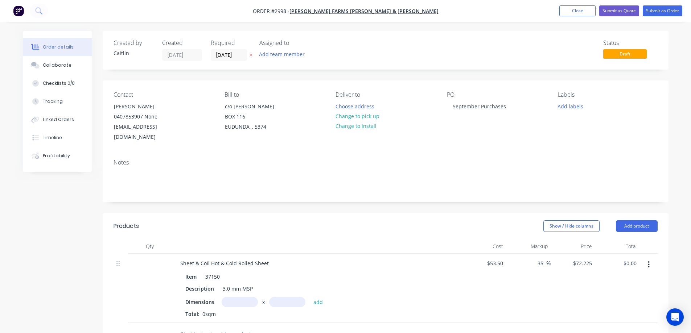
click at [245, 297] on input "text" at bounding box center [240, 302] width 36 height 11
type input "0.28m"
type input "0.4m"
click at [316, 297] on button "add" at bounding box center [318, 302] width 17 height 10
type input "$8.09"
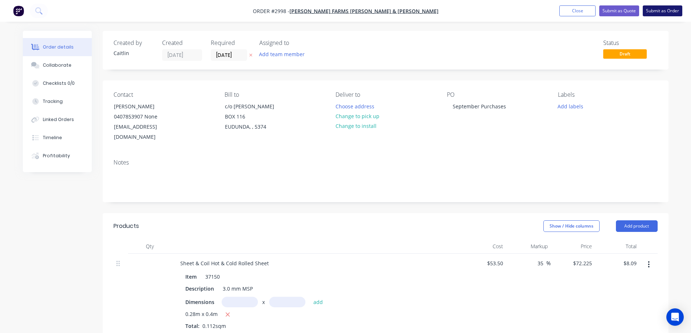
click at [670, 11] on button "Submit as Order" at bounding box center [663, 10] width 40 height 11
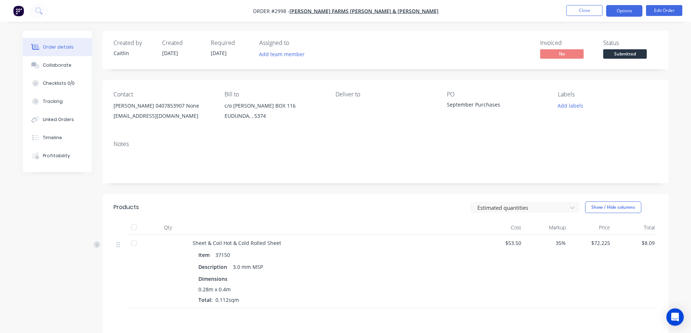
click at [624, 13] on button "Options" at bounding box center [624, 11] width 36 height 12
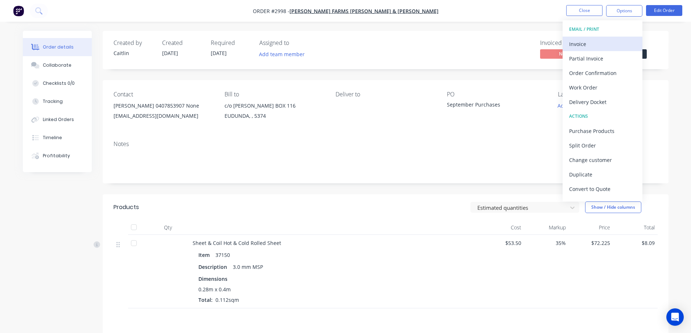
click at [593, 45] on div "Invoice" at bounding box center [602, 44] width 67 height 11
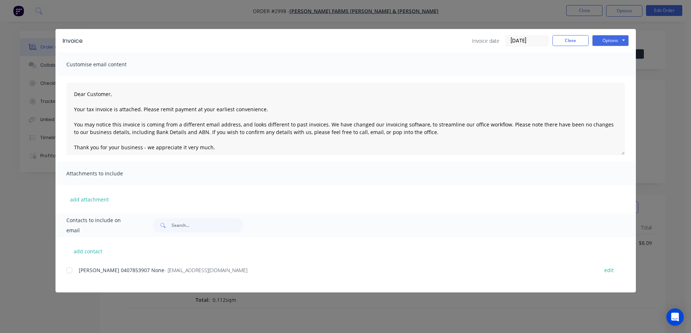
click at [70, 272] on div at bounding box center [69, 270] width 15 height 15
click at [603, 41] on button "Options" at bounding box center [611, 40] width 36 height 11
click at [614, 79] on button "Email" at bounding box center [616, 77] width 46 height 12
type textarea "Dear Customer, Your tax invoice is attached. Please remit payment at your earli…"
click at [566, 39] on button "Close" at bounding box center [571, 40] width 36 height 11
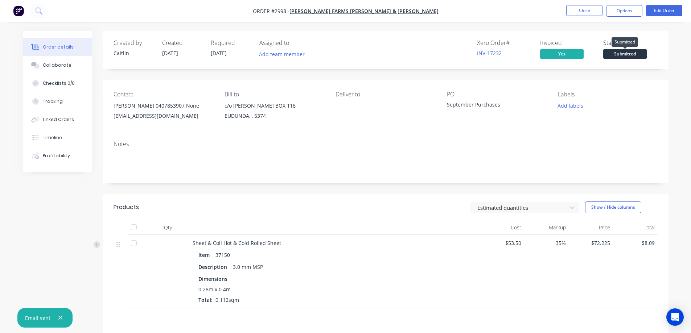
click at [622, 53] on span "Submitted" at bounding box center [625, 53] width 44 height 9
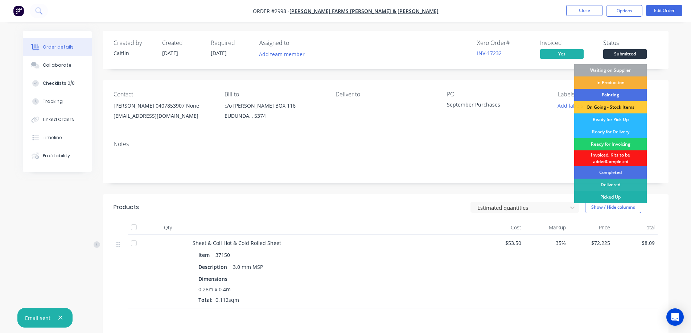
click at [615, 197] on div "Picked Up" at bounding box center [610, 197] width 73 height 12
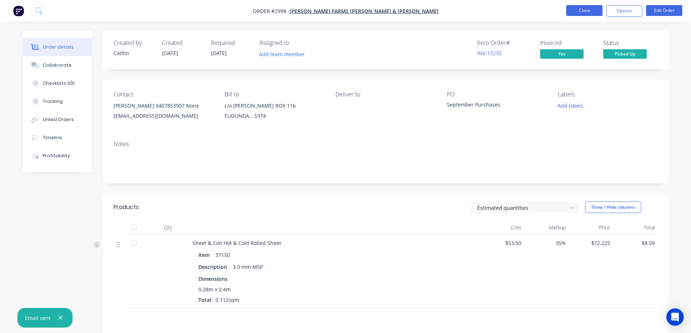
click at [580, 9] on button "Close" at bounding box center [584, 10] width 36 height 11
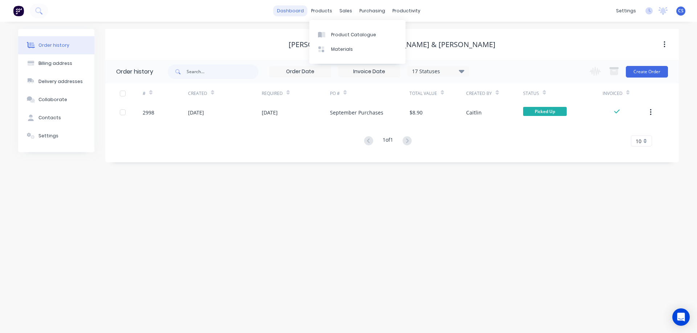
click at [296, 12] on link "dashboard" at bounding box center [290, 10] width 34 height 11
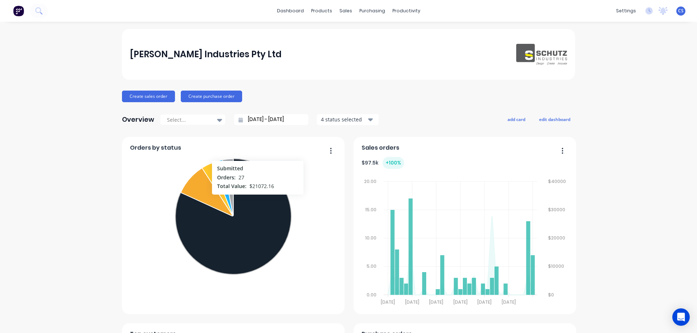
click at [255, 198] on icon at bounding box center [233, 217] width 116 height 116
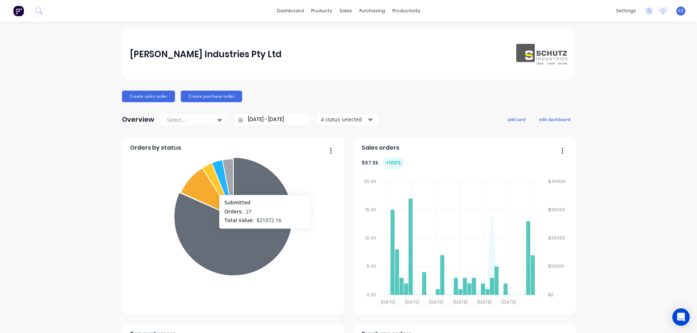
click at [262, 233] on icon at bounding box center [233, 216] width 119 height 119
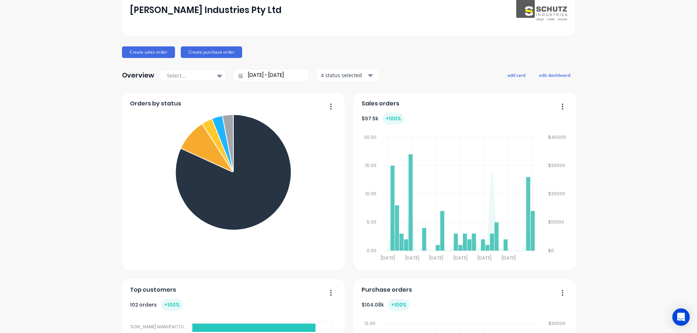
scroll to position [145, 0]
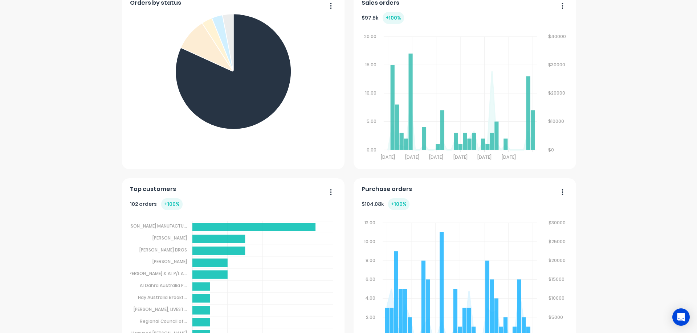
click at [155, 194] on span "Submitted" at bounding box center [142, 196] width 25 height 5
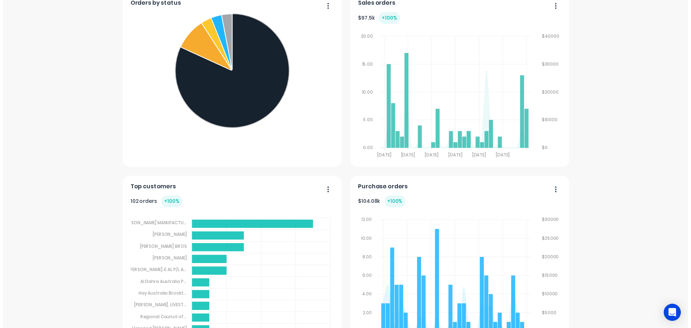
scroll to position [0, 0]
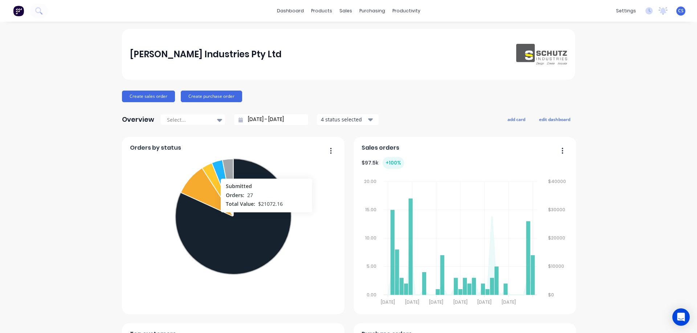
click at [264, 216] on icon at bounding box center [233, 217] width 116 height 116
click at [264, 216] on icon at bounding box center [233, 216] width 119 height 119
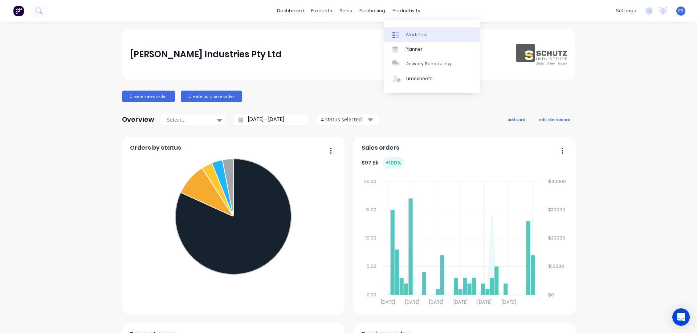
click at [415, 34] on div "Workflow" at bounding box center [416, 35] width 22 height 7
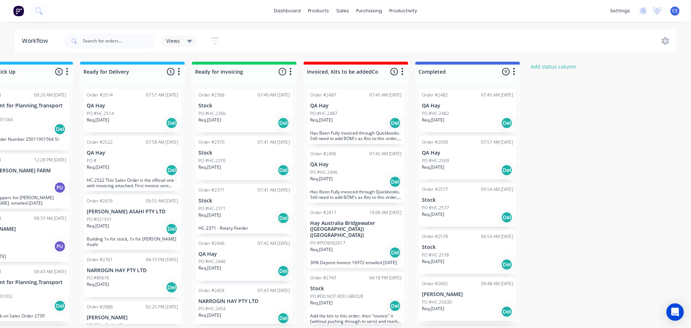
scroll to position [0, 624]
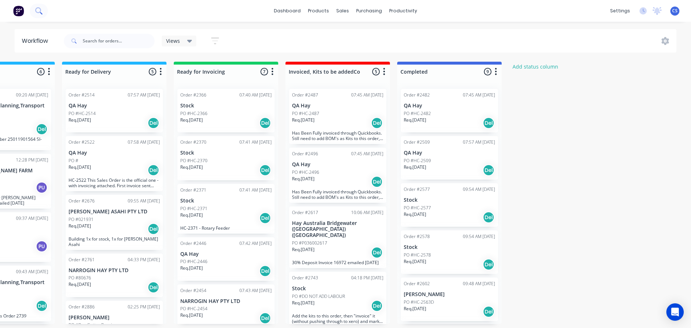
click at [42, 10] on icon at bounding box center [38, 10] width 7 height 7
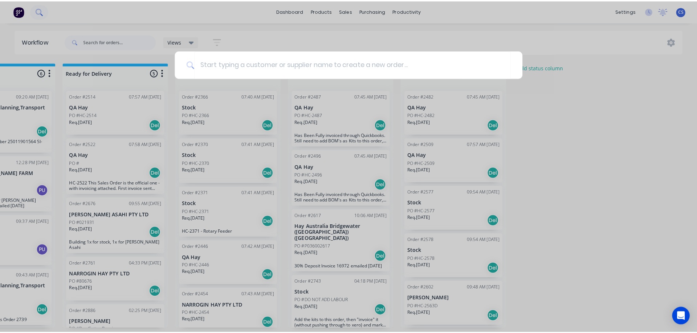
scroll to position [0, 619]
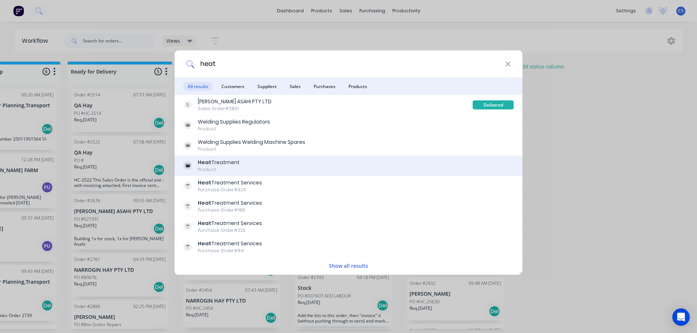
type input "heat"
click at [310, 164] on div "Heat Treatment Product" at bounding box center [348, 166] width 330 height 14
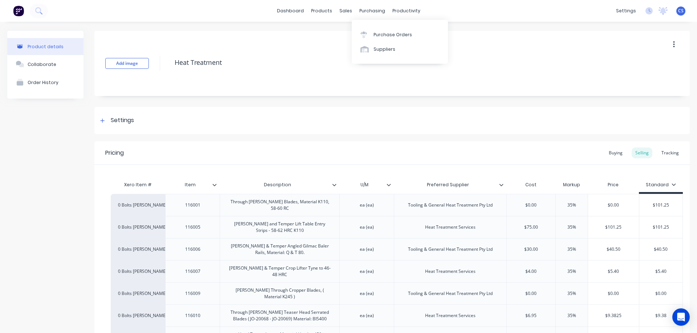
type textarea "x"
click at [39, 10] on icon at bounding box center [38, 10] width 7 height 7
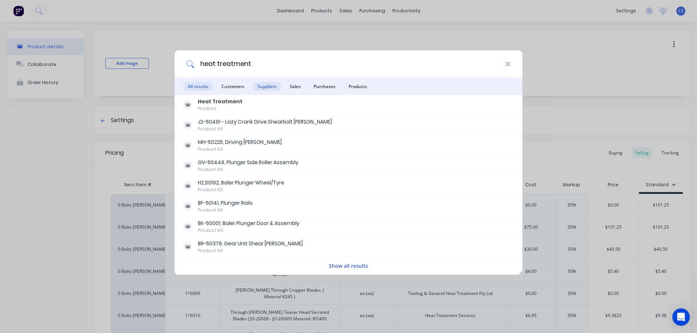
type input "heat treatment"
click at [267, 88] on span "Suppliers" at bounding box center [267, 86] width 28 height 9
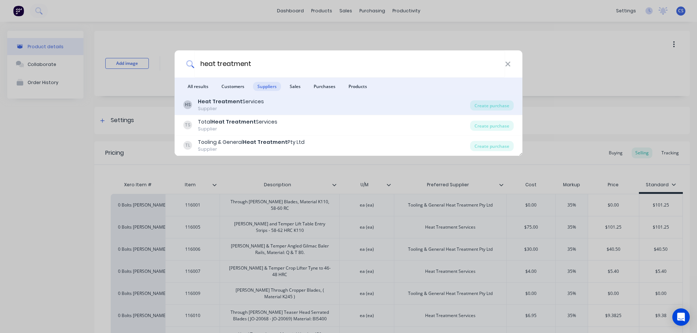
click at [312, 104] on div "HS Heat Treatment Services Supplier" at bounding box center [326, 105] width 287 height 14
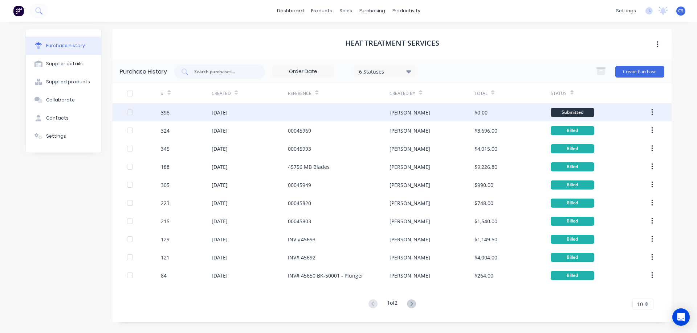
click at [325, 114] on div at bounding box center [339, 112] width 102 height 18
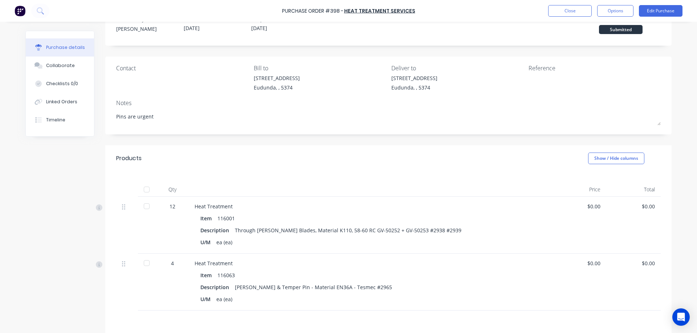
scroll to position [36, 0]
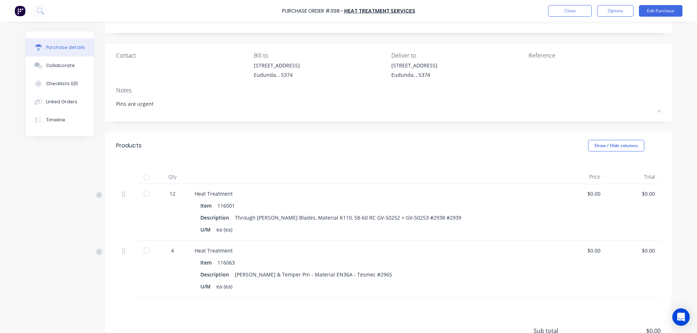
click at [644, 195] on div "$0.00" at bounding box center [633, 194] width 43 height 8
click at [662, 8] on button "Edit Purchase" at bounding box center [661, 11] width 44 height 12
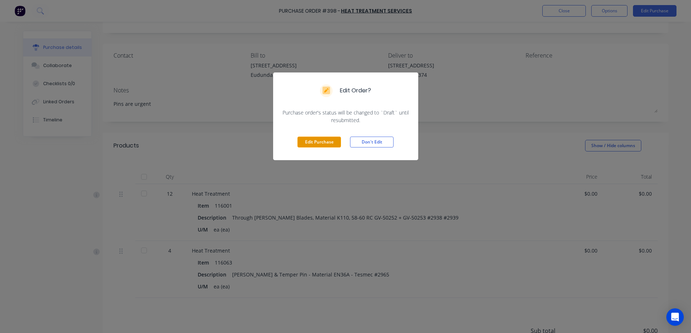
click at [315, 140] on button "Edit Purchase" at bounding box center [320, 142] width 44 height 11
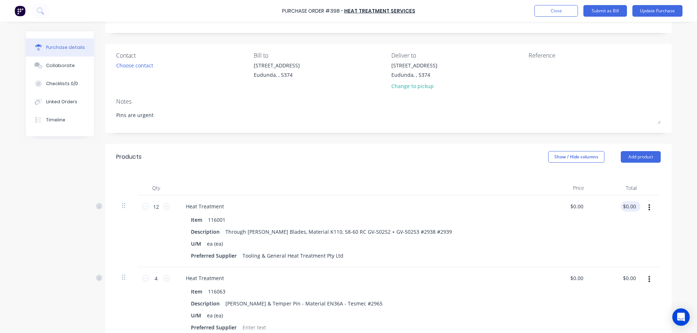
type textarea "x"
type input "0.00"
click at [628, 207] on input "0.00" at bounding box center [628, 206] width 17 height 11
type textarea "x"
type input "0.00"
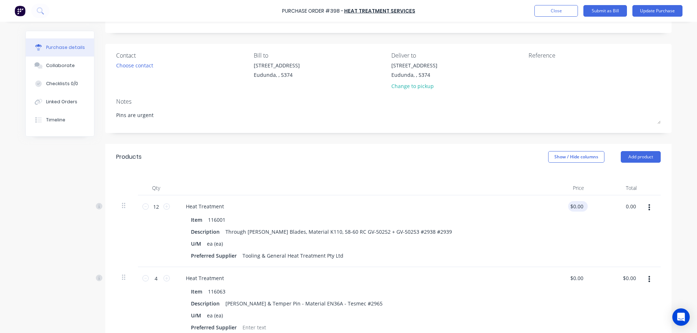
type input "$0.00"
click at [572, 207] on input "0.00" at bounding box center [576, 206] width 17 height 11
type textarea "x"
type input "$0.00"
click at [625, 205] on input "0.00" at bounding box center [628, 206] width 17 height 11
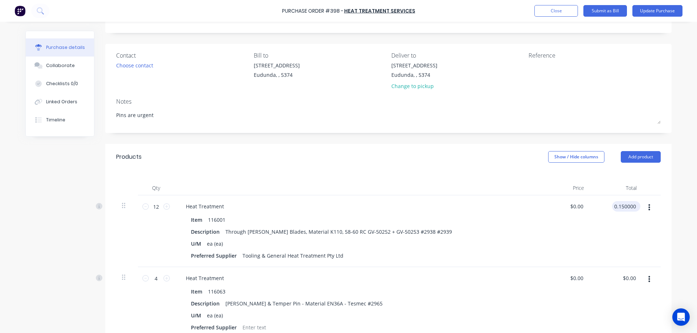
type input "0.150000"
type textarea "x"
type input "$0.0125"
type input "$0.15"
type textarea "x"
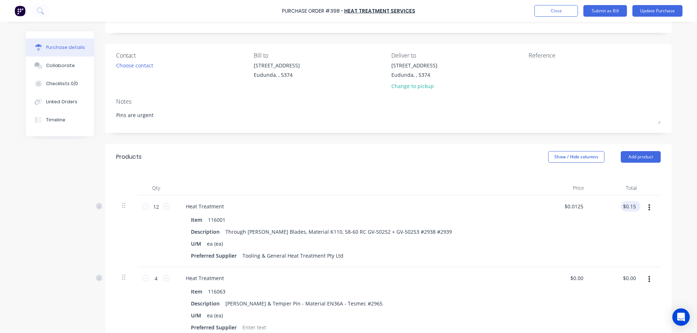
type input "0.15"
click at [632, 204] on input "0.15" at bounding box center [630, 206] width 14 height 11
type textarea "x"
drag, startPoint x: 633, startPoint y: 205, endPoint x: 616, endPoint y: 206, distance: 17.4
click at [616, 206] on div "0.15 0.15" at bounding box center [616, 232] width 53 height 72
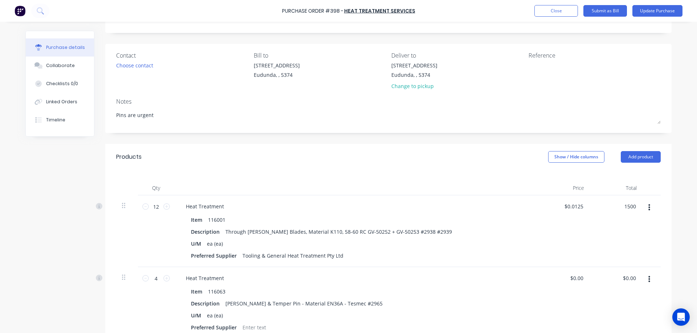
type input "1500"
type textarea "x"
type input "$125.00"
type input "$1,500.00"
type textarea "x"
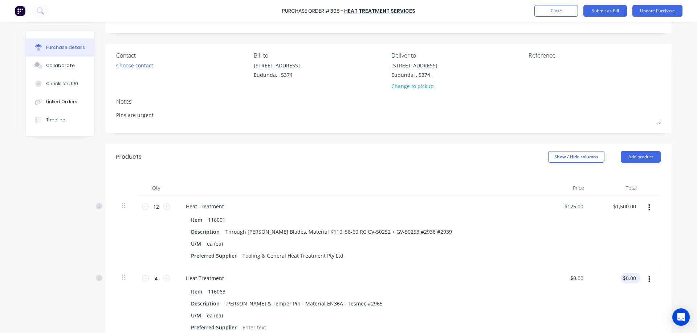
type input "0.00"
click at [630, 279] on input "0.00" at bounding box center [628, 278] width 17 height 11
type textarea "x"
drag, startPoint x: 634, startPoint y: 278, endPoint x: 588, endPoint y: 274, distance: 46.2
click at [590, 274] on div "0.00 0.00" at bounding box center [616, 303] width 53 height 72
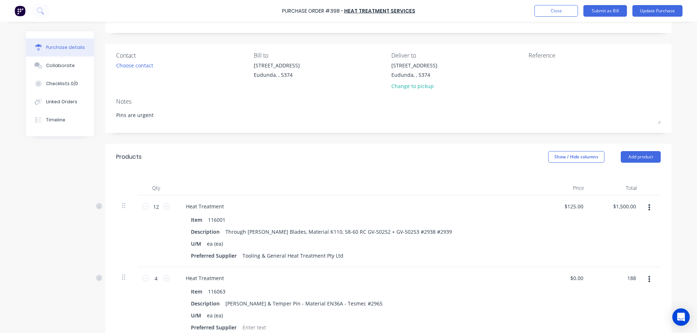
type input "188"
type textarea "x"
type input "$47.00"
type input "$188.00"
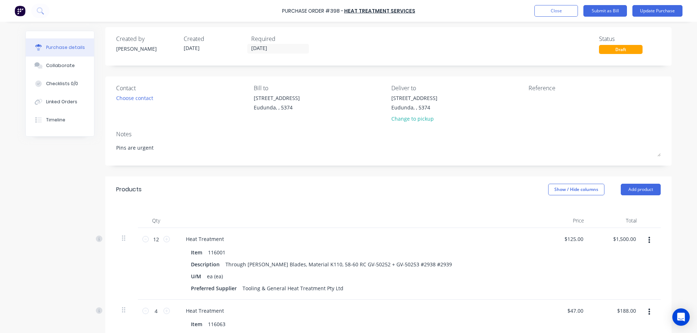
scroll to position [0, 0]
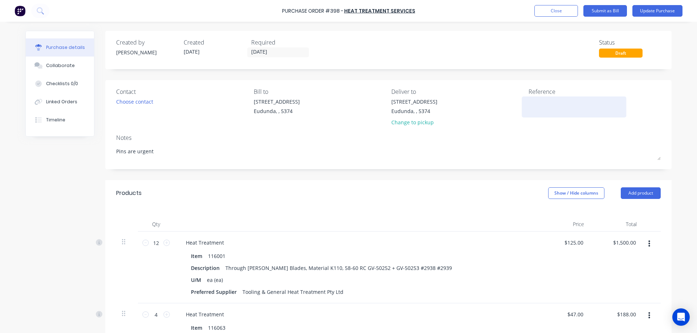
click at [538, 106] on textarea at bounding box center [573, 106] width 91 height 16
type textarea "00046"
type textarea "x"
type textarea "000460"
type textarea "x"
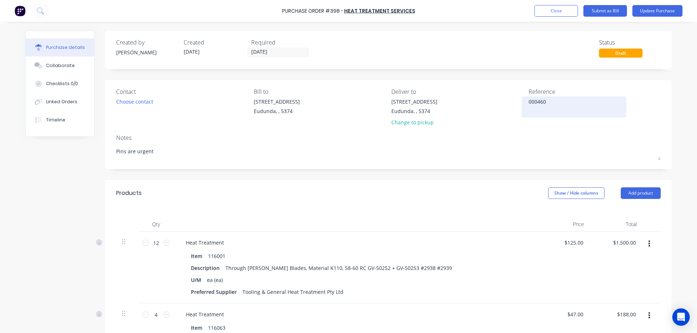
type textarea "0004605"
type textarea "x"
type textarea "00046053"
type textarea "x"
type textarea "00046053"
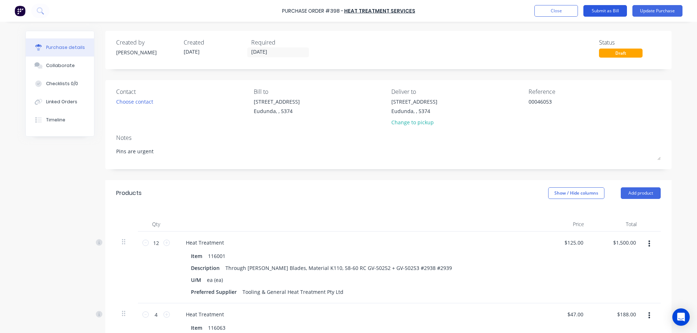
click at [620, 12] on button "Submit as Bill" at bounding box center [605, 11] width 44 height 12
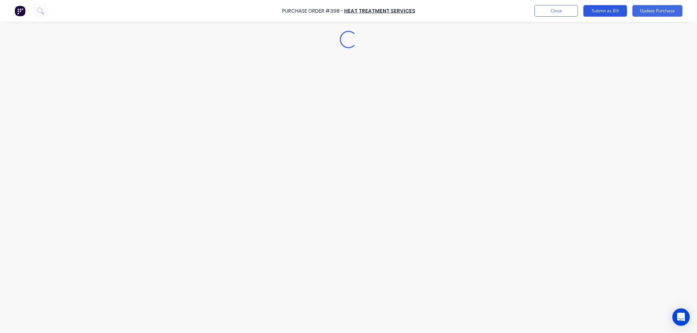
click at [604, 11] on button "Submit as Bill" at bounding box center [605, 11] width 44 height 12
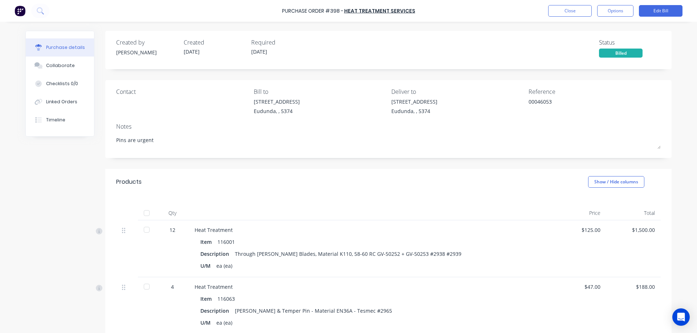
click at [145, 214] on div at bounding box center [146, 213] width 15 height 15
type textarea "x"
click at [564, 15] on button "Close" at bounding box center [570, 11] width 44 height 12
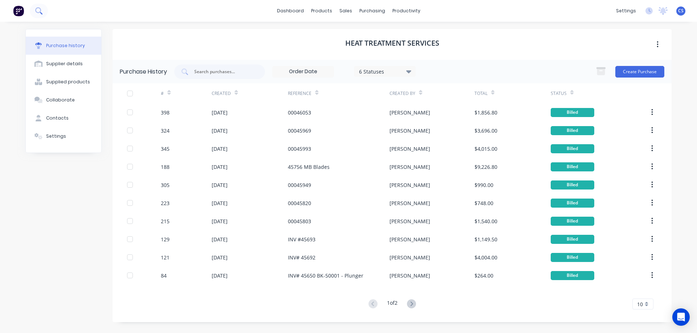
click at [41, 9] on icon at bounding box center [38, 10] width 7 height 7
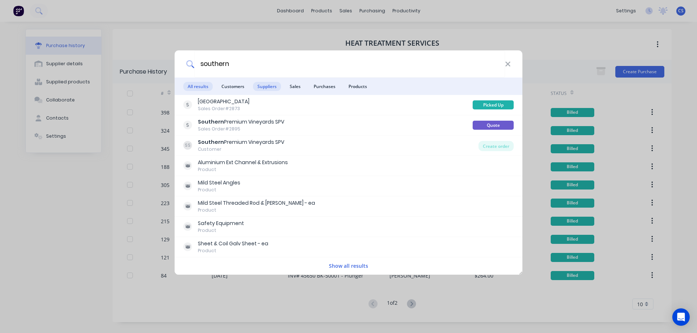
type input "southern"
click at [275, 86] on span "Suppliers" at bounding box center [267, 86] width 28 height 9
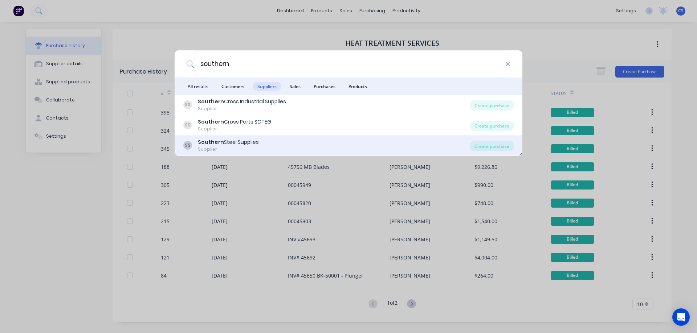
click at [297, 142] on div "SS Southern Steel Supplies Supplier" at bounding box center [326, 146] width 287 height 14
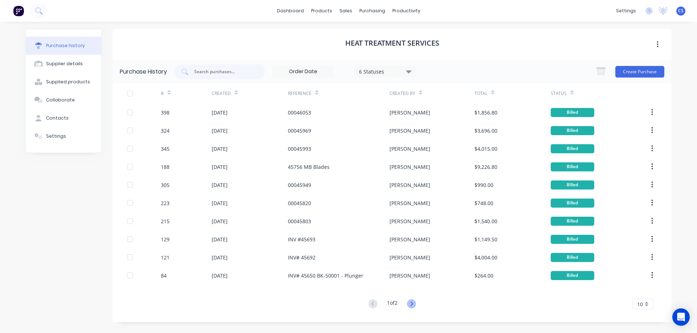
click at [410, 307] on icon at bounding box center [411, 304] width 9 height 9
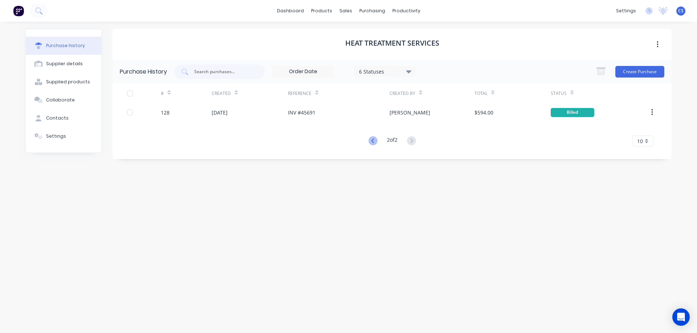
click at [371, 141] on icon at bounding box center [372, 140] width 9 height 9
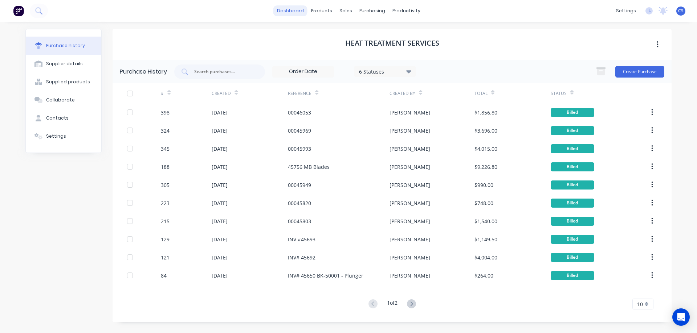
click at [298, 13] on link "dashboard" at bounding box center [290, 10] width 34 height 11
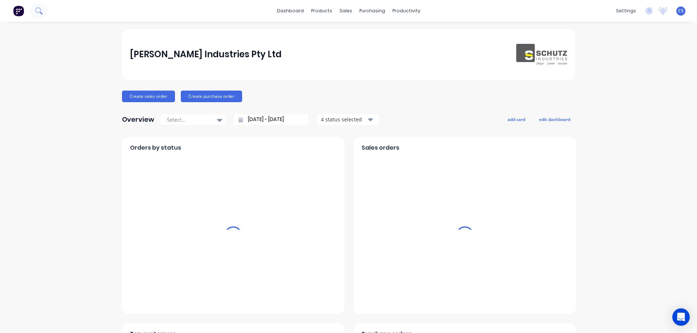
click at [43, 12] on button at bounding box center [39, 11] width 18 height 15
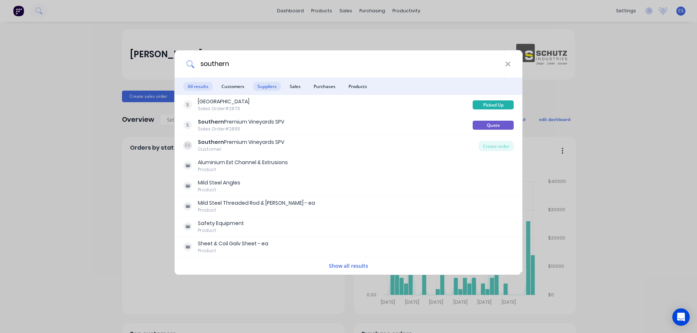
type input "southern"
click at [269, 85] on span "Suppliers" at bounding box center [267, 86] width 28 height 9
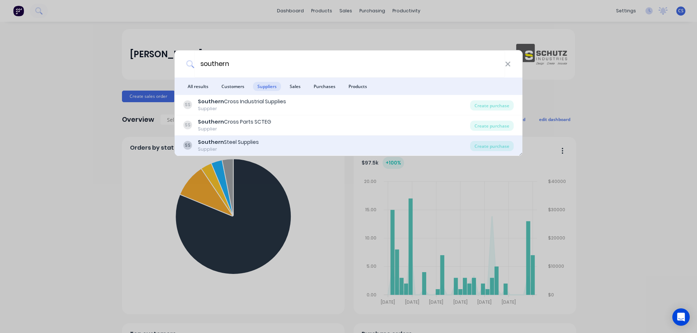
click at [310, 148] on div "SS Southern Steel Supplies Supplier" at bounding box center [326, 146] width 287 height 14
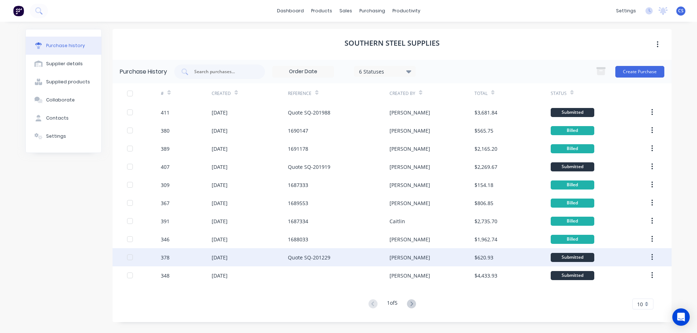
click at [357, 257] on div "Quote SQ-201229" at bounding box center [339, 258] width 102 height 18
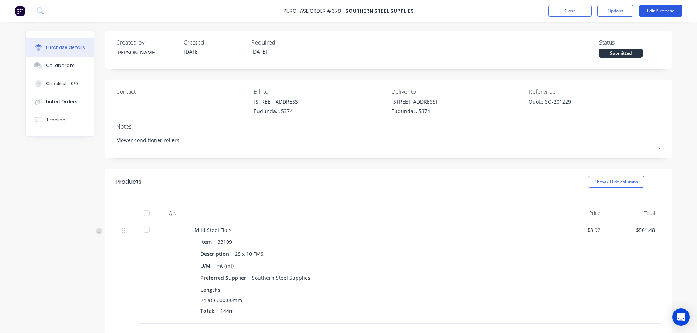
click at [654, 13] on button "Edit Purchase" at bounding box center [661, 11] width 44 height 12
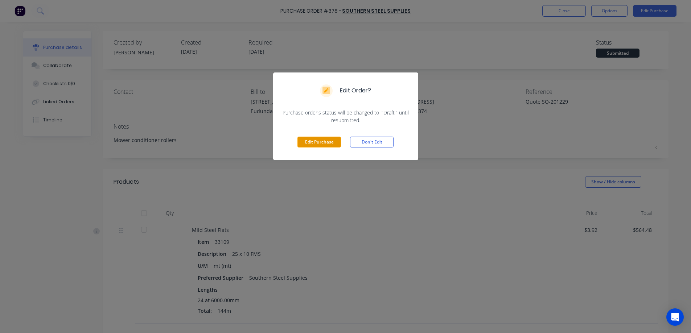
click at [320, 143] on button "Edit Purchase" at bounding box center [320, 142] width 44 height 11
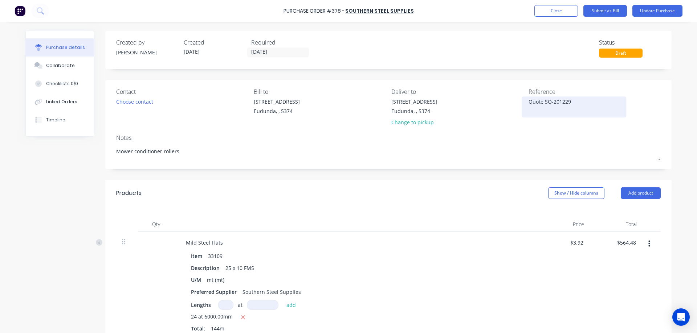
type textarea "x"
drag, startPoint x: 579, startPoint y: 102, endPoint x: 515, endPoint y: 109, distance: 64.6
click at [515, 109] on div "Contact Choose contact Bill to 41 South Terrace Eudunda, , 5374 Deliver to 41 S…" at bounding box center [388, 108] width 544 height 42
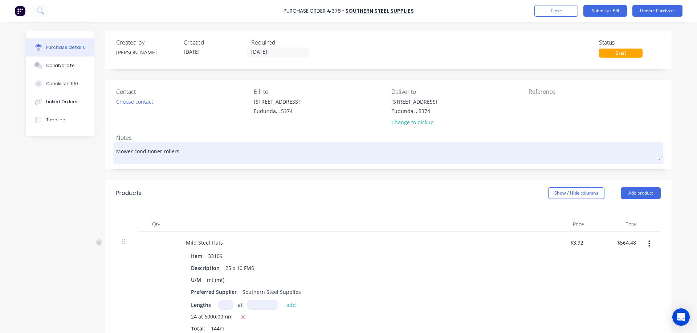
type textarea "x"
click at [186, 149] on textarea "Mower conditioner rollers" at bounding box center [388, 152] width 544 height 16
type textarea "x"
type textarea "Mower conditioner rollers"
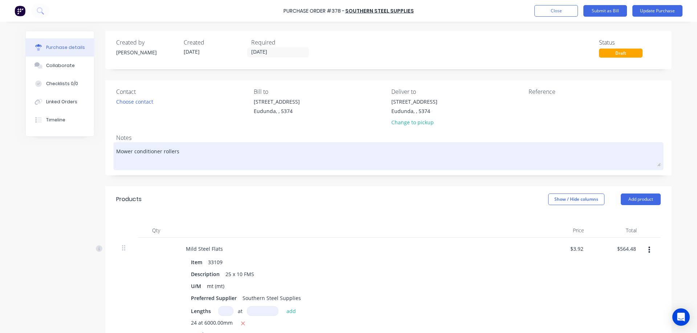
paste textarea "Quote SQ-201229"
type textarea "x"
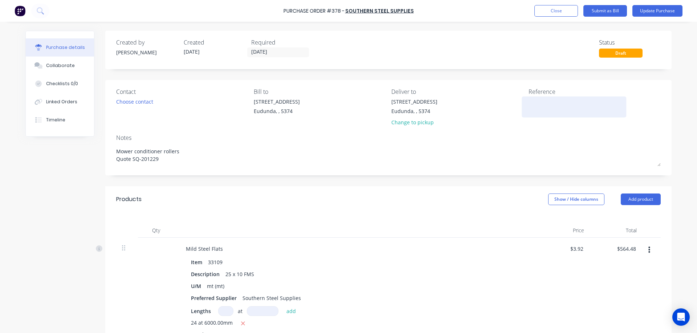
type textarea "Mower conditioner rollers Quote SQ-201229"
type textarea "x"
type textarea "Mower conditioner rollers Quote SQ-201229"
click at [543, 100] on textarea at bounding box center [573, 106] width 91 height 16
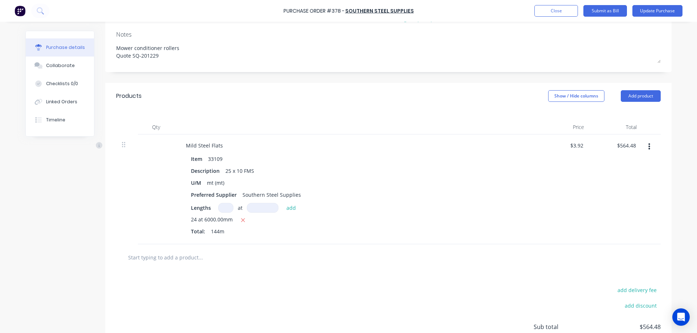
scroll to position [168, 0]
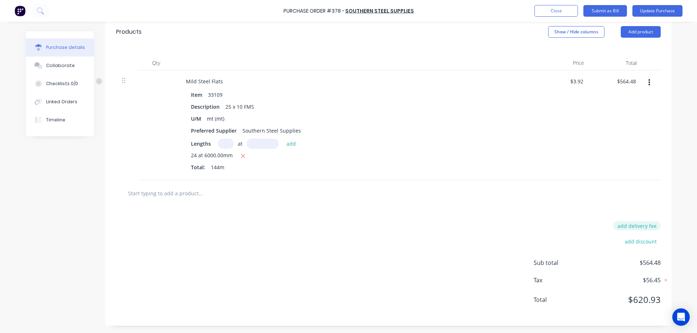
type textarea "so-831554"
type textarea "x"
type textarea "so-831554"
click at [627, 229] on button "add delivery fee" at bounding box center [637, 225] width 48 height 9
type input "90"
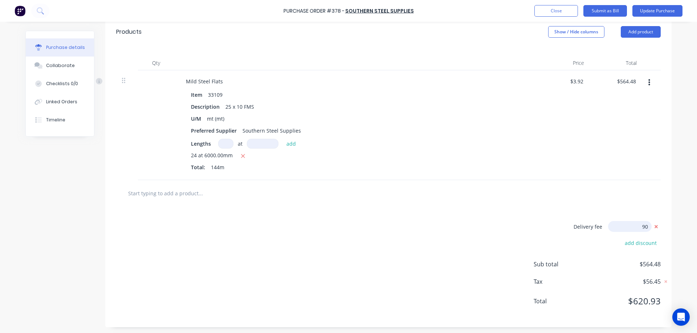
type textarea "x"
type input "$90.00"
click at [485, 244] on div "Delivery fee $90.00 add discount Sub total $654.48 Tax $65.45 Total $719.93" at bounding box center [388, 267] width 566 height 121
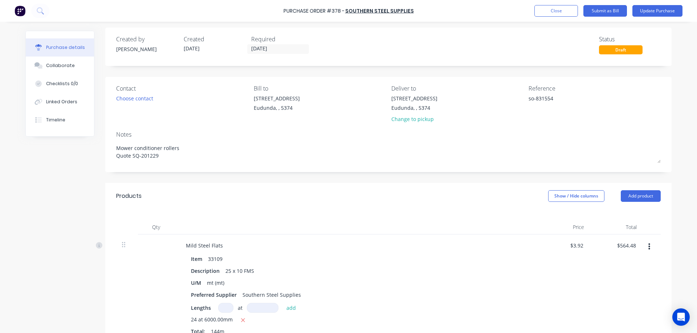
scroll to position [0, 0]
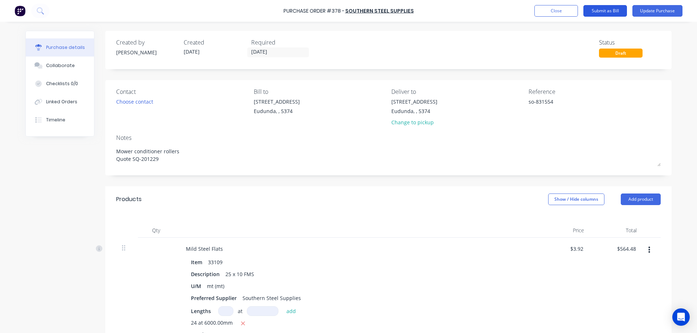
click at [613, 15] on button "Submit as Bill" at bounding box center [605, 11] width 44 height 12
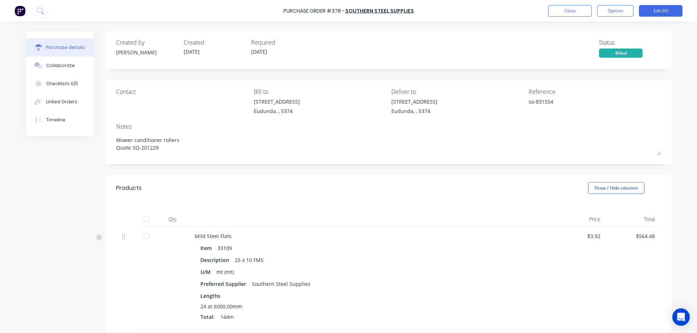
click at [144, 219] on div at bounding box center [146, 219] width 15 height 15
type textarea "x"
click at [566, 12] on button "Close" at bounding box center [570, 11] width 44 height 12
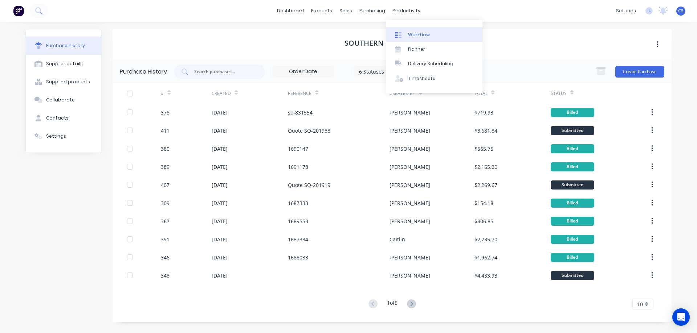
click at [417, 33] on div "Workflow" at bounding box center [419, 35] width 22 height 7
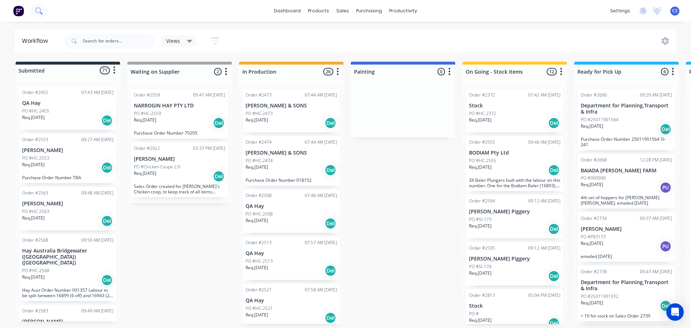
click at [37, 11] on icon at bounding box center [38, 10] width 7 height 7
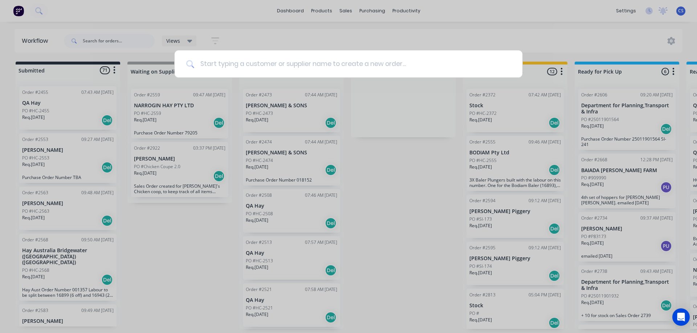
click at [251, 66] on input at bounding box center [352, 63] width 316 height 27
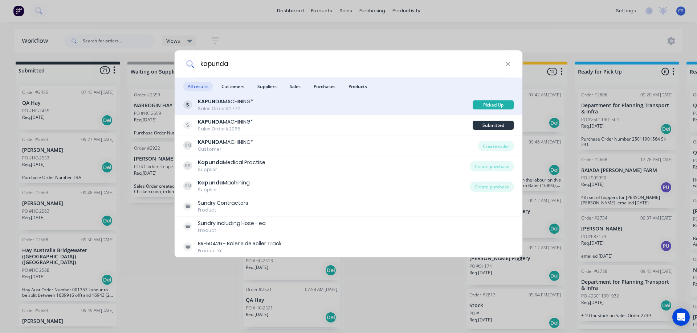
type input "kapunda"
click at [288, 101] on div "KAPUNDA MACHINING* Sales Order #2772" at bounding box center [327, 105] width 289 height 14
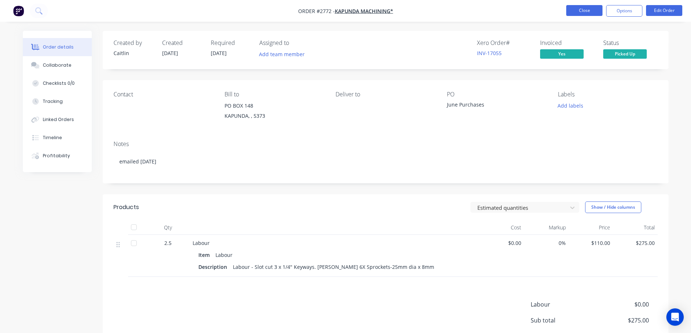
click at [579, 11] on button "Close" at bounding box center [584, 10] width 36 height 11
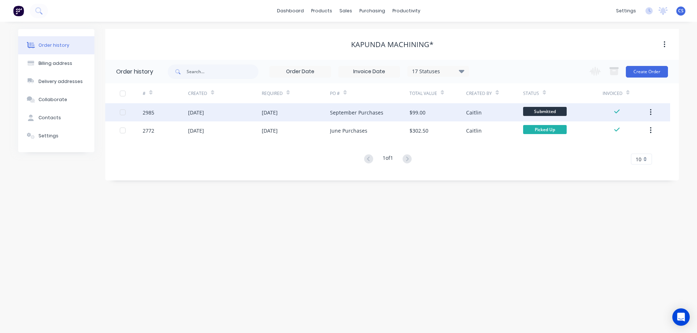
click at [306, 113] on div "[DATE]" at bounding box center [296, 112] width 68 height 18
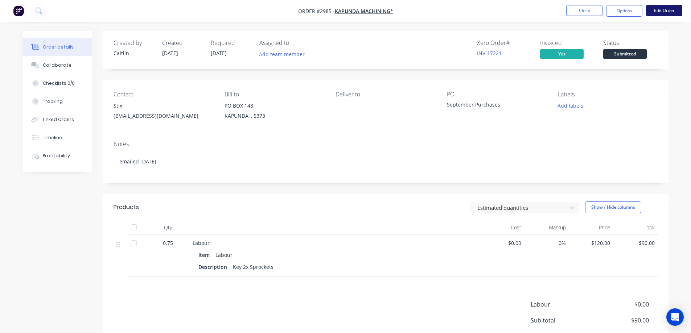
click at [663, 12] on button "Edit Order" at bounding box center [664, 10] width 36 height 11
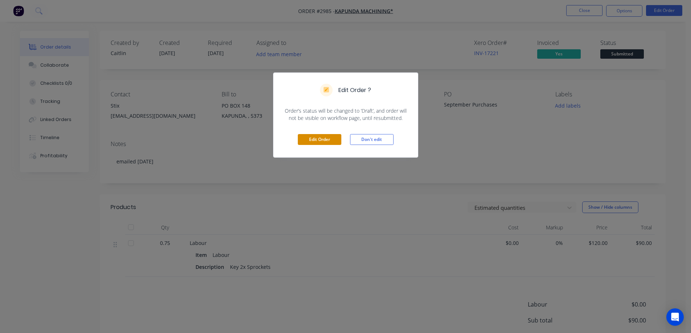
click at [316, 138] on button "Edit Order" at bounding box center [320, 139] width 44 height 11
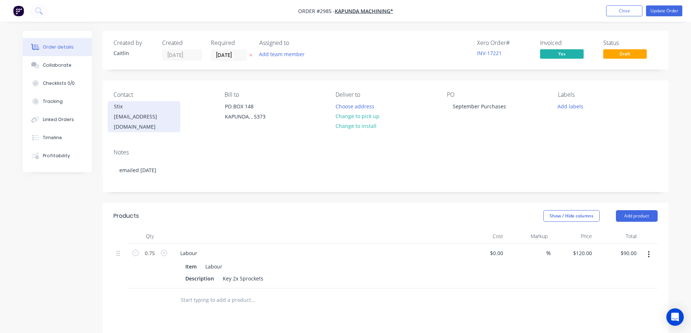
click at [171, 115] on div "melnstix@outlook.com" at bounding box center [144, 122] width 60 height 20
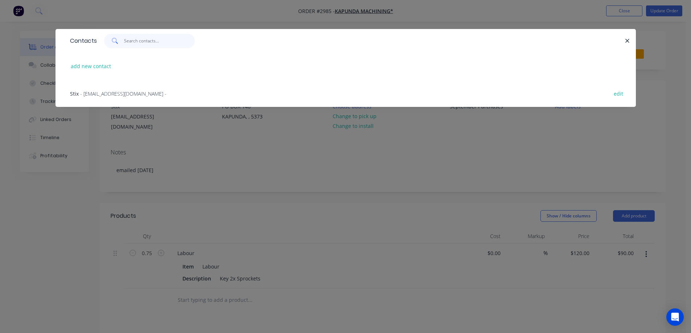
click at [138, 38] on input "text" at bounding box center [159, 41] width 71 height 15
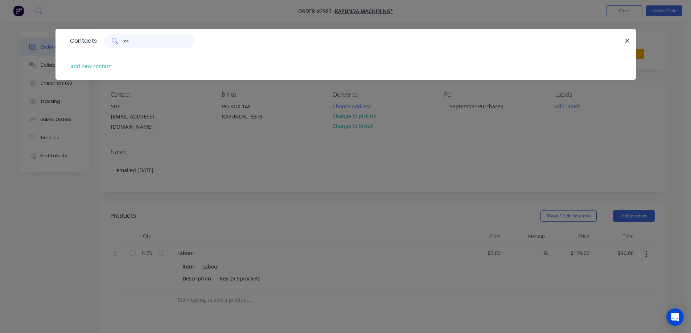
type input "c"
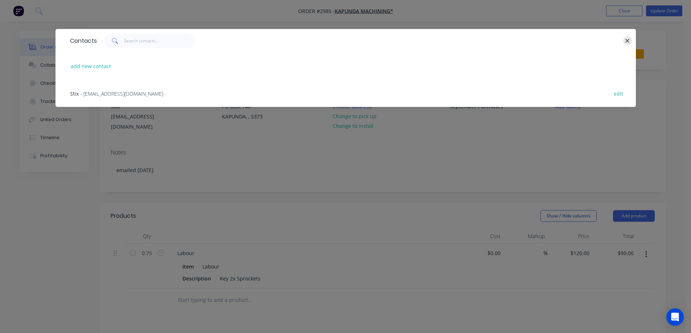
click at [626, 41] on icon "button" at bounding box center [627, 41] width 5 height 7
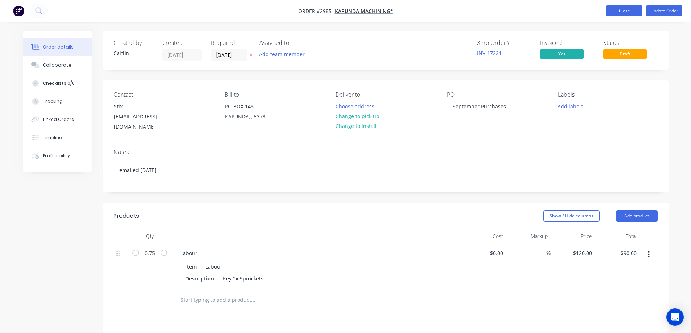
click at [624, 13] on button "Close" at bounding box center [624, 10] width 36 height 11
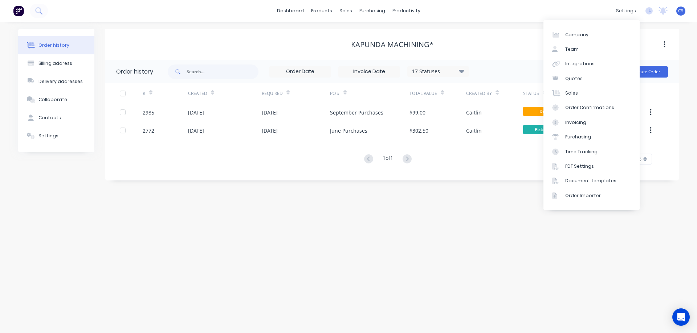
click at [517, 214] on div "Order history Billing address Delivery addresses Collaborate Contacts Settings …" at bounding box center [348, 178] width 697 height 312
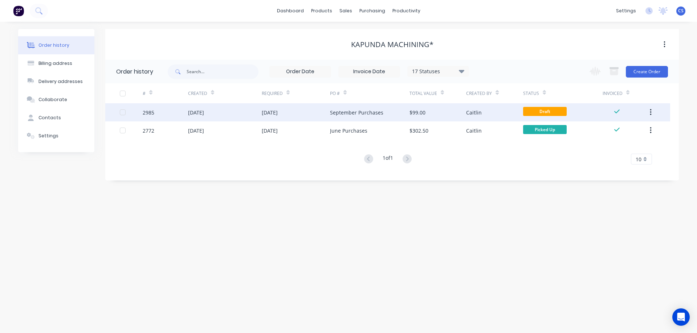
click at [650, 114] on icon "button" at bounding box center [651, 112] width 2 height 8
click at [616, 133] on div "Archive" at bounding box center [625, 131] width 56 height 11
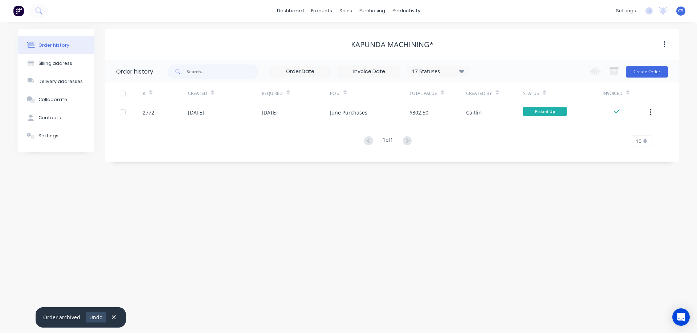
click at [90, 317] on button "Undo" at bounding box center [96, 318] width 21 height 10
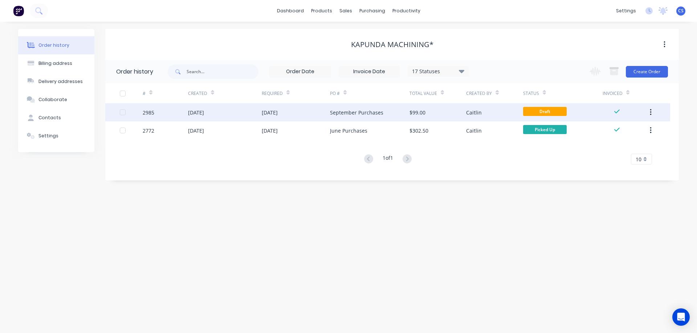
click at [649, 112] on button "button" at bounding box center [650, 112] width 17 height 13
click at [613, 134] on div "Archive" at bounding box center [625, 131] width 56 height 11
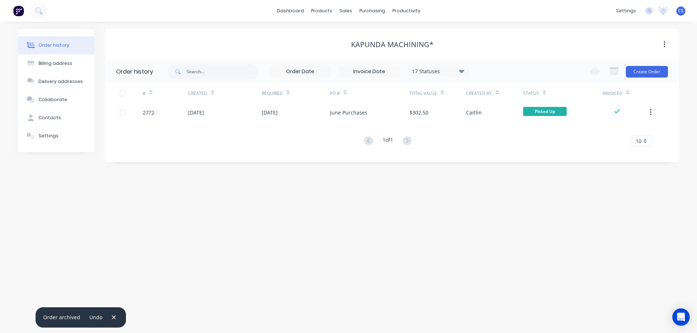
click at [680, 11] on span "CS" at bounding box center [680, 11] width 5 height 7
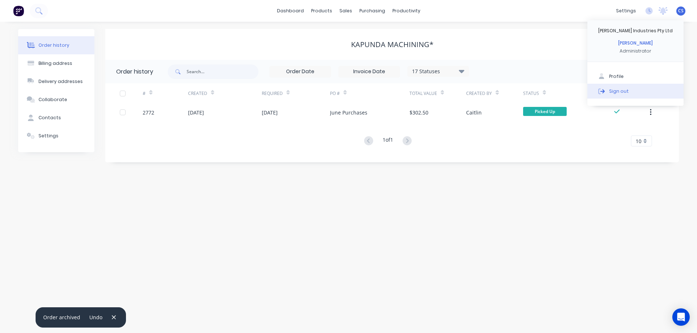
click at [628, 94] on button "Sign out" at bounding box center [635, 91] width 96 height 15
